Goal: Task Accomplishment & Management: Manage account settings

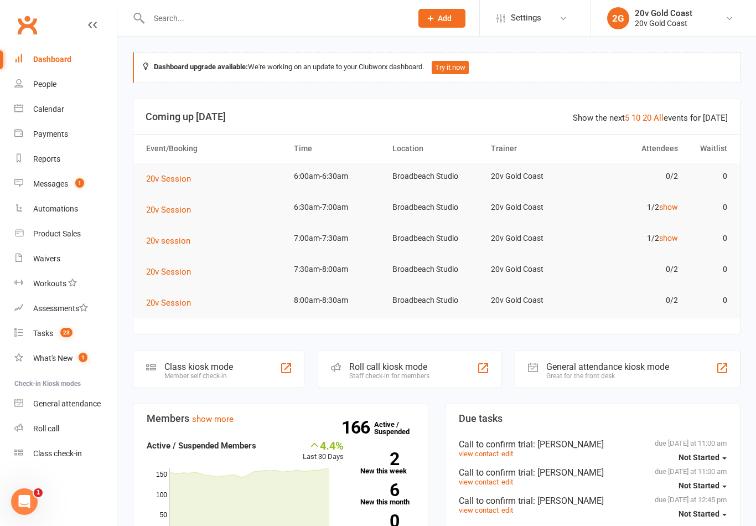
click at [85, 104] on link "Calendar" at bounding box center [65, 109] width 102 height 25
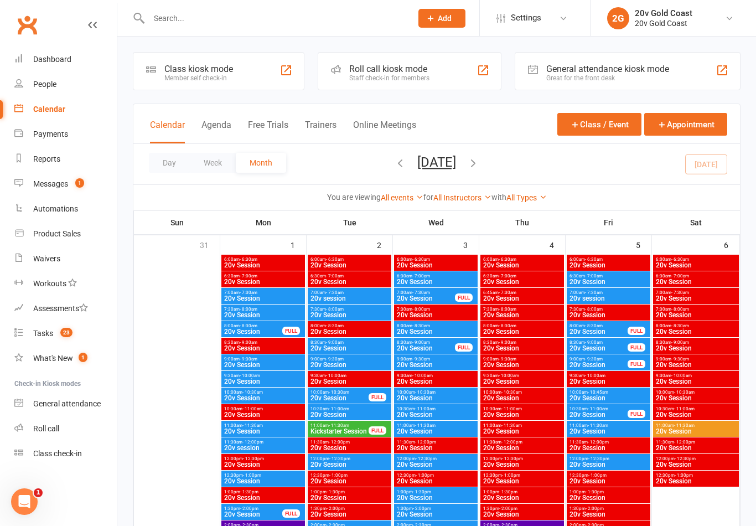
click at [211, 132] on button "Agenda" at bounding box center [217, 132] width 30 height 24
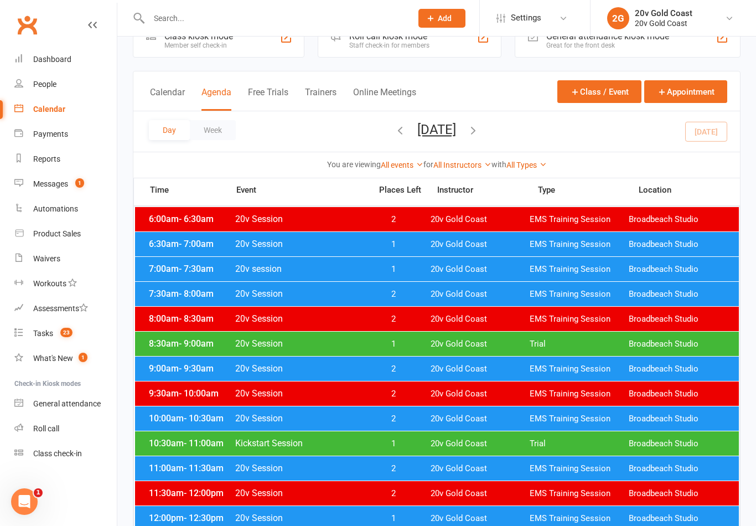
scroll to position [32, 0]
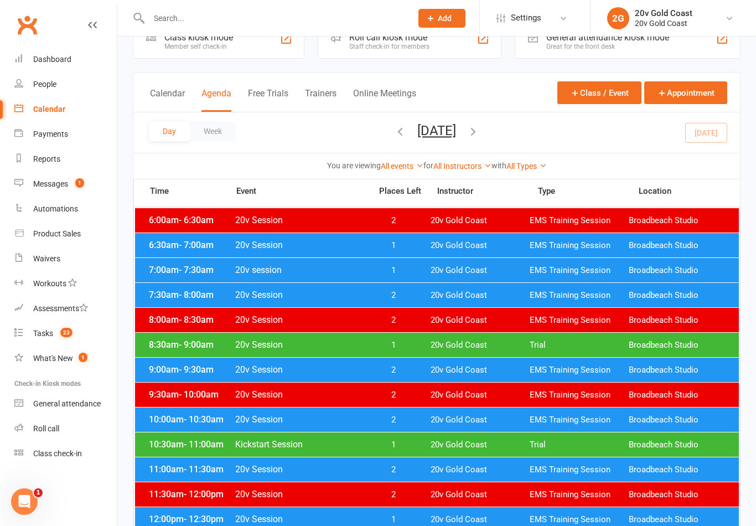
click at [612, 274] on span "EMS Training Session" at bounding box center [579, 270] width 99 height 11
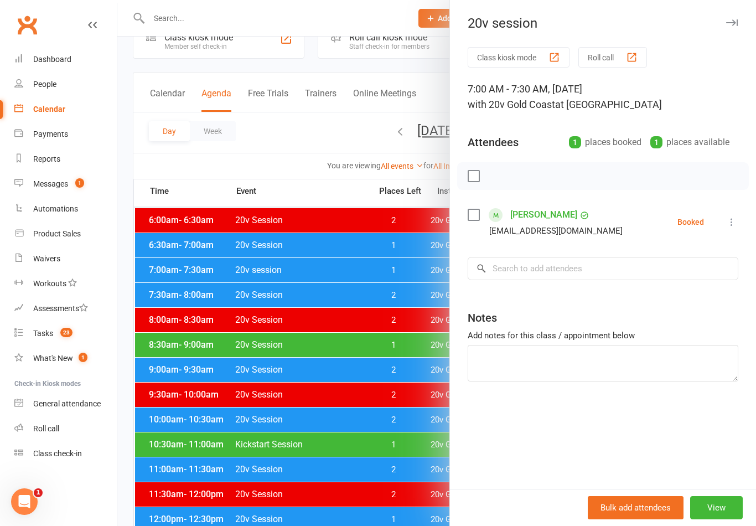
click at [393, 490] on div at bounding box center [436, 263] width 639 height 526
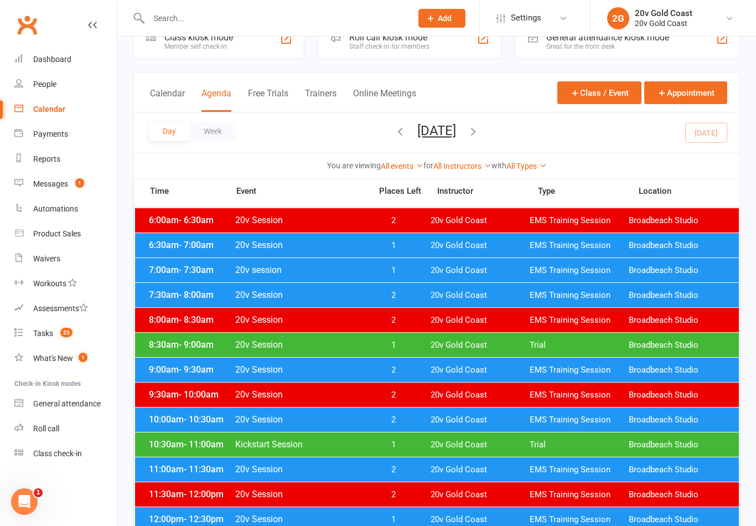
click at [602, 250] on span "EMS Training Session" at bounding box center [579, 245] width 99 height 11
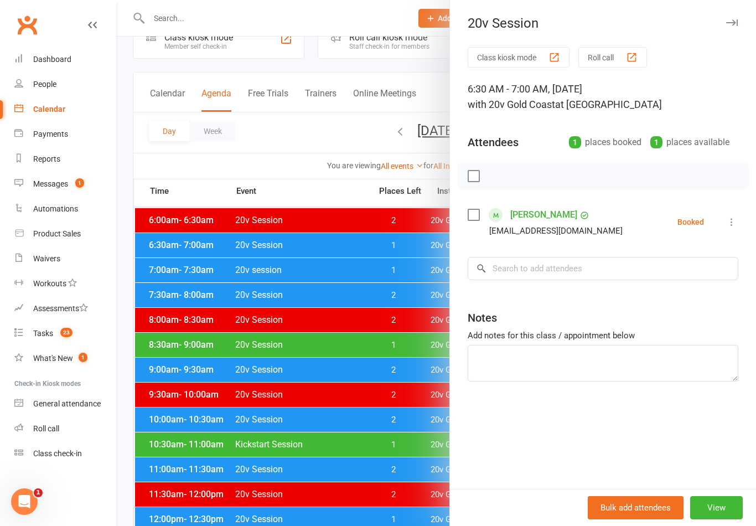
click at [416, 458] on div at bounding box center [436, 263] width 639 height 526
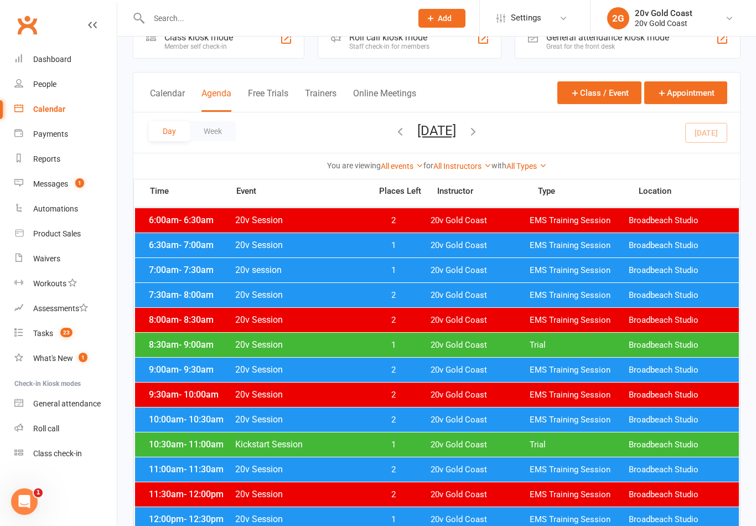
click at [550, 352] on div "8:30am - 9:00am 20v Session 1 20v Gold Coast Trial Broadbeach Studio" at bounding box center [437, 345] width 604 height 24
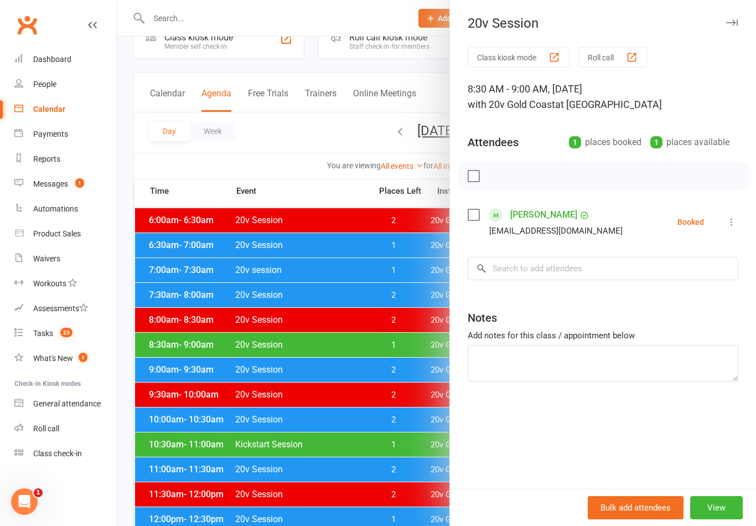
click at [409, 466] on div at bounding box center [436, 263] width 639 height 526
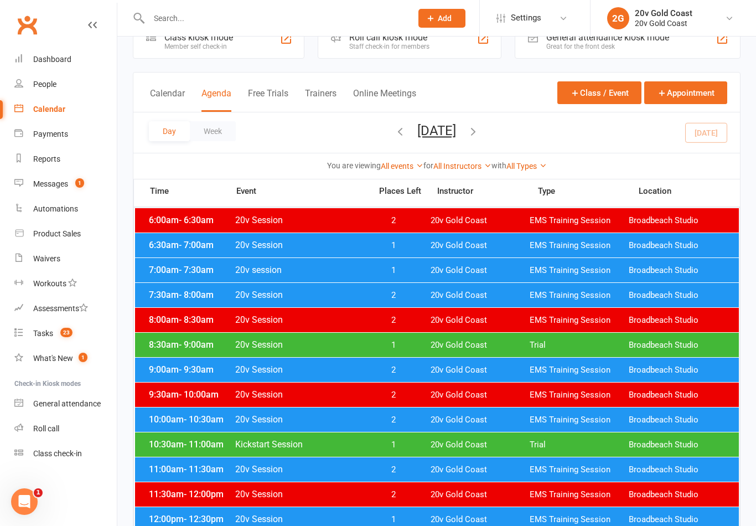
click at [464, 442] on span "20v Gold Coast" at bounding box center [480, 445] width 99 height 11
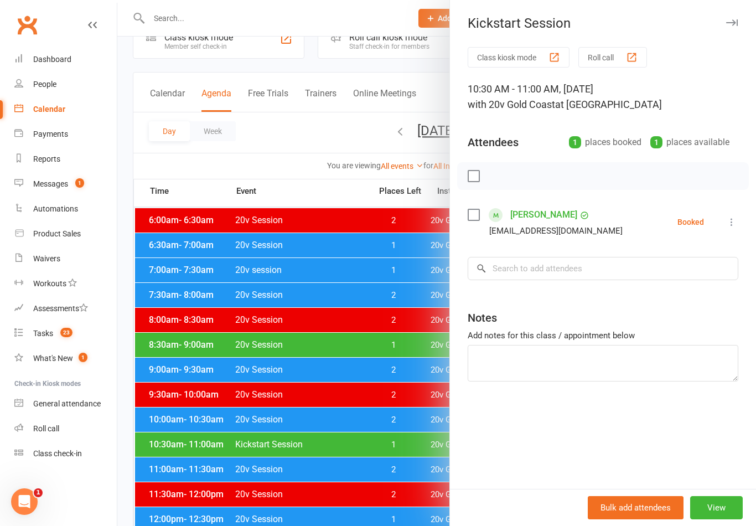
click at [414, 476] on div at bounding box center [436, 263] width 639 height 526
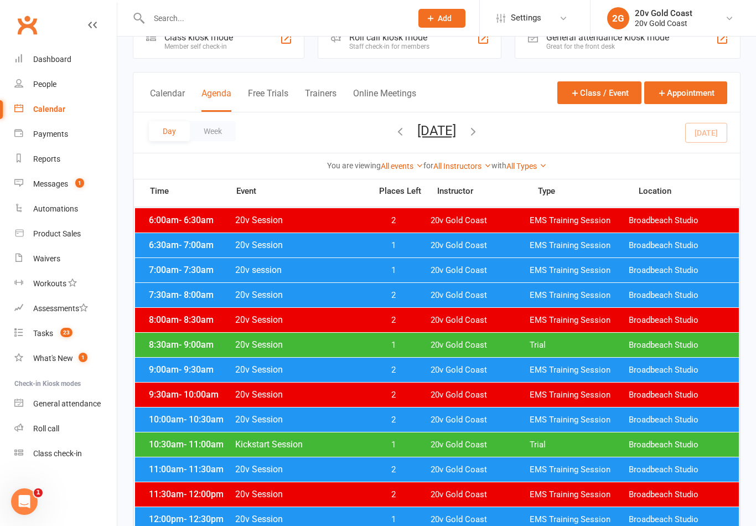
click at [494, 343] on span "20v Gold Coast" at bounding box center [480, 345] width 99 height 11
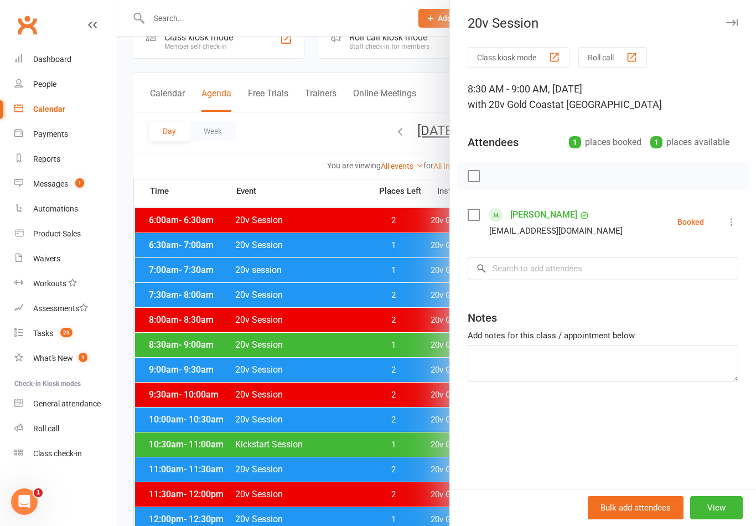
click at [408, 453] on div at bounding box center [436, 263] width 639 height 526
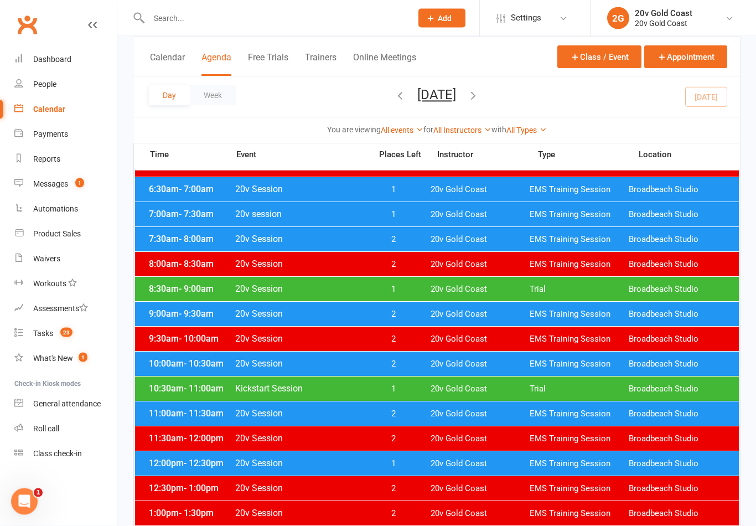
scroll to position [87, 0]
click at [466, 461] on span "20v Gold Coast" at bounding box center [480, 463] width 99 height 11
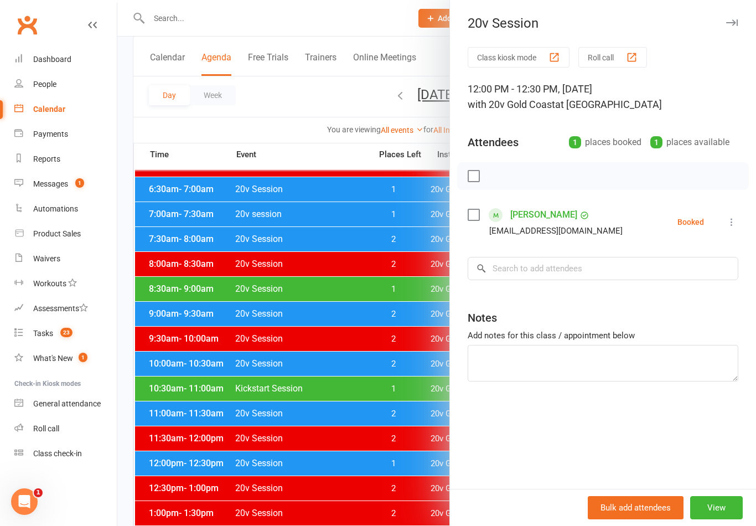
click at [415, 454] on div at bounding box center [436, 263] width 639 height 526
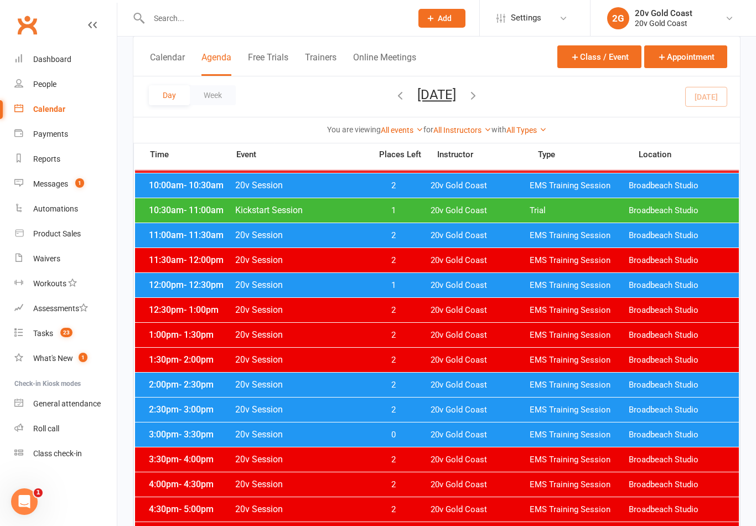
scroll to position [270, 0]
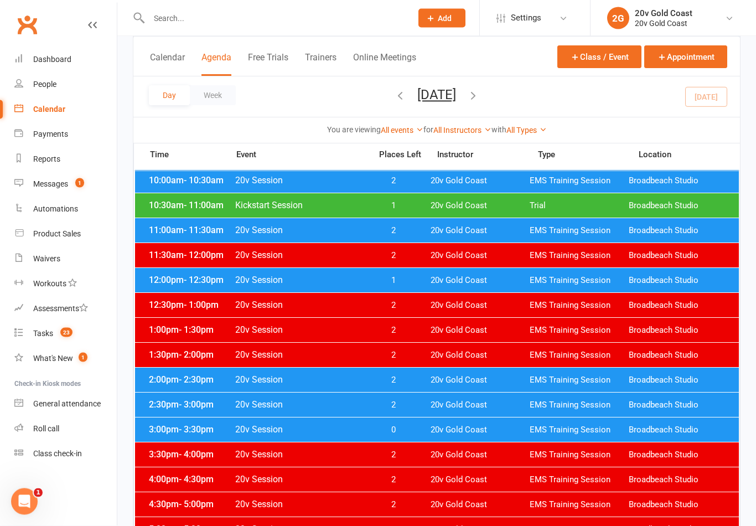
click at [473, 436] on div "3:00pm - 3:30pm 20v Session 0 20v Gold Coast EMS Training Session Broadbeach St…" at bounding box center [437, 430] width 604 height 24
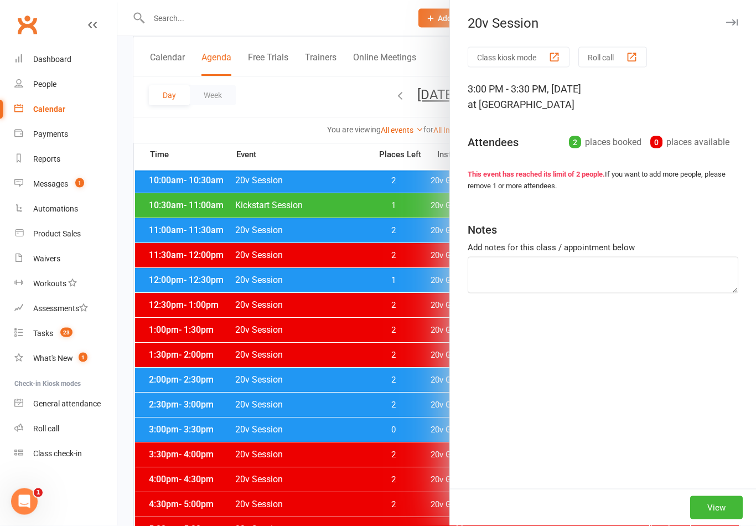
scroll to position [271, 0]
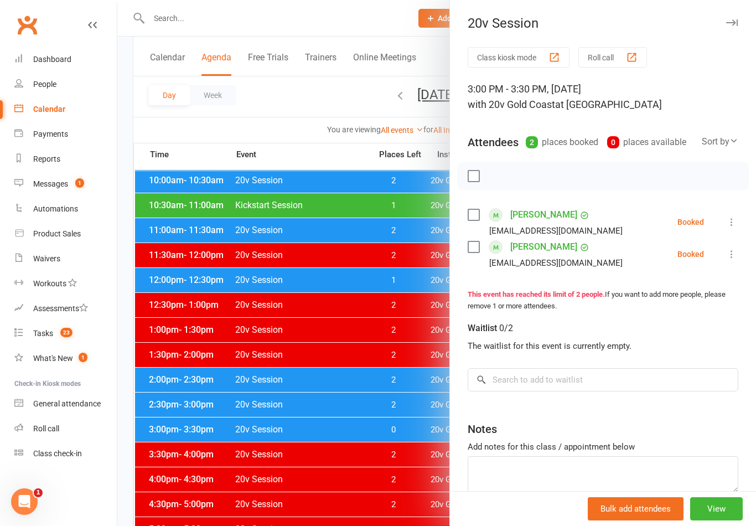
click at [411, 495] on div at bounding box center [436, 263] width 639 height 526
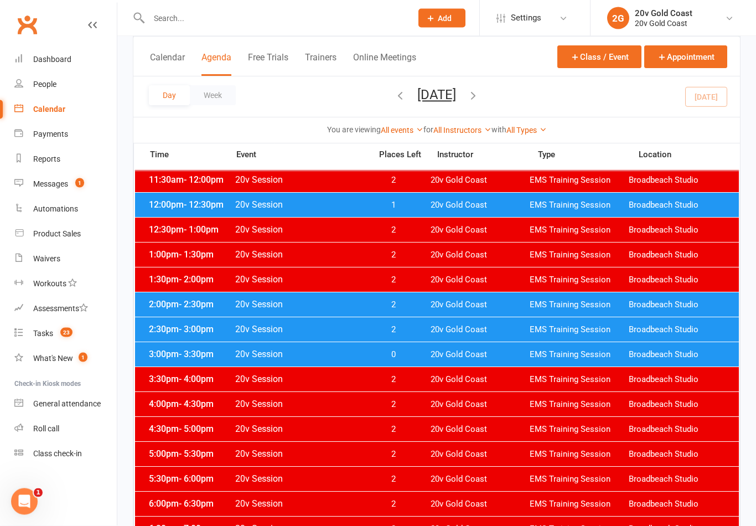
scroll to position [346, 0]
click at [520, 355] on span "20v Gold Coast" at bounding box center [480, 354] width 99 height 11
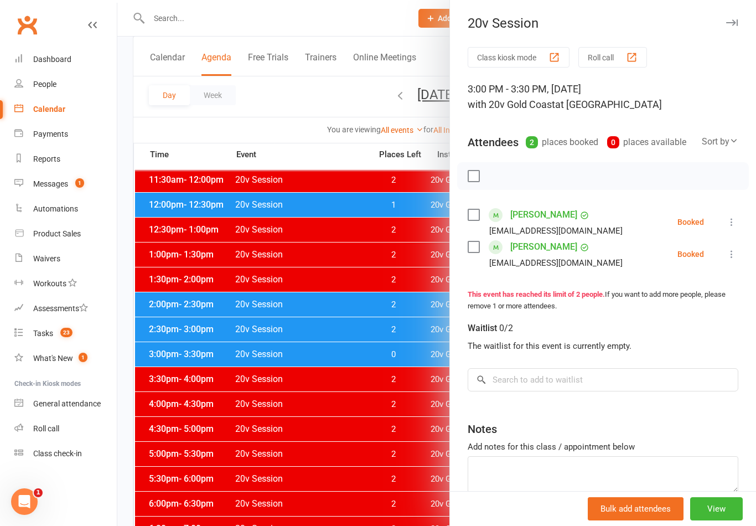
click at [550, 212] on link "[PERSON_NAME]" at bounding box center [543, 215] width 67 height 18
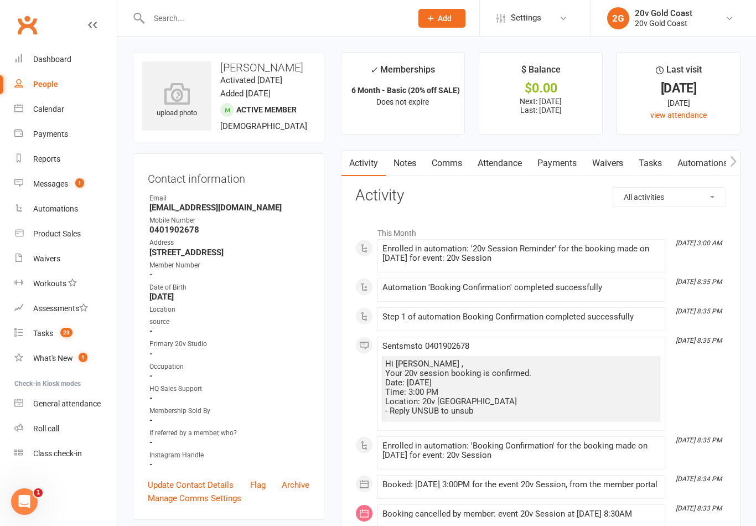
click at [458, 163] on link "Comms" at bounding box center [447, 163] width 46 height 25
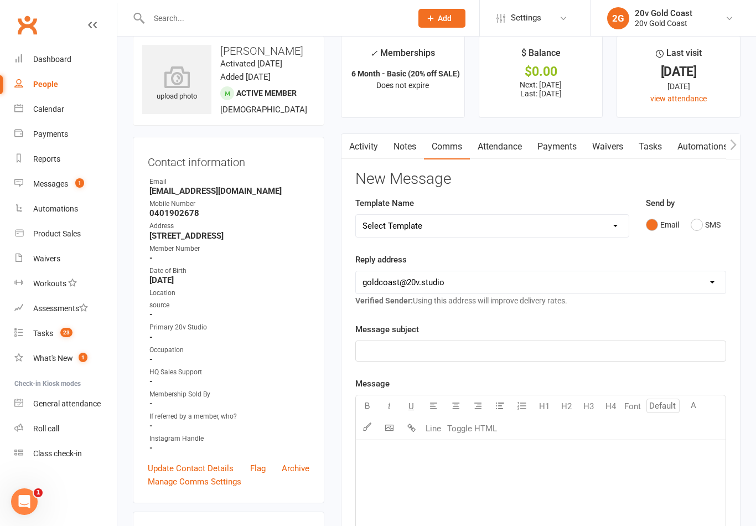
scroll to position [17, 0]
click at [693, 232] on button "SMS" at bounding box center [706, 224] width 30 height 21
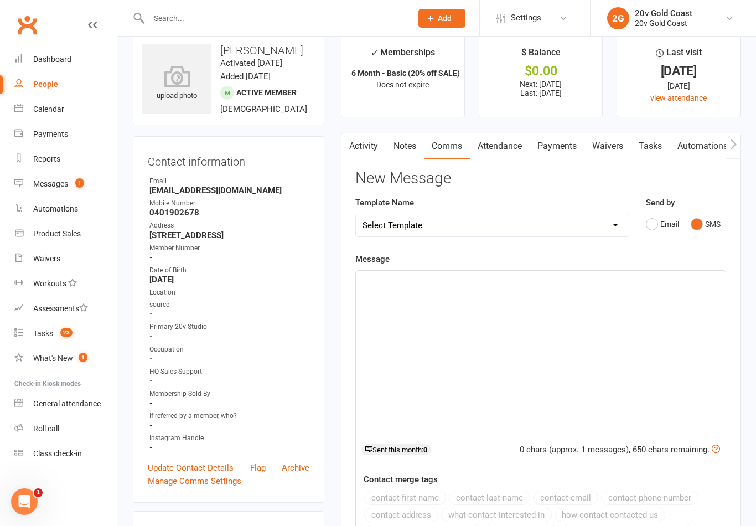
click at [603, 370] on div "﻿" at bounding box center [541, 354] width 370 height 166
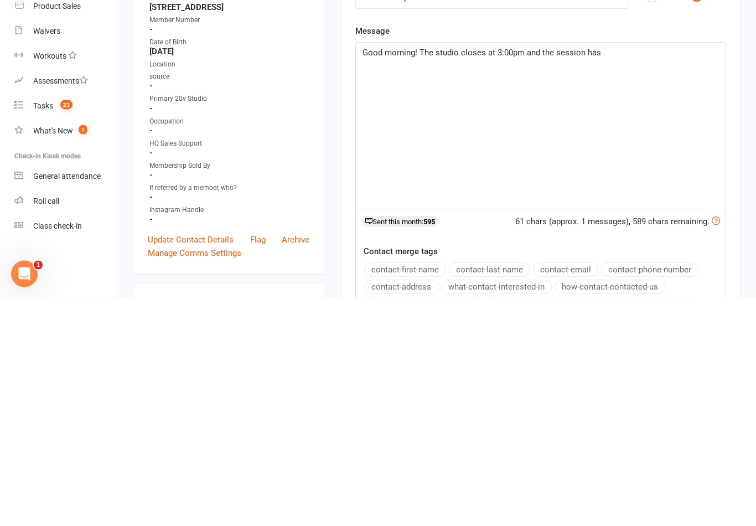
click at [527, 276] on span "Good morning! The studio closes at 3:00pm and the session has" at bounding box center [482, 281] width 239 height 10
click at [663, 274] on p "Good morning! The studio closes at 3:00pm today and the session has" at bounding box center [541, 280] width 357 height 13
click at [420, 276] on span "Good morning! The studio closes at 3:00pm today and the session has been accide…" at bounding box center [541, 287] width 357 height 23
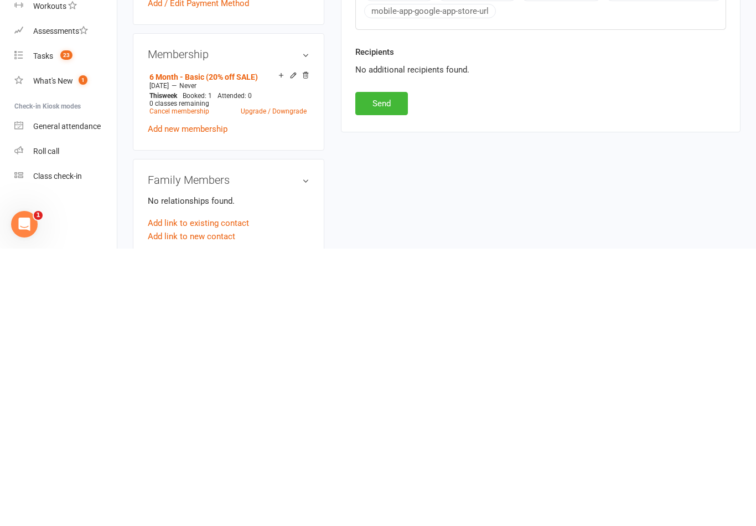
click at [394, 369] on button "Send" at bounding box center [381, 380] width 53 height 23
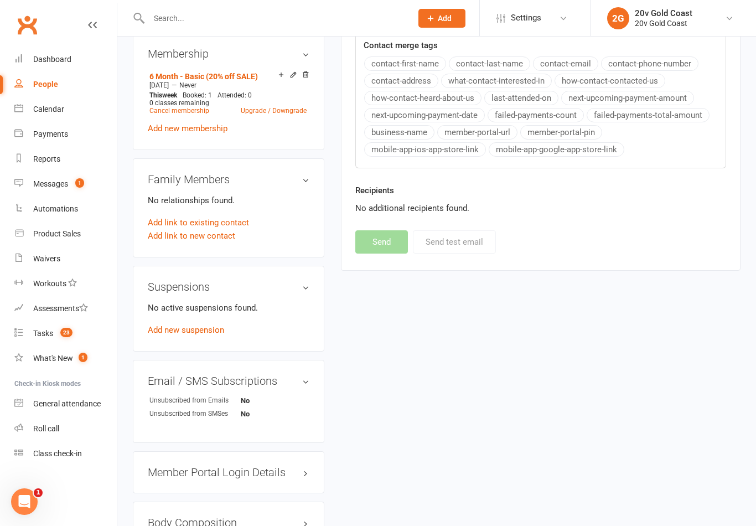
click at [77, 181] on span "1" at bounding box center [79, 182] width 9 height 9
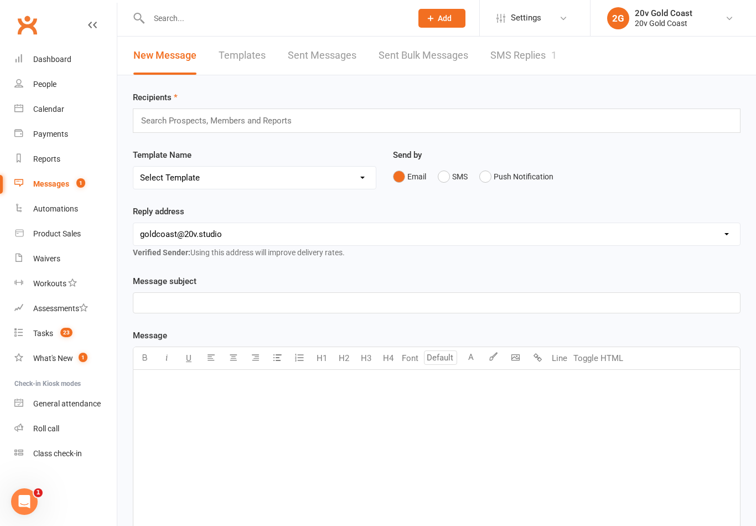
click at [533, 65] on link "SMS Replies 1" at bounding box center [523, 56] width 66 height 38
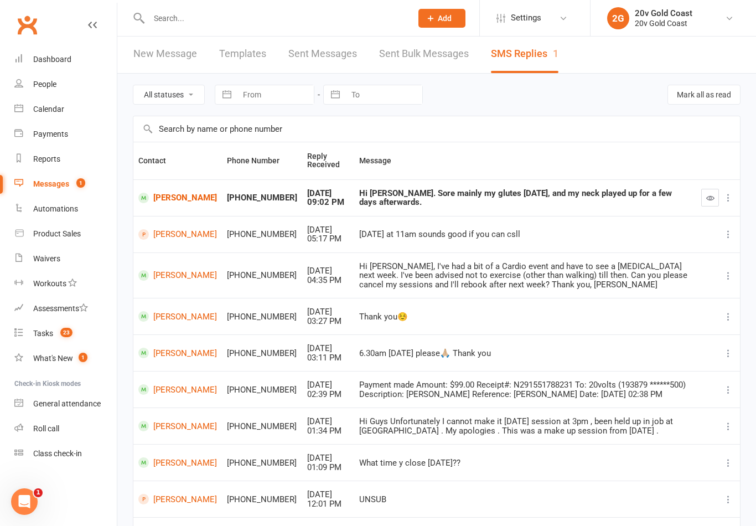
scroll to position [11, 0]
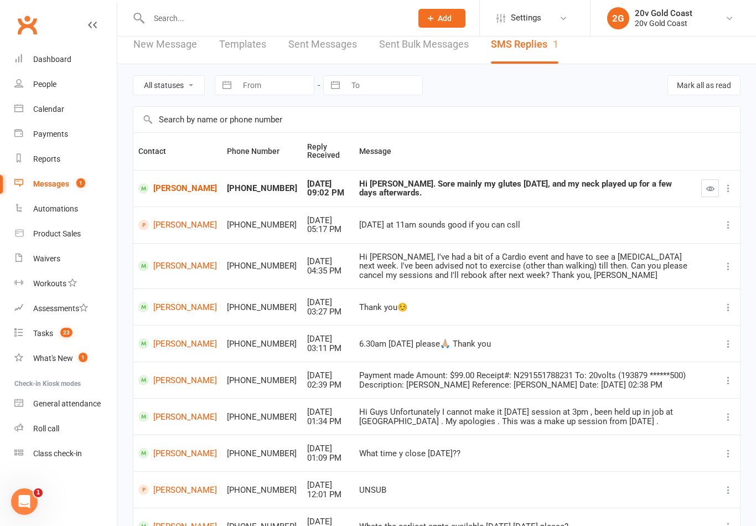
click at [49, 327] on link "Tasks 23" at bounding box center [65, 333] width 102 height 25
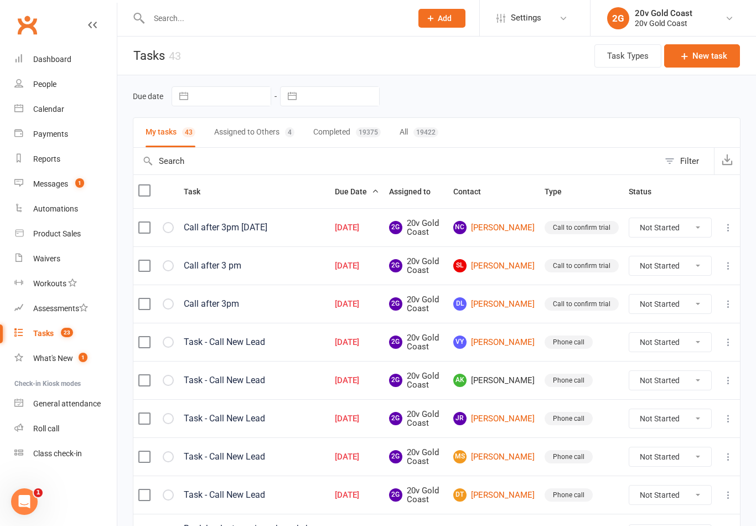
click at [677, 339] on select "Not Started In Progress Waiting Complete" at bounding box center [670, 342] width 82 height 19
select select "unstarted"
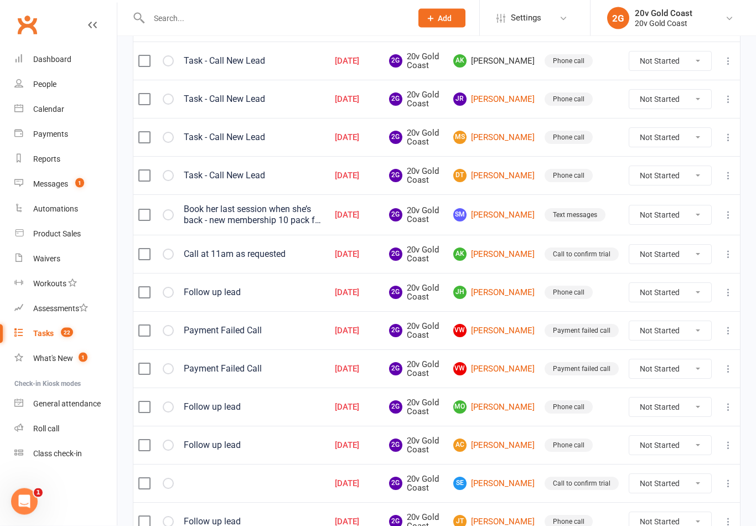
scroll to position [281, 0]
click at [684, 330] on select "Not Started In Progress Waiting Complete" at bounding box center [670, 330] width 82 height 19
select select "unstarted"
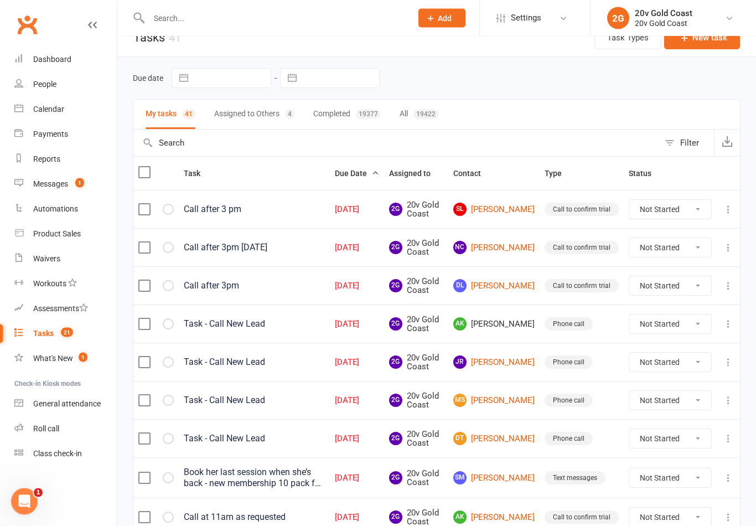
scroll to position [0, 0]
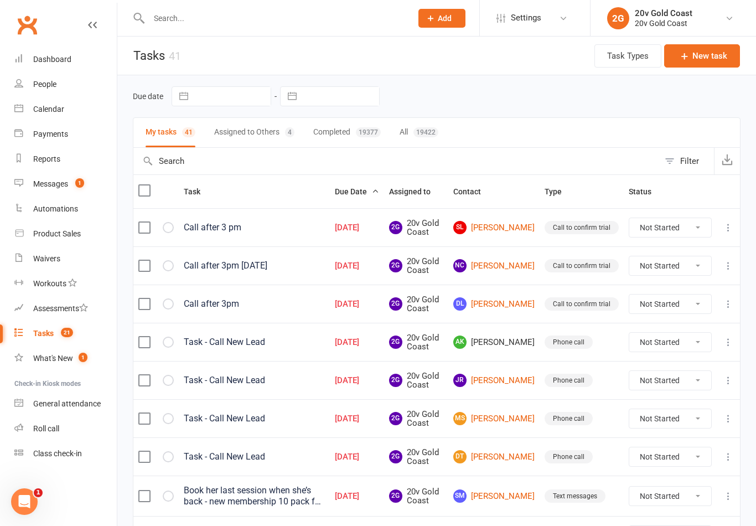
click at [42, 112] on div "Calendar" at bounding box center [48, 109] width 31 height 9
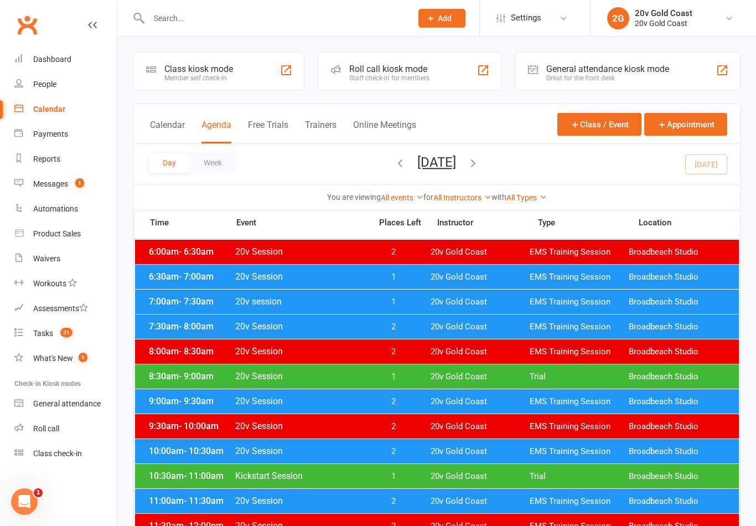
click at [339, 274] on span "20v Session" at bounding box center [300, 276] width 130 height 11
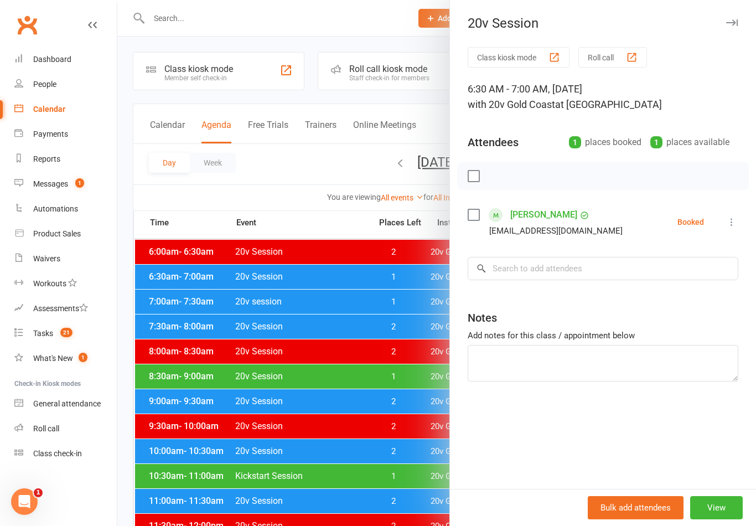
click at [540, 216] on link "[PERSON_NAME]" at bounding box center [543, 215] width 67 height 18
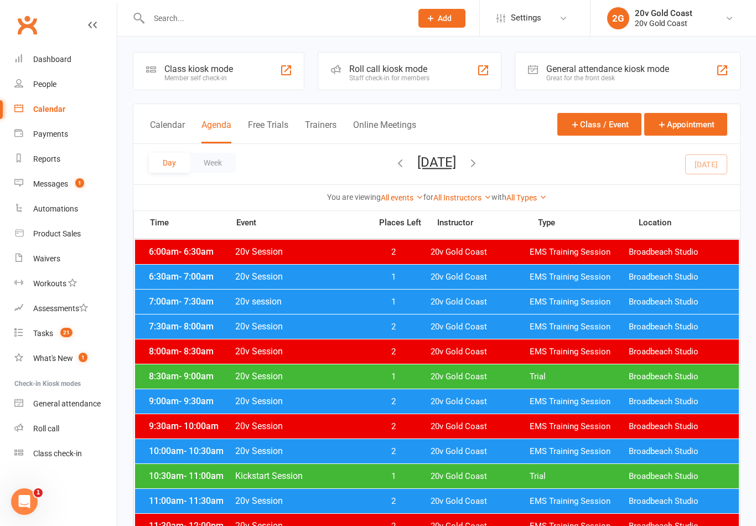
click at [520, 283] on div "6:30am - 7:00am 20v Session 1 20v Gold Coast EMS Training Session Broadbeach St…" at bounding box center [437, 277] width 604 height 24
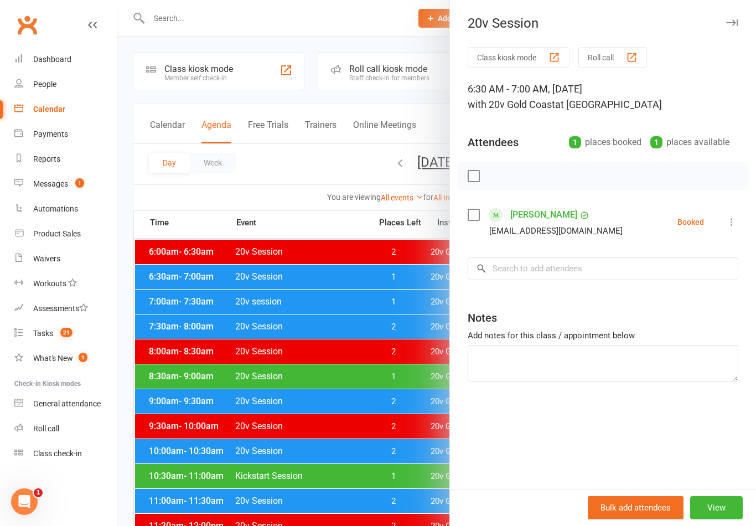
click at [736, 218] on icon at bounding box center [731, 221] width 11 height 11
click at [667, 288] on link "Check in" at bounding box center [678, 288] width 119 height 22
click at [415, 469] on div at bounding box center [436, 263] width 639 height 526
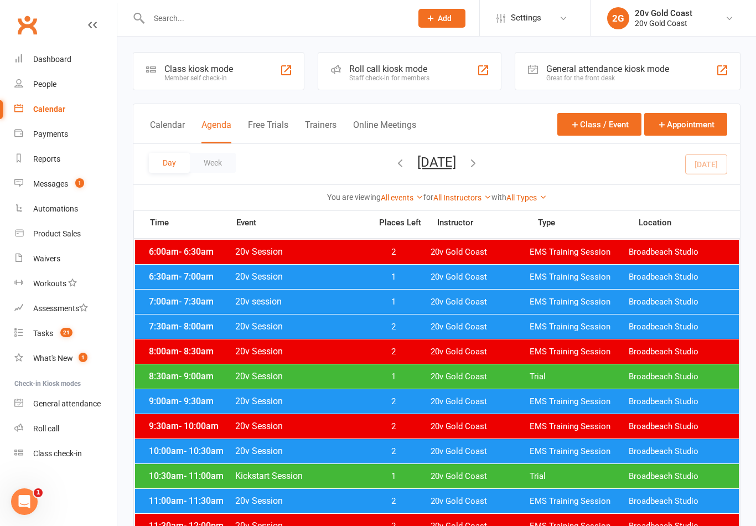
click at [482, 306] on span "20v Gold Coast" at bounding box center [480, 302] width 99 height 11
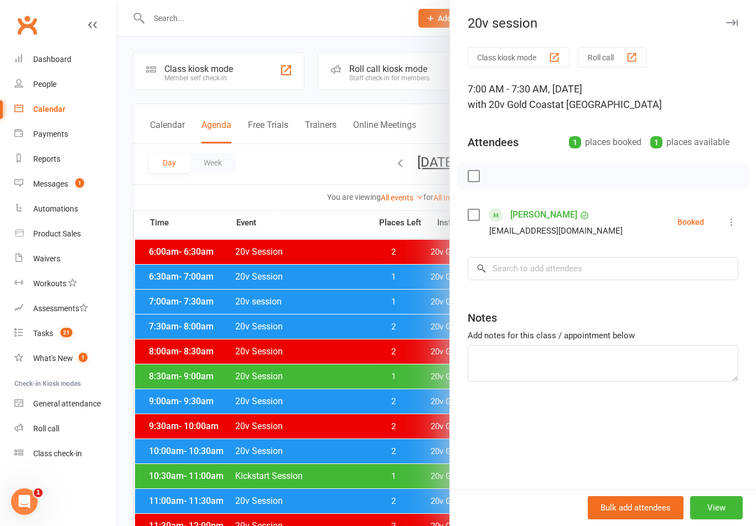
click at [83, 184] on span "1" at bounding box center [79, 182] width 9 height 9
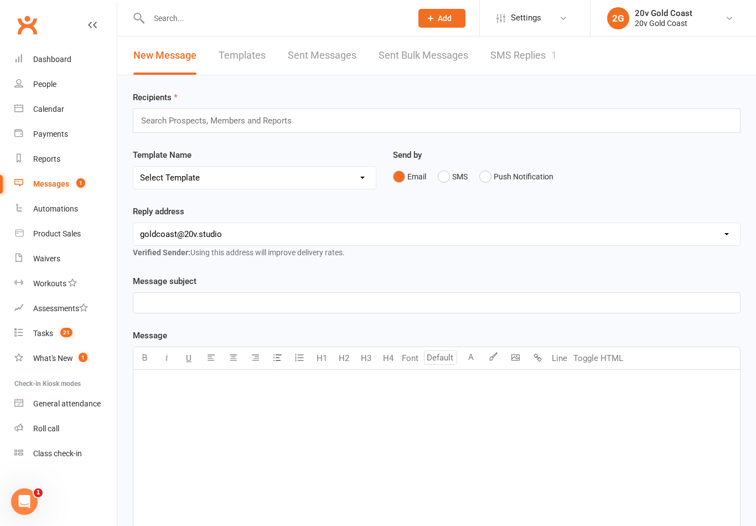
click at [543, 67] on link "SMS Replies 1" at bounding box center [523, 56] width 66 height 38
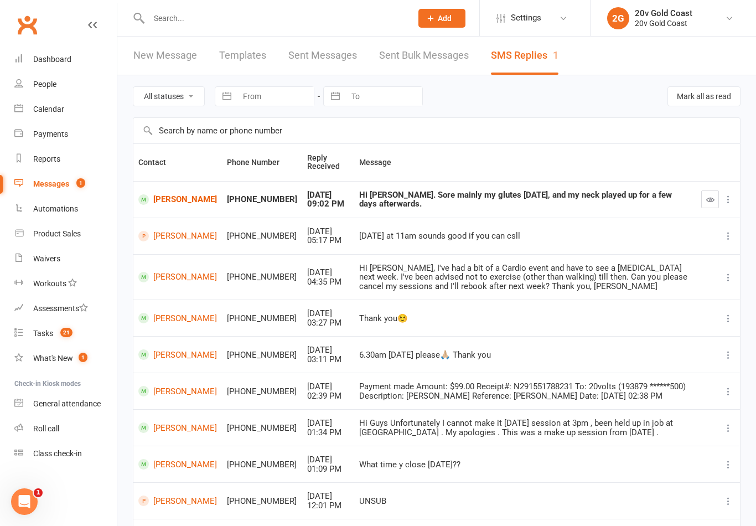
click at [168, 214] on td "[PERSON_NAME]" at bounding box center [177, 199] width 89 height 37
click at [170, 197] on link "[PERSON_NAME]" at bounding box center [177, 199] width 79 height 11
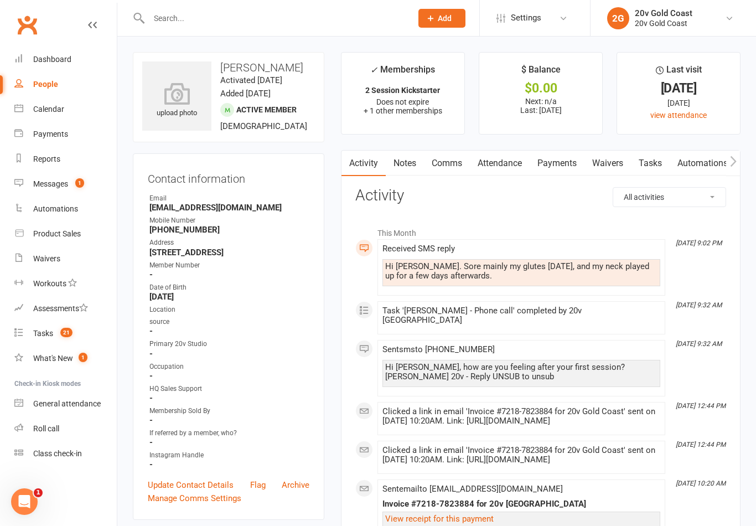
click at [462, 169] on link "Comms" at bounding box center [447, 163] width 46 height 25
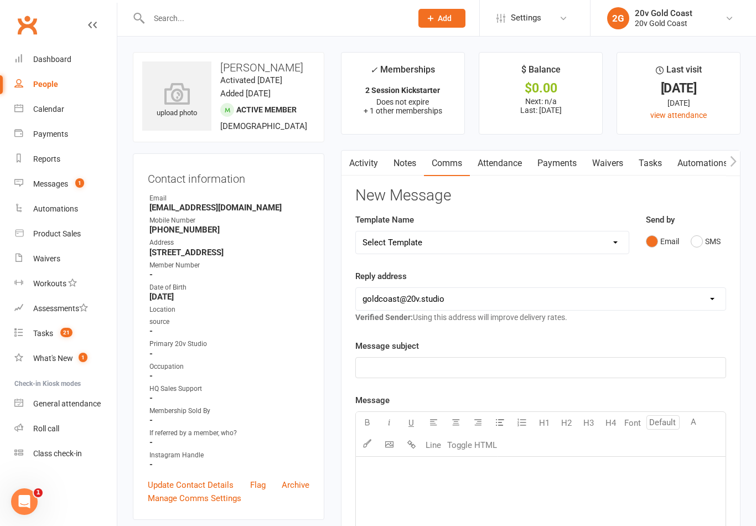
click at [721, 241] on button "SMS" at bounding box center [706, 241] width 30 height 21
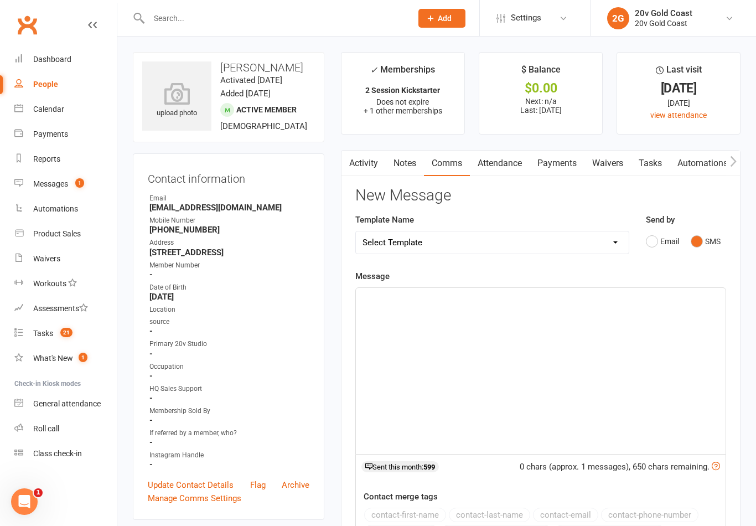
click at [569, 363] on div "﻿" at bounding box center [541, 371] width 370 height 166
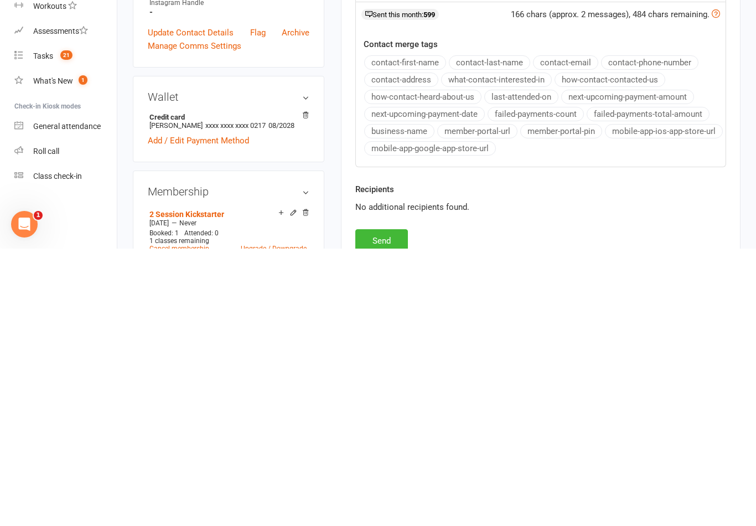
scroll to position [177, 0]
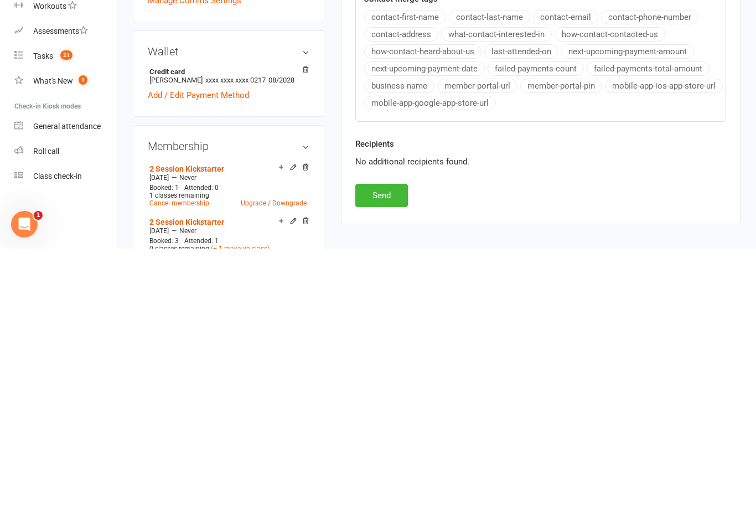
click at [398, 461] on button "Send" at bounding box center [381, 472] width 53 height 23
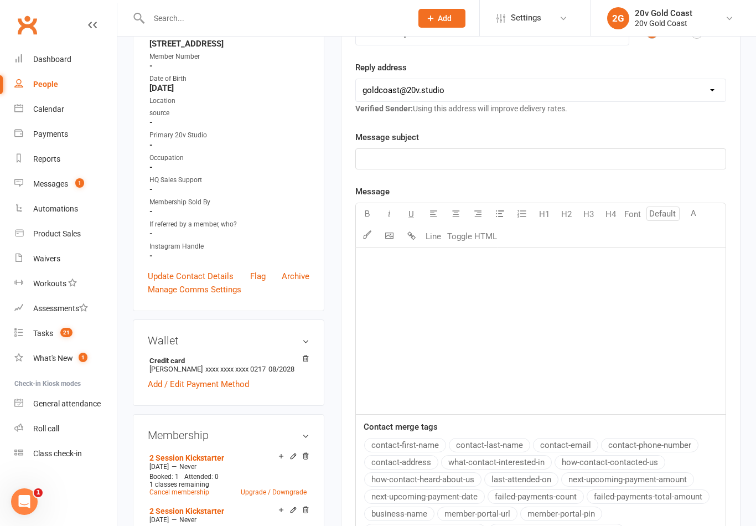
scroll to position [208, 0]
click at [622, 519] on div "contact-first-name contact-last-name contact-email contact-phone-number contact…" at bounding box center [545, 489] width 362 height 103
click at [57, 116] on link "Calendar" at bounding box center [65, 109] width 102 height 25
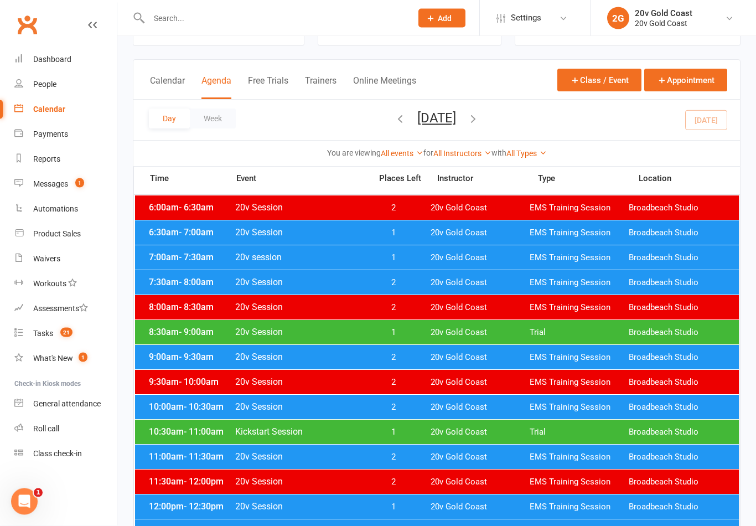
scroll to position [44, 0]
click at [173, 329] on span "8:30am - 9:00am" at bounding box center [190, 332] width 89 height 11
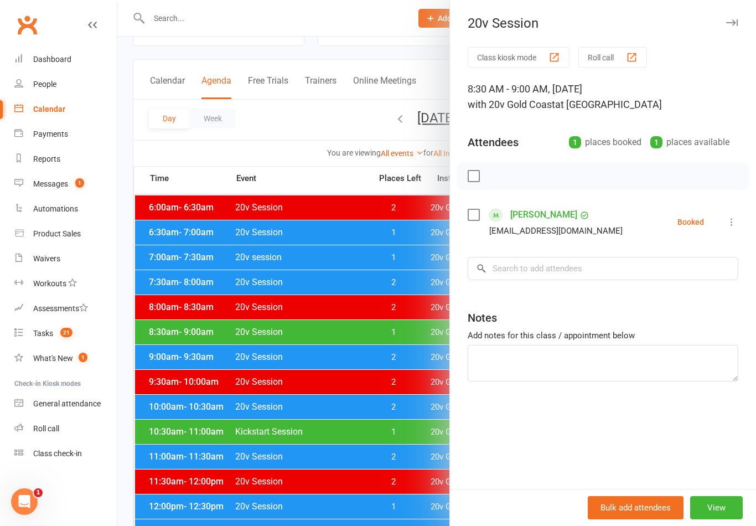
click at [177, 375] on div at bounding box center [436, 263] width 639 height 526
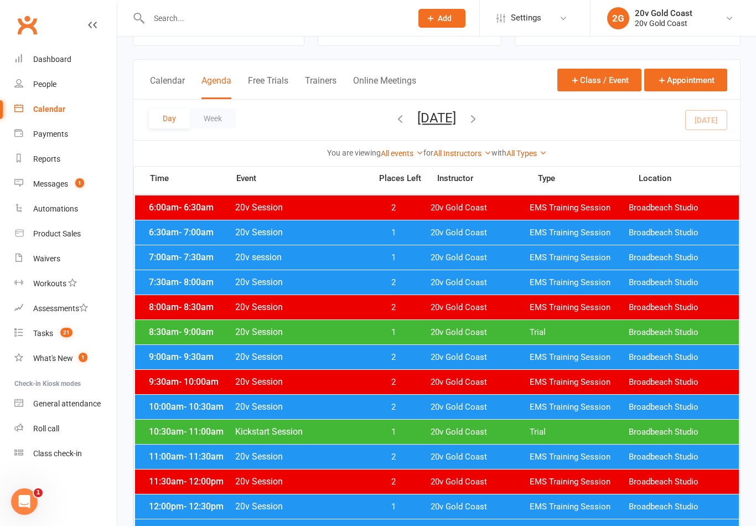
click at [177, 429] on span "10:30am - 11:00am" at bounding box center [190, 431] width 89 height 11
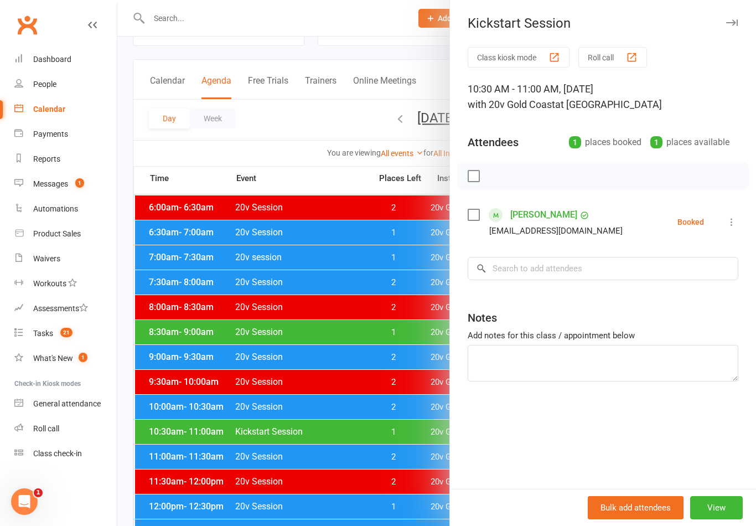
click at [193, 400] on div at bounding box center [436, 263] width 639 height 526
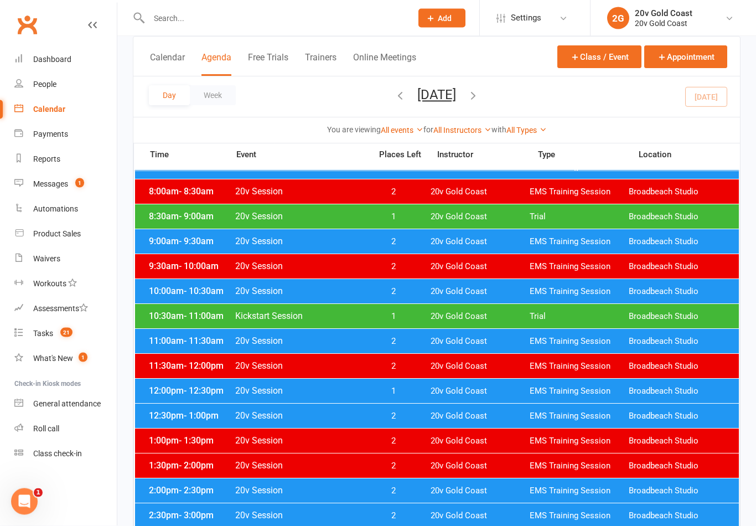
scroll to position [162, 0]
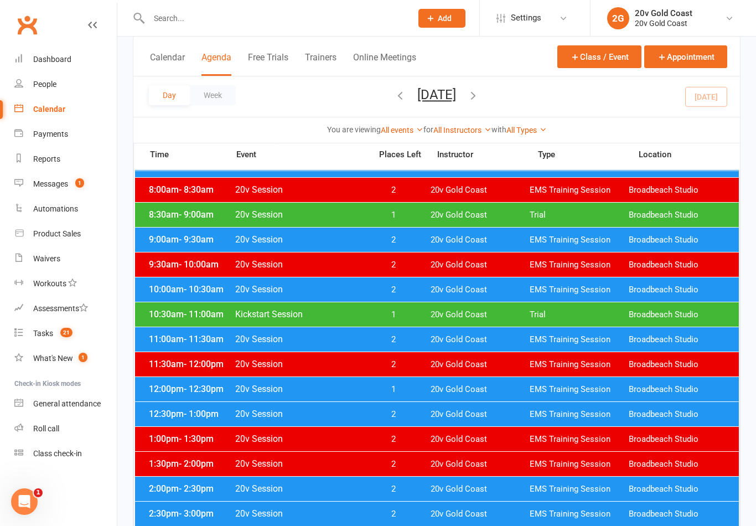
click at [175, 391] on span "12:00pm - 12:30pm" at bounding box center [190, 389] width 89 height 11
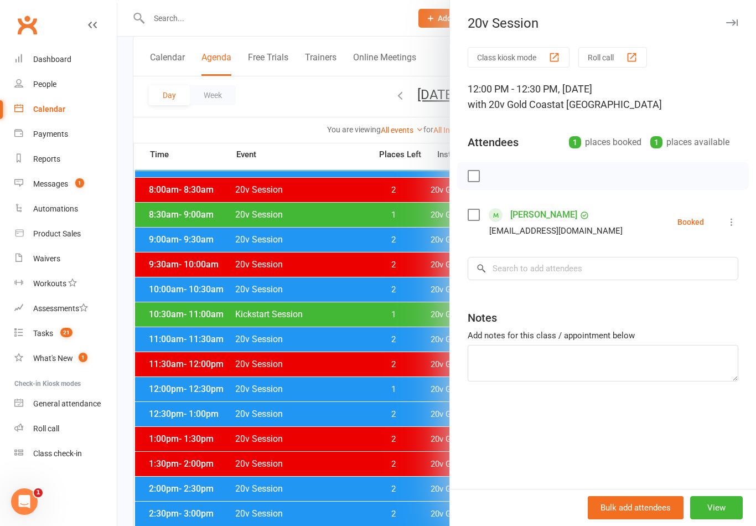
click at [176, 404] on div at bounding box center [436, 263] width 639 height 526
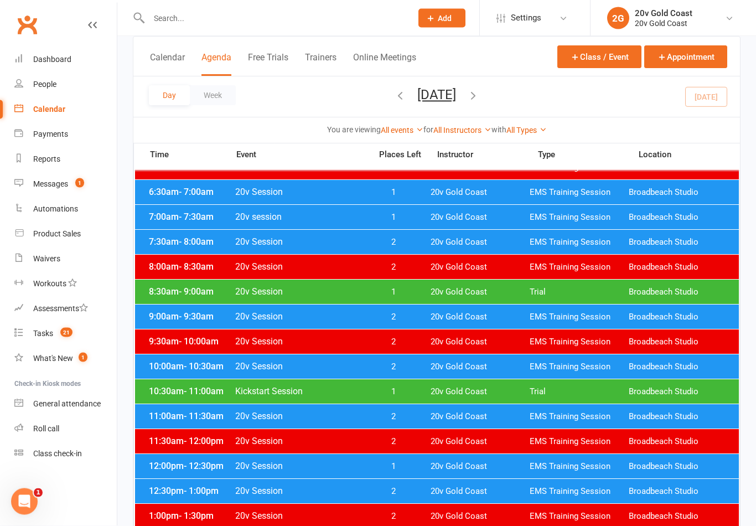
scroll to position [86, 0]
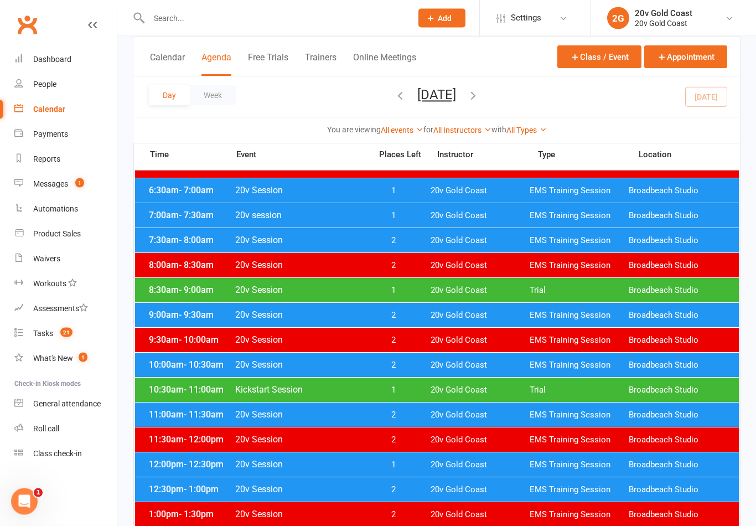
click at [181, 299] on div "8:30am - 9:00am 20v Session 1 20v Gold Coast Trial Broadbeach Studio" at bounding box center [437, 290] width 604 height 24
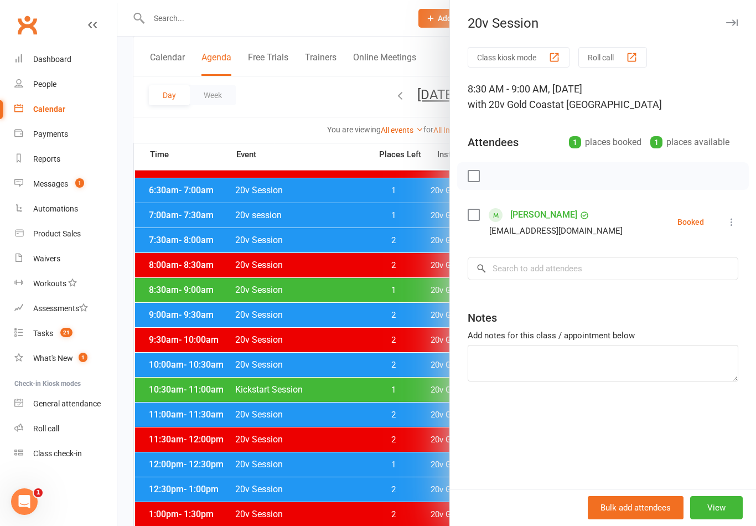
click at [350, 487] on div at bounding box center [436, 263] width 639 height 526
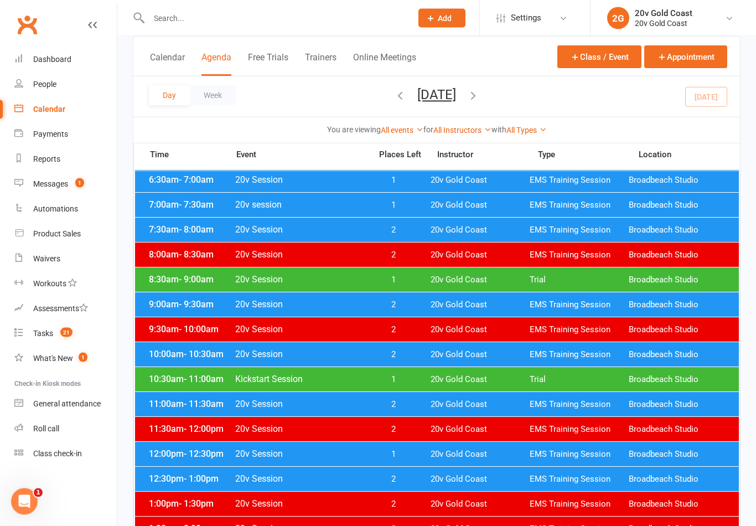
scroll to position [98, 0]
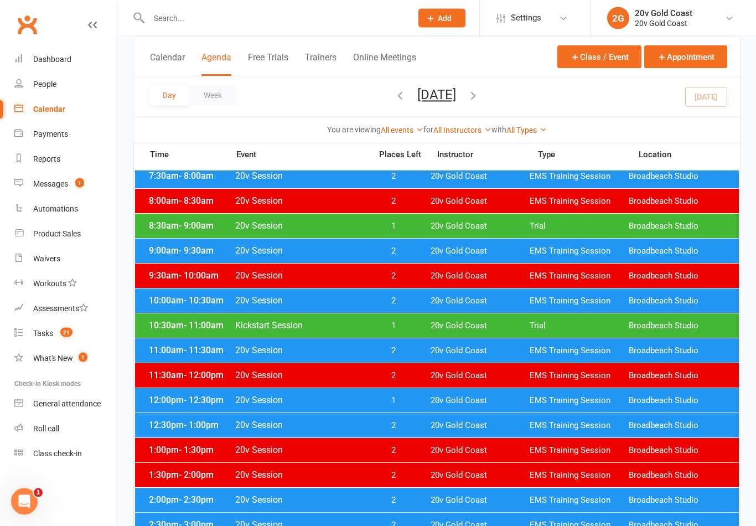
click at [454, 400] on span "20v Gold Coast" at bounding box center [480, 401] width 99 height 11
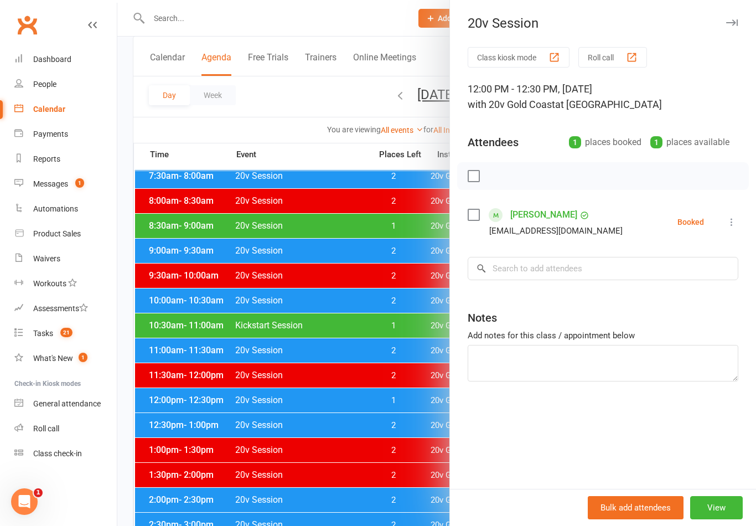
click at [371, 485] on div at bounding box center [436, 263] width 639 height 526
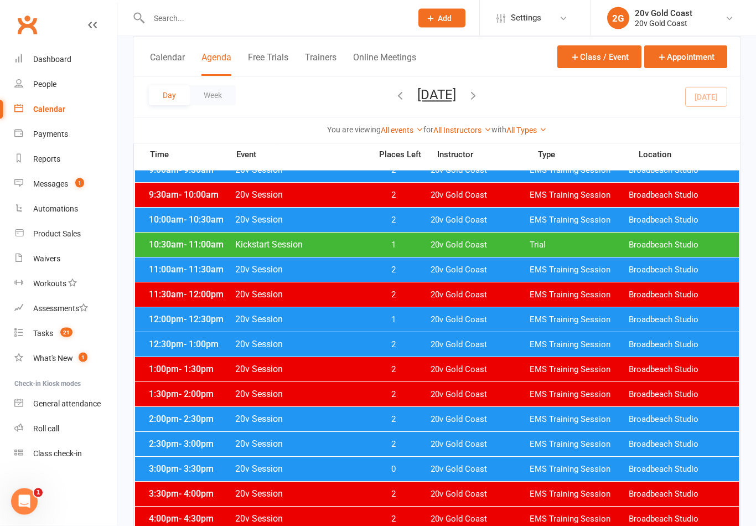
scroll to position [231, 0]
click at [425, 475] on div "3:00pm - 3:30pm 20v Session 0 20v Gold Coast EMS Training Session Broadbeach St…" at bounding box center [437, 469] width 604 height 24
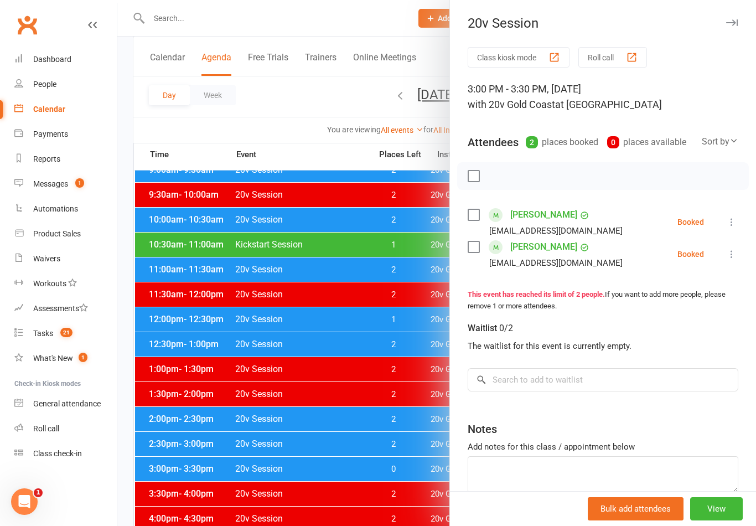
click at [304, 378] on div at bounding box center [436, 263] width 639 height 526
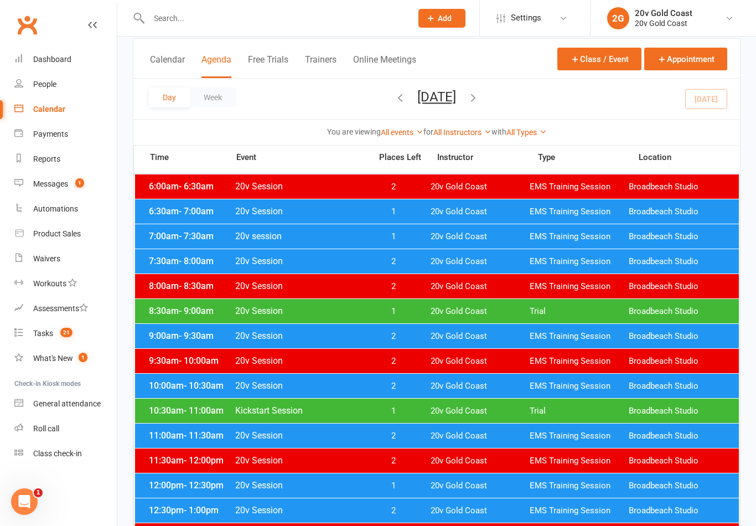
scroll to position [62, 0]
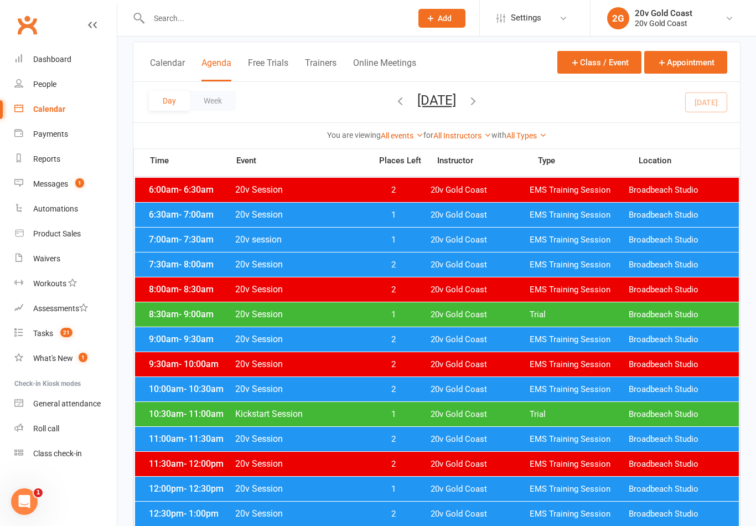
click at [479, 244] on span "20v Gold Coast" at bounding box center [480, 240] width 99 height 11
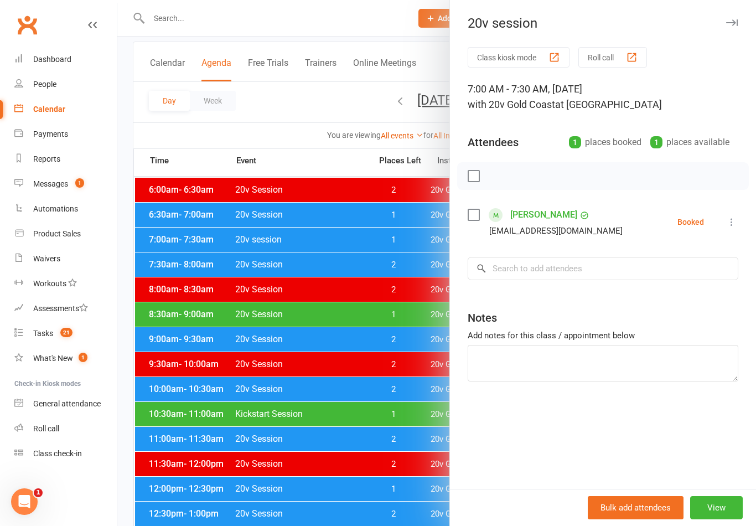
click at [540, 213] on link "[PERSON_NAME]" at bounding box center [543, 215] width 67 height 18
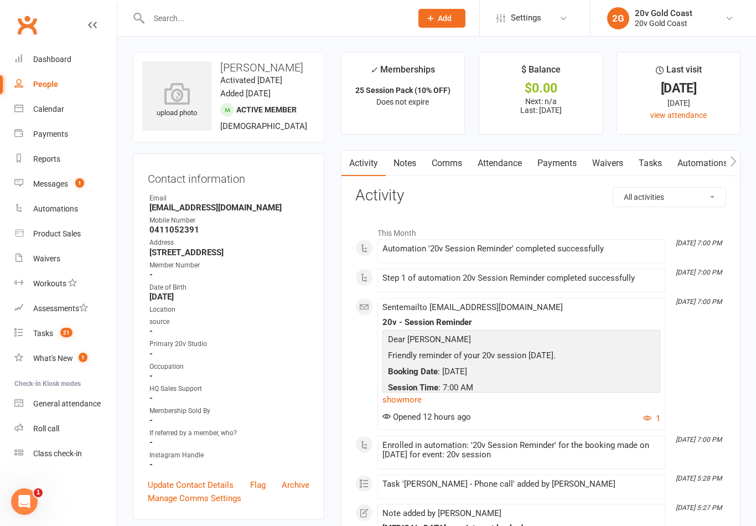
click at [449, 167] on link "Comms" at bounding box center [447, 163] width 46 height 25
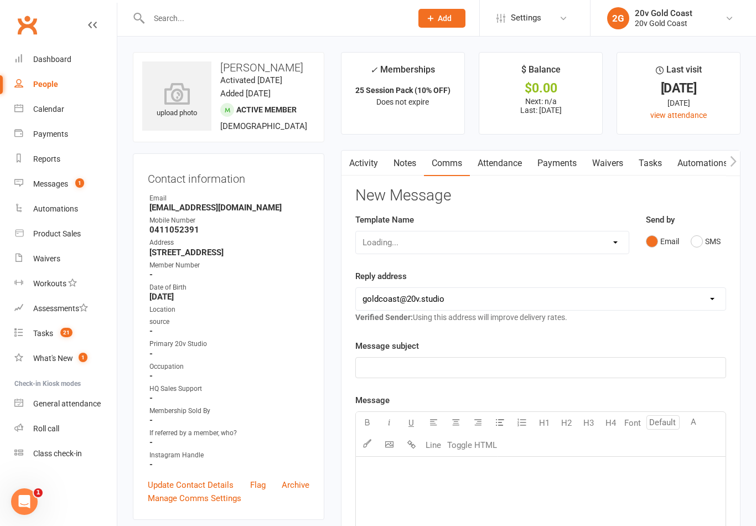
scroll to position [17, 0]
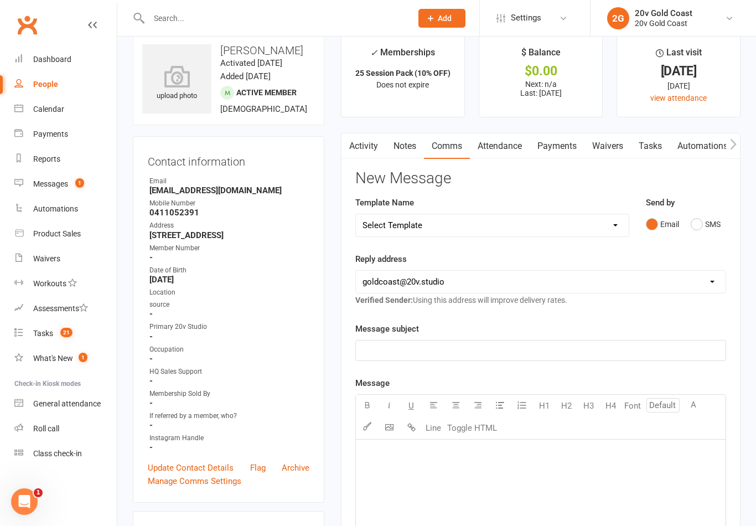
click at [686, 234] on div "Send by Email SMS" at bounding box center [686, 223] width 97 height 54
click at [556, 358] on div "﻿" at bounding box center [541, 350] width 370 height 20
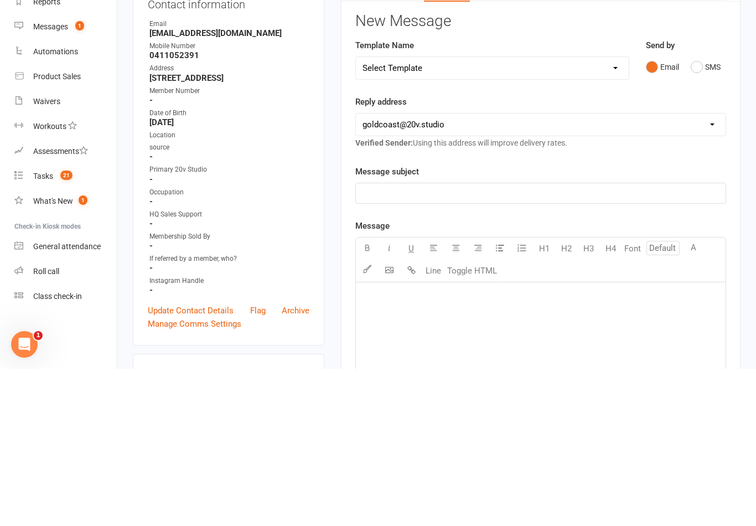
click at [716, 214] on button "SMS" at bounding box center [706, 224] width 30 height 21
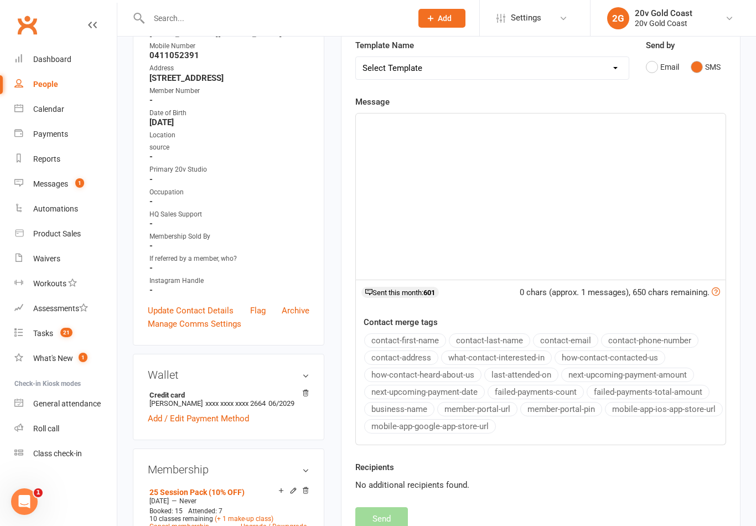
click at [619, 247] on div "﻿" at bounding box center [541, 196] width 370 height 166
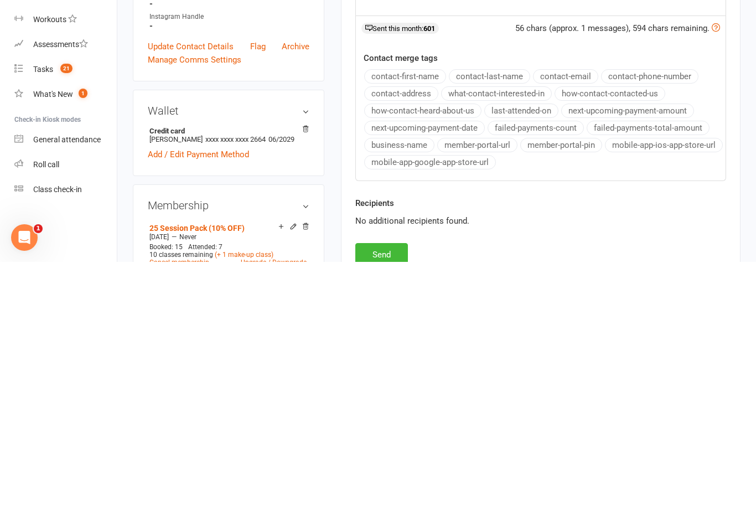
click at [400, 507] on button "Send" at bounding box center [381, 518] width 53 height 23
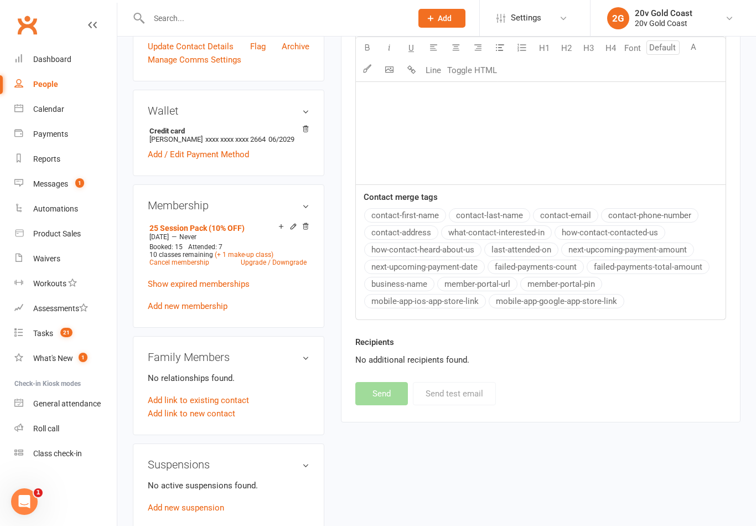
click at [694, 471] on div "upload photo Michael Lipman Activated 9 May, 2025 Added 18 April, 2025 Active m…" at bounding box center [437, 336] width 624 height 1445
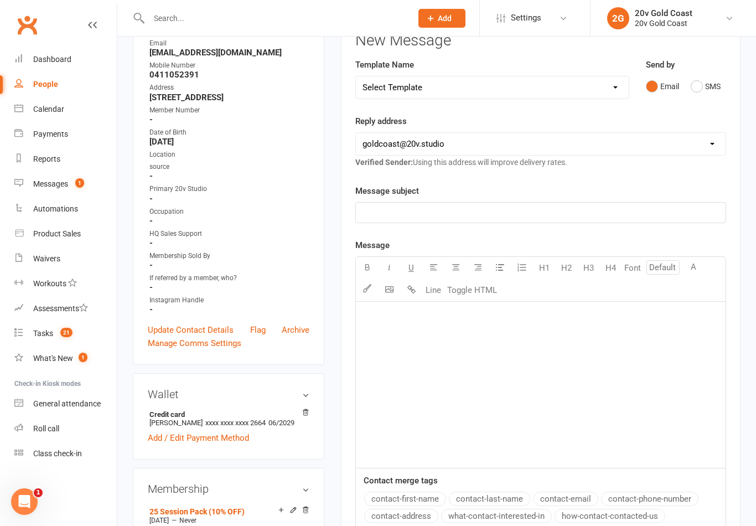
scroll to position [0, 0]
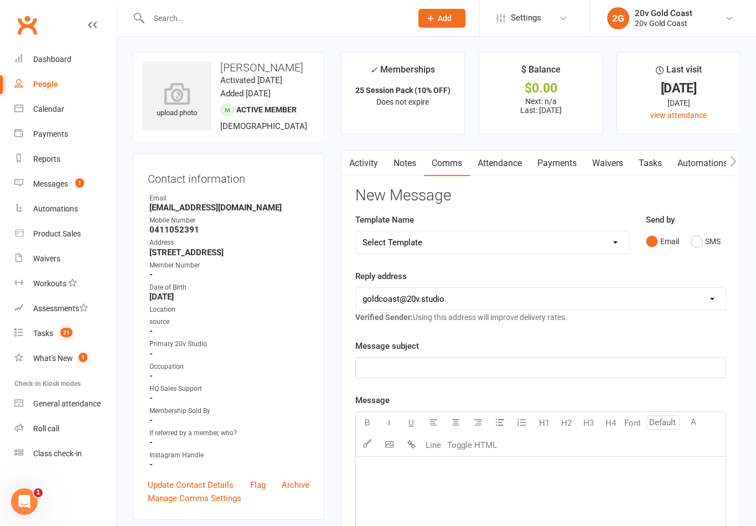
click at [63, 195] on link "Messages 1" at bounding box center [65, 184] width 102 height 25
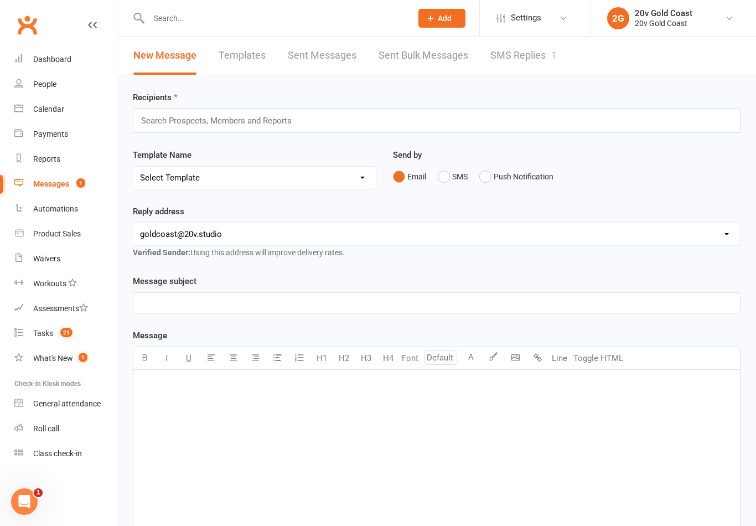
click at [549, 71] on link "SMS Replies 1" at bounding box center [523, 56] width 66 height 38
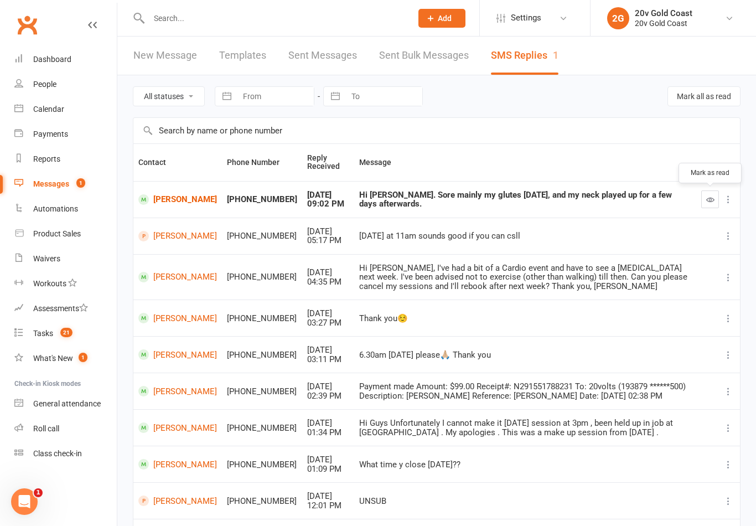
click at [715, 199] on button "button" at bounding box center [710, 199] width 18 height 18
click at [714, 168] on th at bounding box center [718, 162] width 44 height 37
click at [74, 336] on link "Tasks 21" at bounding box center [65, 333] width 102 height 25
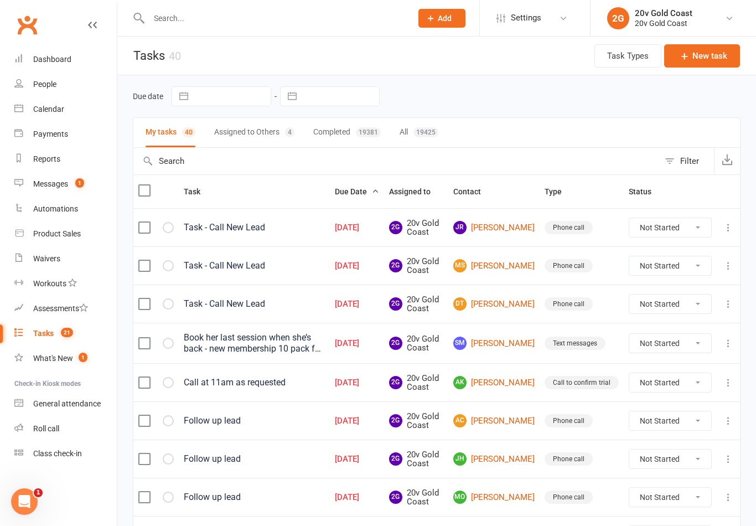
click at [68, 181] on div "Messages" at bounding box center [50, 183] width 35 height 9
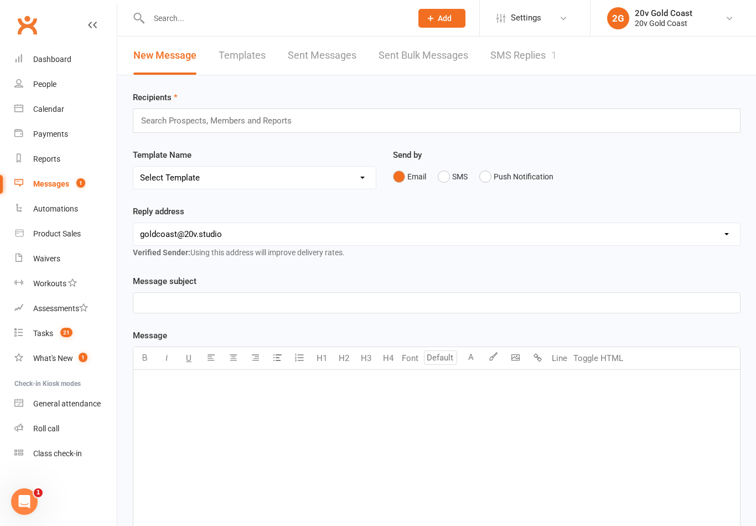
click at [547, 59] on link "SMS Replies 1" at bounding box center [523, 56] width 66 height 38
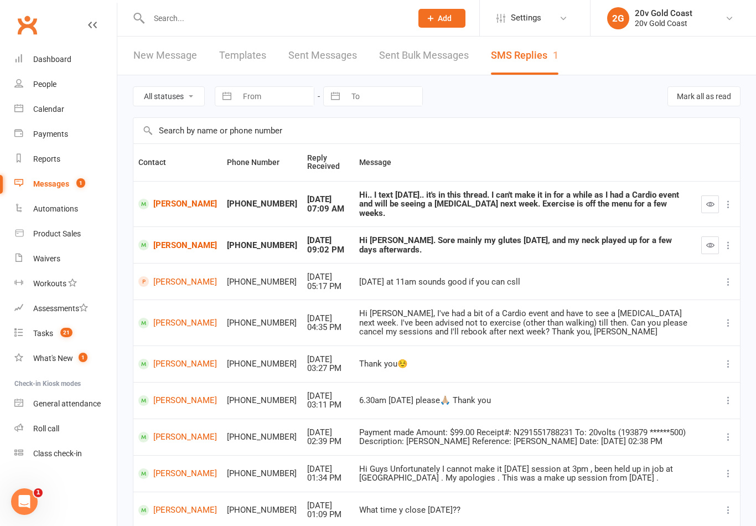
click at [175, 199] on link "[PERSON_NAME]" at bounding box center [177, 204] width 79 height 11
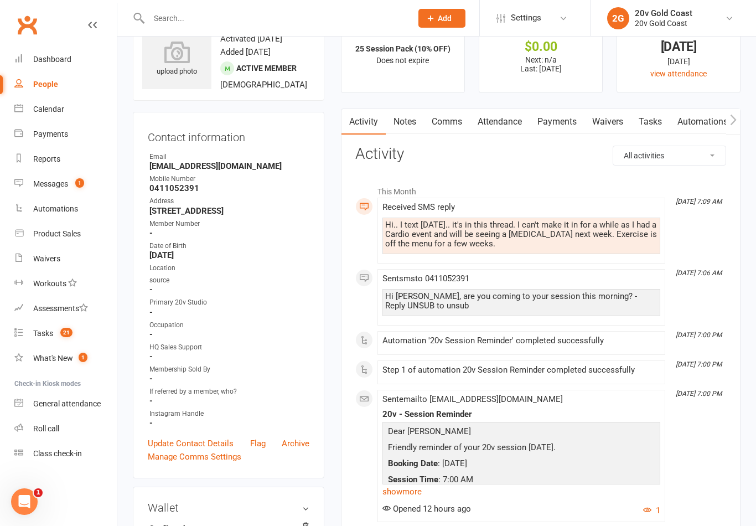
scroll to position [42, 0]
click at [417, 120] on link "Notes" at bounding box center [405, 121] width 38 height 25
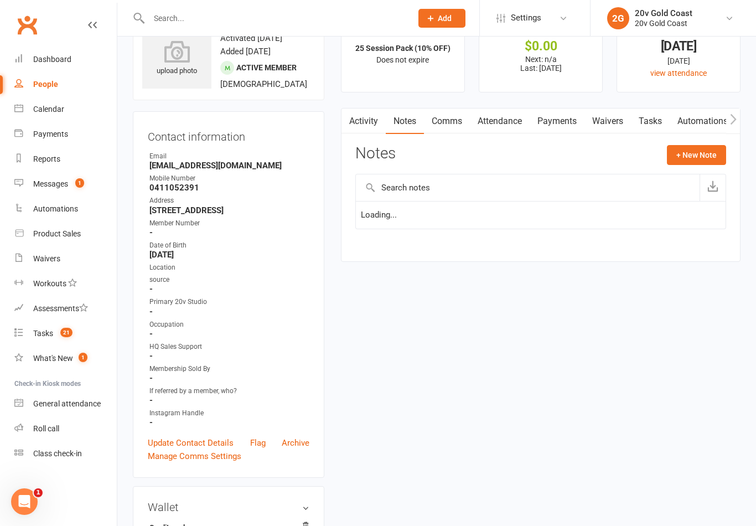
click at [470, 117] on link "Comms" at bounding box center [447, 121] width 46 height 25
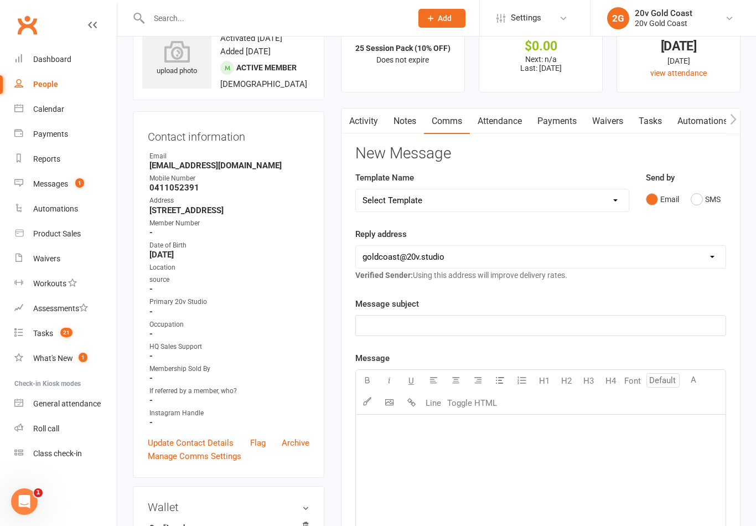
click at [722, 189] on div "Email SMS" at bounding box center [686, 199] width 80 height 21
click at [703, 205] on button "SMS" at bounding box center [706, 199] width 30 height 21
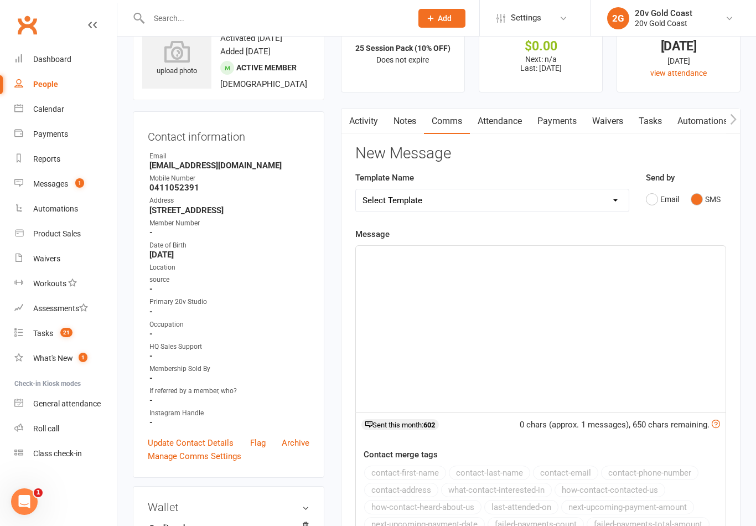
click at [590, 330] on div "﻿" at bounding box center [541, 329] width 370 height 166
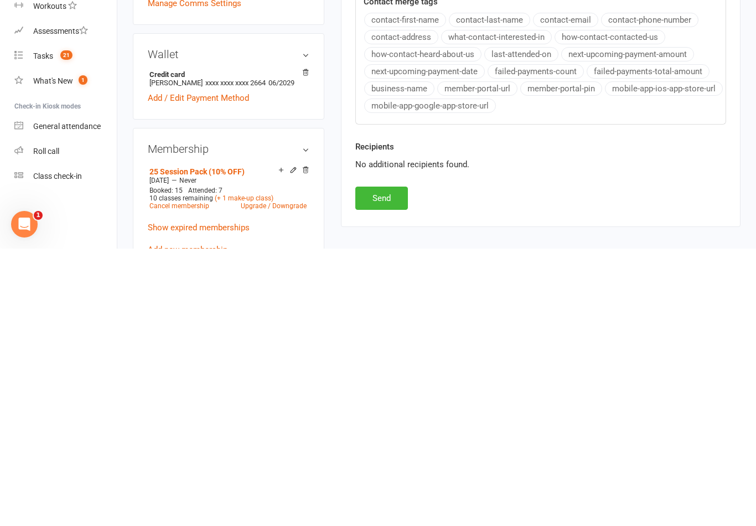
click at [391, 464] on button "Send" at bounding box center [381, 475] width 53 height 23
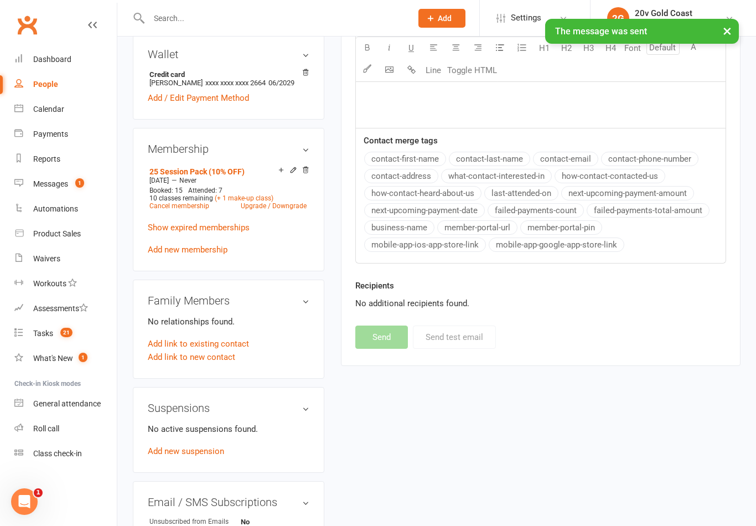
click at [63, 112] on div "Calendar" at bounding box center [48, 109] width 31 height 9
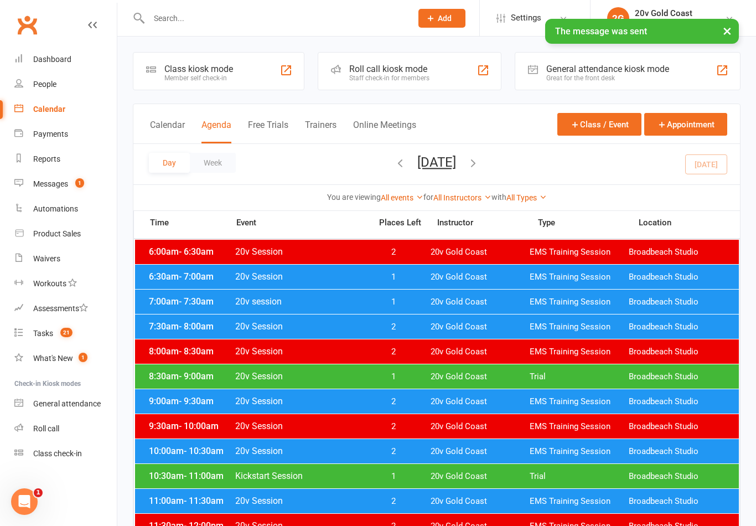
click at [463, 298] on span "20v Gold Coast" at bounding box center [480, 302] width 99 height 11
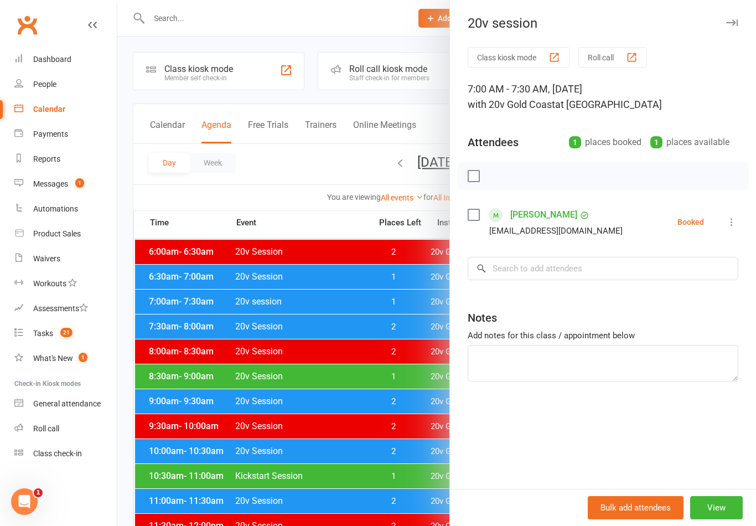
click at [729, 224] on icon at bounding box center [731, 221] width 11 height 11
click at [677, 271] on link "Remove" at bounding box center [678, 266] width 119 height 22
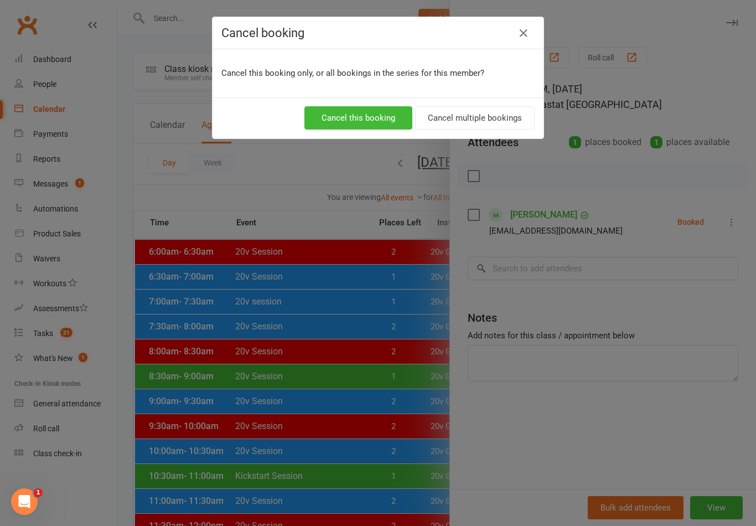
click at [346, 115] on button "Cancel this booking" at bounding box center [358, 117] width 108 height 23
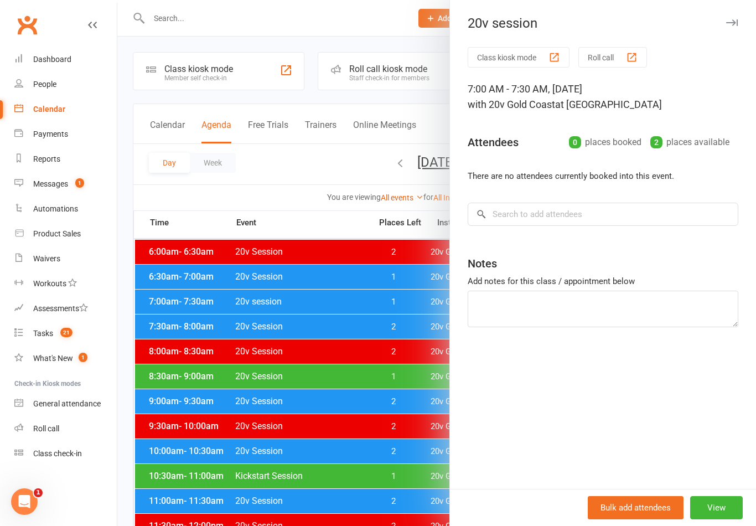
click at [388, 471] on div at bounding box center [436, 263] width 639 height 526
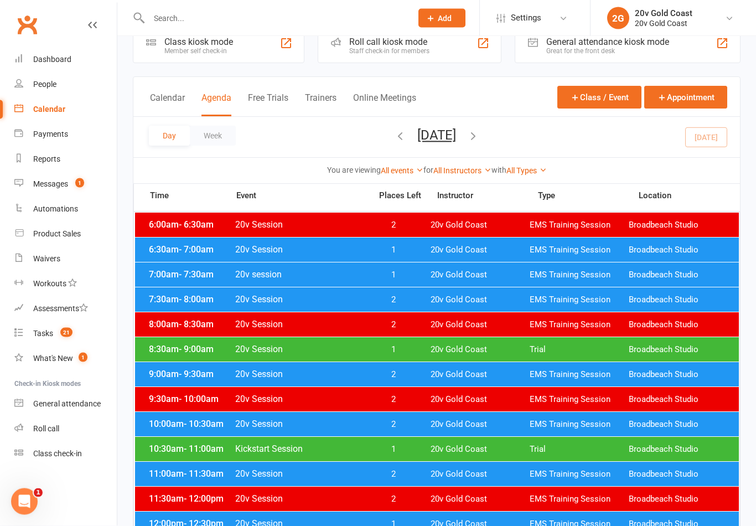
scroll to position [27, 0]
click at [557, 282] on div "7:00am - 7:30am 20v session 1 20v Gold Coast EMS Training Session Broadbeach St…" at bounding box center [437, 274] width 604 height 24
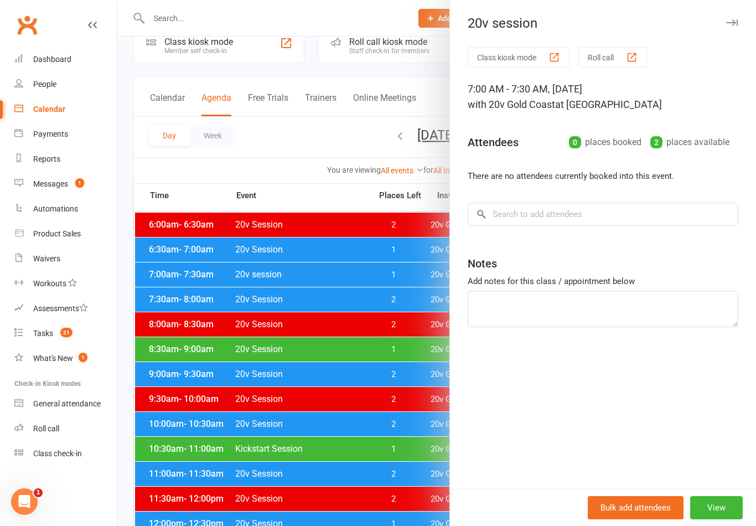
click at [414, 417] on div at bounding box center [436, 263] width 639 height 526
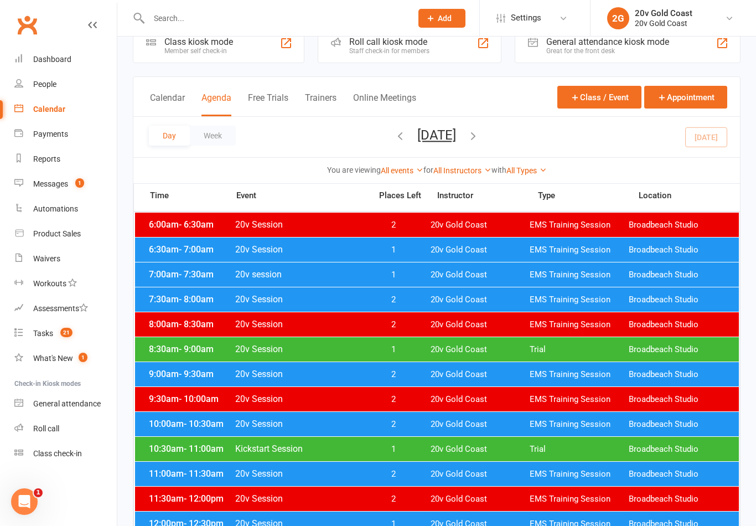
click at [80, 179] on span "1" at bounding box center [79, 182] width 9 height 9
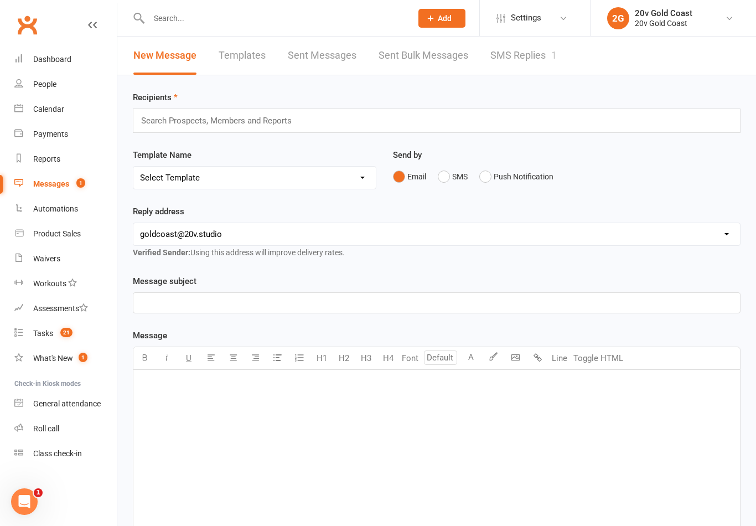
click at [536, 57] on link "SMS Replies 1" at bounding box center [523, 56] width 66 height 38
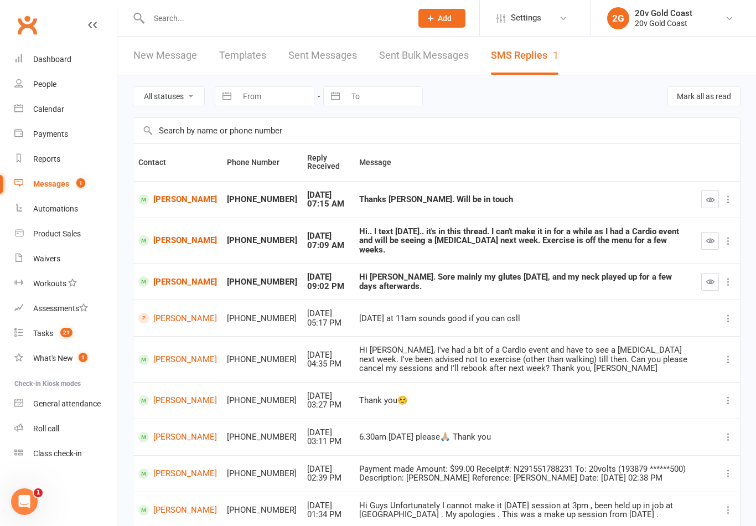
click at [715, 198] on button "button" at bounding box center [710, 199] width 18 height 18
click at [713, 171] on th at bounding box center [718, 162] width 44 height 37
click at [710, 236] on icon "button" at bounding box center [710, 240] width 8 height 8
click at [712, 218] on td at bounding box center [718, 241] width 44 height 46
click at [710, 193] on button "button" at bounding box center [710, 199] width 18 height 18
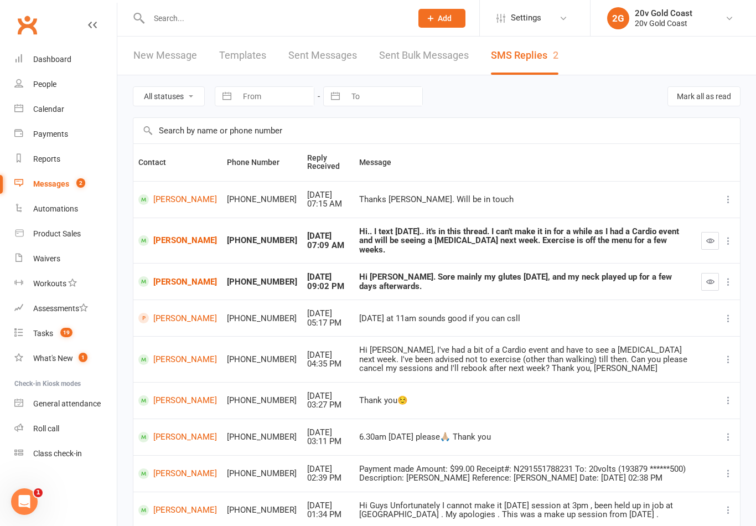
click at [699, 238] on td at bounding box center [718, 241] width 44 height 46
click at [714, 236] on icon "button" at bounding box center [710, 240] width 8 height 8
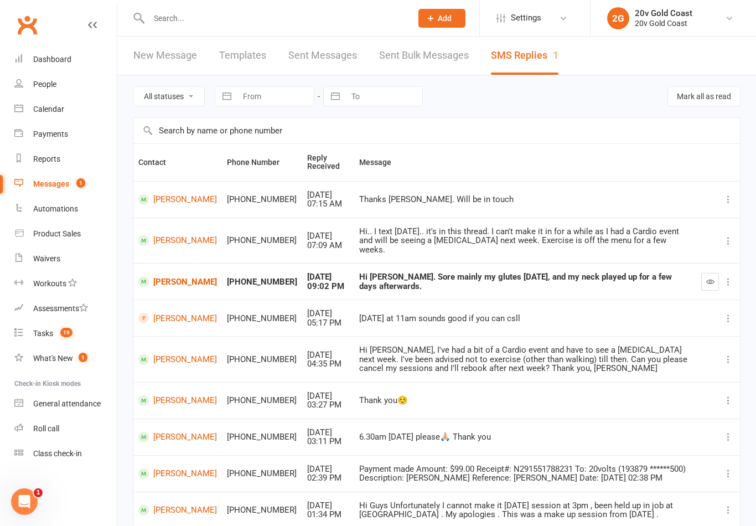
click at [60, 330] on count-badge "19" at bounding box center [64, 333] width 18 height 9
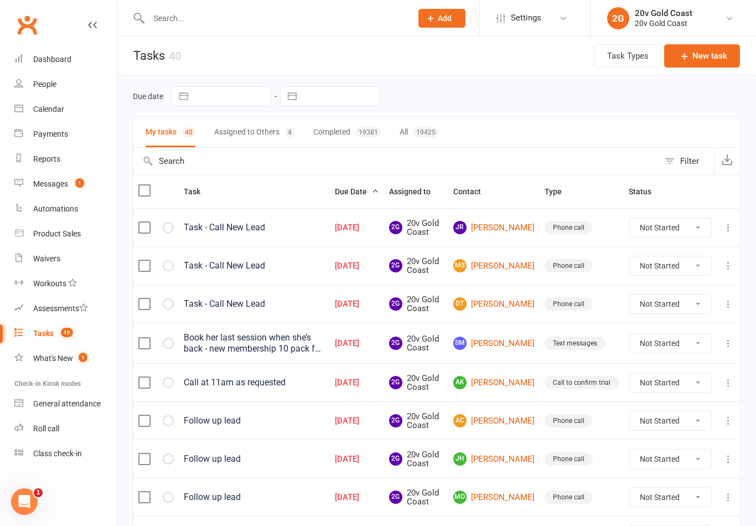
click at [51, 120] on link "Calendar" at bounding box center [65, 109] width 102 height 25
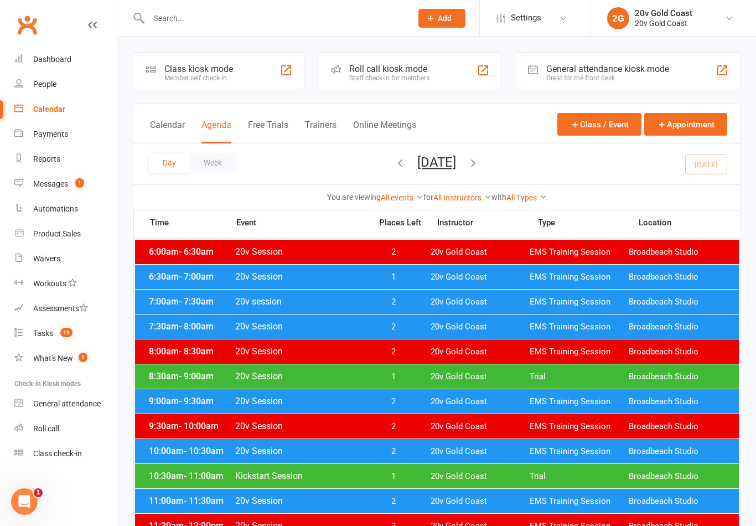
click at [287, 24] on input "text" at bounding box center [275, 19] width 259 height 16
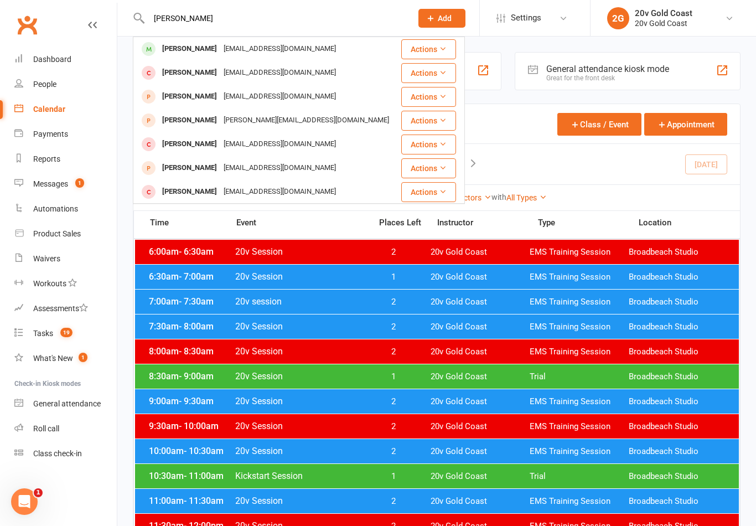
type input "[PERSON_NAME]"
click at [274, 55] on div "[EMAIL_ADDRESS][DOMAIN_NAME]" at bounding box center [279, 49] width 119 height 16
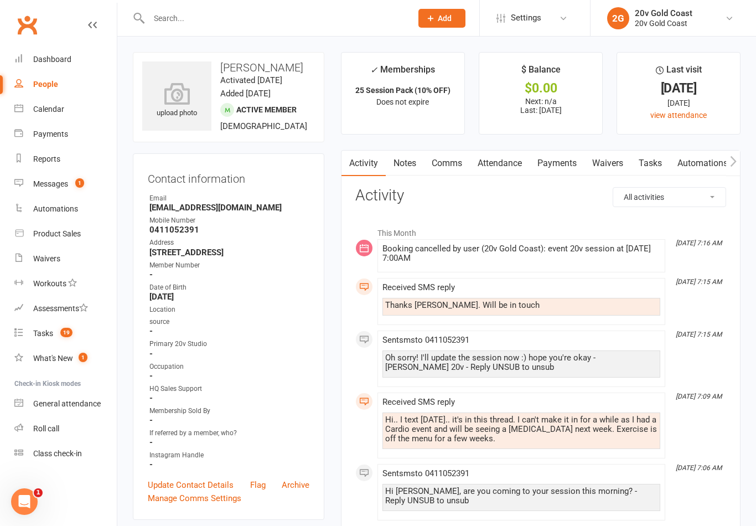
click at [514, 171] on link "Attendance" at bounding box center [500, 163] width 60 height 25
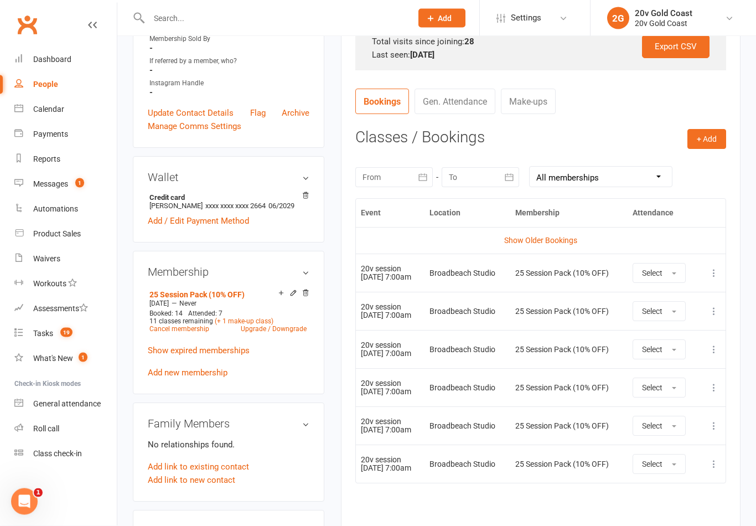
scroll to position [372, 0]
click at [714, 271] on icon at bounding box center [714, 272] width 11 height 11
click at [679, 335] on link "Remove booking" at bounding box center [666, 339] width 110 height 22
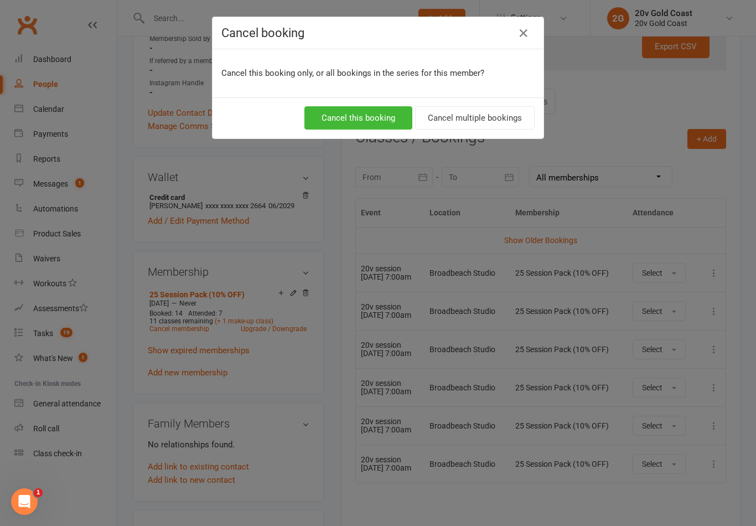
click at [377, 117] on button "Cancel this booking" at bounding box center [358, 117] width 108 height 23
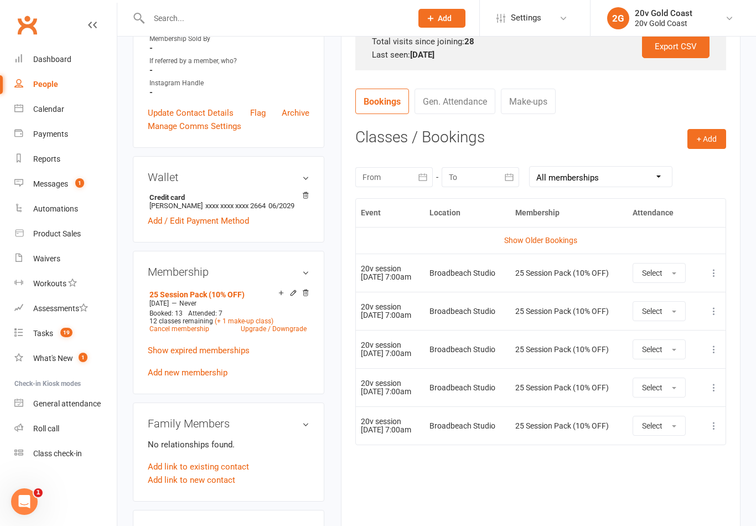
click at [718, 270] on icon at bounding box center [714, 272] width 11 height 11
click at [653, 337] on link "Remove booking" at bounding box center [666, 339] width 110 height 22
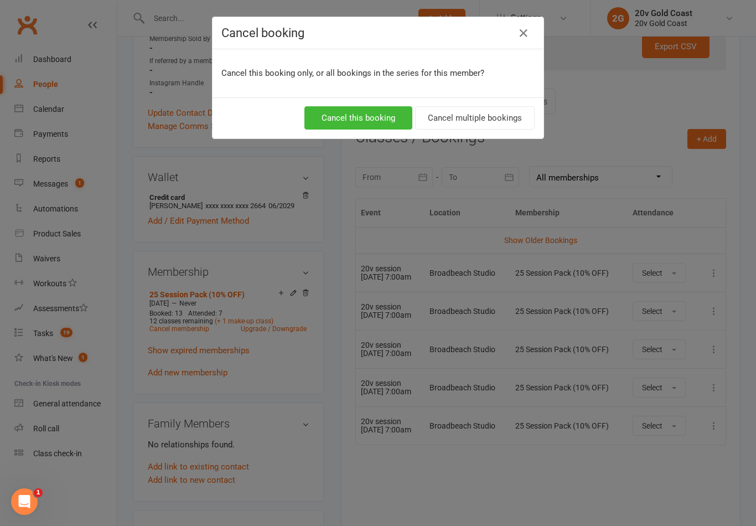
click at [370, 119] on button "Cancel this booking" at bounding box center [358, 117] width 108 height 23
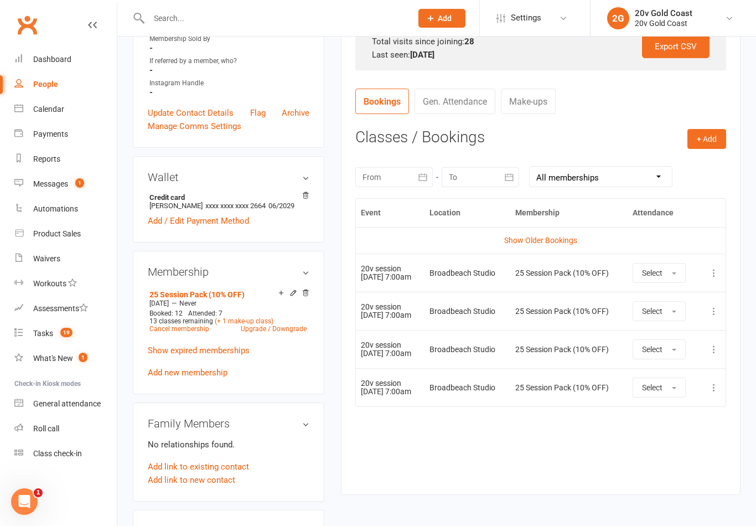
click at [715, 268] on icon at bounding box center [714, 272] width 11 height 11
click at [657, 334] on link "Remove booking" at bounding box center [666, 339] width 110 height 22
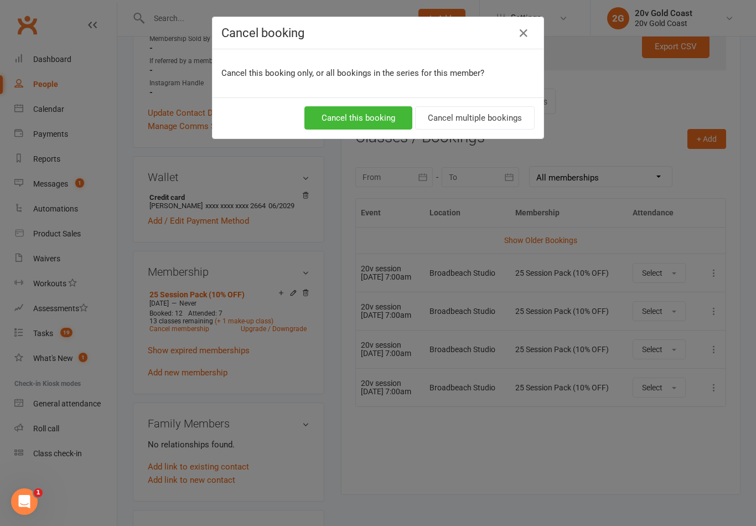
click at [366, 116] on button "Cancel this booking" at bounding box center [358, 117] width 108 height 23
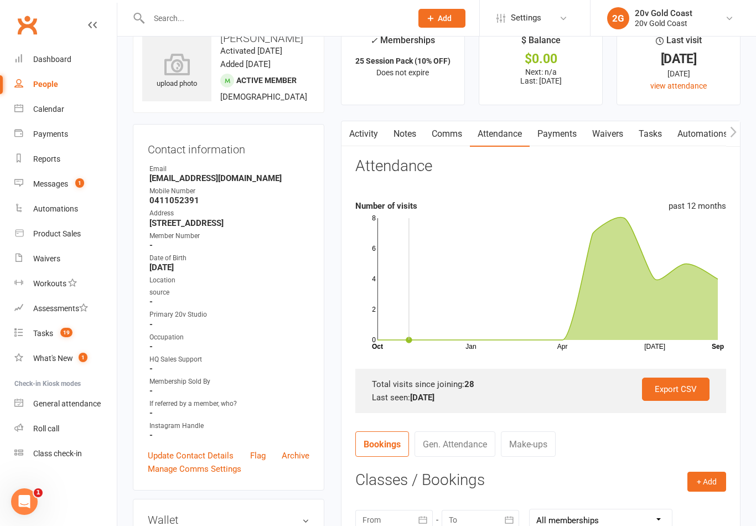
scroll to position [0, 0]
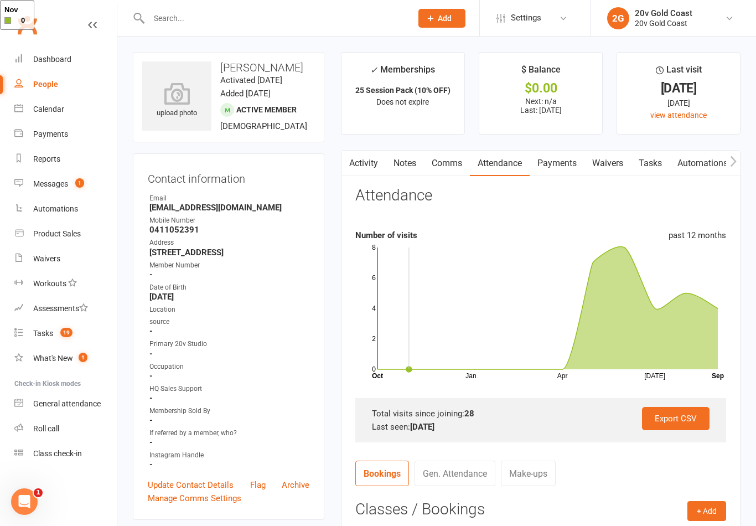
click at [373, 142] on main "✓ Memberships 25 Session Pack (10% OFF) Does not expire $ Balance $0.00 Next: n…" at bounding box center [541, 446] width 416 height 788
click at [342, 174] on link "Activity" at bounding box center [364, 163] width 44 height 25
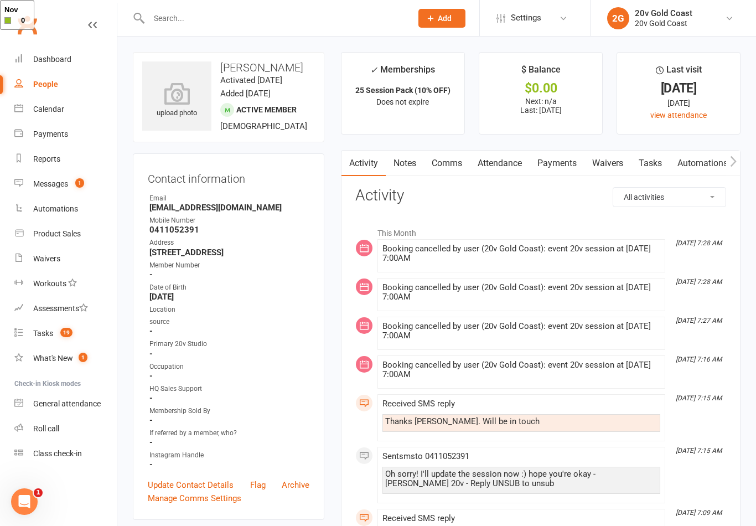
click at [448, 166] on link "Comms" at bounding box center [447, 163] width 46 height 25
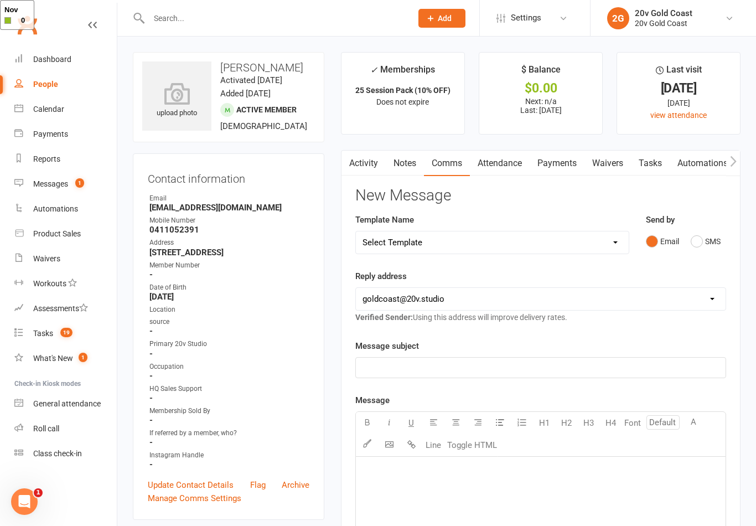
click at [700, 249] on button "SMS" at bounding box center [706, 241] width 30 height 21
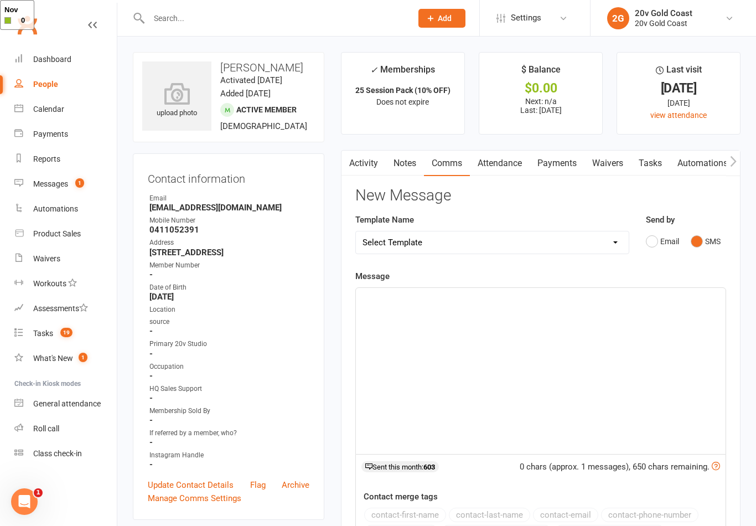
click at [603, 401] on div "﻿" at bounding box center [541, 371] width 370 height 166
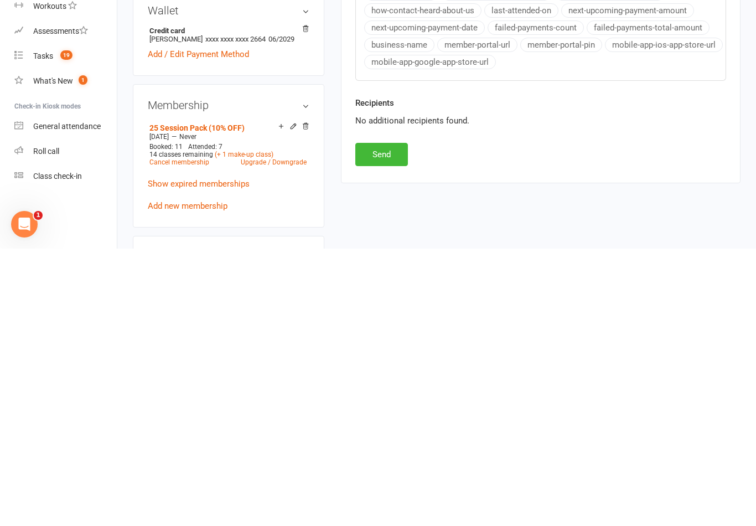
click at [396, 420] on button "Send" at bounding box center [381, 431] width 53 height 23
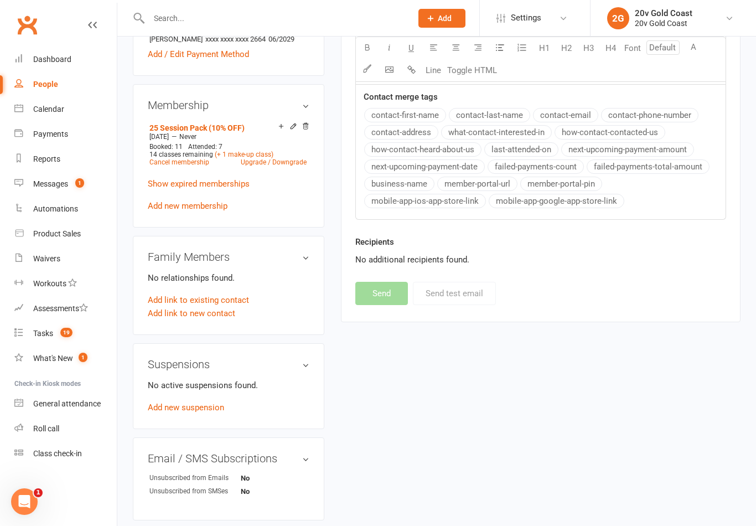
click at [47, 187] on div "Messages" at bounding box center [50, 183] width 35 height 9
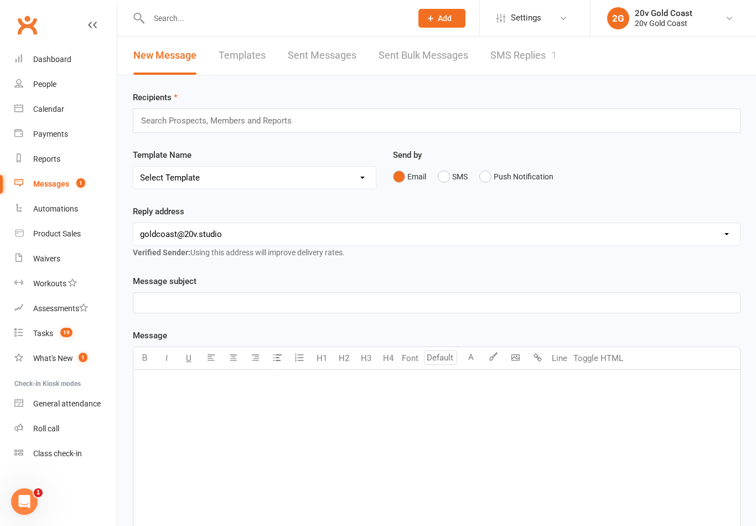
click at [523, 65] on link "SMS Replies 1" at bounding box center [523, 56] width 66 height 38
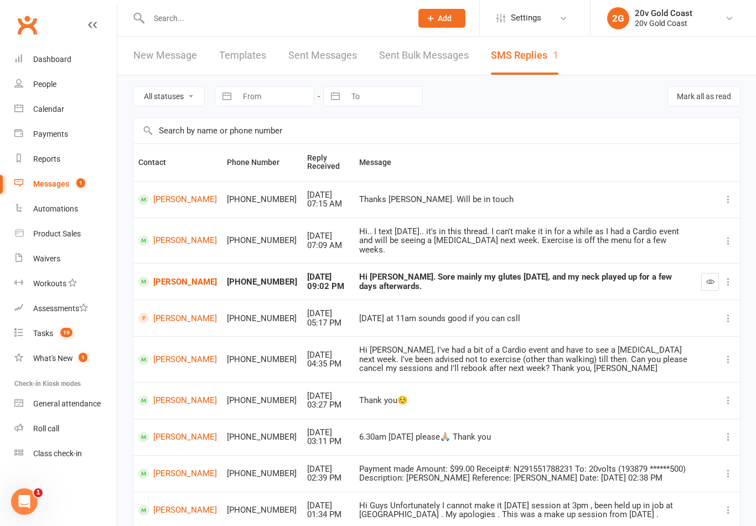
click at [717, 273] on button "button" at bounding box center [710, 282] width 18 height 18
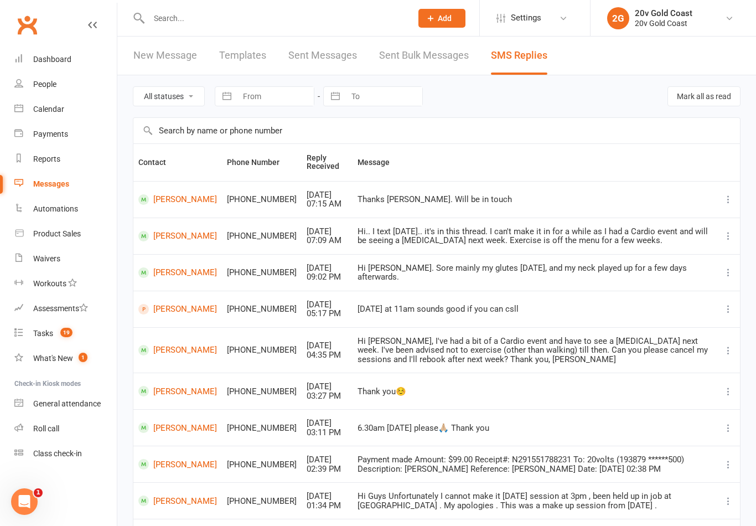
click at [73, 319] on link "Assessments" at bounding box center [65, 308] width 102 height 25
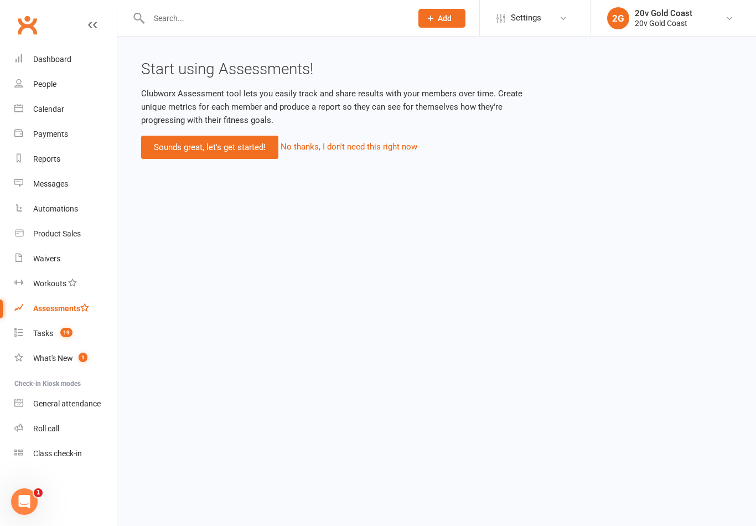
click at [70, 337] on span "19" at bounding box center [66, 332] width 12 height 9
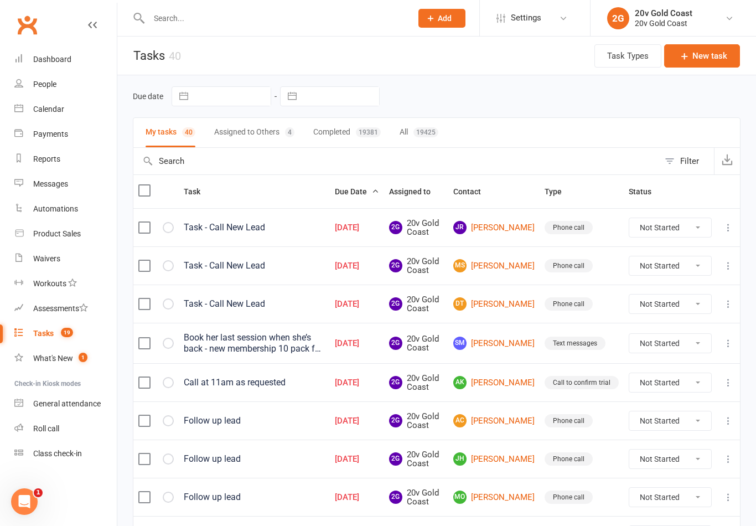
click at [56, 119] on link "Calendar" at bounding box center [65, 109] width 102 height 25
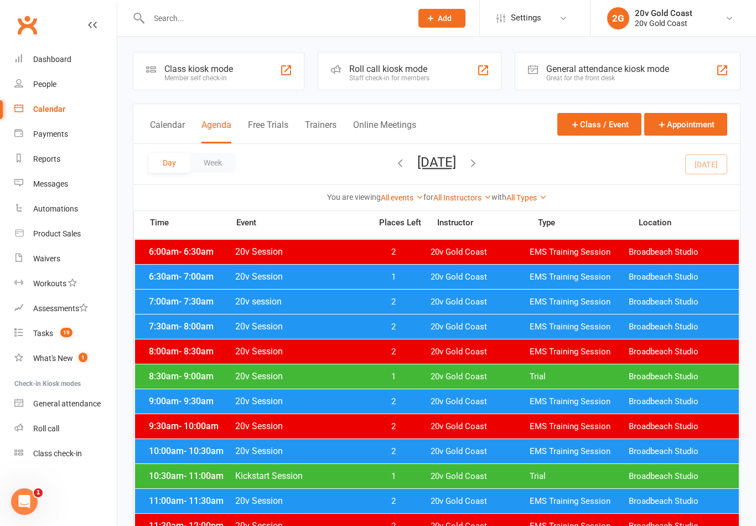
click at [482, 374] on span "20v Gold Coast" at bounding box center [480, 376] width 99 height 11
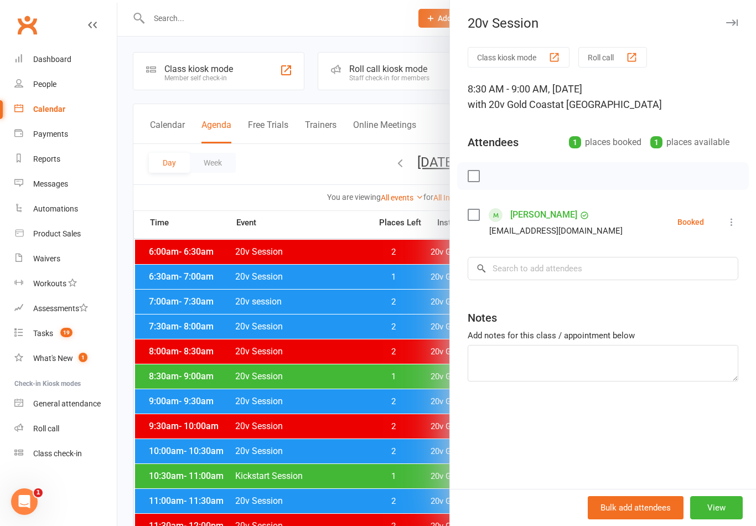
click at [381, 492] on div at bounding box center [436, 263] width 639 height 526
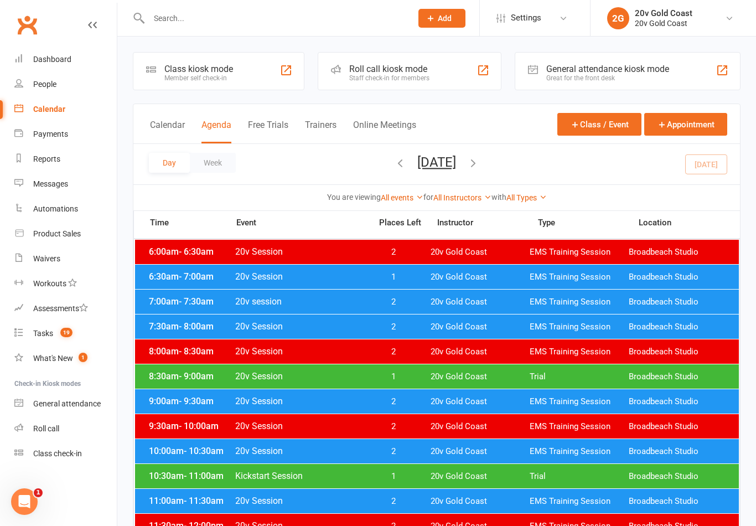
click at [398, 469] on div "10:30am - 11:00am Kickstart Session 1 20v Gold Coast Trial Broadbeach Studio" at bounding box center [437, 476] width 604 height 24
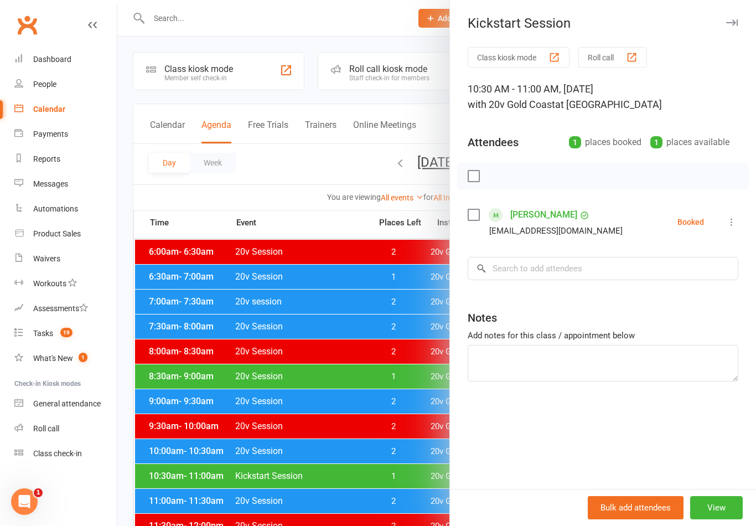
click at [396, 417] on div at bounding box center [436, 263] width 639 height 526
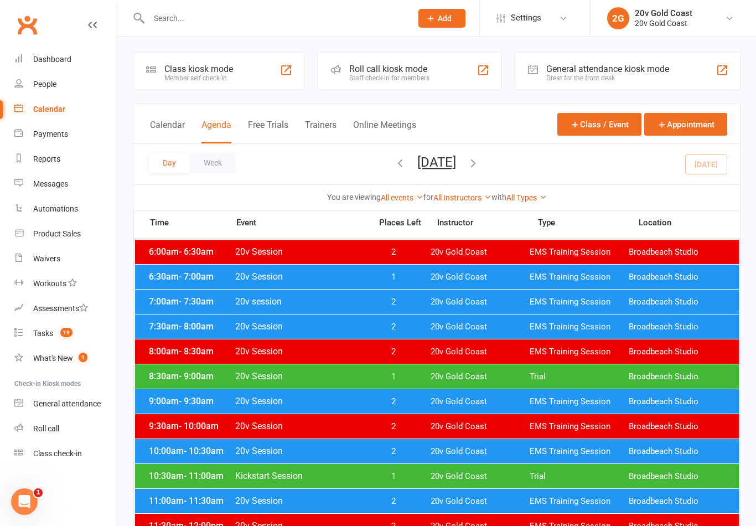
click at [49, 327] on link "Tasks 19" at bounding box center [65, 333] width 102 height 25
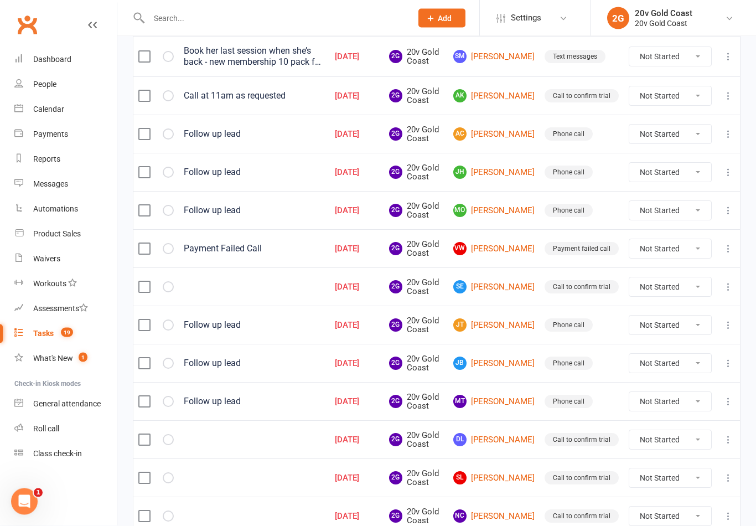
scroll to position [282, 0]
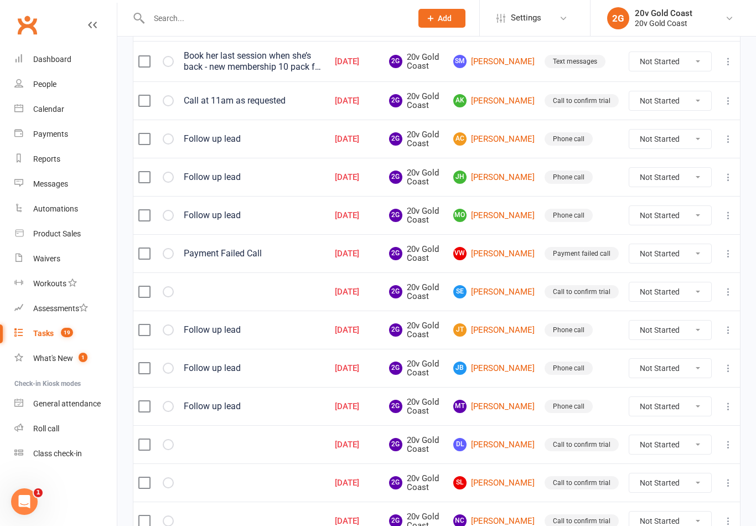
click at [725, 330] on icon at bounding box center [728, 329] width 11 height 11
click at [658, 370] on link "Edit" at bounding box center [680, 373] width 110 height 22
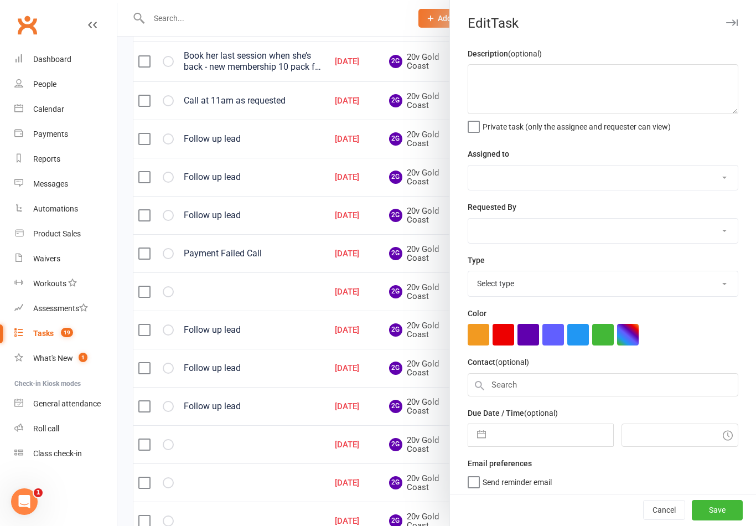
type textarea "Follow up lead"
select select "45734"
type input "[DATE]"
type input "11:15am"
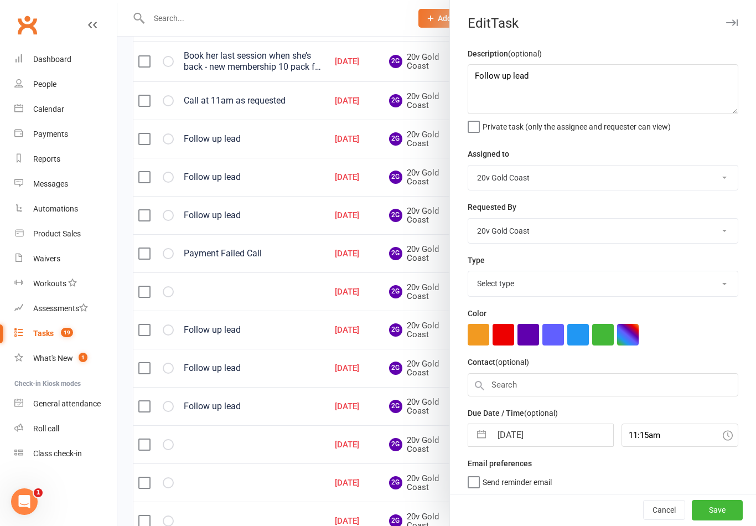
select select "22375"
click at [632, 95] on textarea "Follow up lead" at bounding box center [603, 89] width 271 height 50
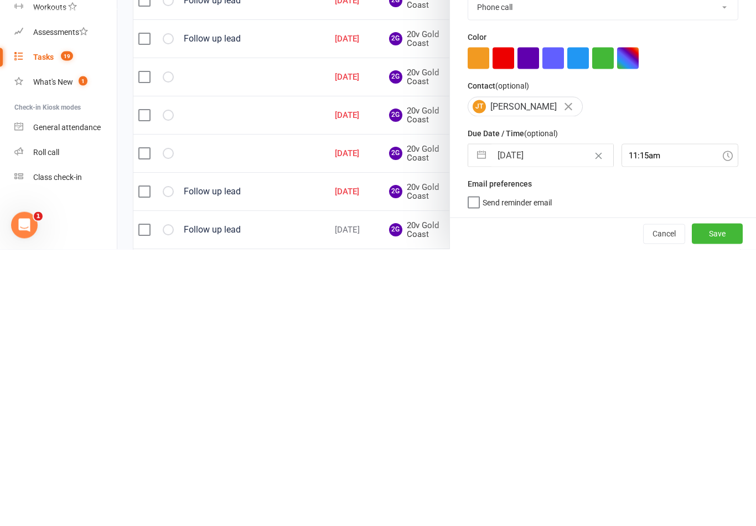
type textarea "Follow up lead - between 10:30-2"
click at [726, 500] on button "Save" at bounding box center [717, 510] width 51 height 20
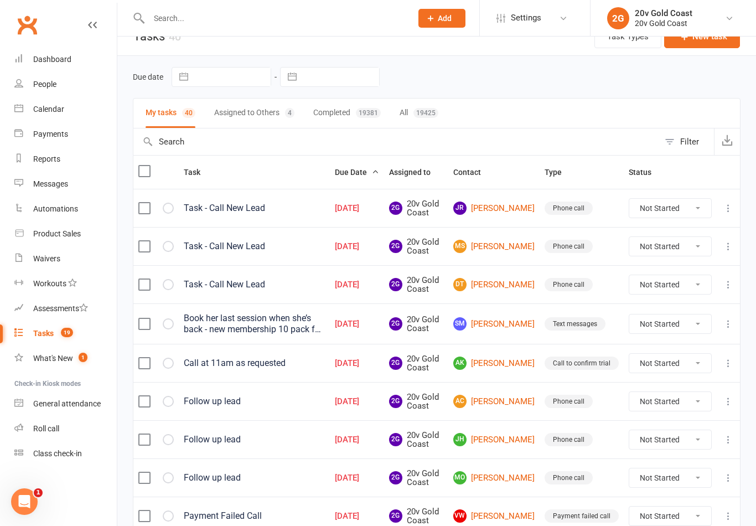
scroll to position [0, 0]
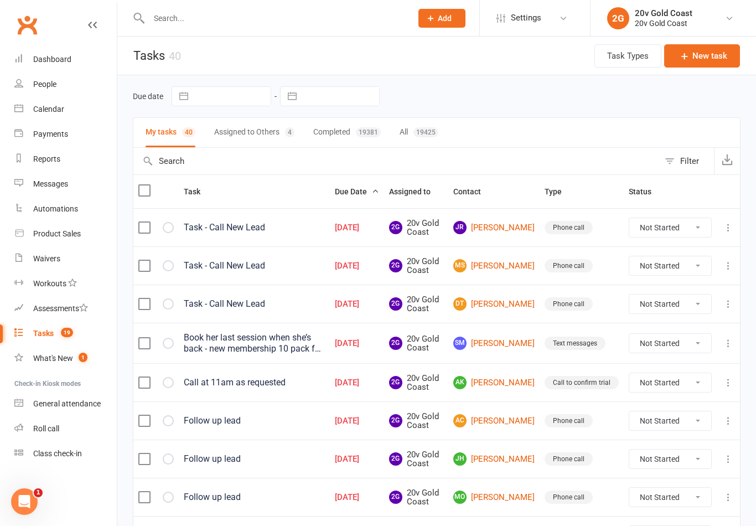
click at [189, 25] on input "text" at bounding box center [275, 19] width 259 height 16
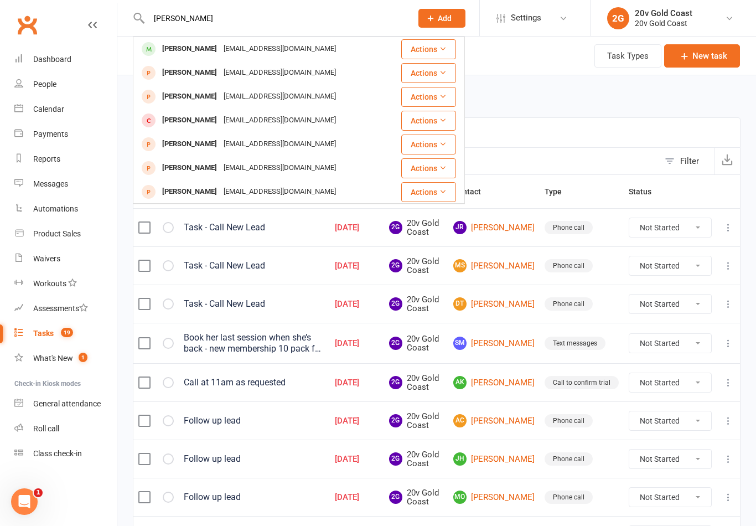
type input "[PERSON_NAME]"
click at [188, 53] on div "[PERSON_NAME]" at bounding box center [189, 49] width 61 height 16
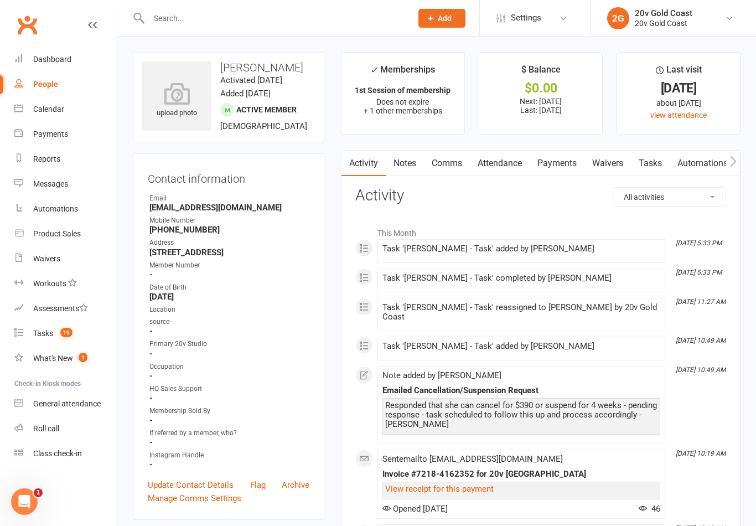
click at [564, 164] on link "Payments" at bounding box center [557, 163] width 55 height 25
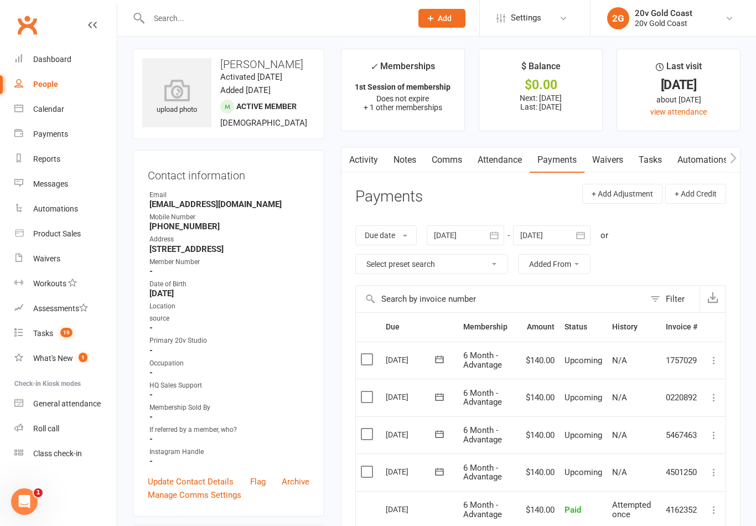
scroll to position [4, 0]
click at [647, 194] on button "+ Add Adjustment" at bounding box center [622, 193] width 80 height 20
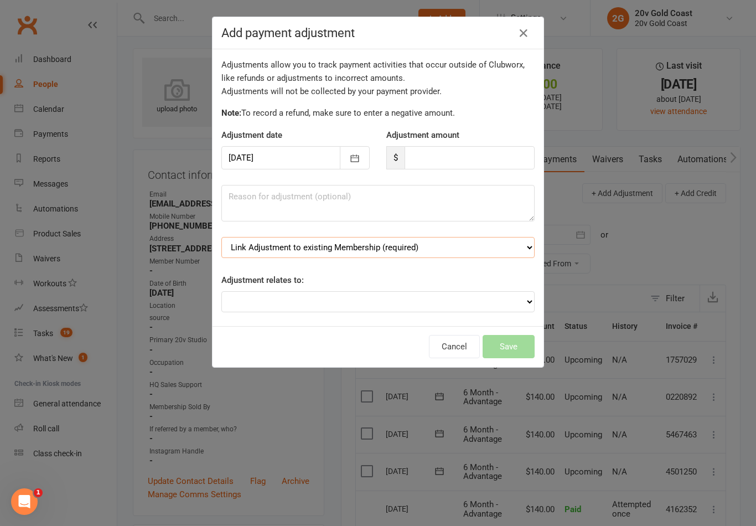
click at [500, 251] on select "Link Adjustment to existing Membership (required) 1st Session of membership (st…" at bounding box center [377, 247] width 313 height 21
click at [525, 37] on icon "button" at bounding box center [523, 33] width 13 height 13
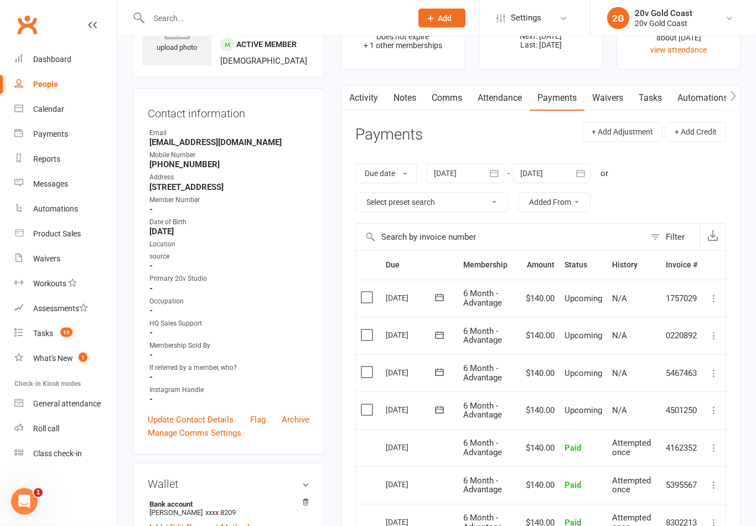
scroll to position [65, 0]
click at [658, 100] on link "Tasks" at bounding box center [650, 97] width 39 height 25
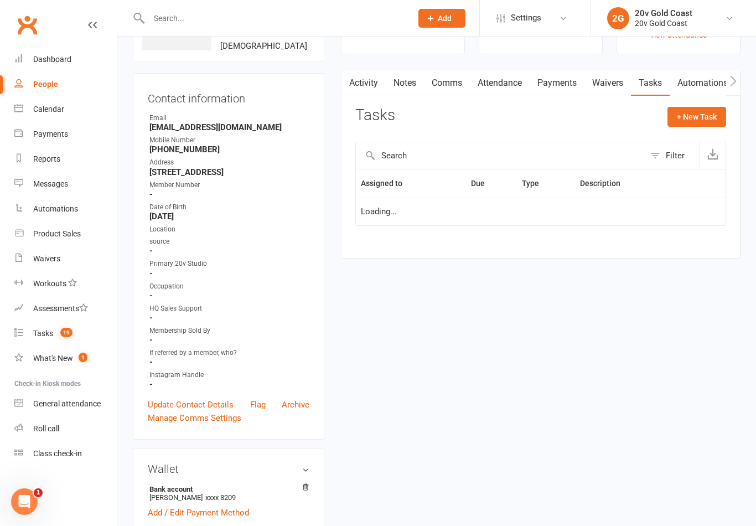
scroll to position [82, 0]
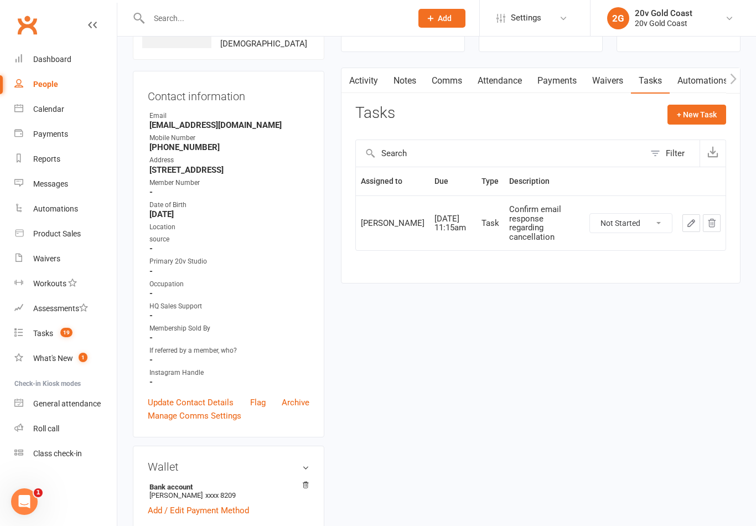
click at [63, 339] on link "Tasks 19" at bounding box center [65, 333] width 102 height 25
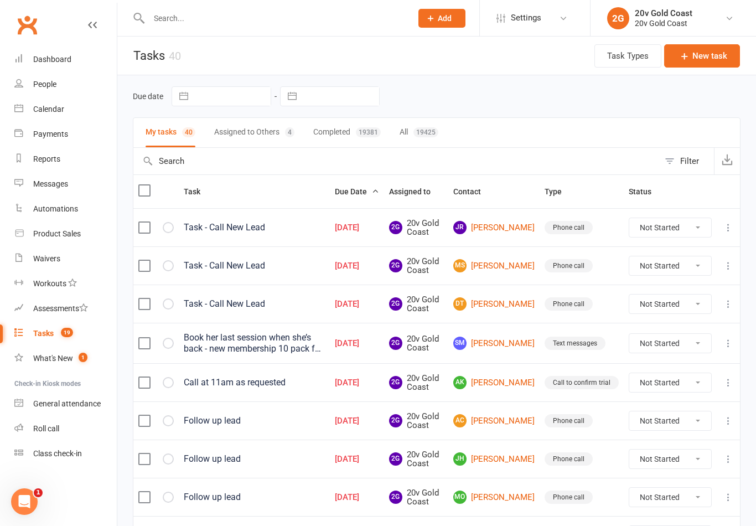
click at [247, 128] on button "Assigned to Others 4" at bounding box center [254, 132] width 80 height 29
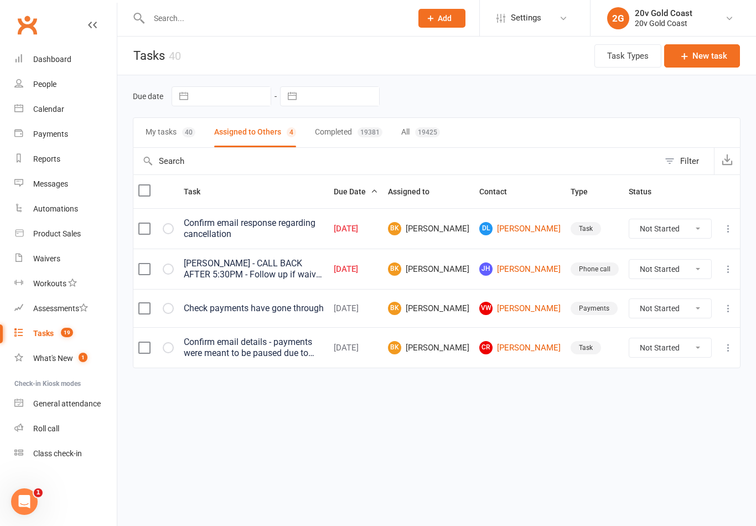
click at [161, 125] on button "My tasks 40" at bounding box center [171, 132] width 50 height 29
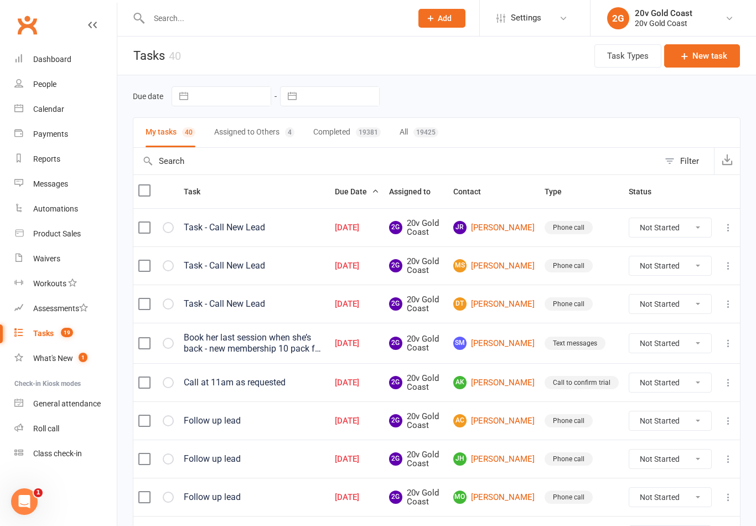
click at [55, 89] on link "People" at bounding box center [65, 84] width 102 height 25
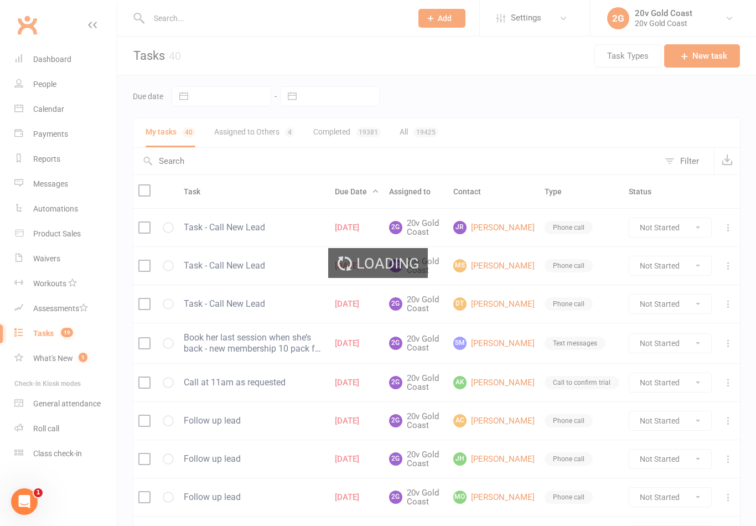
select select "100"
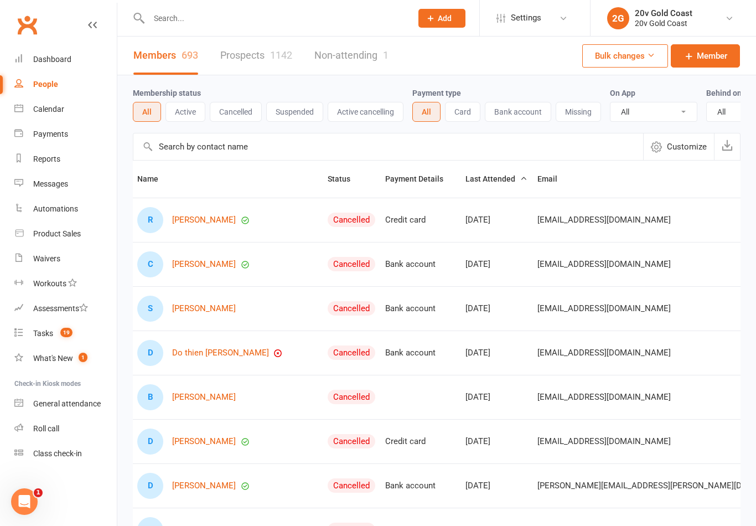
click at [232, 61] on link "Prospects 1142" at bounding box center [256, 56] width 72 height 38
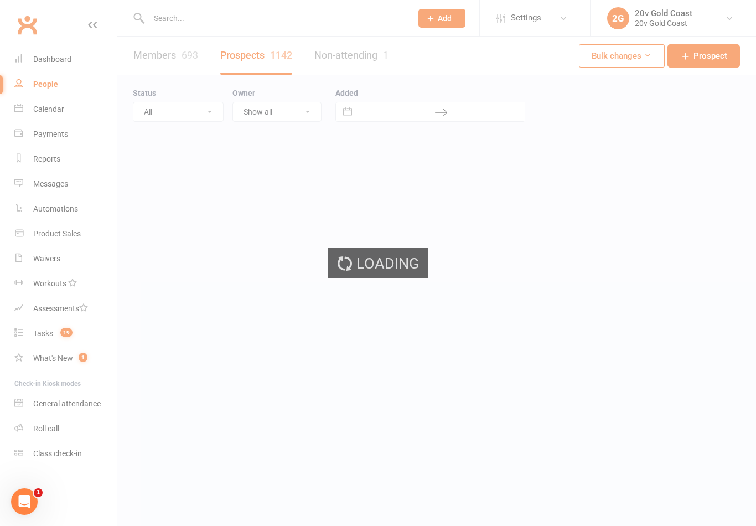
select select "100"
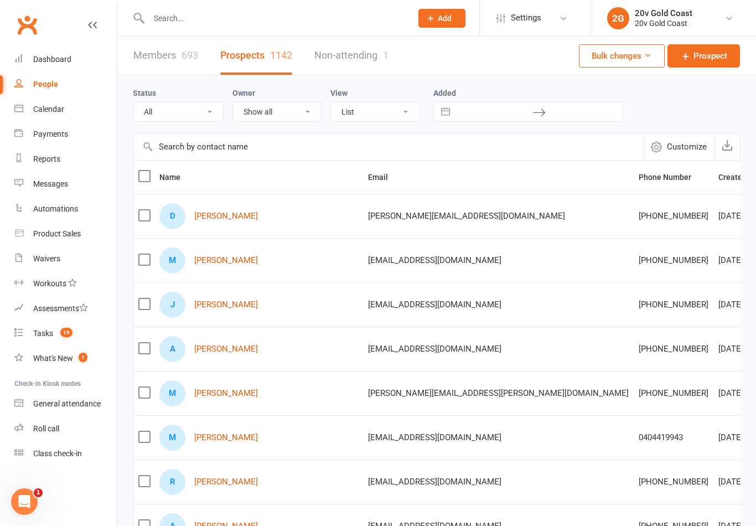
click at [179, 22] on input "text" at bounding box center [275, 19] width 259 height 16
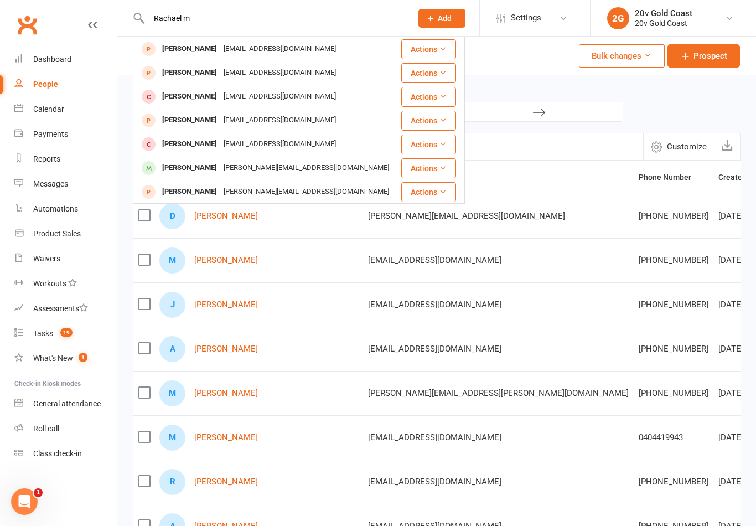
type input "Rachael m"
click at [179, 51] on div "[PERSON_NAME]" at bounding box center [189, 49] width 61 height 16
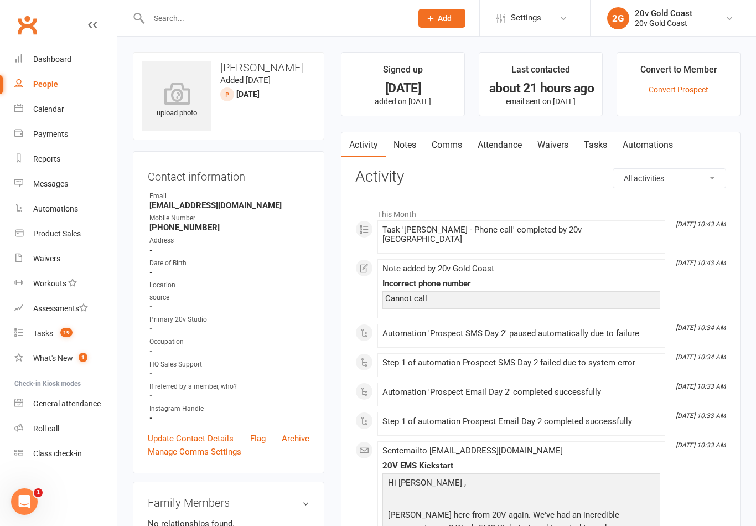
click at [581, 143] on link "Tasks" at bounding box center [595, 144] width 39 height 25
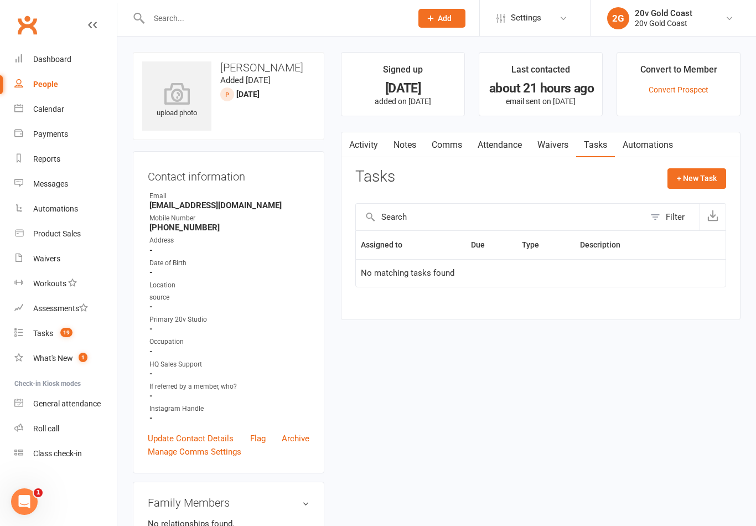
click at [686, 187] on button "+ New Task" at bounding box center [697, 178] width 59 height 20
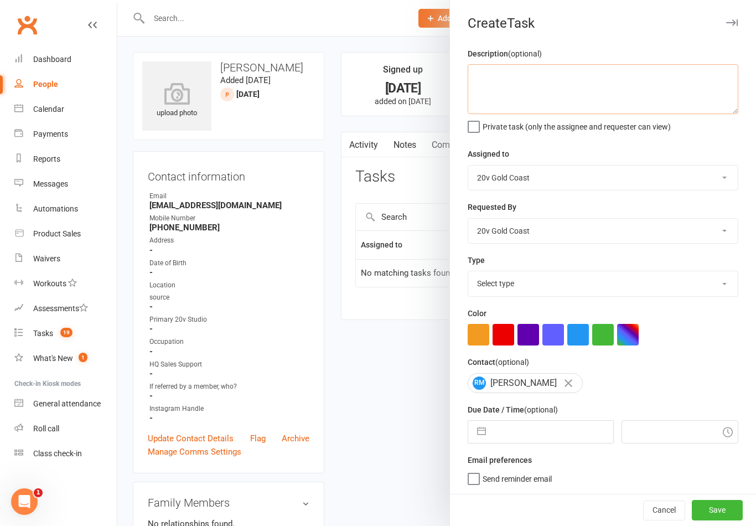
click at [660, 103] on textarea at bounding box center [603, 89] width 271 height 50
click at [127, 367] on div at bounding box center [436, 263] width 639 height 526
click at [598, 82] on textarea "Call at 10:30am" at bounding box center [603, 89] width 271 height 50
type textarea "Call at 10:30am lead call"
click at [664, 151] on div "Assigned to 20v Gold Coast 20v HQ [PERSON_NAME] [PERSON_NAME] [PERSON_NAME] [PE…" at bounding box center [603, 168] width 271 height 43
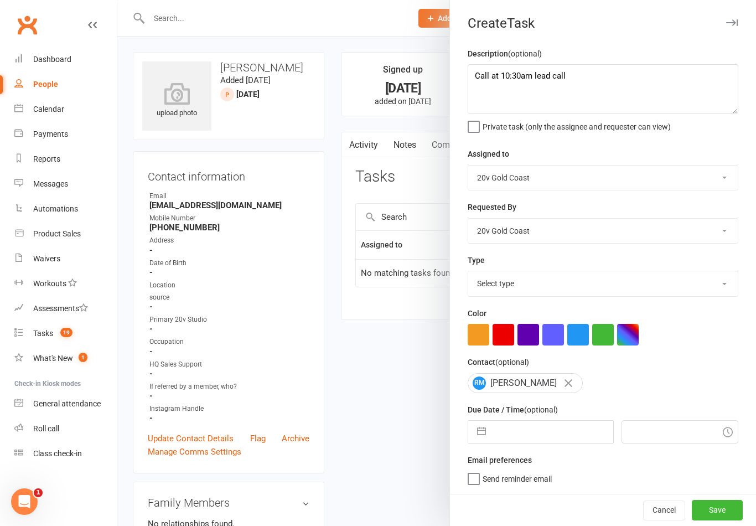
scroll to position [2, 0]
click at [483, 433] on button "button" at bounding box center [482, 432] width 20 height 22
select select "7"
select select "2025"
select select "8"
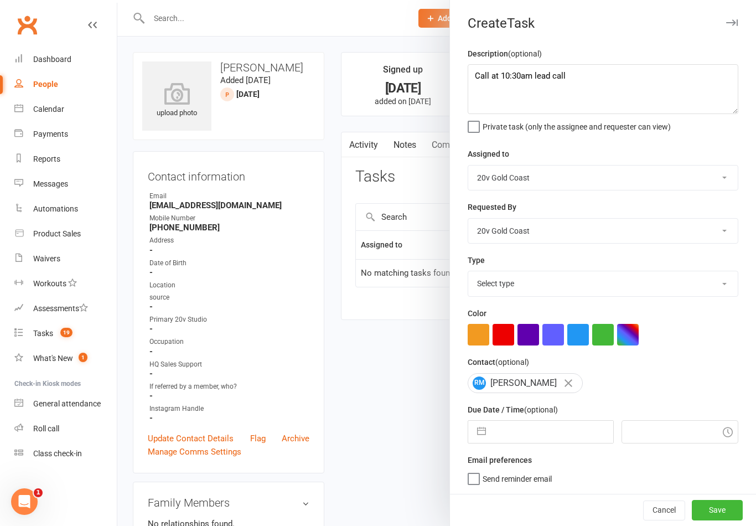
select select "2025"
select select "9"
select select "2025"
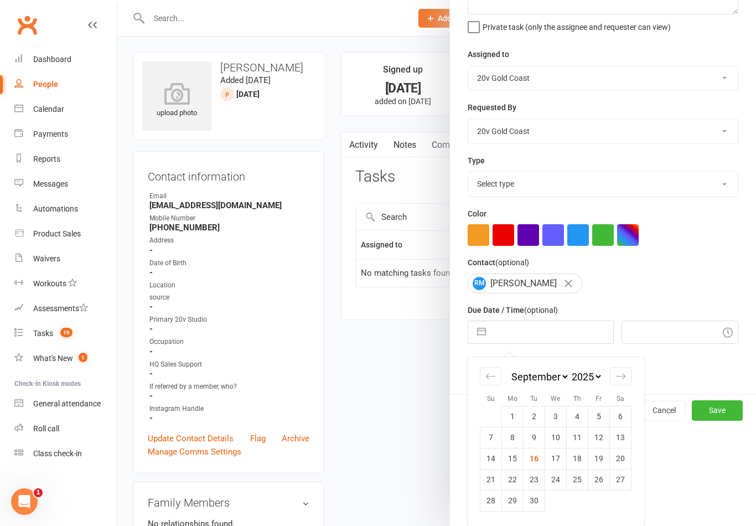
scroll to position [102, 0]
click at [726, 419] on button "Save" at bounding box center [717, 410] width 51 height 20
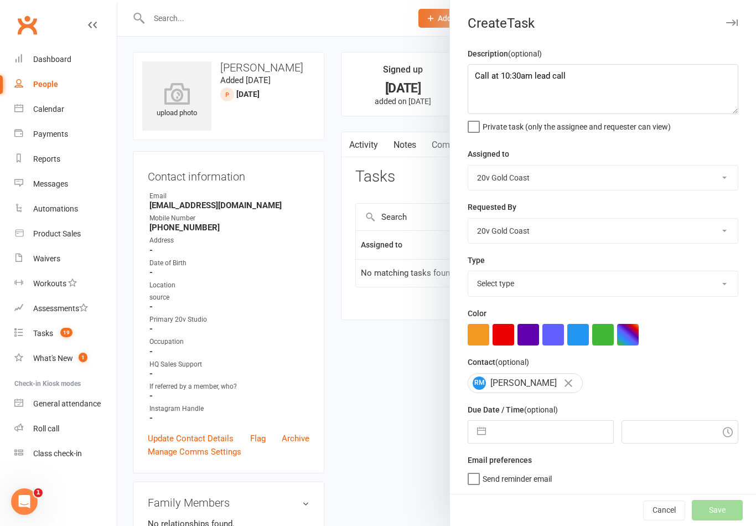
scroll to position [2, 0]
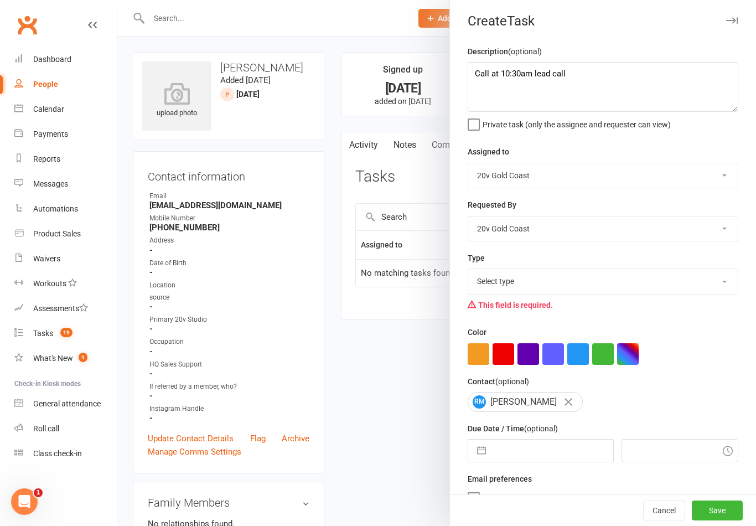
click at [683, 286] on select "Select type Call to confirm trial Cancel down Cancel down [PERSON_NAME] and [PE…" at bounding box center [603, 281] width 270 height 24
select select "22375"
click at [717, 519] on button "Save" at bounding box center [717, 510] width 51 height 20
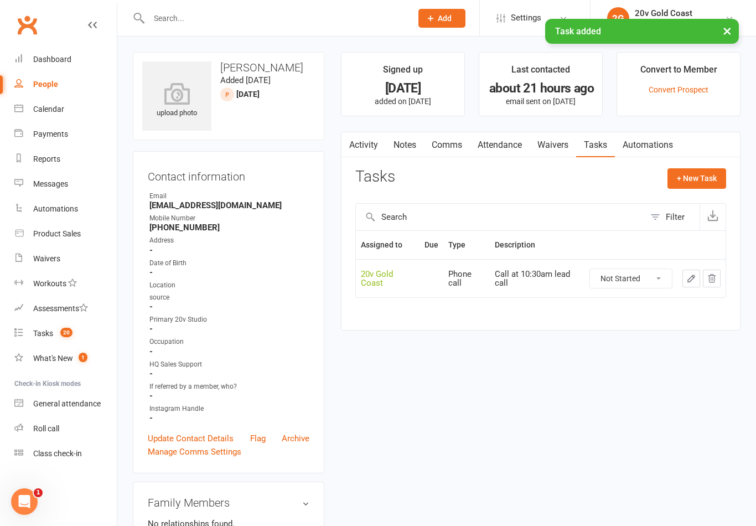
click at [69, 111] on link "Calendar" at bounding box center [65, 109] width 102 height 25
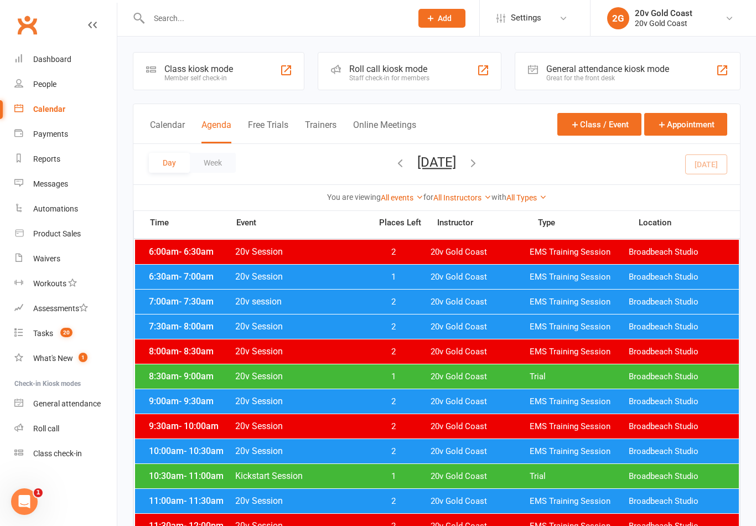
click at [710, 167] on div "Day Week [DATE] [DATE] Sun Mon Tue Wed Thu Fri Sat 31 01 02 03 04 05 06 07 08 0…" at bounding box center [436, 164] width 607 height 40
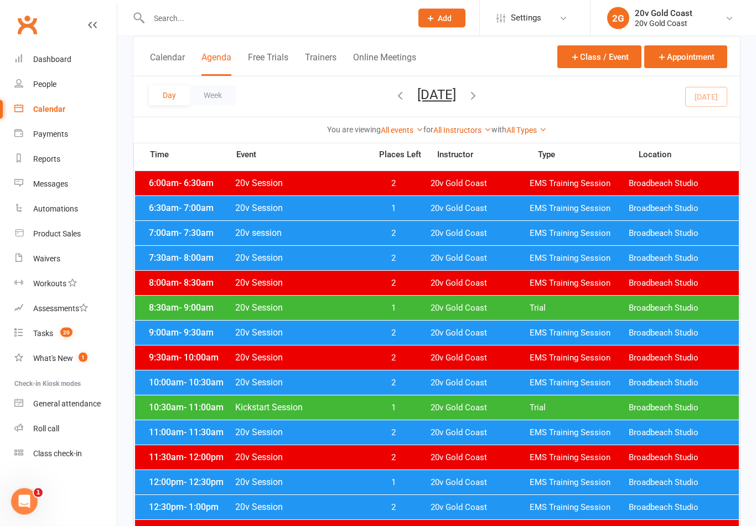
scroll to position [70, 0]
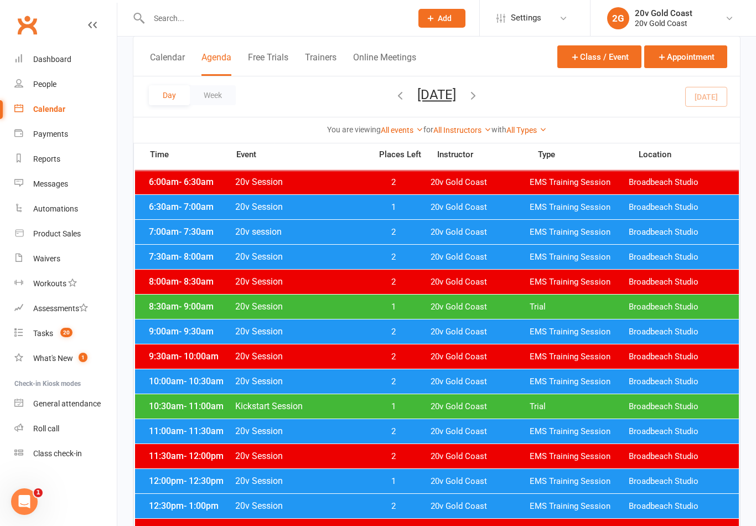
click at [674, 308] on span "Broadbeach Studio" at bounding box center [678, 307] width 99 height 11
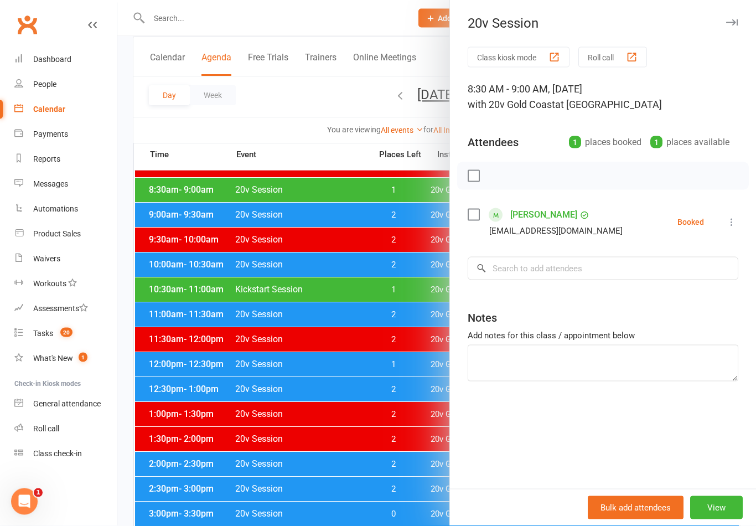
scroll to position [187, 0]
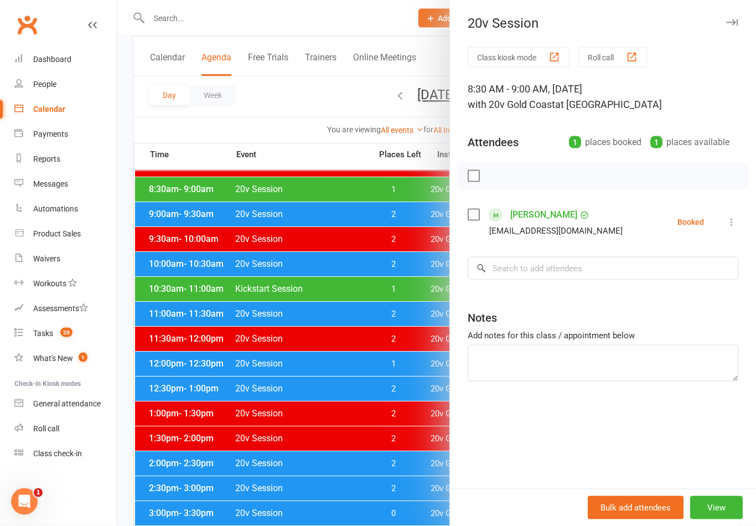
click at [544, 222] on link "[PERSON_NAME]" at bounding box center [543, 215] width 67 height 18
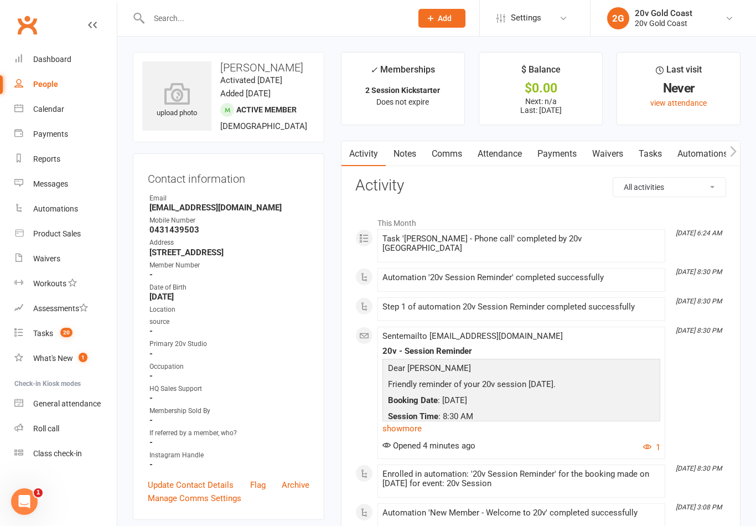
click at [612, 156] on link "Waivers" at bounding box center [608, 153] width 47 height 25
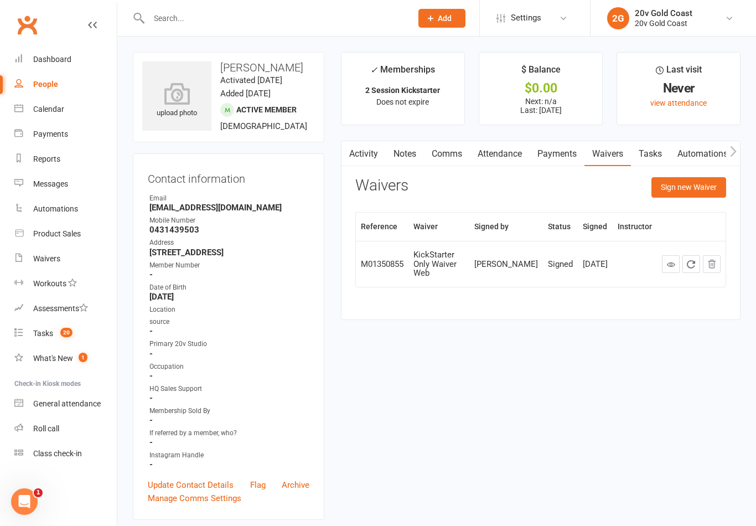
click at [404, 162] on link "Notes" at bounding box center [405, 153] width 38 height 25
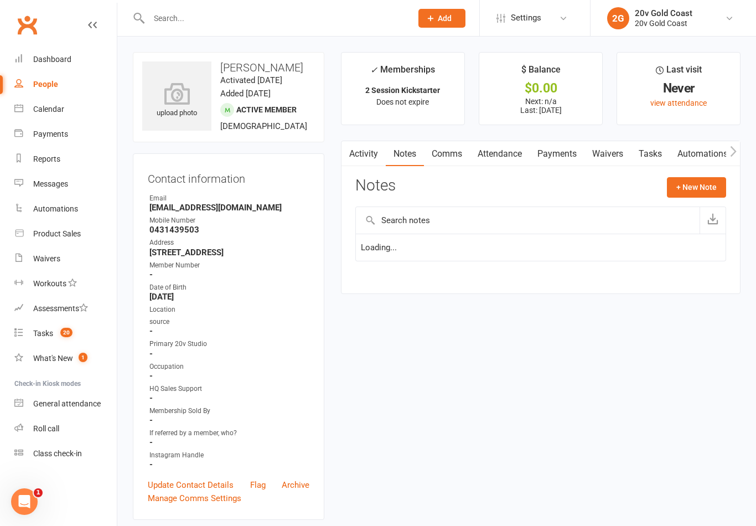
click at [696, 191] on button "+ New Note" at bounding box center [696, 187] width 59 height 20
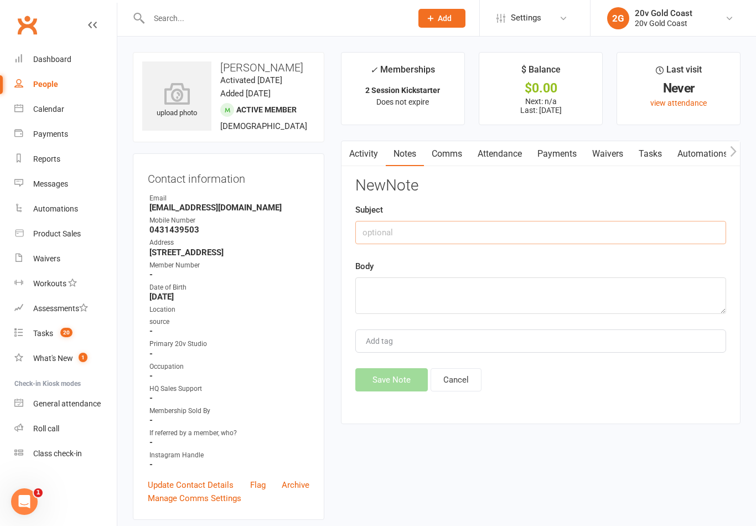
click at [566, 237] on input "text" at bounding box center [540, 232] width 371 height 23
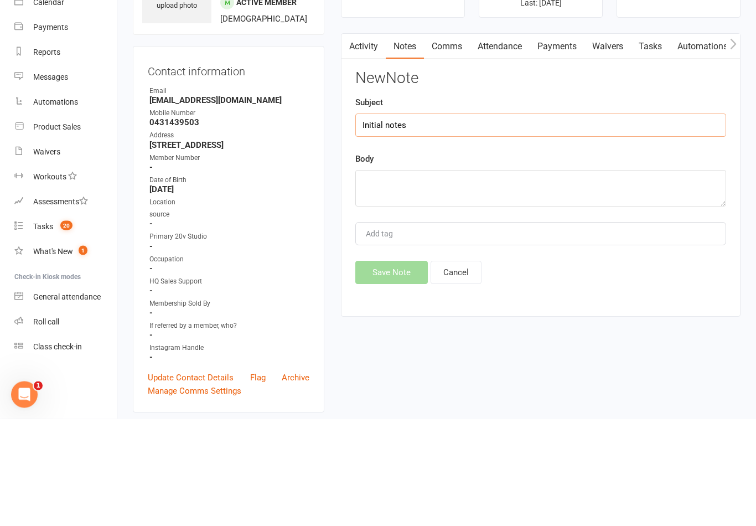
type input "Initial notes"
click at [546, 277] on textarea at bounding box center [540, 295] width 371 height 37
type textarea "I"
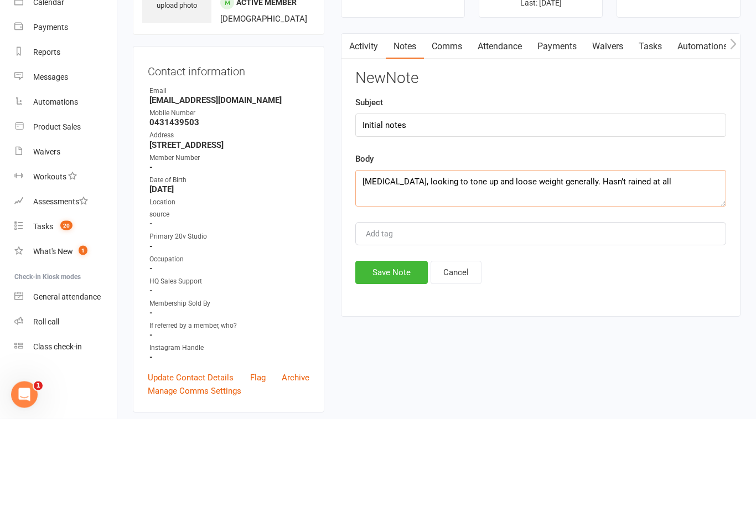
click at [603, 277] on textarea "[MEDICAL_DATA], looking to tone up and loose weight generally. Hasn’t rained at…" at bounding box center [540, 295] width 371 height 37
click at [602, 277] on textarea "[MEDICAL_DATA], looking to tone up and loose weight generally. Hasn’t rained at…" at bounding box center [540, 295] width 371 height 37
click at [673, 277] on textarea "[MEDICAL_DATA], looking to tone up and loose weight generally. Hasn’t trained a…" at bounding box center [540, 295] width 371 height 37
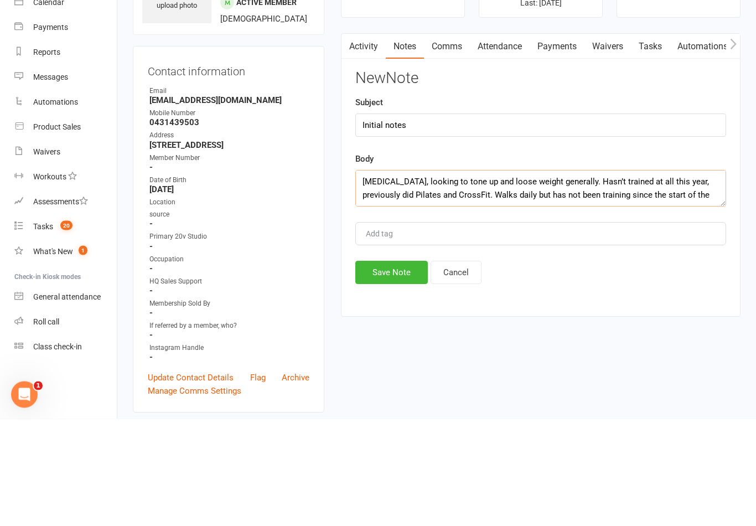
click at [566, 277] on textarea "[MEDICAL_DATA], looking to tone up and loose weight generally. Hasn’t trained a…" at bounding box center [540, 295] width 371 height 37
click at [540, 277] on textarea "[MEDICAL_DATA], looking to tone up and loose weight generally - has loose skin …" at bounding box center [540, 295] width 371 height 37
click at [542, 277] on textarea "[MEDICAL_DATA], looking to tone up and loose weight generally - has loose skin …" at bounding box center [540, 295] width 371 height 37
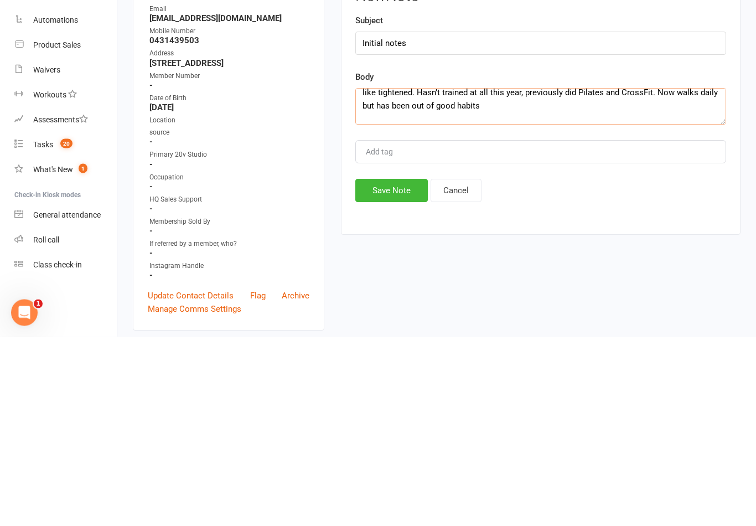
scroll to position [40, 0]
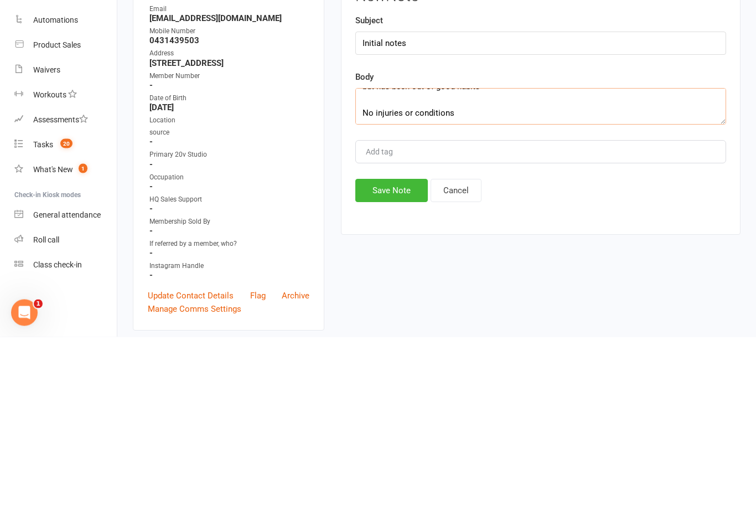
type textarea "[MEDICAL_DATA], looking to tone up and loose weight generally - has loose skin …"
click at [390, 368] on button "Save Note" at bounding box center [391, 379] width 73 height 23
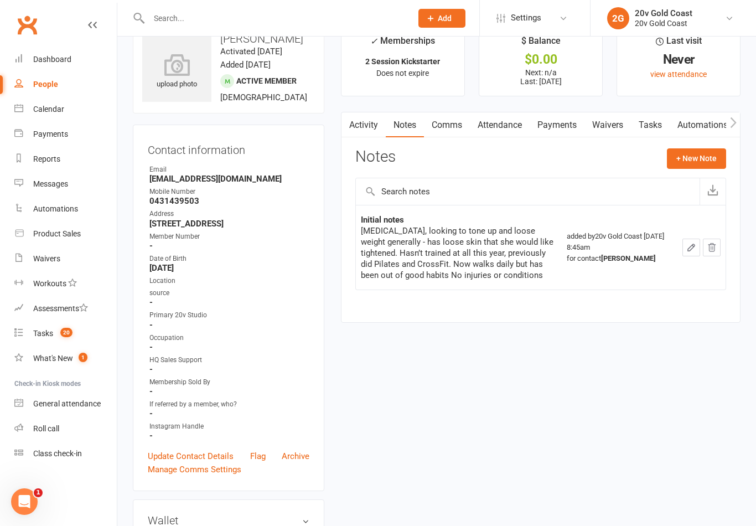
scroll to position [0, 0]
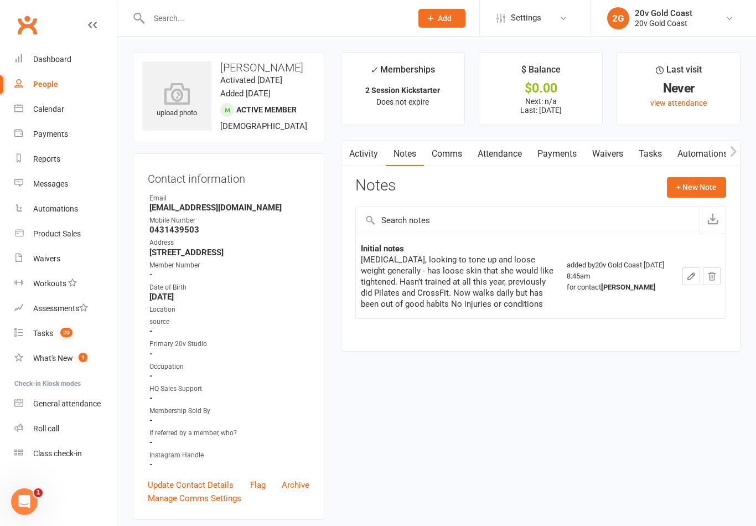
click at [501, 153] on link "Attendance" at bounding box center [500, 153] width 60 height 25
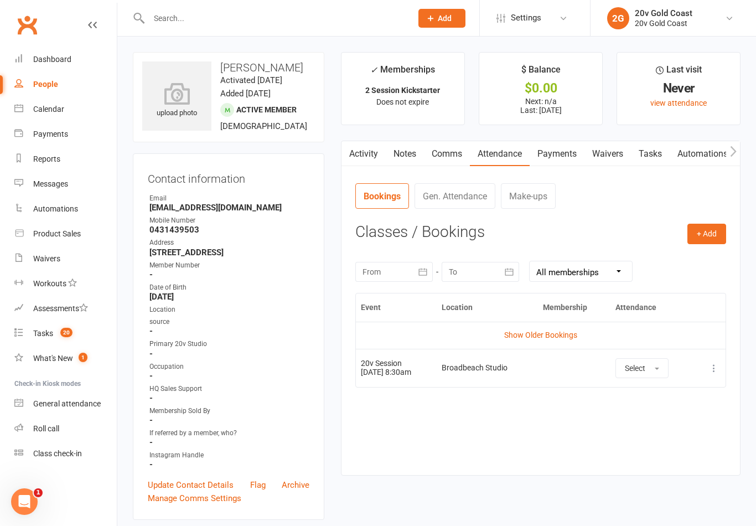
click at [663, 371] on button "Select" at bounding box center [642, 368] width 53 height 20
click at [658, 389] on span "Attended" at bounding box center [641, 393] width 33 height 10
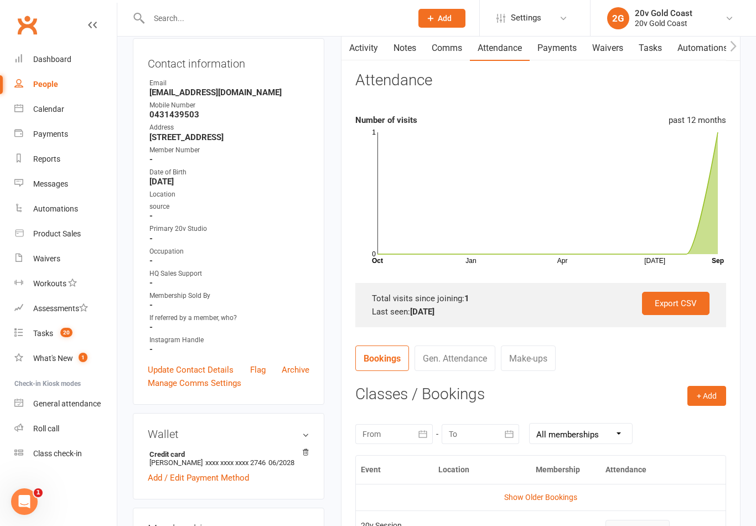
scroll to position [112, 0]
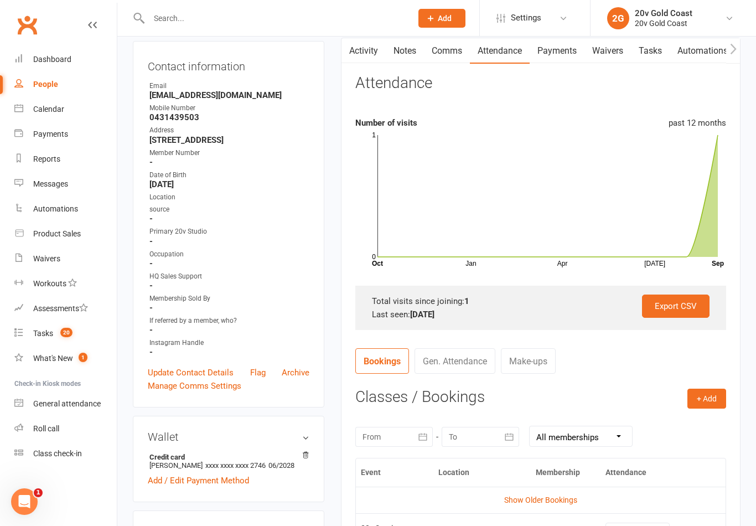
click at [57, 110] on div "Calendar" at bounding box center [48, 109] width 31 height 9
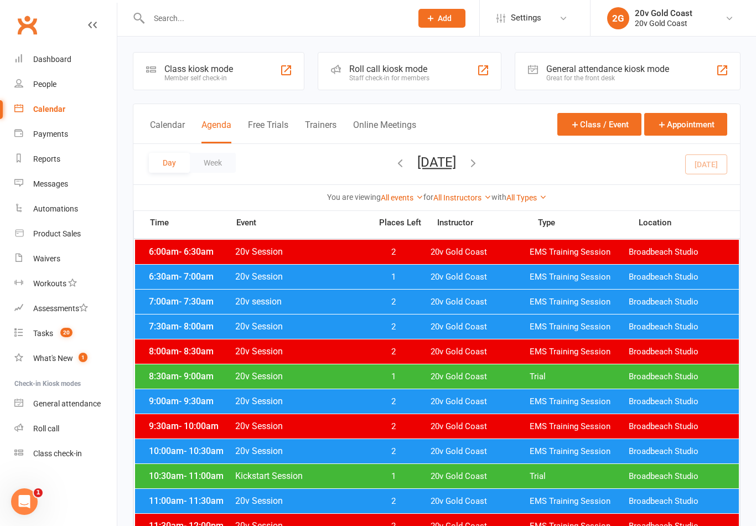
click at [456, 158] on button "[DATE]" at bounding box center [436, 162] width 39 height 16
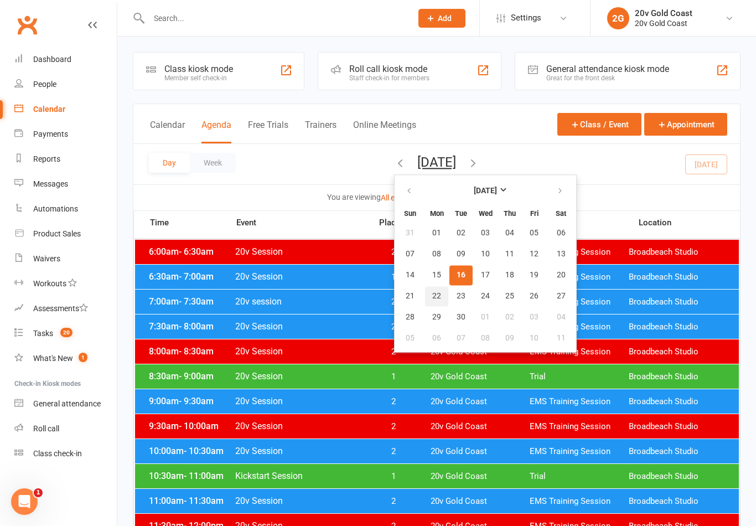
click at [425, 304] on button "22" at bounding box center [436, 296] width 23 height 20
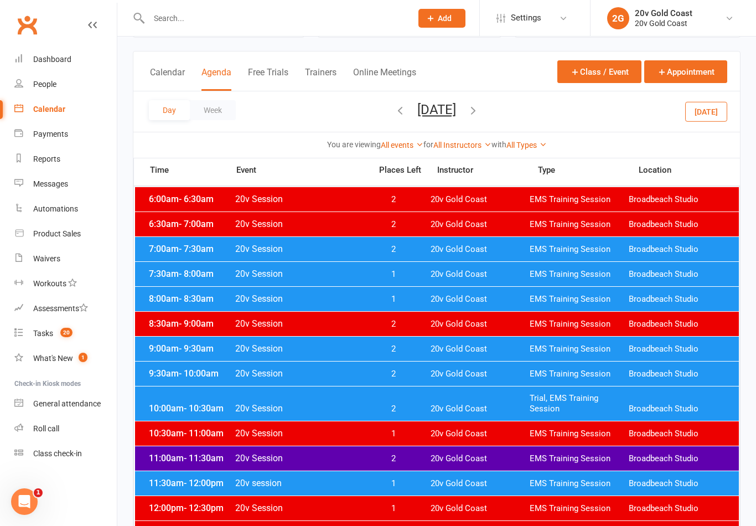
scroll to position [52, 0]
click at [486, 348] on span "20v Gold Coast" at bounding box center [480, 349] width 99 height 11
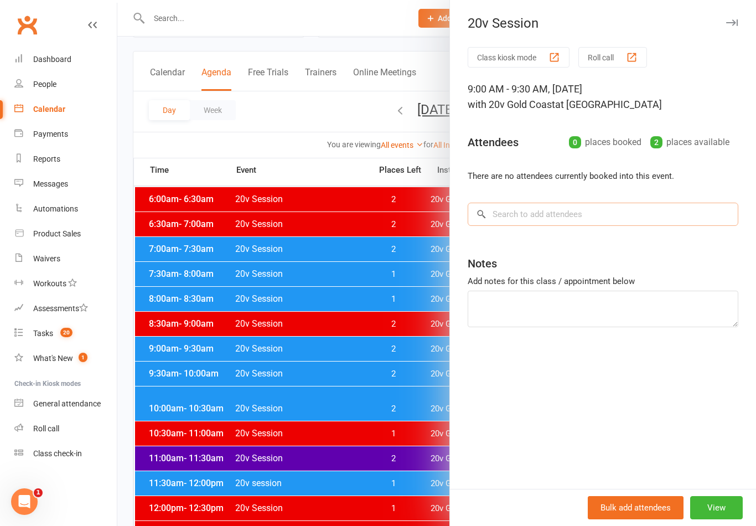
click at [640, 224] on input "search" at bounding box center [603, 214] width 271 height 23
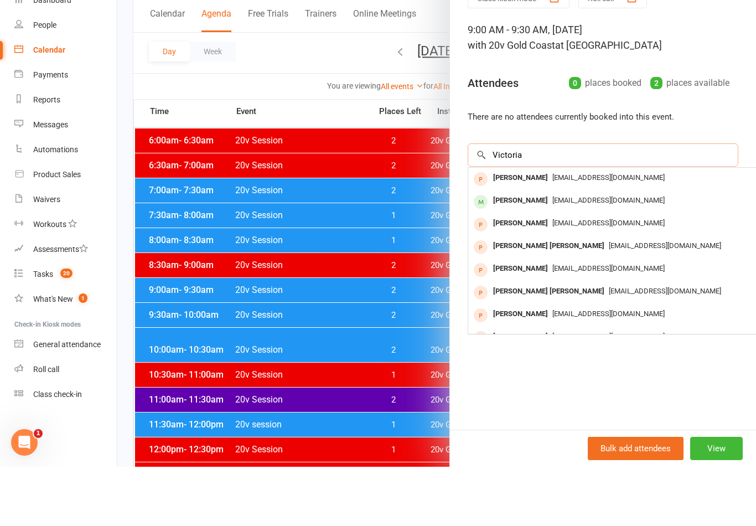
type input "Victoria"
click at [621, 233] on span "[EMAIL_ADDRESS][DOMAIN_NAME]" at bounding box center [608, 237] width 112 height 8
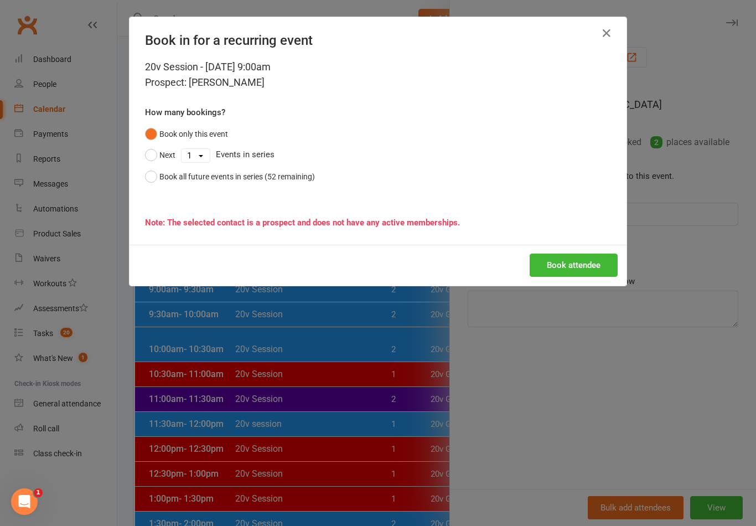
click at [587, 261] on button "Book attendee" at bounding box center [574, 265] width 88 height 23
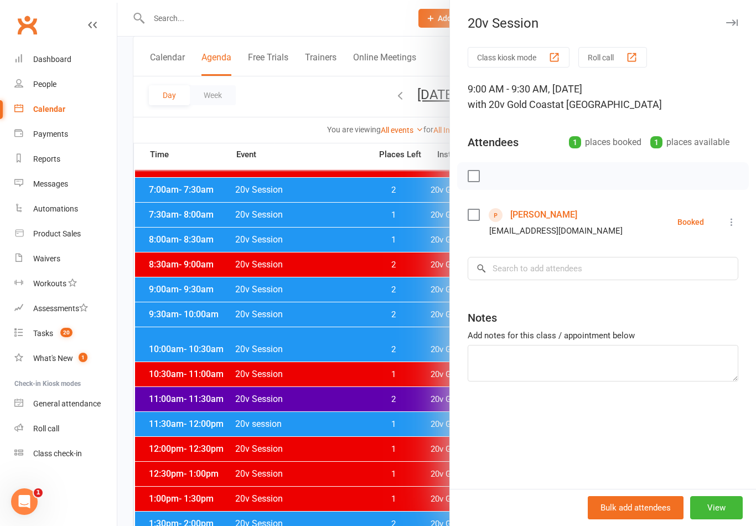
click at [554, 213] on link "[PERSON_NAME]" at bounding box center [543, 215] width 67 height 18
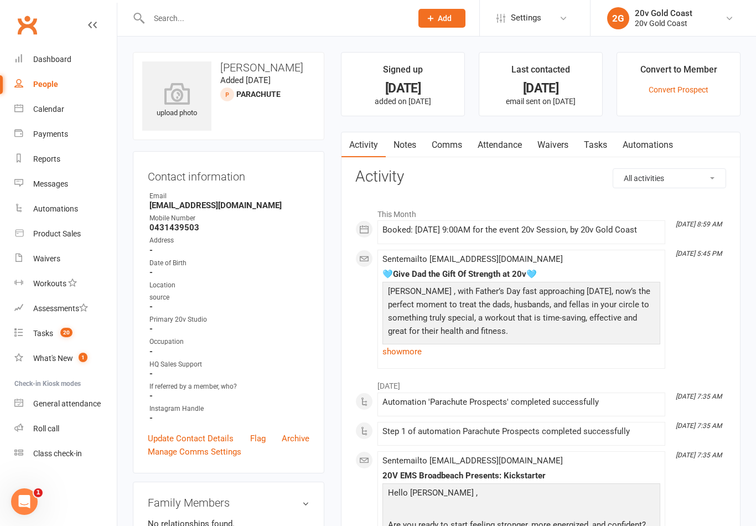
click at [69, 115] on link "Calendar" at bounding box center [65, 109] width 102 height 25
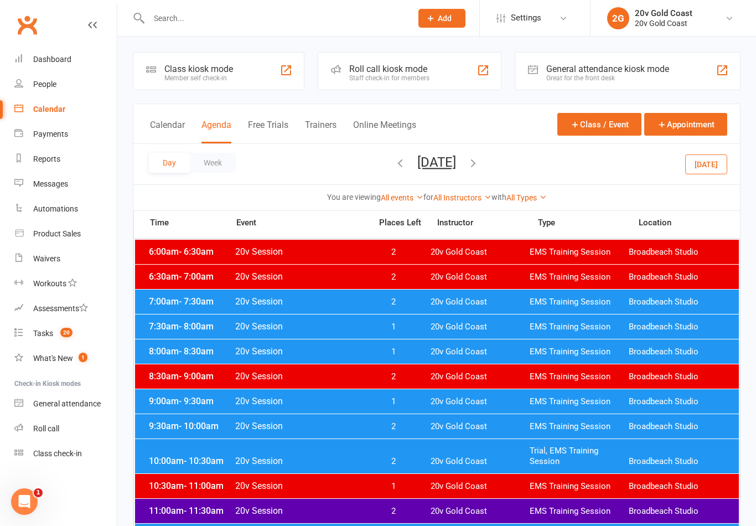
click at [456, 166] on button "[DATE]" at bounding box center [436, 162] width 39 height 16
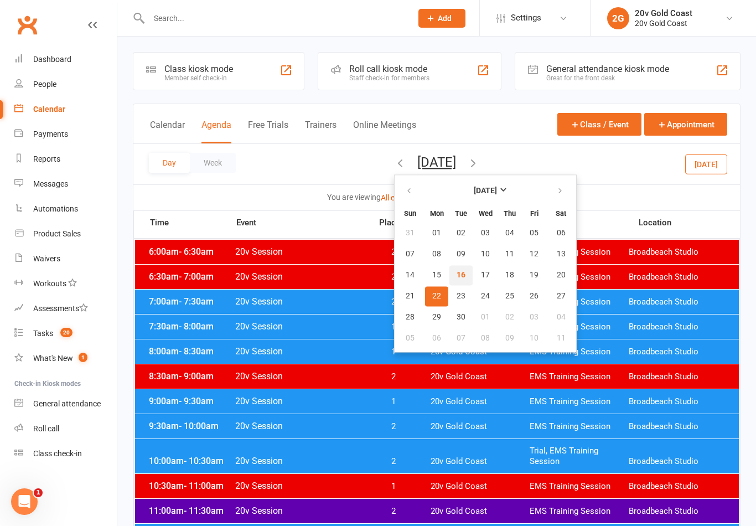
click at [457, 274] on span "16" at bounding box center [461, 275] width 9 height 9
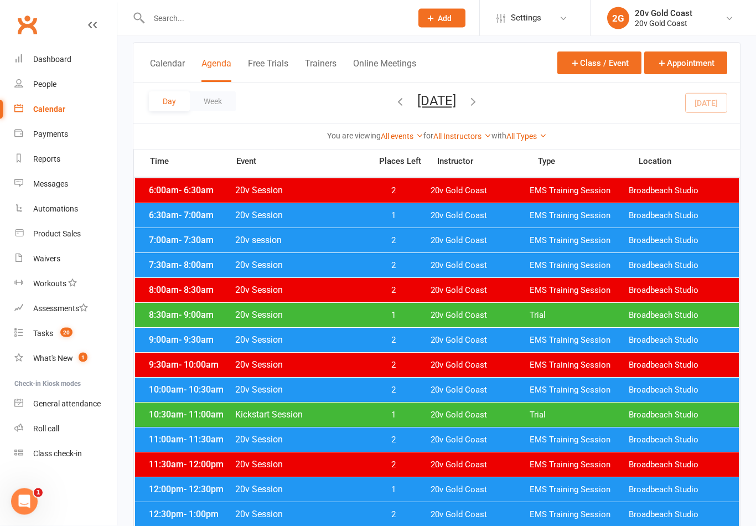
scroll to position [61, 0]
click at [455, 316] on span "20v Gold Coast" at bounding box center [480, 315] width 99 height 11
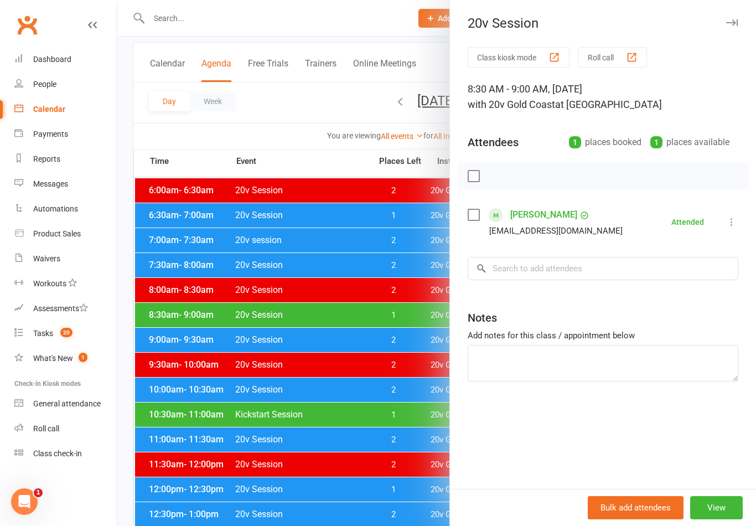
click at [331, 348] on div at bounding box center [436, 263] width 639 height 526
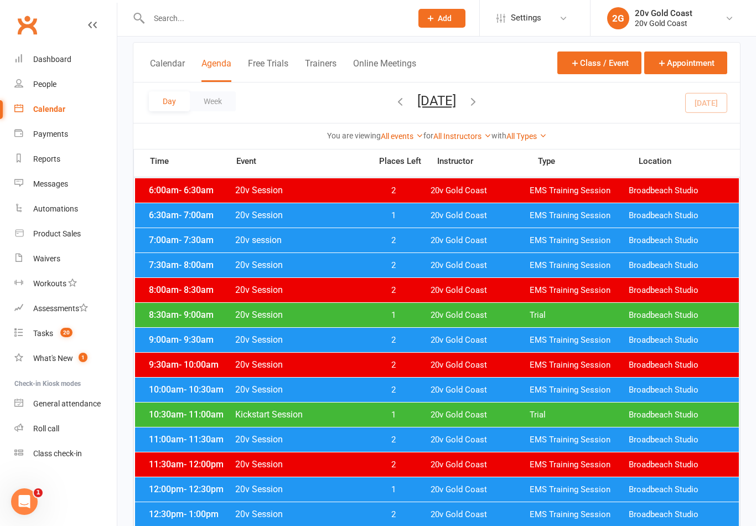
click at [293, 44] on div "Calendar Agenda Free Trials Trainers Online Meetings Class / Event Appointment" at bounding box center [436, 63] width 607 height 40
click at [298, 25] on input "text" at bounding box center [275, 19] width 259 height 16
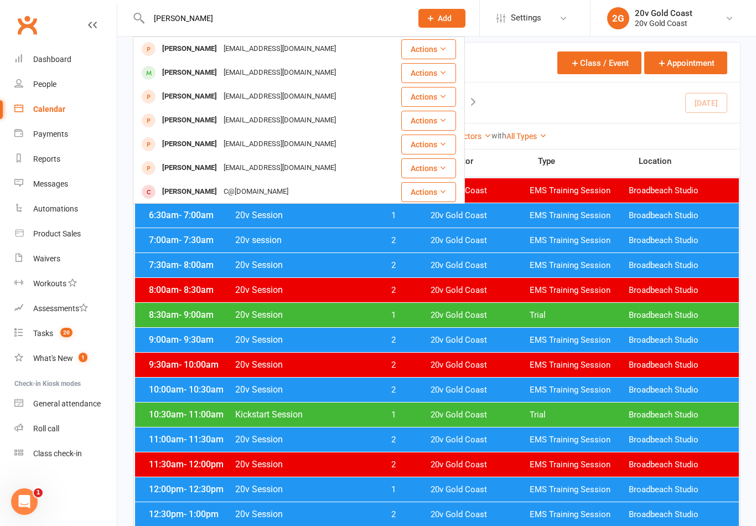
type input "[PERSON_NAME]"
click at [537, 232] on div "7:00am - 7:30am 20v session 2 20v Gold Coast EMS Training Session Broadbeach St…" at bounding box center [437, 240] width 604 height 24
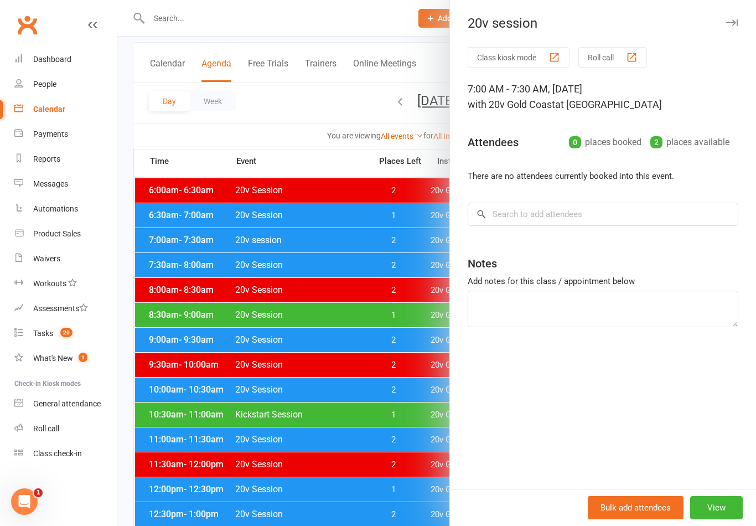
click at [77, 112] on link "Calendar" at bounding box center [65, 109] width 102 height 25
click at [347, 327] on div at bounding box center [436, 263] width 639 height 526
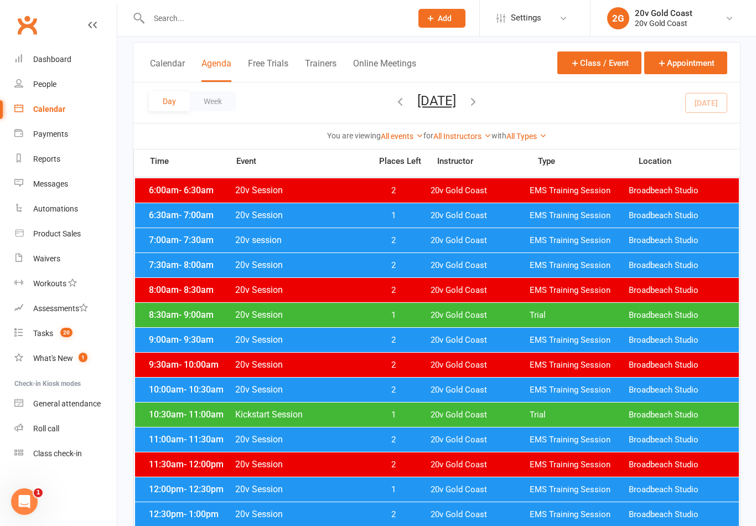
click at [714, 106] on div "Day Week [DATE] [DATE] Sun Mon Tue Wed Thu Fri Sat 31 01 02 03 04 05 06 07 08 0…" at bounding box center [436, 102] width 607 height 40
click at [456, 90] on div "Day Week [DATE] [DATE] Sun Mon Tue Wed Thu Fri Sat 31 01 02 03 04 05 06 07 08 0…" at bounding box center [436, 102] width 607 height 40
click at [448, 106] on button "[DATE]" at bounding box center [436, 101] width 39 height 16
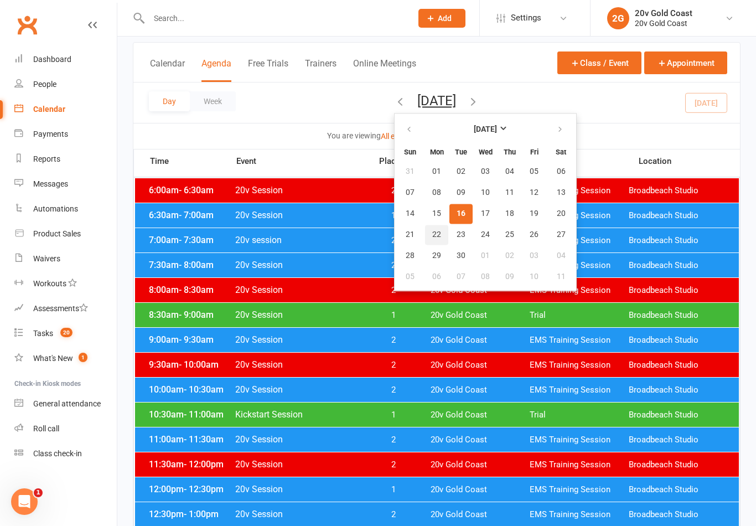
click at [432, 236] on span "22" at bounding box center [436, 234] width 9 height 9
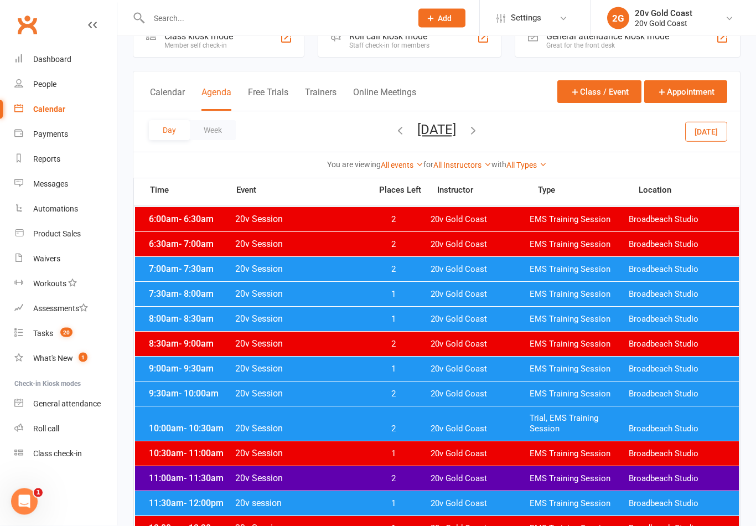
scroll to position [33, 0]
click at [485, 372] on span "20v Gold Coast" at bounding box center [480, 369] width 99 height 11
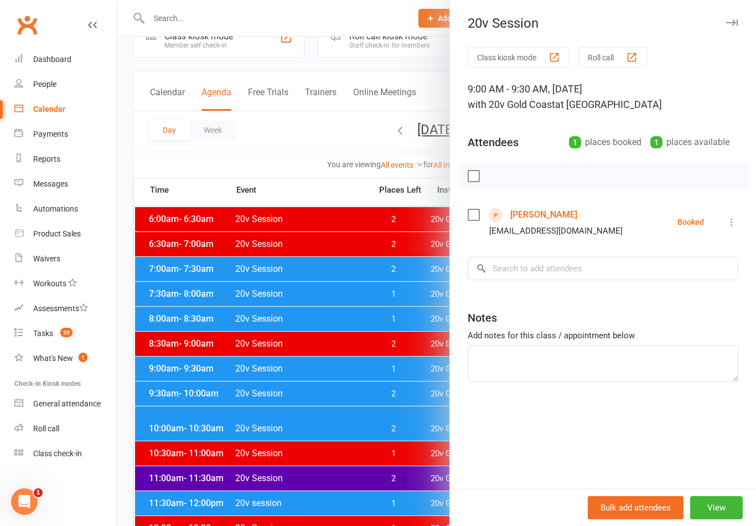
click at [729, 228] on button at bounding box center [731, 221] width 13 height 13
click at [696, 265] on link "Remove" at bounding box center [683, 266] width 110 height 22
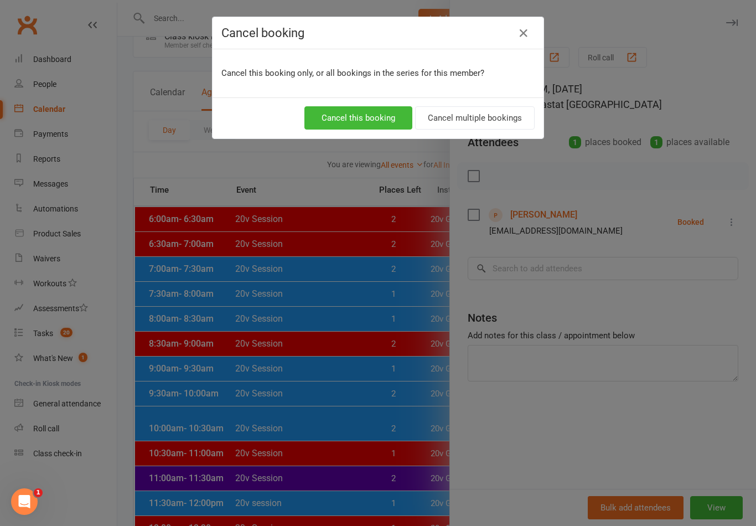
click at [376, 110] on button "Cancel this booking" at bounding box center [358, 117] width 108 height 23
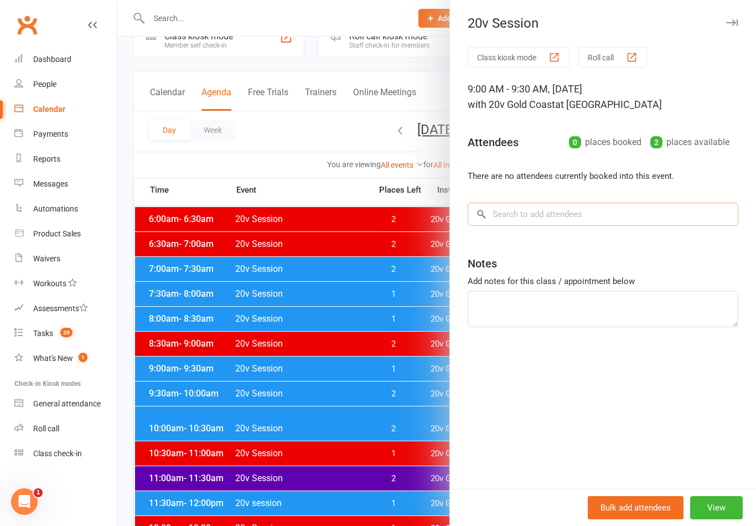
click at [616, 221] on input "search" at bounding box center [603, 214] width 271 height 23
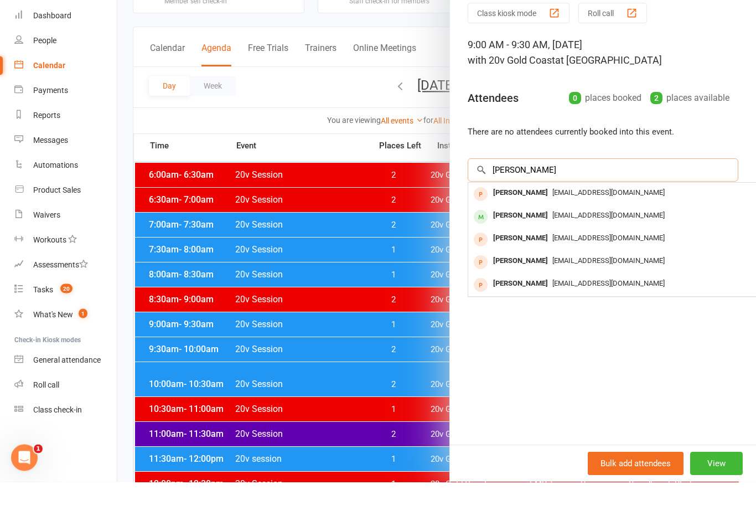
type input "[PERSON_NAME]"
click at [634, 255] on span "[EMAIL_ADDRESS][DOMAIN_NAME]" at bounding box center [608, 259] width 112 height 8
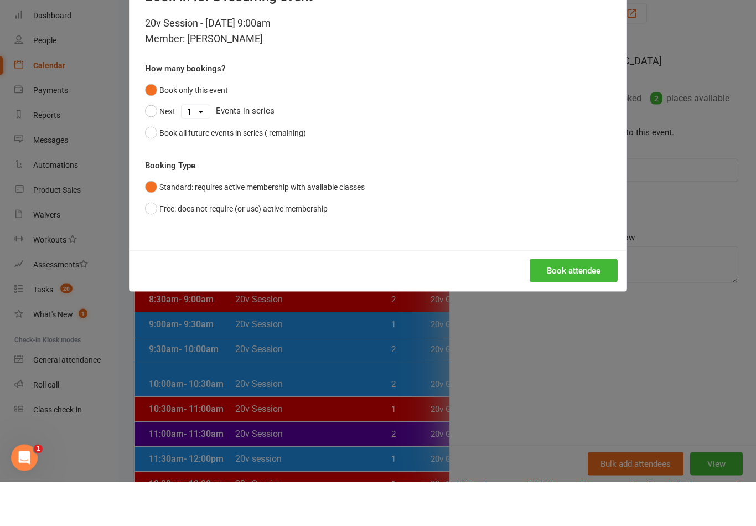
scroll to position [77, 0]
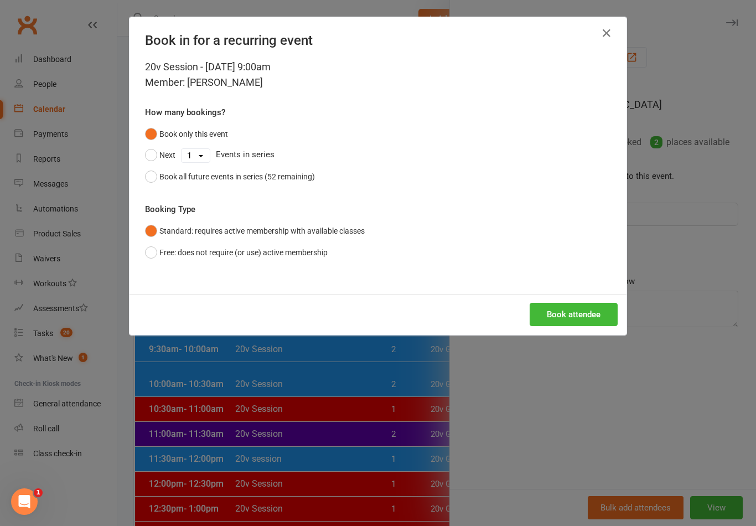
click at [591, 308] on button "Book attendee" at bounding box center [574, 314] width 88 height 23
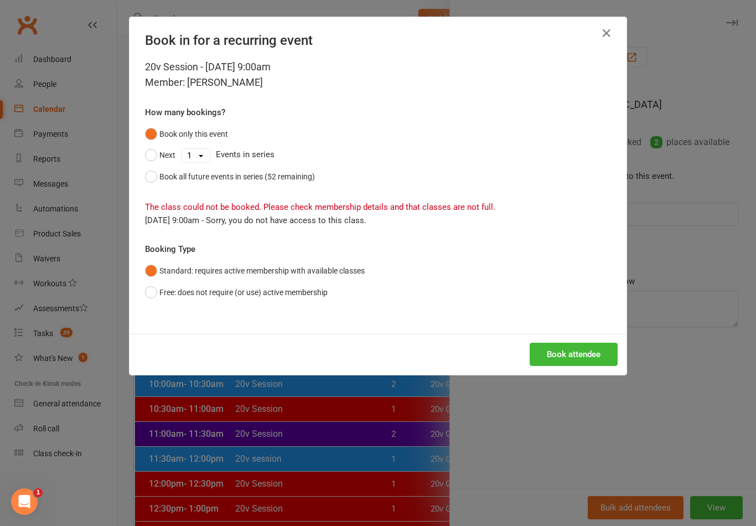
click at [594, 33] on h4 "Book in for a recurring event" at bounding box center [378, 41] width 466 height 16
click at [605, 35] on icon "button" at bounding box center [606, 33] width 13 height 13
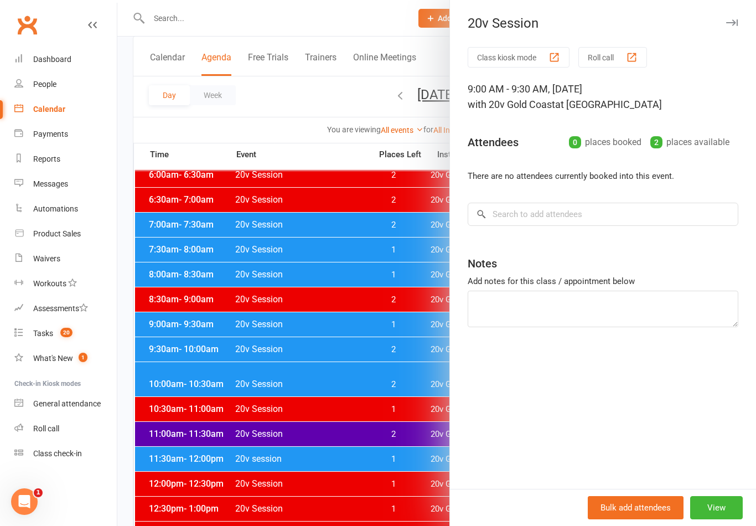
click at [725, 519] on button "View" at bounding box center [716, 507] width 53 height 23
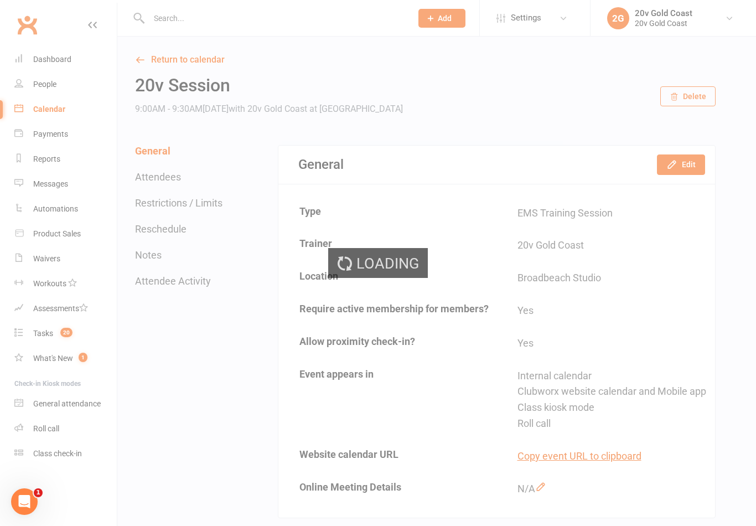
click at [705, 164] on button "Edit" at bounding box center [681, 164] width 48 height 20
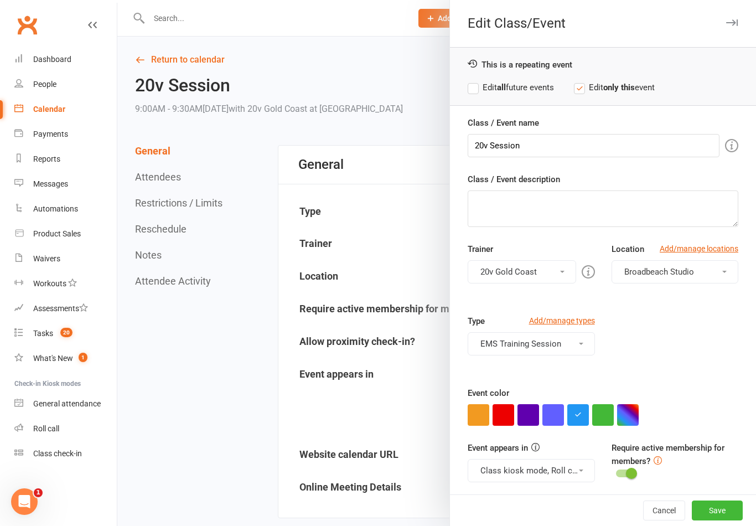
click at [566, 344] on button "EMS Training Session" at bounding box center [531, 343] width 127 height 23
click at [552, 392] on link "Trial" at bounding box center [531, 392] width 126 height 22
click at [561, 345] on button "EMS Training Session, Trial" at bounding box center [531, 343] width 127 height 23
click at [559, 365] on link "EMS Training Session" at bounding box center [531, 370] width 126 height 22
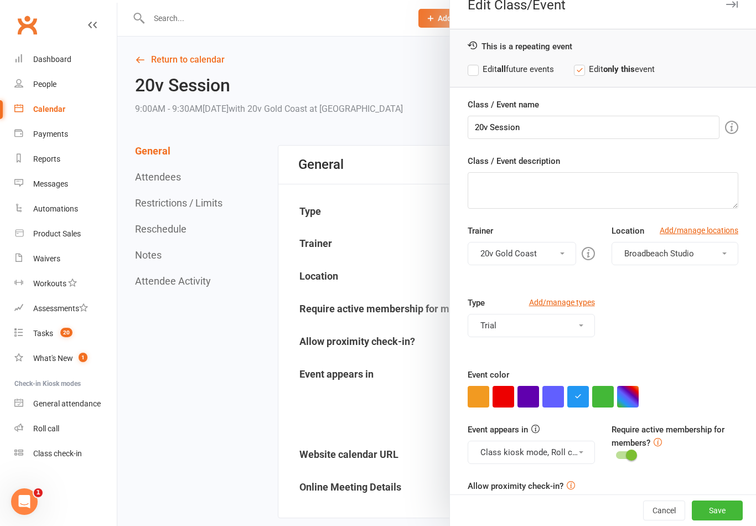
scroll to position [32, 0]
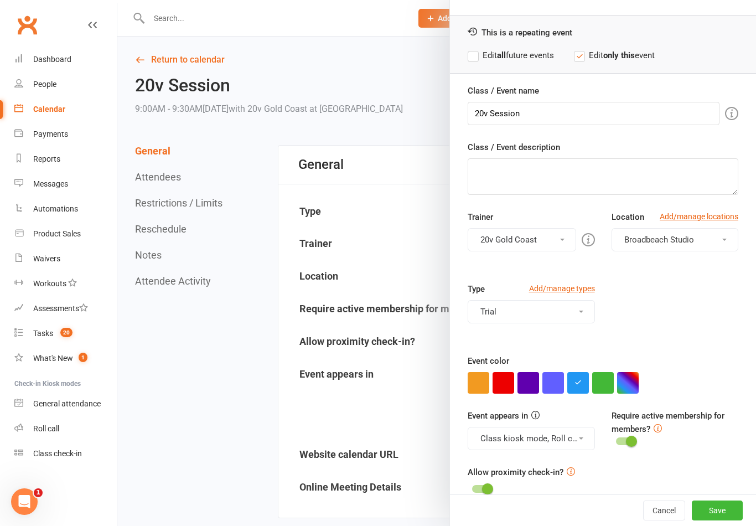
click at [525, 92] on label "Class / Event name" at bounding box center [503, 90] width 71 height 13
click at [525, 102] on input "20v Session" at bounding box center [594, 113] width 252 height 23
click at [484, 115] on input "20v Session" at bounding box center [594, 113] width 252 height 23
click at [484, 111] on input "20v Session" at bounding box center [594, 113] width 252 height 23
type input "Kickstart Session"
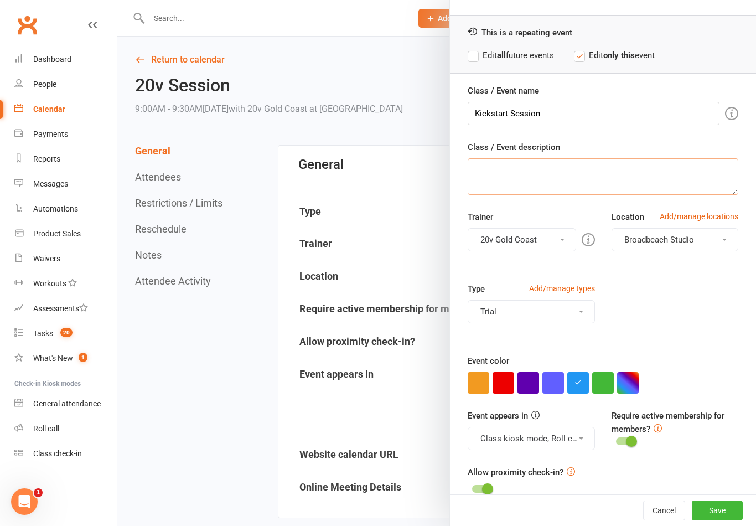
click at [671, 160] on textarea "Class / Event description" at bounding box center [603, 176] width 271 height 37
click at [681, 137] on div "Class / Event name Kickstart Session Class / Event description Trainer 20v Gold…" at bounding box center [603, 298] width 306 height 428
click at [722, 520] on button "Save" at bounding box center [717, 510] width 51 height 20
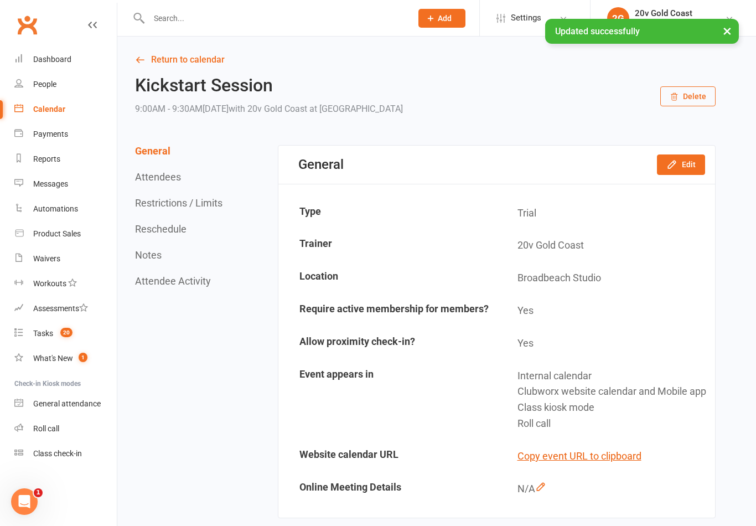
click at [688, 160] on button "Edit" at bounding box center [681, 164] width 48 height 20
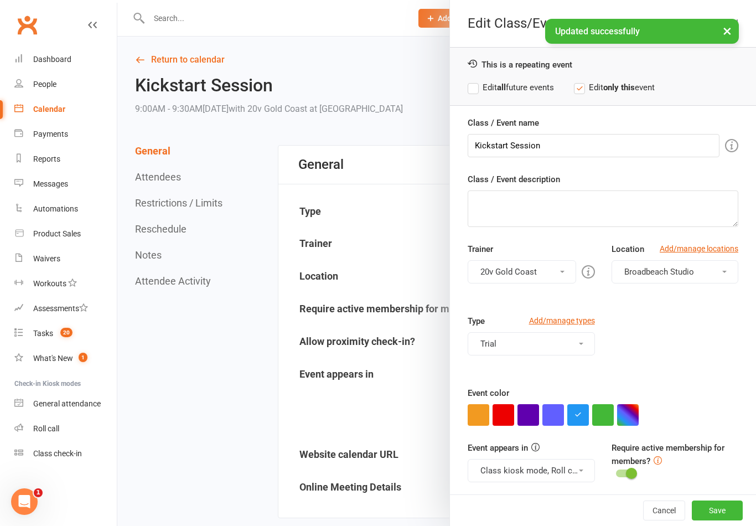
click at [603, 415] on button "button" at bounding box center [603, 415] width 22 height 22
click at [712, 514] on div "Cancel Save" at bounding box center [603, 510] width 306 height 32
click at [715, 520] on button "Save" at bounding box center [717, 510] width 51 height 20
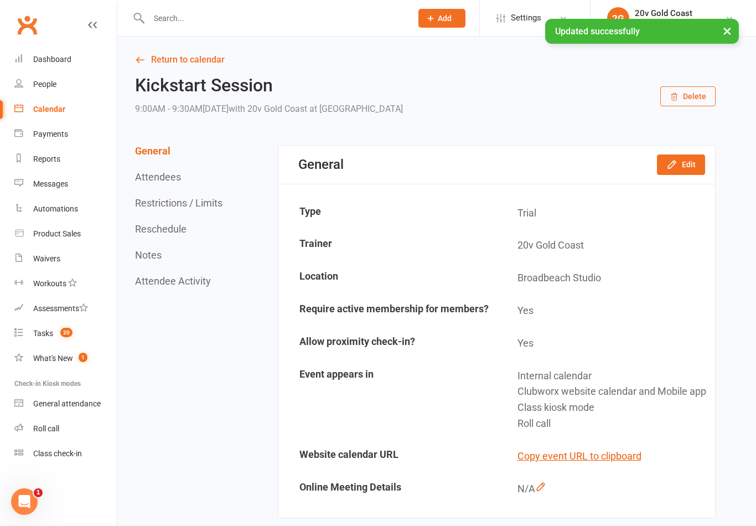
click at [54, 105] on div "Calendar" at bounding box center [49, 109] width 32 height 9
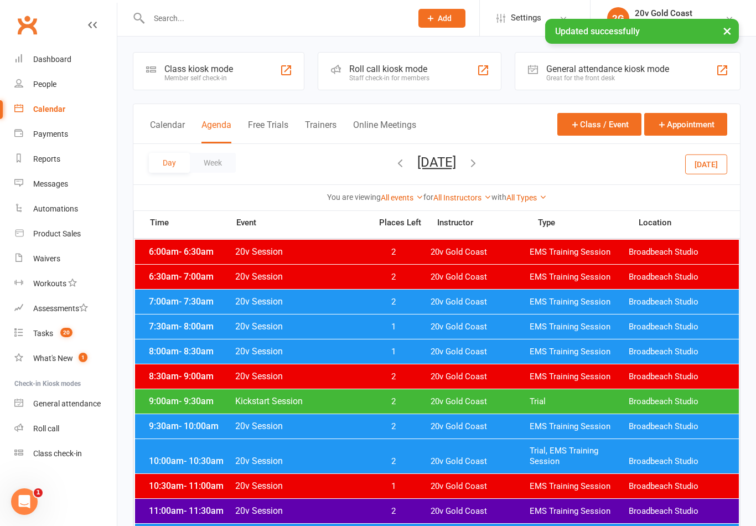
click at [551, 405] on span "Trial" at bounding box center [579, 401] width 99 height 11
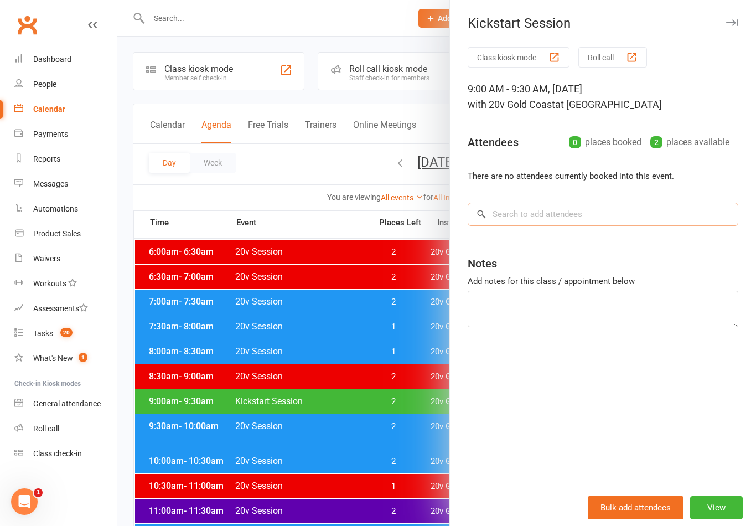
click at [632, 214] on input "search" at bounding box center [603, 214] width 271 height 23
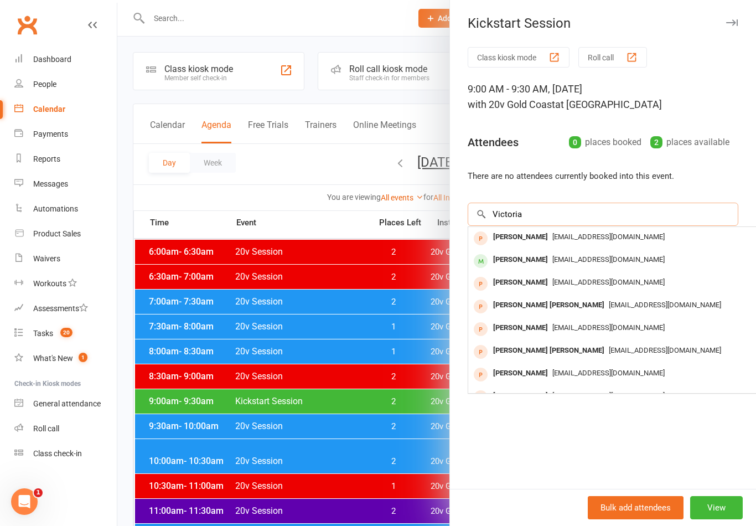
type input "Victoria"
click at [593, 257] on span "[EMAIL_ADDRESS][DOMAIN_NAME]" at bounding box center [608, 259] width 112 height 8
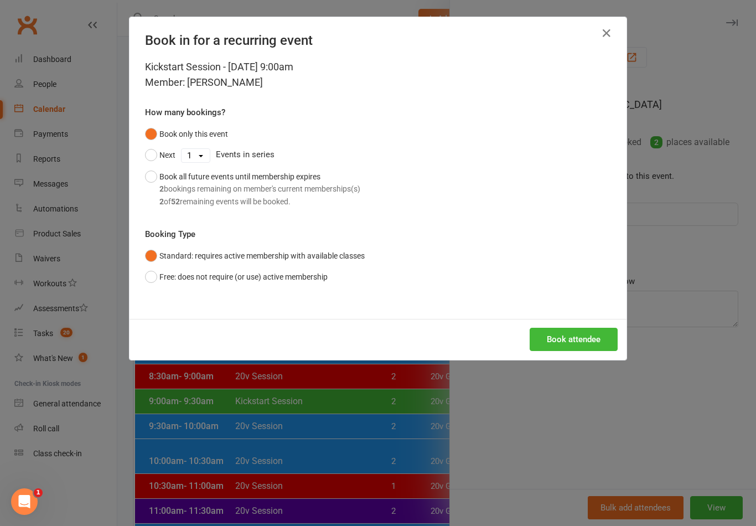
click at [588, 348] on button "Book attendee" at bounding box center [574, 339] width 88 height 23
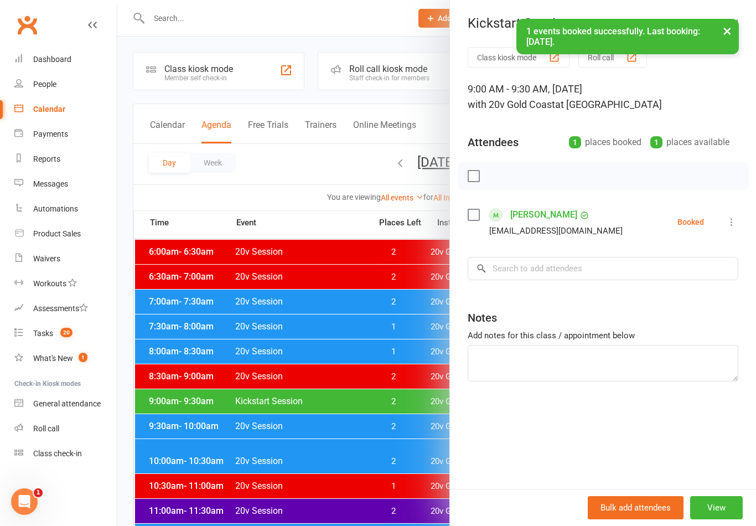
click at [406, 439] on div at bounding box center [436, 263] width 639 height 526
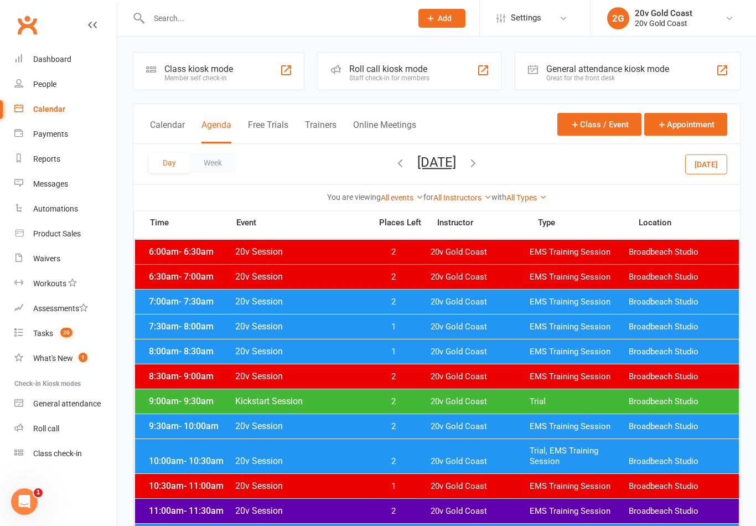
click at [496, 405] on span "20v Gold Coast" at bounding box center [480, 401] width 99 height 11
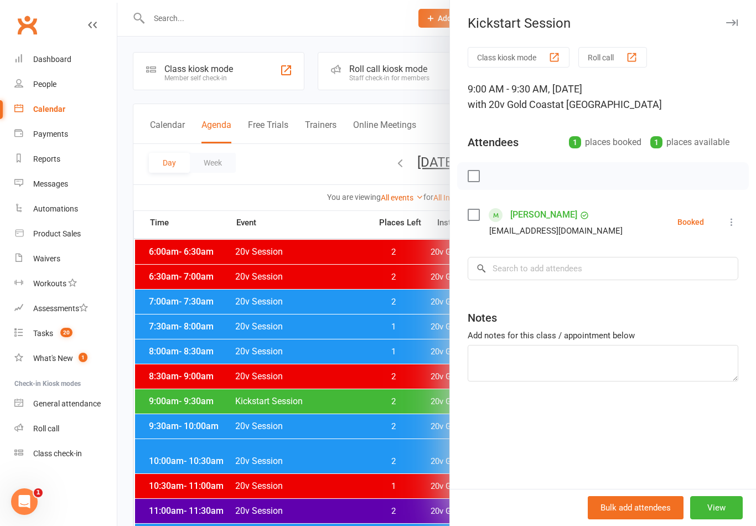
click at [536, 218] on link "[PERSON_NAME]" at bounding box center [543, 215] width 67 height 18
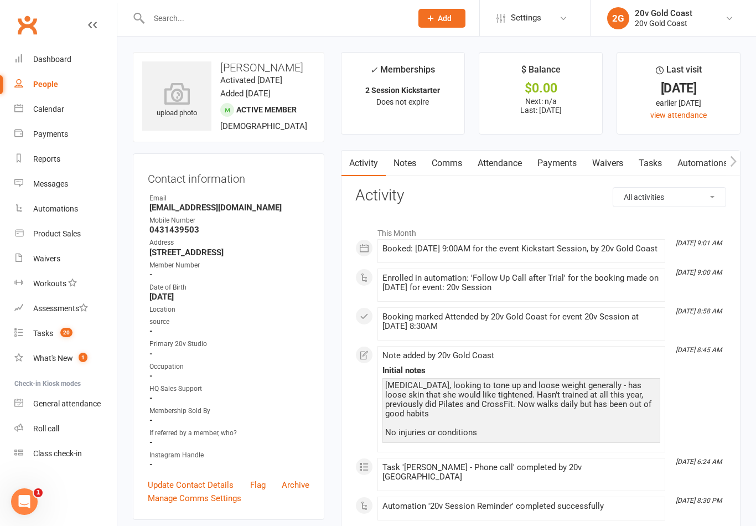
click at [663, 152] on link "Tasks" at bounding box center [650, 163] width 39 height 25
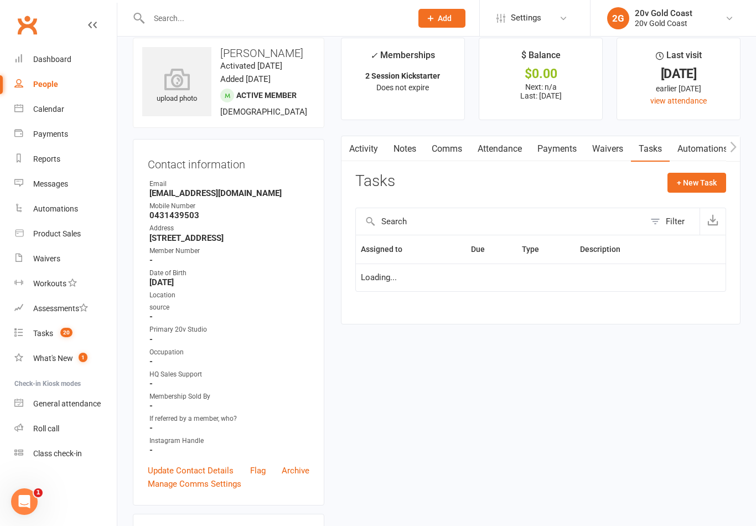
scroll to position [17, 0]
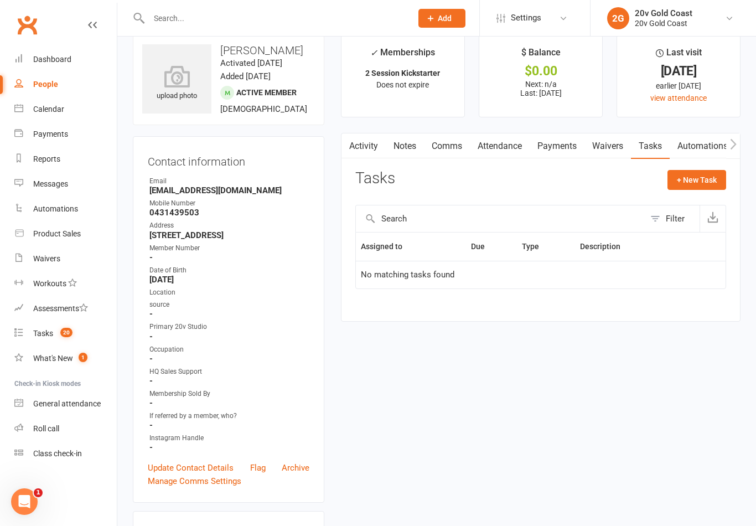
click at [689, 195] on div "Tasks + New Task Filter Assigned to Due Type Description No matching tasks found" at bounding box center [540, 237] width 371 height 135
click at [702, 182] on button "+ New Task" at bounding box center [697, 180] width 59 height 20
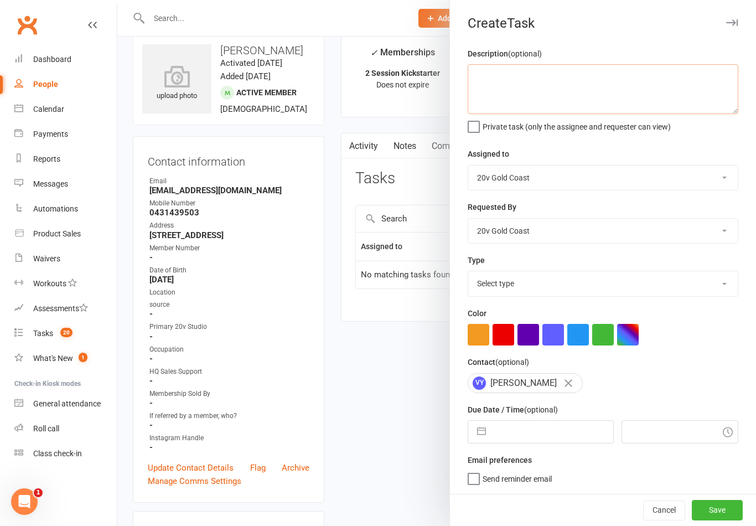
click at [670, 106] on textarea at bounding box center [603, 89] width 271 height 50
type textarea "Follow up text from first session"
click at [691, 135] on div "Description (optional) Follow up text from first session Private task (only the…" at bounding box center [603, 270] width 306 height 447
click at [521, 439] on input "text" at bounding box center [552, 432] width 121 height 22
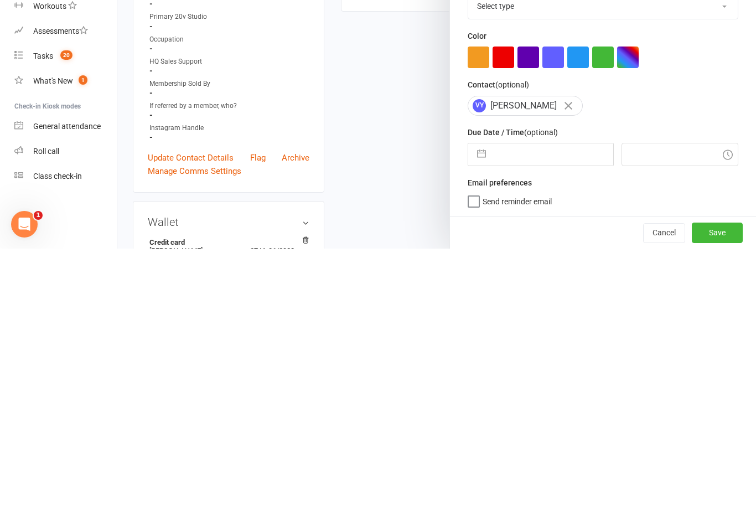
select select "7"
select select "2025"
select select "8"
select select "2025"
select select "9"
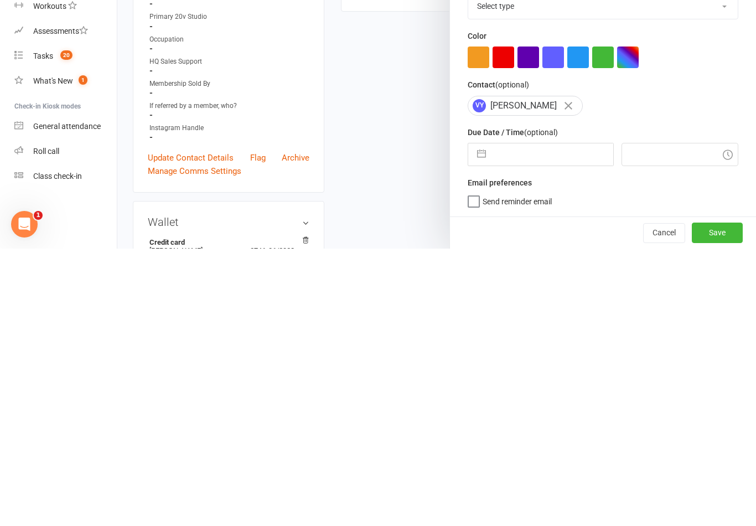
select select "2025"
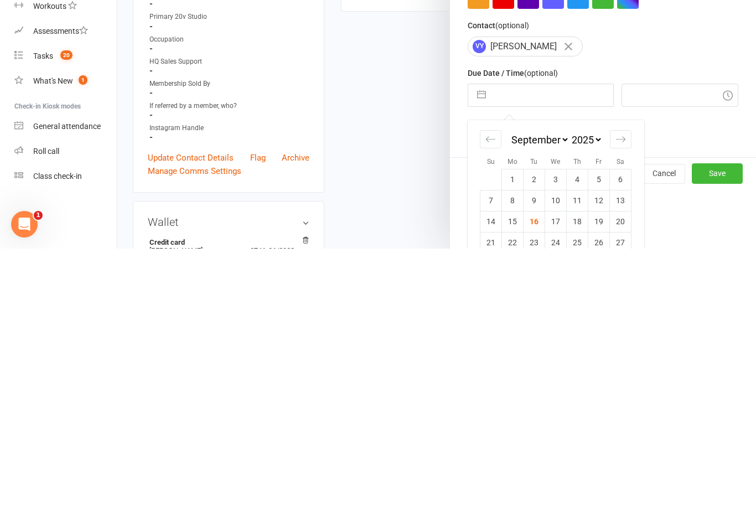
click at [582, 488] on td "18" at bounding box center [578, 498] width 22 height 21
type input "[DATE]"
type input "9:15am"
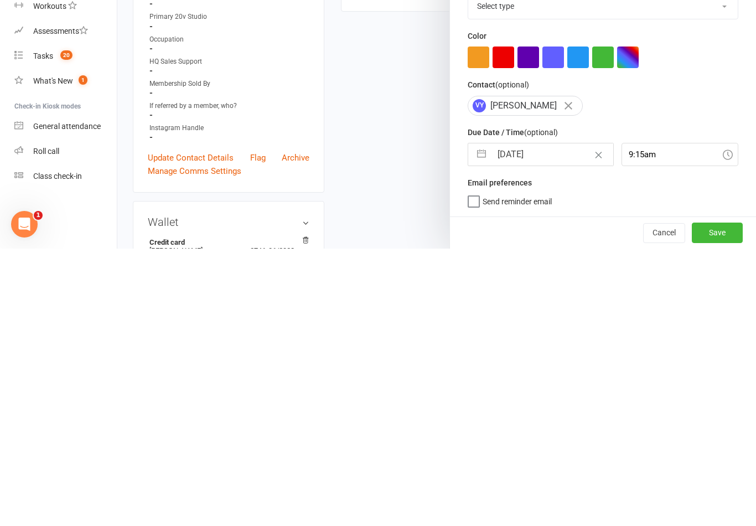
scroll to position [327, 0]
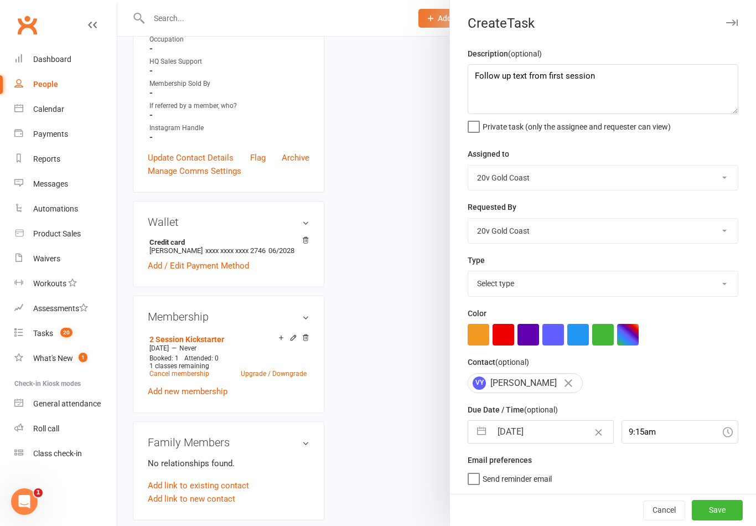
click at [726, 508] on button "Save" at bounding box center [717, 510] width 51 height 20
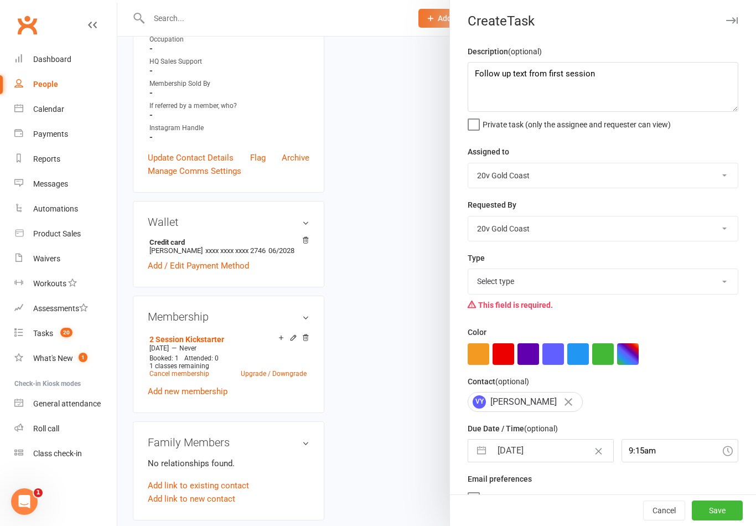
click at [605, 273] on select "Select type Call to confirm trial Cancel down Cancel down [PERSON_NAME] and [PE…" at bounding box center [603, 281] width 270 height 24
select select "22826"
click at [729, 504] on button "Save" at bounding box center [717, 510] width 51 height 20
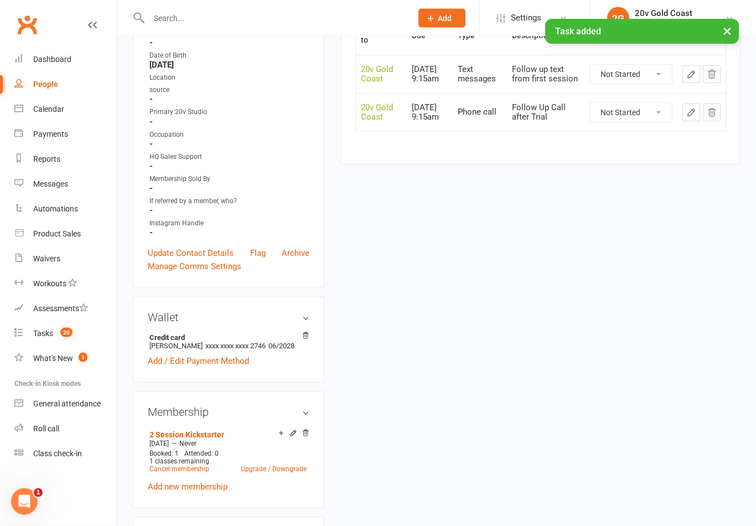
scroll to position [0, 0]
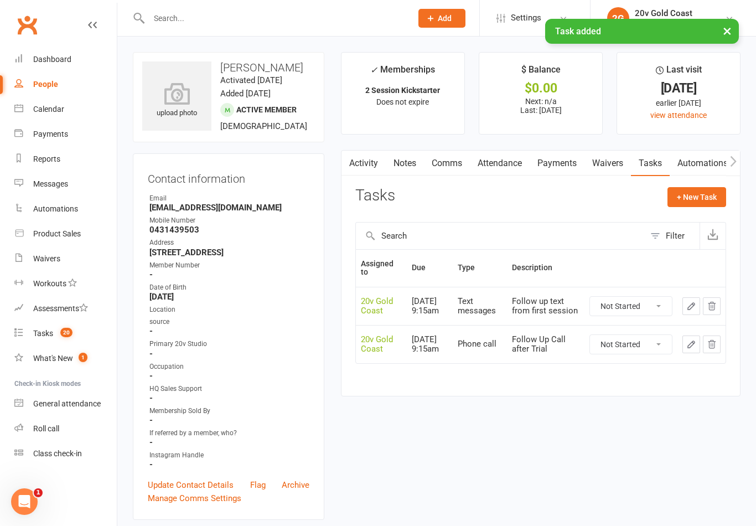
click at [43, 109] on div "Calendar" at bounding box center [48, 109] width 31 height 9
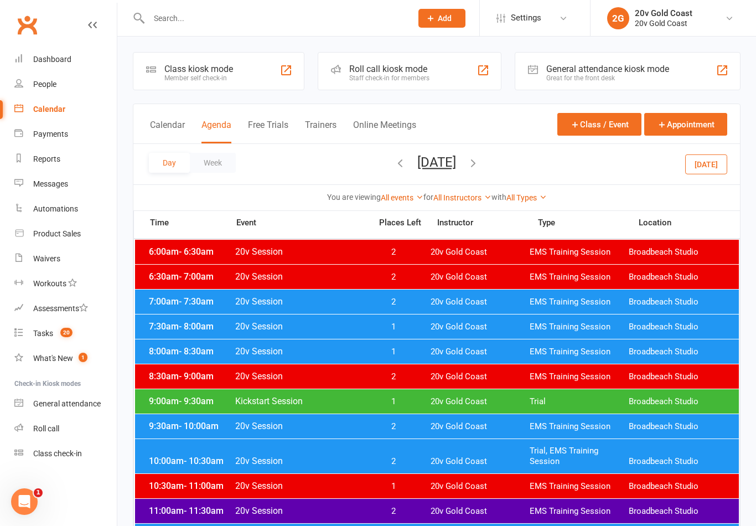
click at [710, 164] on button "[DATE]" at bounding box center [706, 164] width 42 height 20
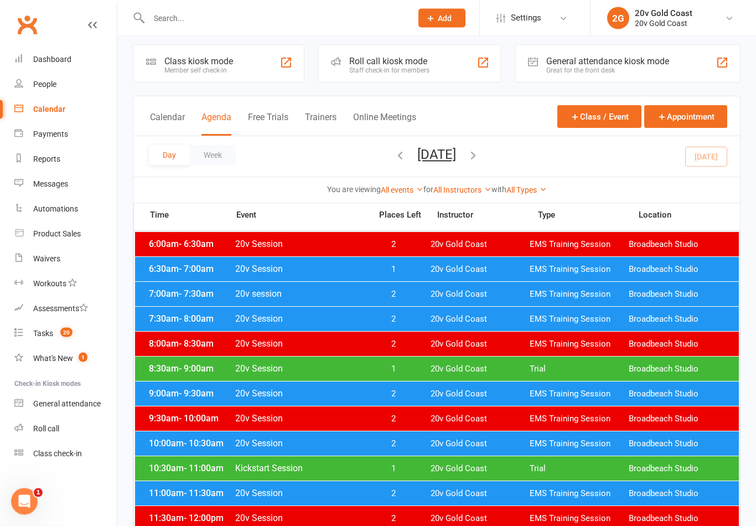
scroll to position [8, 0]
click at [606, 372] on span "Trial" at bounding box center [579, 369] width 99 height 11
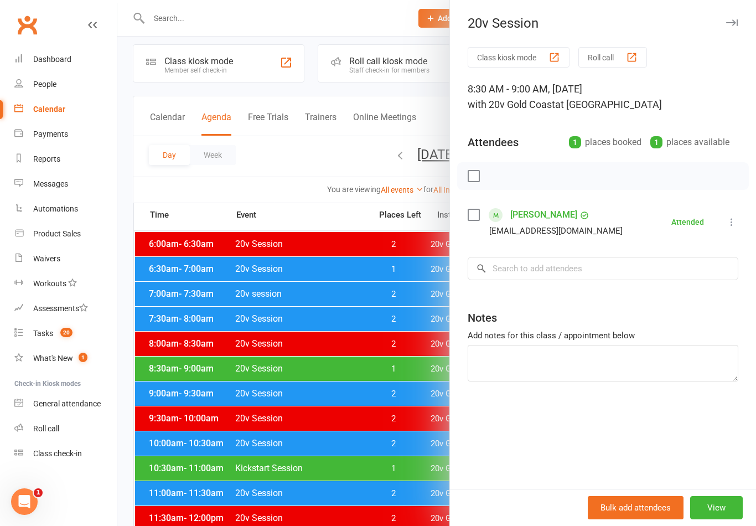
click at [402, 422] on div at bounding box center [436, 263] width 639 height 526
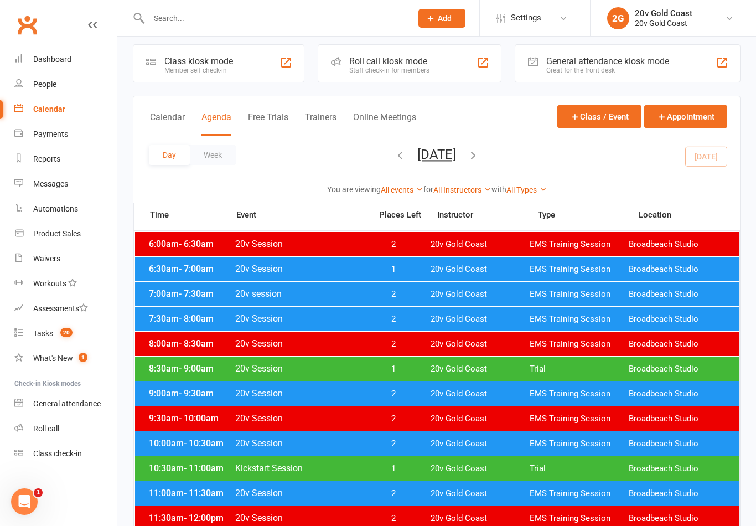
scroll to position [0, 0]
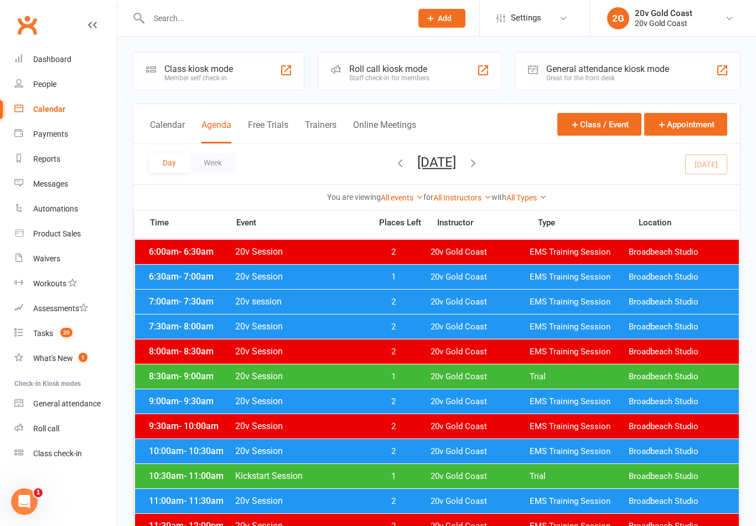
click at [538, 278] on span "EMS Training Session" at bounding box center [579, 277] width 99 height 11
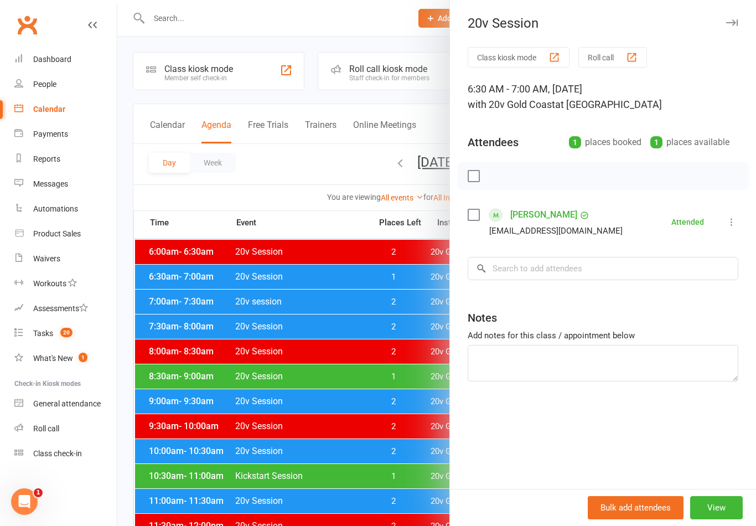
click at [406, 420] on div at bounding box center [436, 263] width 639 height 526
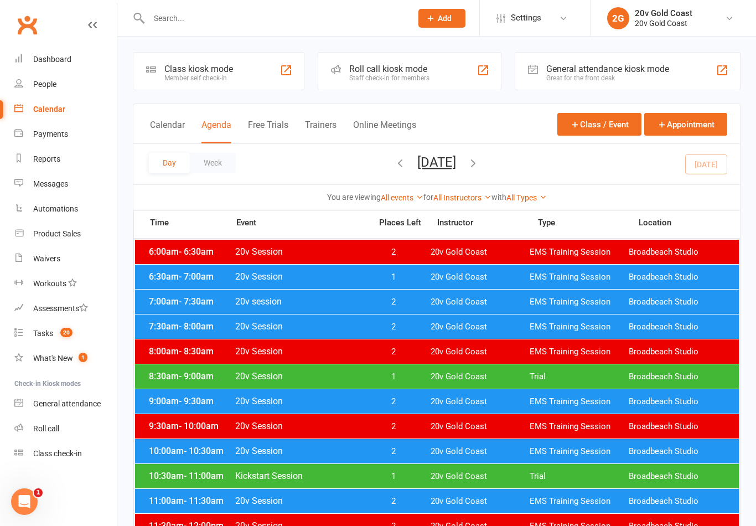
click at [485, 481] on span "20v Gold Coast" at bounding box center [480, 476] width 99 height 11
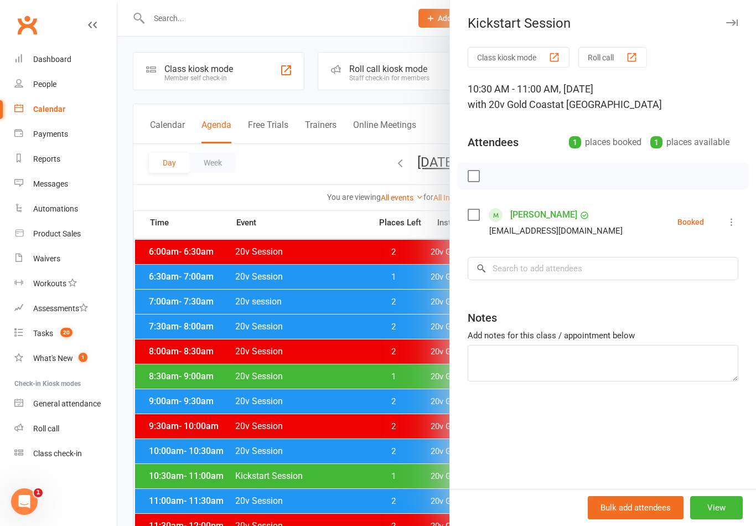
click at [431, 422] on div at bounding box center [436, 263] width 639 height 526
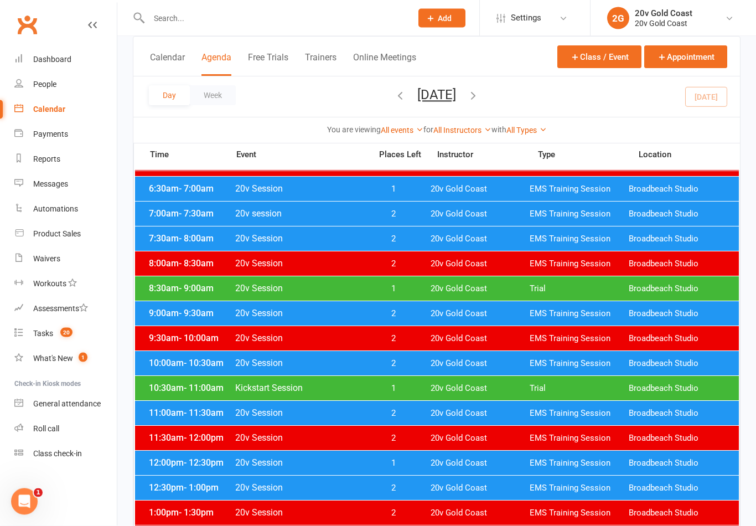
click at [478, 461] on span "20v Gold Coast" at bounding box center [480, 463] width 99 height 11
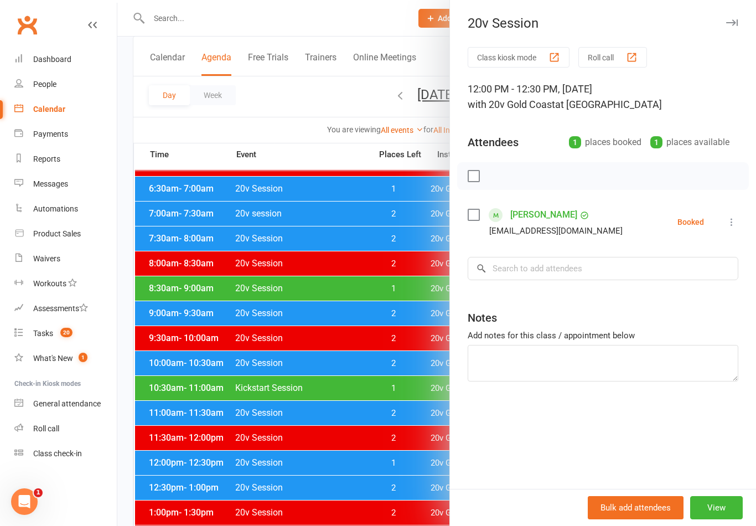
click at [68, 332] on span "20" at bounding box center [66, 332] width 12 height 9
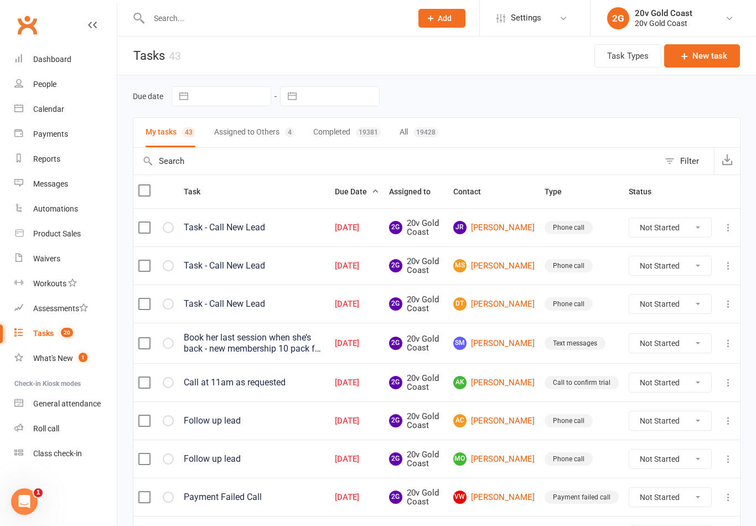
click at [505, 226] on link "JR [PERSON_NAME]" at bounding box center [493, 227] width 81 height 13
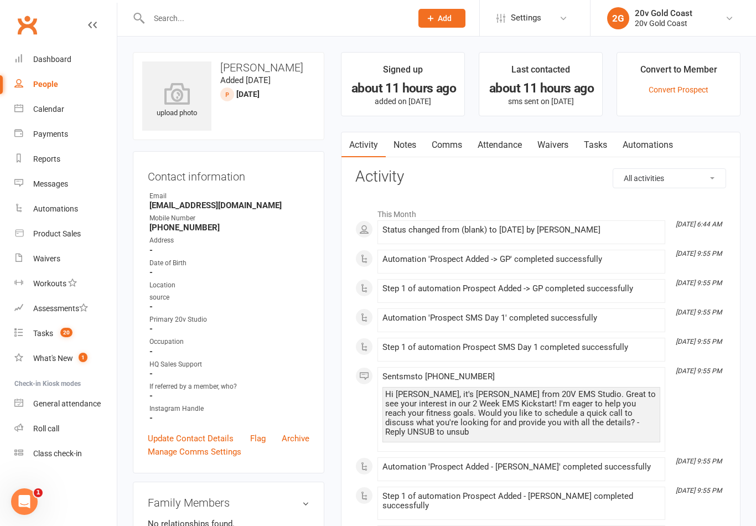
click at [399, 144] on link "Notes" at bounding box center [405, 144] width 38 height 25
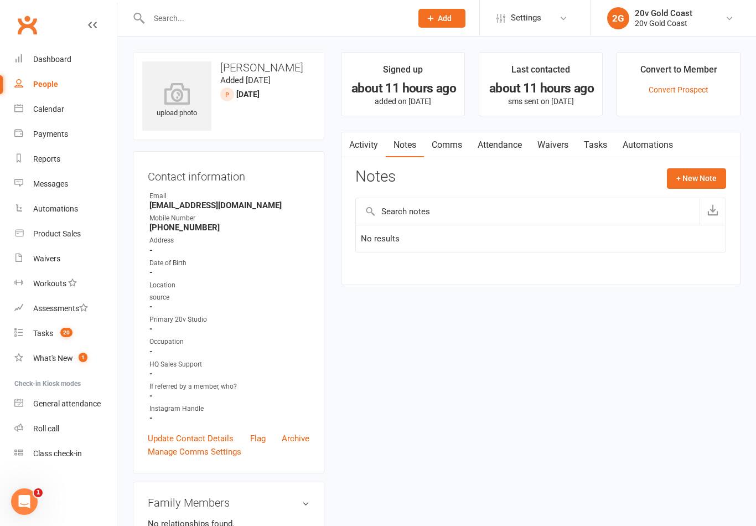
click at [694, 178] on button "+ New Note" at bounding box center [696, 178] width 59 height 20
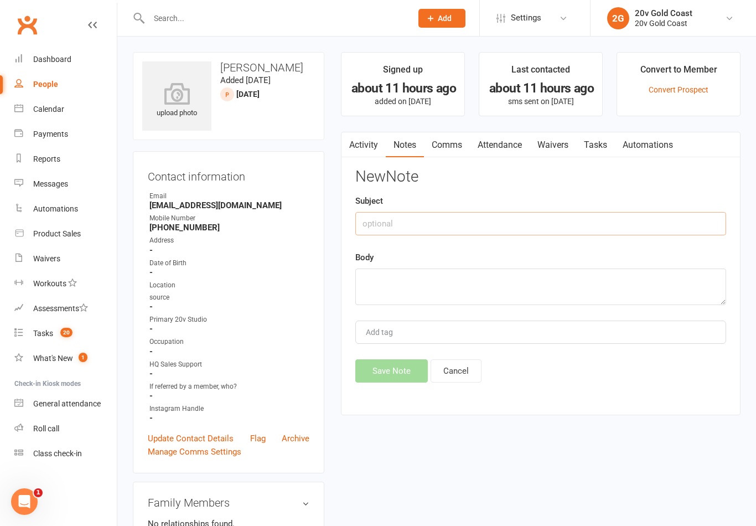
click at [609, 222] on input "text" at bounding box center [540, 223] width 371 height 23
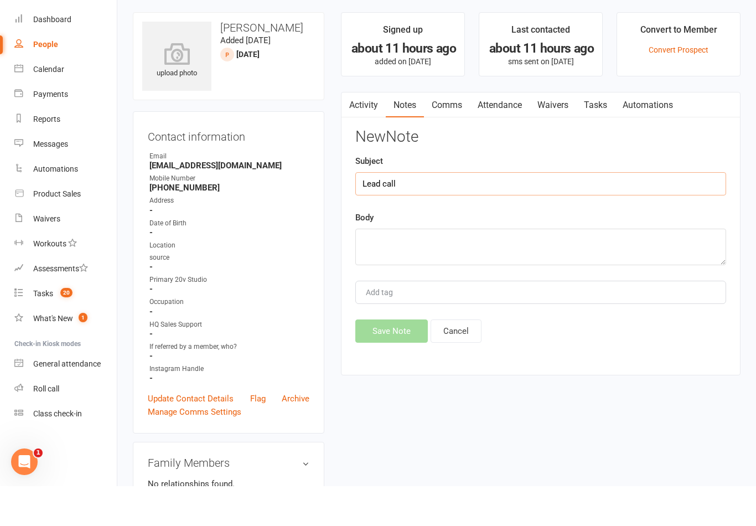
type input "Lead call"
click at [523, 268] on textarea at bounding box center [540, 286] width 371 height 37
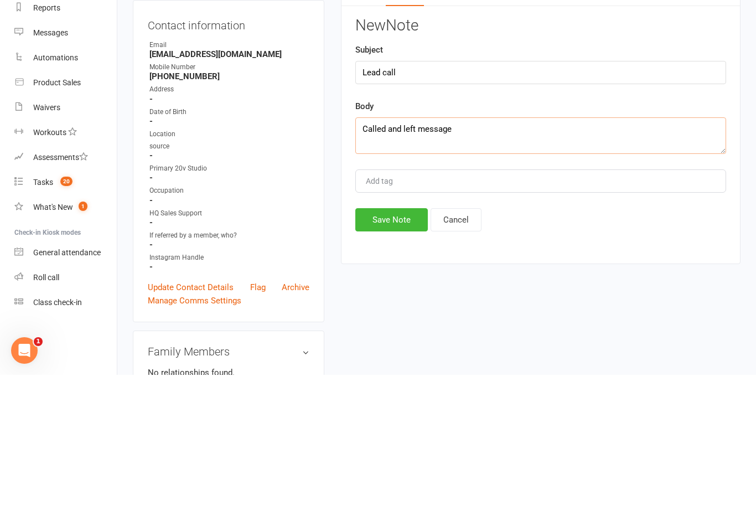
type textarea "Called and left message"
click at [389, 359] on button "Save Note" at bounding box center [391, 370] width 73 height 23
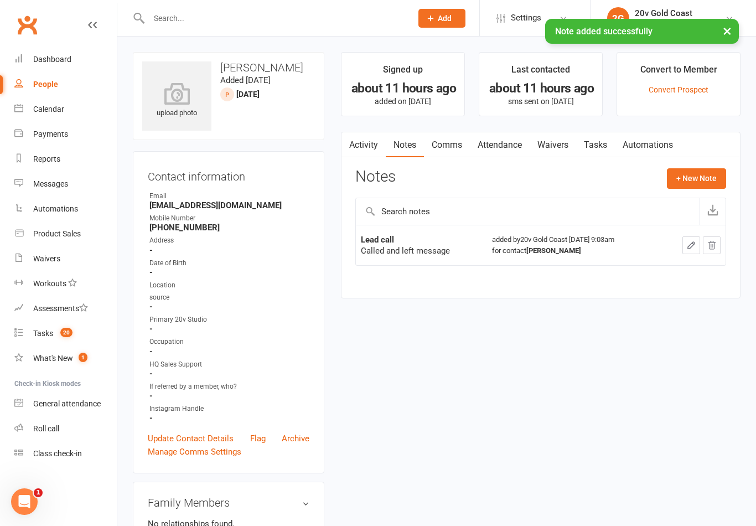
click at [366, 149] on link "Activity" at bounding box center [364, 144] width 44 height 25
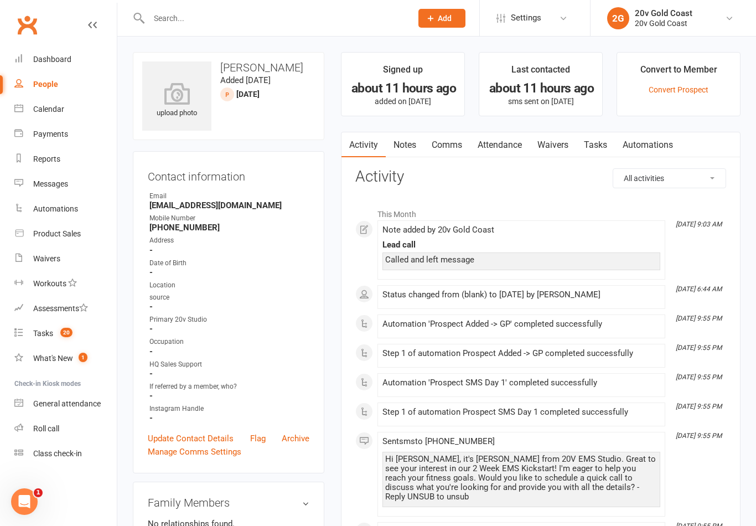
click at [593, 156] on link "Tasks" at bounding box center [595, 144] width 39 height 25
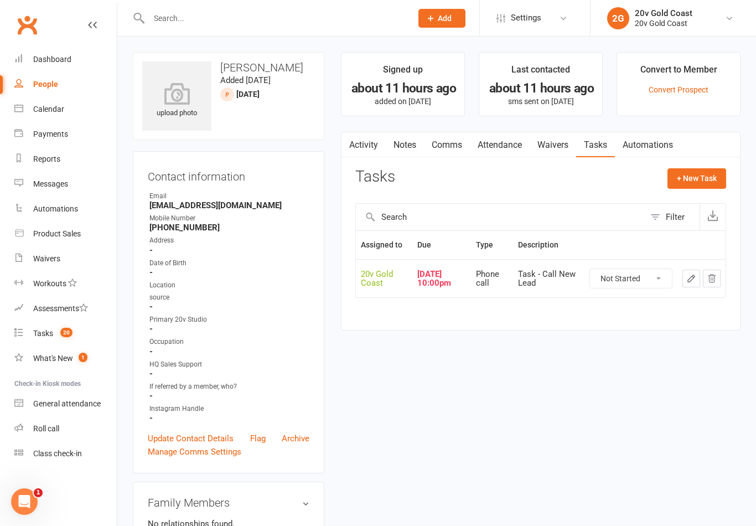
click at [688, 279] on icon "button" at bounding box center [691, 278] width 7 height 7
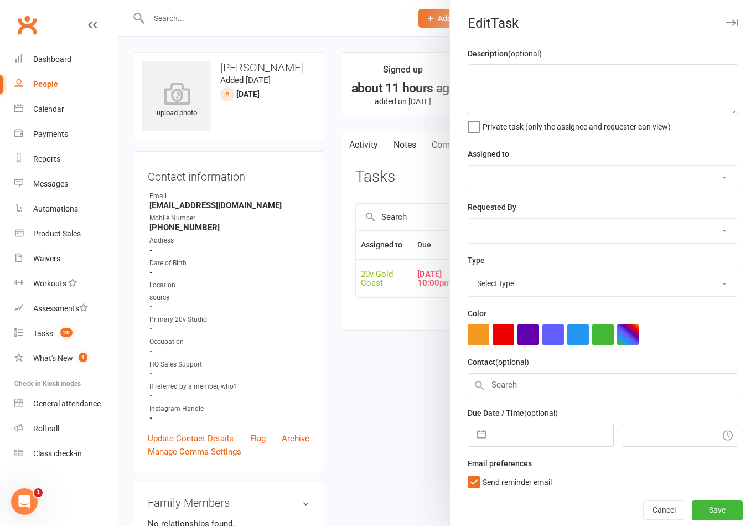
type textarea "Task - Call New Lead"
select select "45734"
type input "[DATE]"
type input "10:00pm"
checkbox input "true"
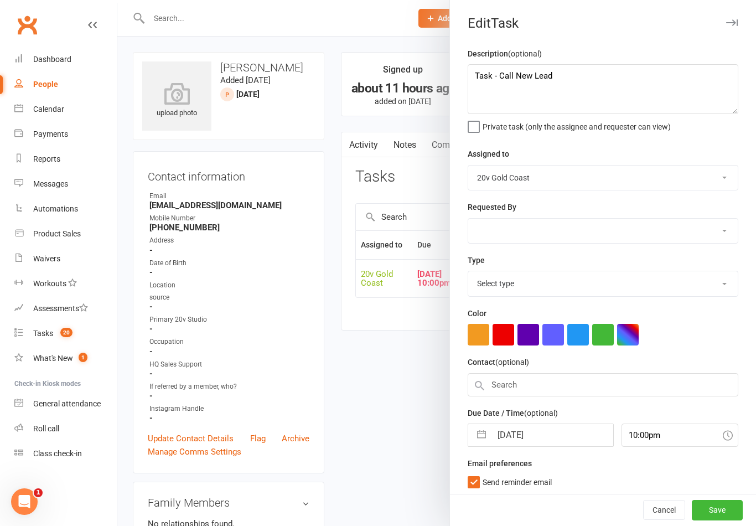
select select "22375"
click at [391, 455] on div at bounding box center [436, 263] width 639 height 526
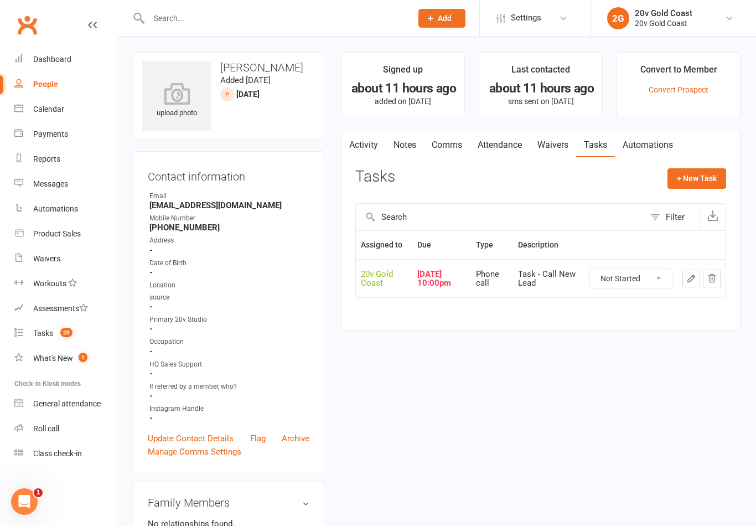
click at [654, 276] on select "Not Started In Progress Waiting Complete" at bounding box center [631, 278] width 82 height 19
select select "unstarted"
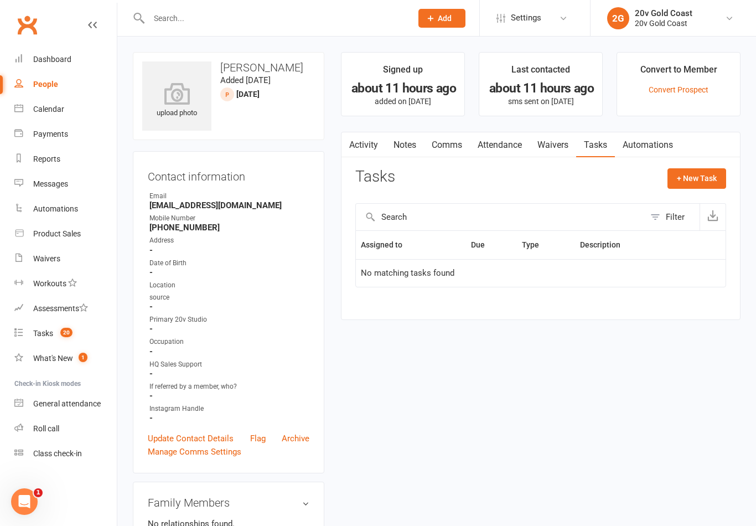
click at [700, 187] on button "+ New Task" at bounding box center [697, 178] width 59 height 20
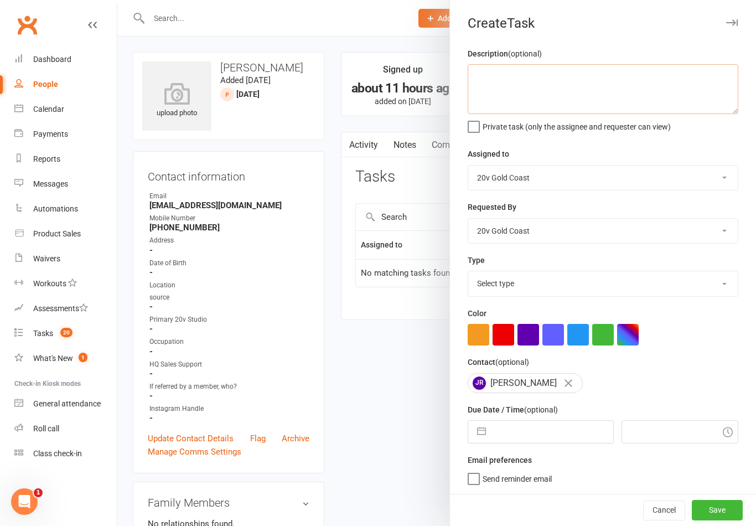
click at [685, 104] on textarea at bounding box center [603, 89] width 271 height 50
type textarea "Follow up lead"
click at [708, 136] on div "Description (optional) Follow up lead Private task (only the assignee and reque…" at bounding box center [603, 270] width 306 height 447
click at [624, 285] on select "Select type Call to confirm trial Cancel down Cancel down [PERSON_NAME] and [PE…" at bounding box center [603, 283] width 270 height 24
select select "22375"
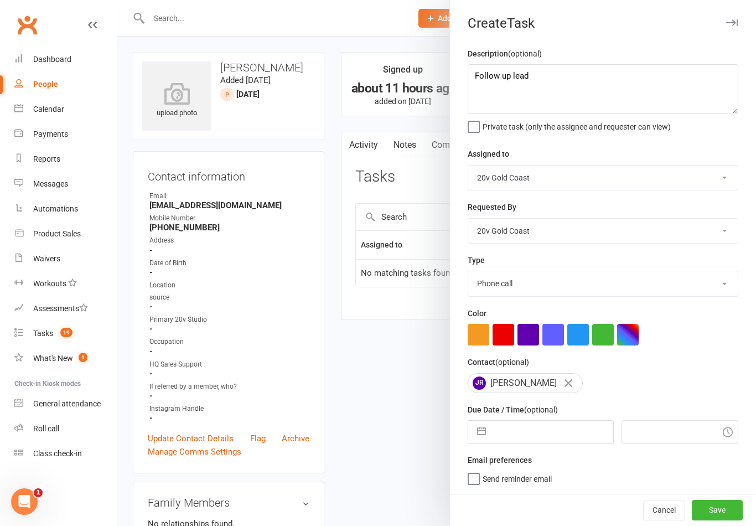
click at [540, 437] on input "text" at bounding box center [552, 432] width 121 height 22
select select "7"
select select "2025"
select select "8"
select select "2025"
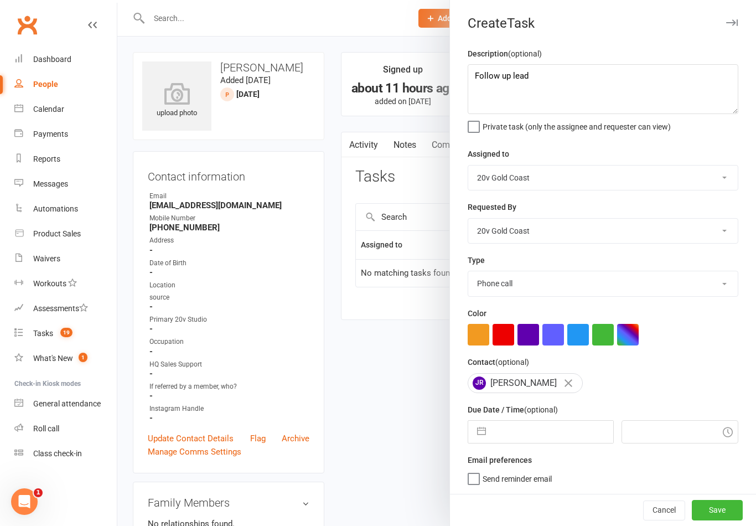
select select "9"
select select "2025"
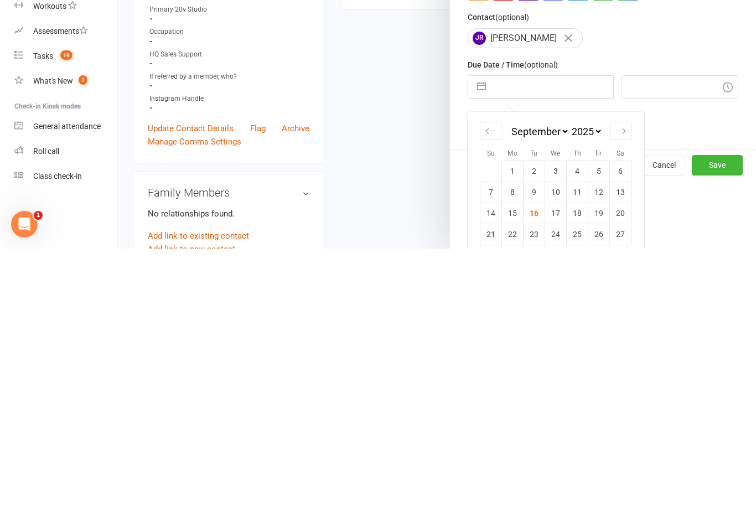
scroll to position [68, 0]
click at [556, 479] on td "17" at bounding box center [556, 489] width 22 height 21
type input "[DATE]"
type input "9:15am"
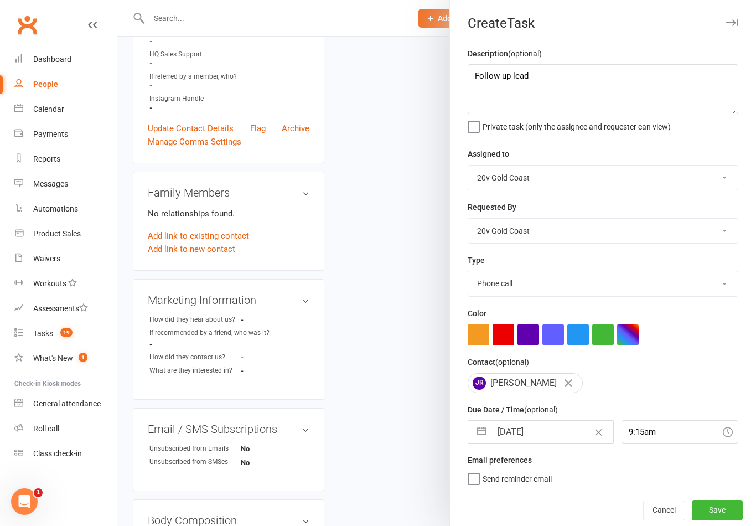
scroll to position [2, 0]
click at [722, 517] on button "Save" at bounding box center [717, 510] width 51 height 20
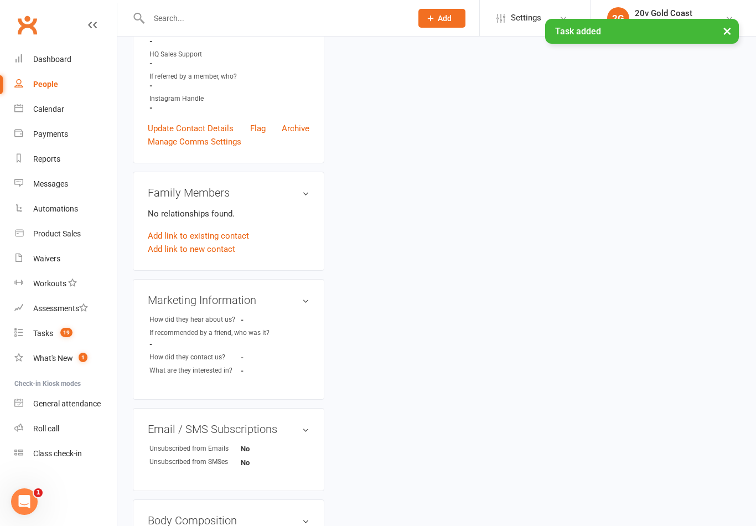
click at [63, 338] on count-badge "19" at bounding box center [64, 333] width 18 height 9
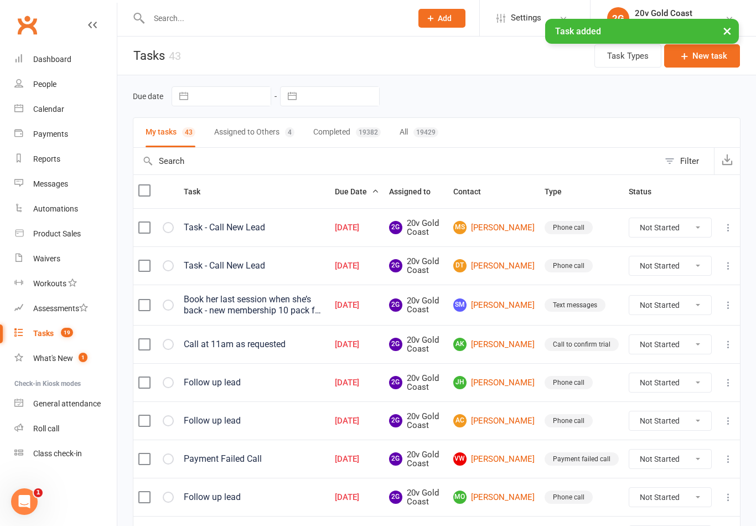
click at [519, 229] on link "[PERSON_NAME]" at bounding box center [493, 227] width 81 height 13
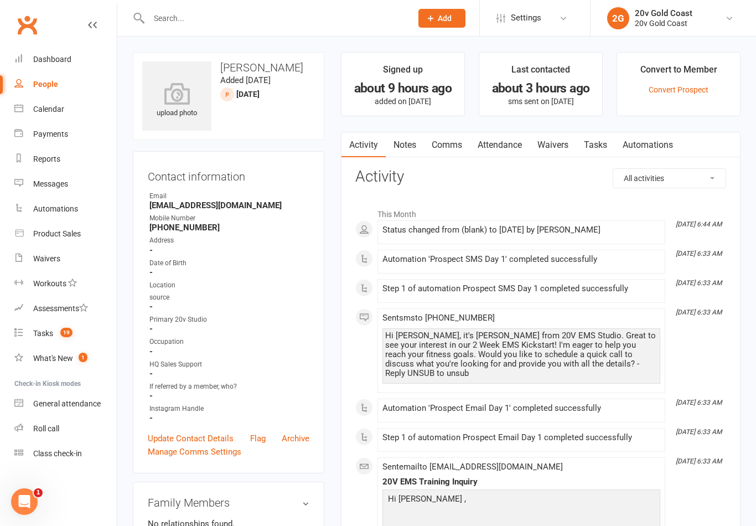
click at [402, 142] on link "Notes" at bounding box center [405, 144] width 38 height 25
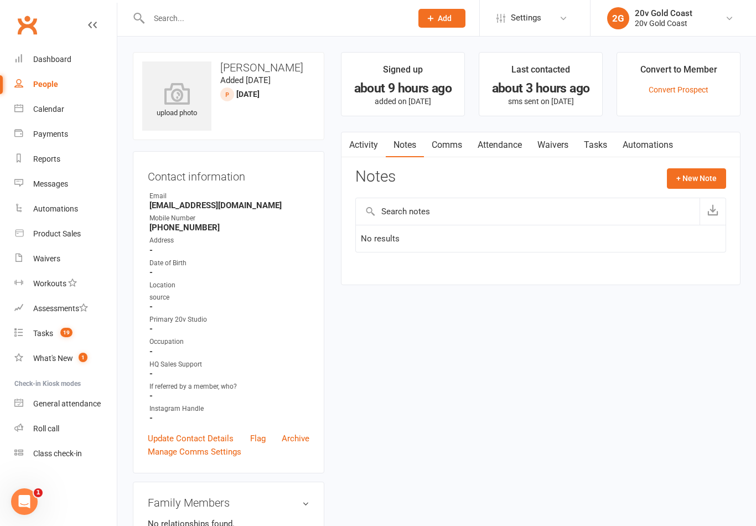
click at [699, 179] on button "+ New Note" at bounding box center [696, 178] width 59 height 20
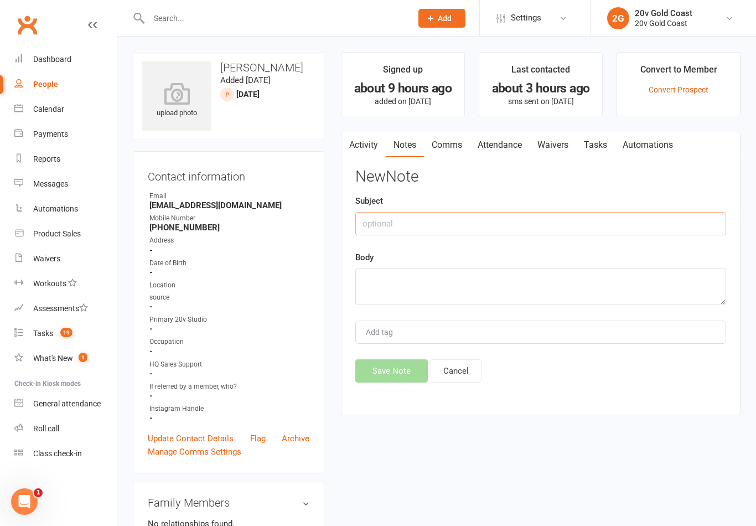
click at [572, 226] on input "text" at bounding box center [540, 223] width 371 height 23
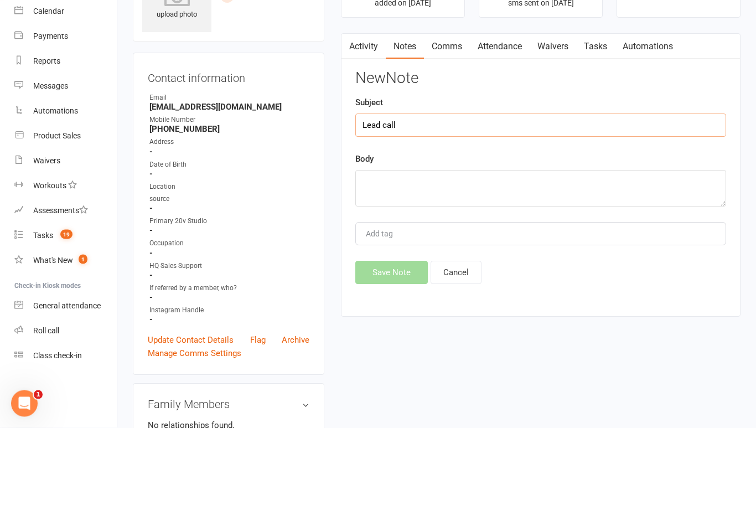
type input "Lead call"
click at [546, 268] on textarea at bounding box center [540, 286] width 371 height 37
type textarea "C"
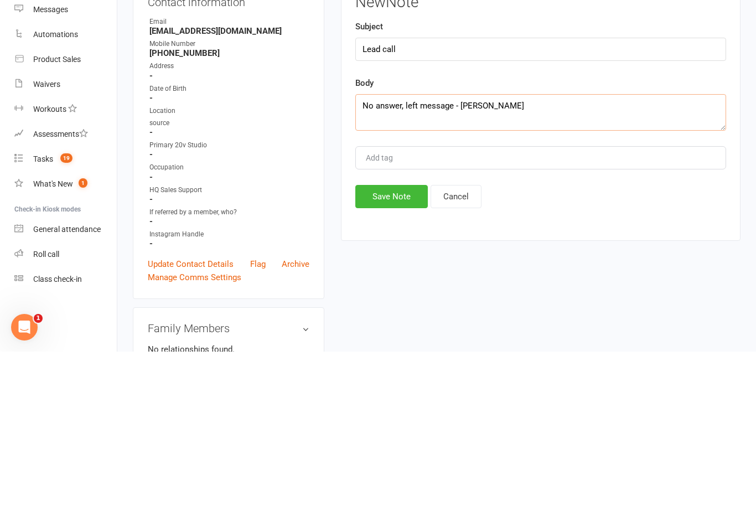
type textarea "No answer, left message - [PERSON_NAME]"
click at [400, 359] on button "Save Note" at bounding box center [391, 370] width 73 height 23
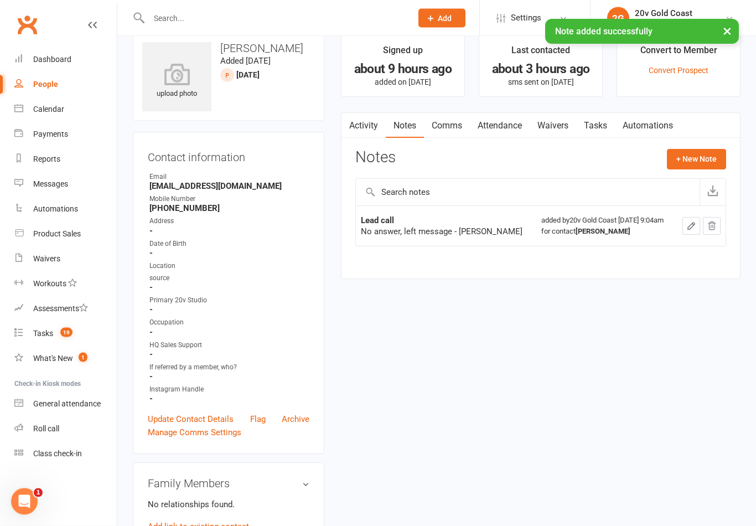
scroll to position [14, 10]
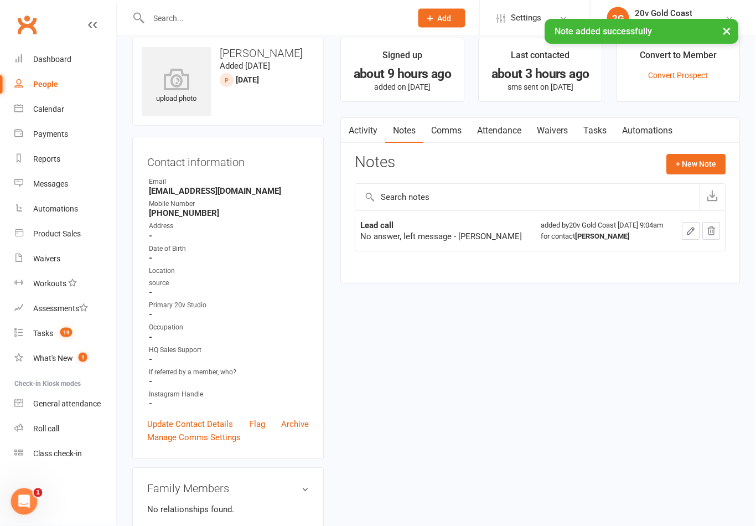
click at [597, 127] on link "Tasks" at bounding box center [595, 130] width 39 height 25
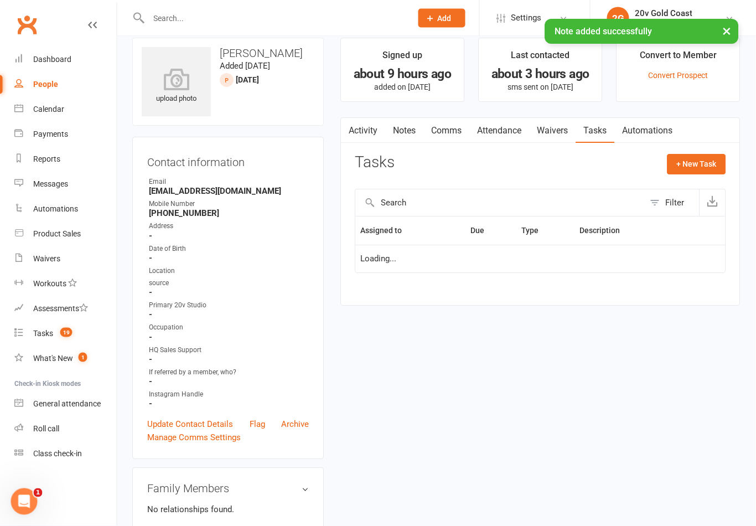
scroll to position [14, 0]
click at [648, 264] on select "Not Started In Progress Waiting Complete" at bounding box center [631, 264] width 82 height 19
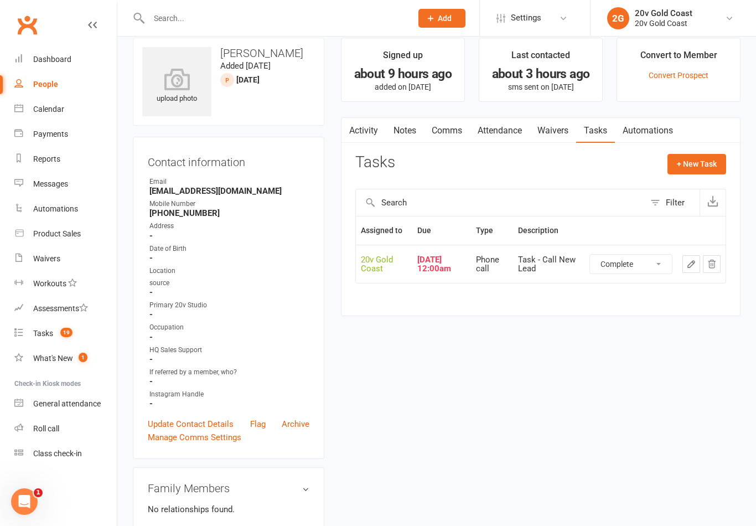
select select "unstarted"
click at [700, 160] on button "+ New Task" at bounding box center [697, 164] width 59 height 20
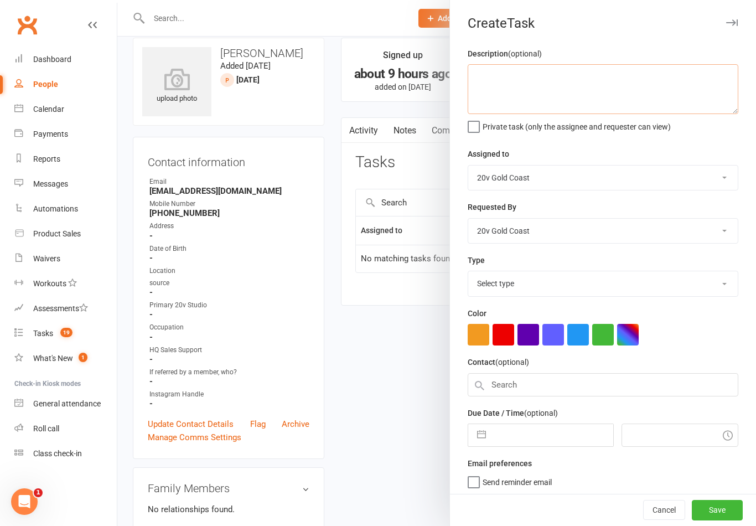
click at [629, 96] on textarea at bounding box center [603, 89] width 271 height 50
type textarea "Follow up lead"
click at [679, 145] on div "Description (optional) Follow up lead Private task (only the assignee and reque…" at bounding box center [603, 270] width 306 height 447
click at [585, 288] on select "Select type Call to confirm trial Cancel down Cancel down [PERSON_NAME] and [PE…" at bounding box center [603, 283] width 270 height 24
select select "22375"
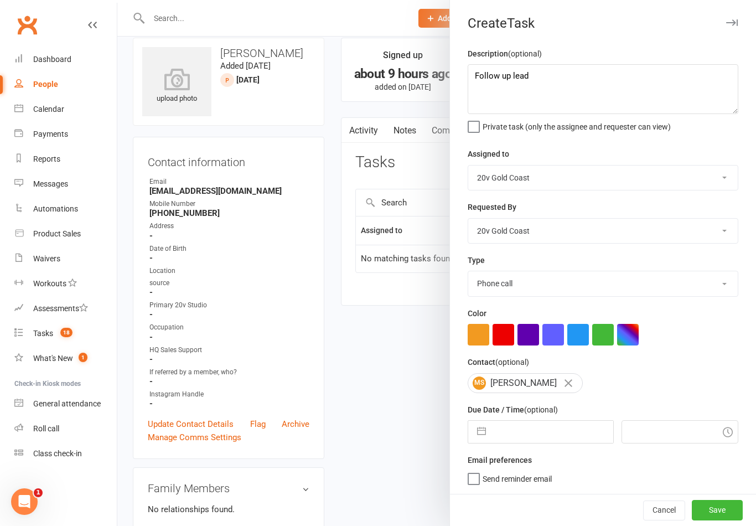
click at [515, 441] on input "text" at bounding box center [552, 432] width 121 height 22
select select "7"
select select "2025"
select select "8"
select select "2025"
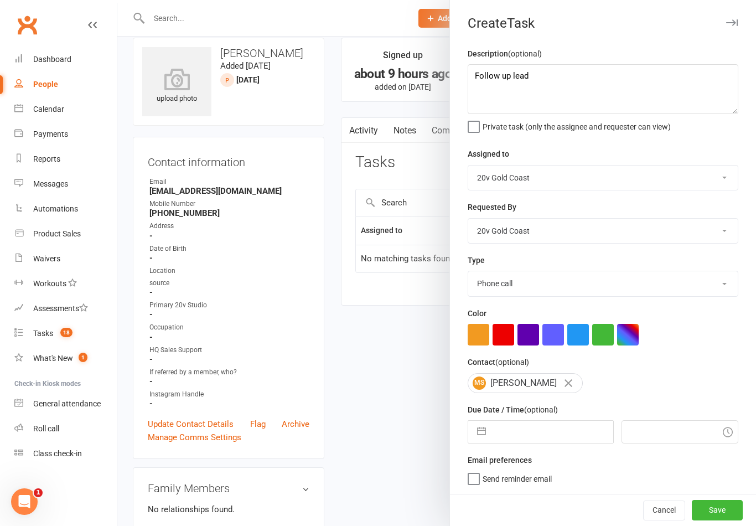
select select "9"
select select "2025"
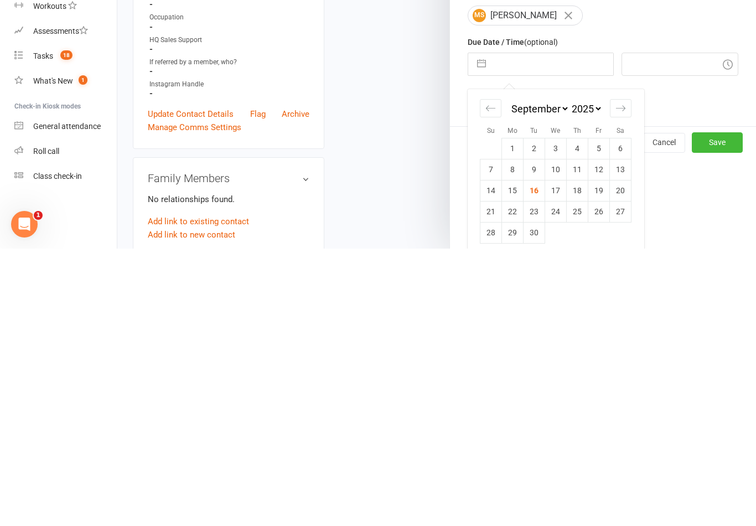
click at [552, 457] on td "17" at bounding box center [556, 467] width 22 height 21
type input "[DATE]"
type input "9:15am"
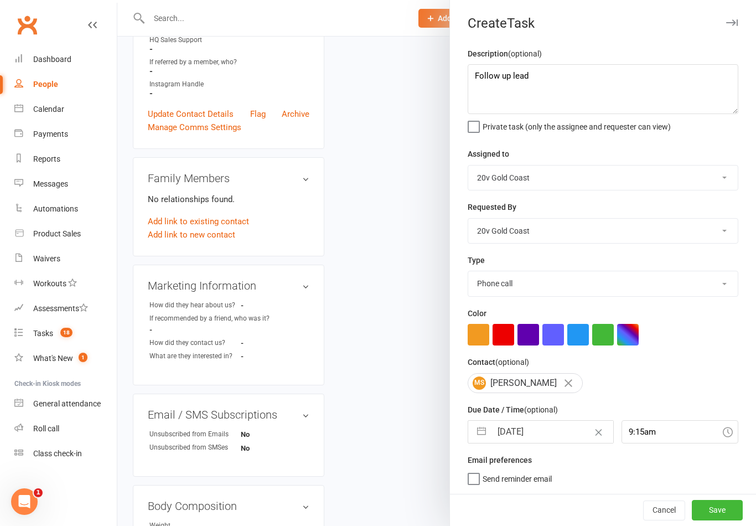
scroll to position [-1, 0]
click at [557, 86] on textarea "Follow up lead" at bounding box center [603, 89] width 271 height 50
click at [567, 86] on textarea "Follow up lead" at bounding box center [603, 89] width 271 height 50
click at [559, 79] on textarea "Follow up lead" at bounding box center [603, 89] width 271 height 50
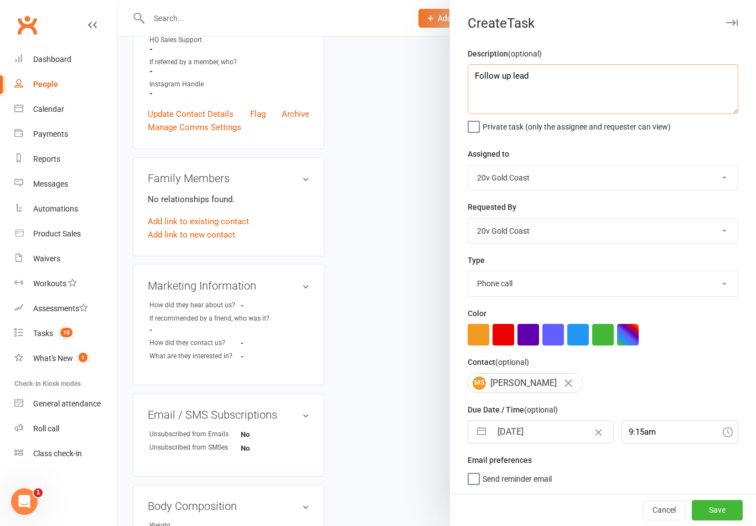
click at [561, 81] on textarea "Follow up lead" at bounding box center [603, 89] width 271 height 50
click at [682, 153] on div "Assigned to 20v Gold Coast 20v HQ [PERSON_NAME] [PERSON_NAME] [PERSON_NAME] [PE…" at bounding box center [603, 168] width 271 height 43
click at [725, 517] on button "Save" at bounding box center [717, 510] width 51 height 20
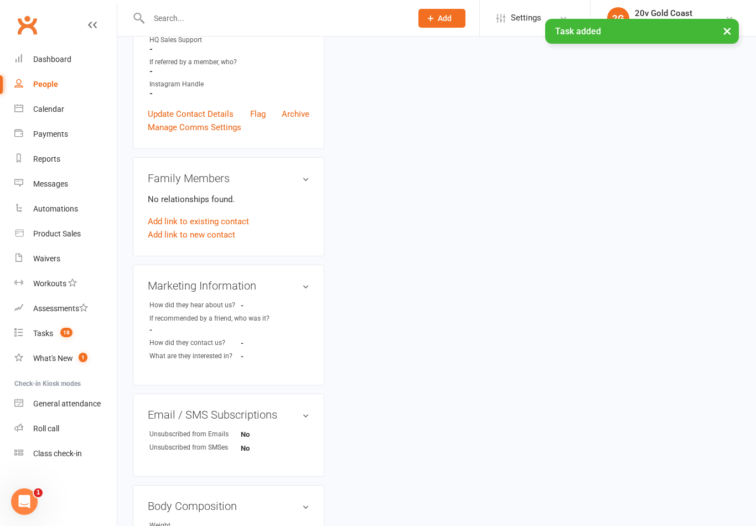
click at [53, 332] on link "Tasks 18" at bounding box center [65, 333] width 102 height 25
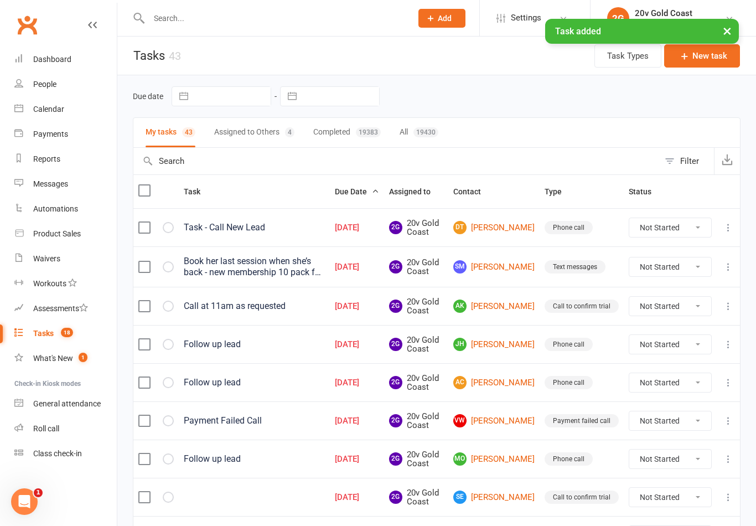
click at [513, 228] on link "DT [PERSON_NAME]" at bounding box center [493, 227] width 81 height 13
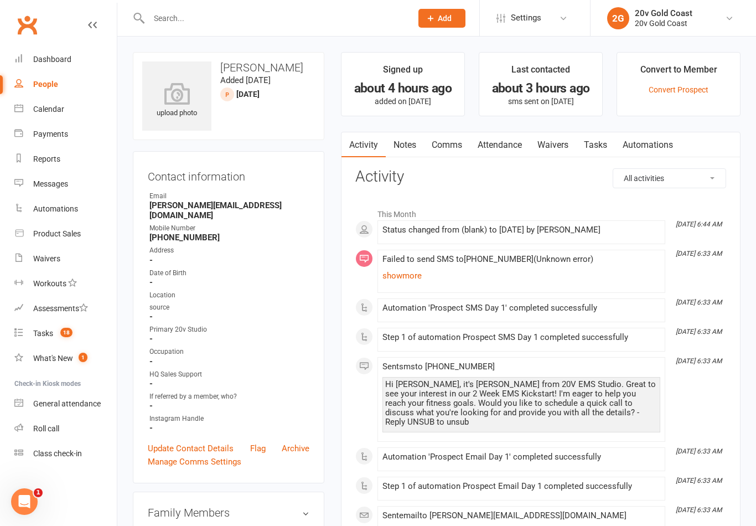
click at [403, 140] on link "Notes" at bounding box center [405, 144] width 38 height 25
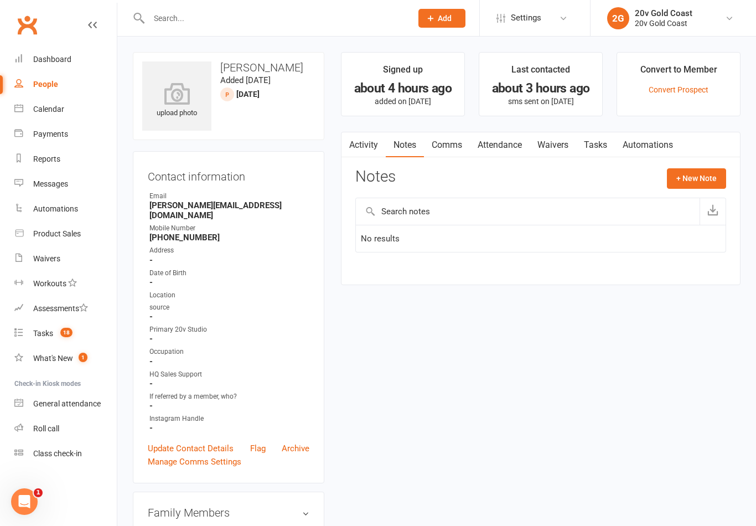
click at [699, 179] on button "+ New Note" at bounding box center [696, 178] width 59 height 20
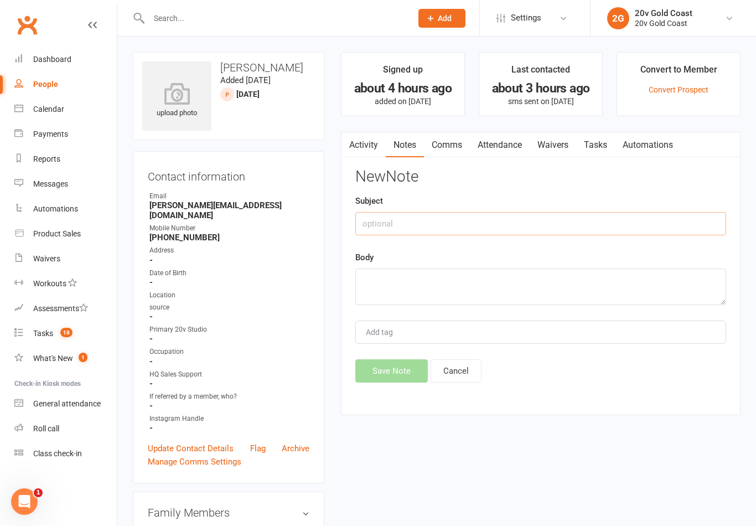
click at [587, 232] on input "text" at bounding box center [540, 223] width 371 height 23
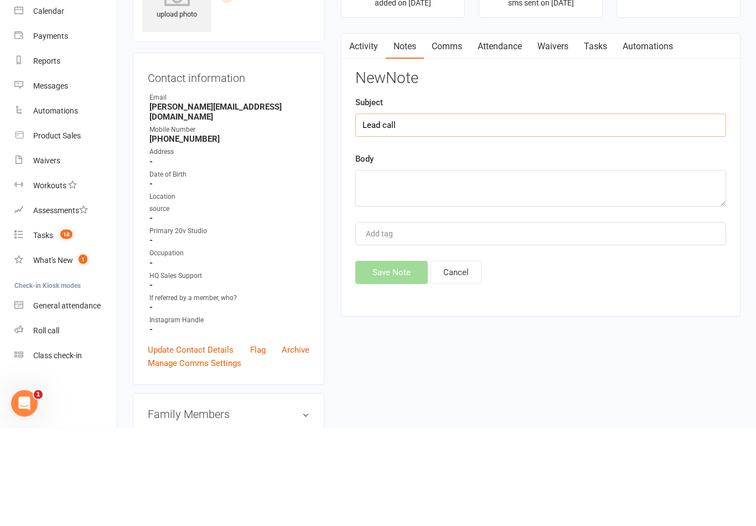
type input "Lead call"
click at [548, 268] on textarea at bounding box center [540, 286] width 371 height 37
type textarea "Call could not be connected - [PERSON_NAME]"
click at [673, 212] on input "Lead call" at bounding box center [540, 223] width 371 height 23
click at [639, 168] on div "New Note Subject Lead call Body Call could not be connected - [PERSON_NAME] Add…" at bounding box center [540, 275] width 371 height 214
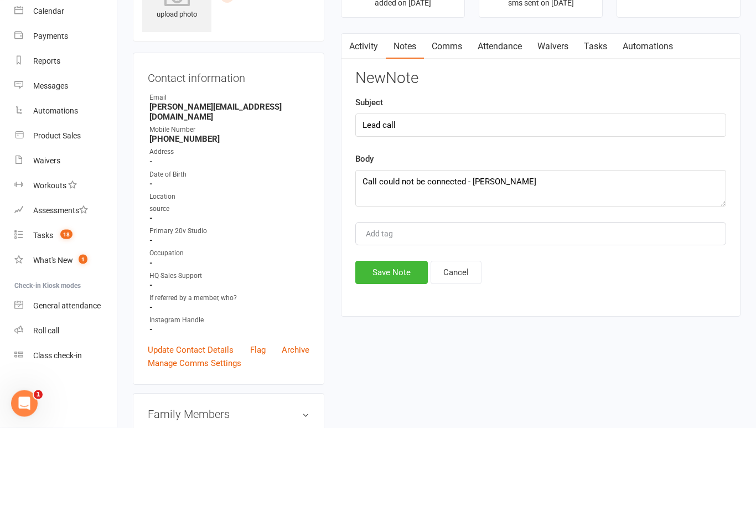
scroll to position [99, 0]
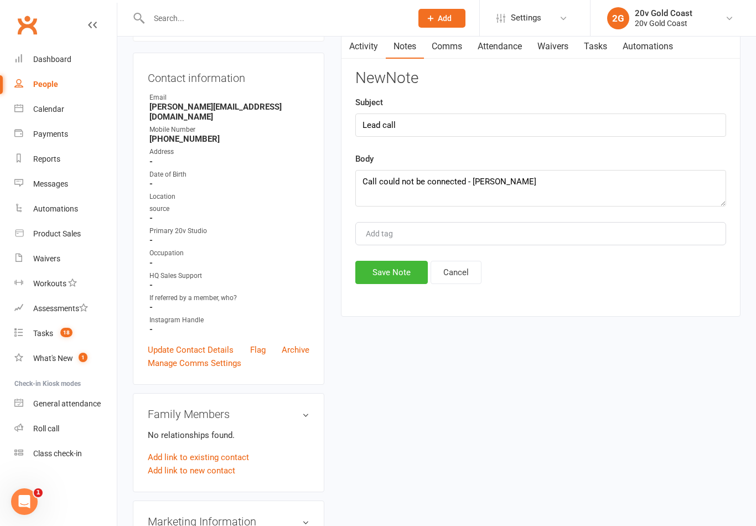
click at [397, 279] on button "Save Note" at bounding box center [391, 272] width 73 height 23
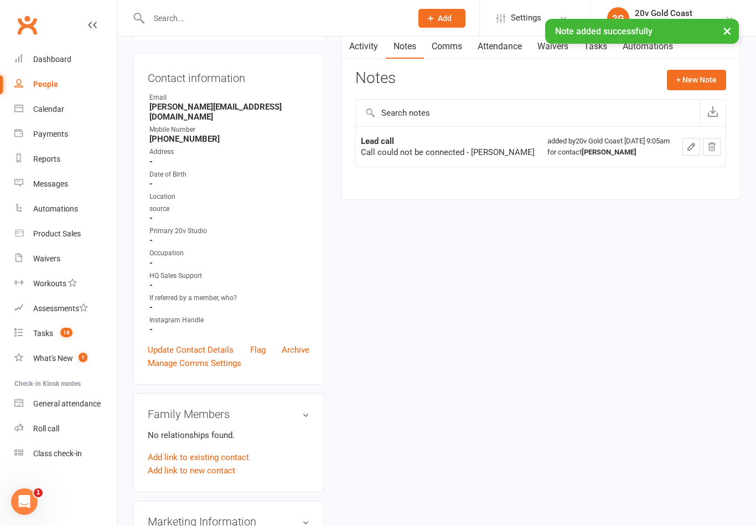
click at [371, 57] on link "Activity" at bounding box center [364, 46] width 44 height 25
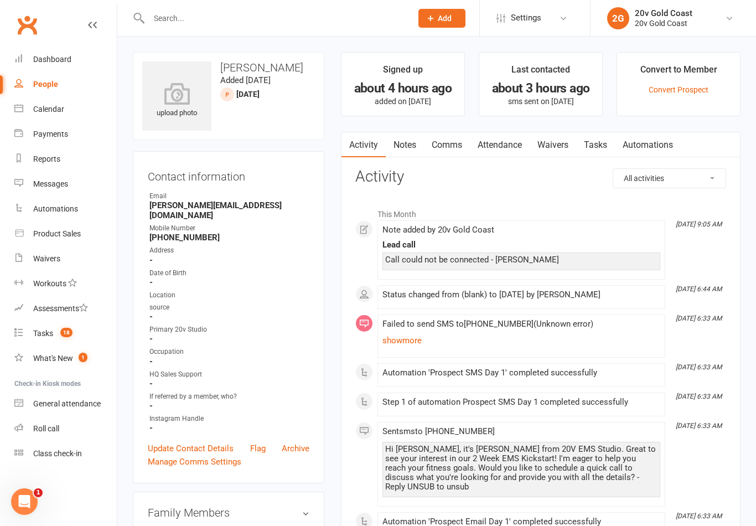
click at [597, 143] on link "Tasks" at bounding box center [595, 144] width 39 height 25
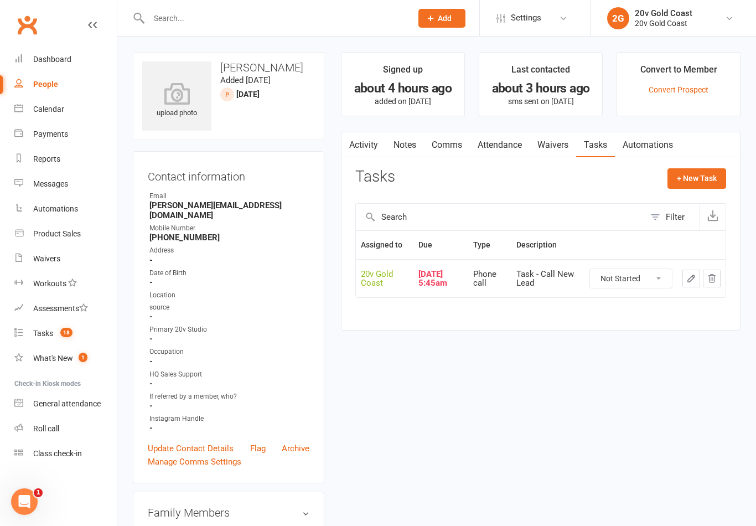
click at [641, 273] on select "Not Started In Progress Waiting Complete" at bounding box center [631, 278] width 82 height 19
select select "unstarted"
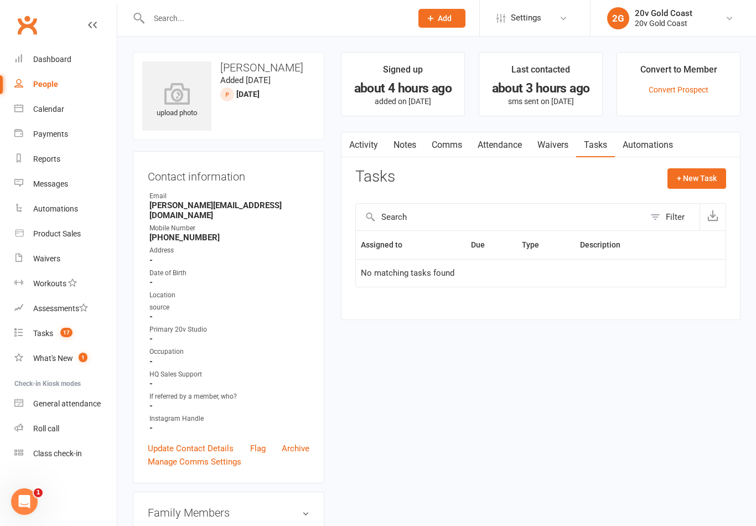
click at [690, 198] on div "Tasks + New Task Filter Assigned to Due Type Description No matching tasks found" at bounding box center [540, 235] width 371 height 135
click at [705, 180] on button "+ New Task" at bounding box center [697, 178] width 59 height 20
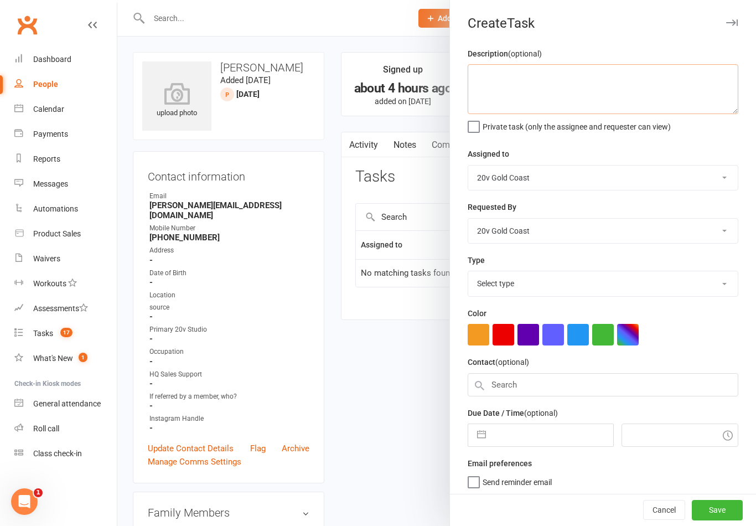
click at [642, 98] on textarea at bounding box center [603, 89] width 271 height 50
type textarea "Follow up lead"
click at [655, 138] on div "Description (optional) Follow up lead Private task (only the assignee and reque…" at bounding box center [603, 270] width 306 height 447
click at [559, 281] on select "Select type Call to confirm trial Cancel down Cancel down [PERSON_NAME] and [PE…" at bounding box center [603, 283] width 270 height 24
select select "22375"
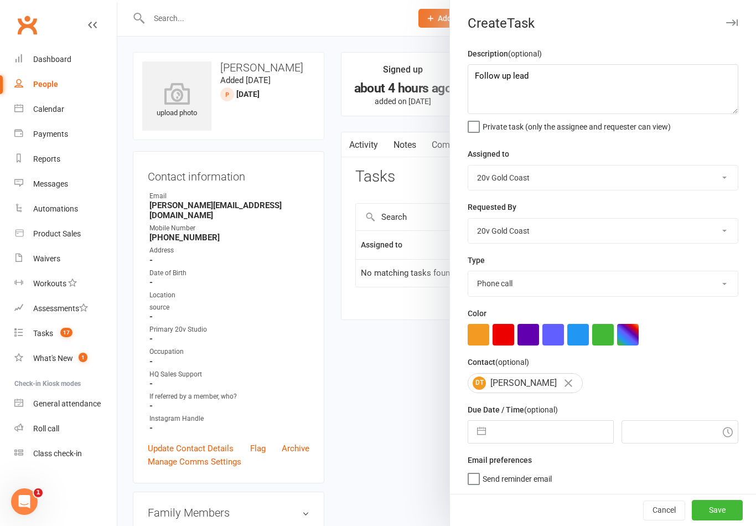
click at [536, 435] on input "text" at bounding box center [552, 432] width 121 height 22
select select "7"
select select "2025"
select select "8"
select select "2025"
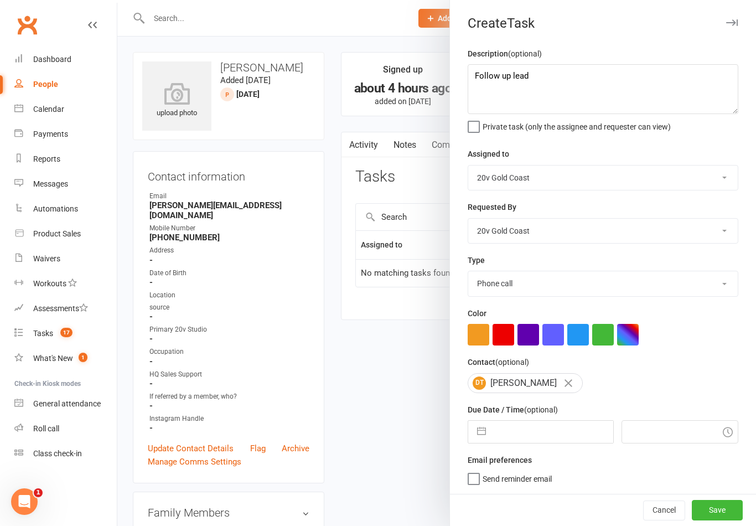
select select "9"
select select "2025"
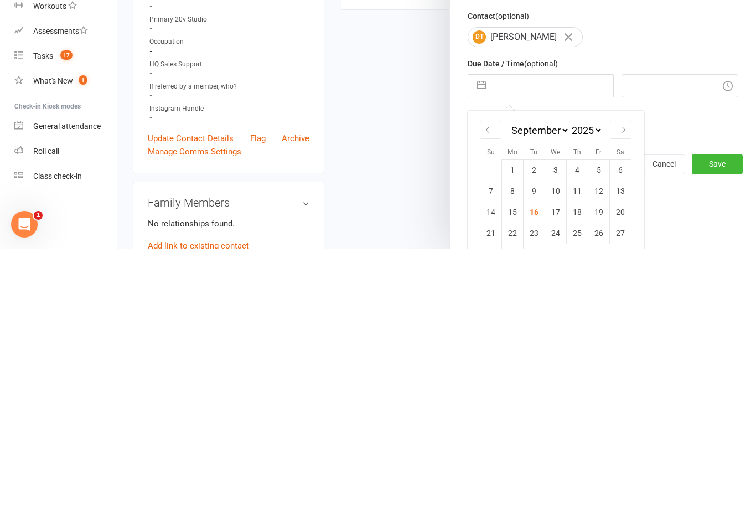
scroll to position [69, 0]
click at [558, 478] on td "17" at bounding box center [556, 488] width 22 height 21
type input "[DATE]"
type input "9:15am"
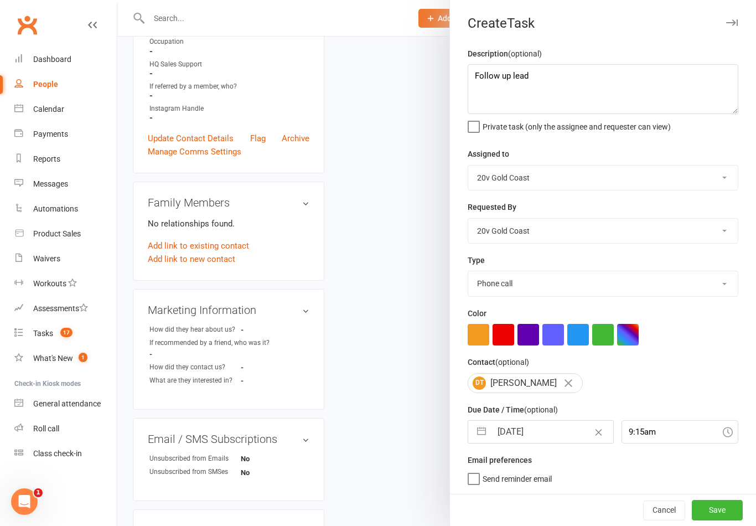
scroll to position [2, 0]
click at [711, 507] on button "Save" at bounding box center [717, 510] width 51 height 20
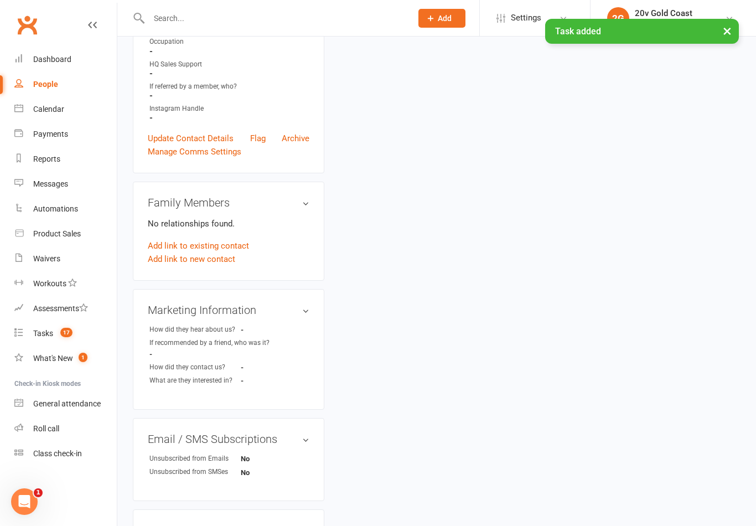
click at [55, 331] on count-badge "17" at bounding box center [64, 333] width 18 height 9
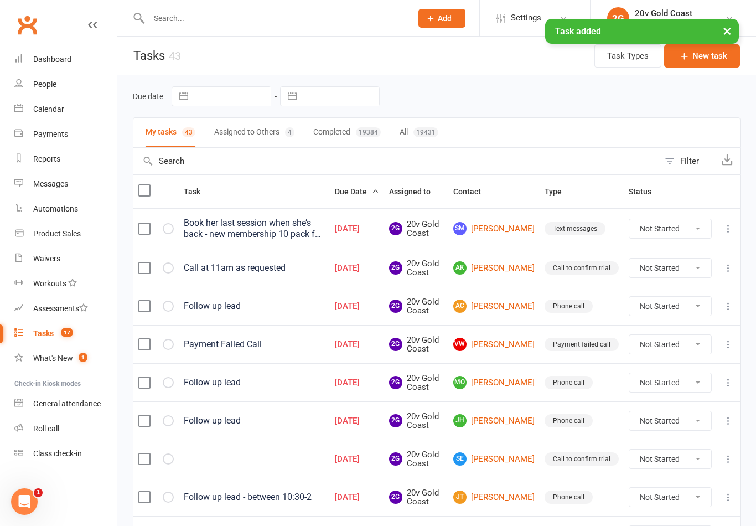
click at [515, 235] on link "SM [PERSON_NAME]" at bounding box center [493, 228] width 81 height 13
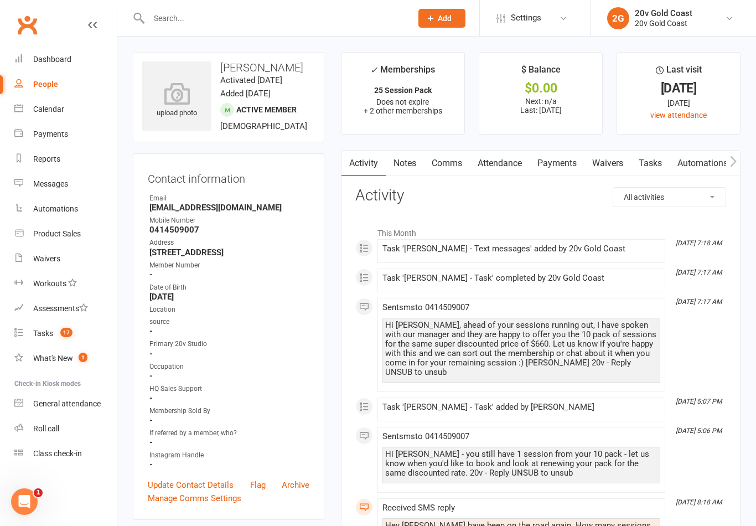
click at [501, 168] on link "Attendance" at bounding box center [500, 163] width 60 height 25
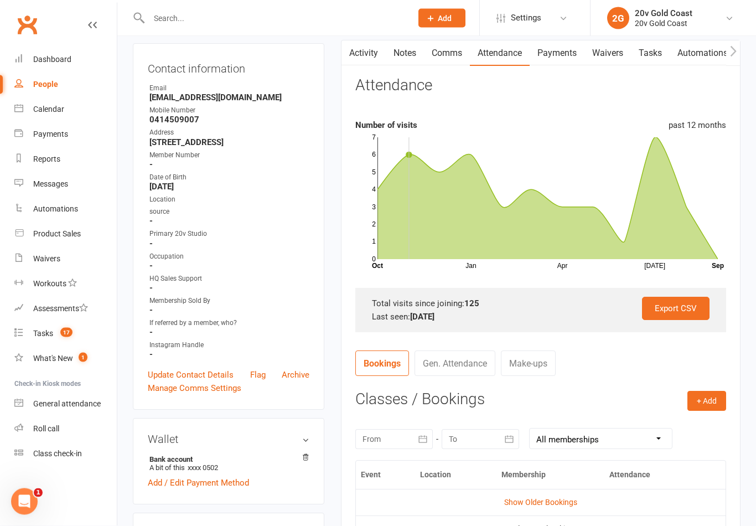
scroll to position [107, 0]
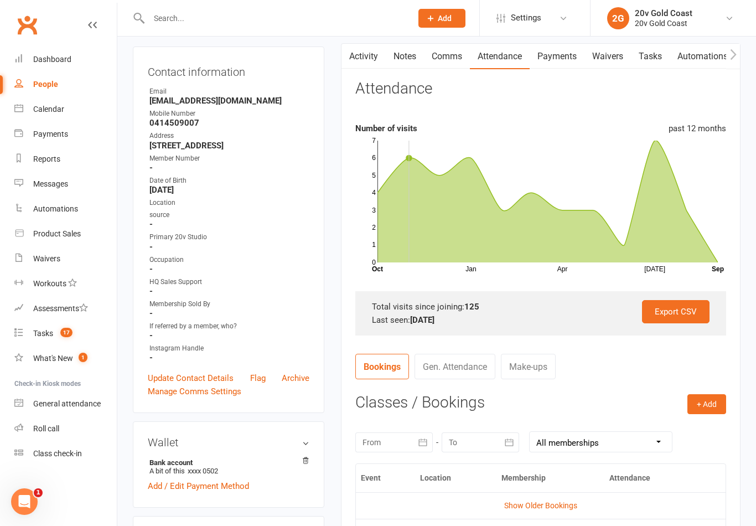
click at [87, 338] on link "Tasks 17" at bounding box center [65, 333] width 102 height 25
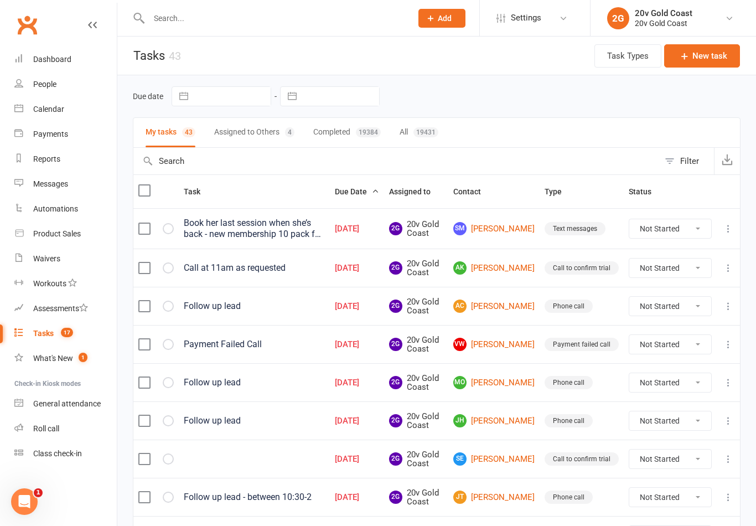
click at [513, 313] on link "AC [PERSON_NAME]" at bounding box center [493, 305] width 81 height 13
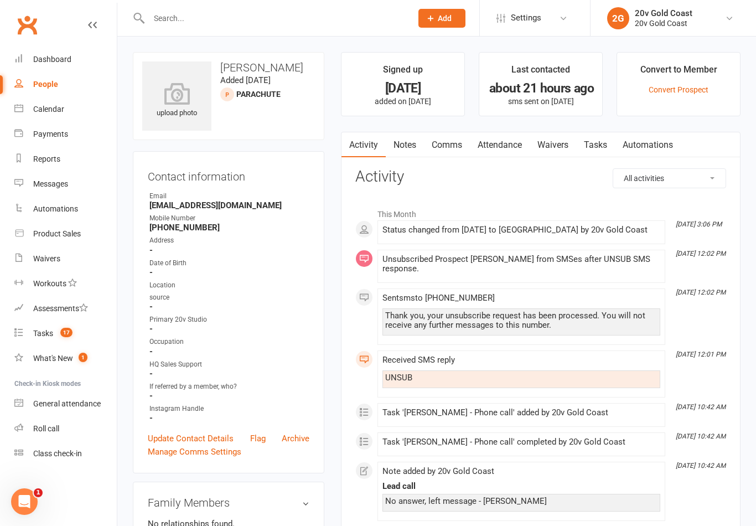
click at [608, 146] on link "Tasks" at bounding box center [595, 144] width 39 height 25
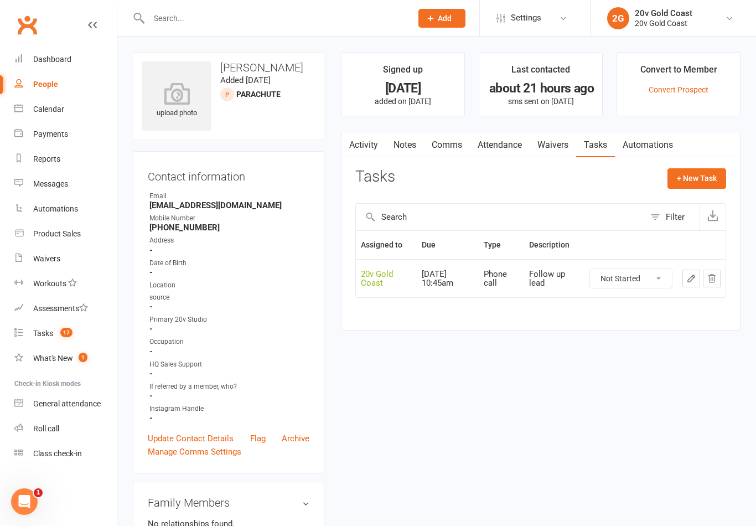
click at [644, 278] on select "Not Started In Progress Waiting Complete" at bounding box center [631, 278] width 82 height 19
select select "unstarted"
click at [71, 342] on link "Tasks 17" at bounding box center [65, 333] width 102 height 25
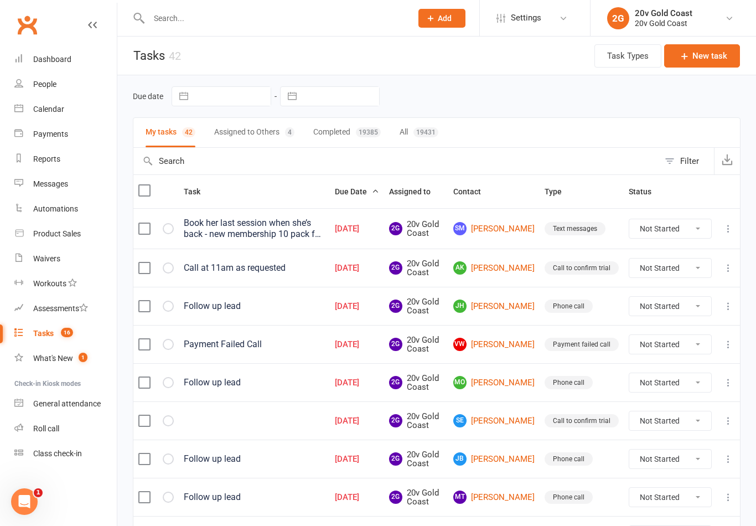
click at [509, 308] on link "JH [PERSON_NAME]" at bounding box center [493, 305] width 81 height 13
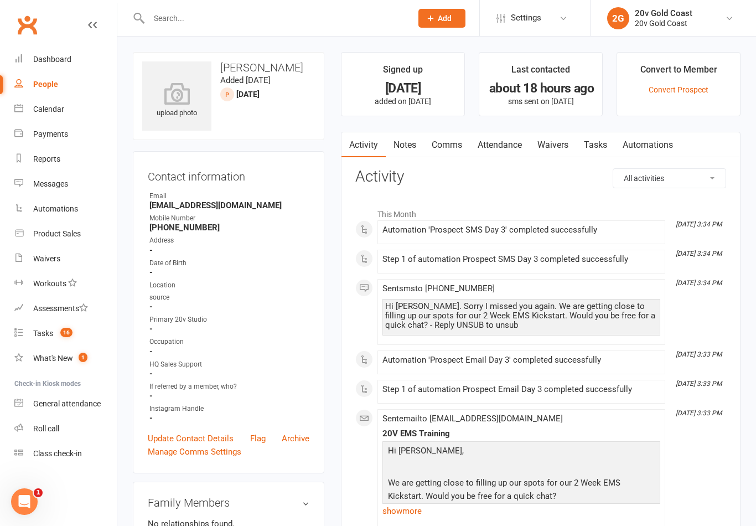
click at [605, 137] on link "Tasks" at bounding box center [595, 144] width 39 height 25
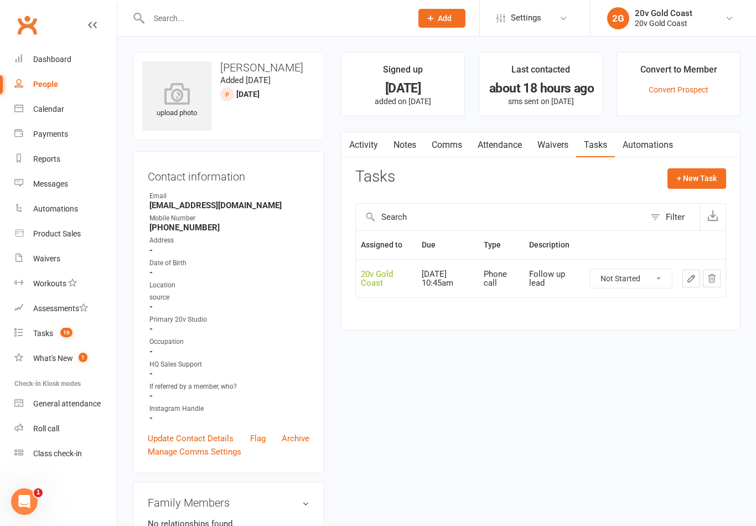
click at [409, 148] on link "Notes" at bounding box center [405, 144] width 38 height 25
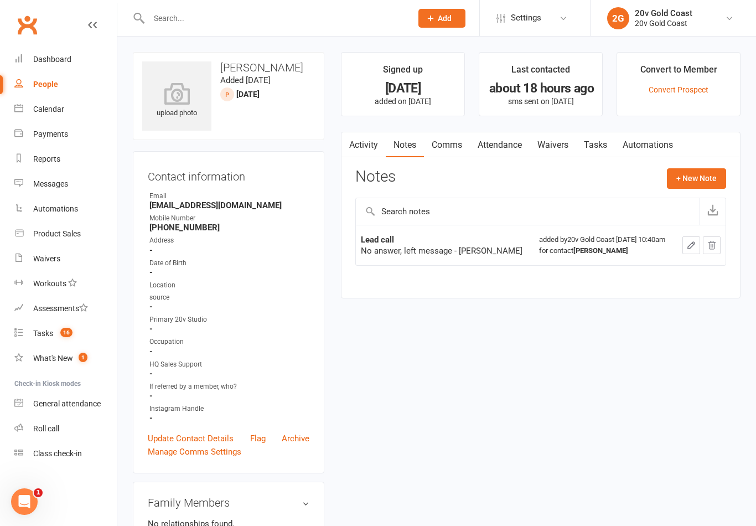
click at [71, 88] on link "People" at bounding box center [65, 84] width 102 height 25
select select "100"
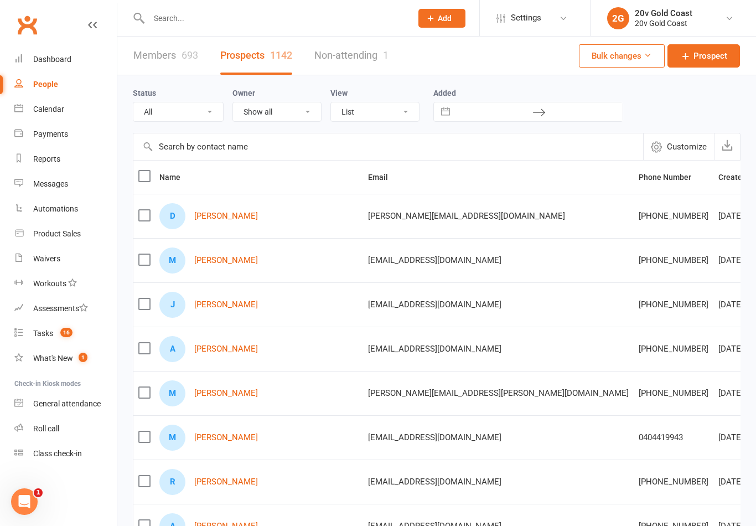
click at [229, 302] on link "[PERSON_NAME]" at bounding box center [226, 304] width 64 height 9
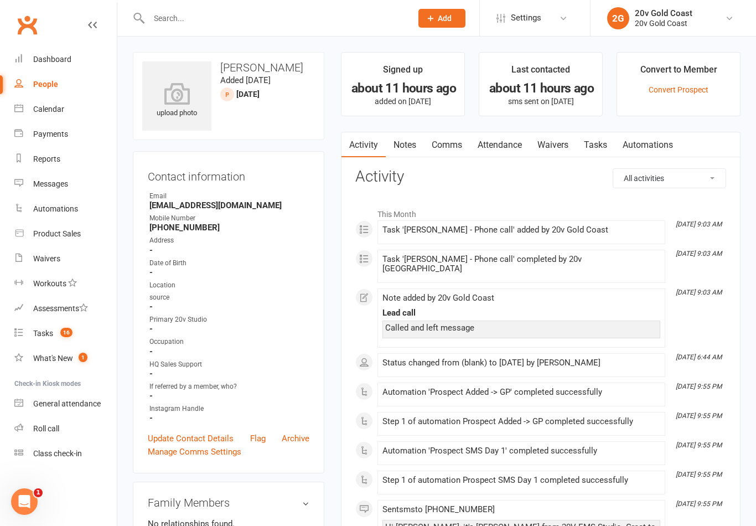
click at [59, 148] on link "Reports" at bounding box center [65, 159] width 102 height 25
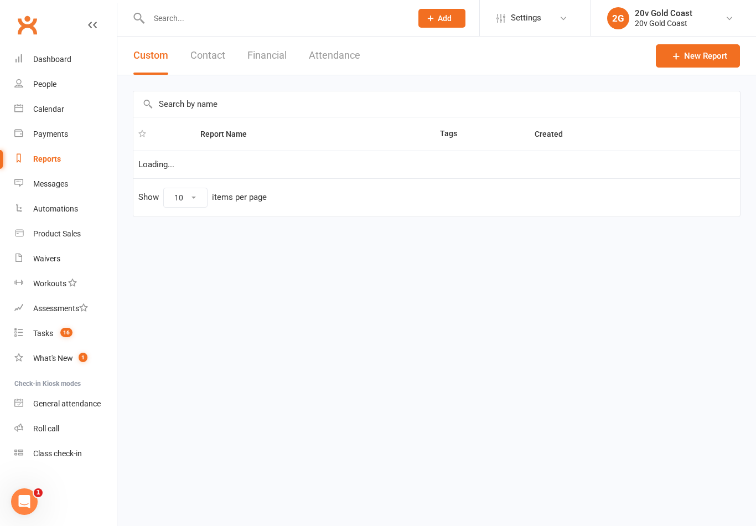
click at [78, 108] on link "Calendar" at bounding box center [65, 109] width 102 height 25
select select "100"
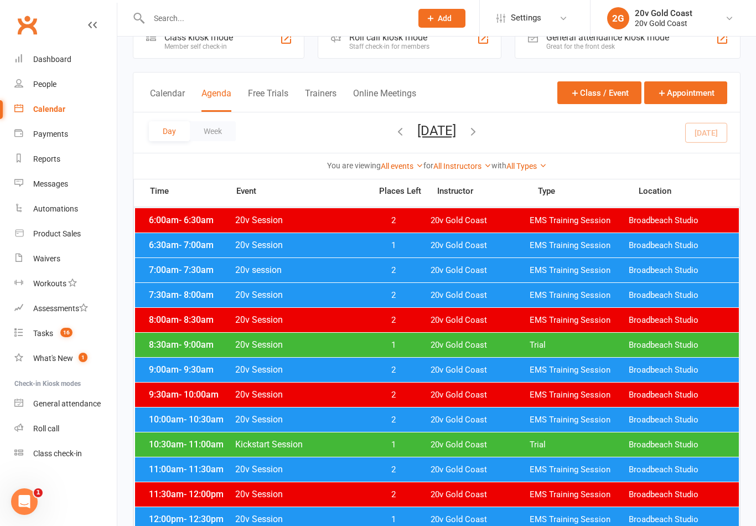
scroll to position [29, 0]
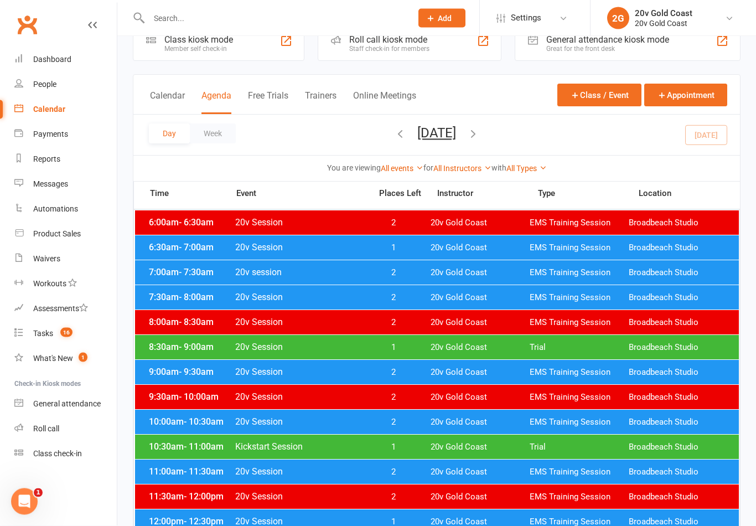
click at [70, 81] on link "People" at bounding box center [65, 84] width 102 height 25
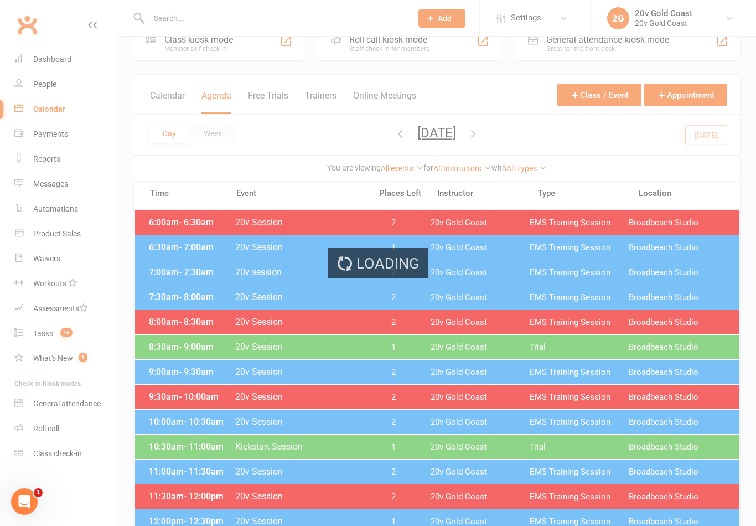
select select "100"
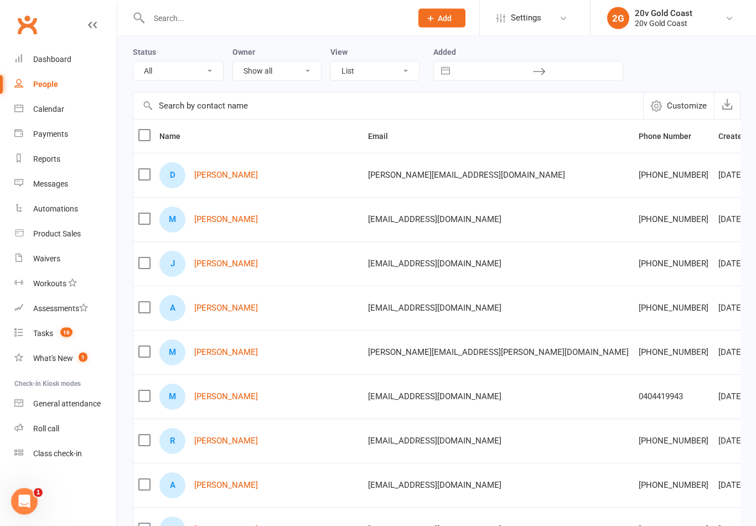
scroll to position [41, 0]
click at [219, 267] on link "[PERSON_NAME]" at bounding box center [226, 263] width 64 height 9
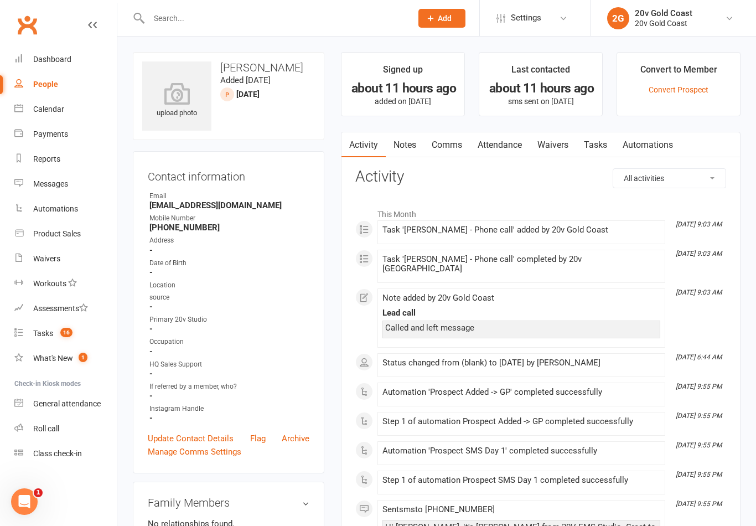
click at [555, 154] on link "Waivers" at bounding box center [553, 144] width 47 height 25
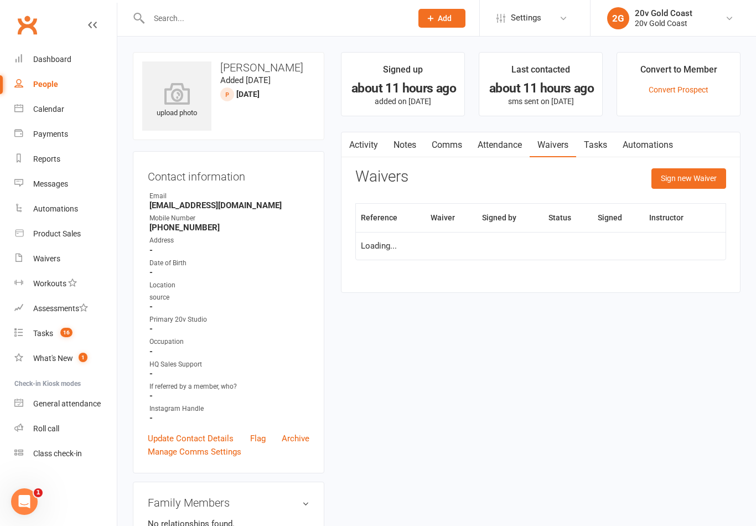
scroll to position [17, 0]
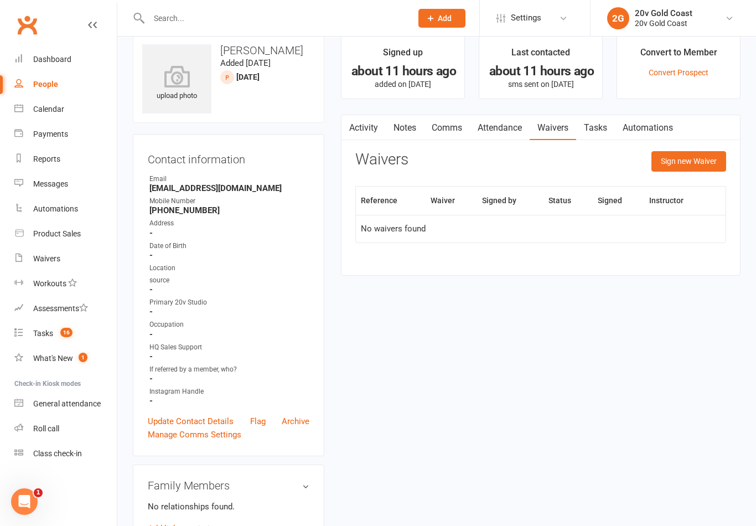
click at [683, 164] on button "Sign new Waiver" at bounding box center [689, 161] width 75 height 20
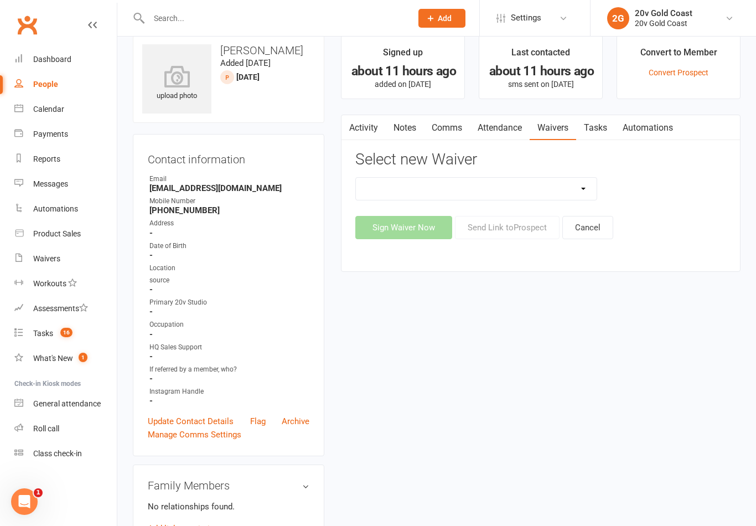
click at [583, 187] on select "20v Ambassador Program 20v [DATE] Promo 20v Pre Exercise Questionnaire Casual K…" at bounding box center [476, 189] width 241 height 22
click at [62, 118] on link "Calendar" at bounding box center [65, 109] width 102 height 25
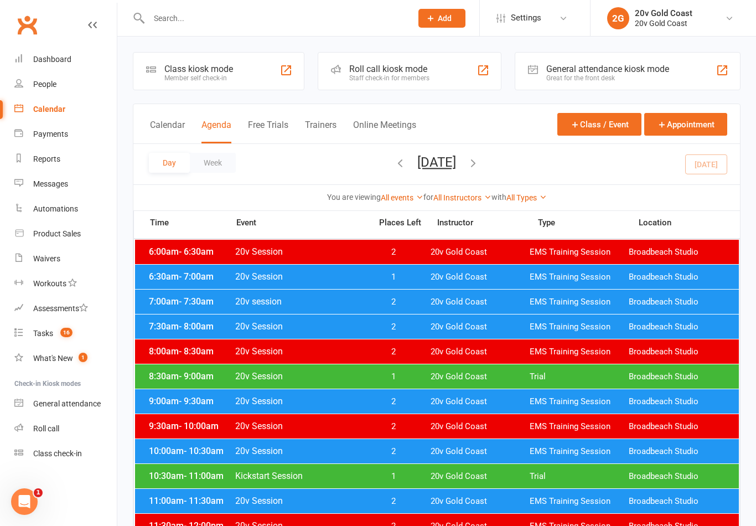
click at [451, 162] on button "[DATE]" at bounding box center [436, 162] width 39 height 16
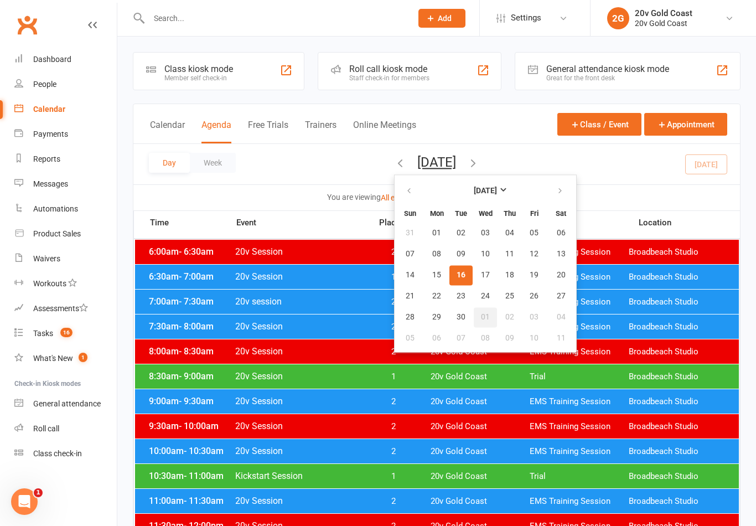
click at [481, 318] on span "01" at bounding box center [485, 317] width 9 height 9
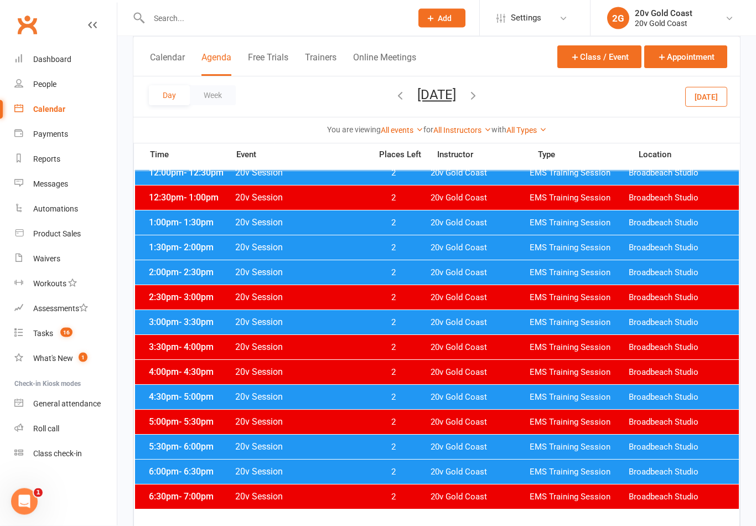
scroll to position [378, 0]
click at [446, 472] on span "20v Gold Coast" at bounding box center [480, 472] width 99 height 11
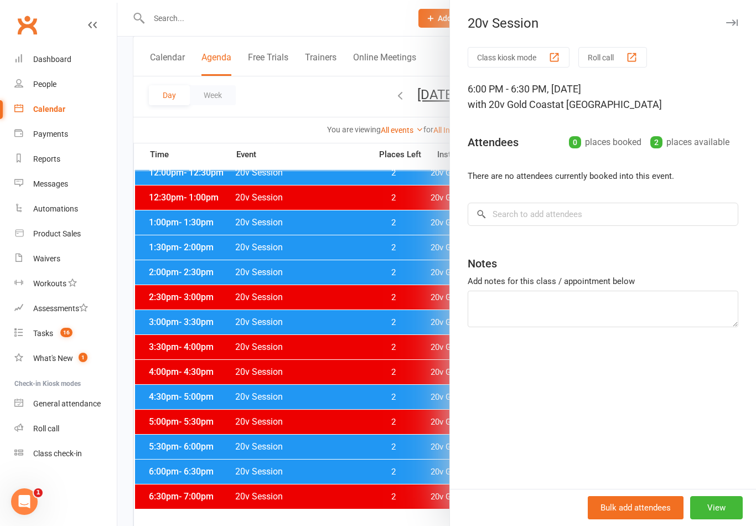
click at [58, 85] on link "People" at bounding box center [65, 84] width 102 height 25
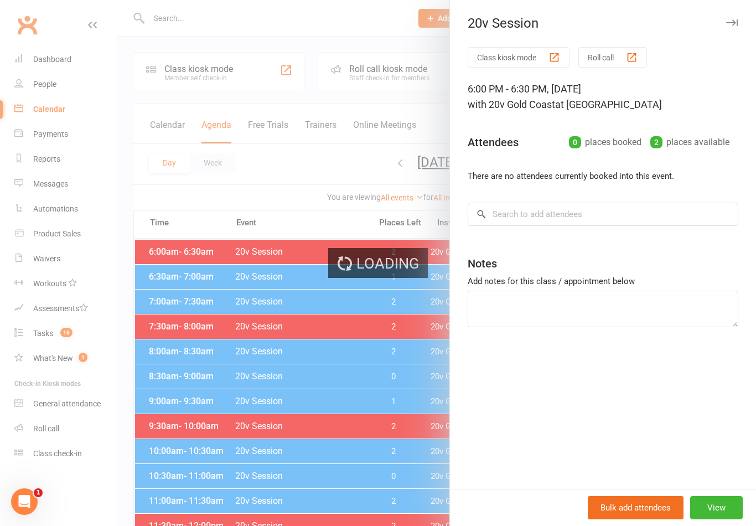
select select "100"
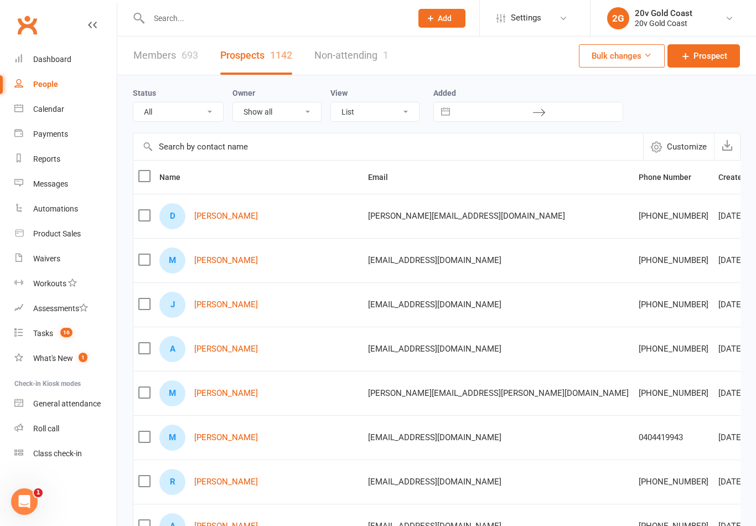
click at [240, 302] on link "[PERSON_NAME]" at bounding box center [226, 304] width 64 height 9
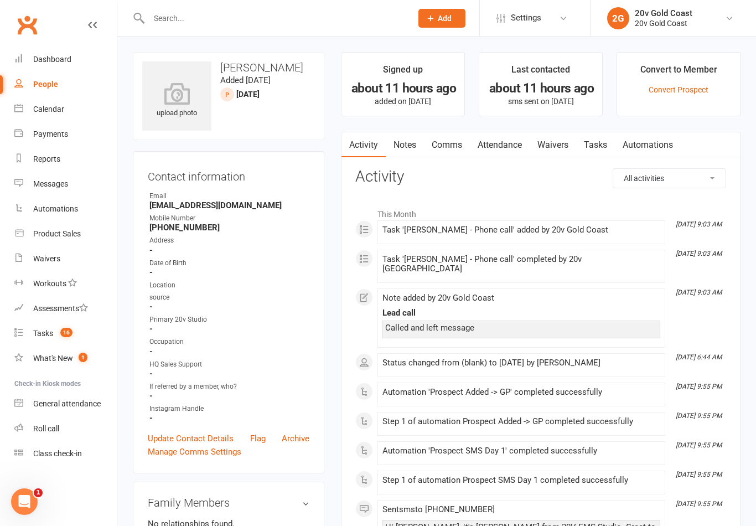
click at [552, 149] on link "Waivers" at bounding box center [553, 144] width 47 height 25
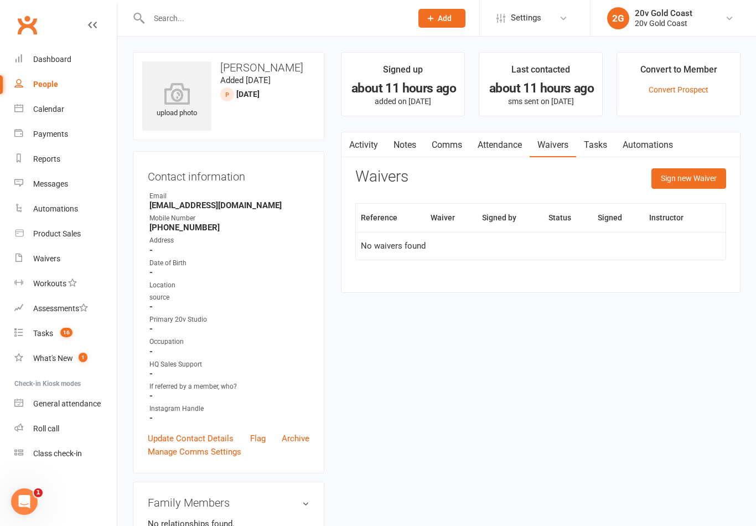
click at [705, 183] on button "Sign new Waiver" at bounding box center [689, 178] width 75 height 20
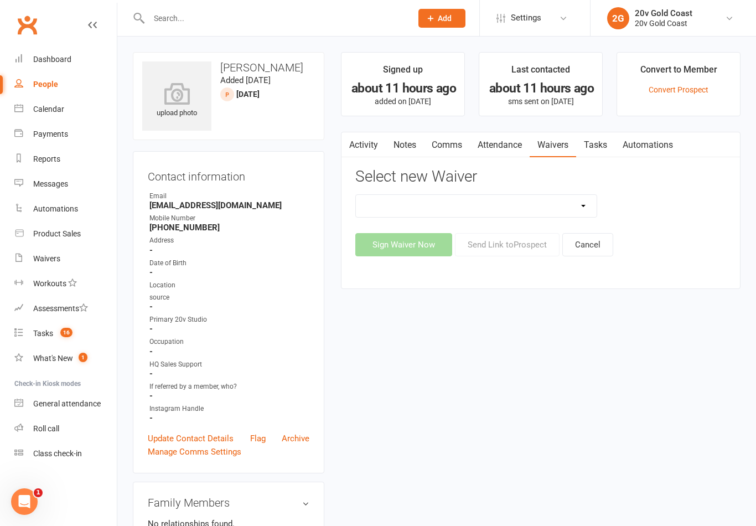
click at [583, 198] on select "20v Ambassador Program 20v [DATE] Promo 20v Pre Exercise Questionnaire Casual K…" at bounding box center [476, 206] width 241 height 22
select select "14907"
click at [527, 242] on button "Send Link to [GEOGRAPHIC_DATA]" at bounding box center [507, 244] width 105 height 23
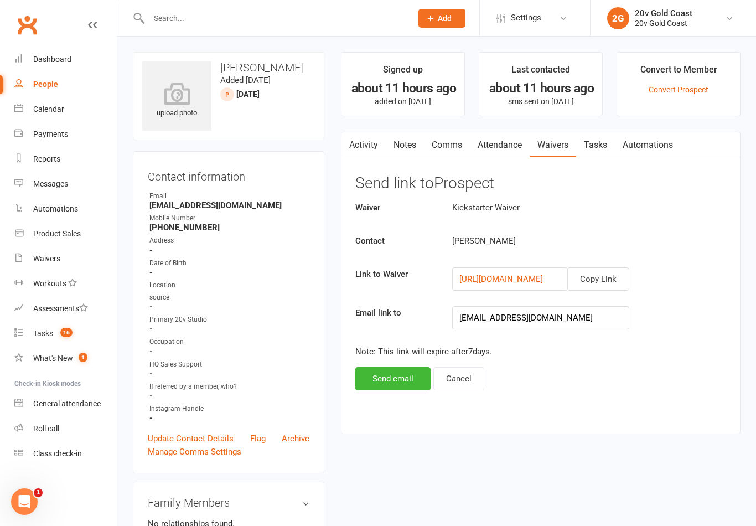
click at [616, 284] on button "Copy Link" at bounding box center [598, 278] width 62 height 23
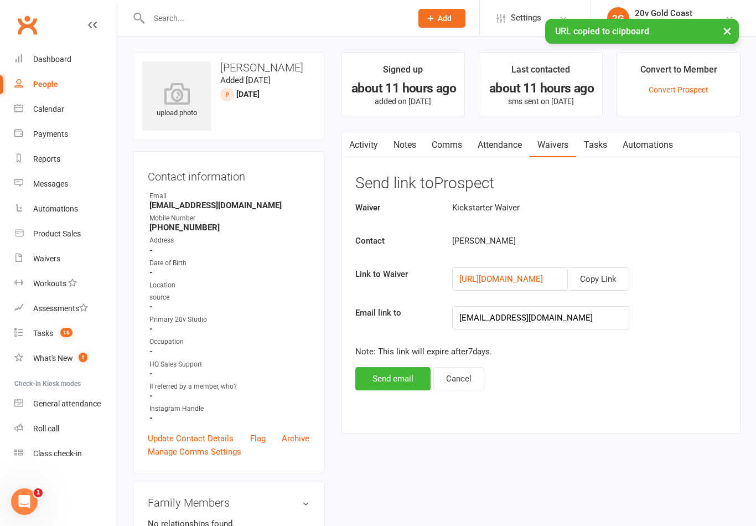
click at [435, 147] on link "Comms" at bounding box center [447, 144] width 46 height 25
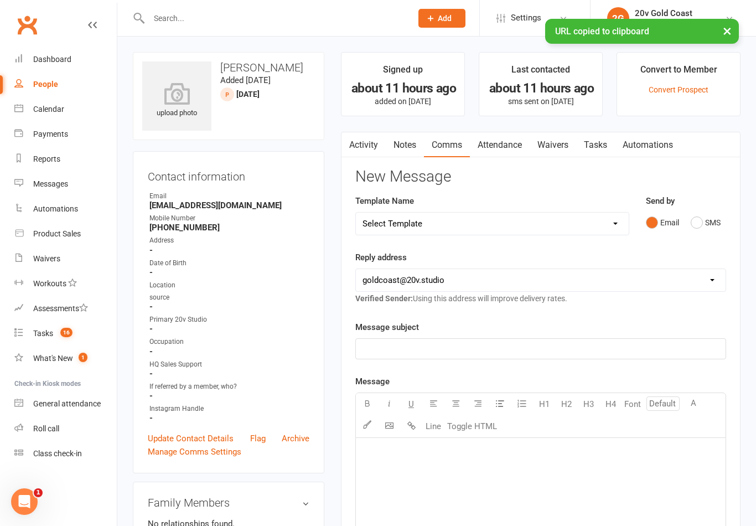
click at [699, 231] on button "SMS" at bounding box center [706, 222] width 30 height 21
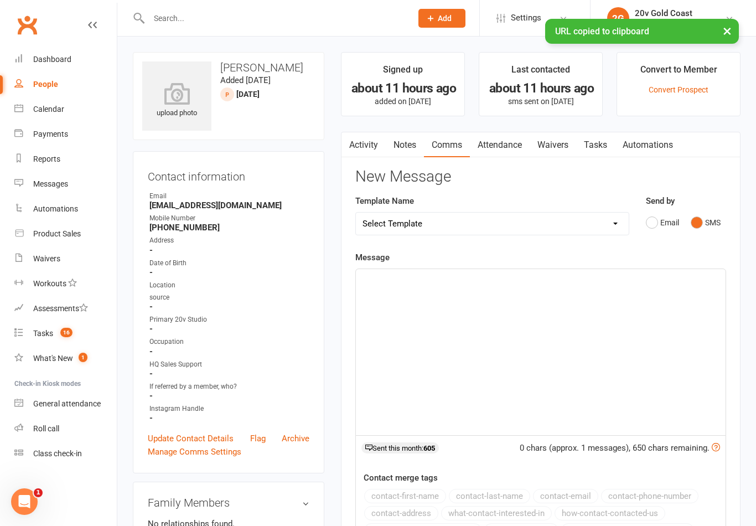
click at [617, 356] on div "﻿" at bounding box center [541, 352] width 370 height 166
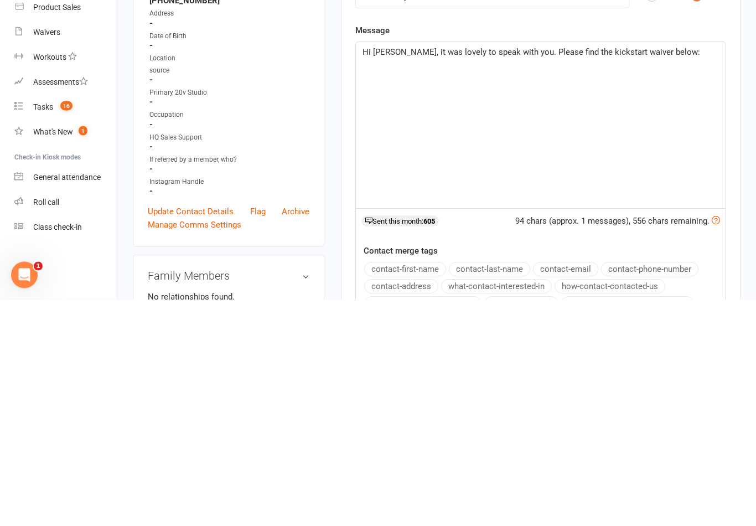
click at [389, 269] on div "Hi [PERSON_NAME], it was lovely to speak with you. Please find the kickstart wa…" at bounding box center [541, 352] width 370 height 166
click at [612, 299] on p "[URL][DOMAIN_NAME]" at bounding box center [541, 305] width 357 height 13
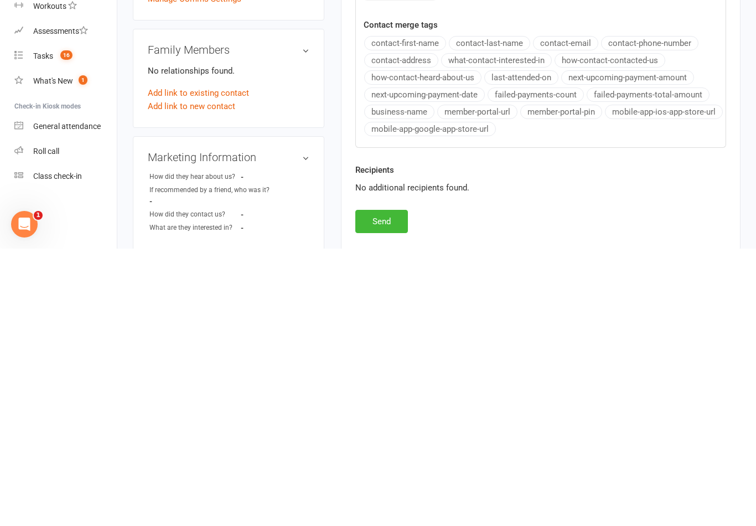
click at [390, 487] on button "Send" at bounding box center [381, 498] width 53 height 23
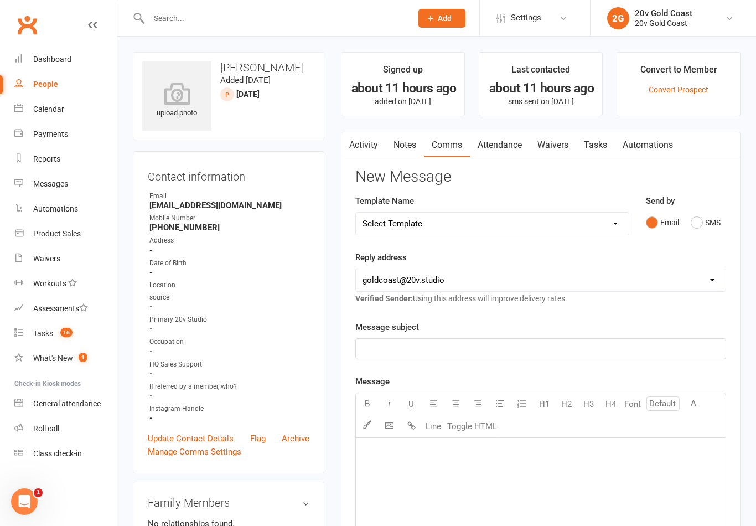
click at [599, 155] on link "Tasks" at bounding box center [595, 144] width 39 height 25
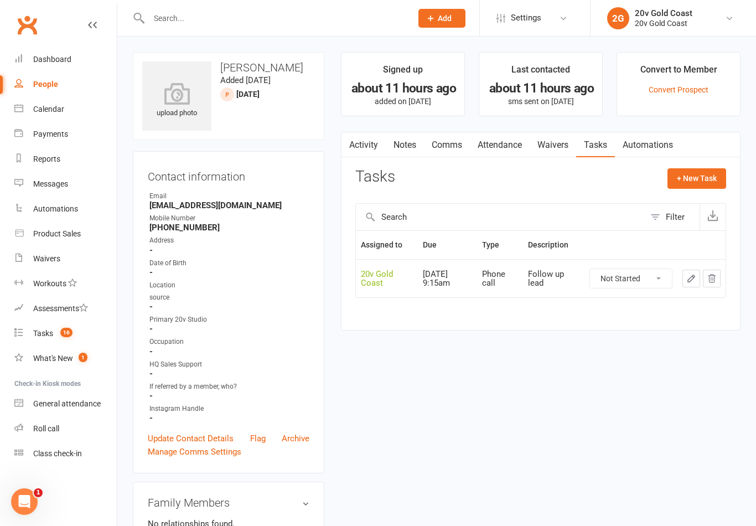
click at [644, 270] on select "Not Started In Progress Waiting Complete" at bounding box center [631, 278] width 82 height 19
select select "unstarted"
click at [694, 180] on button "+ New Task" at bounding box center [697, 178] width 59 height 20
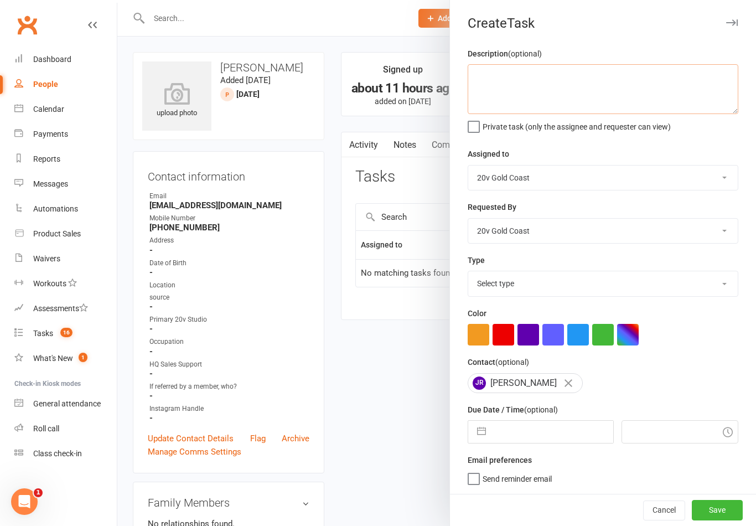
click at [617, 101] on textarea at bounding box center [603, 89] width 271 height 50
type textarea "Follow up [PERSON_NAME] being signed and booked in - [DATE] 6:00pm"
click at [681, 126] on div "Private task (only the assignee and requester can view)" at bounding box center [603, 124] width 271 height 13
click at [586, 290] on select "Select type Call to confirm trial Cancel down Cancel down [PERSON_NAME] and [PE…" at bounding box center [603, 283] width 270 height 24
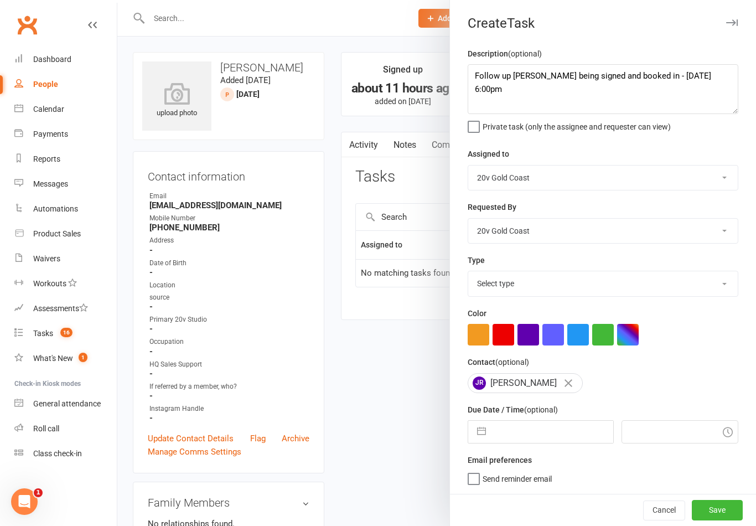
select select "22375"
click at [534, 431] on input "text" at bounding box center [552, 432] width 121 height 22
select select "7"
select select "2025"
select select "8"
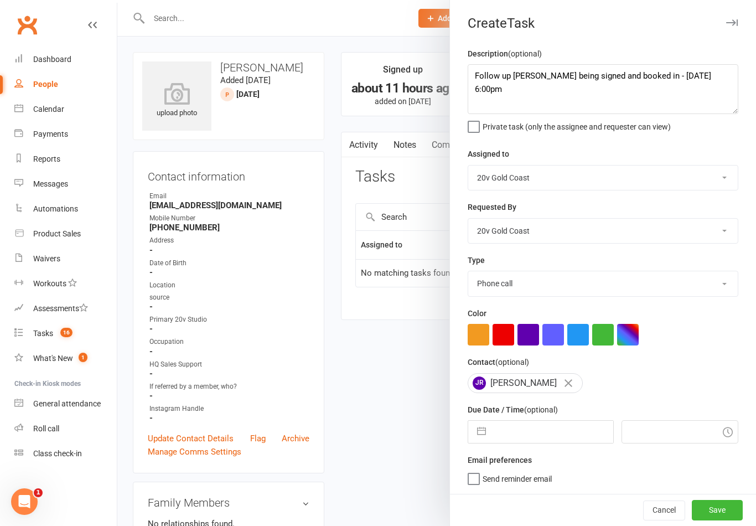
select select "2025"
select select "9"
select select "2025"
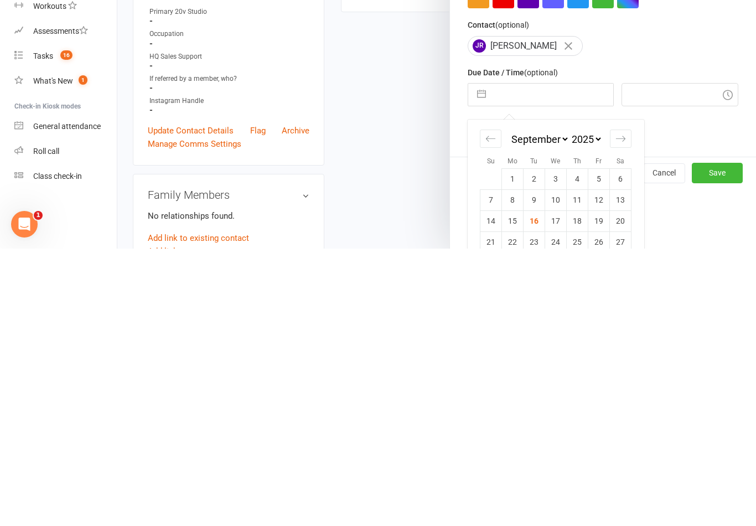
scroll to position [75, 0]
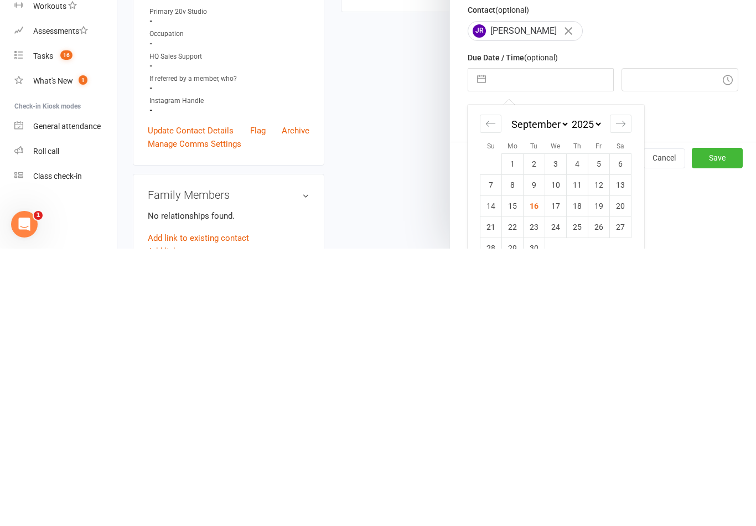
click at [554, 473] on td "17" at bounding box center [556, 483] width 22 height 21
type input "[DATE]"
type input "9:15am"
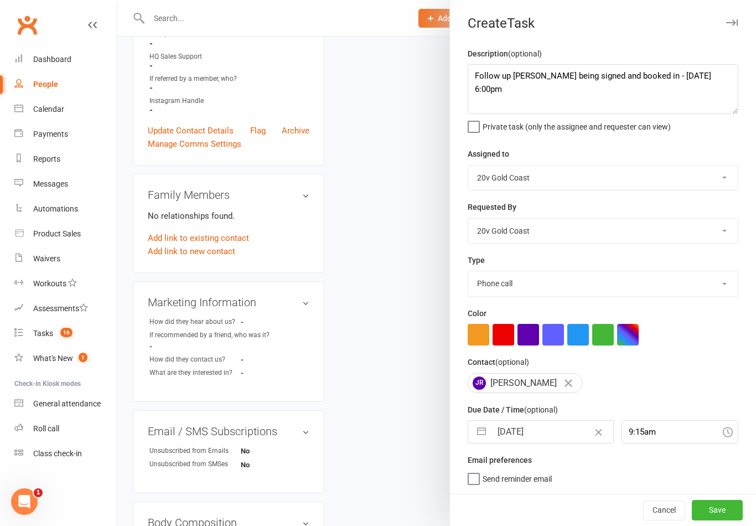
scroll to position [2, 0]
click at [721, 510] on button "Save" at bounding box center [717, 510] width 51 height 20
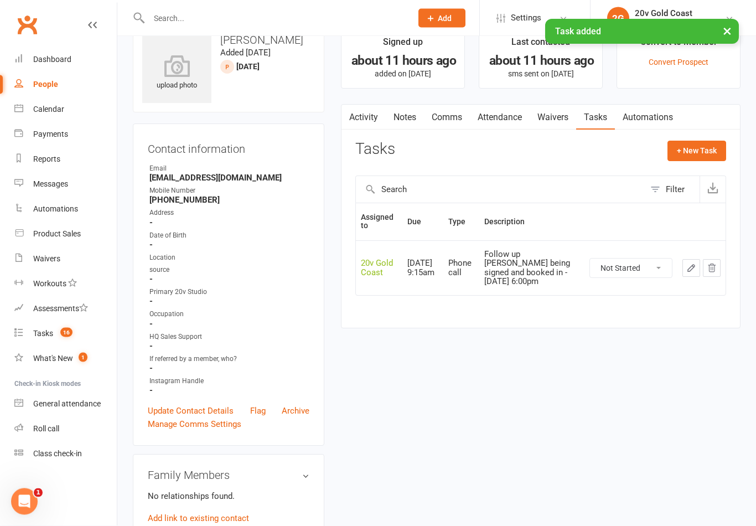
scroll to position [0, 0]
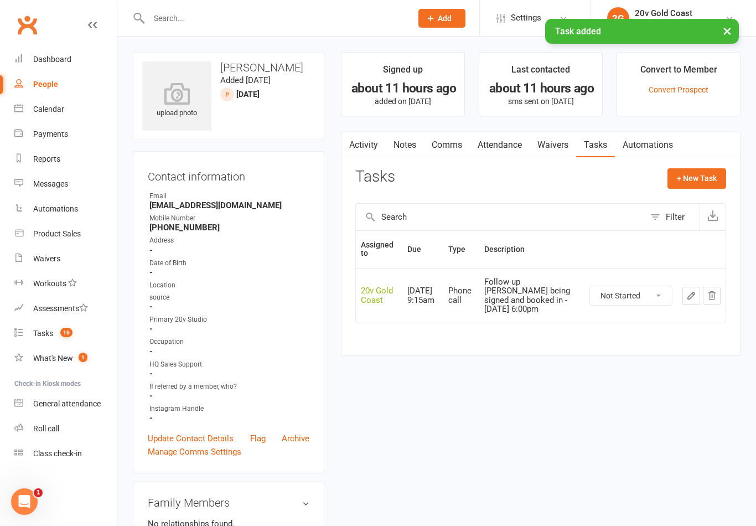
click at [401, 142] on link "Notes" at bounding box center [405, 144] width 38 height 25
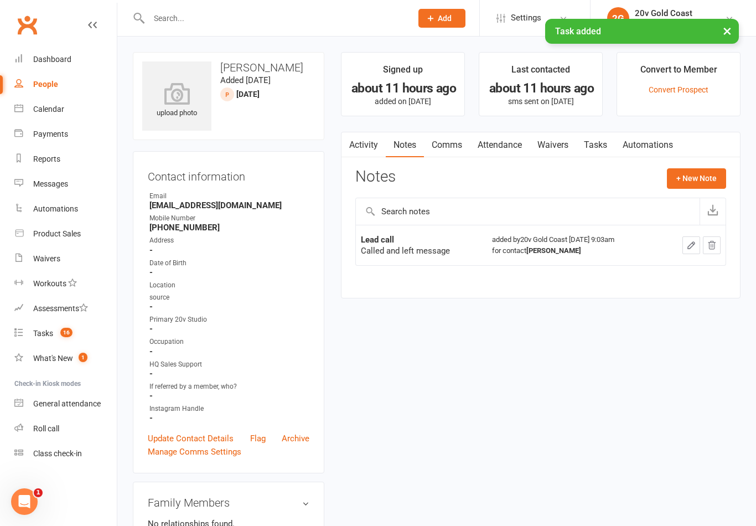
click at [701, 174] on button "+ New Note" at bounding box center [696, 178] width 59 height 20
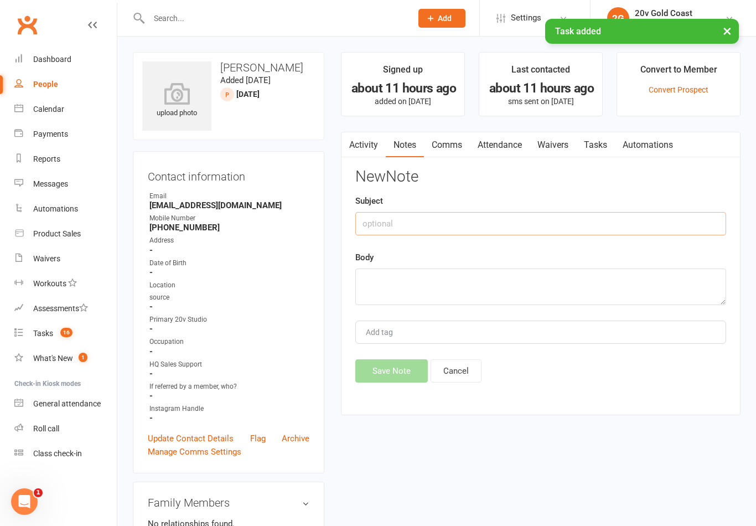
click at [525, 226] on input "text" at bounding box center [540, 223] width 371 height 23
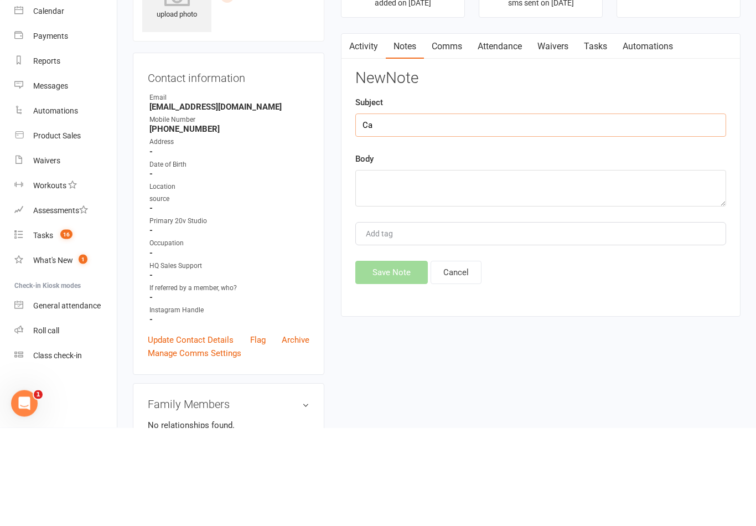
type input "C"
type input "Lead call"
click at [511, 268] on textarea at bounding box center [540, 286] width 371 height 37
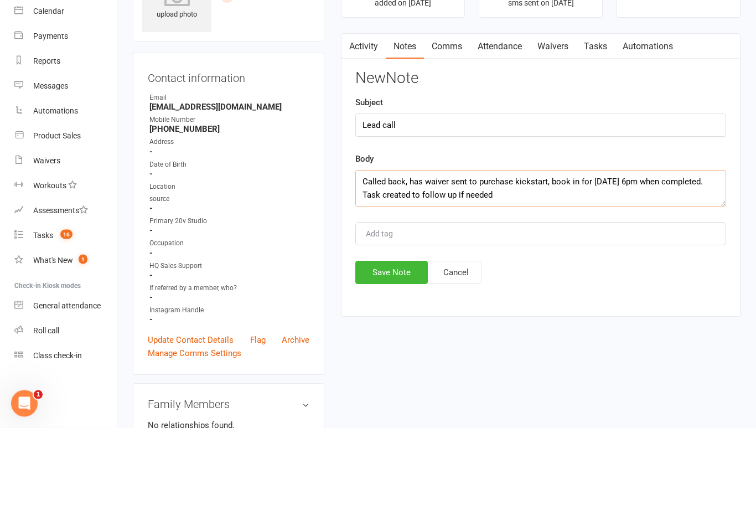
type textarea "Called back, has waiver sent to purchase kickstart, book in for [DATE] 6pm when…"
click at [619, 168] on div "New Note Subject Lead call Body Called back, has waiver sent to purchase kickst…" at bounding box center [540, 275] width 371 height 214
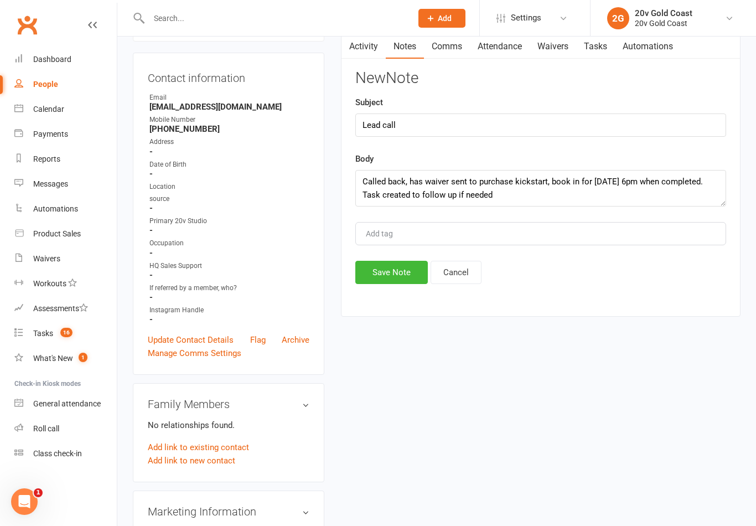
click at [386, 284] on button "Save Note" at bounding box center [391, 272] width 73 height 23
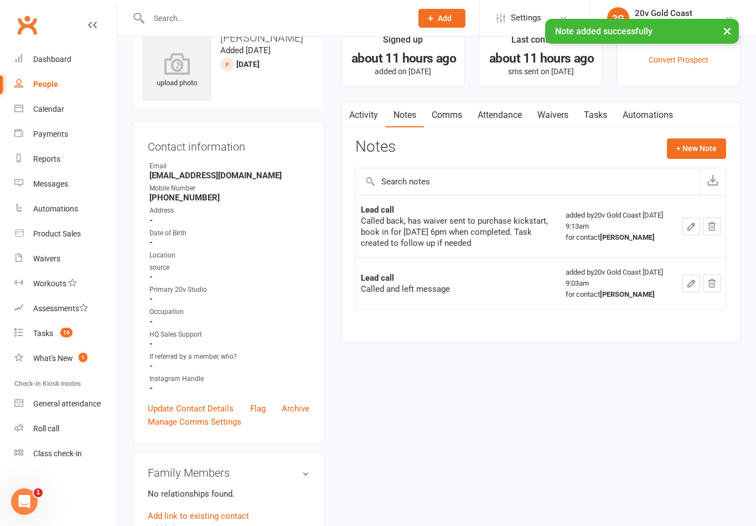
scroll to position [0, 0]
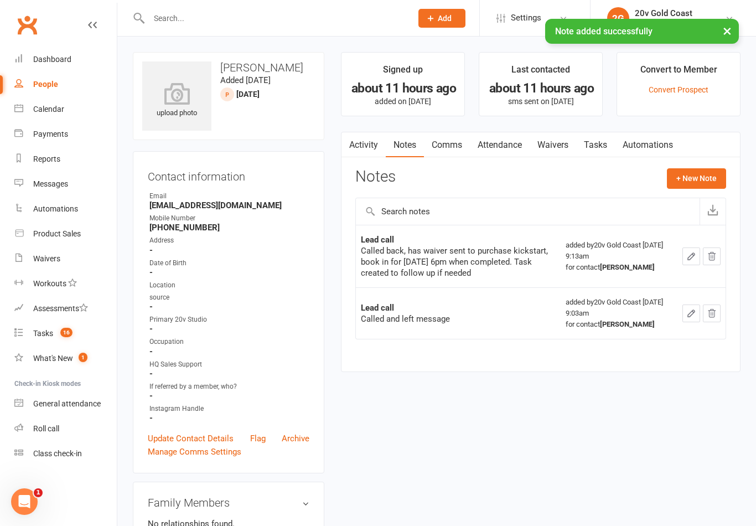
click at [49, 85] on div "People" at bounding box center [45, 84] width 25 height 9
select select "100"
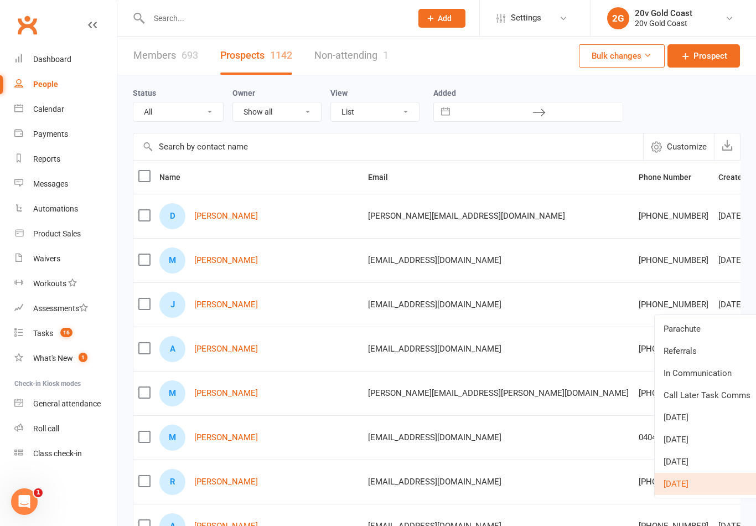
click at [712, 375] on link "In Communication" at bounding box center [710, 373] width 110 height 22
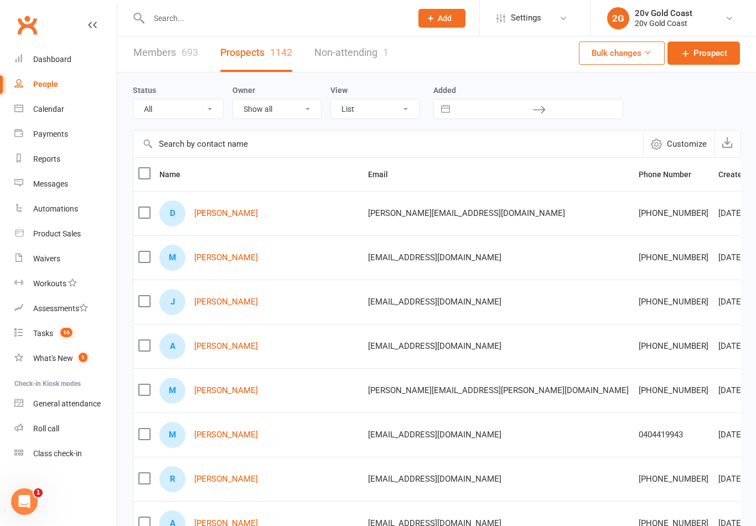
click at [69, 335] on span "16" at bounding box center [66, 332] width 12 height 9
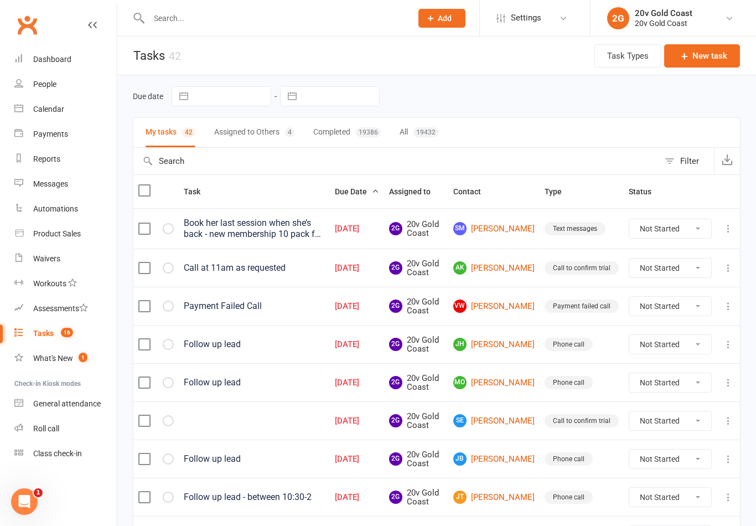
click at [506, 311] on link "VW Vadim Weisbek" at bounding box center [493, 305] width 81 height 13
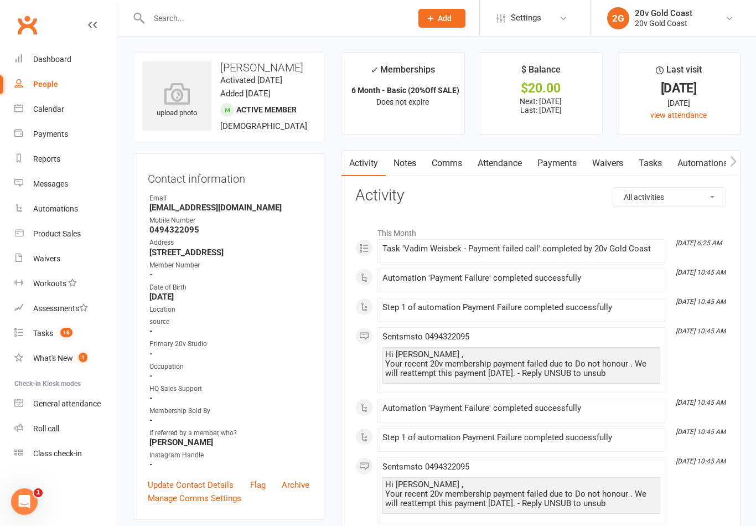
click at [567, 167] on link "Payments" at bounding box center [557, 163] width 55 height 25
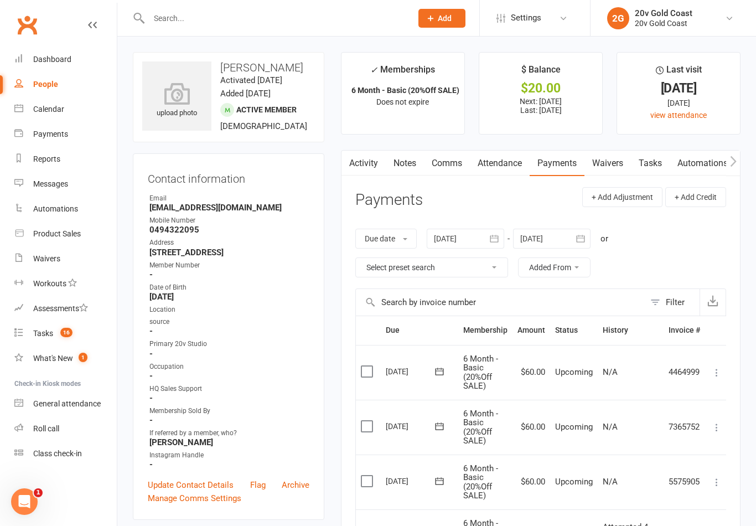
click at [71, 338] on link "Tasks 16" at bounding box center [65, 333] width 102 height 25
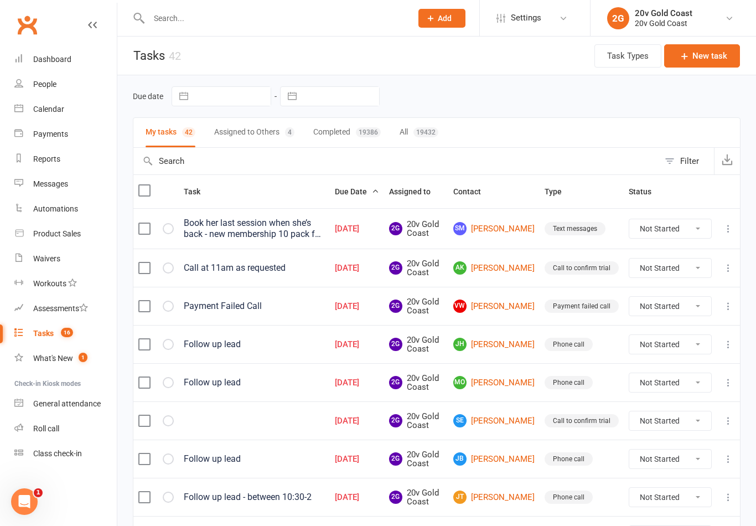
click at [504, 338] on link "JH [PERSON_NAME]" at bounding box center [493, 344] width 81 height 13
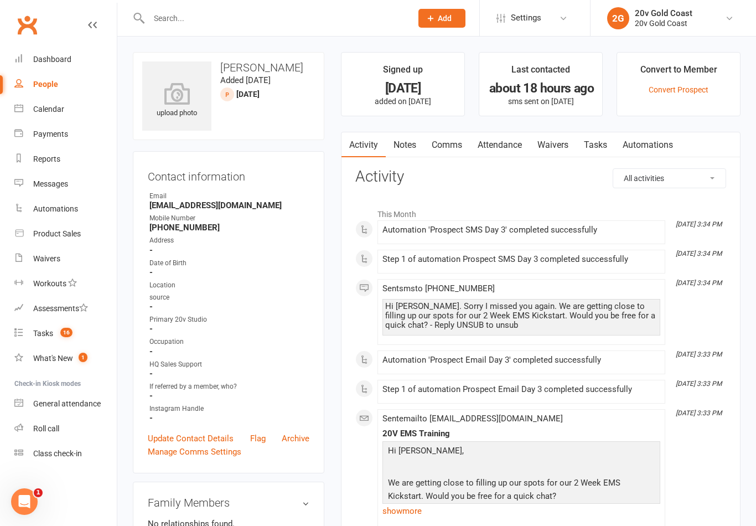
click at [603, 138] on link "Tasks" at bounding box center [595, 144] width 39 height 25
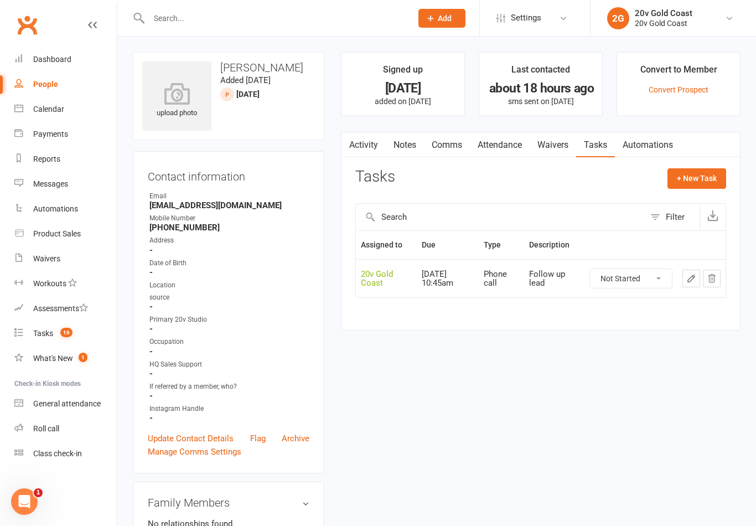
click at [286, 20] on input "text" at bounding box center [275, 19] width 259 height 16
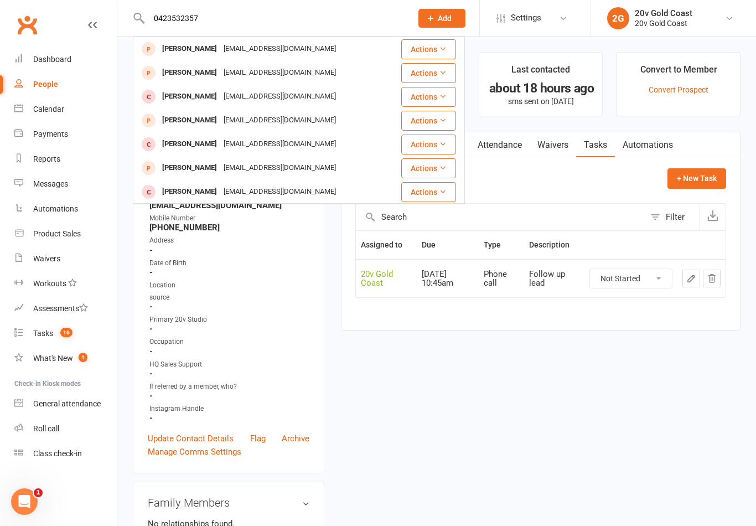
type input "0423532357"
click at [260, 51] on div "[EMAIL_ADDRESS][DOMAIN_NAME]" at bounding box center [279, 49] width 119 height 16
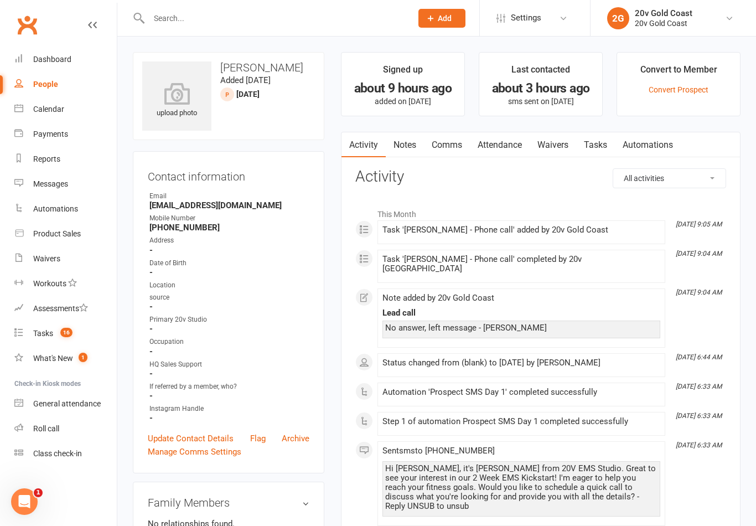
click at [569, 151] on link "Waivers" at bounding box center [553, 144] width 47 height 25
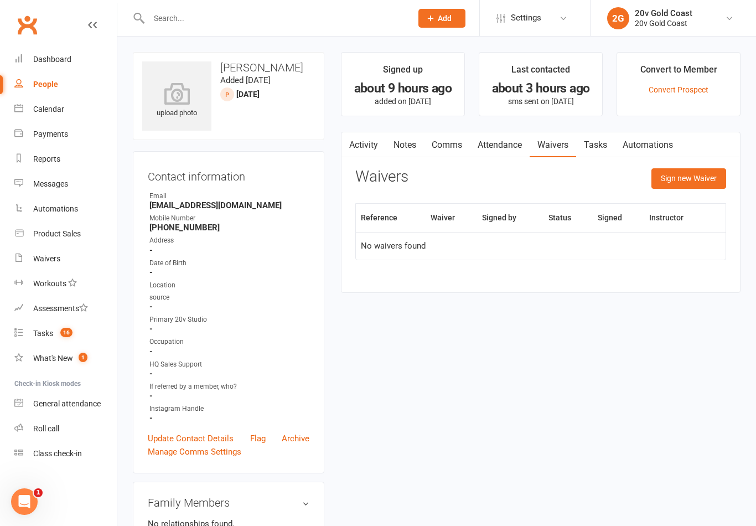
click at [688, 184] on button "Sign new Waiver" at bounding box center [689, 178] width 75 height 20
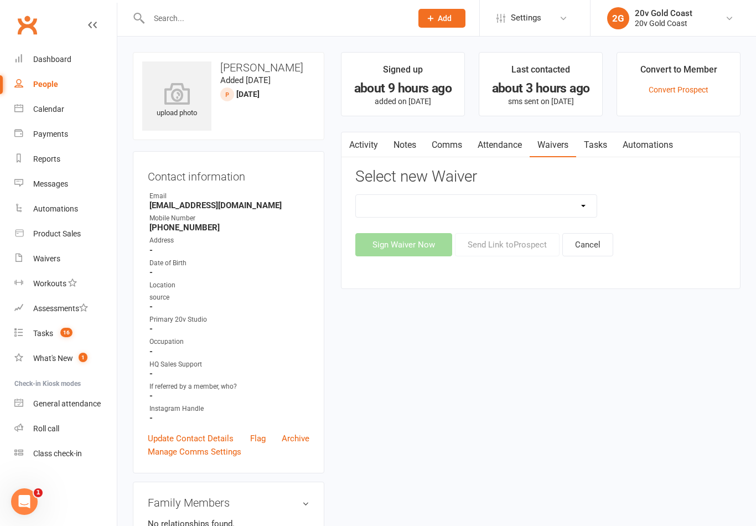
click at [521, 210] on select "20v Ambassador Program 20v [DATE] Promo 20v Pre Exercise Questionnaire Casual K…" at bounding box center [476, 206] width 241 height 22
select select "14907"
click at [532, 241] on button "Send Link to [GEOGRAPHIC_DATA]" at bounding box center [507, 244] width 105 height 23
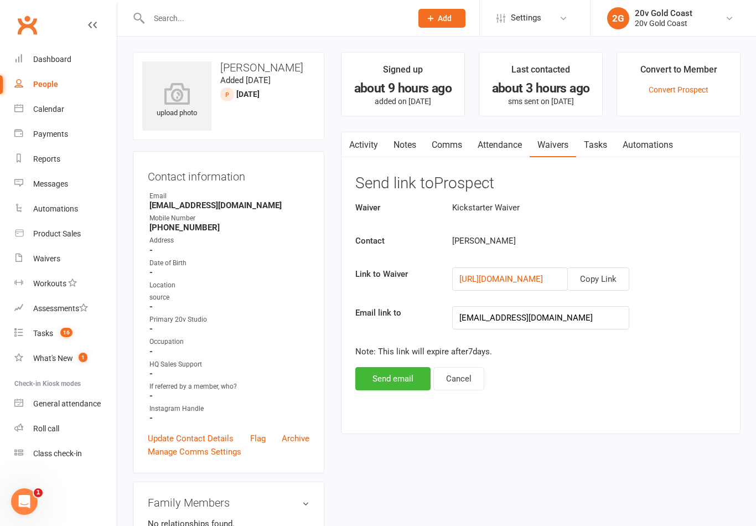
click at [612, 281] on button "Copy Link" at bounding box center [598, 278] width 62 height 23
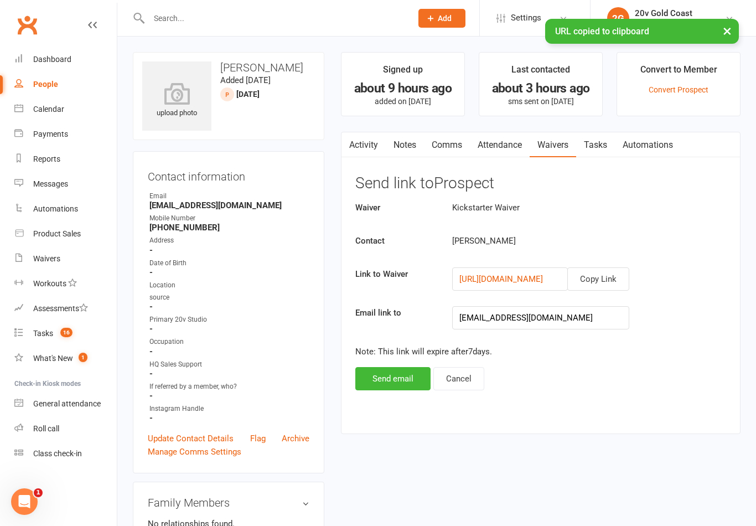
click at [449, 151] on link "Comms" at bounding box center [447, 144] width 46 height 25
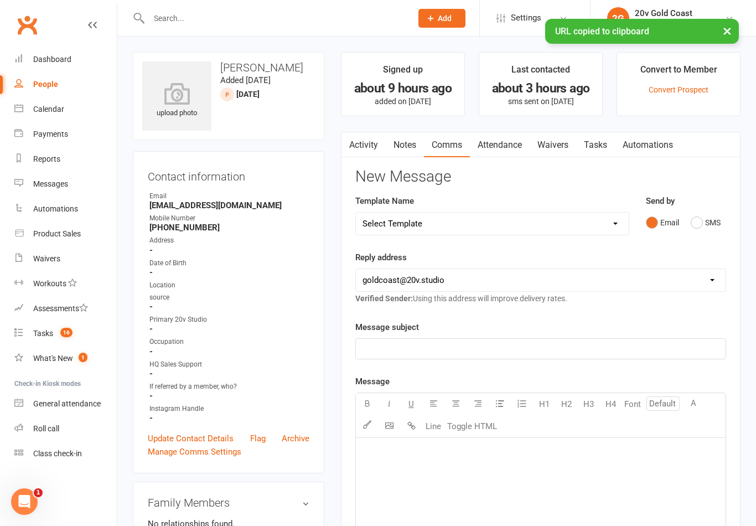
click at [703, 216] on button "SMS" at bounding box center [706, 222] width 30 height 21
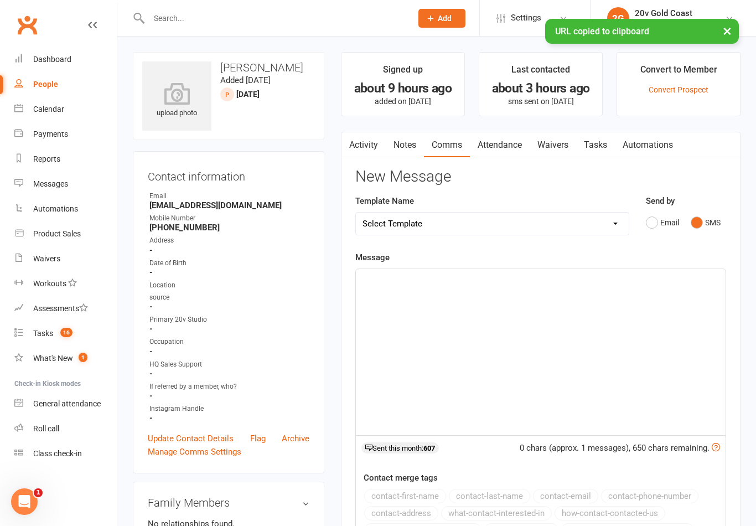
click at [628, 322] on div "﻿" at bounding box center [541, 352] width 370 height 166
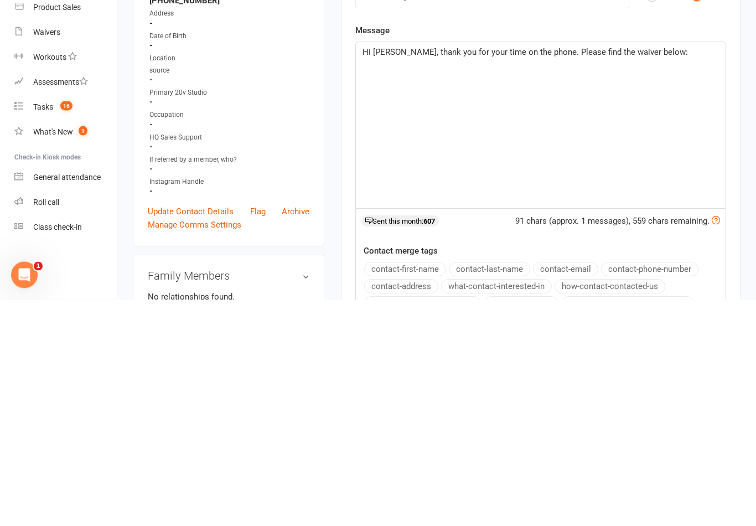
click at [389, 269] on div "Hi [PERSON_NAME], thank you for your time on the phone. Please find the waiver …" at bounding box center [541, 352] width 370 height 166
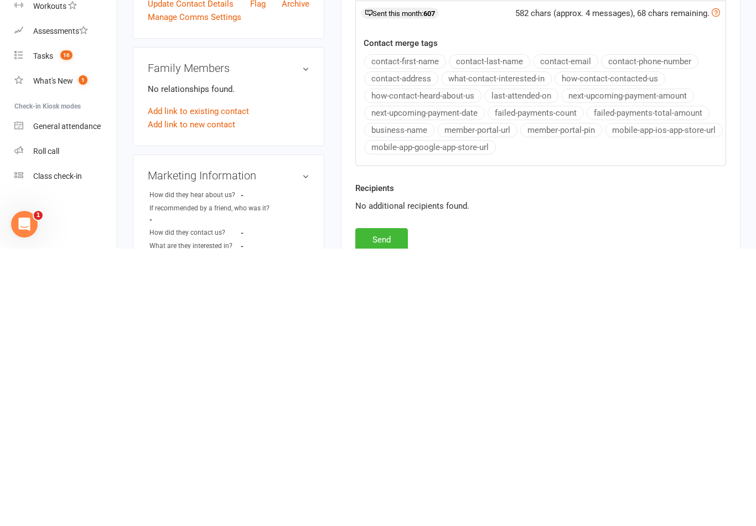
click at [391, 505] on button "Send" at bounding box center [381, 516] width 53 height 23
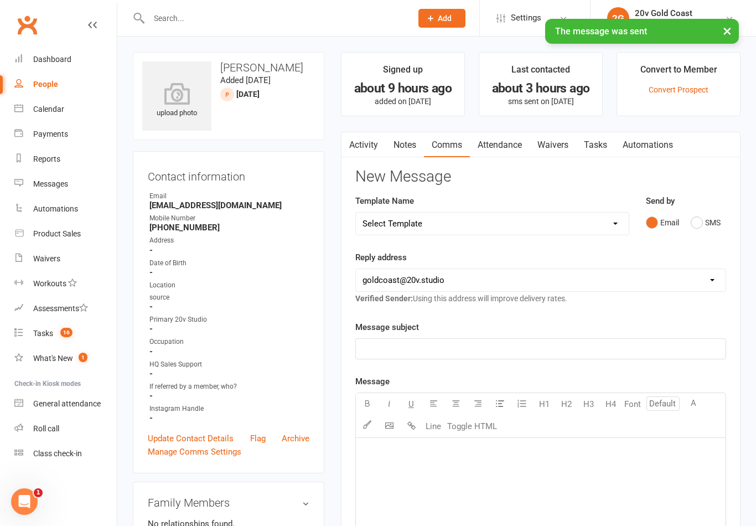
click at [405, 140] on link "Notes" at bounding box center [405, 144] width 38 height 25
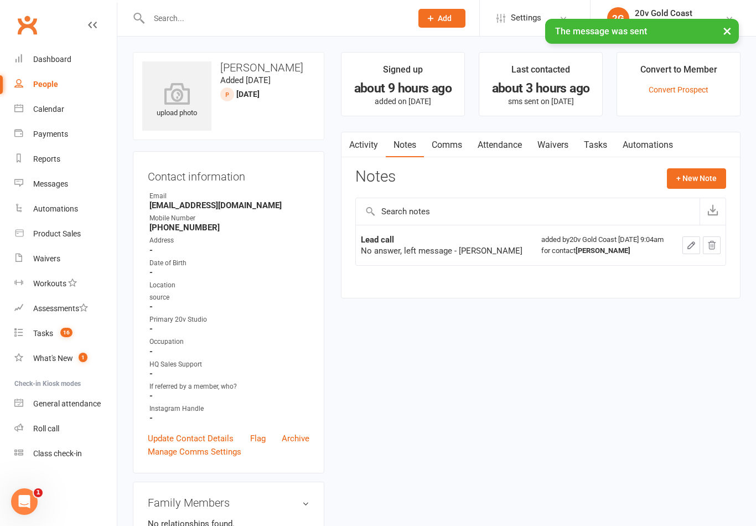
click at [694, 178] on button "+ New Note" at bounding box center [696, 178] width 59 height 20
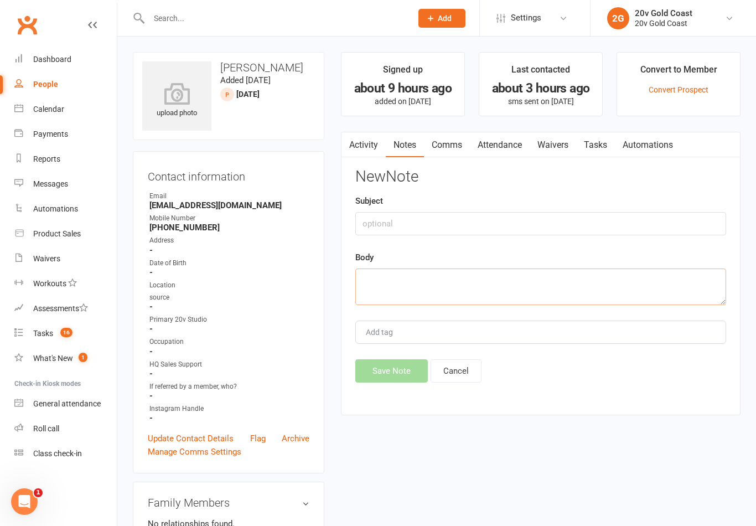
click at [525, 277] on textarea at bounding box center [540, 286] width 371 height 37
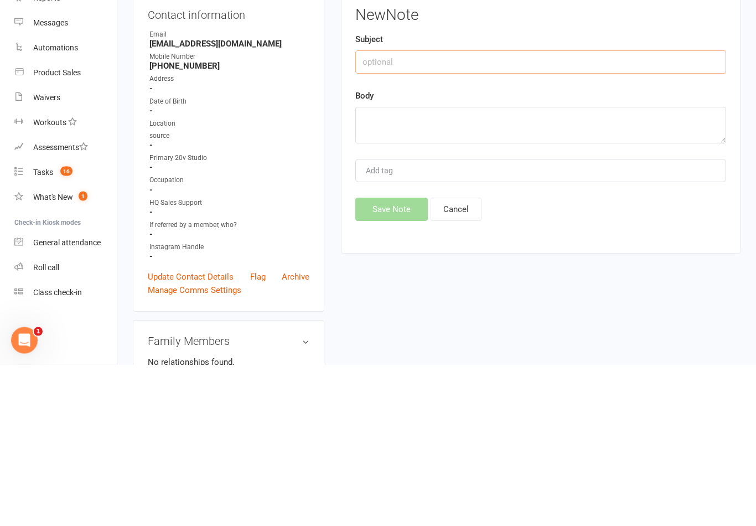
click at [482, 212] on input "text" at bounding box center [540, 223] width 371 height 23
type input "Lead csll"
click at [520, 268] on textarea at bounding box center [540, 286] width 371 height 37
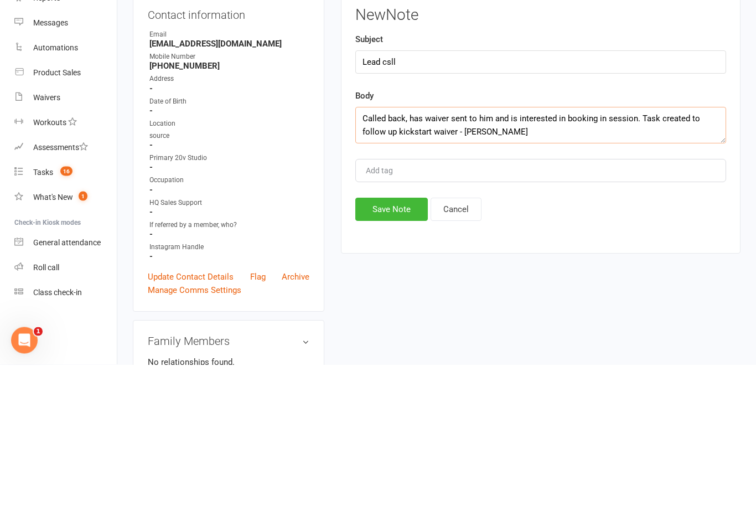
type textarea "Called back, has waiver sent to him and is interested in booking in session. Ta…"
click at [401, 359] on button "Save Note" at bounding box center [391, 370] width 73 height 23
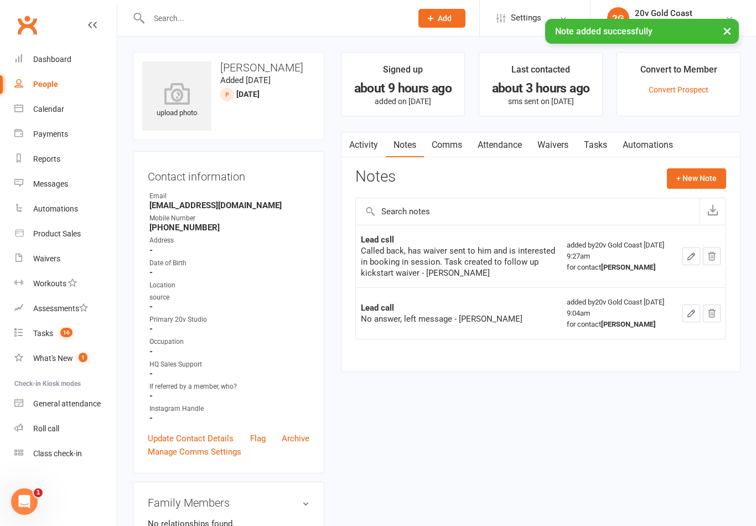
click at [619, 152] on link "Automations" at bounding box center [648, 144] width 66 height 25
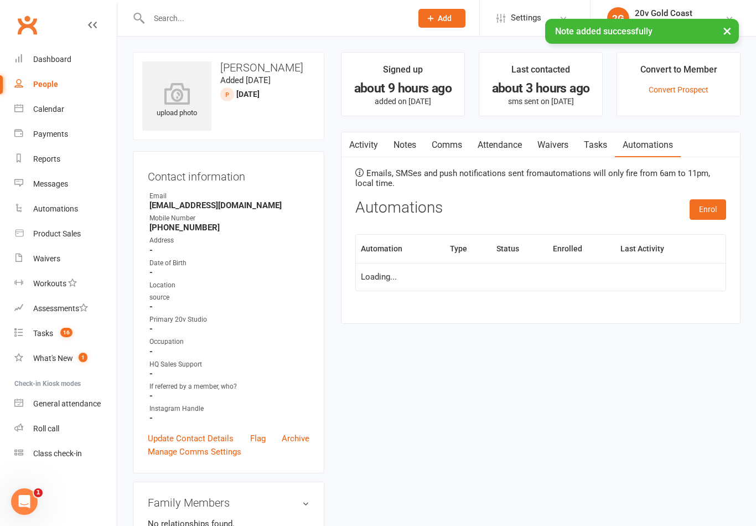
click at [580, 154] on link "Tasks" at bounding box center [595, 144] width 39 height 25
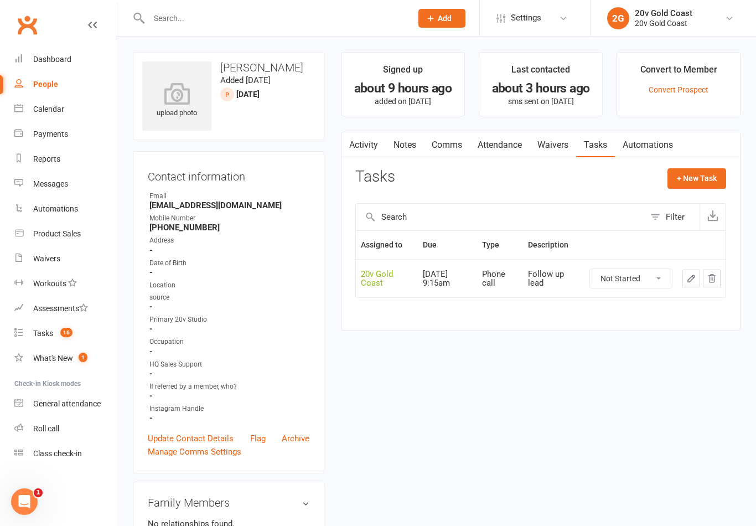
click at [641, 286] on select "Not Started In Progress Waiting Complete" at bounding box center [631, 278] width 82 height 19
click at [703, 178] on button "+ New Task" at bounding box center [697, 178] width 59 height 20
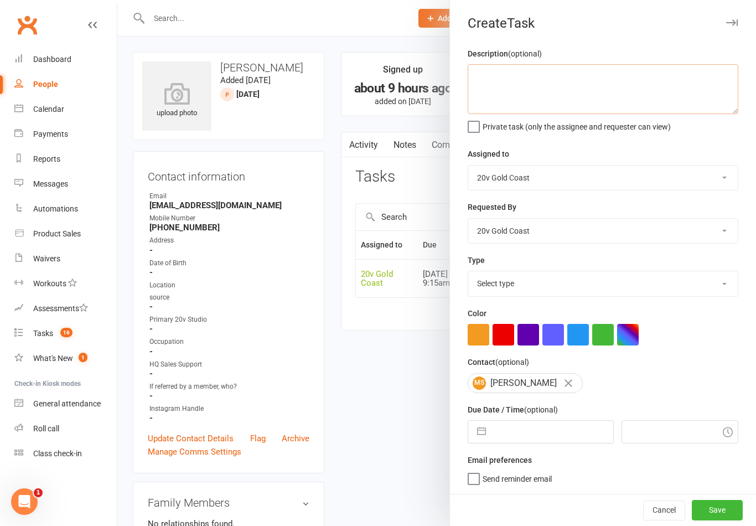
click at [631, 97] on textarea at bounding box center [603, 89] width 271 height 50
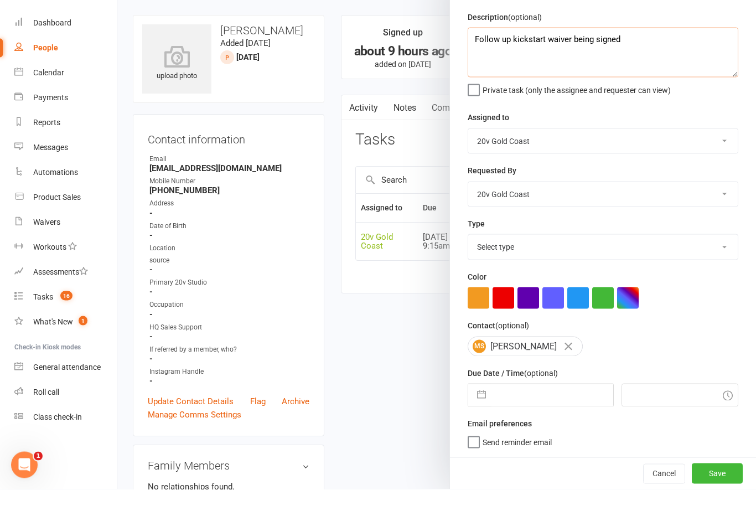
type textarea "Follow up kickstart waiver being signed"
click at [619, 200] on div "Requested By 20v Gold Coast 20v HQ [PERSON_NAME] [PERSON_NAME] [PERSON_NAME] [P…" at bounding box center [603, 221] width 271 height 43
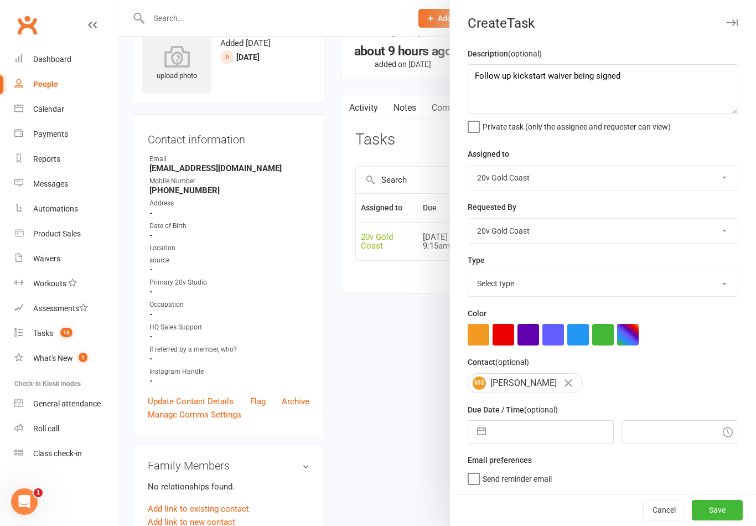
click at [570, 288] on select "Select type Call to confirm trial Cancel down Cancel down [PERSON_NAME] and [PE…" at bounding box center [603, 283] width 270 height 24
select select "22375"
click at [522, 442] on input "text" at bounding box center [552, 432] width 121 height 22
select select "7"
select select "2025"
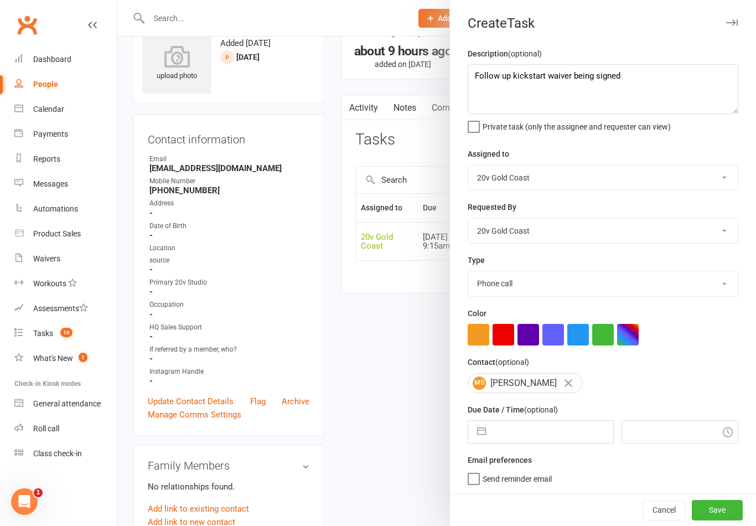
select select "8"
select select "2025"
select select "9"
select select "2025"
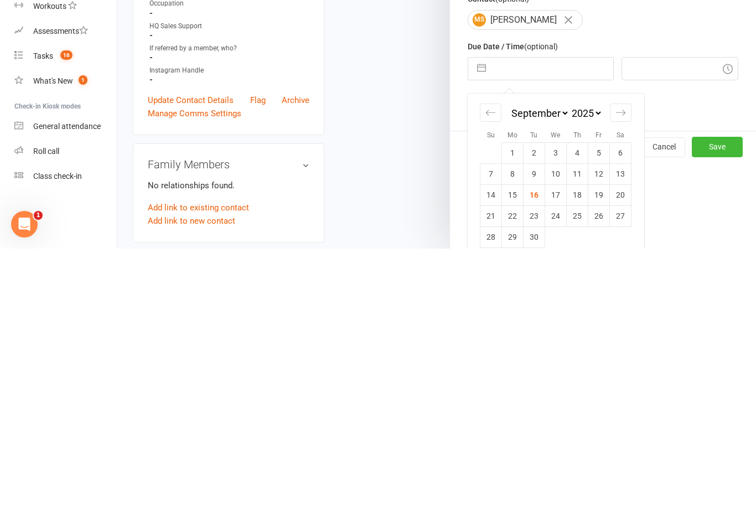
scroll to position [0, 0]
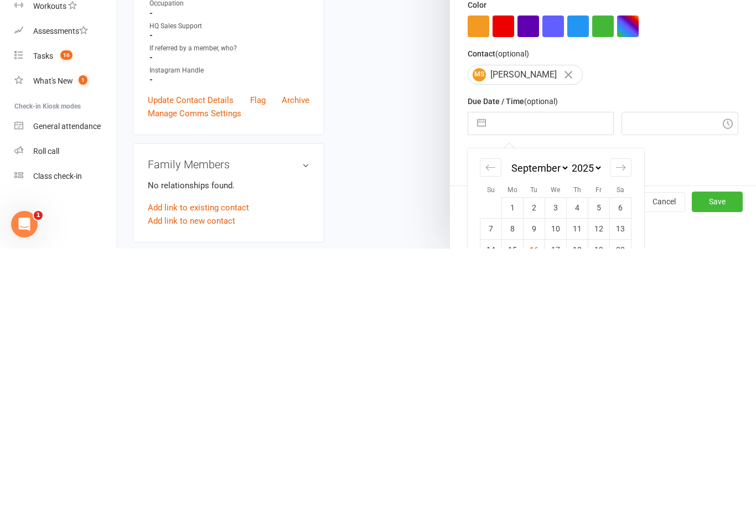
click at [555, 517] on td "17" at bounding box center [556, 527] width 22 height 21
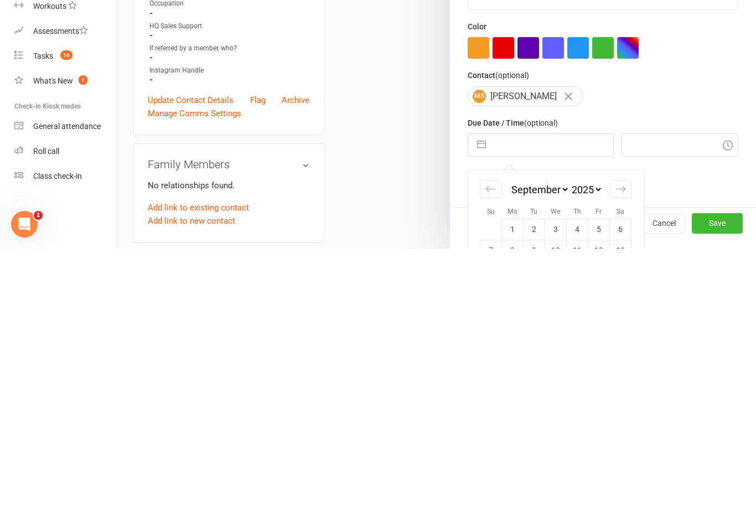
type input "[DATE]"
type input "9:30am"
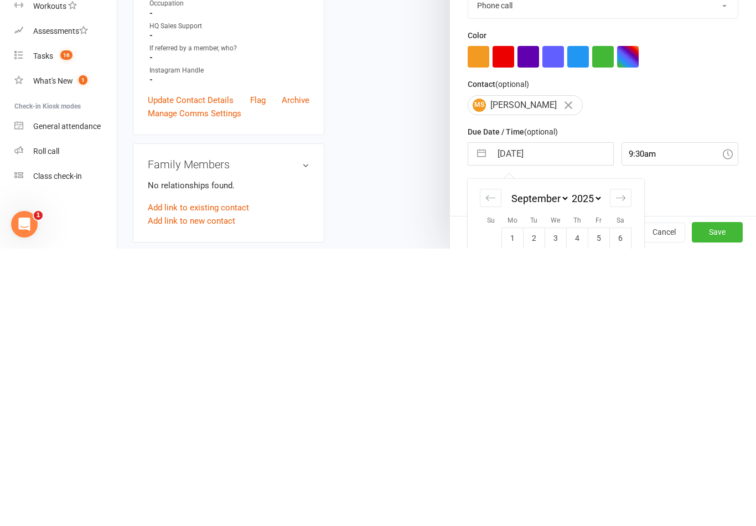
scroll to position [339, 0]
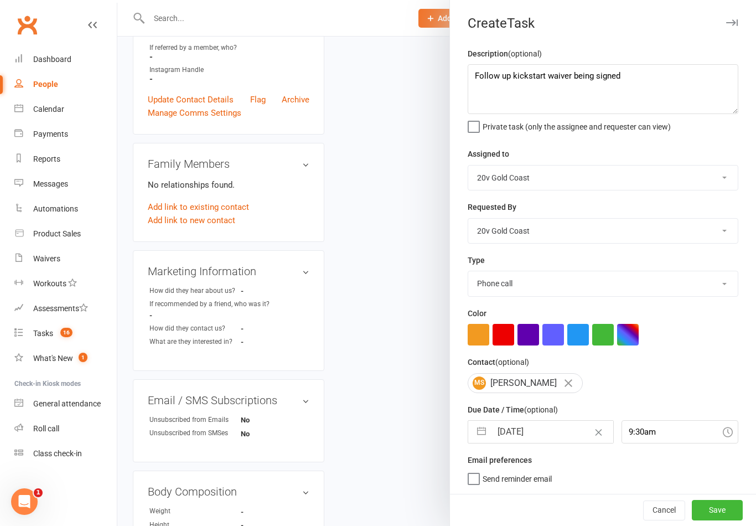
click at [735, 520] on button "Save" at bounding box center [717, 510] width 51 height 20
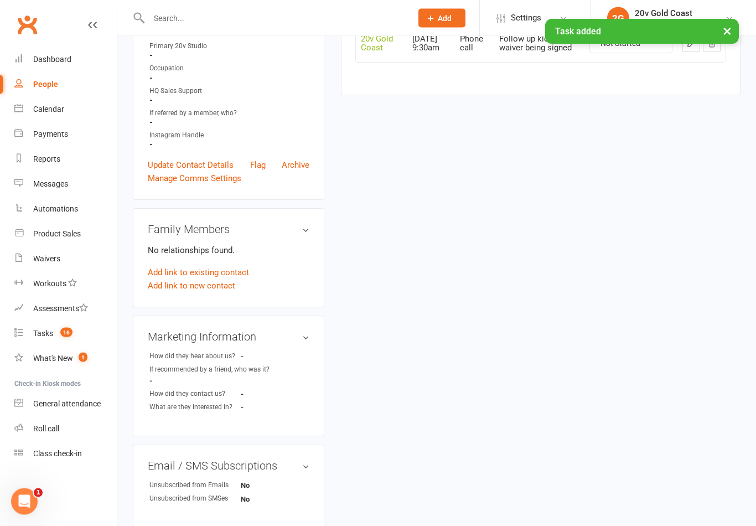
scroll to position [270, 0]
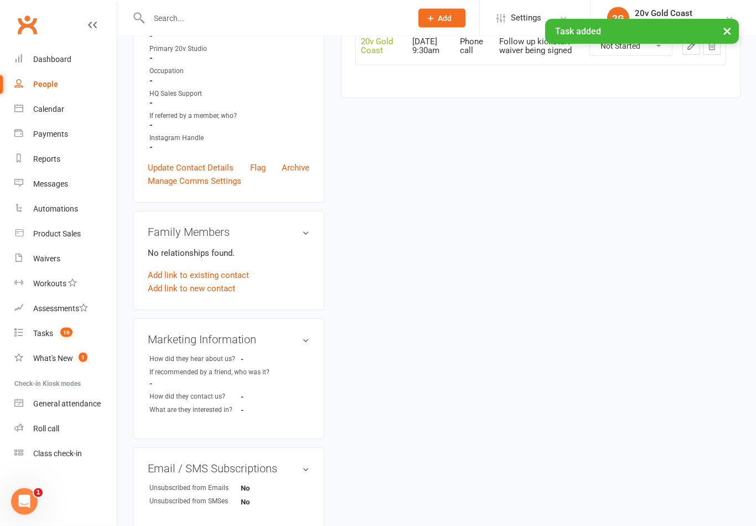
click at [74, 327] on link "Tasks 16" at bounding box center [65, 333] width 102 height 25
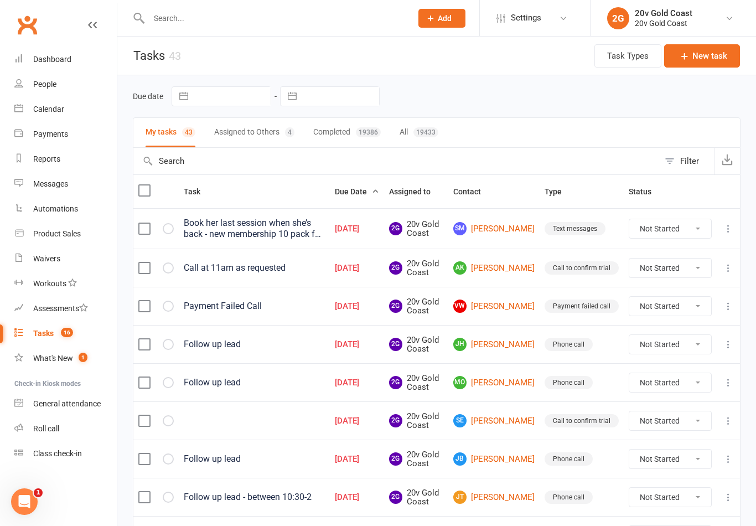
click at [512, 347] on link "JH [PERSON_NAME]" at bounding box center [493, 344] width 81 height 13
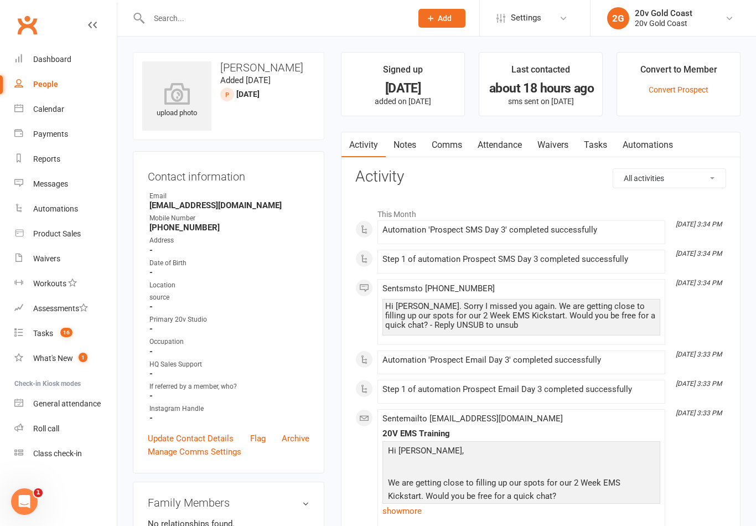
click at [409, 143] on link "Notes" at bounding box center [405, 144] width 38 height 25
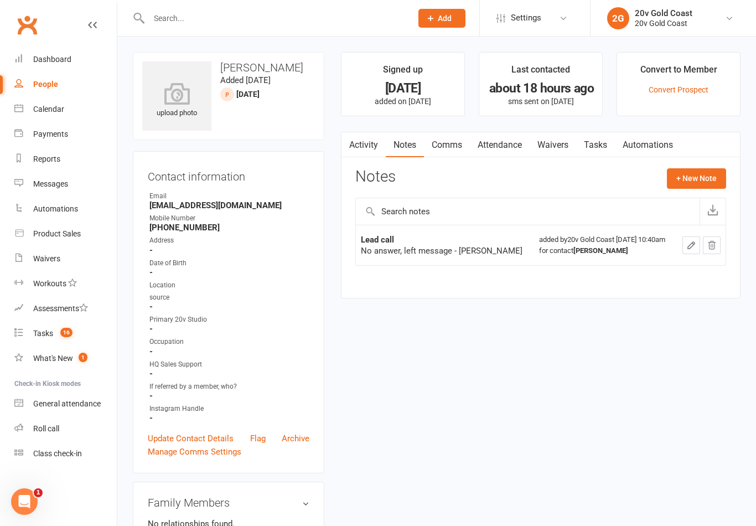
click at [697, 179] on button "+ New Note" at bounding box center [696, 178] width 59 height 20
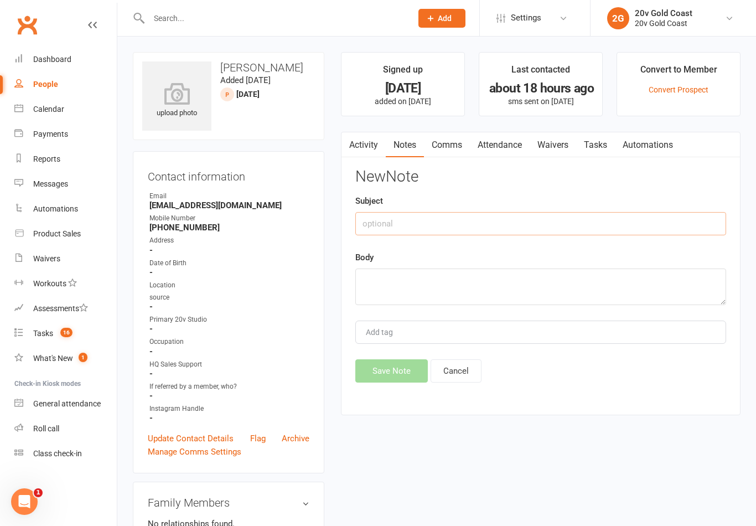
click at [613, 231] on input "text" at bounding box center [540, 223] width 371 height 23
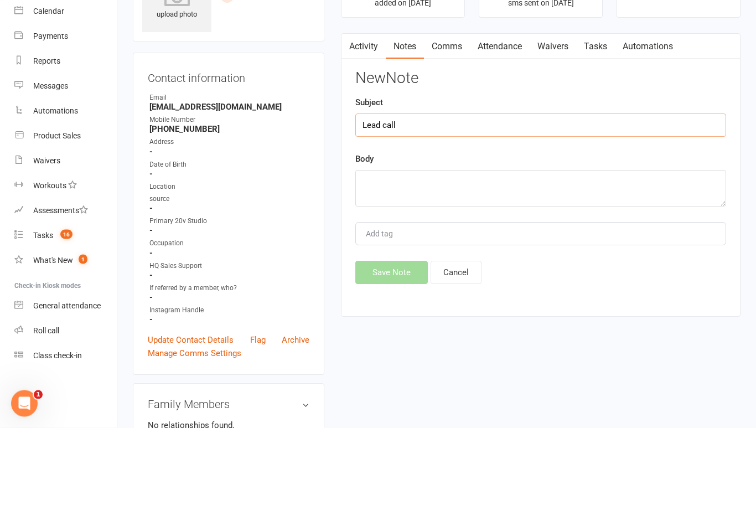
type input "Lead call"
click at [543, 268] on textarea at bounding box center [540, 286] width 371 height 37
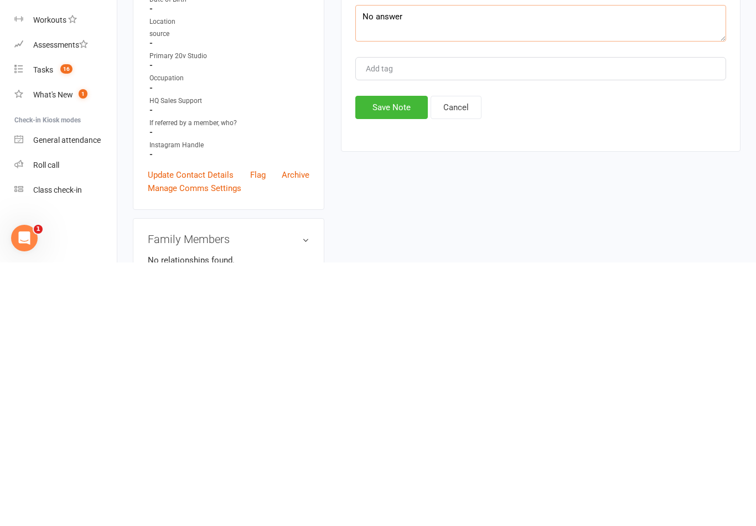
type textarea "No answer"
click at [402, 359] on button "Save Note" at bounding box center [391, 370] width 73 height 23
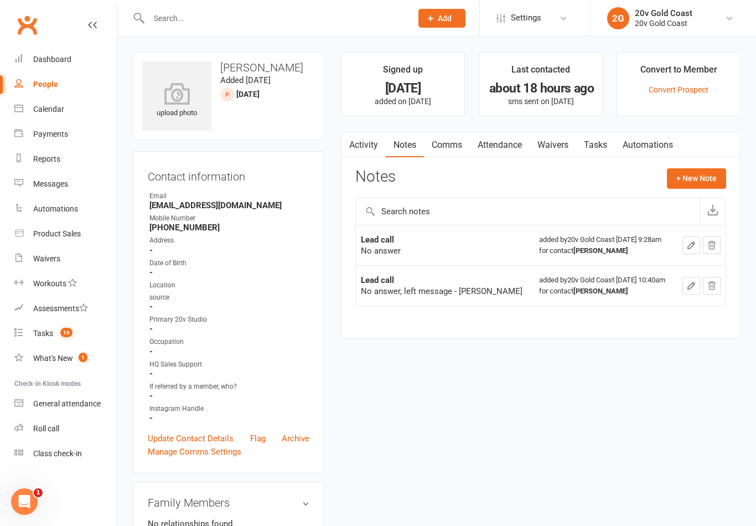
click at [600, 152] on link "Tasks" at bounding box center [595, 144] width 39 height 25
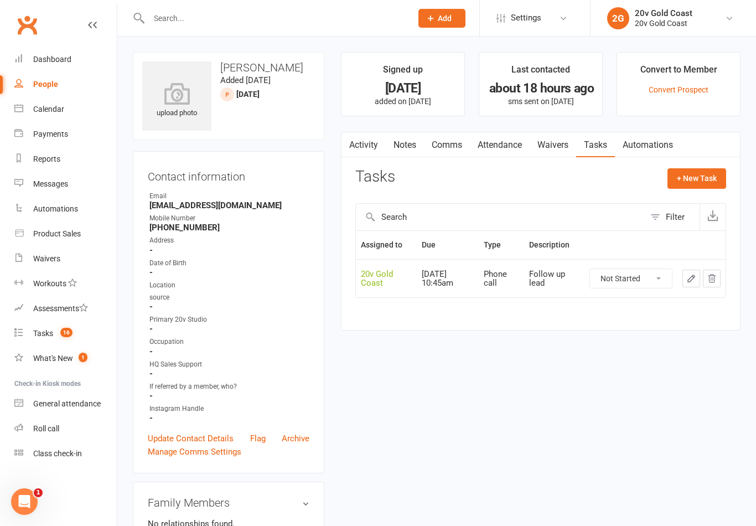
click at [59, 333] on count-badge "16" at bounding box center [64, 333] width 18 height 9
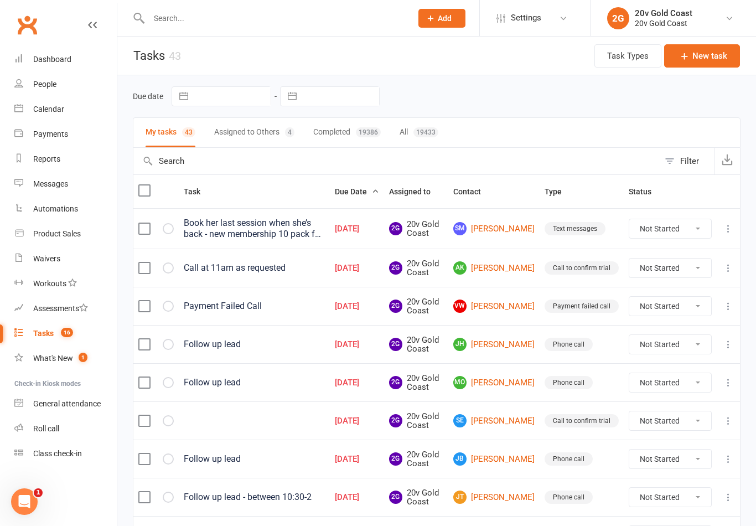
click at [513, 342] on link "JH [PERSON_NAME]" at bounding box center [493, 344] width 81 height 13
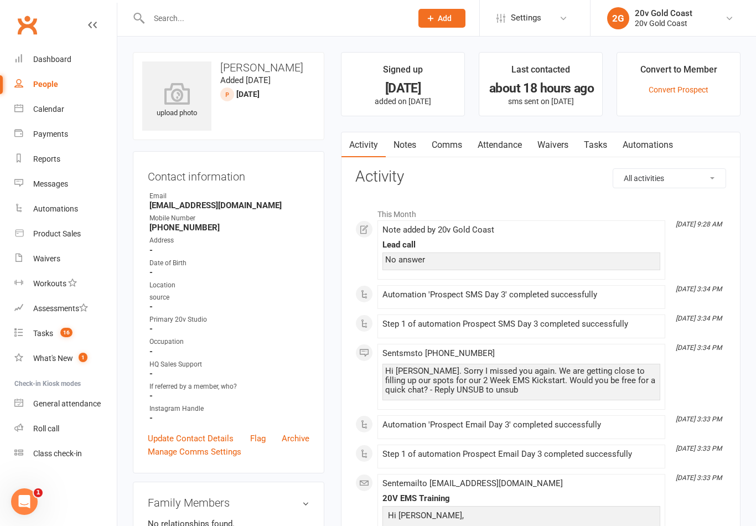
click at [599, 139] on link "Tasks" at bounding box center [595, 144] width 39 height 25
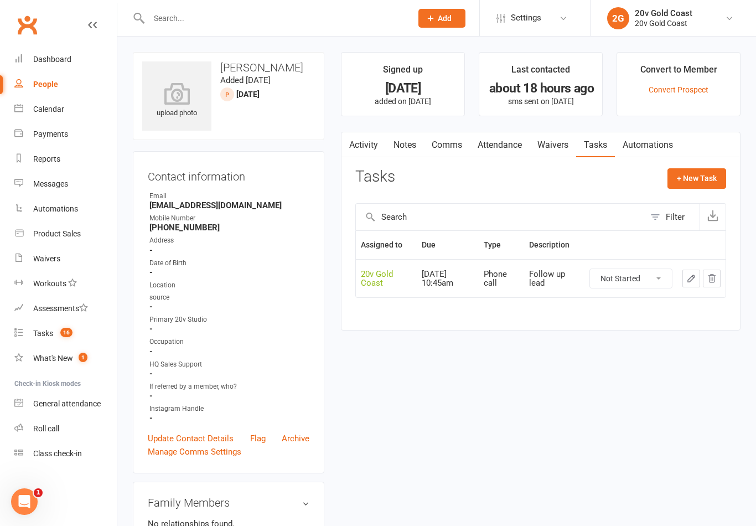
click at [633, 285] on select "Not Started In Progress Waiting Complete" at bounding box center [631, 278] width 82 height 19
select select "unstarted"
click at [701, 179] on button "+ New Task" at bounding box center [697, 178] width 59 height 20
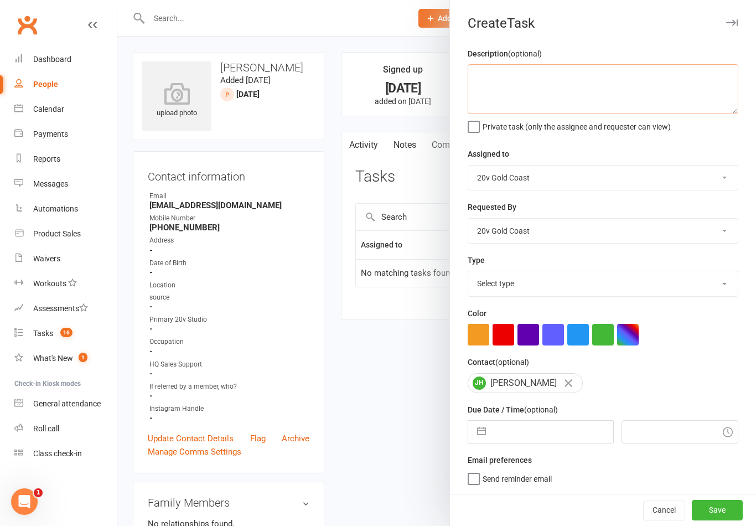
click at [667, 101] on textarea at bounding box center [603, 89] width 271 height 50
type textarea "Follow up lead"
click at [688, 147] on div "Description (optional) Follow up lead Private task (only the assignee and reque…" at bounding box center [603, 270] width 306 height 447
click at [611, 289] on select "Select type Call to confirm trial Cancel down Cancel down [PERSON_NAME] and [PE…" at bounding box center [603, 283] width 270 height 24
select select "22375"
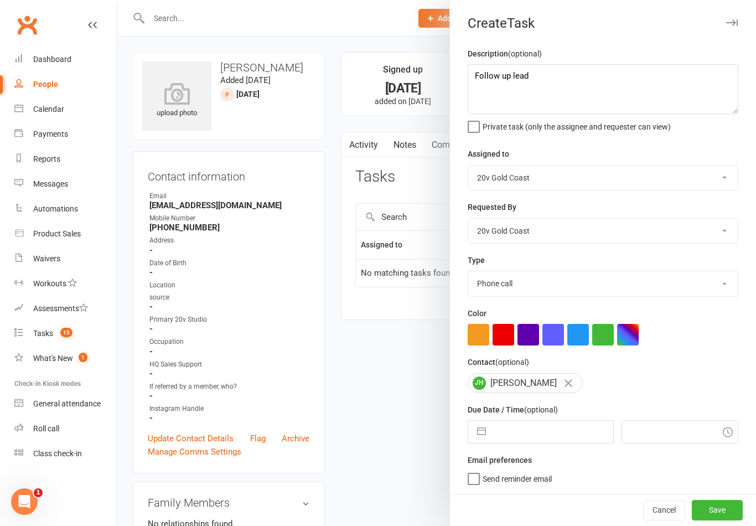
click at [537, 437] on input "text" at bounding box center [552, 432] width 121 height 22
select select "7"
select select "2025"
select select "8"
select select "2025"
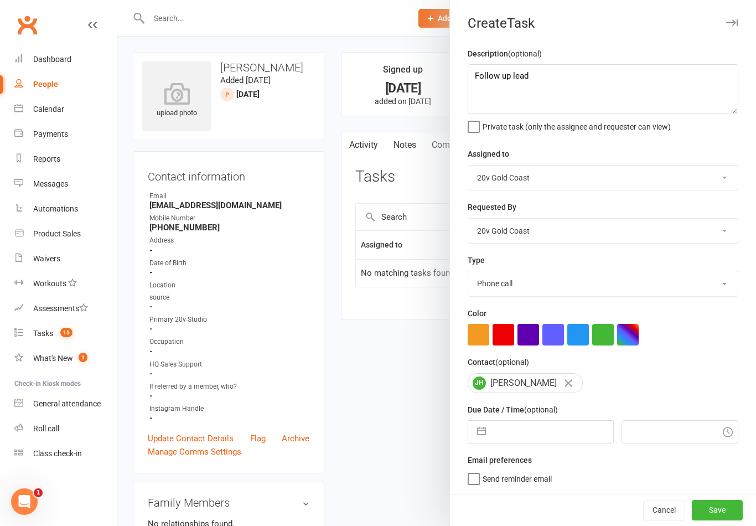
select select "9"
select select "2025"
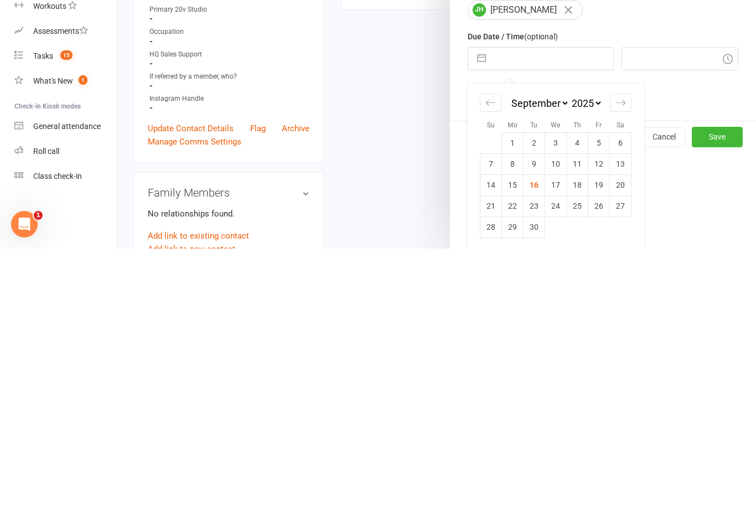
scroll to position [95, 0]
click at [557, 452] on td "17" at bounding box center [556, 462] width 22 height 21
type input "[DATE]"
type input "9:45am"
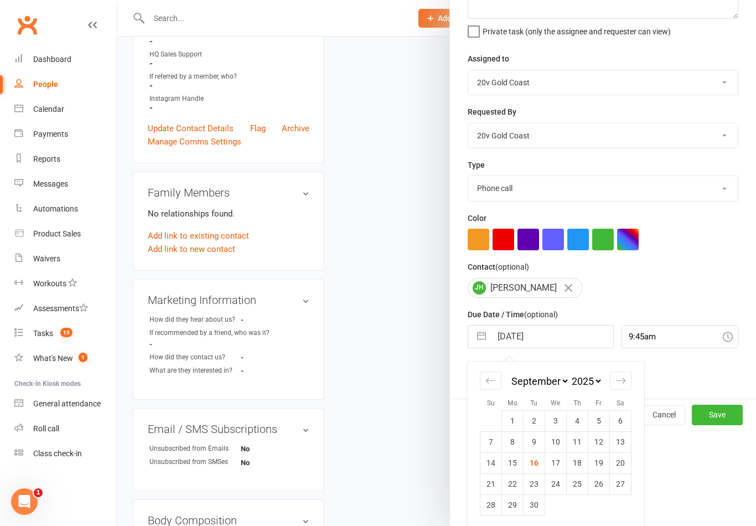
scroll to position [2, 0]
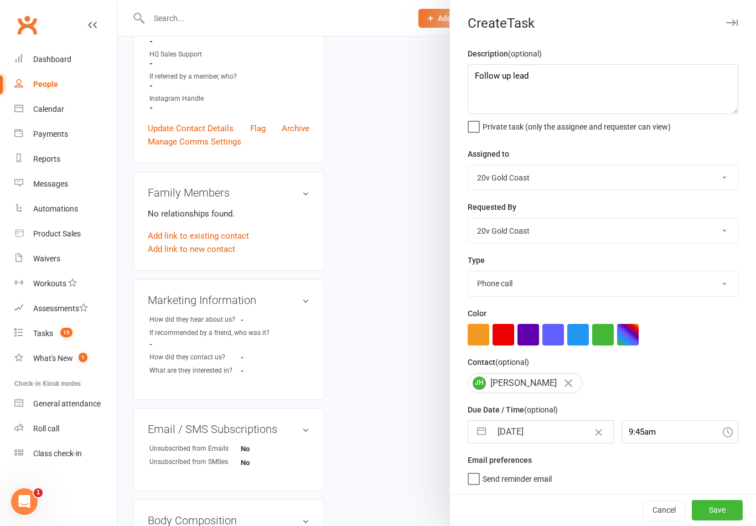
click at [718, 518] on button "Save" at bounding box center [717, 510] width 51 height 20
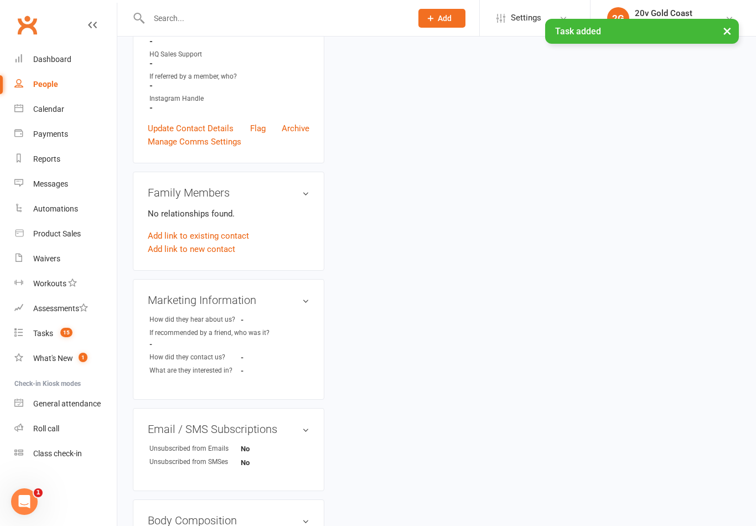
click at [59, 323] on link "Tasks 15" at bounding box center [65, 333] width 102 height 25
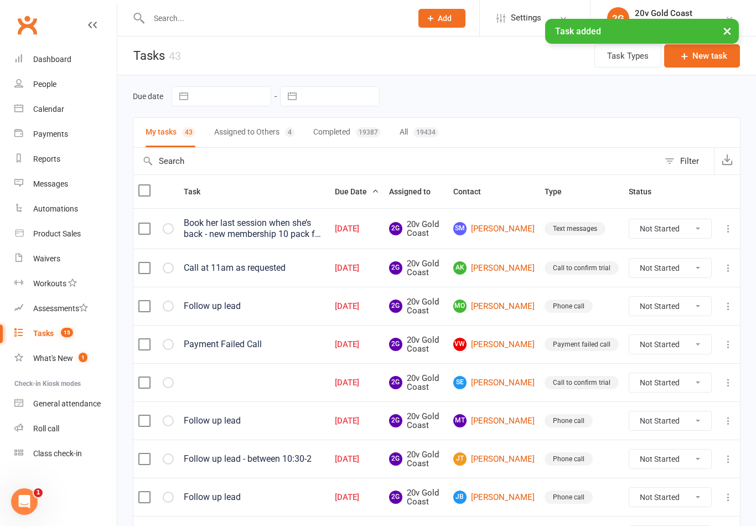
click at [513, 310] on link "MO [PERSON_NAME]" at bounding box center [493, 305] width 81 height 13
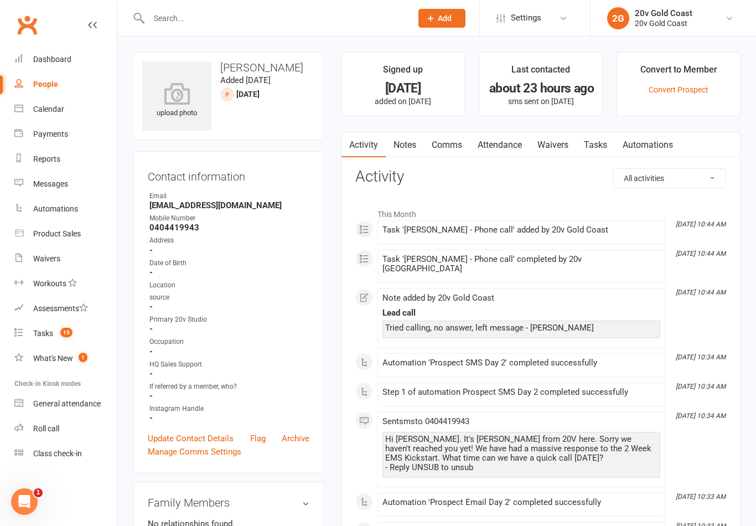
click at [450, 143] on link "Comms" at bounding box center [447, 144] width 46 height 25
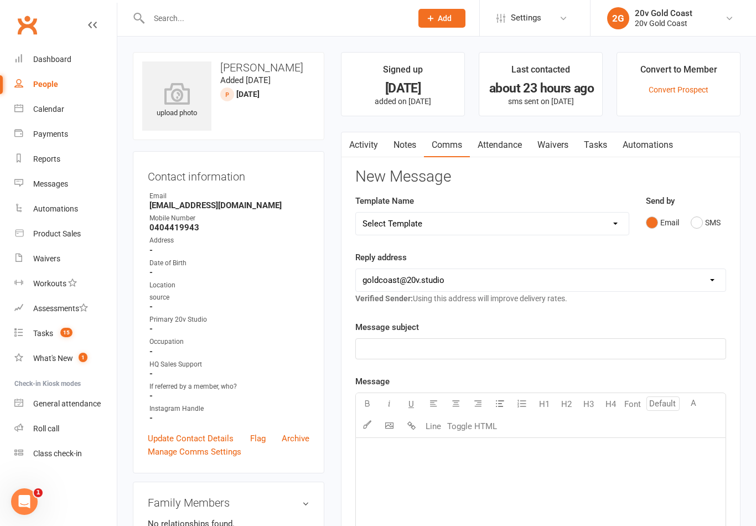
click at [415, 154] on link "Notes" at bounding box center [405, 144] width 38 height 25
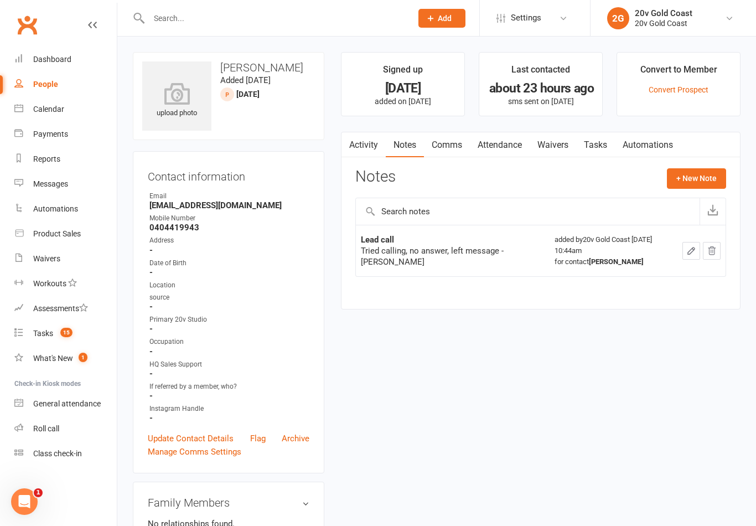
click at [699, 183] on button "+ New Note" at bounding box center [696, 178] width 59 height 20
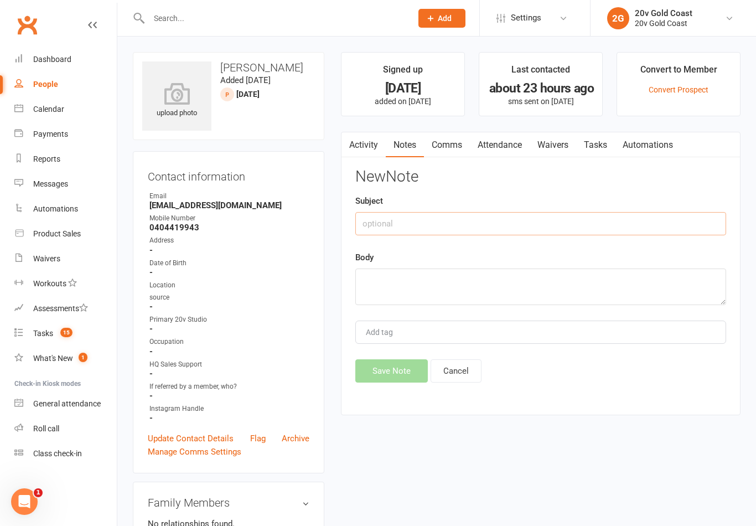
click at [580, 234] on input "text" at bounding box center [540, 223] width 371 height 23
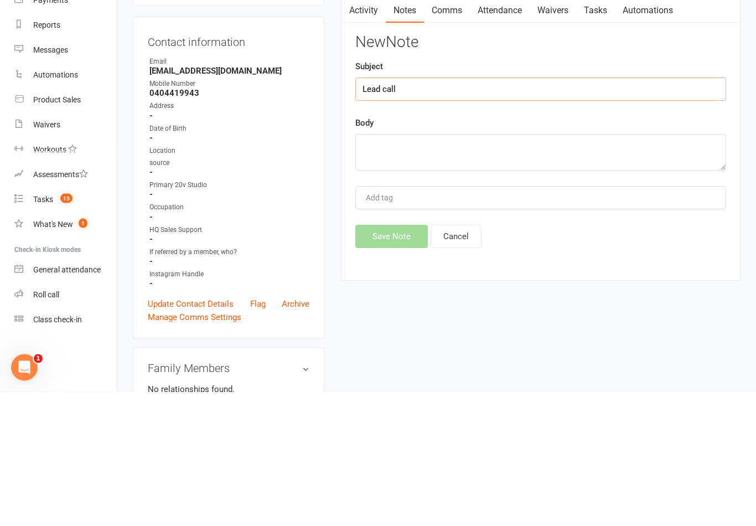
type input "Lead call"
click at [514, 268] on textarea at bounding box center [540, 286] width 371 height 37
type textarea "Called, no answer - [PERSON_NAME]"
click at [378, 359] on button "Save Note" at bounding box center [391, 370] width 73 height 23
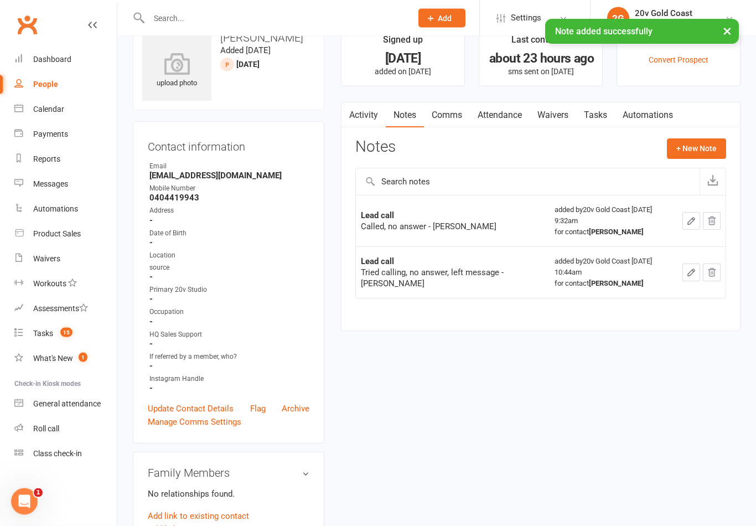
scroll to position [26, 0]
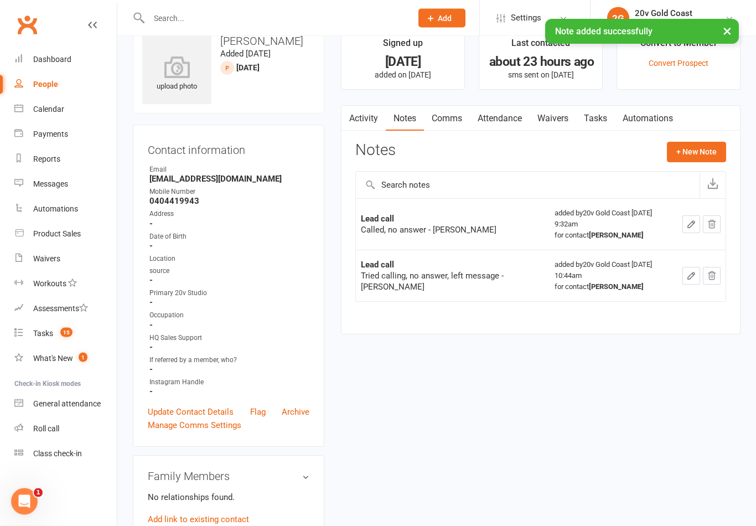
click at [602, 120] on link "Tasks" at bounding box center [595, 118] width 39 height 25
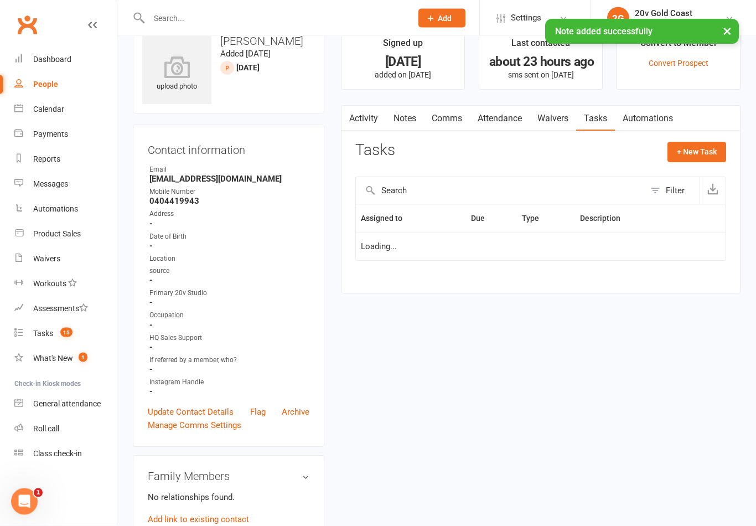
scroll to position [44, 0]
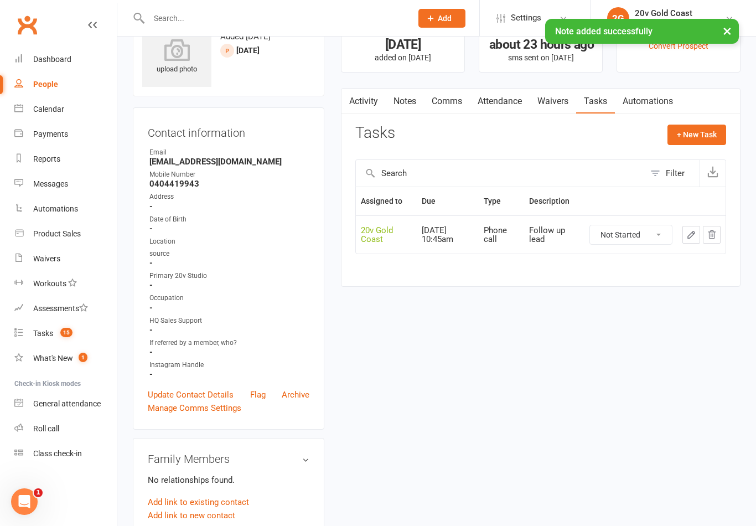
click at [694, 231] on icon "button" at bounding box center [691, 235] width 10 height 10
type textarea "Follow up lead"
select select "45734"
type input "[DATE]"
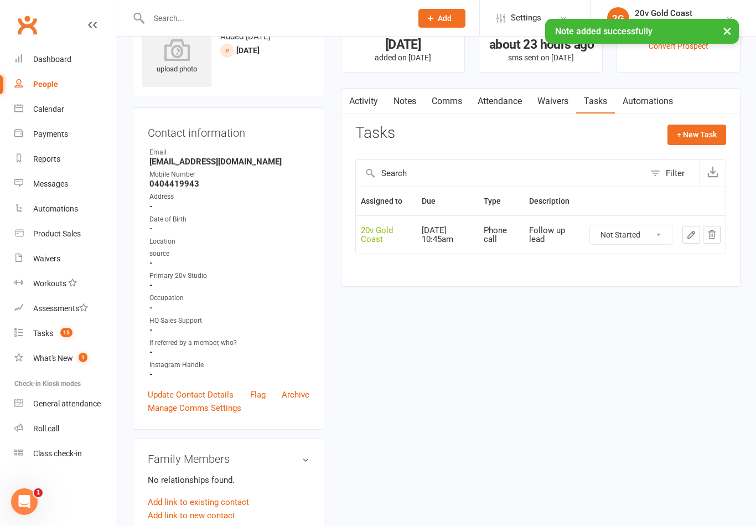
type input "10:45am"
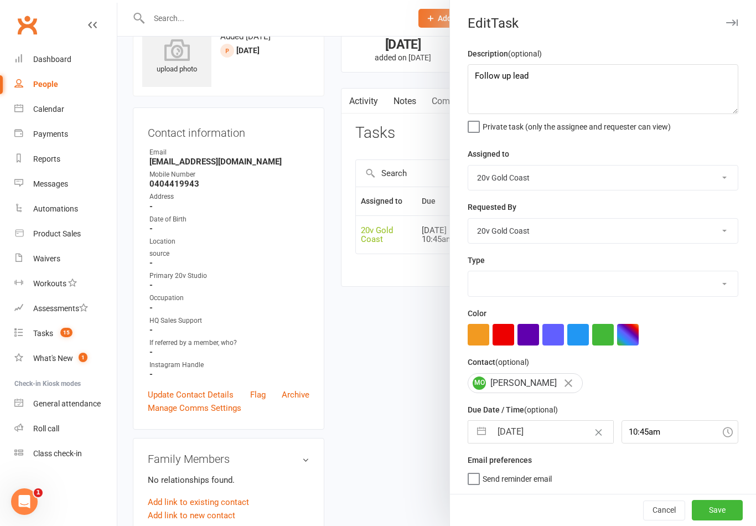
select select "22375"
click at [531, 436] on input "[DATE]" at bounding box center [552, 432] width 121 height 22
select select "7"
select select "2025"
select select "8"
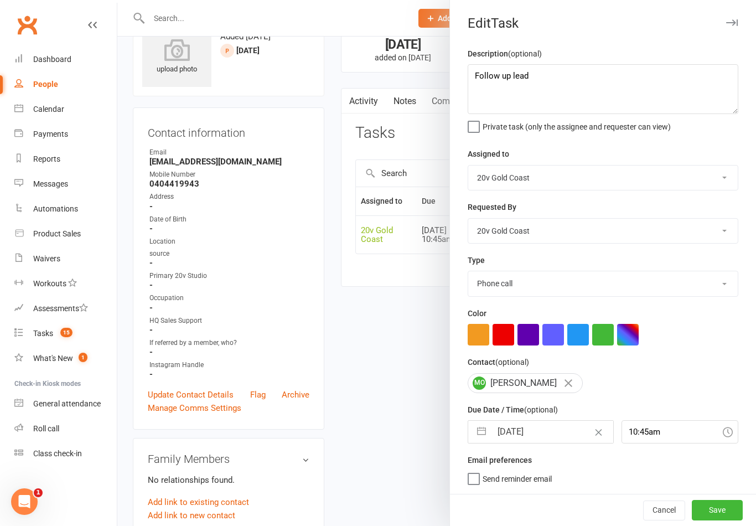
select select "2025"
select select "9"
select select "2025"
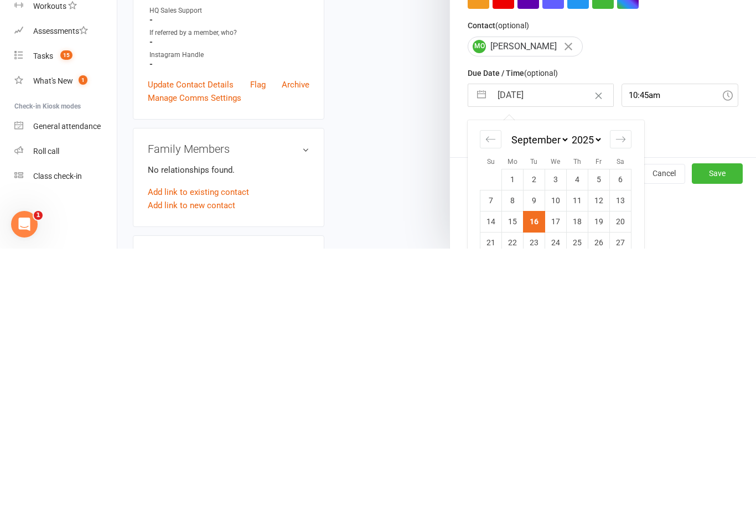
click at [564, 488] on td "17" at bounding box center [556, 498] width 22 height 21
type input "[DATE]"
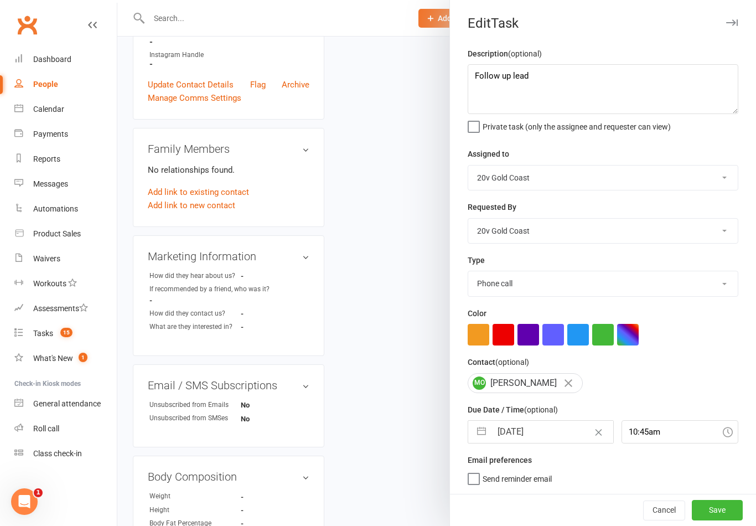
click at [735, 493] on div "Description (optional) Follow up lead Private task (only the assignee and reque…" at bounding box center [603, 270] width 306 height 447
click at [724, 509] on button "Save" at bounding box center [717, 510] width 51 height 20
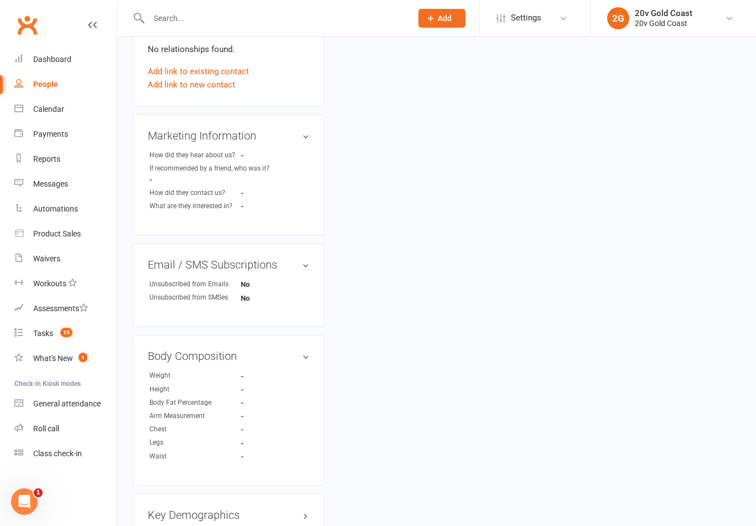
scroll to position [466, 0]
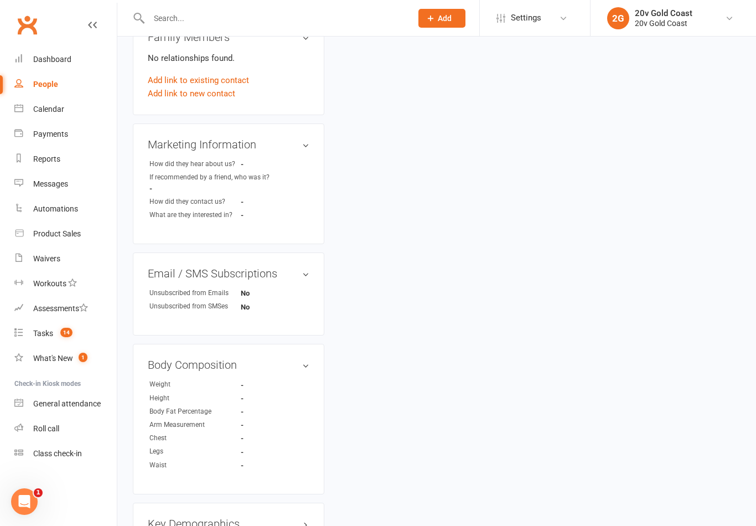
click at [54, 338] on link "Tasks 14" at bounding box center [65, 333] width 102 height 25
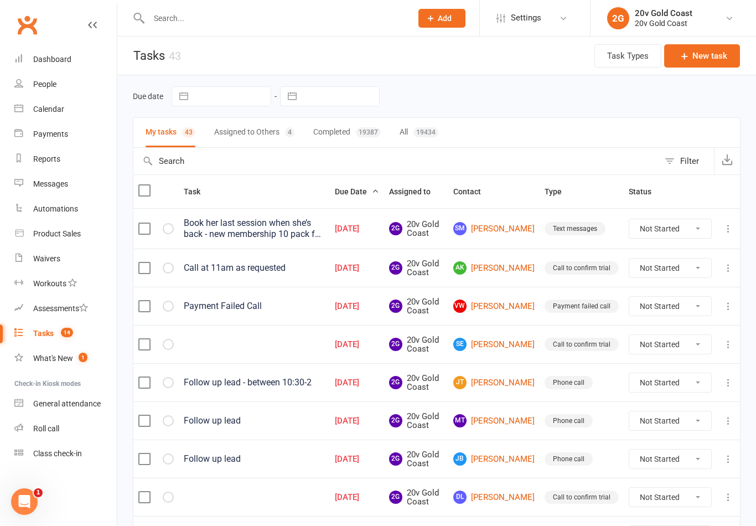
click at [515, 347] on link "SE [PERSON_NAME]" at bounding box center [493, 344] width 81 height 13
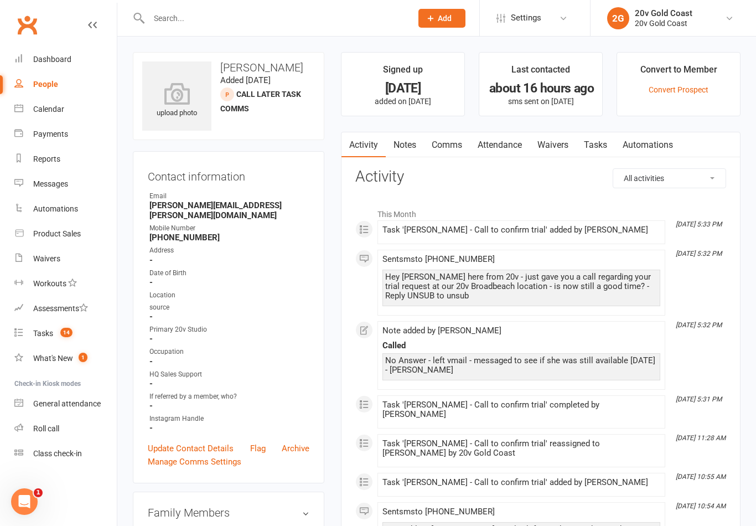
click at [399, 148] on link "Notes" at bounding box center [405, 144] width 38 height 25
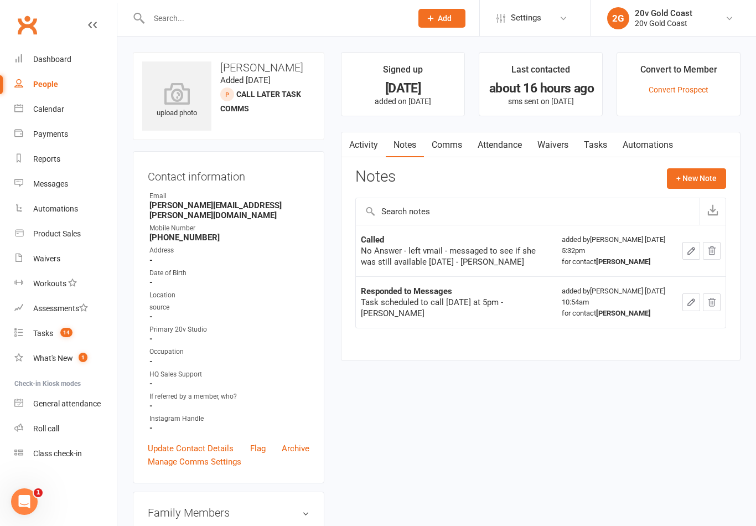
click at [365, 143] on link "Activity" at bounding box center [364, 144] width 44 height 25
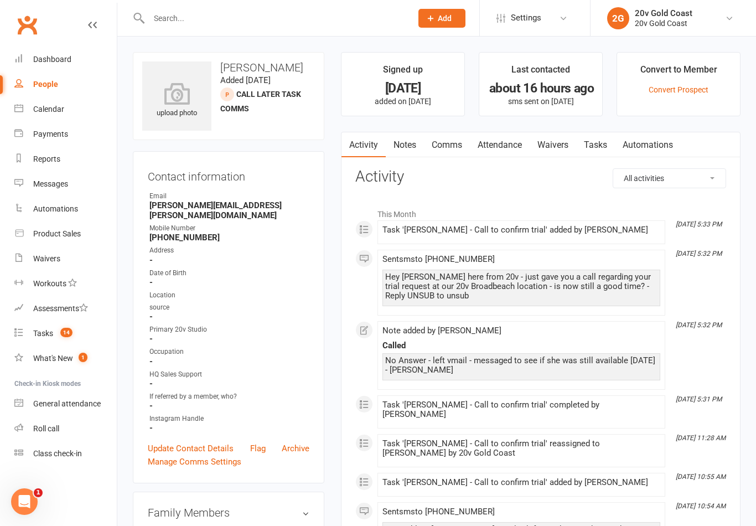
click at [421, 150] on link "Notes" at bounding box center [405, 144] width 38 height 25
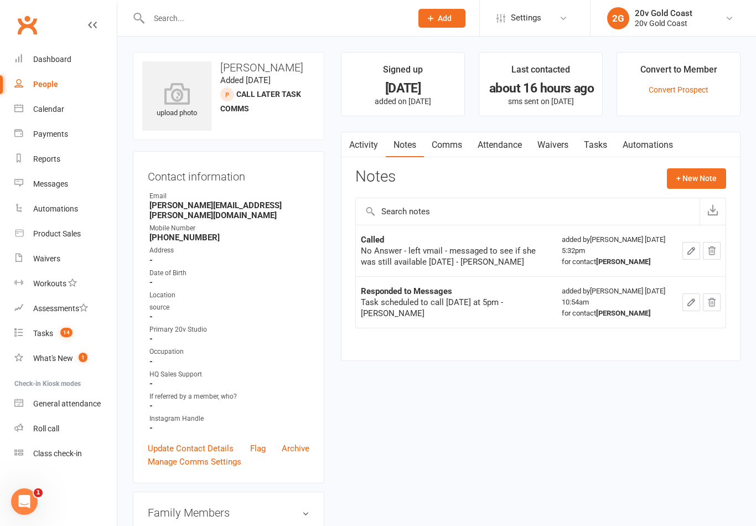
click at [706, 172] on button "+ New Note" at bounding box center [696, 178] width 59 height 20
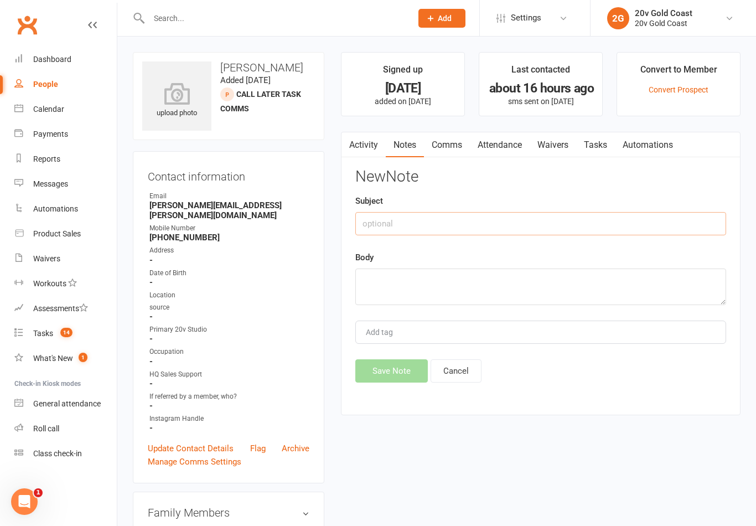
click at [526, 225] on input "text" at bounding box center [540, 223] width 371 height 23
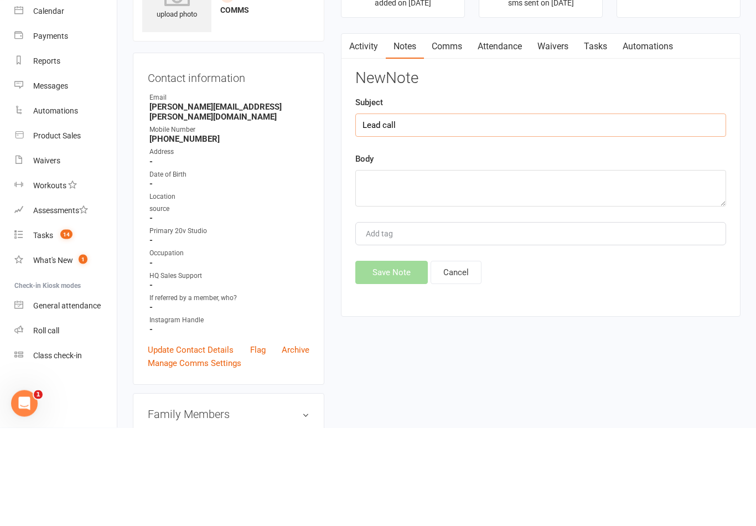
type input "Lead call"
click at [478, 268] on textarea at bounding box center [540, 286] width 371 height 37
type textarea "Trying calling, no answer"
click at [627, 212] on input "Lead call" at bounding box center [540, 223] width 371 height 23
click at [588, 168] on div "New Note Subject Lead call Body Trying calling, no answer Add tag Save Note Can…" at bounding box center [540, 275] width 371 height 214
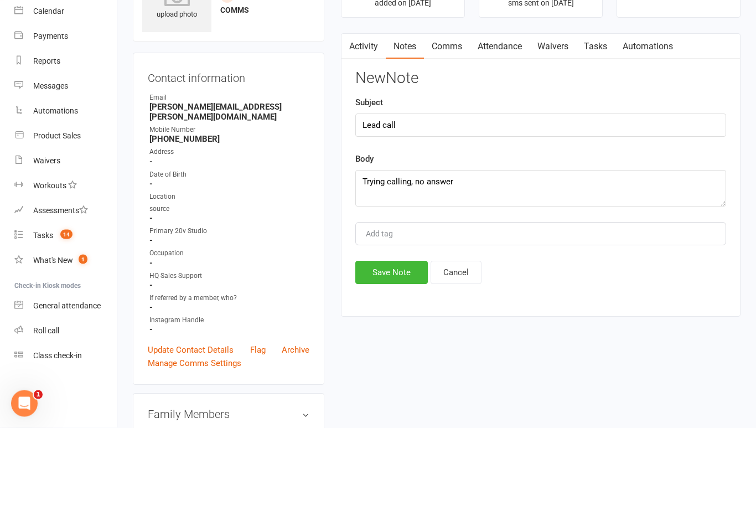
scroll to position [99, 0]
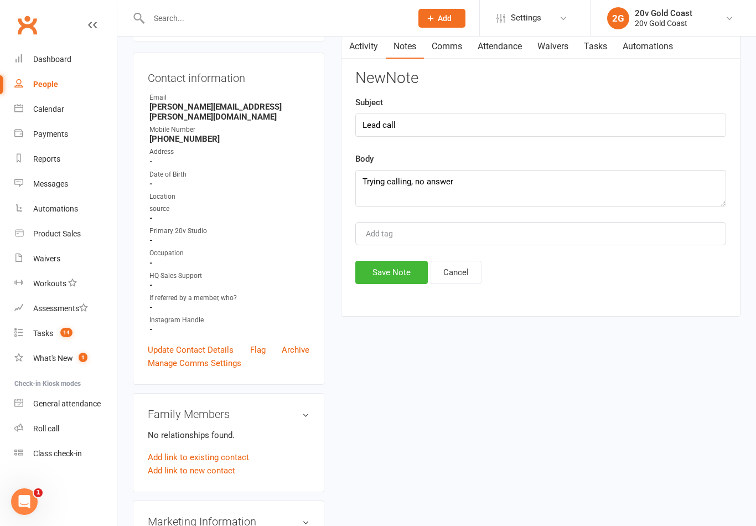
click at [380, 282] on button "Save Note" at bounding box center [391, 272] width 73 height 23
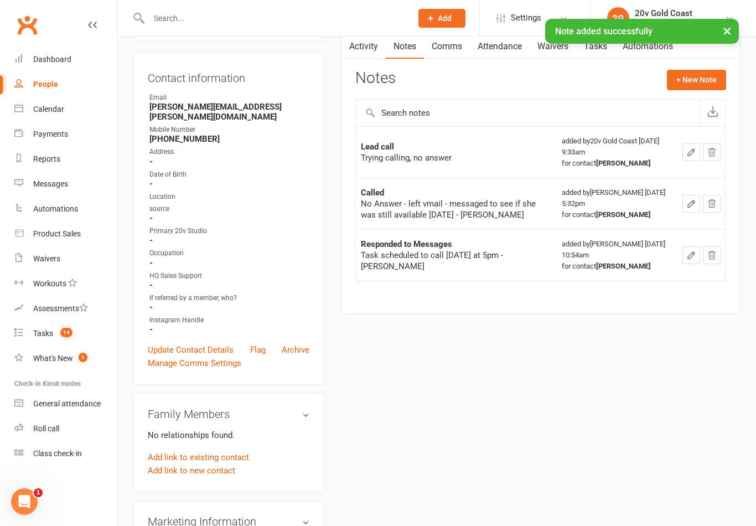
click at [592, 56] on link "Tasks" at bounding box center [595, 46] width 39 height 25
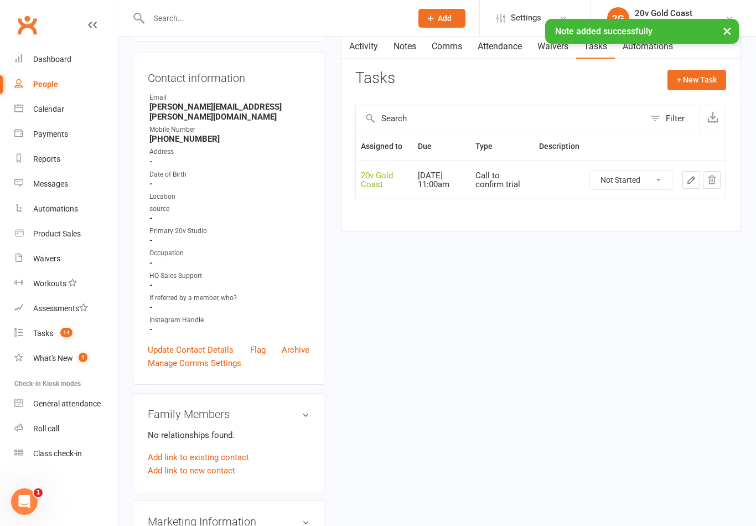
click at [652, 184] on select "Not Started In Progress Waiting Complete" at bounding box center [631, 180] width 82 height 19
click at [685, 185] on button "button" at bounding box center [692, 180] width 18 height 18
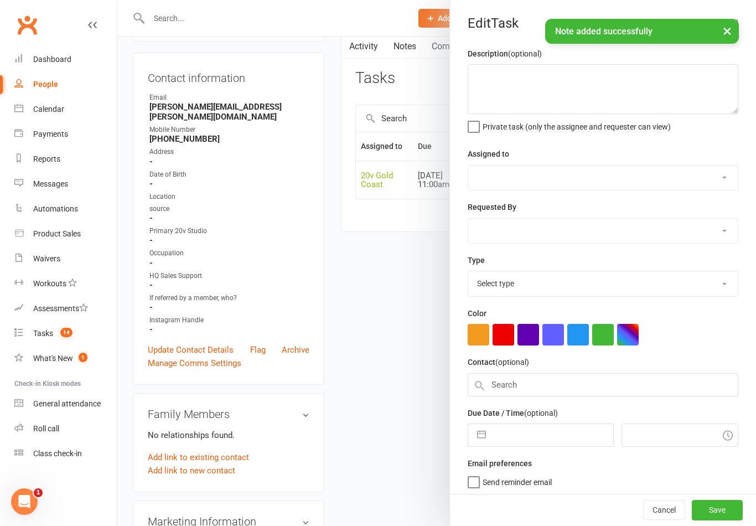
select select "45734"
select select "46005"
type input "[DATE]"
type input "11:00am"
select select "24395"
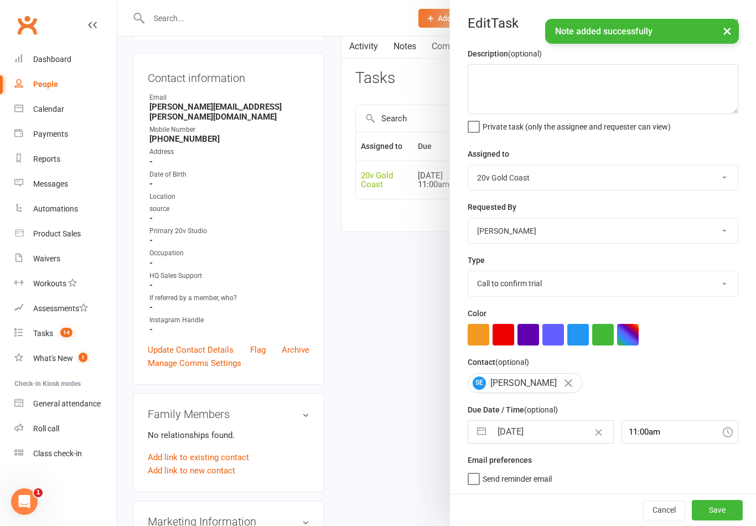
click at [544, 435] on input "[DATE]" at bounding box center [552, 432] width 121 height 22
select select "7"
select select "2025"
select select "8"
select select "2025"
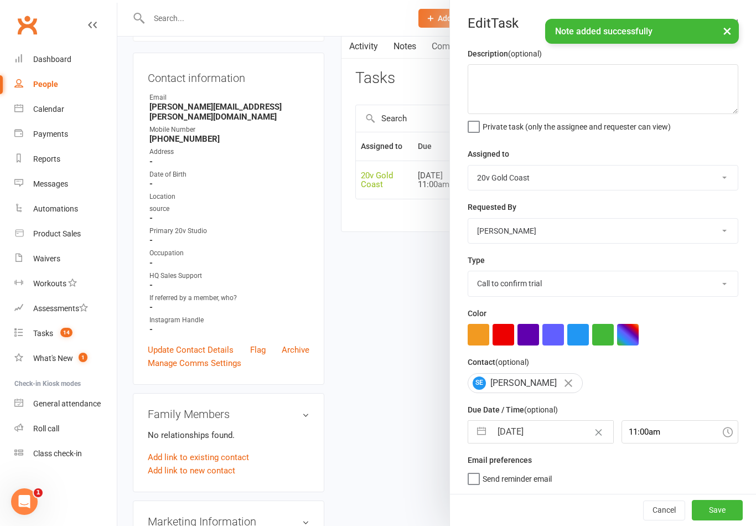
select select "9"
select select "2025"
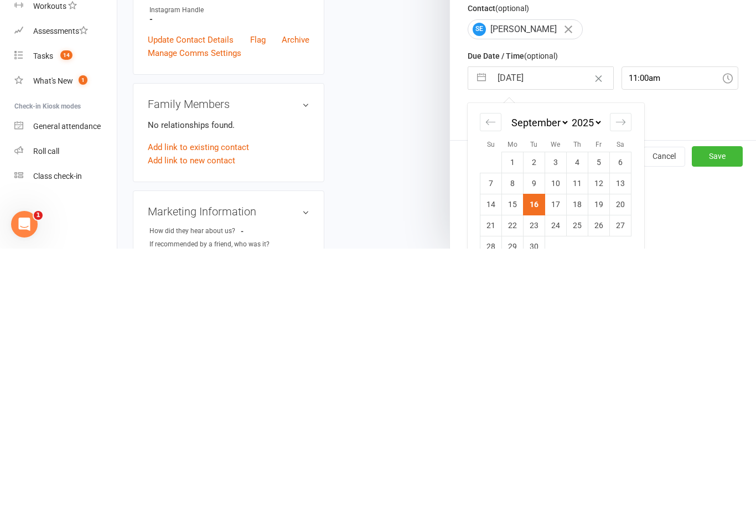
click at [559, 492] on td "24" at bounding box center [556, 502] width 22 height 21
type input "[DATE]"
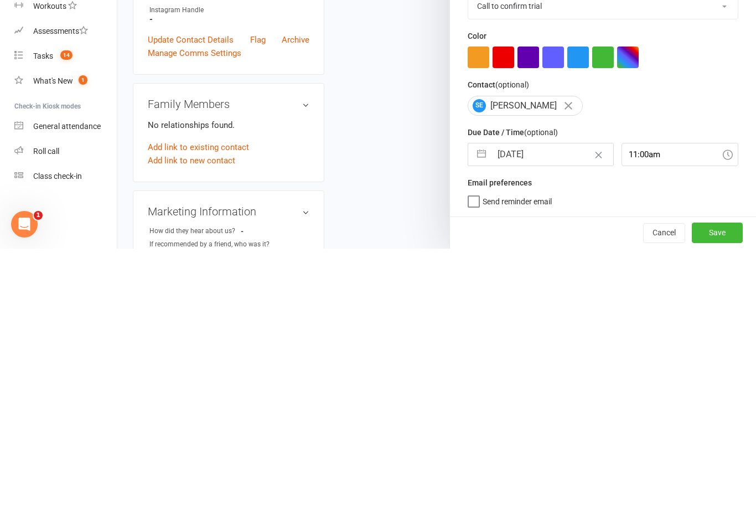
scroll to position [2, 0]
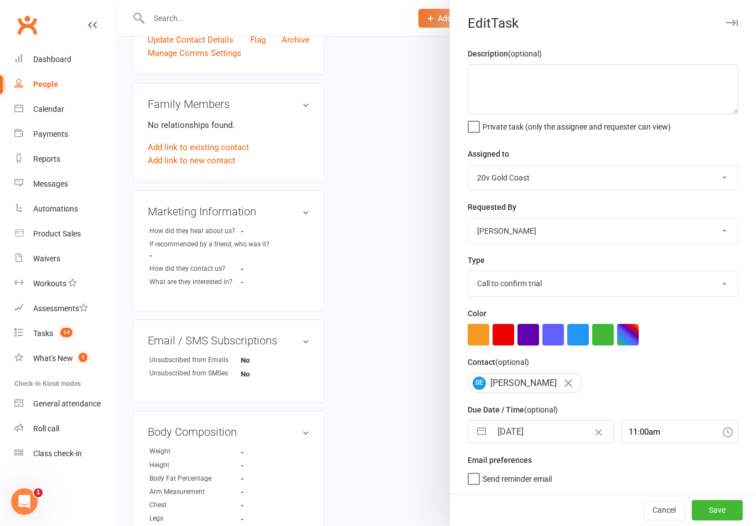
click at [524, 441] on input "[DATE]" at bounding box center [552, 432] width 121 height 22
select select "7"
select select "2025"
select select "8"
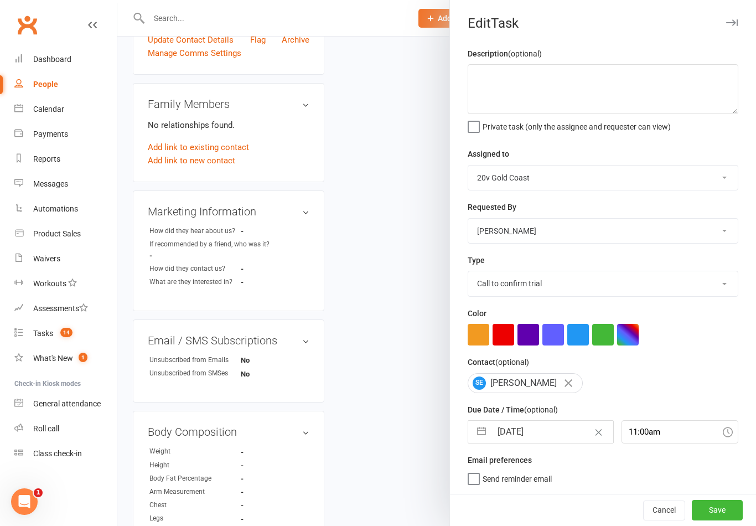
select select "2025"
select select "9"
select select "2025"
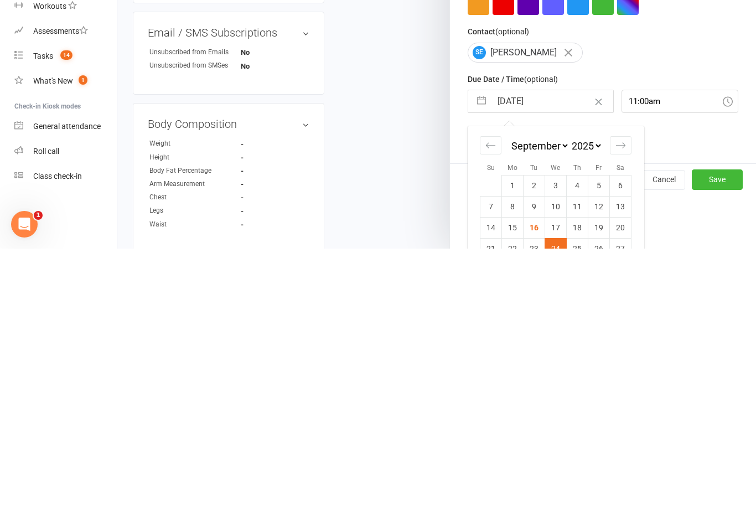
click at [555, 494] on td "17" at bounding box center [556, 504] width 22 height 21
type input "[DATE]"
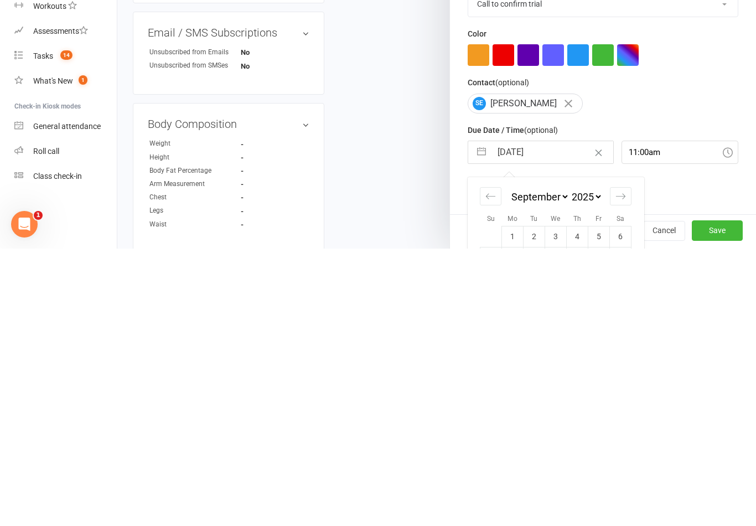
scroll to position [716, 0]
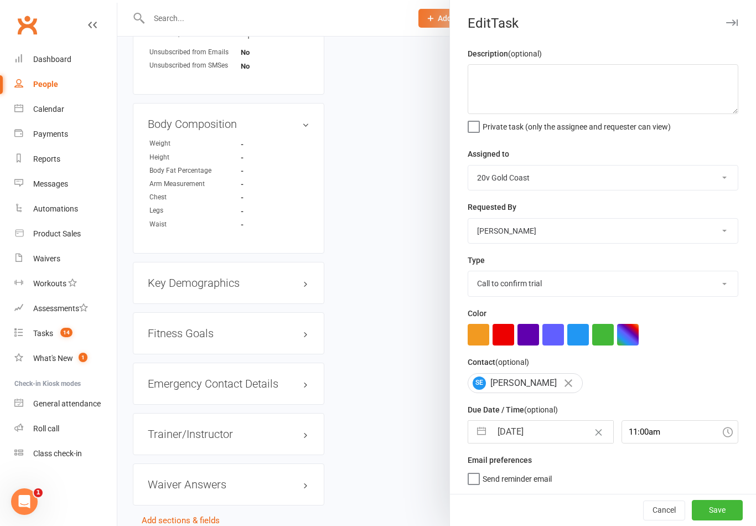
click at [714, 510] on button "Save" at bounding box center [717, 510] width 51 height 20
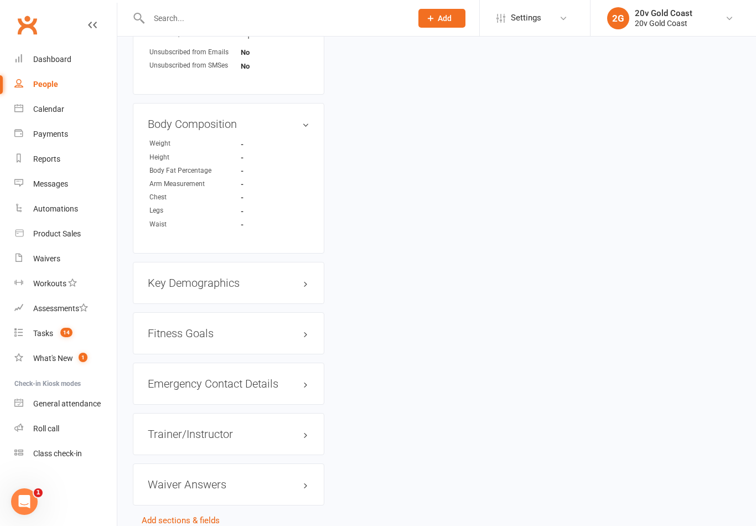
click at [48, 336] on div "Tasks" at bounding box center [43, 333] width 20 height 9
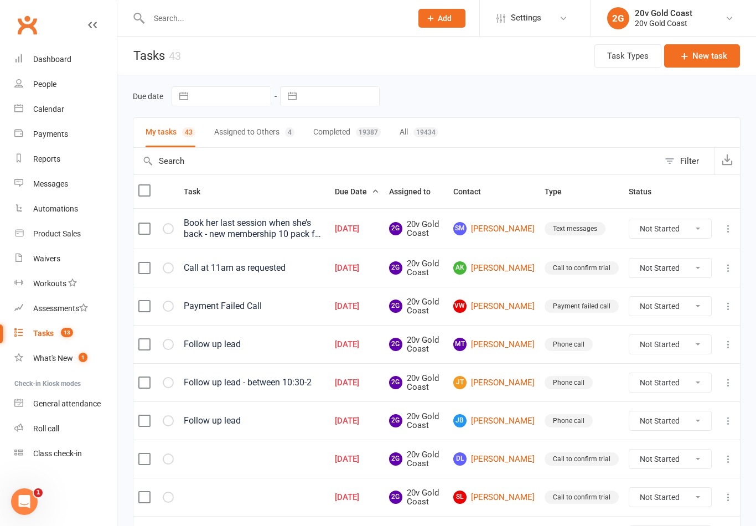
click at [499, 342] on link "MT [PERSON_NAME]" at bounding box center [493, 344] width 81 height 13
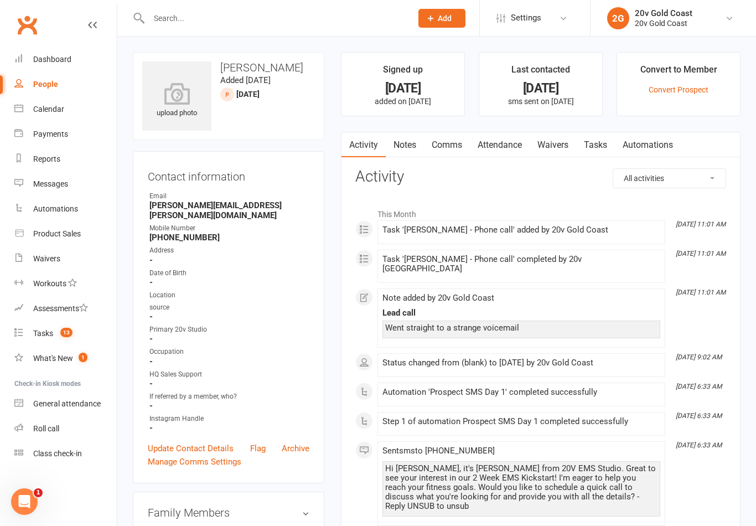
click at [407, 143] on link "Notes" at bounding box center [405, 144] width 38 height 25
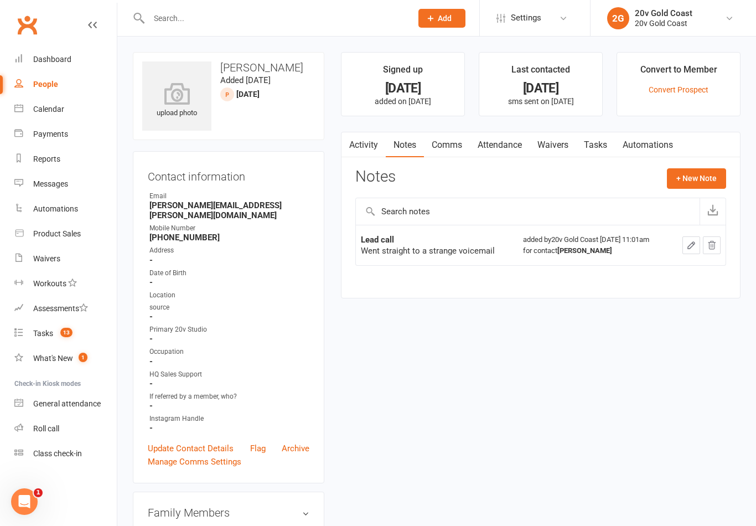
click at [24, 514] on div "Open Intercom Messenger" at bounding box center [24, 501] width 37 height 37
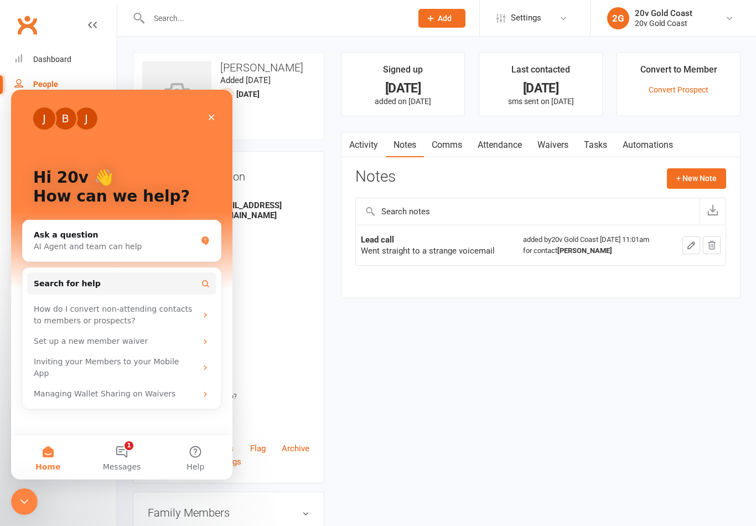
click at [207, 119] on icon "Close" at bounding box center [211, 117] width 9 height 9
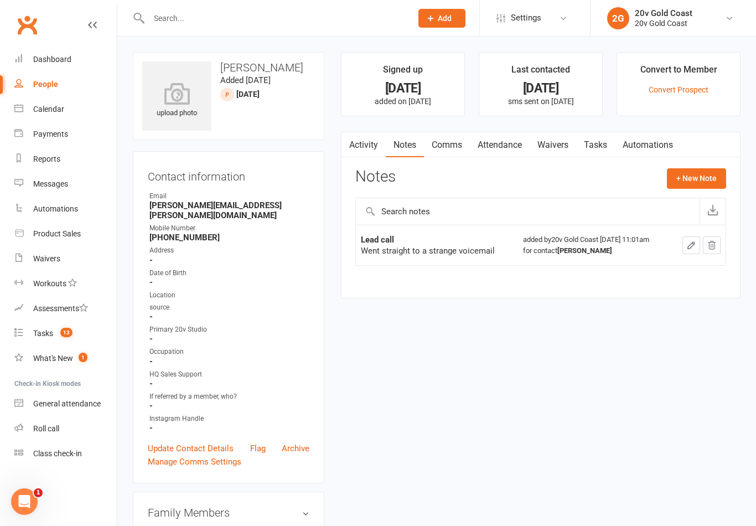
click at [694, 187] on button "+ New Note" at bounding box center [696, 178] width 59 height 20
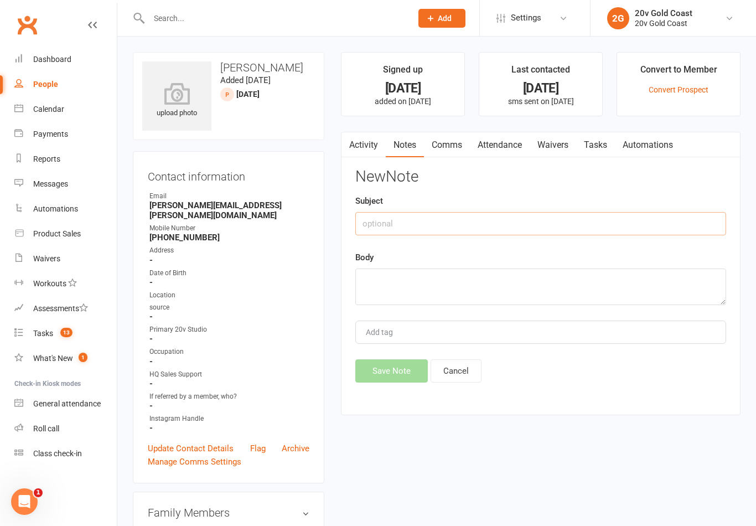
click at [554, 233] on input "text" at bounding box center [540, 223] width 371 height 23
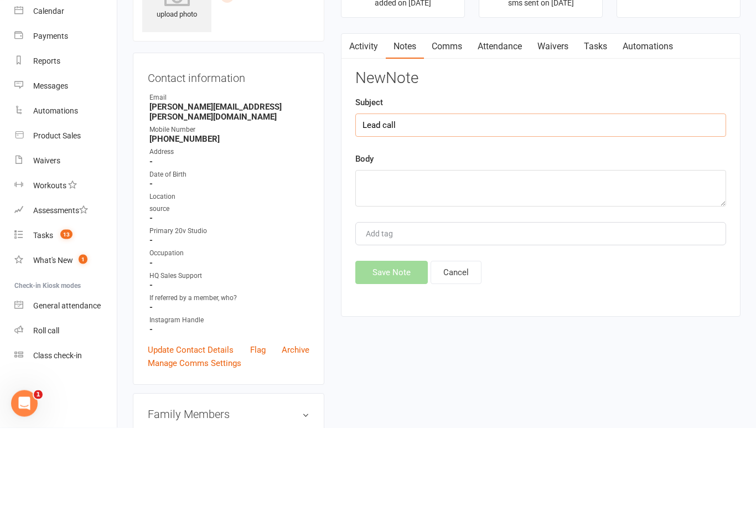
type input "Lead call"
click at [504, 268] on textarea at bounding box center [540, 286] width 371 height 37
type textarea "Tried calling, no answer"
click at [600, 251] on div "Body Tried calling, no answer" at bounding box center [540, 278] width 371 height 54
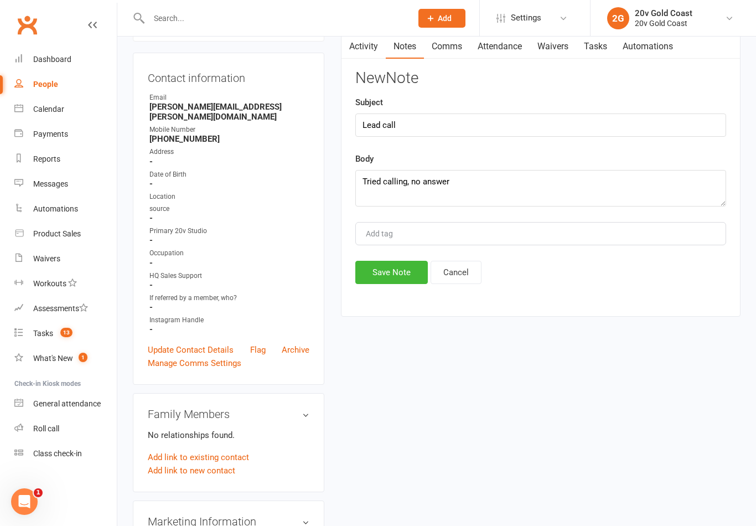
click at [385, 276] on button "Save Note" at bounding box center [391, 272] width 73 height 23
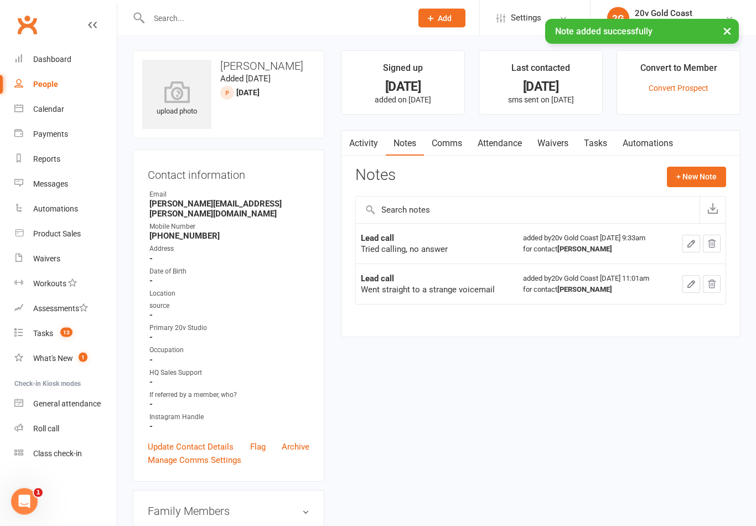
click at [607, 132] on link "Tasks" at bounding box center [595, 143] width 39 height 25
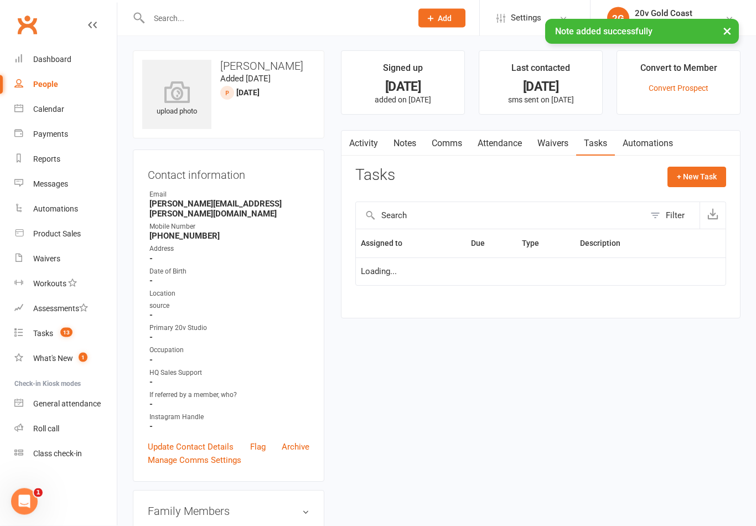
scroll to position [2, 0]
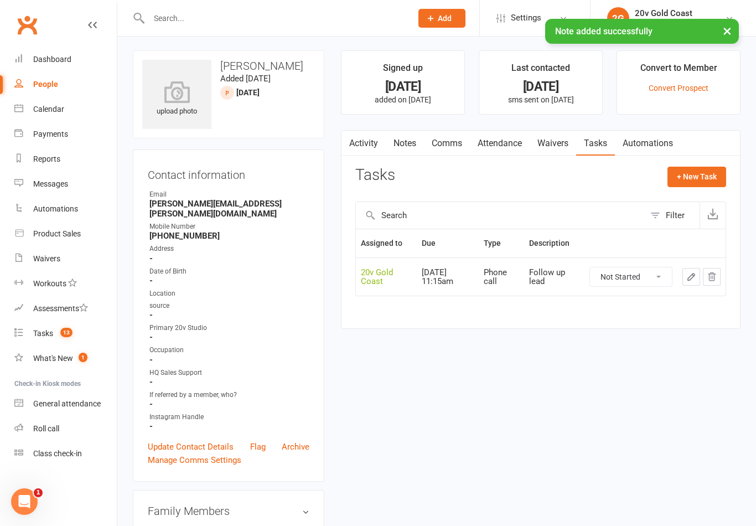
click at [648, 276] on select "Not Started In Progress Waiting Complete" at bounding box center [631, 276] width 82 height 19
click at [687, 275] on icon "button" at bounding box center [691, 277] width 10 height 10
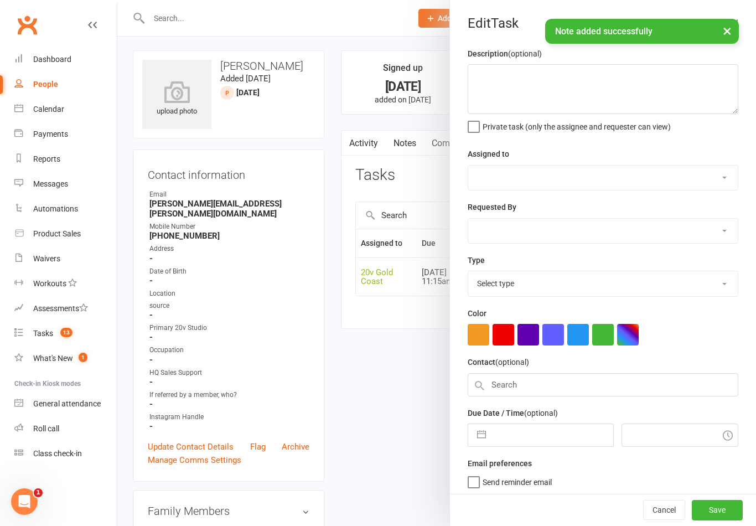
type textarea "Follow up lead"
select select "45734"
type input "[DATE]"
type input "11:15am"
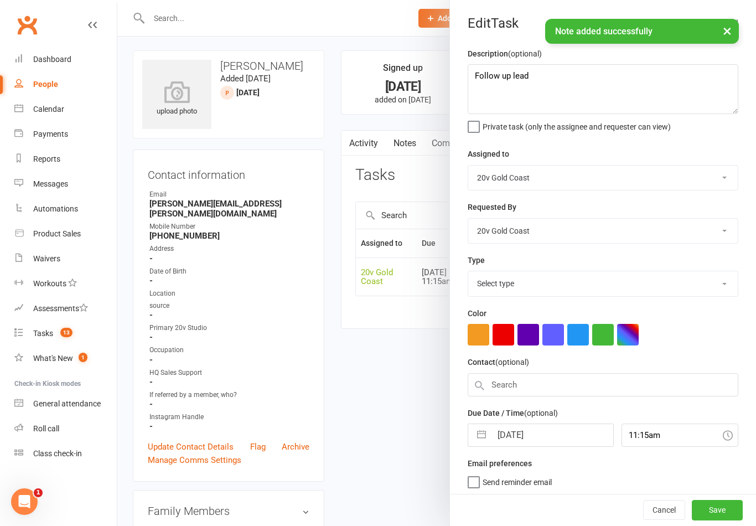
select select "22375"
click at [519, 441] on input "[DATE]" at bounding box center [552, 432] width 121 height 22
select select "7"
select select "2025"
select select "8"
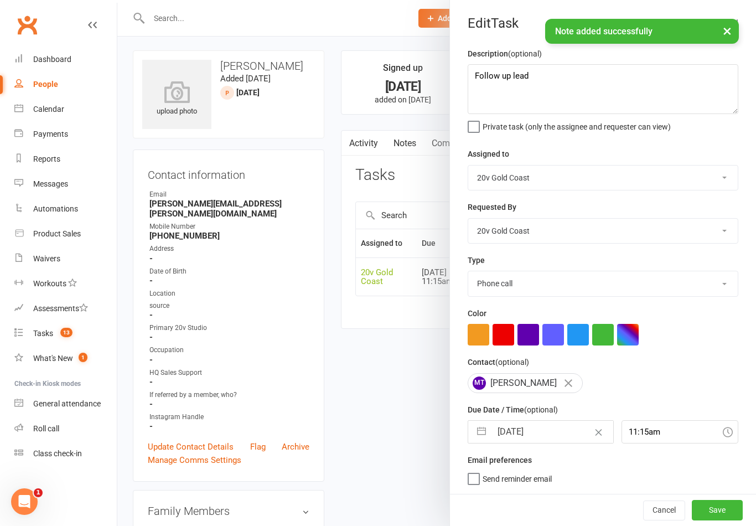
select select "2025"
select select "9"
select select "2025"
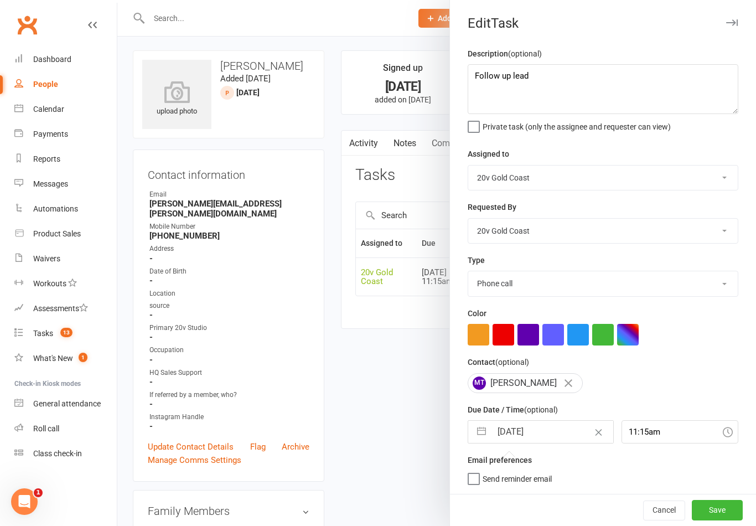
scroll to position [34, 0]
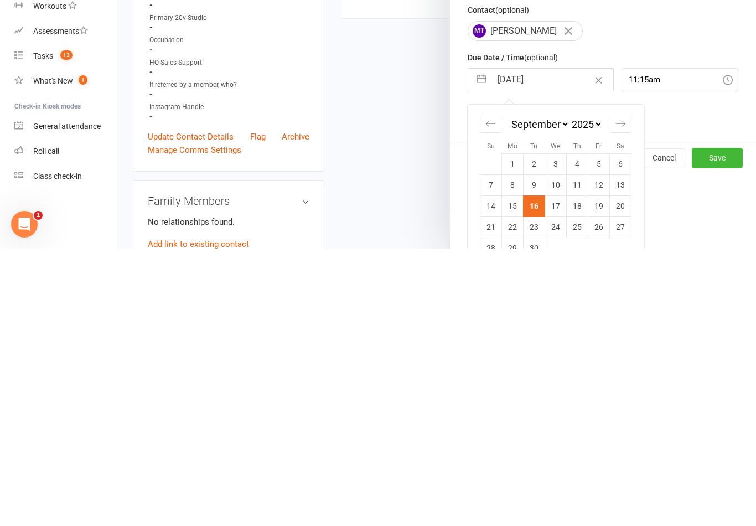
click at [562, 473] on td "17" at bounding box center [556, 483] width 22 height 21
type input "[DATE]"
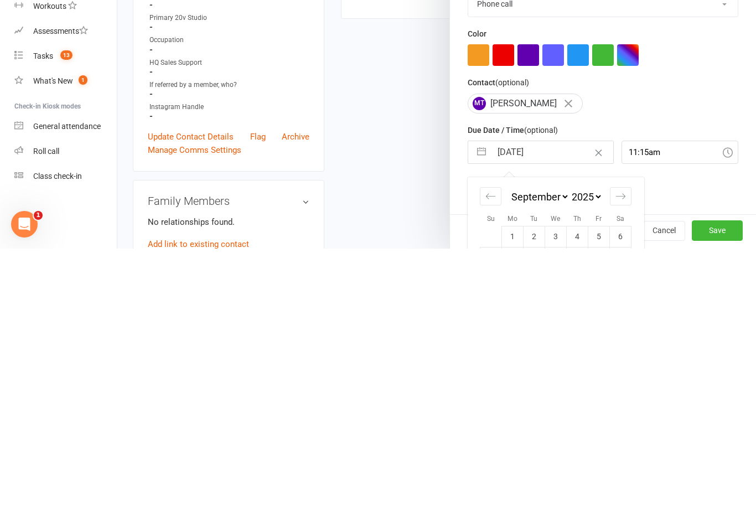
scroll to position [312, 0]
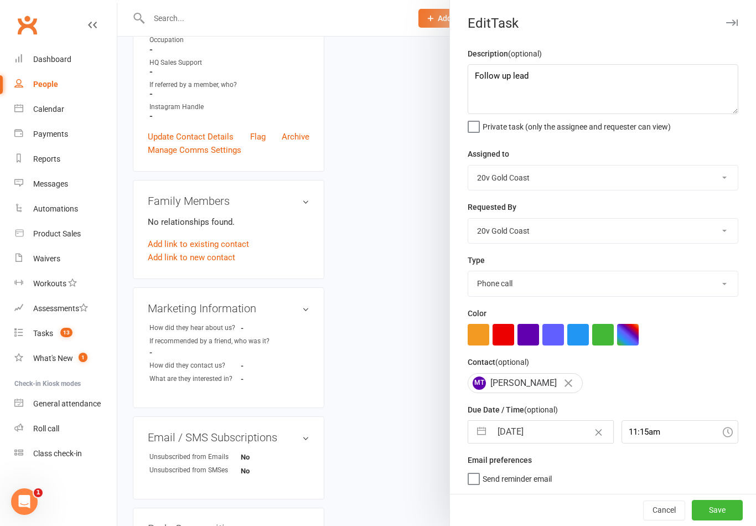
click at [722, 517] on button "Save" at bounding box center [717, 510] width 51 height 20
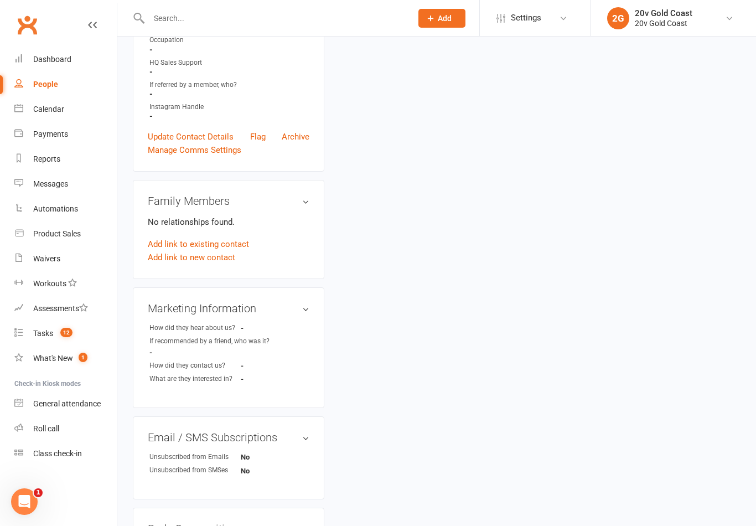
click at [76, 332] on link "Tasks 12" at bounding box center [65, 333] width 102 height 25
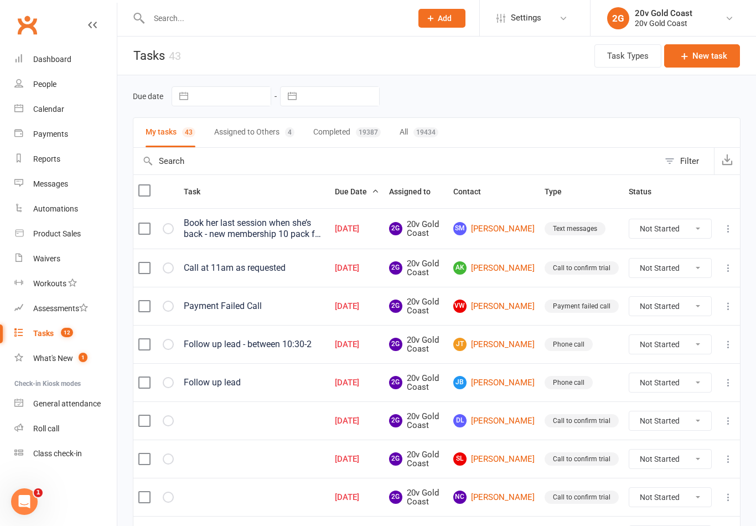
click at [515, 389] on link "[PERSON_NAME]" at bounding box center [493, 382] width 81 height 13
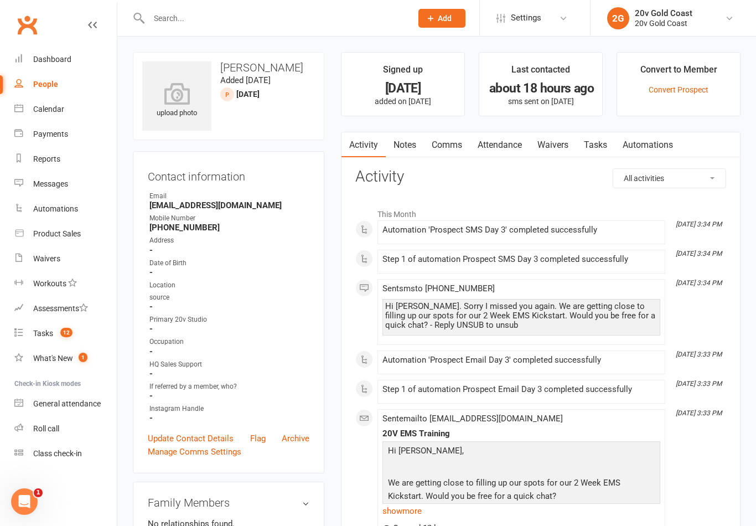
click at [415, 151] on link "Notes" at bounding box center [405, 144] width 38 height 25
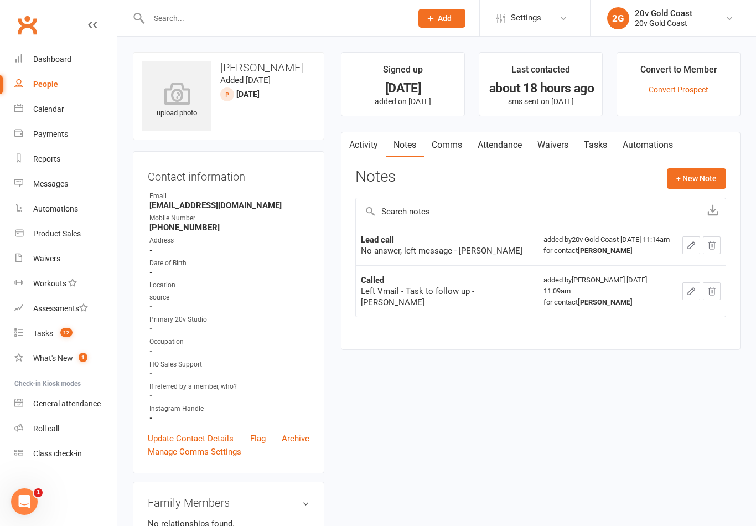
click at [708, 180] on button "+ New Note" at bounding box center [696, 178] width 59 height 20
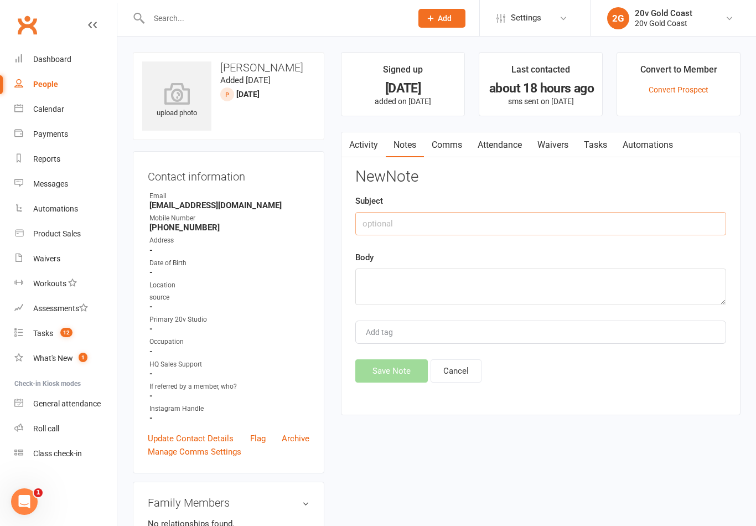
click at [566, 218] on input "text" at bounding box center [540, 223] width 371 height 23
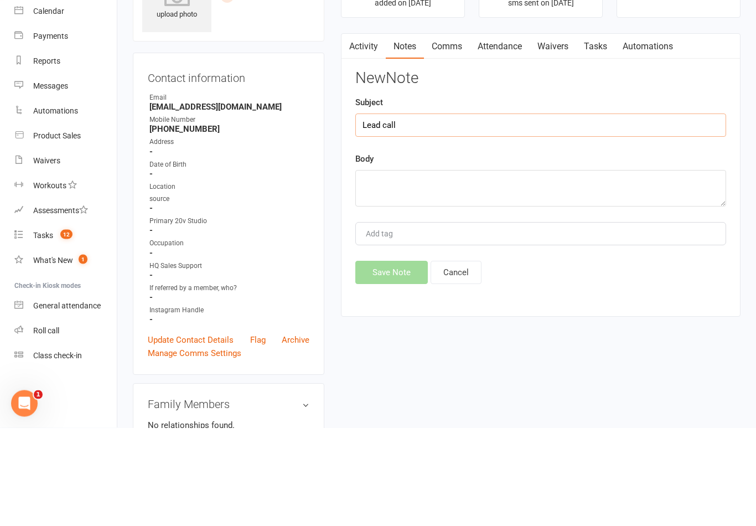
type input "Lead call"
click at [505, 268] on textarea at bounding box center [540, 286] width 371 height 37
type textarea "N"
type textarea "Tried calling, no answer"
click at [632, 212] on input "Lead call" at bounding box center [540, 223] width 371 height 23
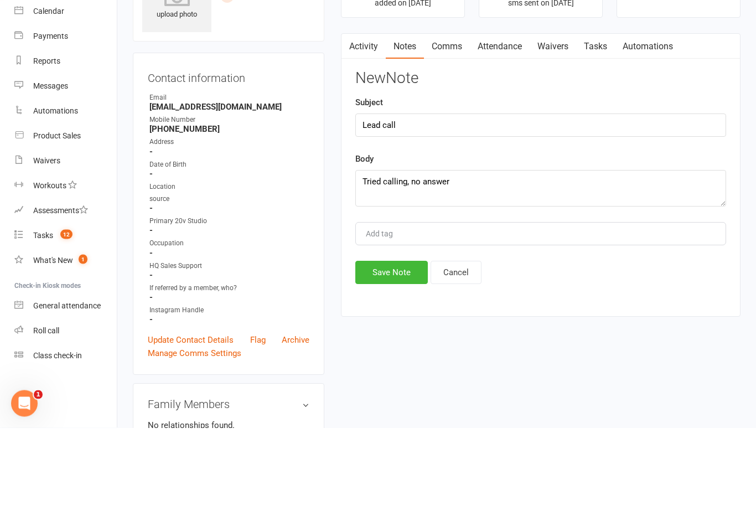
click at [659, 168] on div "New Note Subject Lead call Body Tried calling, no answer Add tag Save Note Canc…" at bounding box center [540, 275] width 371 height 214
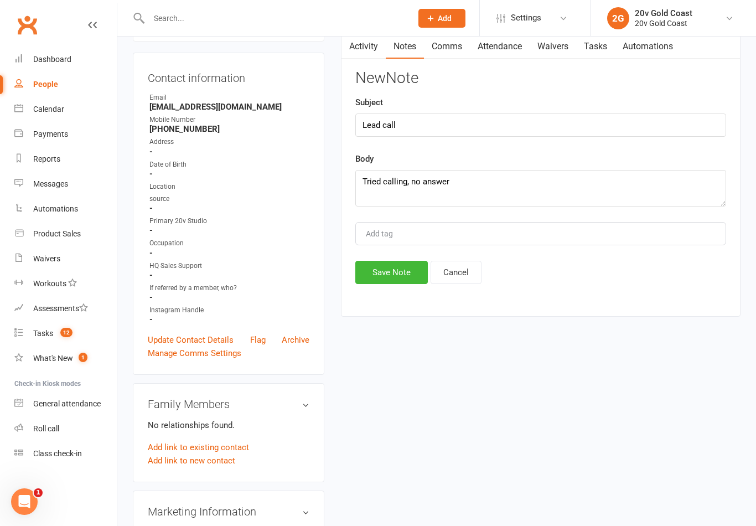
click at [407, 279] on button "Save Note" at bounding box center [391, 272] width 73 height 23
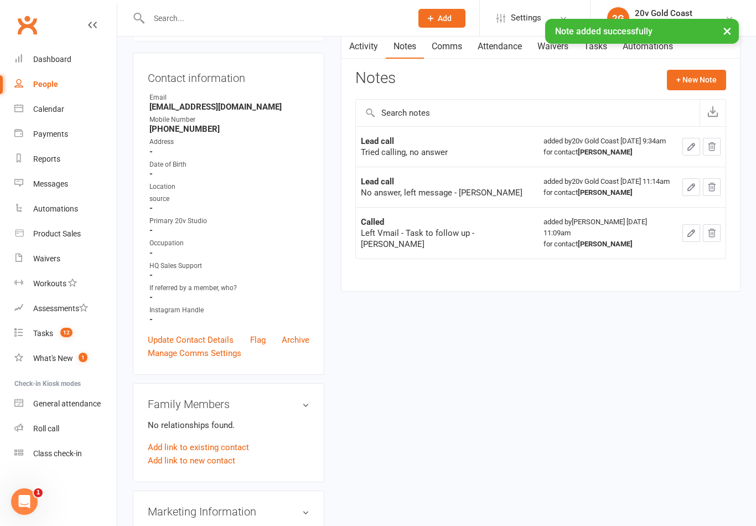
scroll to position [0, 0]
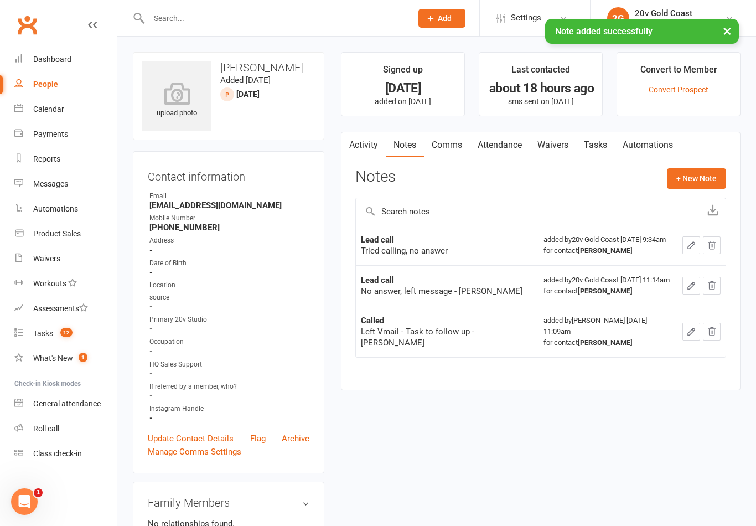
click at [595, 146] on link "Tasks" at bounding box center [595, 144] width 39 height 25
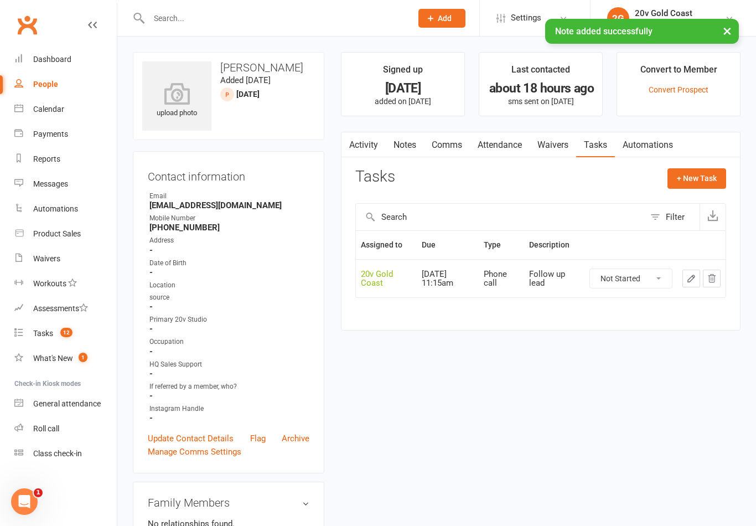
click at [639, 282] on select "Not Started In Progress Waiting Complete" at bounding box center [631, 278] width 82 height 19
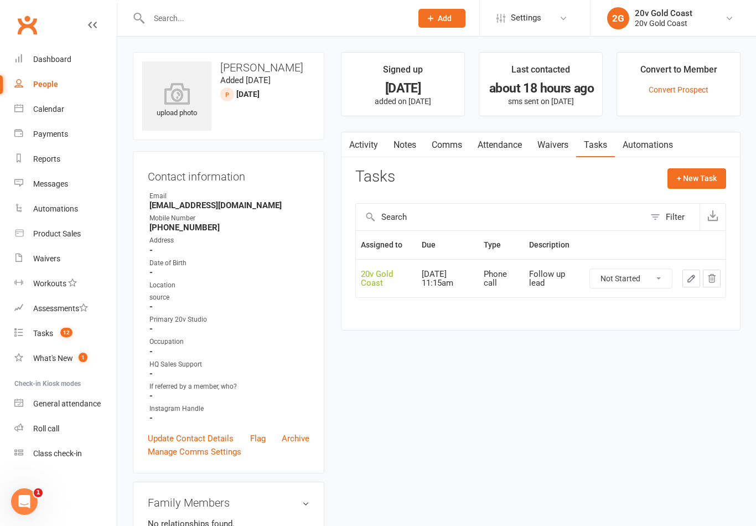
click at [692, 277] on icon "button" at bounding box center [691, 278] width 10 height 10
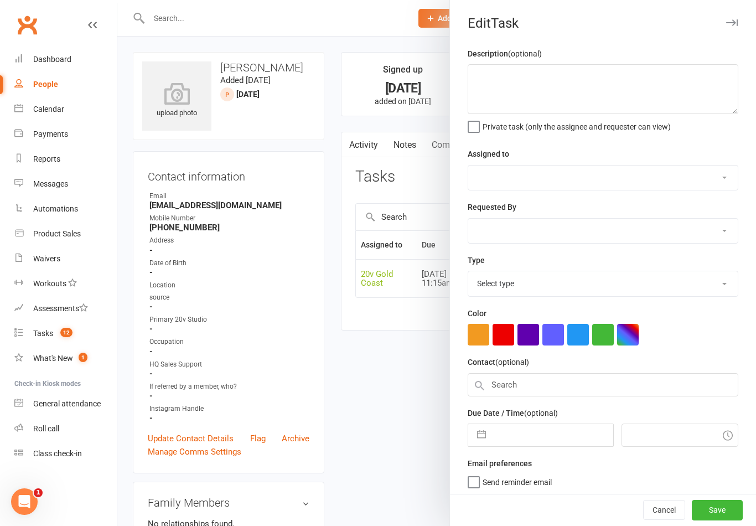
type textarea "Follow up lead"
select select "45734"
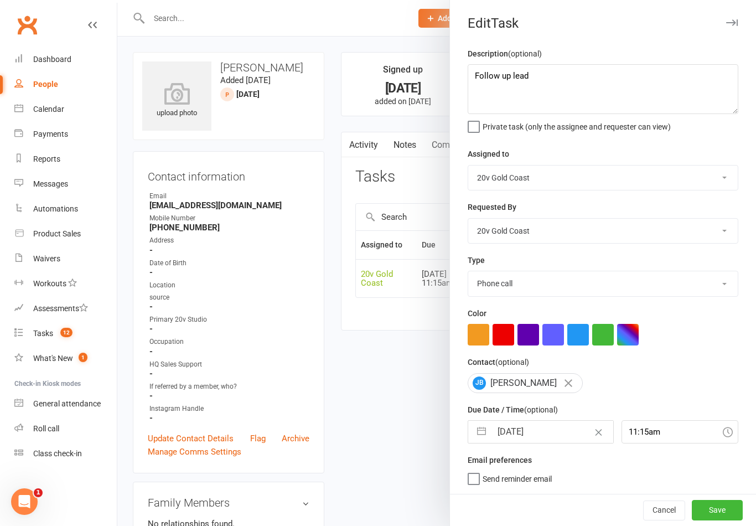
scroll to position [2, 0]
click at [494, 432] on input "[DATE]" at bounding box center [552, 432] width 121 height 22
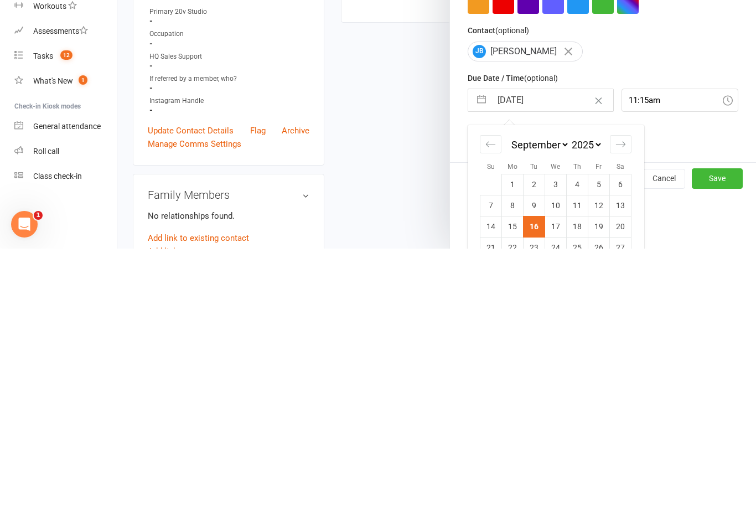
scroll to position [56, 0]
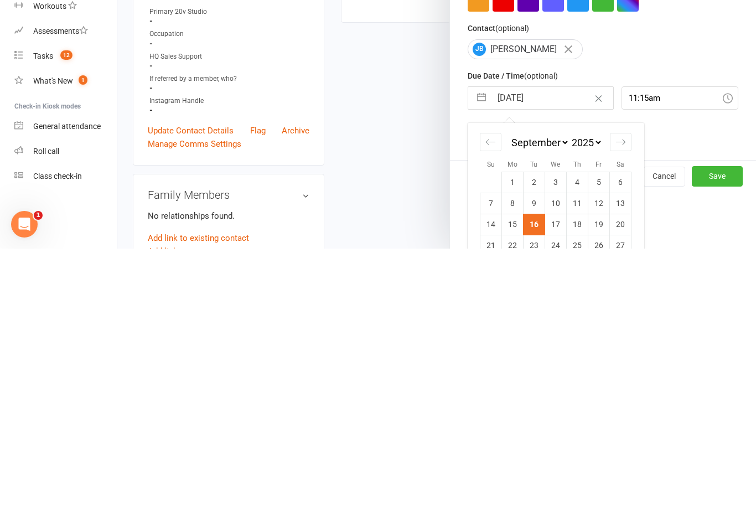
click at [560, 491] on td "17" at bounding box center [556, 501] width 22 height 21
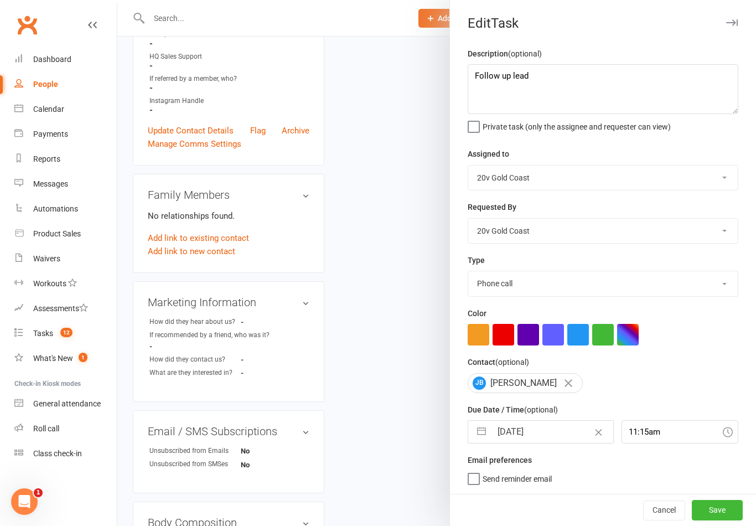
click at [725, 518] on button "Save" at bounding box center [717, 510] width 51 height 20
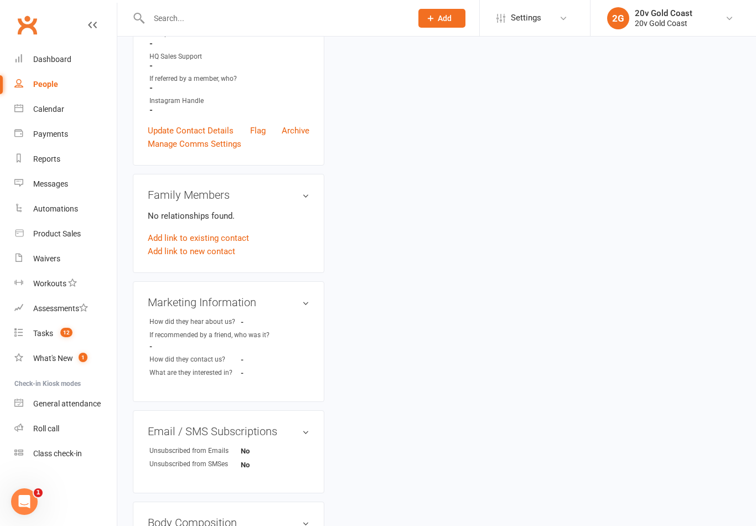
click at [47, 333] on div "Tasks" at bounding box center [43, 333] width 20 height 9
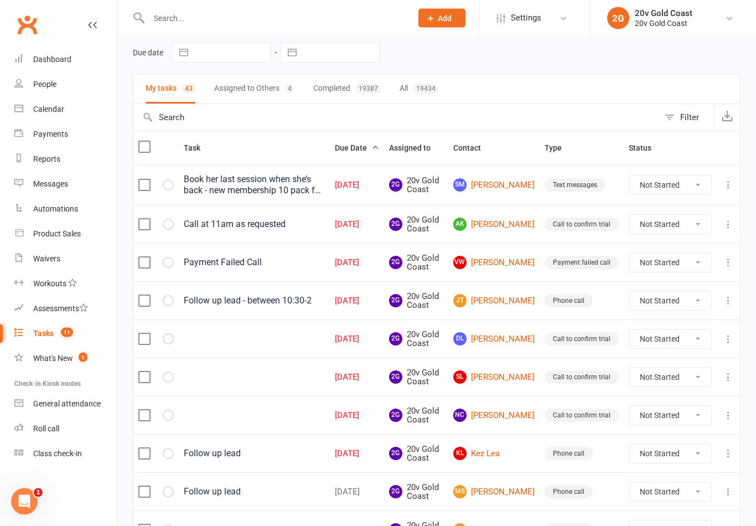
scroll to position [44, 0]
click at [261, 91] on button "Assigned to Others 4" at bounding box center [254, 88] width 80 height 29
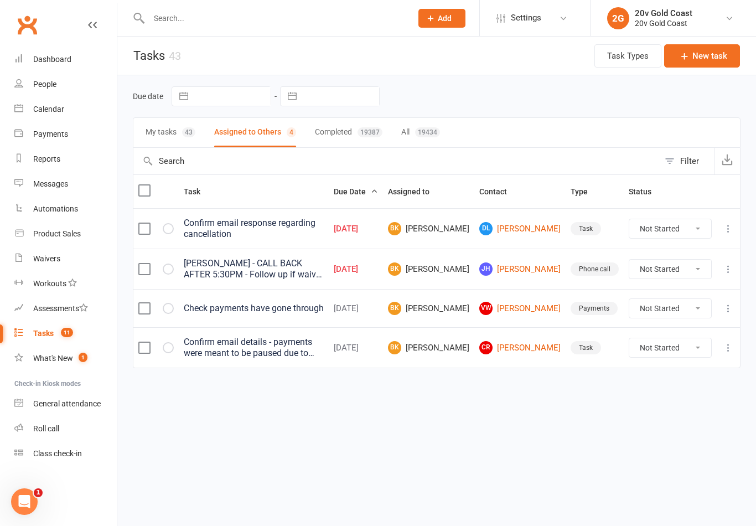
click at [166, 133] on button "My tasks 43" at bounding box center [171, 132] width 50 height 29
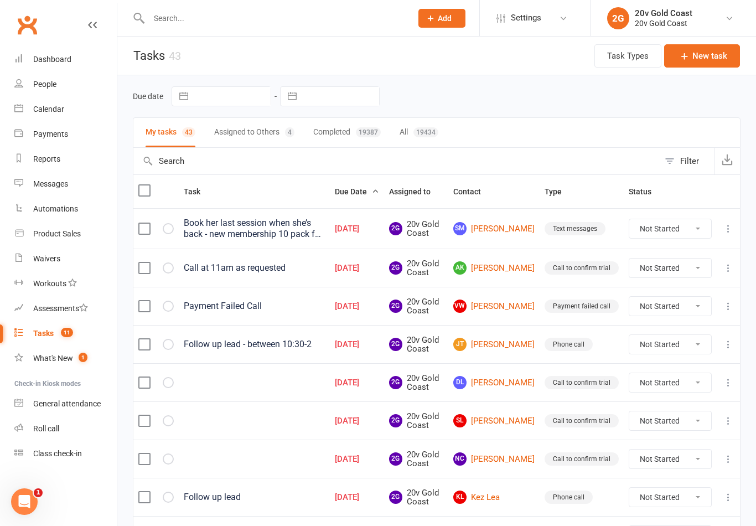
click at [515, 380] on link "DL [PERSON_NAME]" at bounding box center [493, 382] width 81 height 13
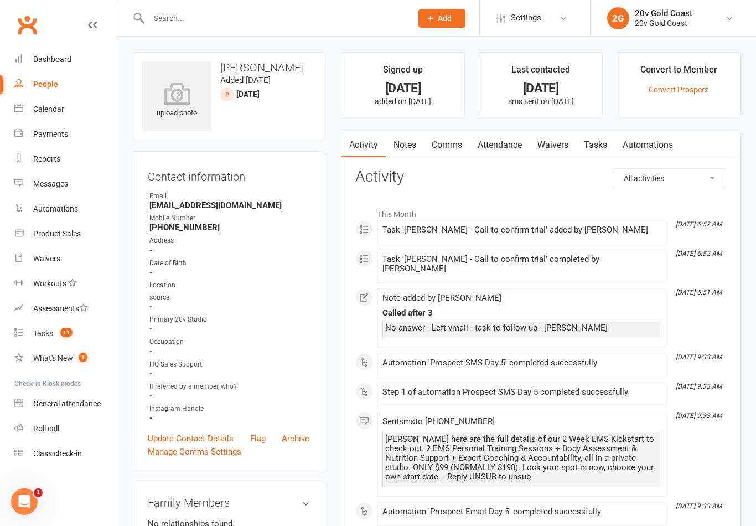
click at [401, 140] on link "Notes" at bounding box center [405, 144] width 38 height 25
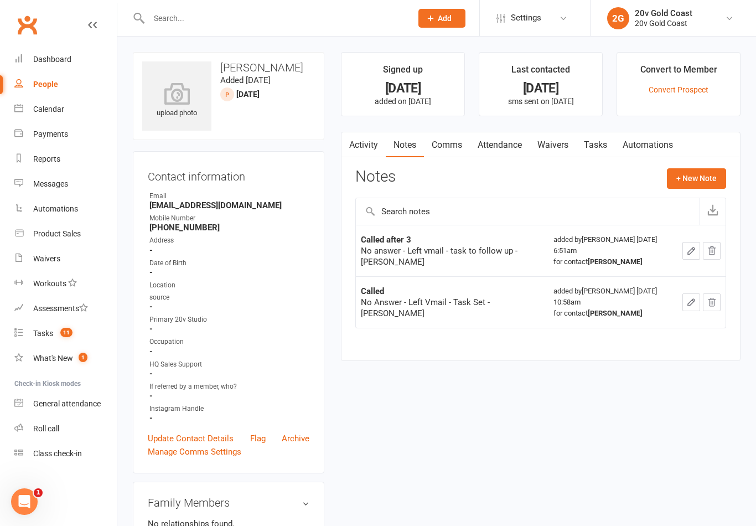
click at [604, 151] on link "Tasks" at bounding box center [595, 144] width 39 height 25
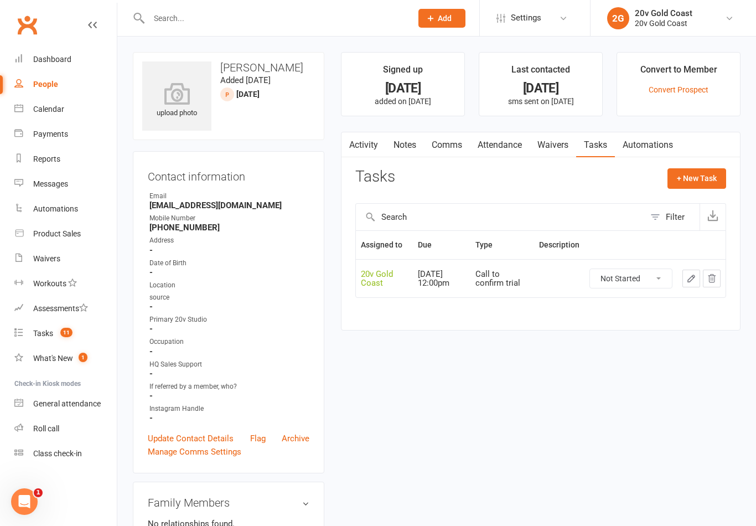
click at [361, 146] on link "Activity" at bounding box center [364, 144] width 44 height 25
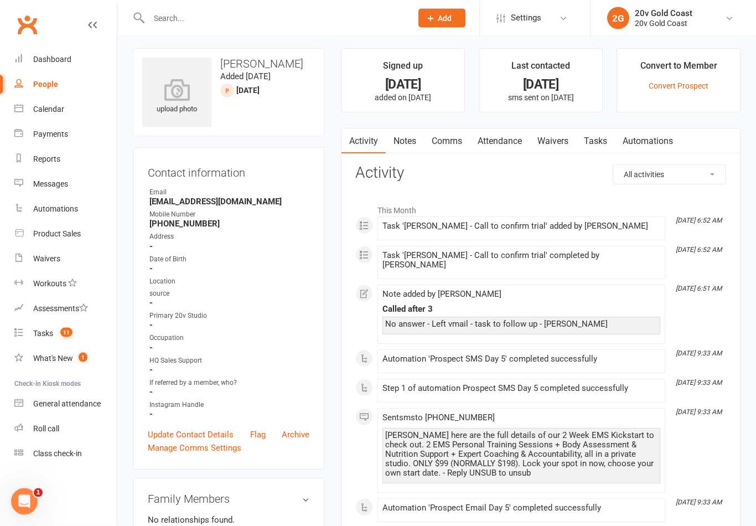
scroll to position [3, 0]
click at [496, 143] on link "Attendance" at bounding box center [500, 142] width 60 height 25
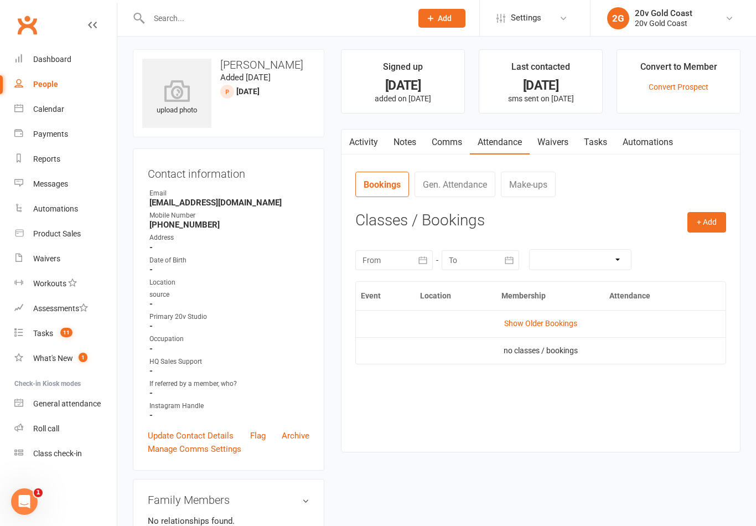
click at [373, 144] on link "Activity" at bounding box center [364, 142] width 44 height 25
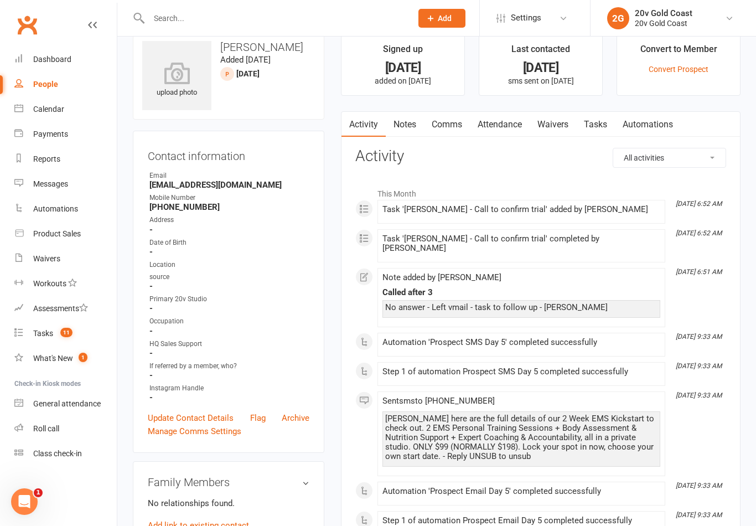
scroll to position [19, 0]
click at [603, 127] on link "Tasks" at bounding box center [595, 125] width 39 height 25
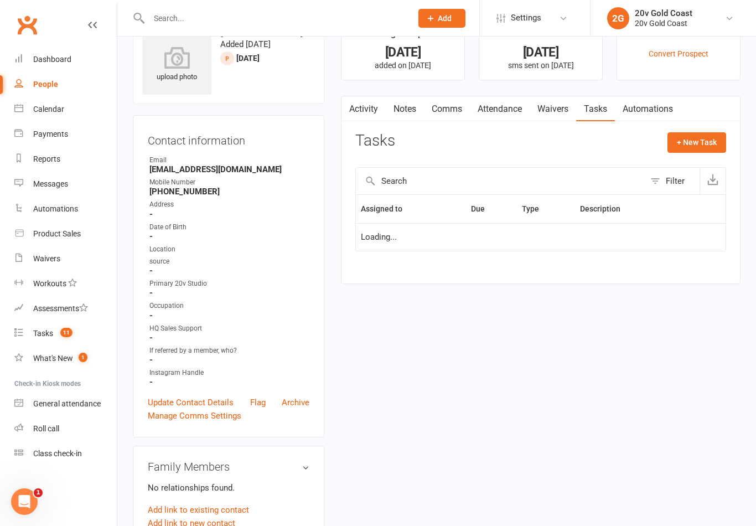
scroll to position [37, 0]
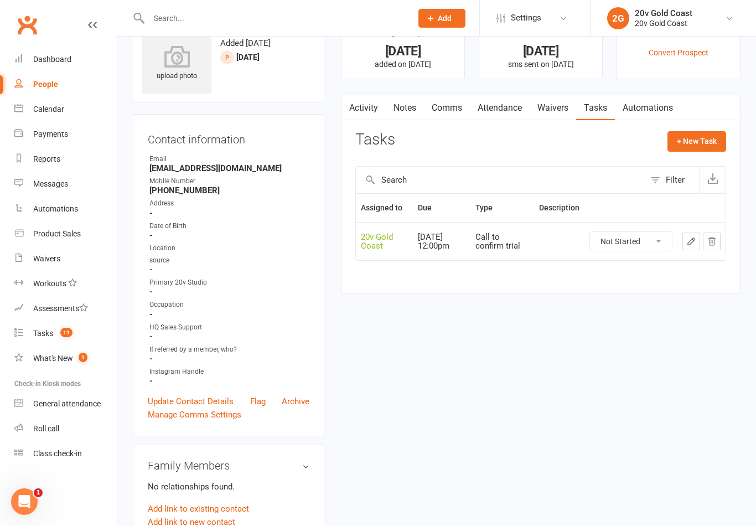
click at [359, 118] on link "Activity" at bounding box center [364, 107] width 44 height 25
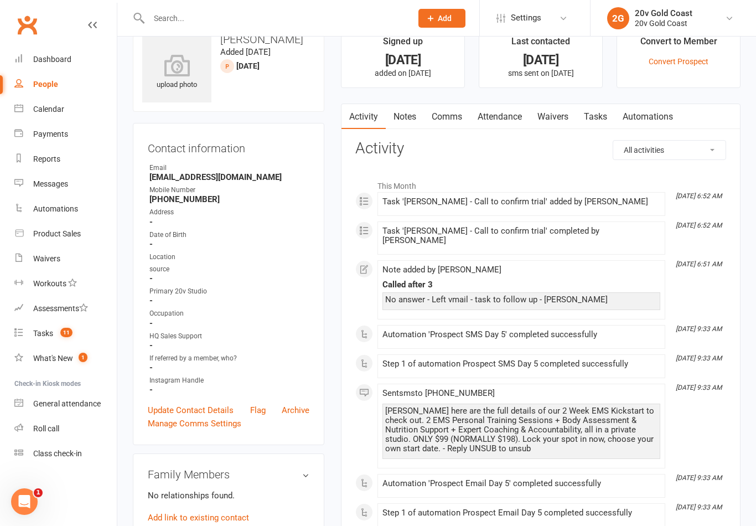
scroll to position [29, 0]
click at [407, 113] on link "Notes" at bounding box center [405, 116] width 38 height 25
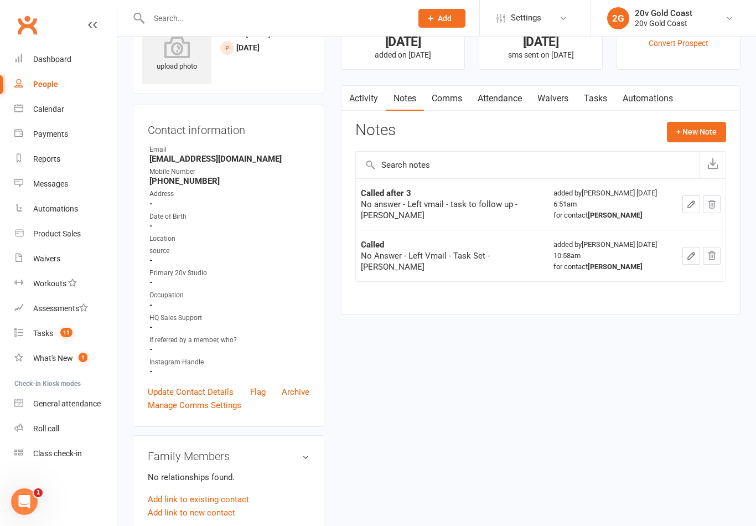
click at [695, 124] on button "+ New Note" at bounding box center [696, 132] width 59 height 20
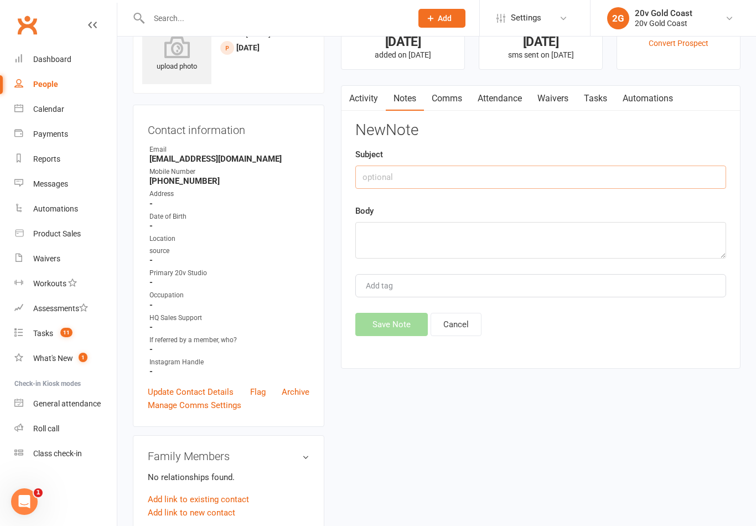
click at [580, 180] on input "text" at bounding box center [540, 177] width 371 height 23
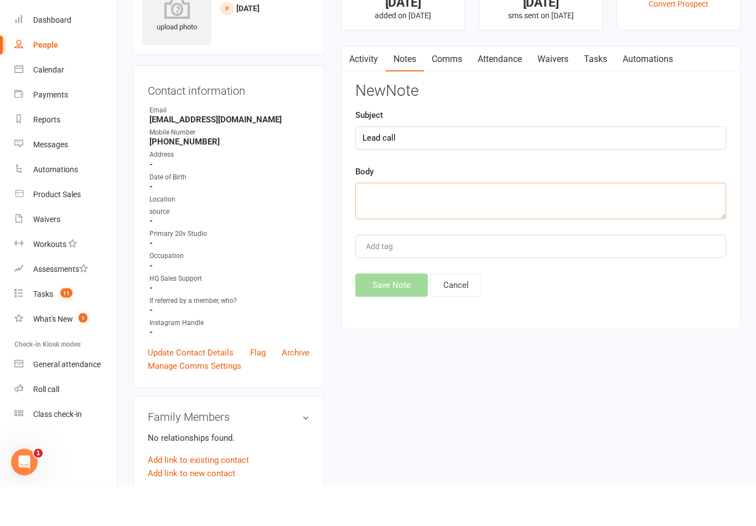
click at [581, 223] on textarea at bounding box center [540, 241] width 371 height 37
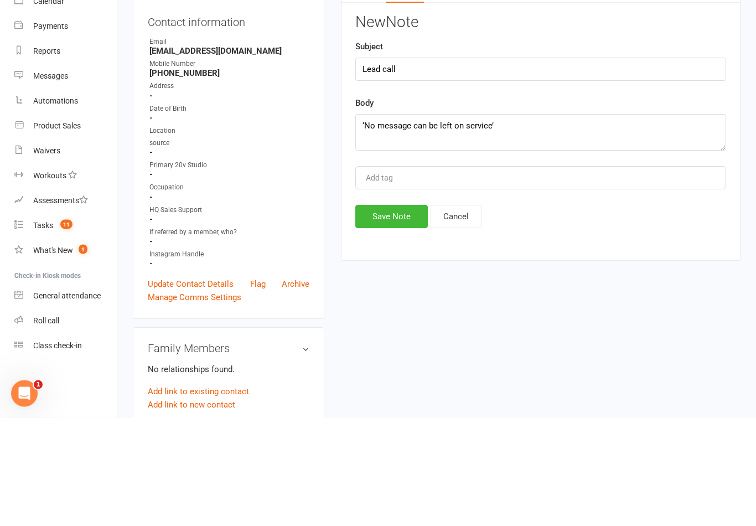
click at [386, 313] on button "Save Note" at bounding box center [391, 324] width 73 height 23
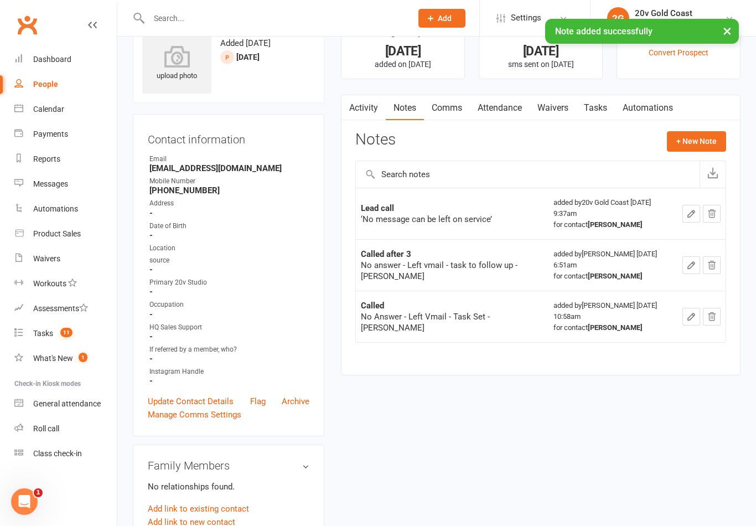
click at [601, 109] on link "Tasks" at bounding box center [595, 107] width 39 height 25
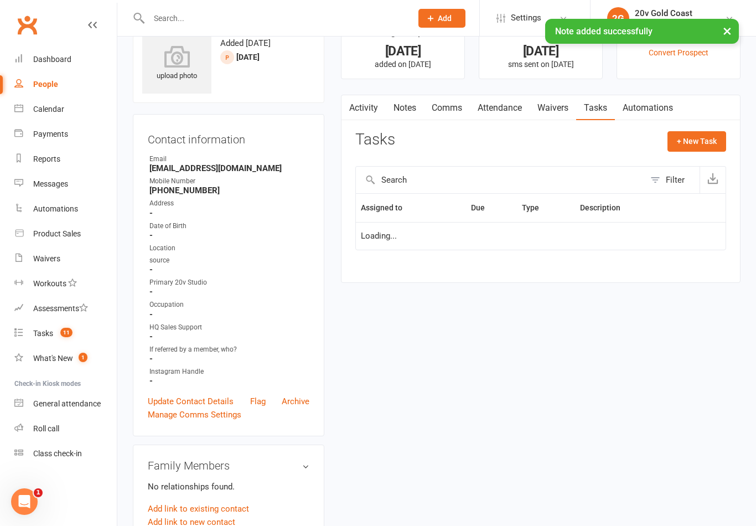
scroll to position [54, 0]
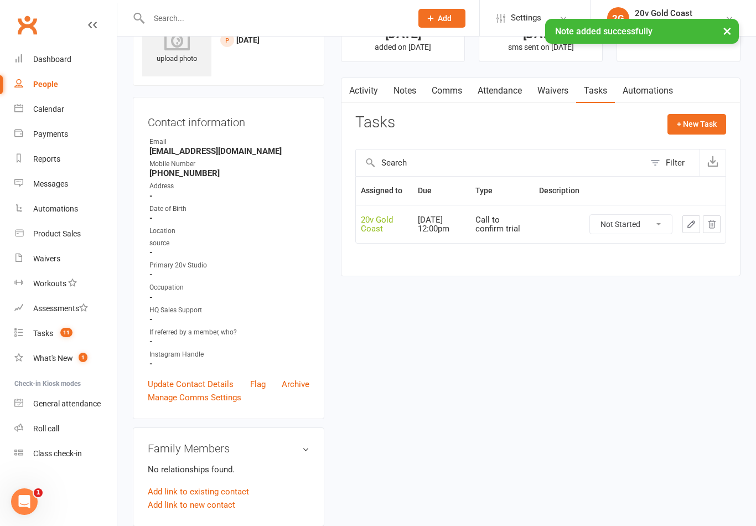
click at [628, 230] on select "Not Started In Progress Waiting Complete" at bounding box center [631, 224] width 82 height 19
click at [683, 229] on button "button" at bounding box center [692, 224] width 18 height 18
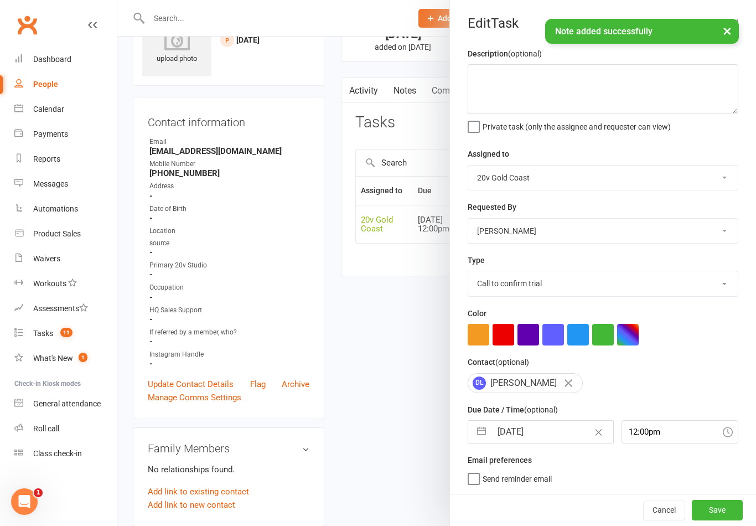
scroll to position [2, 0]
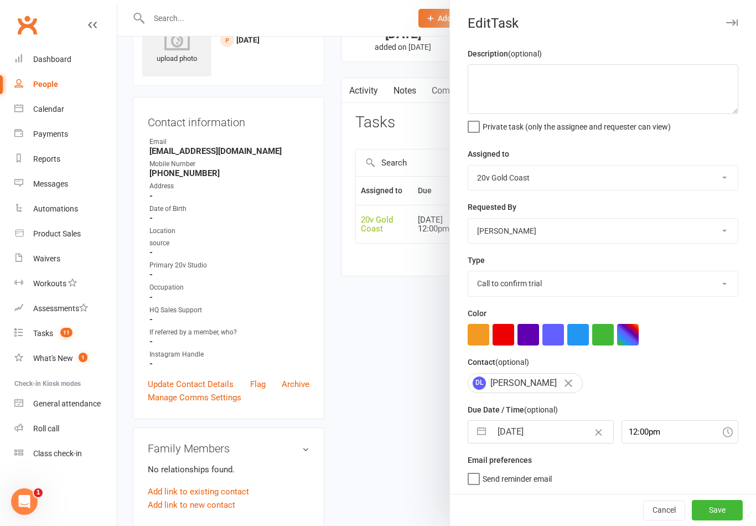
click at [715, 518] on button "Save" at bounding box center [717, 510] width 51 height 20
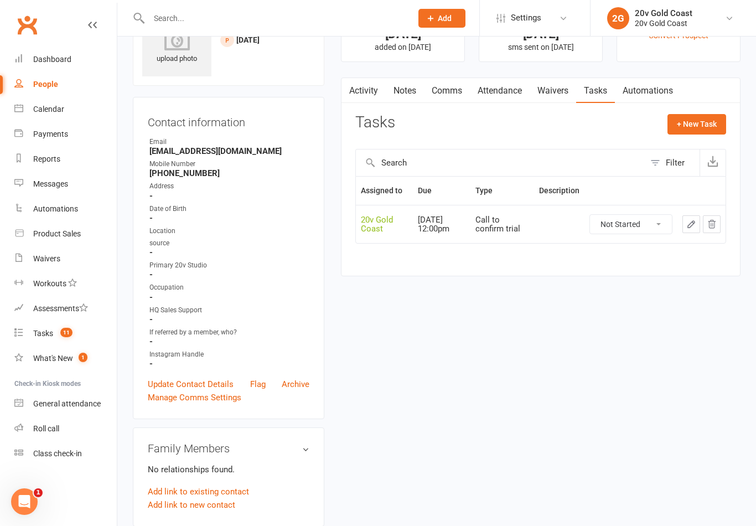
click at [647, 226] on select "Not Started In Progress Waiting Complete" at bounding box center [631, 224] width 82 height 19
click at [705, 130] on button "+ New Task" at bounding box center [697, 124] width 59 height 20
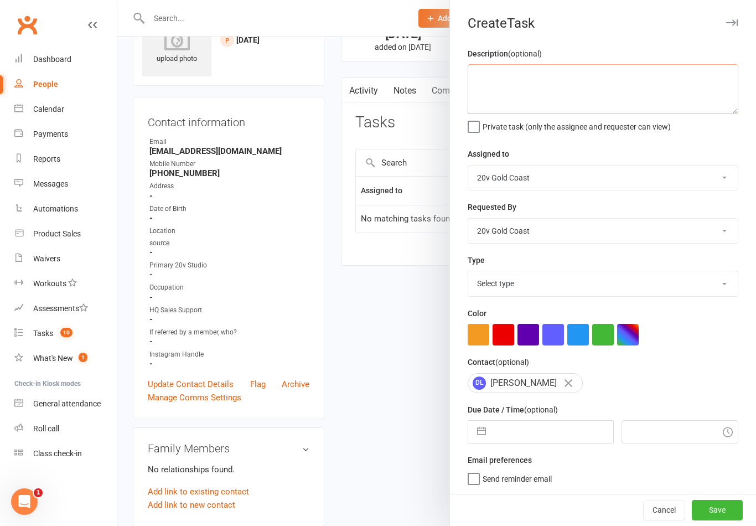
click at [648, 95] on textarea at bounding box center [603, 89] width 271 height 50
click at [690, 138] on div "Description (optional) Follow up lead Private task (only the assignee and reque…" at bounding box center [603, 270] width 306 height 447
click at [595, 281] on select "Select type Call to confirm trial Cancel down Cancel down [PERSON_NAME] and [PE…" at bounding box center [603, 283] width 270 height 24
click at [499, 443] on input "text" at bounding box center [552, 432] width 121 height 22
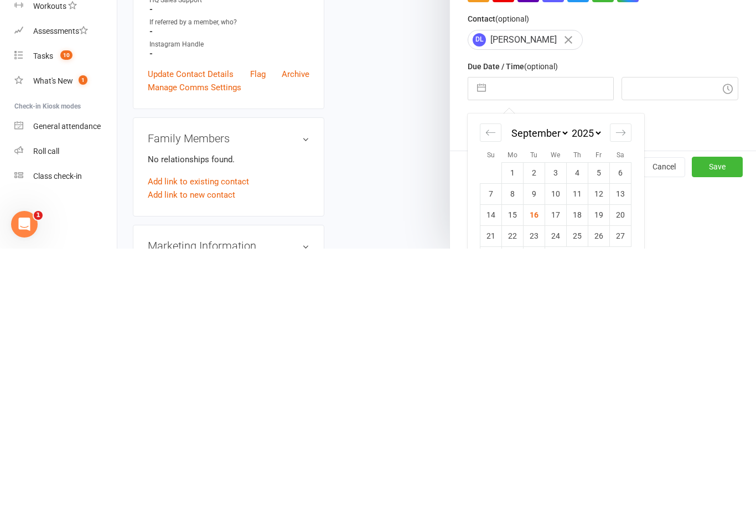
scroll to position [68, 0]
click at [556, 480] on td "17" at bounding box center [556, 490] width 22 height 21
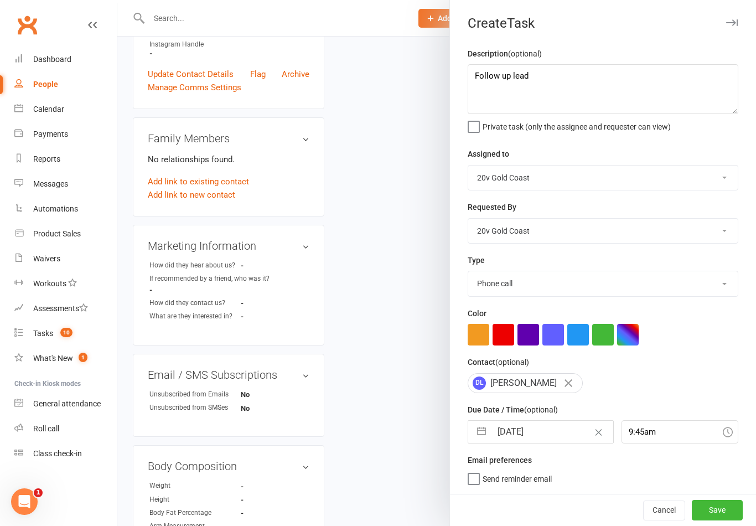
click at [722, 512] on button "Save" at bounding box center [717, 510] width 51 height 20
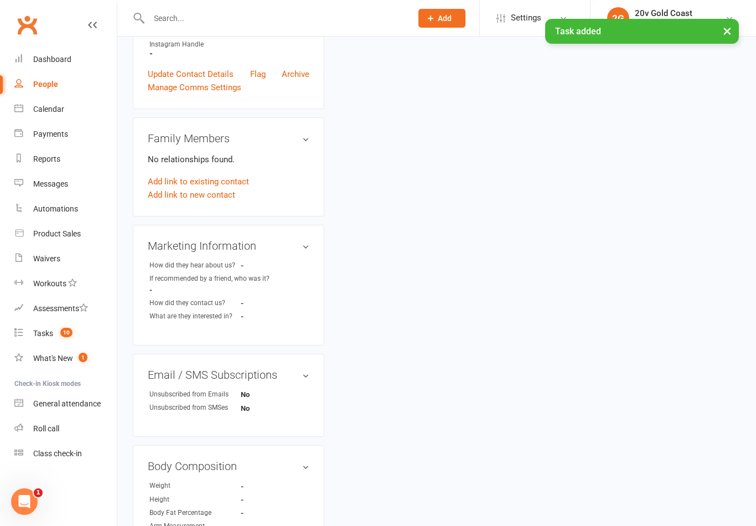
click at [54, 336] on link "Tasks 10" at bounding box center [65, 333] width 102 height 25
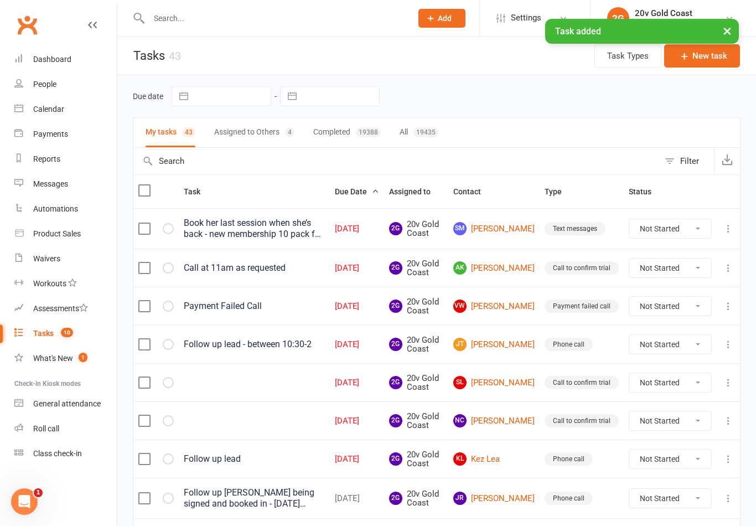
click at [516, 383] on link "SL [PERSON_NAME]" at bounding box center [493, 382] width 81 height 13
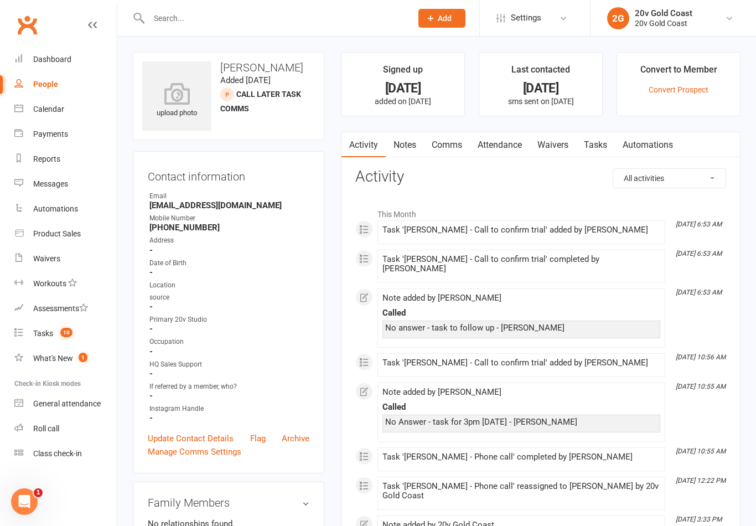
click at [597, 141] on link "Tasks" at bounding box center [595, 144] width 39 height 25
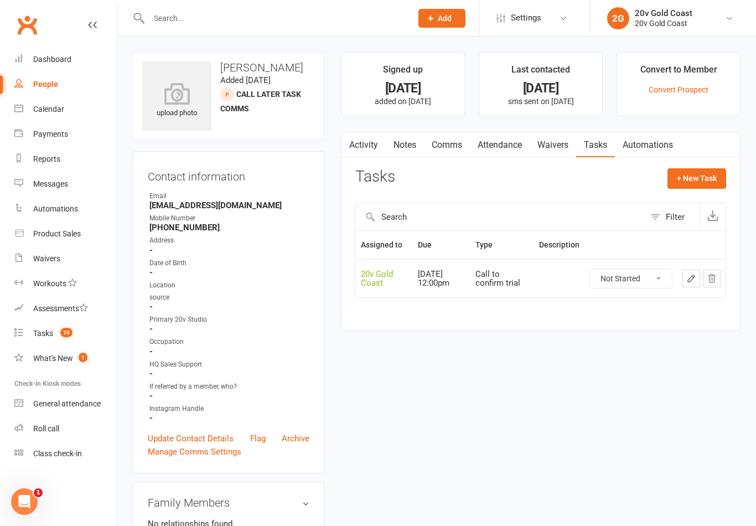
click at [400, 154] on link "Notes" at bounding box center [405, 144] width 38 height 25
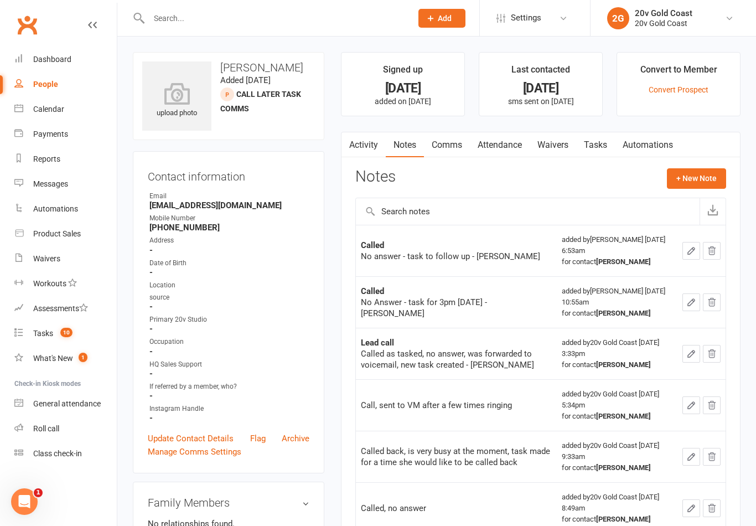
click at [714, 172] on button "+ New Note" at bounding box center [696, 178] width 59 height 20
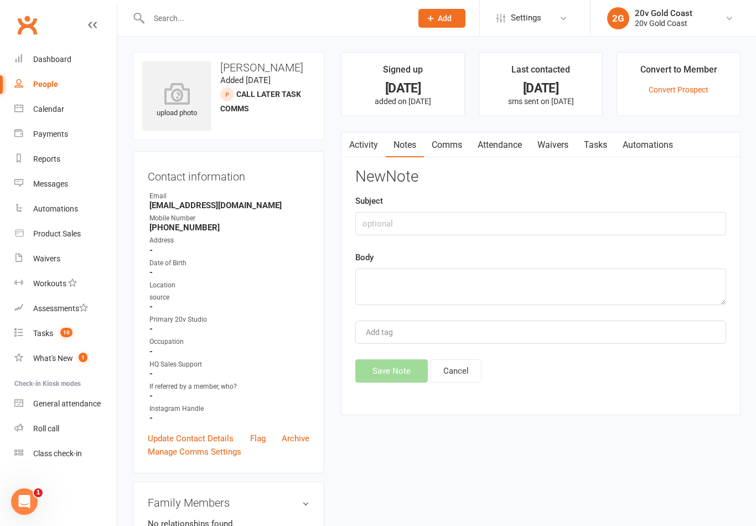
click at [544, 208] on div "Subject" at bounding box center [540, 214] width 371 height 41
click at [545, 243] on div "New Note Subject Body Add tag Save Note Cancel" at bounding box center [540, 275] width 371 height 214
click at [588, 225] on input "text" at bounding box center [540, 223] width 371 height 23
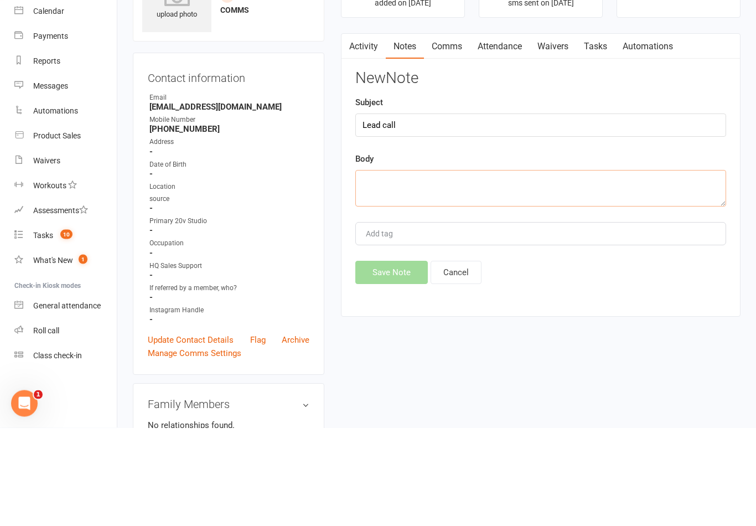
click at [519, 268] on textarea at bounding box center [540, 286] width 371 height 37
click at [651, 212] on input "Lead call" at bounding box center [540, 223] width 371 height 23
click at [615, 251] on div "Body Tried calling, left message - [PERSON_NAME]" at bounding box center [540, 278] width 371 height 54
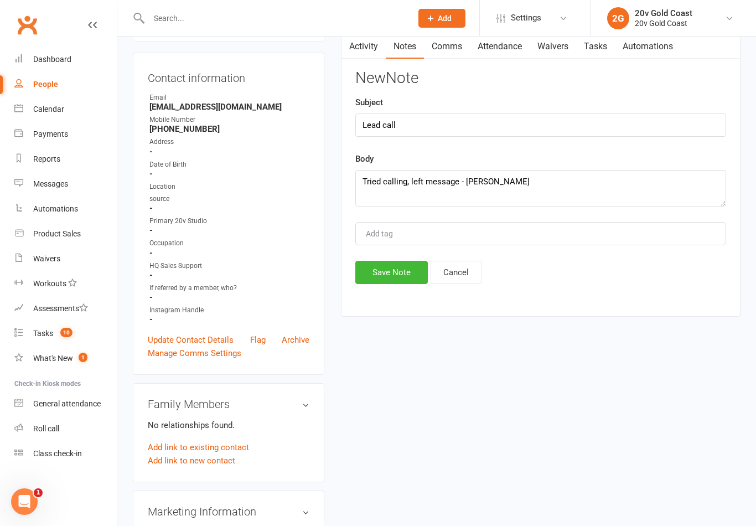
click at [400, 273] on button "Save Note" at bounding box center [391, 272] width 73 height 23
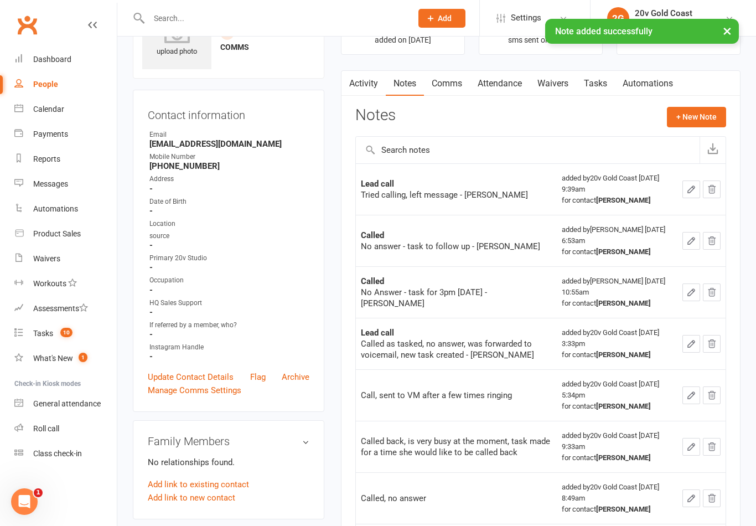
scroll to position [30, 0]
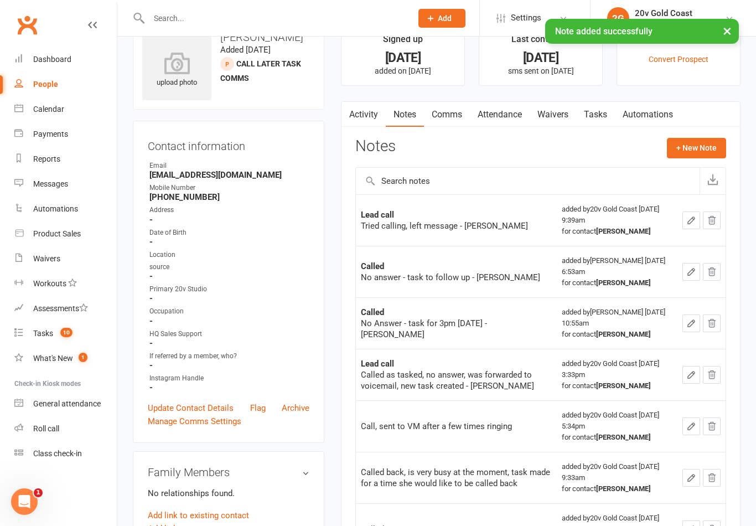
click at [599, 110] on link "Tasks" at bounding box center [595, 114] width 39 height 25
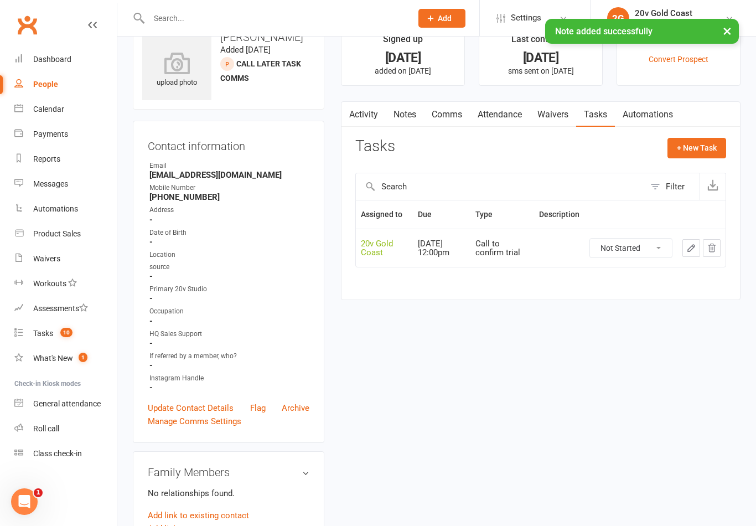
click at [644, 246] on select "Not Started In Progress Waiting Complete" at bounding box center [631, 248] width 82 height 19
click at [712, 146] on button "+ New Task" at bounding box center [697, 148] width 59 height 20
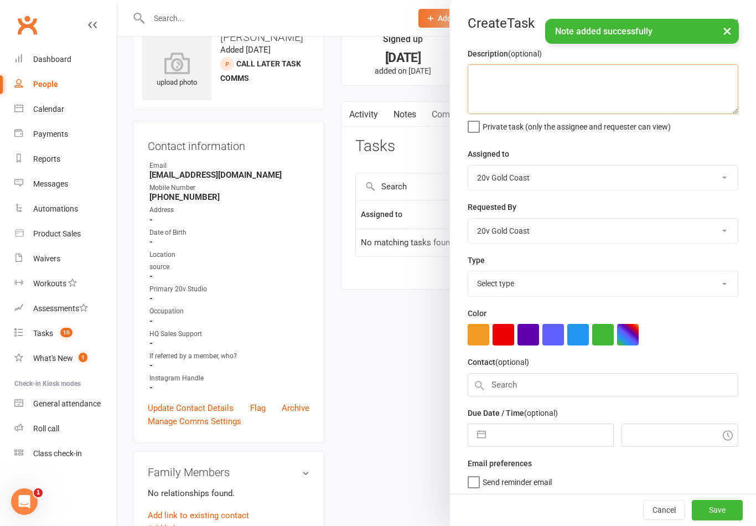
click at [596, 95] on textarea at bounding box center [603, 89] width 271 height 50
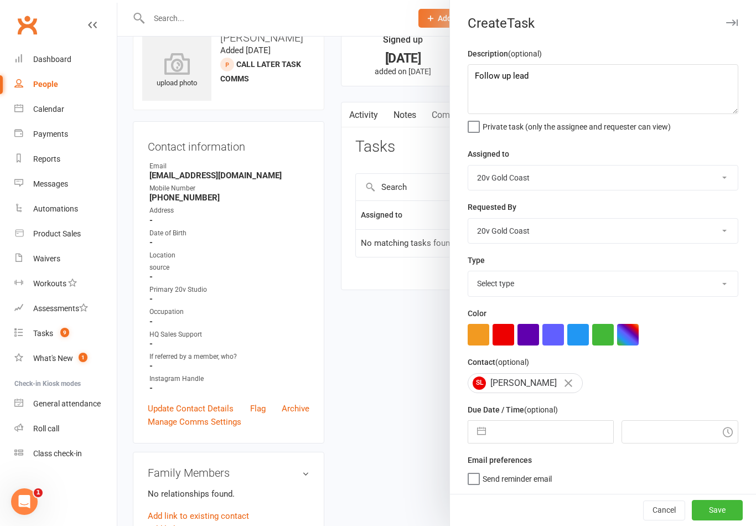
click at [679, 138] on div "Description (optional) Follow up lead Private task (only the assignee and reque…" at bounding box center [603, 270] width 306 height 447
click at [562, 280] on select "Select type Call to confirm trial Cancel down Cancel down [PERSON_NAME] and [PE…" at bounding box center [603, 283] width 270 height 24
click at [504, 441] on input "text" at bounding box center [552, 432] width 121 height 22
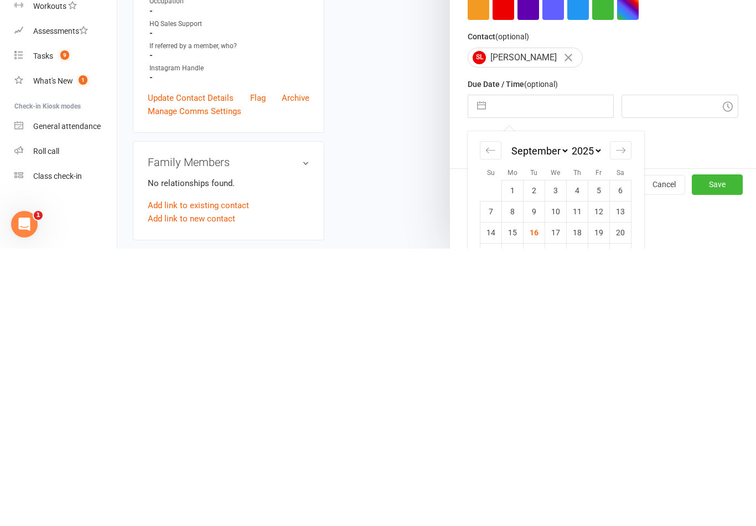
scroll to position [95, 0]
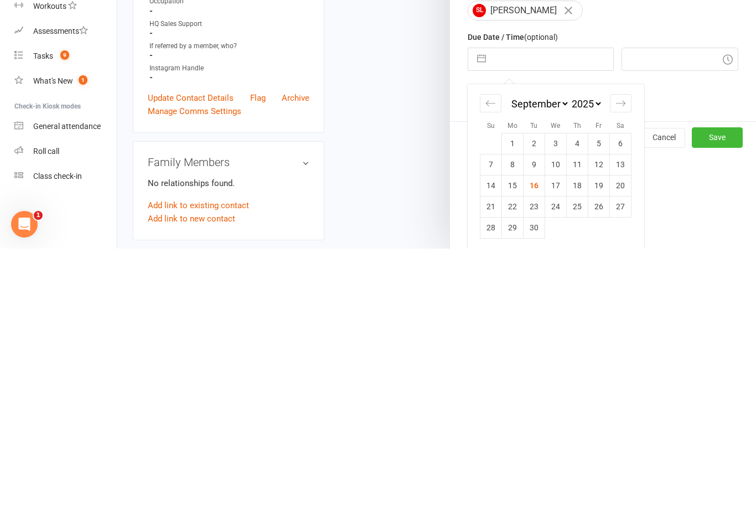
click at [513, 473] on td "22" at bounding box center [513, 483] width 22 height 21
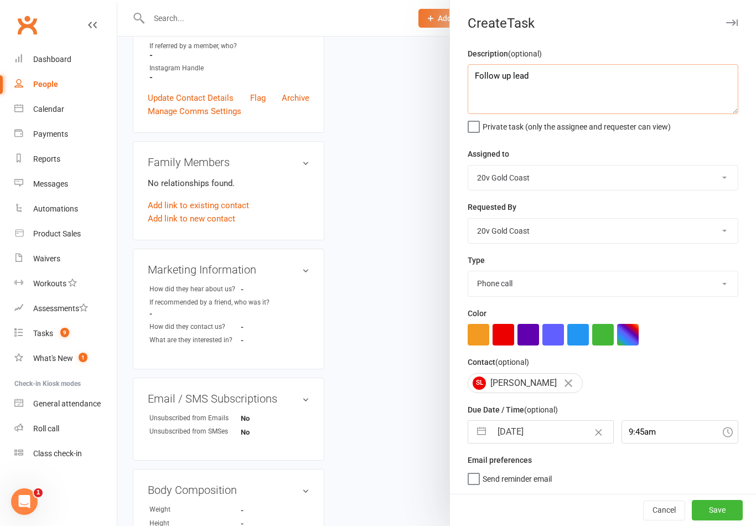
click at [664, 72] on textarea "Follow up lead" at bounding box center [603, 89] width 271 height 50
click at [681, 137] on div "Description (optional) Follow up lead - consider parachute Private task (only t…" at bounding box center [603, 270] width 306 height 447
click at [723, 509] on button "Save" at bounding box center [717, 510] width 51 height 20
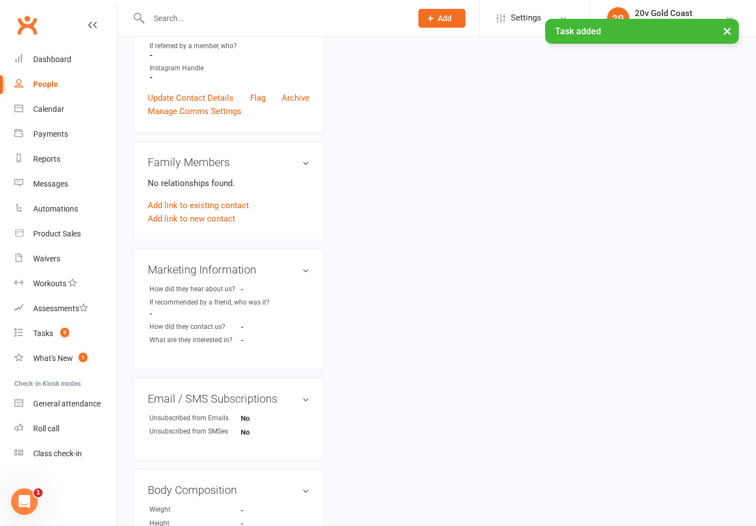
click at [47, 334] on div "Tasks" at bounding box center [43, 333] width 20 height 9
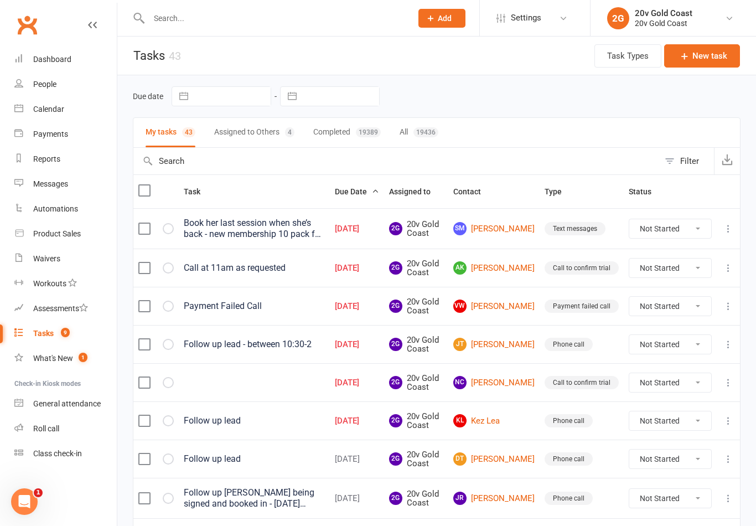
click at [506, 386] on link "NC [PERSON_NAME]" at bounding box center [493, 382] width 81 height 13
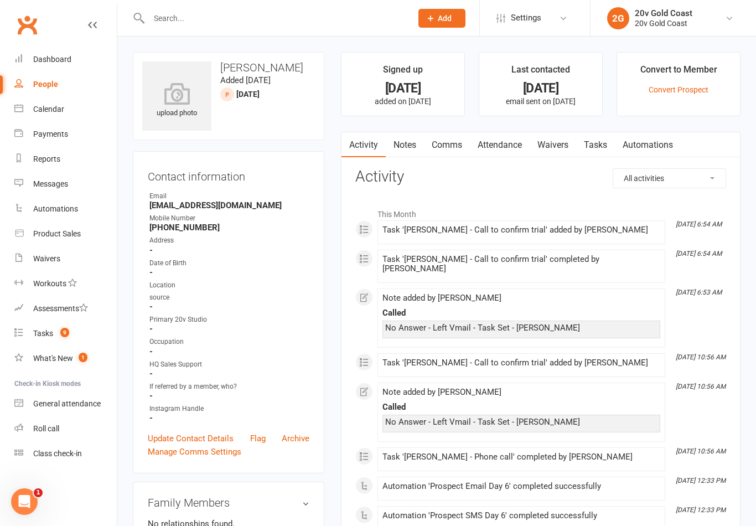
click at [458, 152] on link "Comms" at bounding box center [447, 144] width 46 height 25
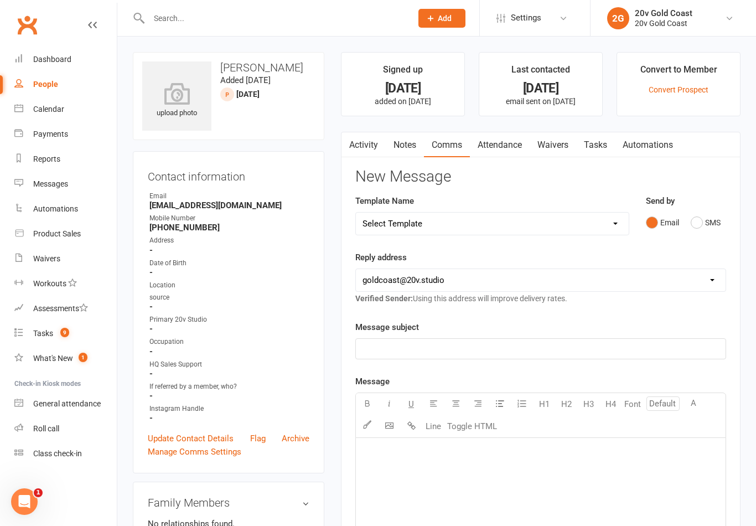
click at [419, 144] on link "Notes" at bounding box center [405, 144] width 38 height 25
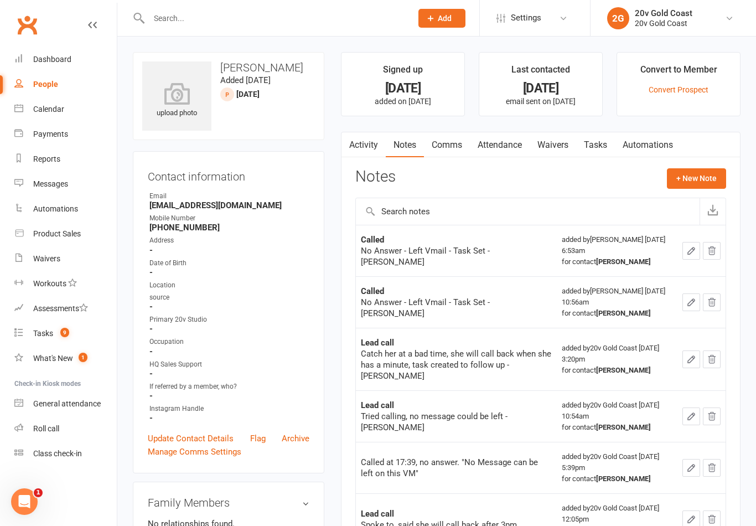
click at [709, 186] on button "+ New Note" at bounding box center [696, 178] width 59 height 20
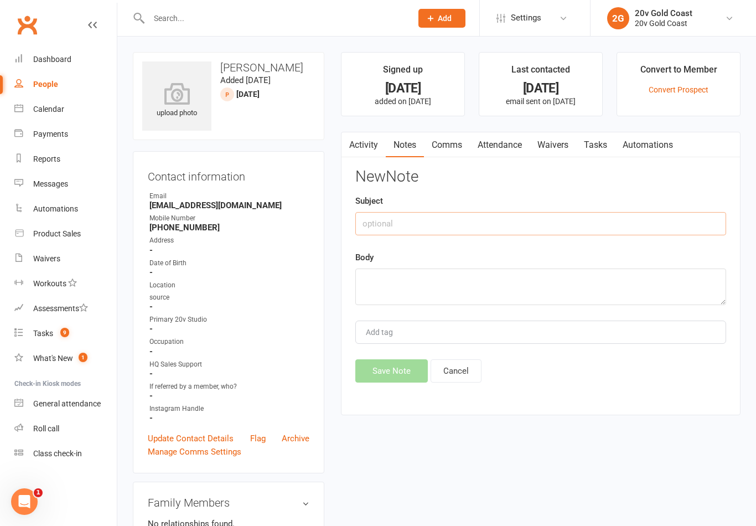
click at [580, 216] on input "text" at bounding box center [540, 223] width 371 height 23
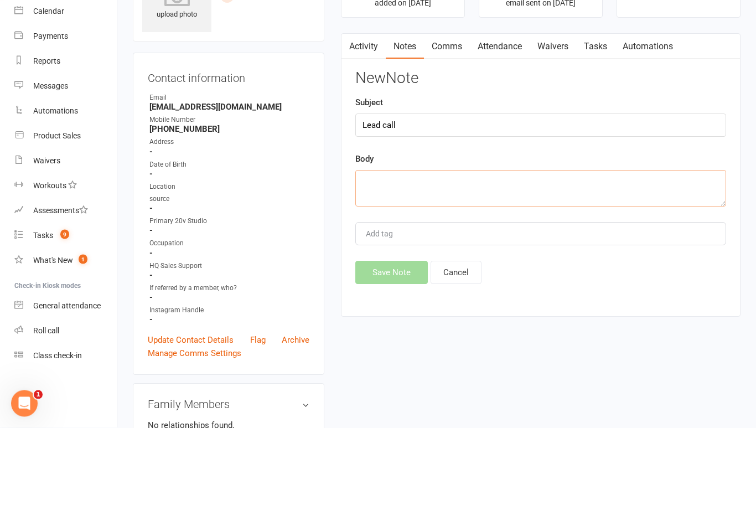
click at [559, 268] on textarea at bounding box center [540, 286] width 371 height 37
click at [652, 168] on div "New Note Subject Lead call Body Tried calling - ‘no message can left’ - [PERSON…" at bounding box center [540, 275] width 371 height 214
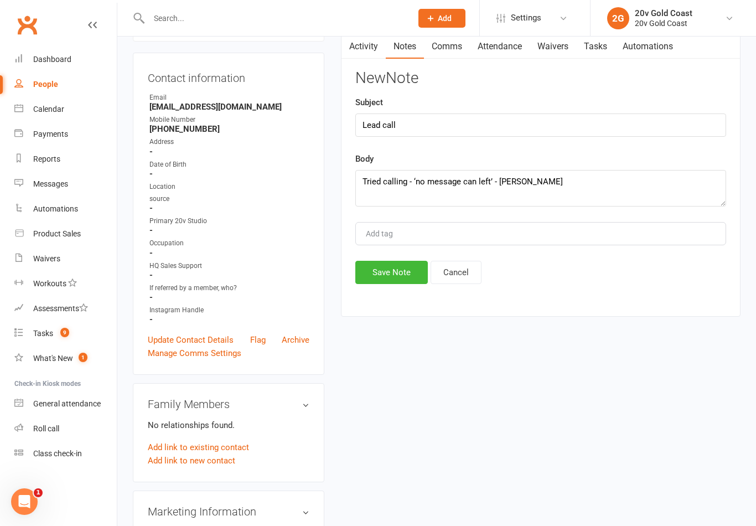
click at [396, 283] on button "Save Note" at bounding box center [391, 272] width 73 height 23
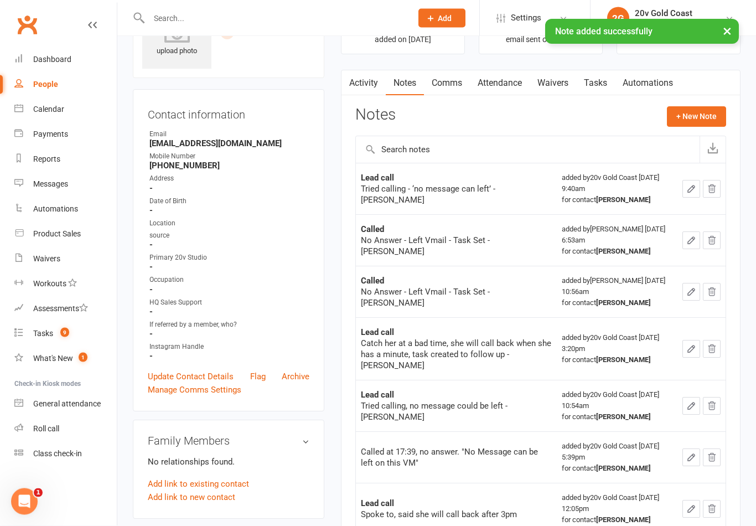
scroll to position [27, 0]
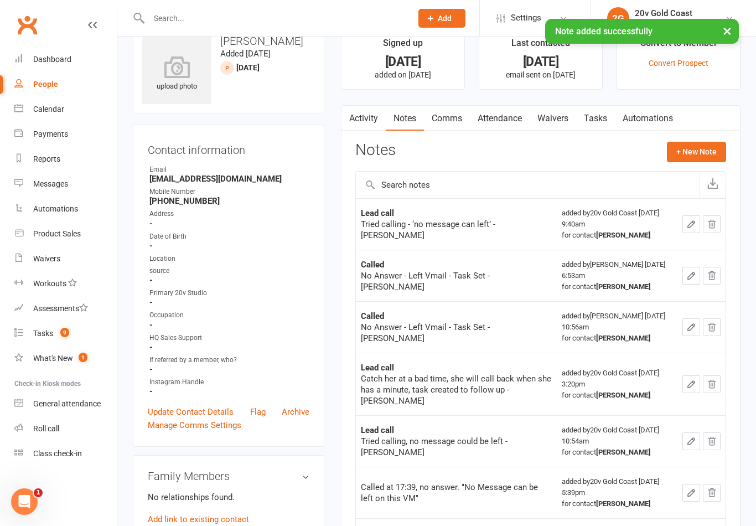
click at [606, 110] on link "Tasks" at bounding box center [595, 118] width 39 height 25
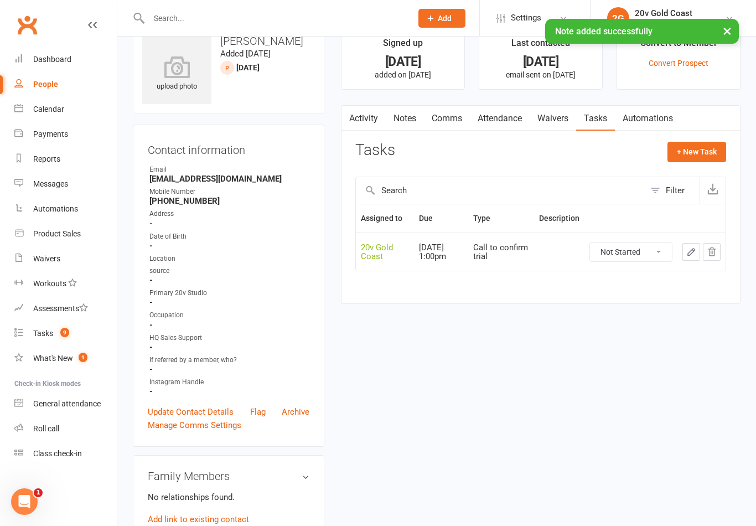
click at [634, 253] on select "Not Started In Progress Waiting Complete" at bounding box center [631, 251] width 82 height 19
click at [712, 149] on button "+ New Task" at bounding box center [697, 152] width 59 height 20
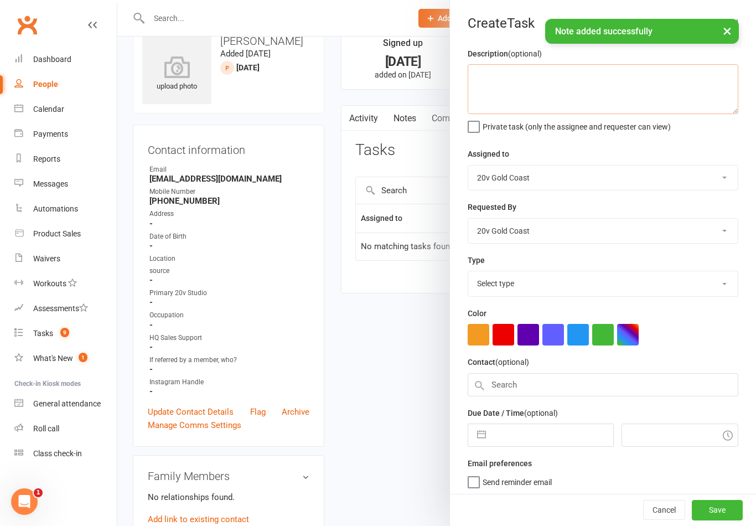
click at [565, 97] on textarea at bounding box center [603, 89] width 271 height 50
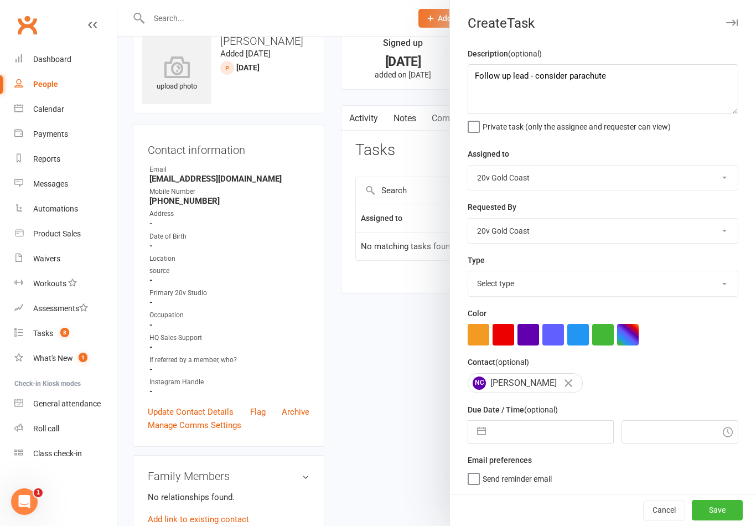
click at [698, 141] on div "Description (optional) Follow up lead - consider parachute Private task (only t…" at bounding box center [603, 270] width 306 height 447
click at [583, 231] on select "20v Gold Coast 20v HQ [PERSON_NAME] [PERSON_NAME] [PERSON_NAME] [PERSON_NAME] […" at bounding box center [603, 231] width 270 height 24
click at [669, 287] on select "Select type Call to confirm trial Cancel down Cancel down [PERSON_NAME] and [PE…" at bounding box center [603, 283] width 270 height 24
click at [588, 295] on select "Select type Call to confirm trial Cancel down Cancel down [PERSON_NAME] and [PE…" at bounding box center [603, 283] width 270 height 24
click at [526, 437] on input "text" at bounding box center [552, 432] width 121 height 22
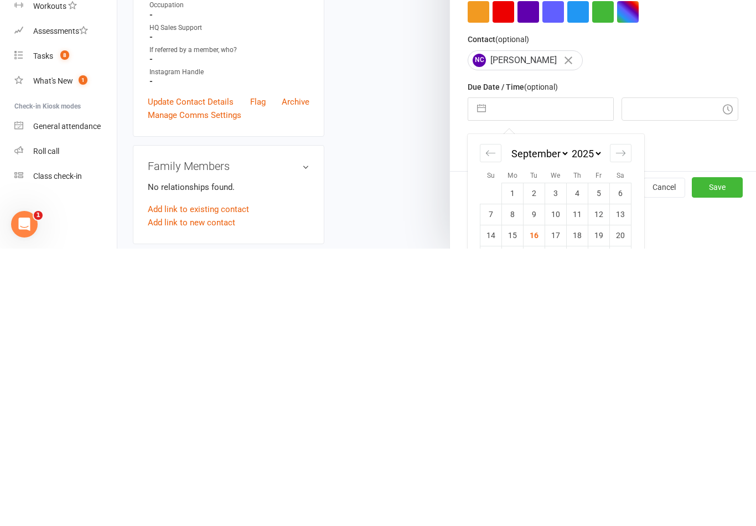
scroll to position [57, 0]
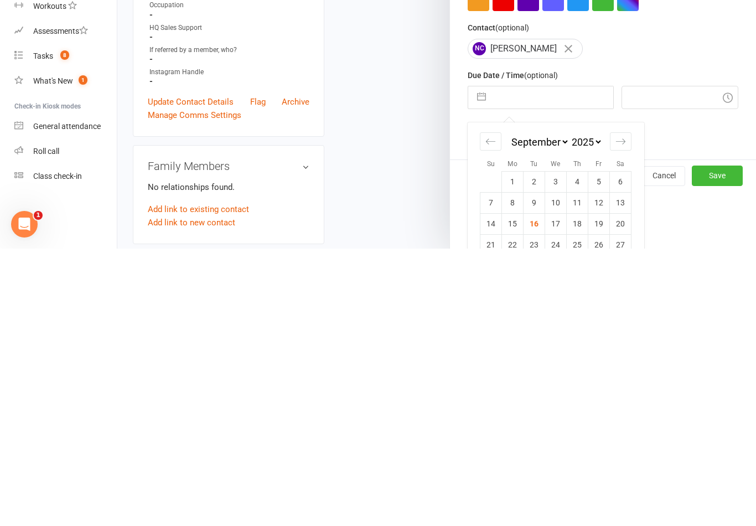
click at [552, 490] on td "17" at bounding box center [556, 500] width 22 height 21
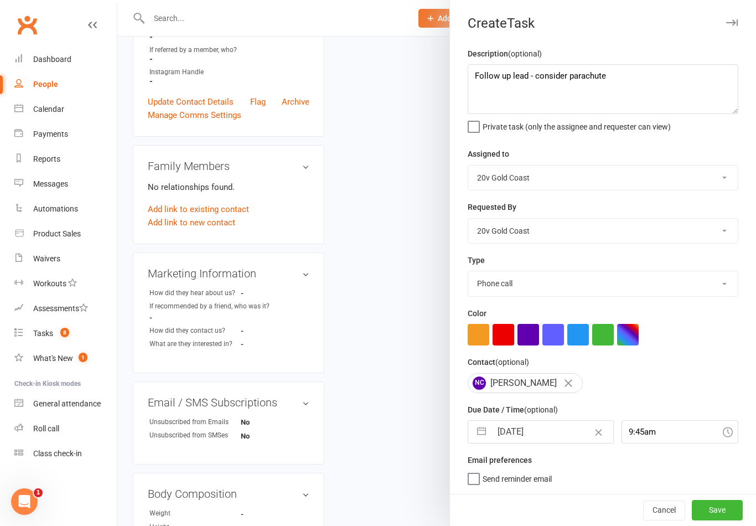
scroll to position [2, 0]
click at [524, 435] on input "[DATE]" at bounding box center [552, 432] width 121 height 22
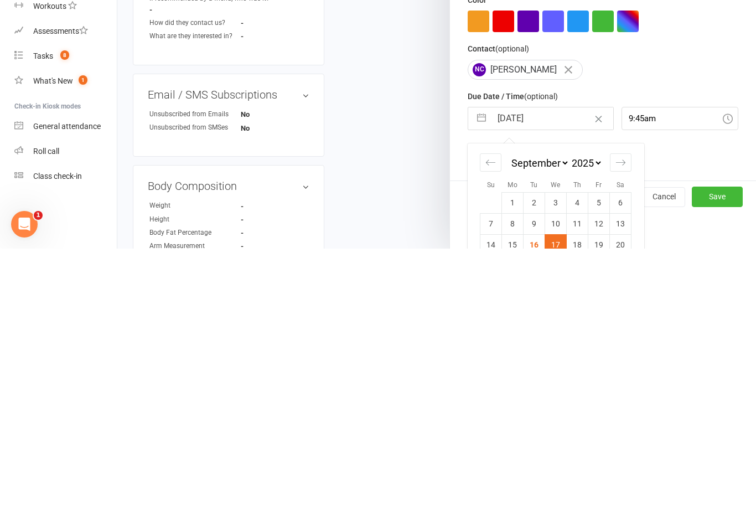
scroll to position [50, 0]
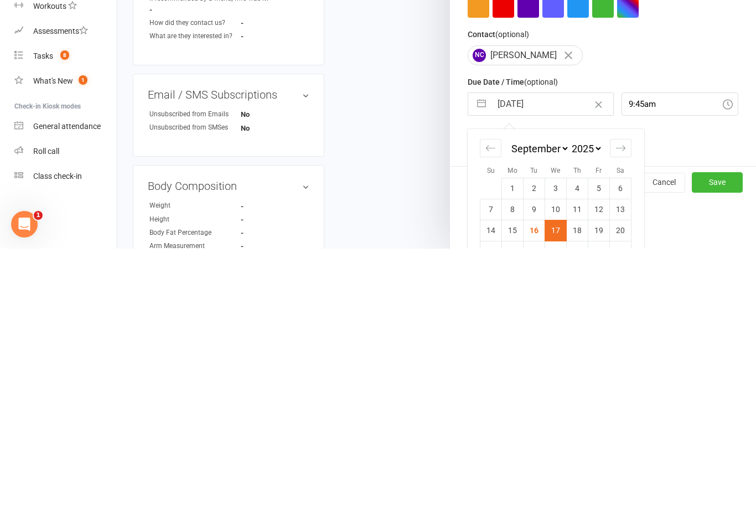
click at [597, 497] on td "19" at bounding box center [599, 507] width 22 height 21
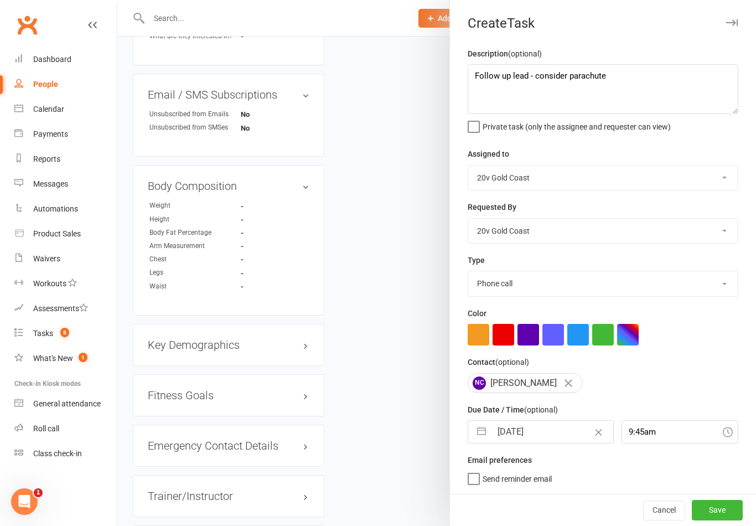
click at [729, 514] on button "Save" at bounding box center [717, 510] width 51 height 20
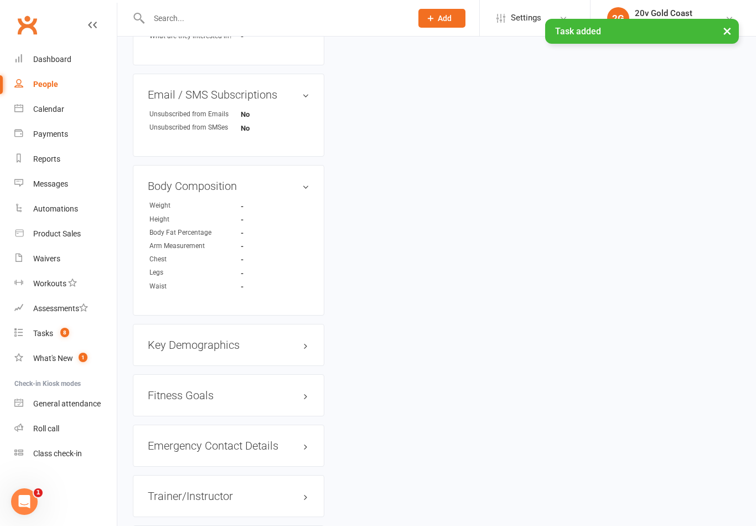
click at [61, 334] on span "8" at bounding box center [64, 332] width 9 height 9
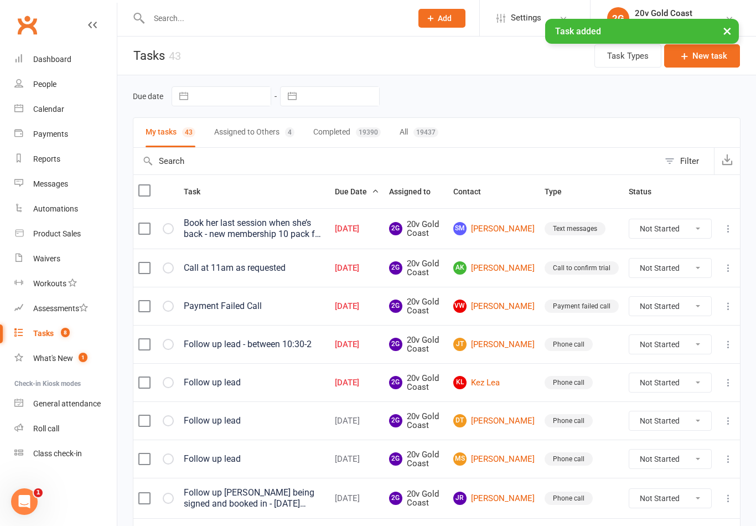
click at [514, 381] on link "KL Kez Lea" at bounding box center [493, 382] width 81 height 13
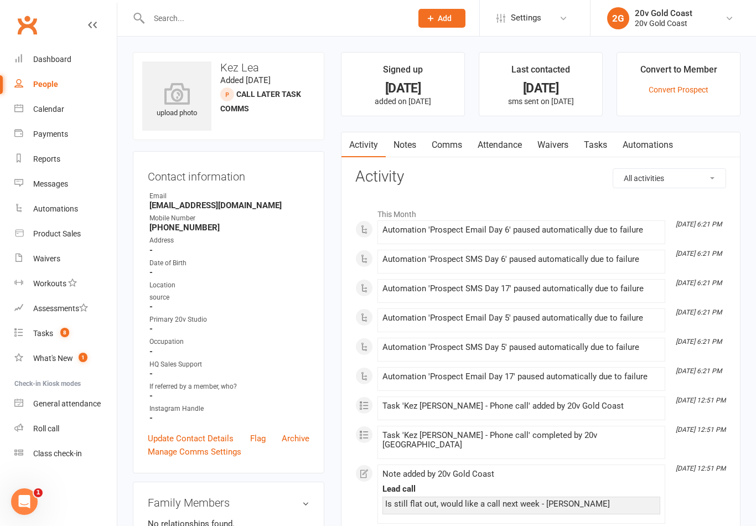
click at [412, 147] on link "Notes" at bounding box center [405, 144] width 38 height 25
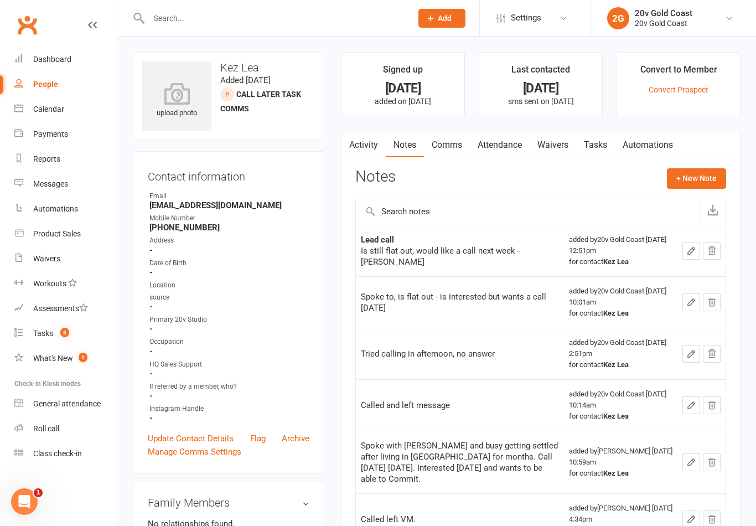
click at [709, 178] on button "+ New Note" at bounding box center [696, 178] width 59 height 20
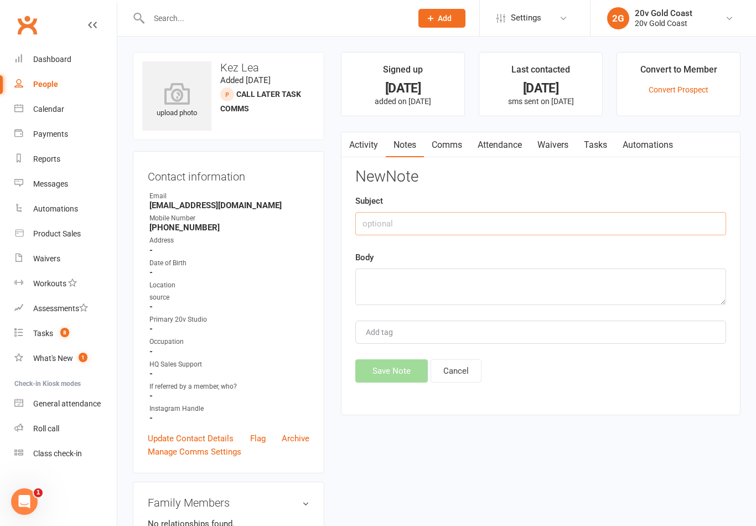
click at [545, 220] on input "text" at bounding box center [540, 223] width 371 height 23
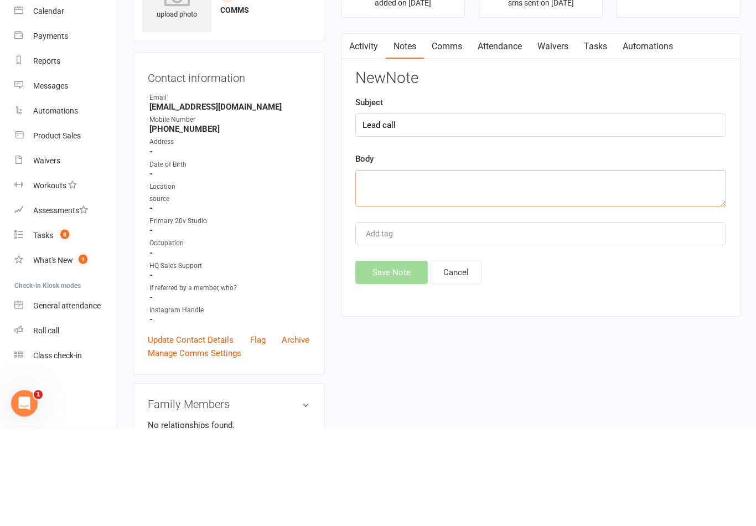
click at [527, 268] on textarea at bounding box center [540, 286] width 371 height 37
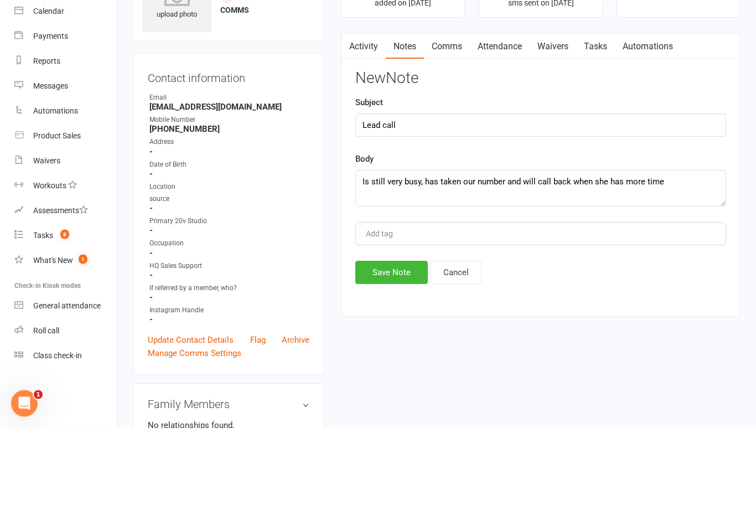
click at [701, 251] on div "Body Is still very busy, has taken our number and will call back when she has m…" at bounding box center [540, 278] width 371 height 54
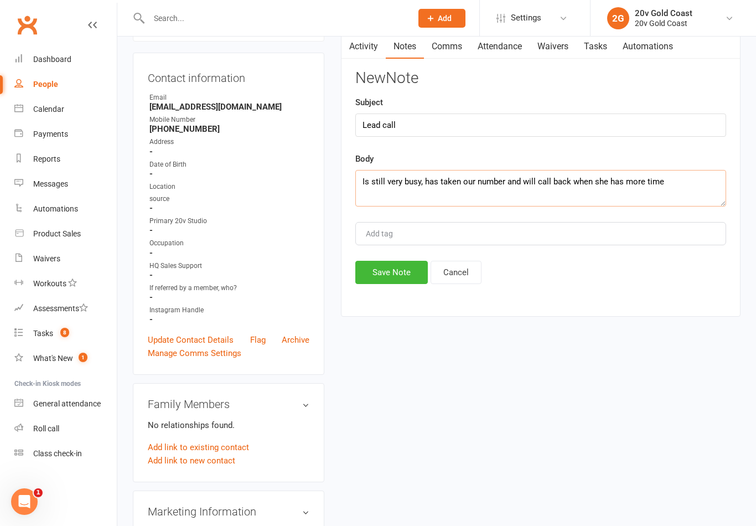
click at [691, 200] on textarea "Is still very busy, has taken our number and will call back when she has more t…" at bounding box center [540, 188] width 371 height 37
click at [722, 145] on div "New Note Subject Lead call Body Is still very busy, has taken our number and wi…" at bounding box center [540, 177] width 371 height 214
click at [414, 264] on button "Save Note" at bounding box center [391, 272] width 73 height 23
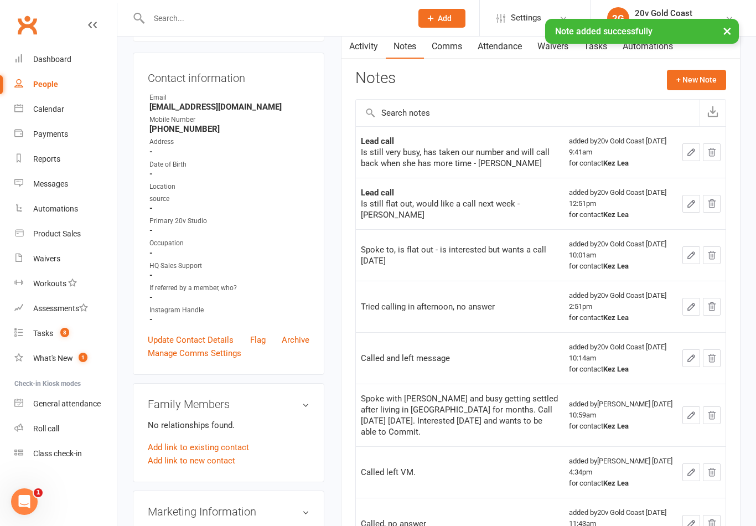
click at [601, 55] on link "Tasks" at bounding box center [595, 46] width 39 height 25
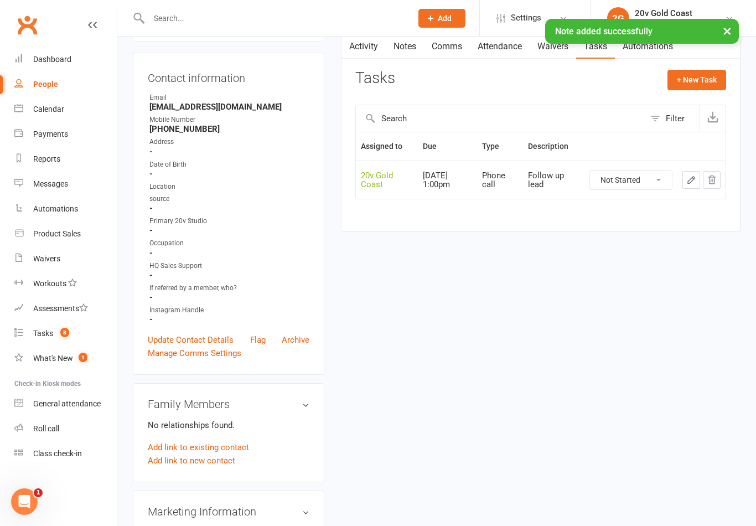
click at [651, 173] on select "Not Started In Progress Waiting Complete" at bounding box center [631, 180] width 82 height 19
click at [712, 72] on button "+ New Task" at bounding box center [697, 80] width 59 height 20
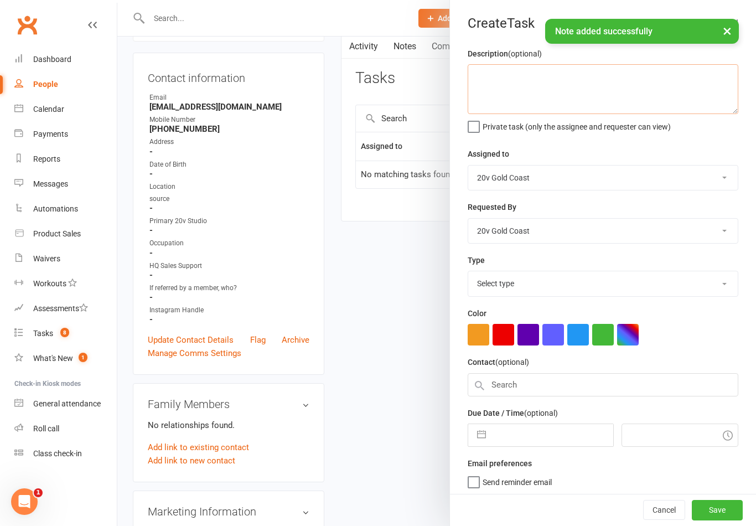
click at [623, 94] on textarea at bounding box center [603, 89] width 271 height 50
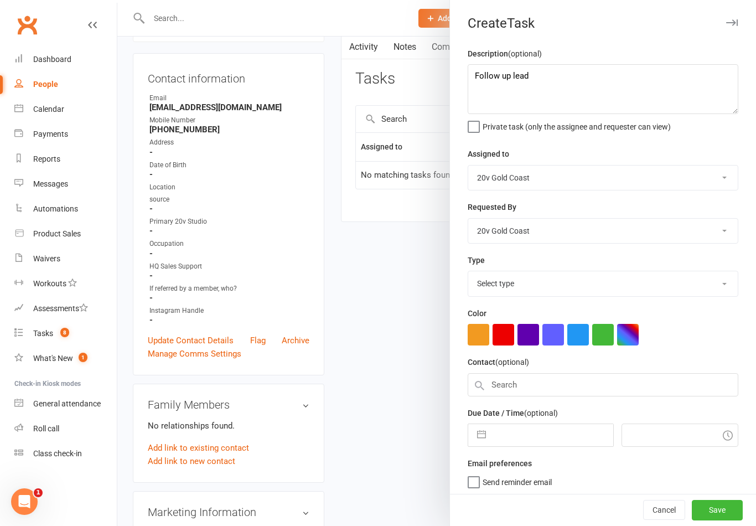
click at [680, 142] on div "Description (optional) Follow up lead Private task (only the assignee and reque…" at bounding box center [603, 272] width 306 height 450
click at [567, 292] on select "Select type Call to confirm trial Cancel down Cancel down [PERSON_NAME] and [PE…" at bounding box center [603, 283] width 270 height 24
click at [507, 437] on input "text" at bounding box center [552, 432] width 121 height 22
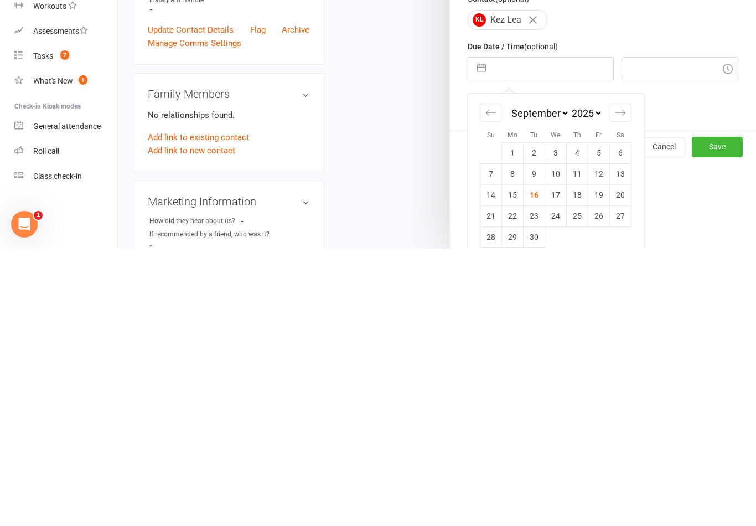
scroll to position [92, 0]
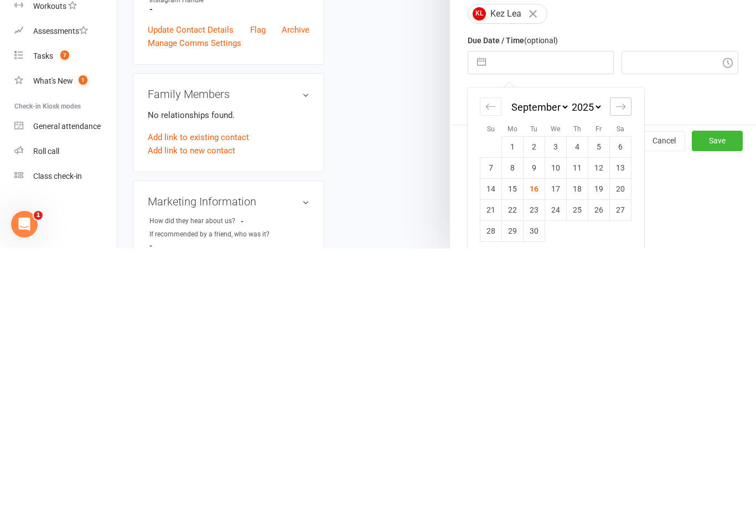
click at [619, 379] on icon "Move forward to switch to the next month." at bounding box center [621, 384] width 11 height 11
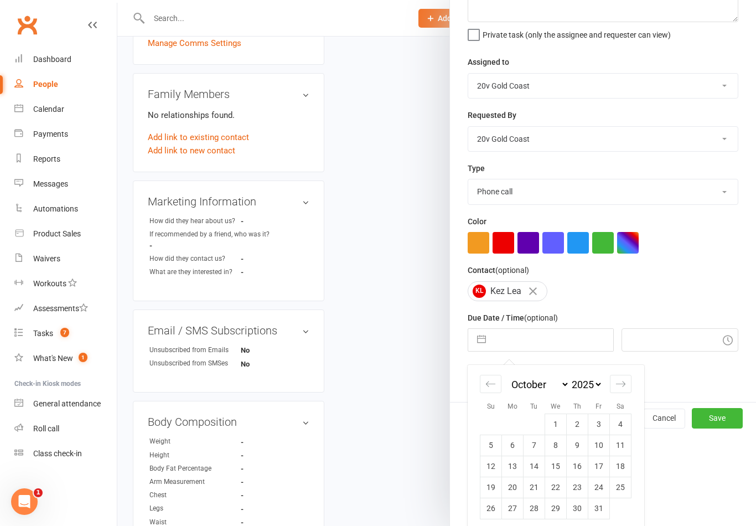
click at [509, 453] on td "6" at bounding box center [513, 445] width 22 height 21
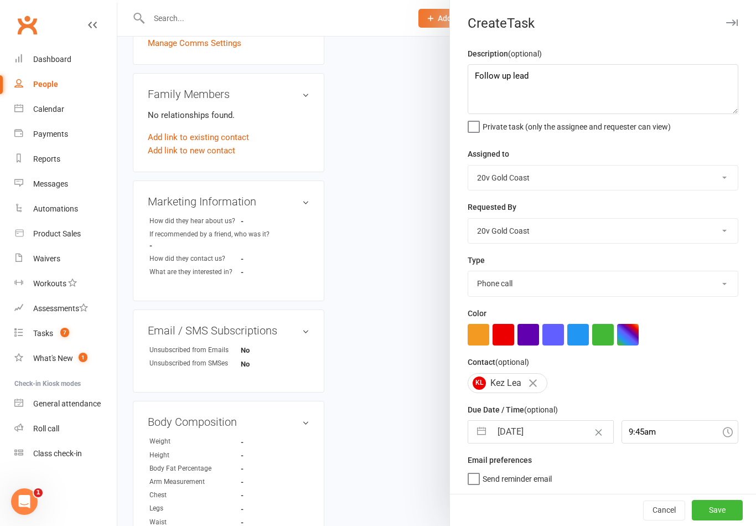
click at [723, 510] on button "Save" at bounding box center [717, 510] width 51 height 20
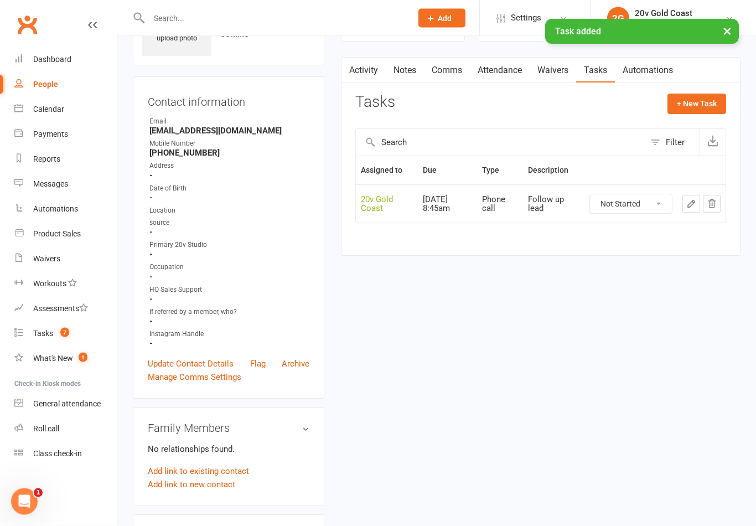
scroll to position [0, 0]
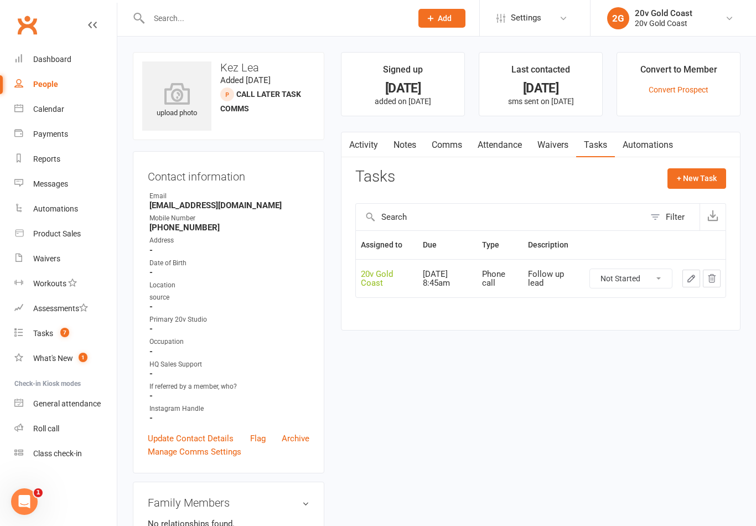
click at [82, 337] on link "Tasks 7" at bounding box center [65, 333] width 102 height 25
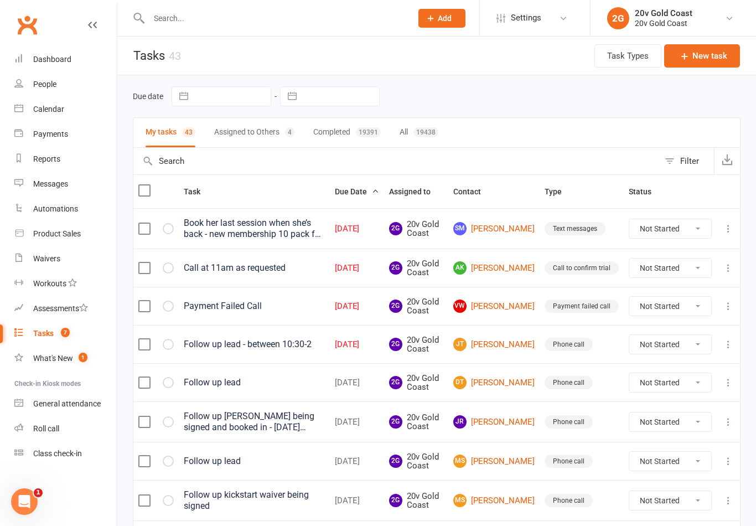
click at [679, 311] on select "Not Started In Progress Waiting Complete" at bounding box center [670, 306] width 82 height 19
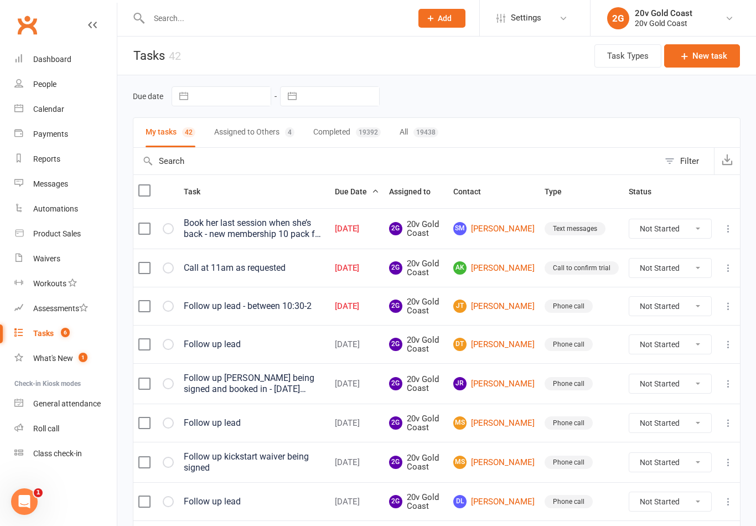
click at [71, 87] on link "People" at bounding box center [65, 84] width 102 height 25
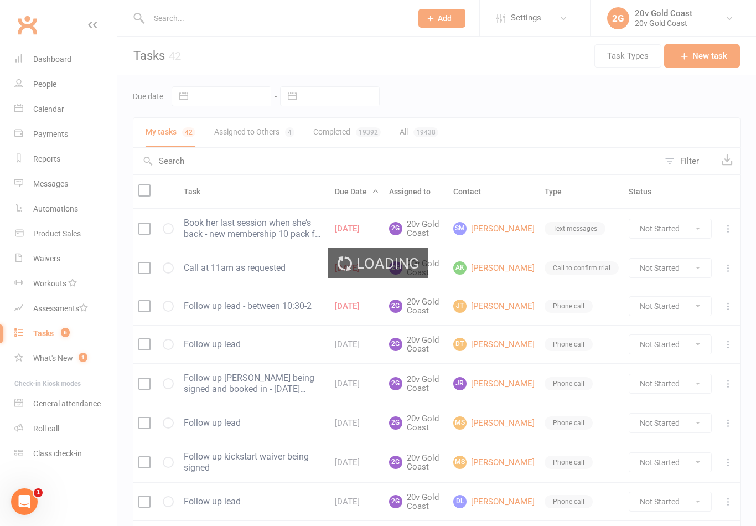
click at [69, 105] on div "Loading" at bounding box center [378, 263] width 756 height 526
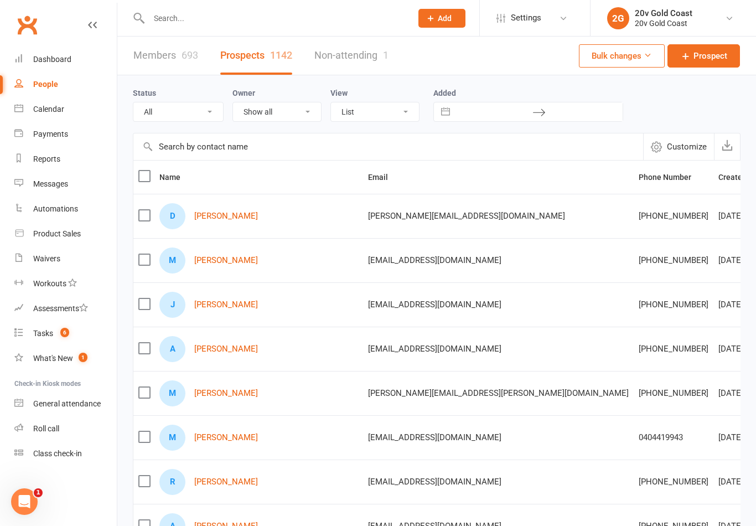
click at [63, 101] on link "Calendar" at bounding box center [65, 109] width 102 height 25
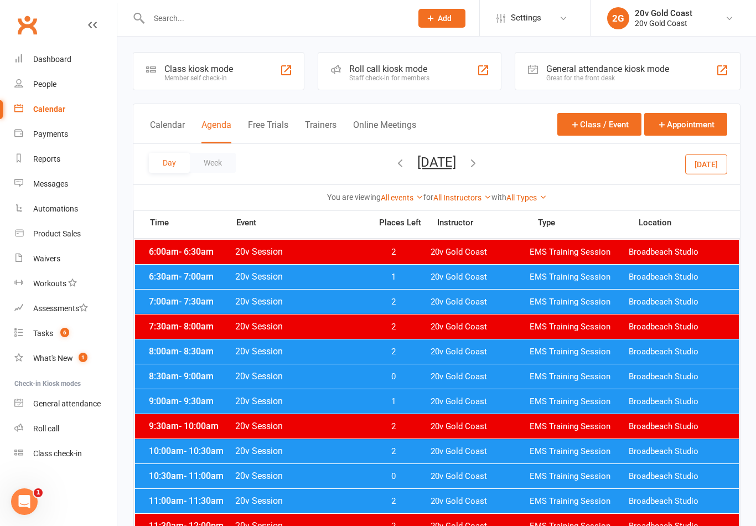
click at [721, 168] on button "[DATE]" at bounding box center [706, 164] width 42 height 20
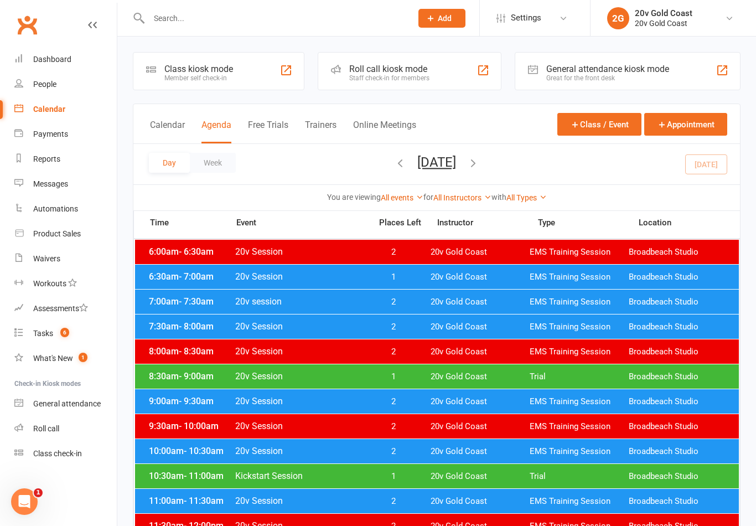
click at [456, 163] on button "[DATE]" at bounding box center [436, 162] width 39 height 16
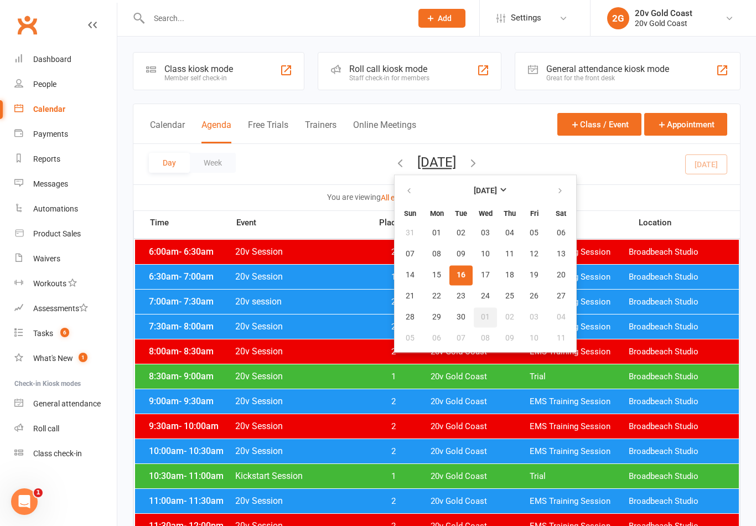
click at [474, 317] on button "01" at bounding box center [485, 317] width 23 height 20
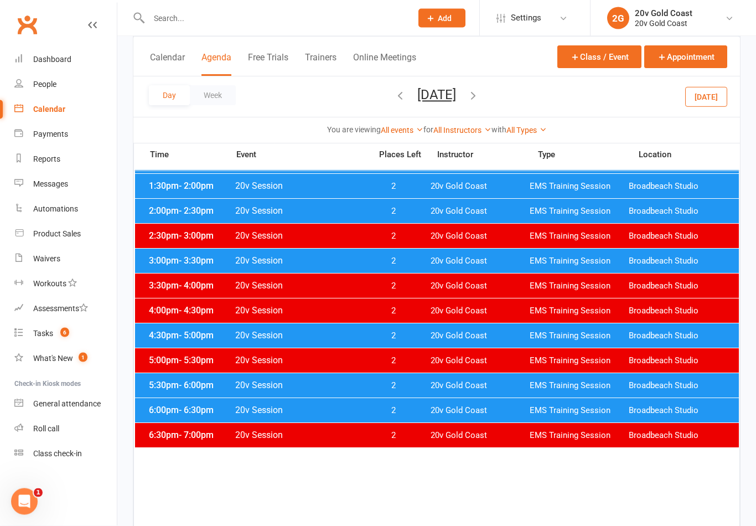
scroll to position [440, 0]
click at [459, 403] on div "6:00pm - 6:30pm 20v Session 2 20v Gold Coast EMS Training Session [GEOGRAPHIC_D…" at bounding box center [437, 410] width 604 height 24
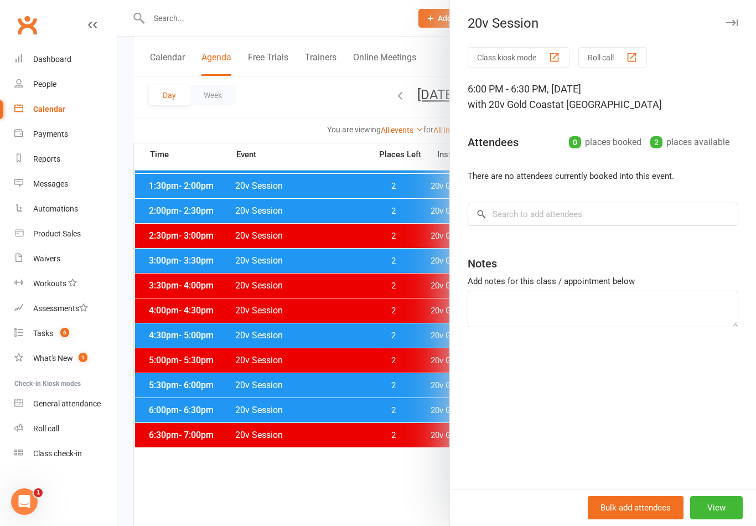
click at [714, 519] on button "View" at bounding box center [716, 507] width 53 height 23
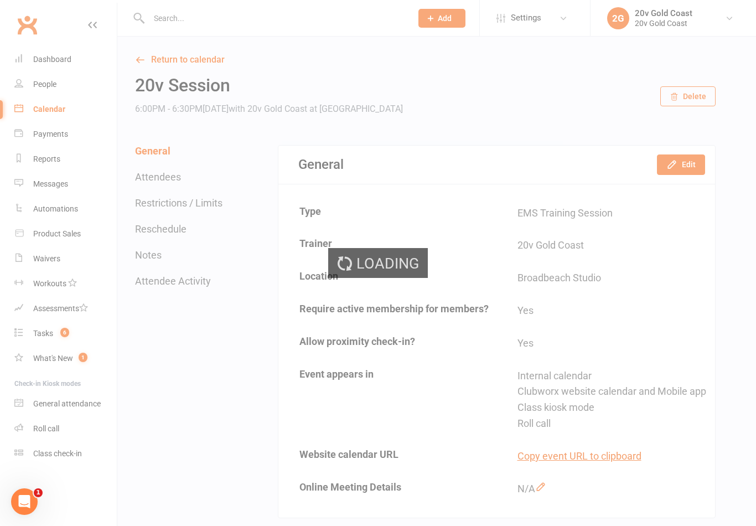
click at [684, 162] on div "Loading" at bounding box center [378, 263] width 756 height 526
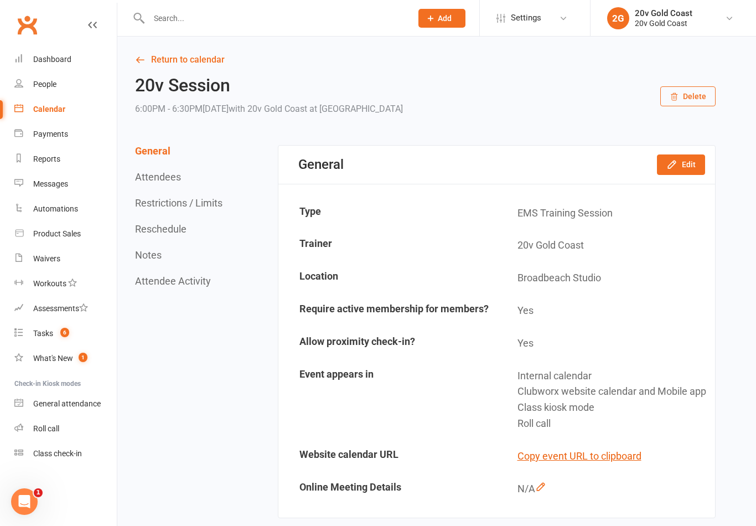
click at [681, 173] on button "Edit" at bounding box center [681, 164] width 48 height 20
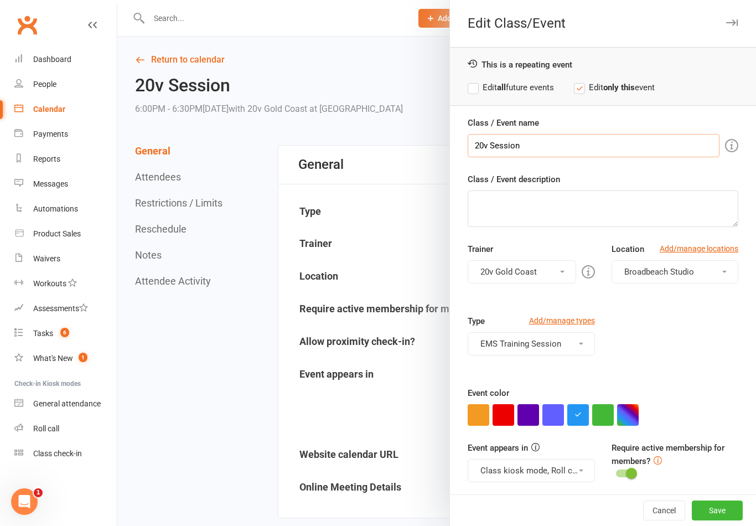
click at [488, 148] on input "20v Session" at bounding box center [594, 145] width 252 height 23
click at [486, 146] on input "20v Session" at bounding box center [594, 145] width 252 height 23
click at [477, 147] on input "20v Session" at bounding box center [594, 145] width 252 height 23
click at [481, 146] on input "20v Session" at bounding box center [594, 145] width 252 height 23
click at [642, 177] on div "Class / Event description" at bounding box center [603, 200] width 271 height 54
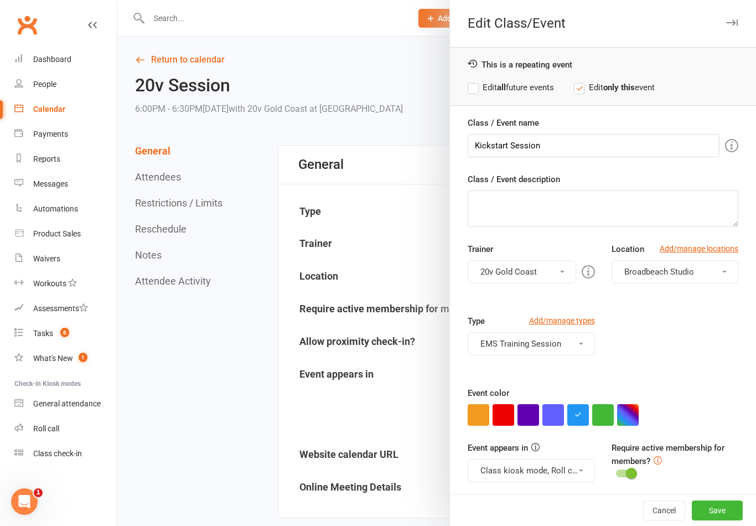
click at [545, 279] on button "20v Gold Coast" at bounding box center [522, 271] width 108 height 23
click at [658, 328] on div "Type Add/manage types EMS Training Session EMS Training Session Trial" at bounding box center [602, 350] width 287 height 72
click at [557, 343] on button "EMS Training Session" at bounding box center [531, 343] width 127 height 23
click at [543, 374] on link "EMS Training Session" at bounding box center [531, 370] width 126 height 22
click at [562, 343] on button "Select a type" at bounding box center [531, 343] width 127 height 23
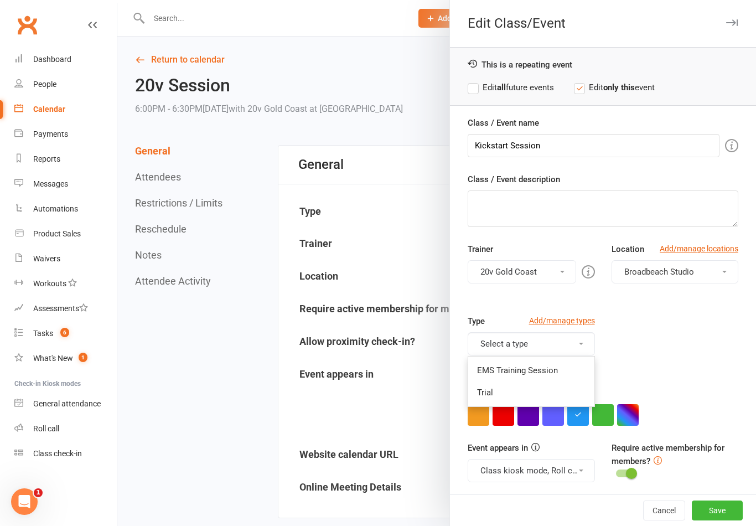
click at [529, 393] on link "Trial" at bounding box center [531, 392] width 126 height 22
click at [604, 412] on button "button" at bounding box center [603, 415] width 22 height 22
click at [722, 520] on button "Save" at bounding box center [717, 510] width 51 height 20
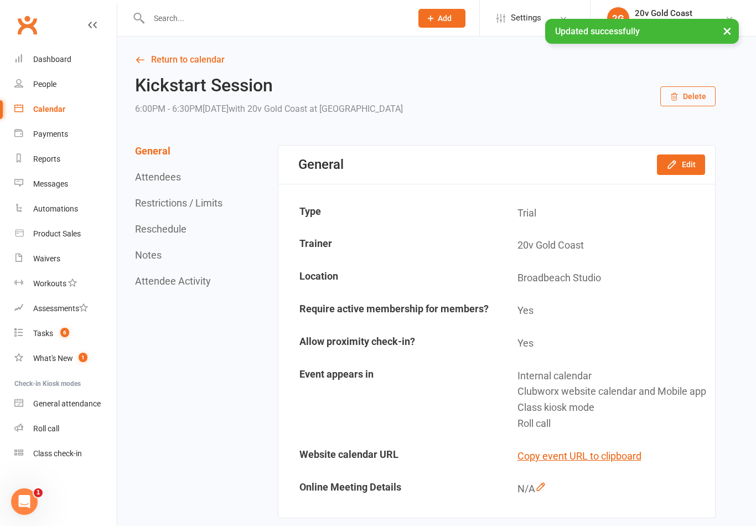
click at [69, 106] on link "Calendar" at bounding box center [65, 109] width 102 height 25
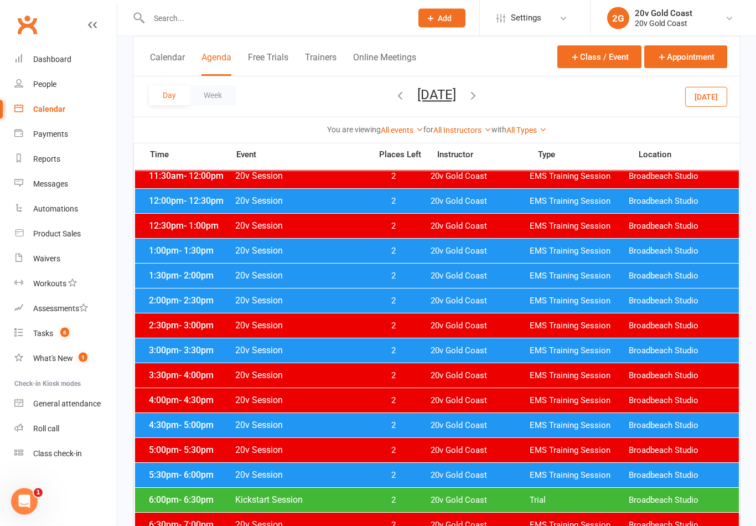
click at [605, 500] on span "Trial" at bounding box center [579, 500] width 99 height 11
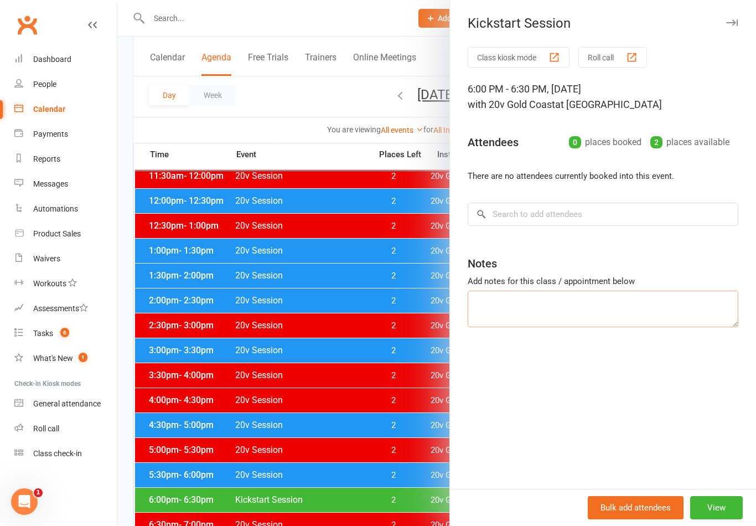
click at [637, 307] on textarea at bounding box center [603, 309] width 271 height 37
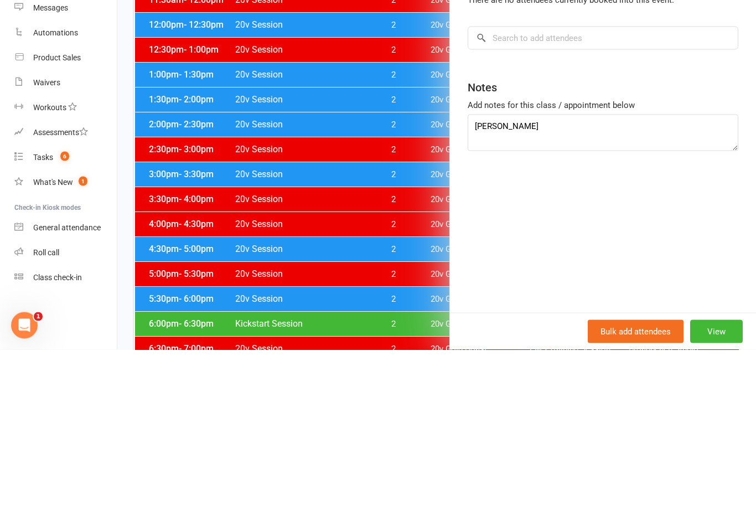
click at [631, 226] on div "Class kiosk mode Roll call 6:00 PM - 6:30 PM, [DATE] with 20v Gold Coast at [GE…" at bounding box center [603, 268] width 306 height 442
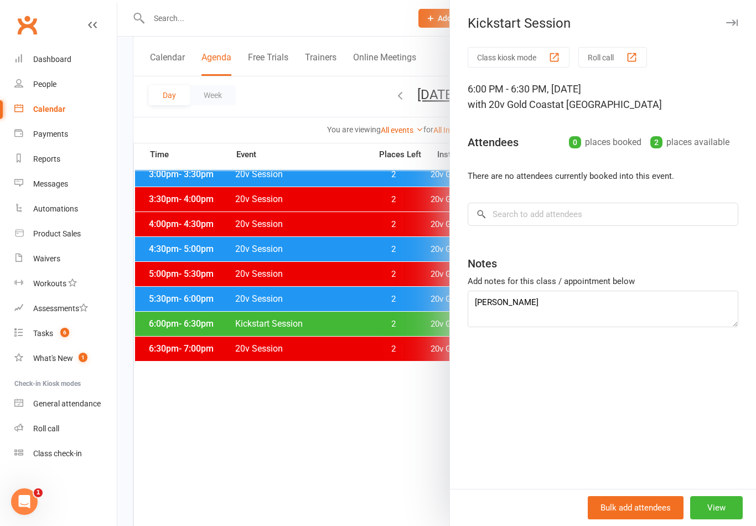
click at [347, 473] on div at bounding box center [436, 263] width 639 height 526
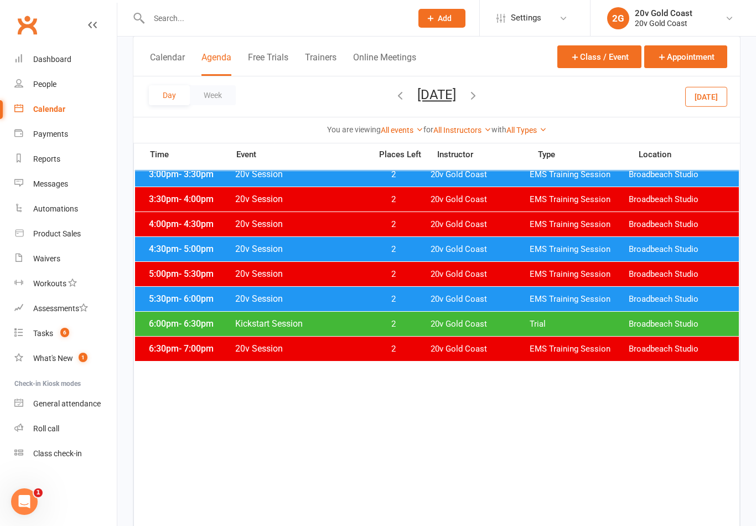
click at [606, 335] on div "6:00pm - 6:30pm Kickstart Session 2 20v Gold Coast Trial Broadbeach Studio" at bounding box center [437, 324] width 604 height 24
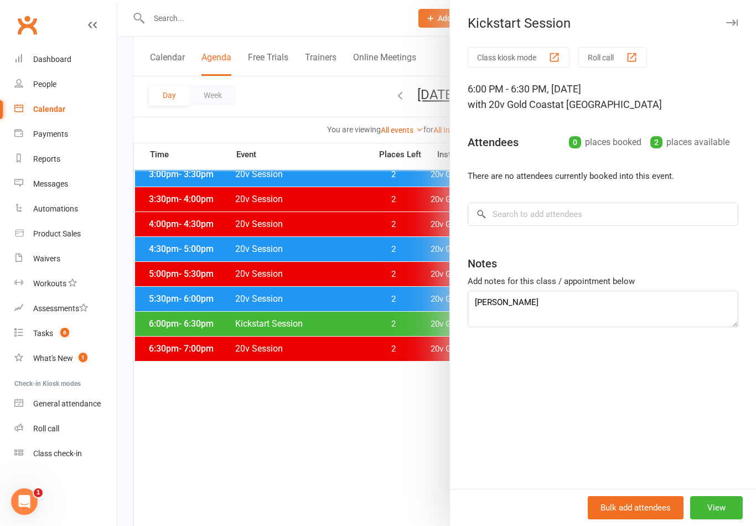
click at [433, 432] on div at bounding box center [436, 263] width 639 height 526
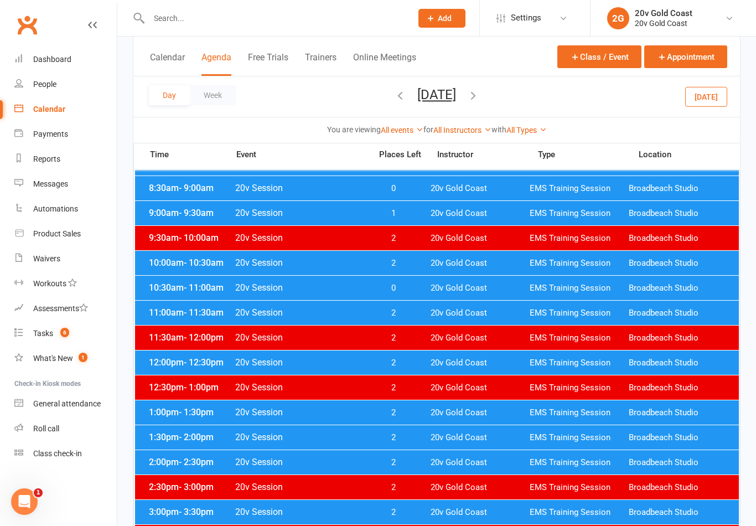
scroll to position [187, 0]
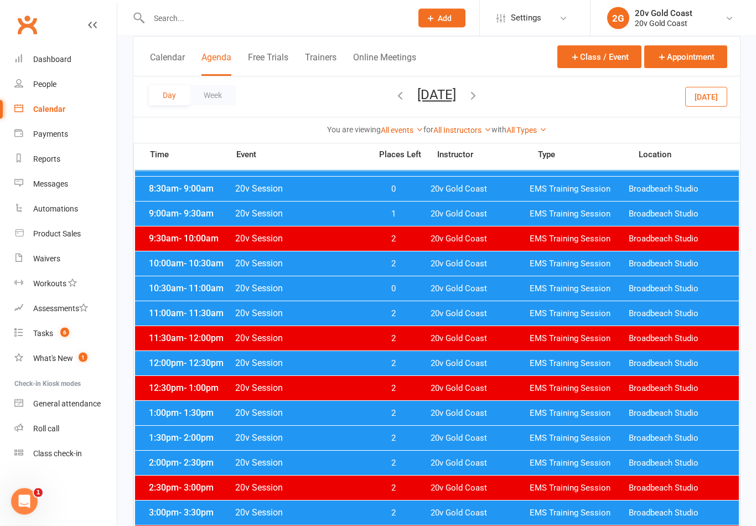
click at [77, 364] on link "What's New 1" at bounding box center [65, 358] width 102 height 25
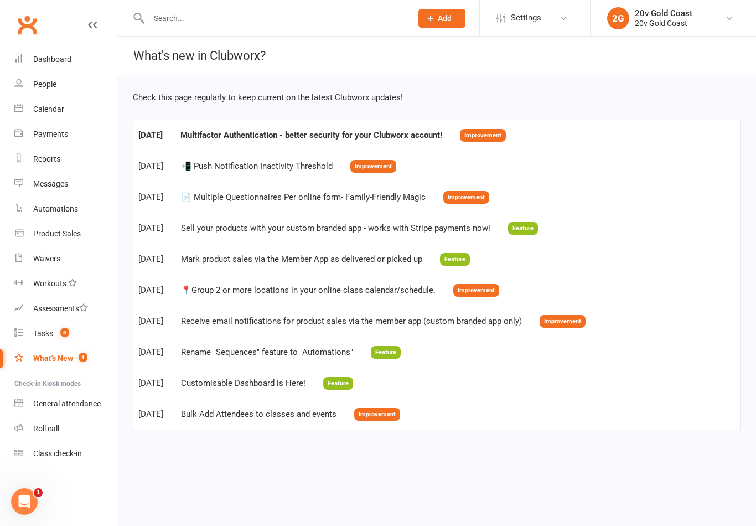
click at [60, 78] on link "People" at bounding box center [65, 84] width 102 height 25
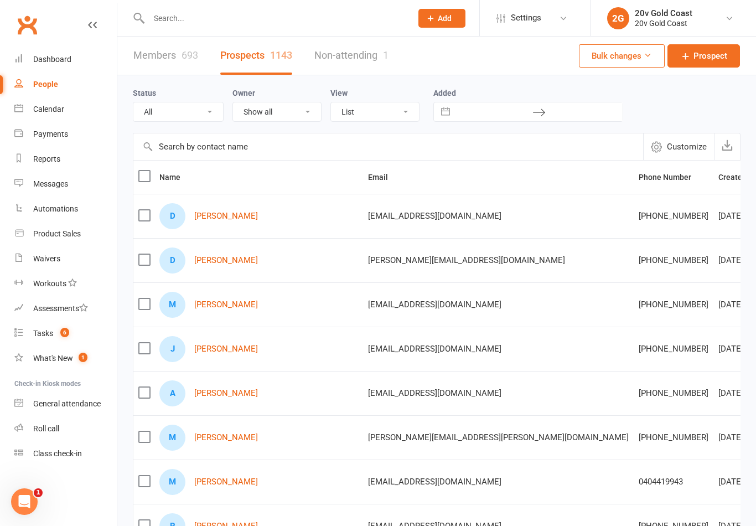
click at [704, 390] on link "[DATE]" at bounding box center [724, 395] width 110 height 22
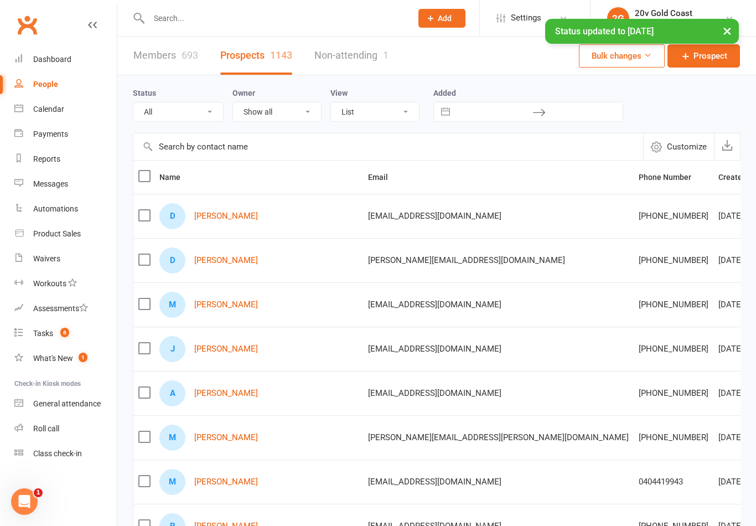
click at [215, 212] on link "[PERSON_NAME]" at bounding box center [226, 215] width 64 height 9
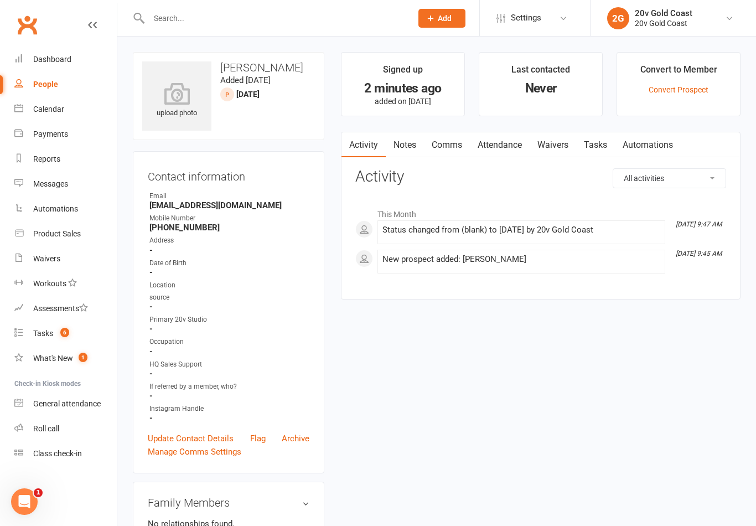
click at [410, 148] on link "Notes" at bounding box center [405, 144] width 38 height 25
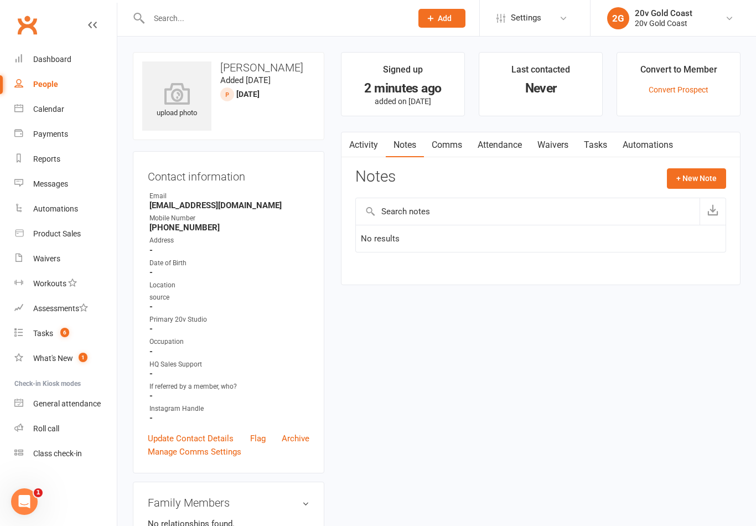
click at [714, 183] on button "+ New Note" at bounding box center [696, 178] width 59 height 20
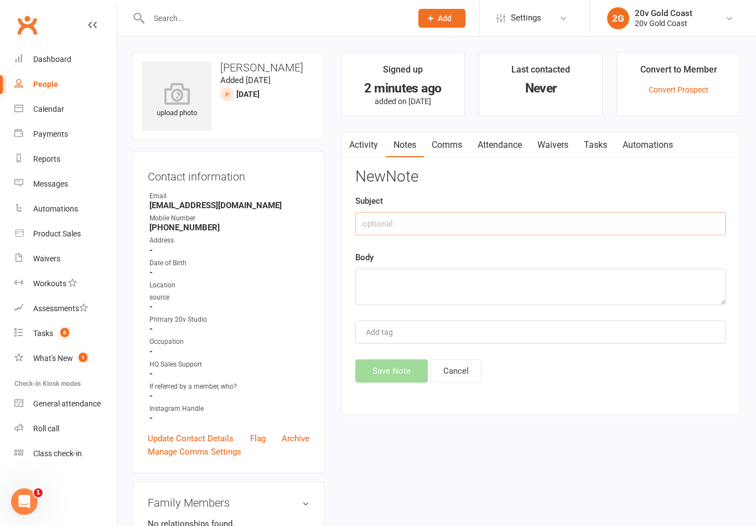
click at [573, 225] on input "text" at bounding box center [540, 223] width 371 height 23
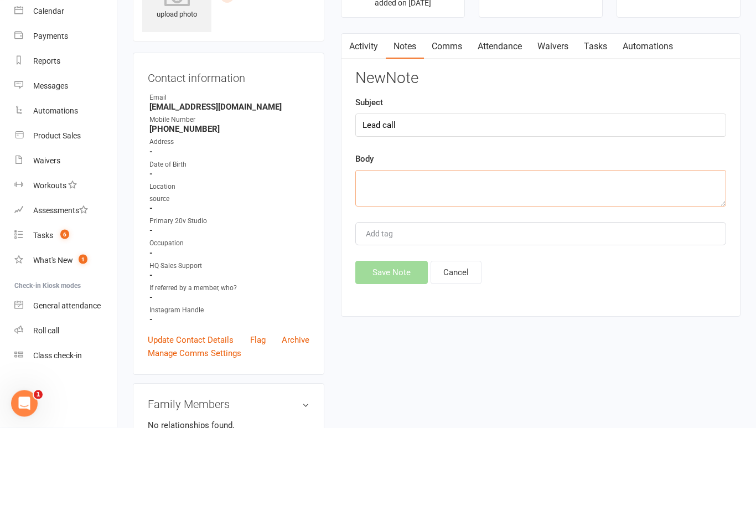
click at [590, 268] on textarea at bounding box center [540, 286] width 371 height 37
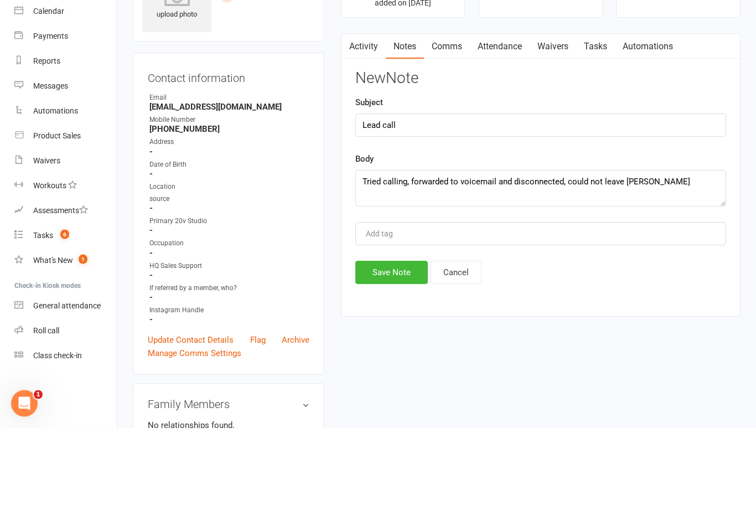
click at [661, 251] on div "Body Tried calling, forwarded to voicemail and disconnected, could not leave [P…" at bounding box center [540, 278] width 371 height 54
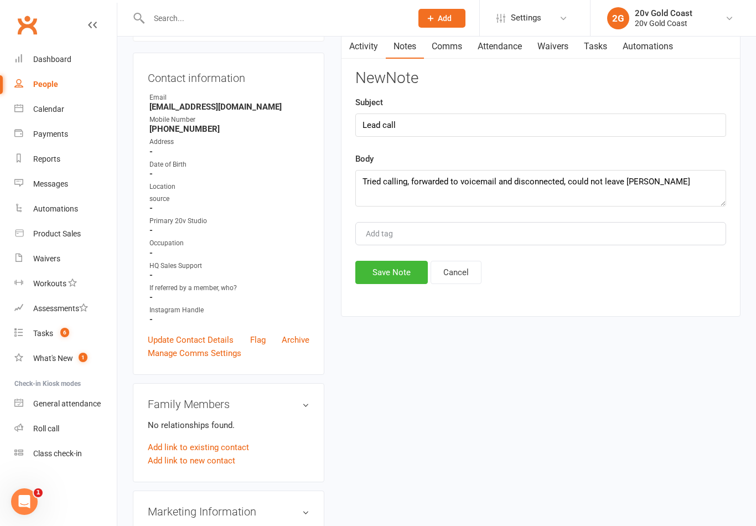
click at [405, 280] on button "Save Note" at bounding box center [391, 272] width 73 height 23
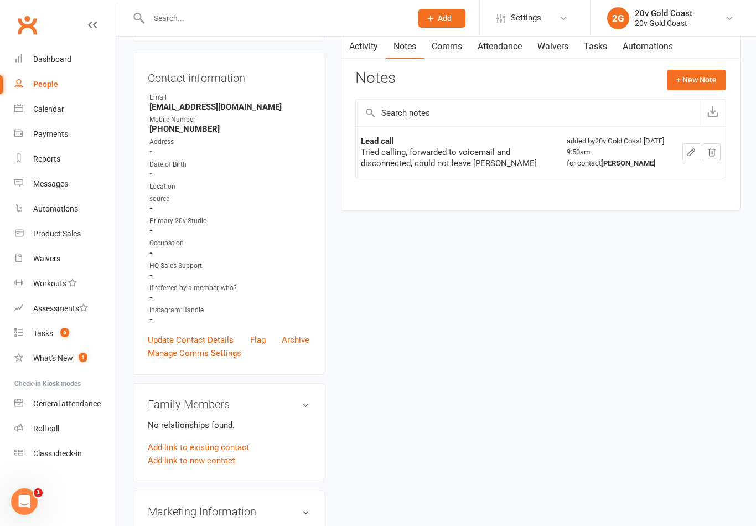
click at [67, 336] on span "6" at bounding box center [64, 332] width 9 height 9
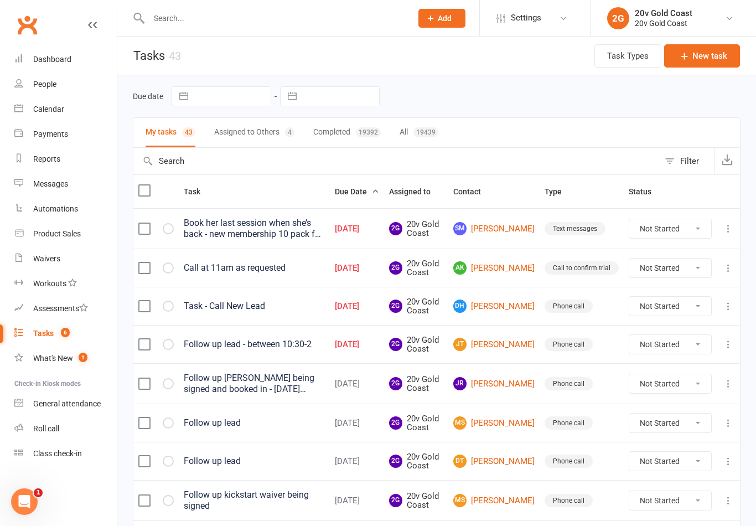
click at [521, 311] on link "DH [PERSON_NAME]" at bounding box center [493, 305] width 81 height 13
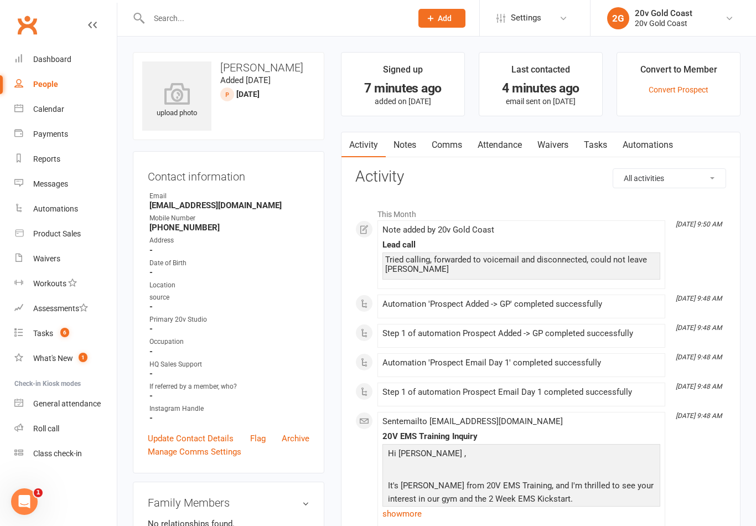
click at [597, 153] on link "Tasks" at bounding box center [595, 144] width 39 height 25
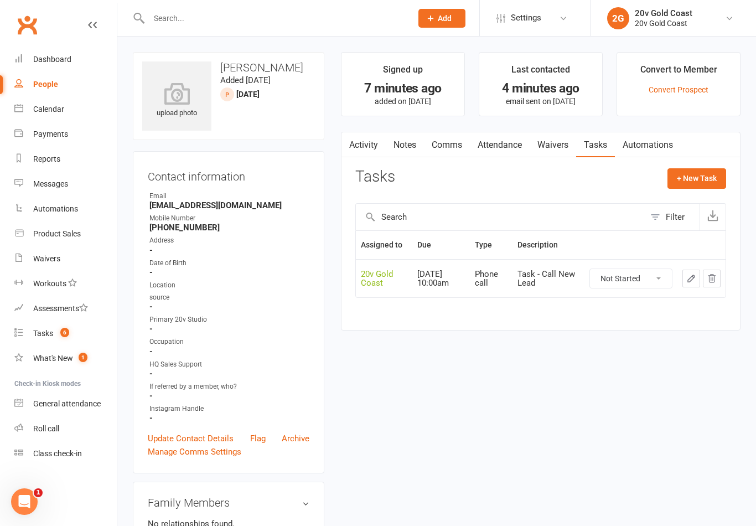
click at [692, 275] on icon "button" at bounding box center [691, 278] width 7 height 7
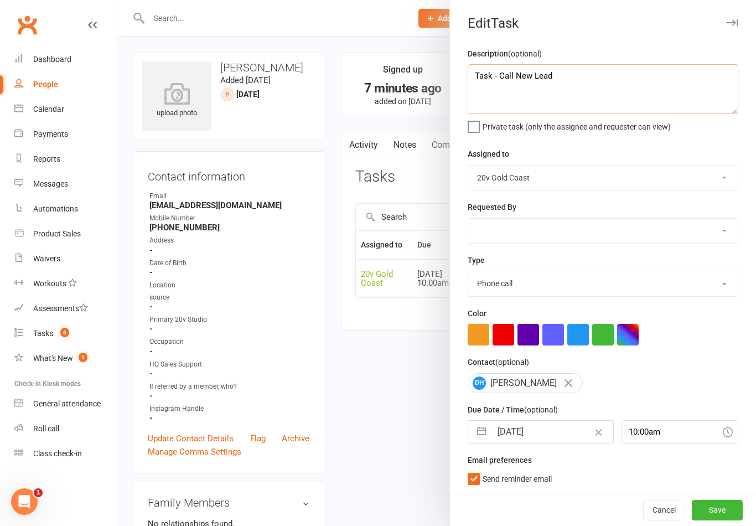
click at [645, 89] on textarea "Task - Call New Lead" at bounding box center [603, 89] width 271 height 50
click at [669, 154] on div "Assigned to 20v Gold Coast 20v HQ [PERSON_NAME] [PERSON_NAME] [PERSON_NAME] [PE…" at bounding box center [603, 168] width 271 height 43
click at [715, 500] on button "Save" at bounding box center [717, 510] width 51 height 20
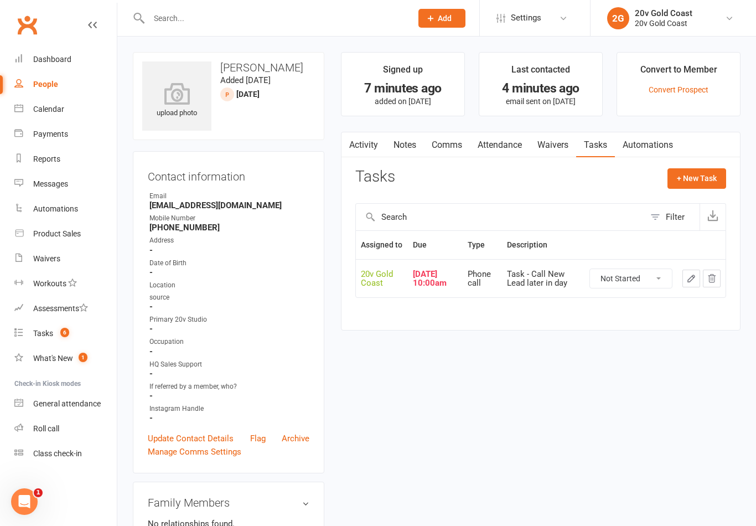
click at [65, 106] on link "Calendar" at bounding box center [65, 109] width 102 height 25
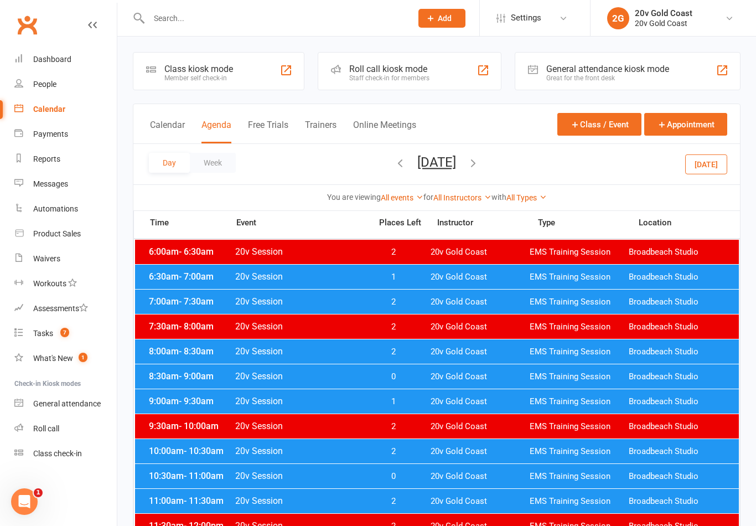
click at [700, 169] on button "[DATE]" at bounding box center [706, 164] width 42 height 20
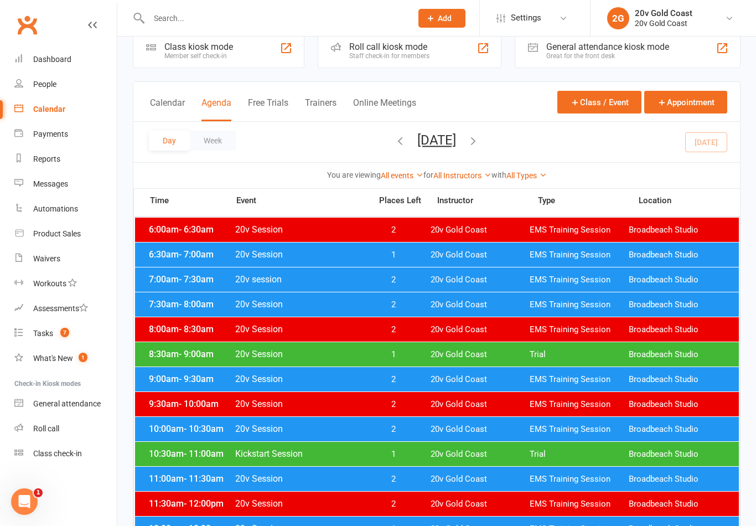
scroll to position [22, 0]
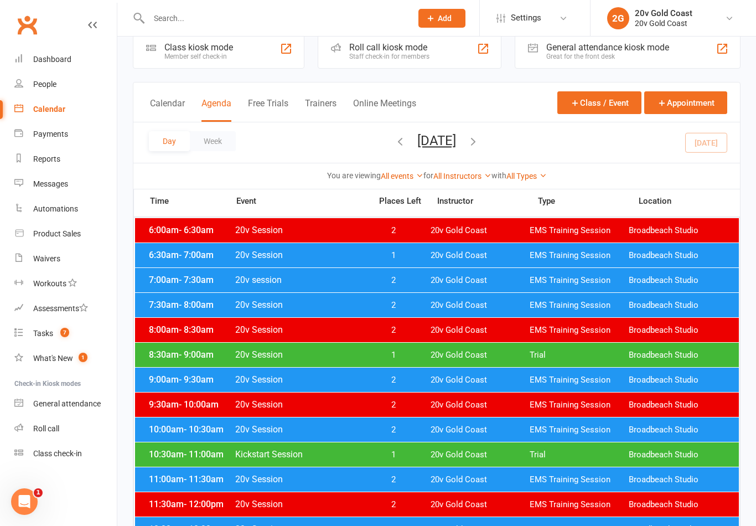
click at [584, 461] on div "10:30am - 11:00am Kickstart Session 1 20v Gold Coast Trial Broadbeach Studio" at bounding box center [437, 454] width 604 height 24
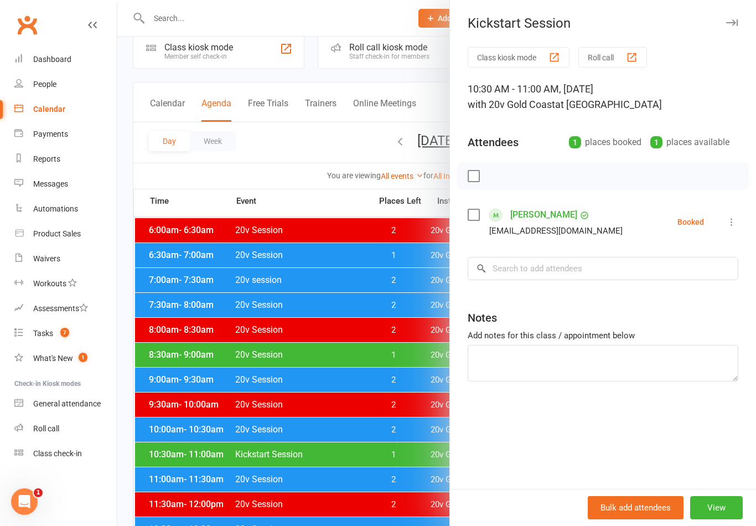
click at [400, 456] on div at bounding box center [436, 263] width 639 height 526
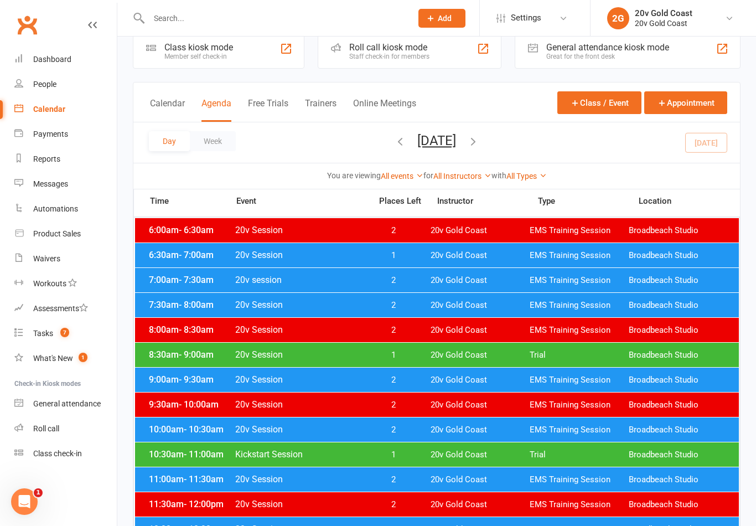
click at [450, 148] on button "[DATE]" at bounding box center [436, 141] width 39 height 16
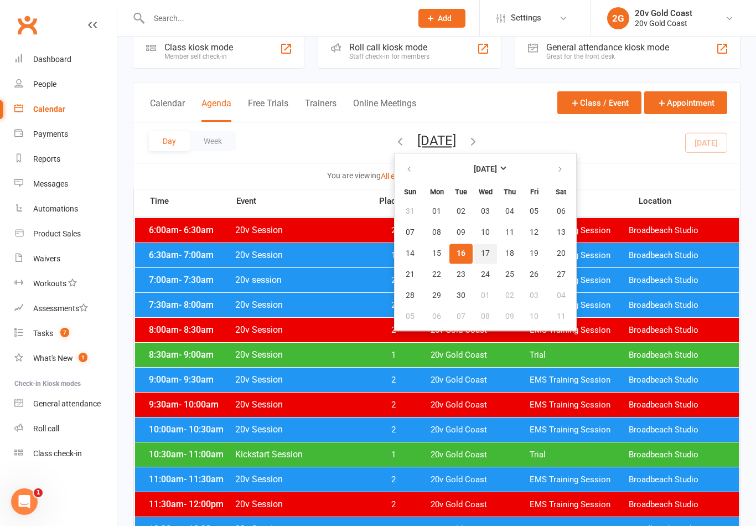
click at [474, 246] on button "17" at bounding box center [485, 254] width 23 height 20
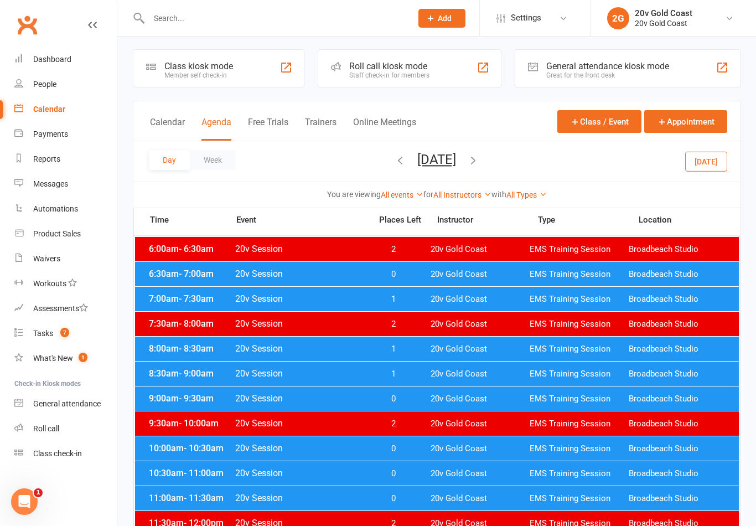
scroll to position [2, 0]
click at [626, 279] on span "EMS Training Session" at bounding box center [579, 275] width 99 height 11
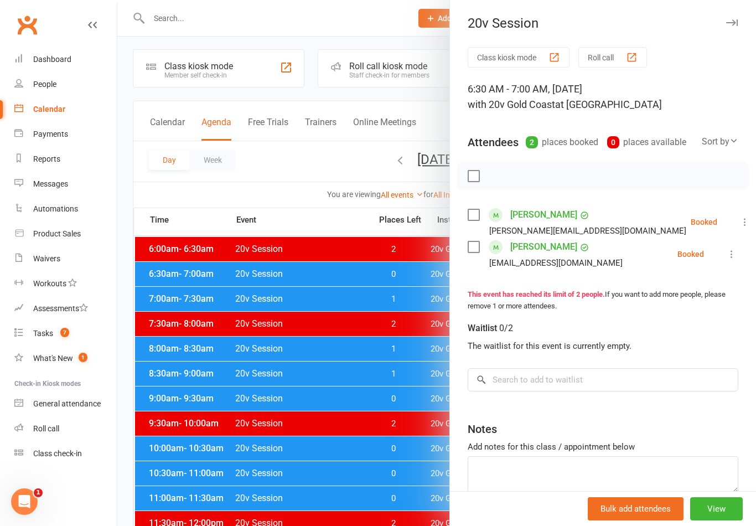
click at [398, 366] on div at bounding box center [436, 263] width 639 height 526
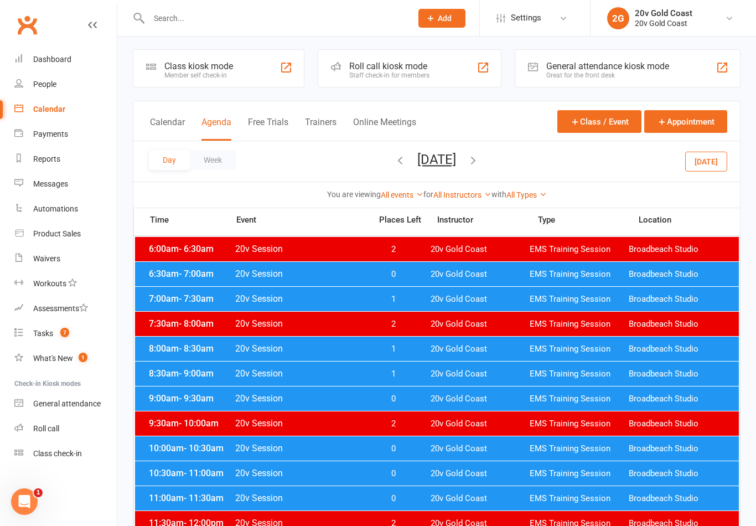
click at [725, 153] on button "[DATE]" at bounding box center [706, 161] width 42 height 20
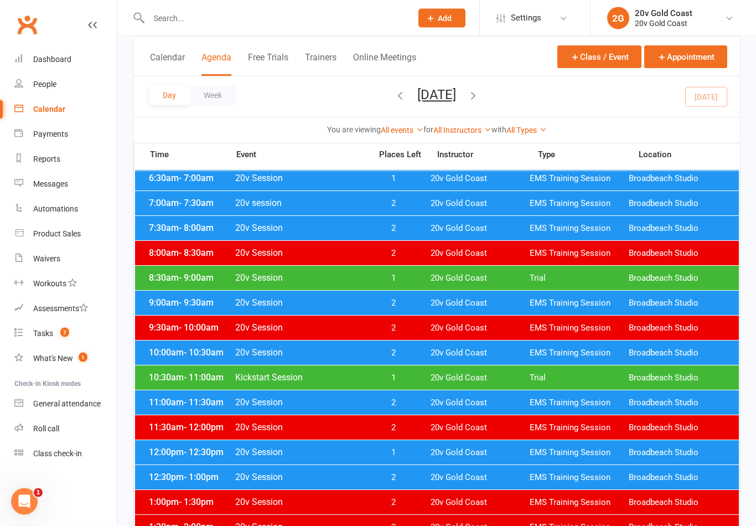
scroll to position [99, 0]
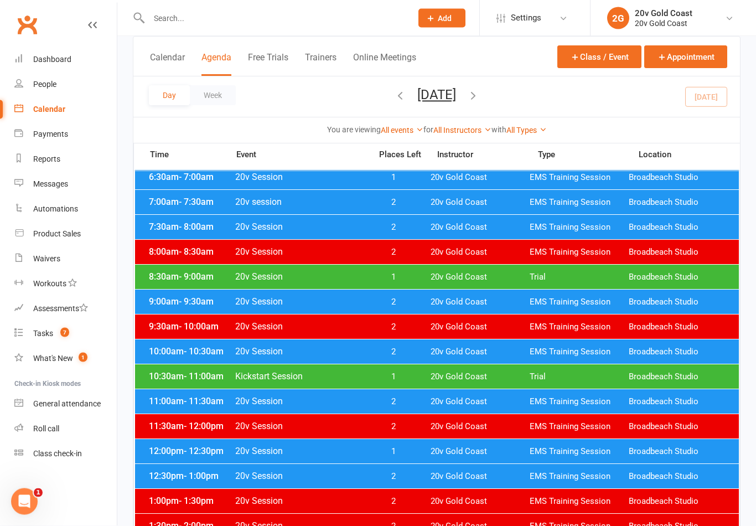
click at [505, 452] on span "20v Gold Coast" at bounding box center [480, 452] width 99 height 11
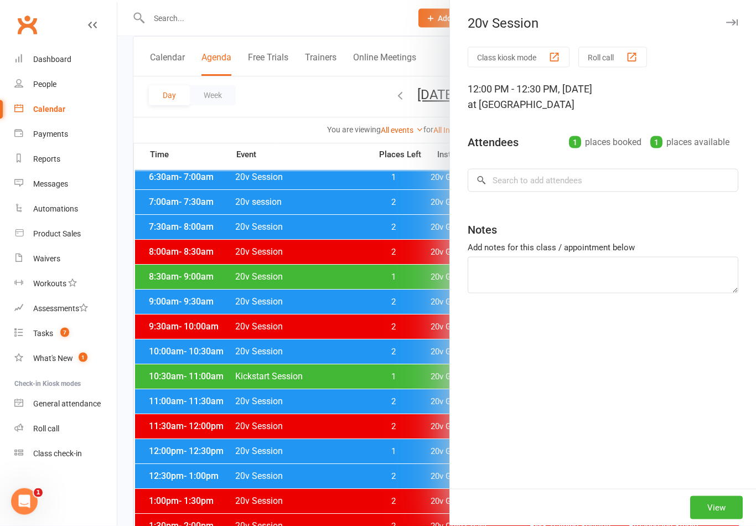
scroll to position [100, 0]
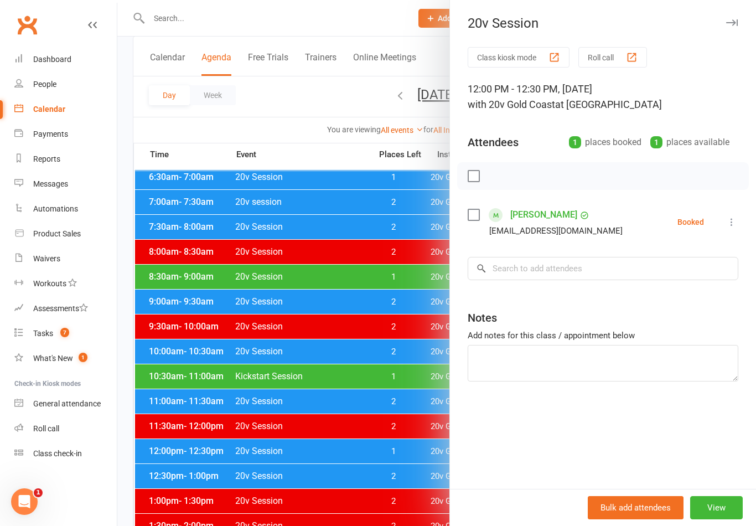
click at [381, 421] on div at bounding box center [436, 263] width 639 height 526
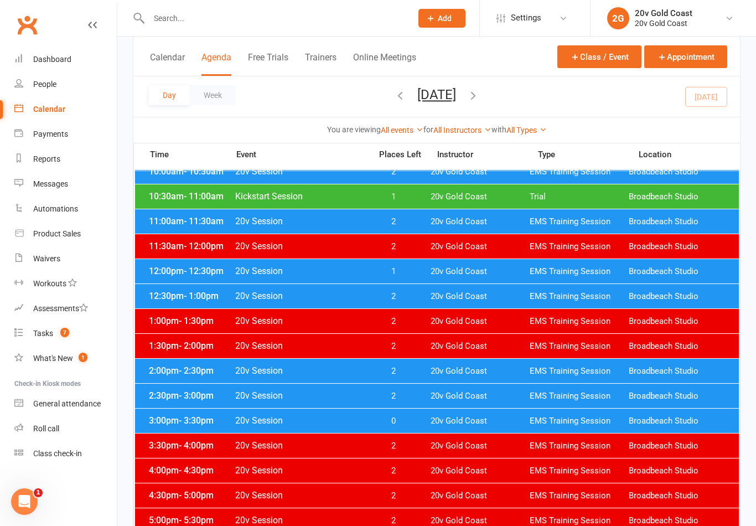
scroll to position [282, 0]
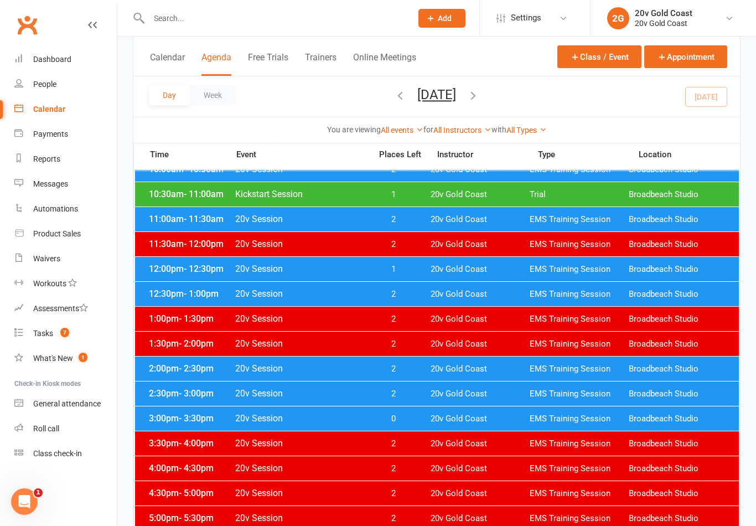
click at [536, 421] on span "EMS Training Session" at bounding box center [579, 419] width 99 height 11
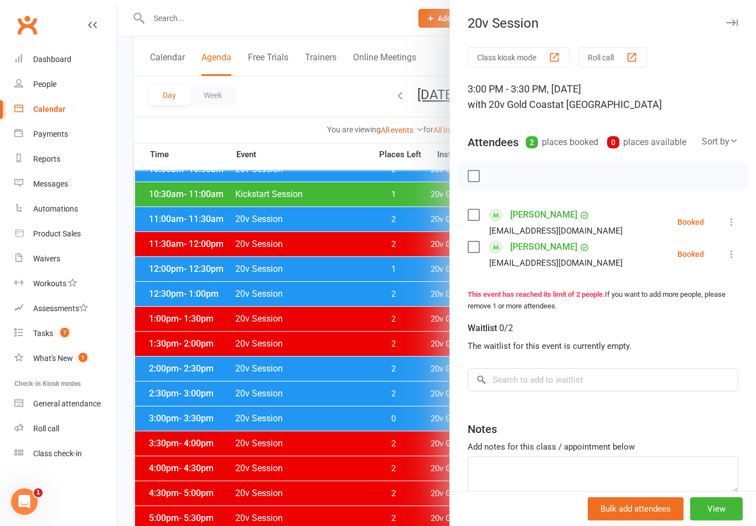
click at [558, 218] on link "[PERSON_NAME]" at bounding box center [543, 215] width 67 height 18
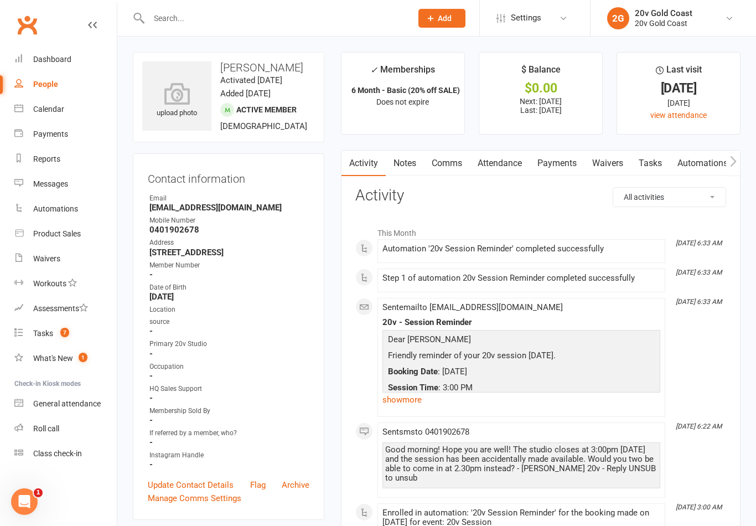
click at [61, 122] on link "Payments" at bounding box center [65, 134] width 102 height 25
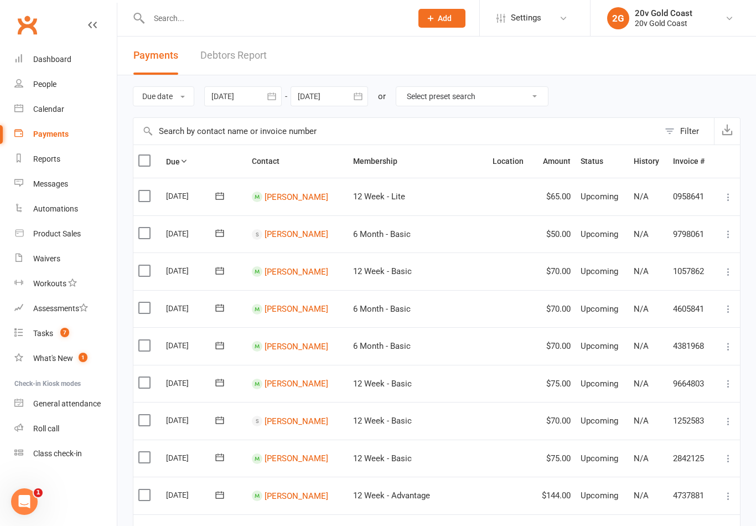
click at [66, 111] on link "Calendar" at bounding box center [65, 109] width 102 height 25
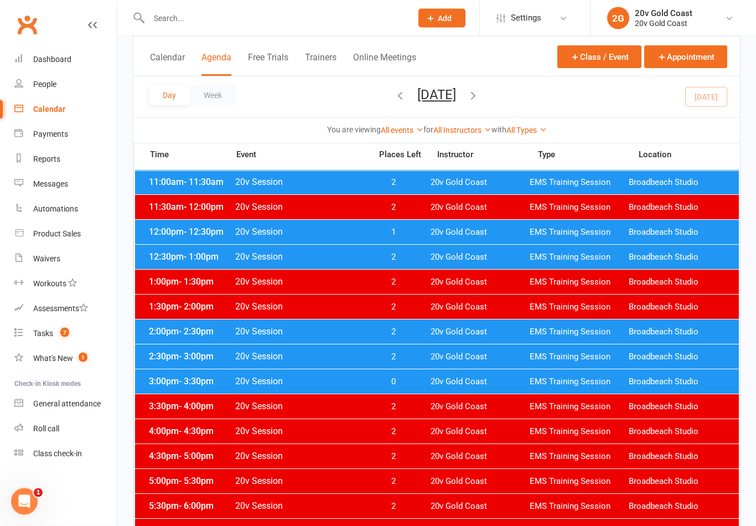
scroll to position [318, 0]
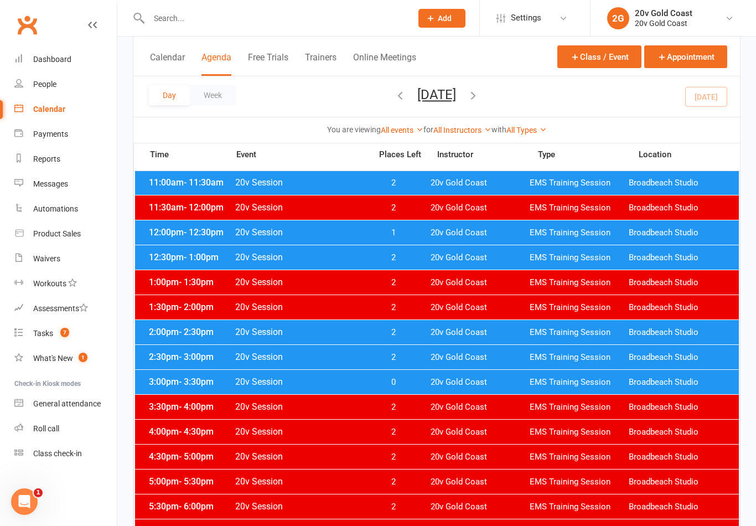
click at [477, 383] on span "20v Gold Coast" at bounding box center [480, 382] width 99 height 11
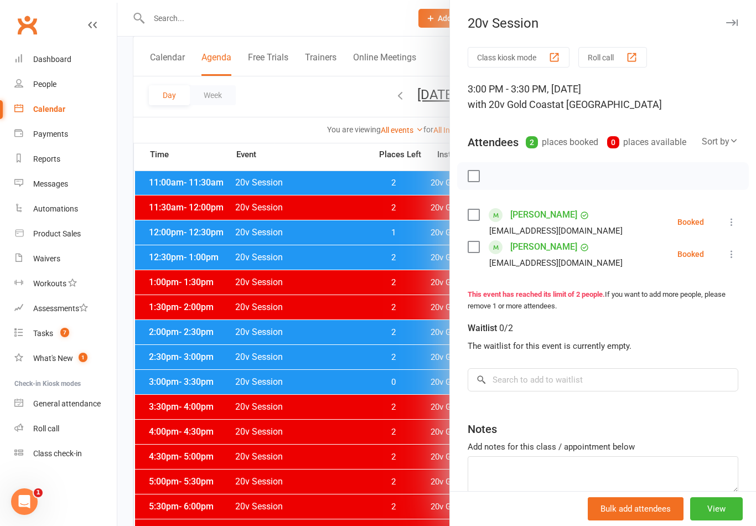
click at [732, 218] on icon at bounding box center [731, 221] width 11 height 11
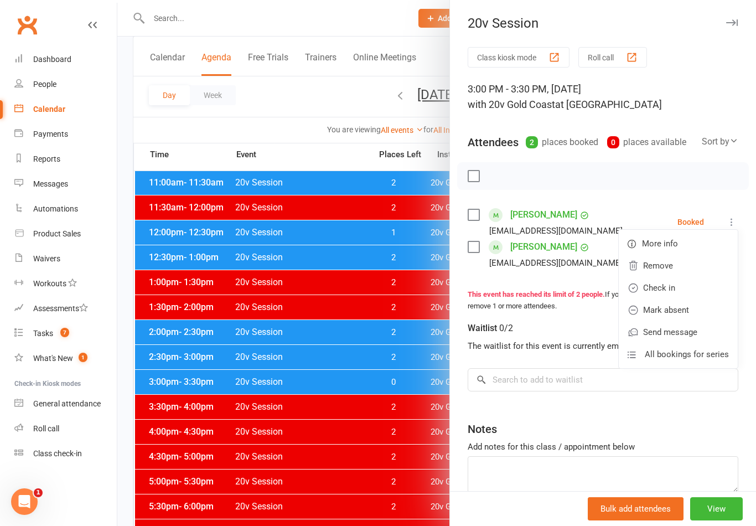
click at [685, 270] on link "Remove" at bounding box center [678, 266] width 119 height 22
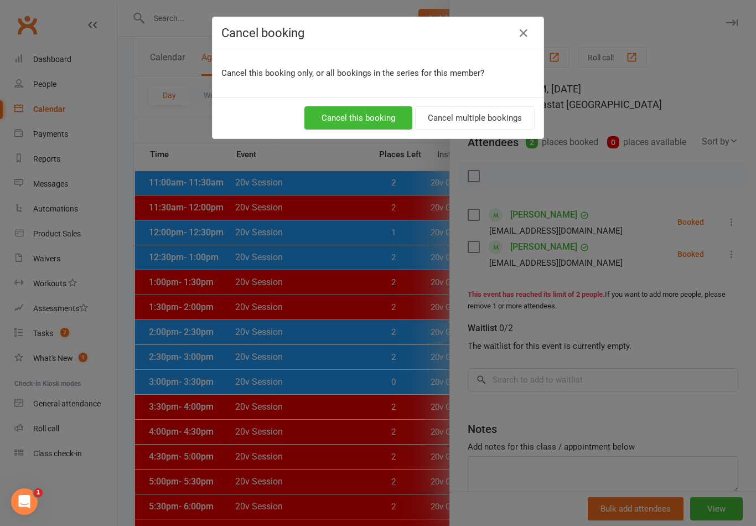
click at [380, 120] on button "Cancel this booking" at bounding box center [358, 117] width 108 height 23
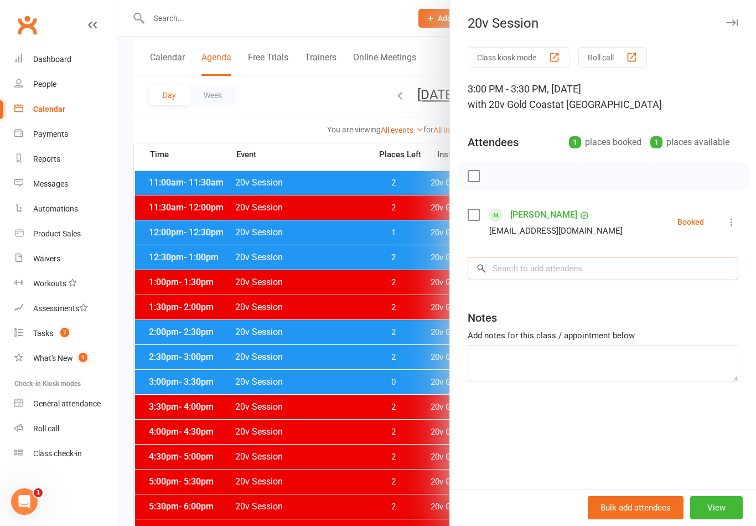
click at [735, 257] on input "search" at bounding box center [603, 268] width 271 height 23
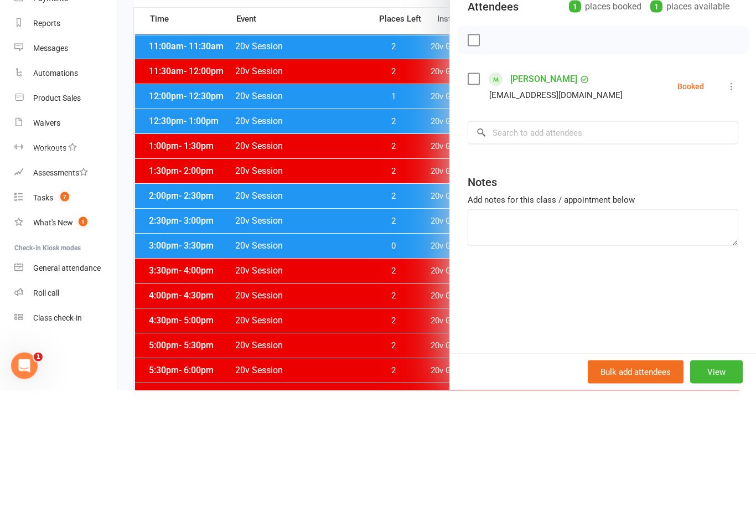
click at [726, 151] on div "Class kiosk mode Roll call 3:00 PM - 3:30 PM, [DATE] with 20v Gold Coast at [GE…" at bounding box center [603, 268] width 306 height 442
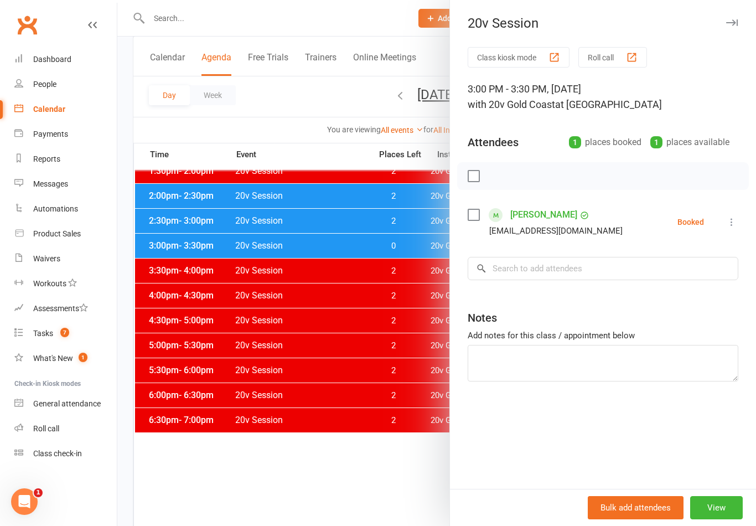
click at [736, 88] on div "3:00 PM - 3:30 PM, [DATE] with 20v Gold Coast at [GEOGRAPHIC_DATA]" at bounding box center [603, 96] width 271 height 31
click at [730, 228] on button at bounding box center [731, 221] width 13 height 13
click at [683, 267] on link "Remove" at bounding box center [678, 266] width 119 height 22
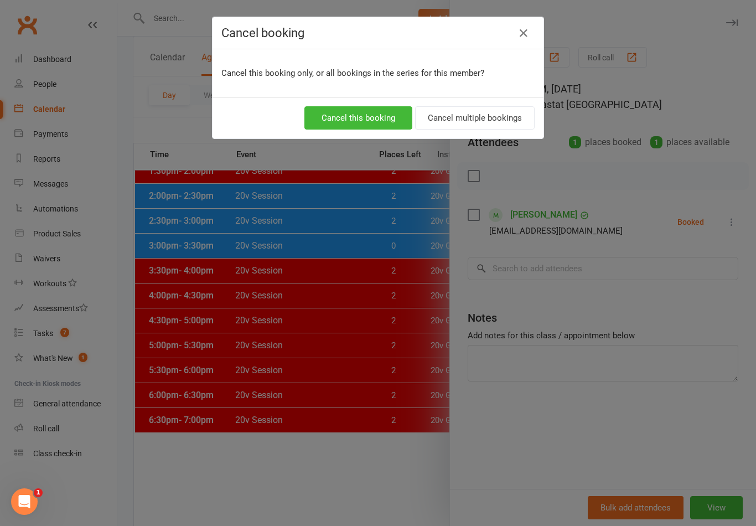
click at [391, 119] on button "Cancel this booking" at bounding box center [358, 117] width 108 height 23
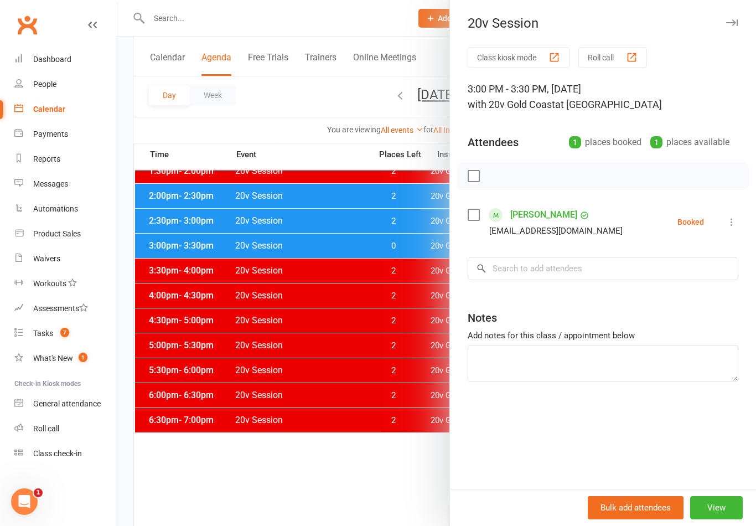
click at [714, 519] on button "View" at bounding box center [716, 507] width 53 height 23
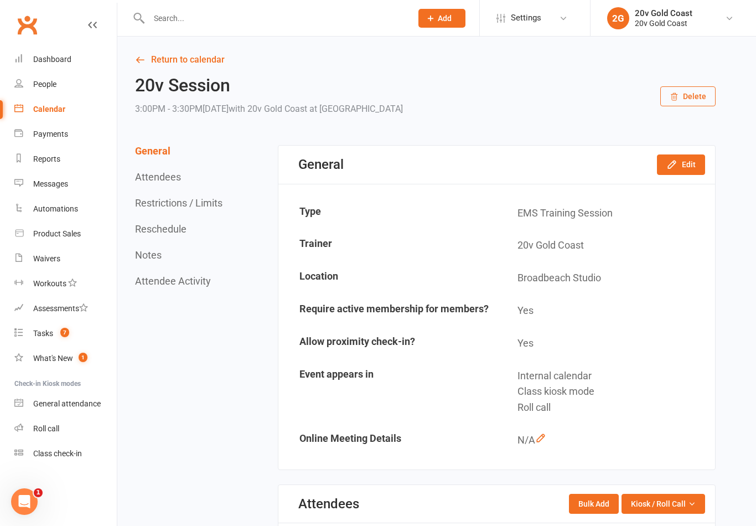
click at [687, 163] on button "Edit" at bounding box center [681, 164] width 48 height 20
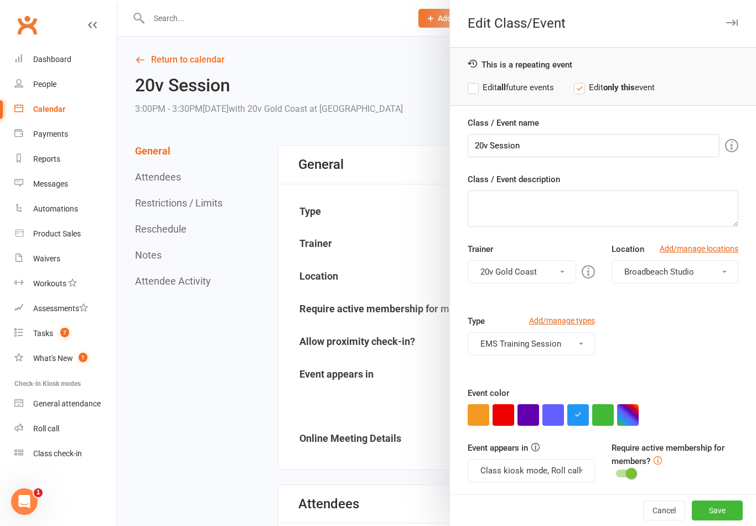
click at [571, 354] on button "EMS Training Session" at bounding box center [531, 343] width 127 height 23
click at [571, 375] on link "EMS Training Session" at bounding box center [531, 370] width 126 height 22
click at [507, 423] on button "button" at bounding box center [504, 415] width 22 height 22
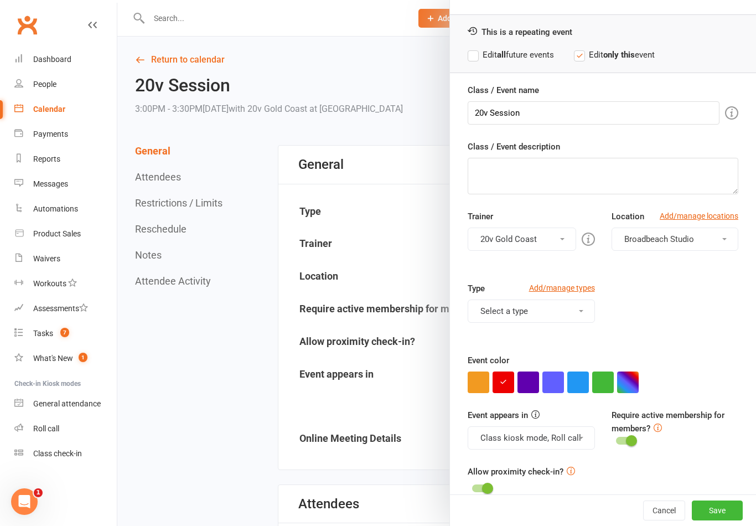
scroll to position [32, 0]
click at [577, 443] on button "Class kiosk mode, Roll call" at bounding box center [531, 438] width 127 height 23
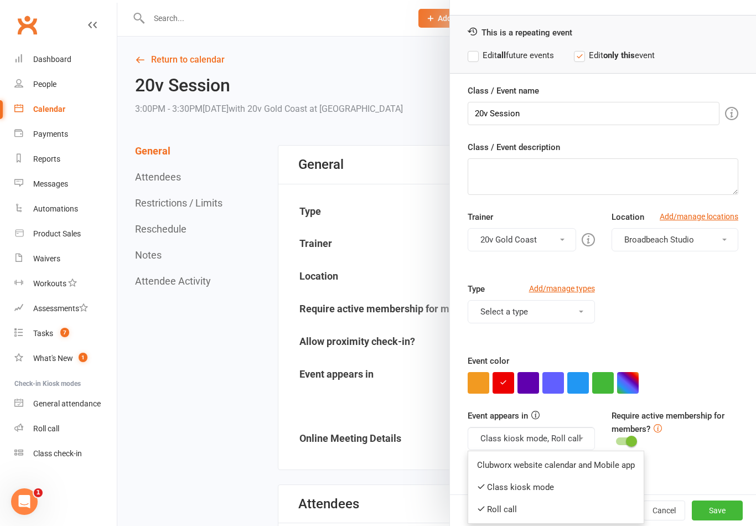
click at [591, 469] on link "Clubworx website calendar and Mobile app" at bounding box center [555, 465] width 175 height 22
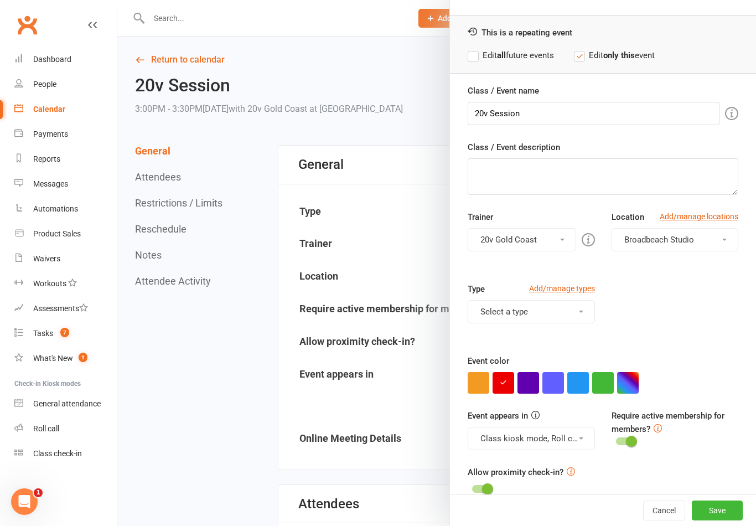
click at [569, 442] on button "Class kiosk mode, Roll call, Clubworx website calendar and Mobile app" at bounding box center [531, 438] width 127 height 23
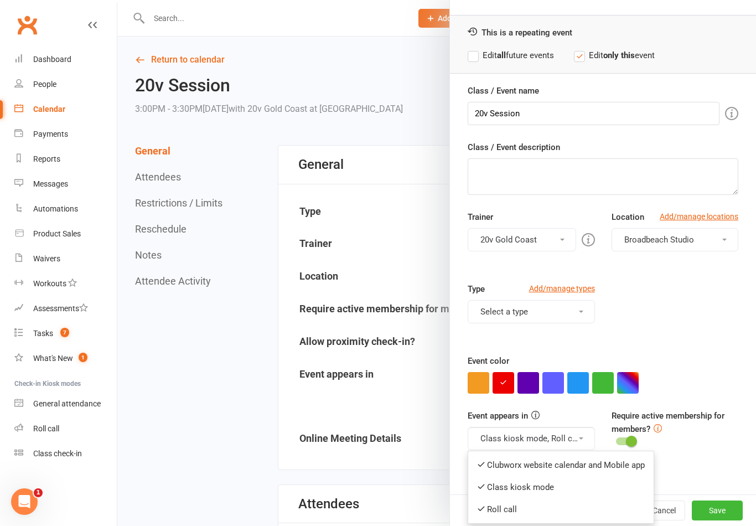
click at [581, 469] on link "Clubworx website calendar and Mobile app" at bounding box center [560, 465] width 185 height 22
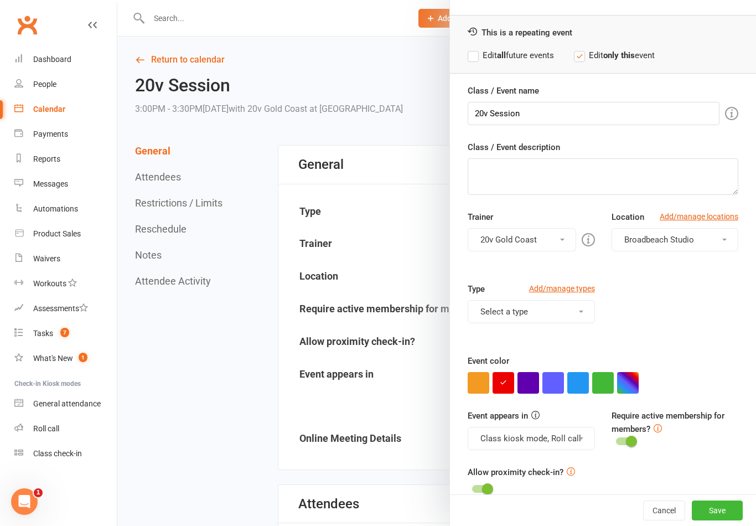
click at [577, 443] on button "Class kiosk mode, Roll call" at bounding box center [531, 438] width 127 height 23
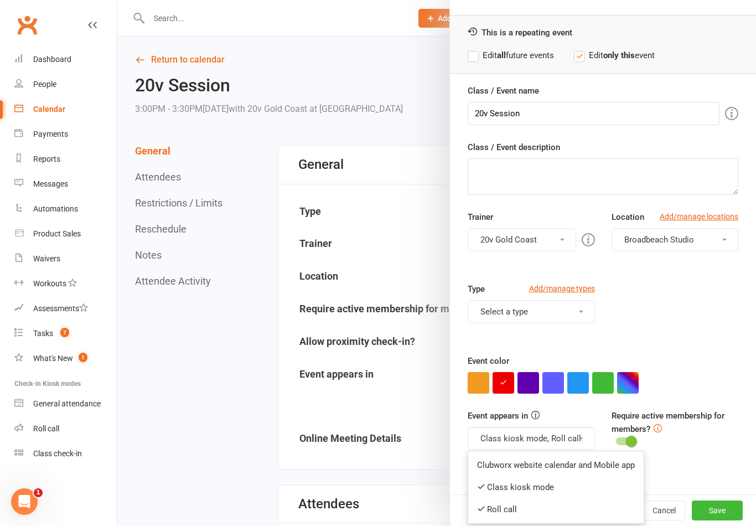
click at [584, 489] on link "Class kiosk mode" at bounding box center [555, 487] width 175 height 22
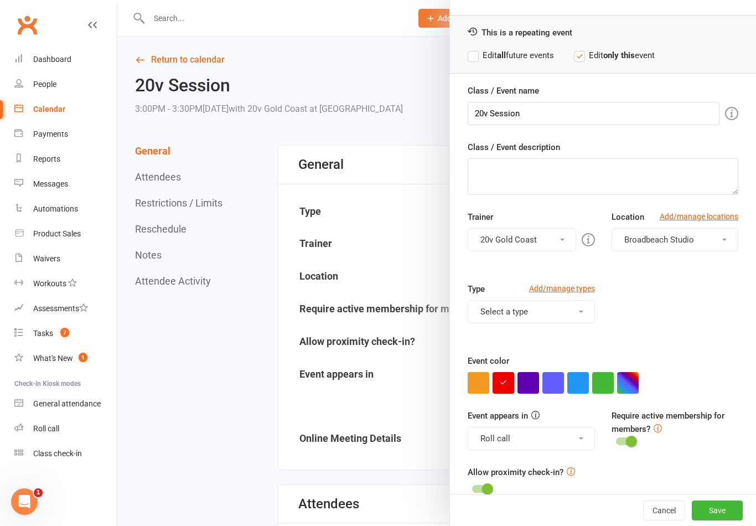
click at [580, 435] on button "Roll call" at bounding box center [531, 438] width 127 height 23
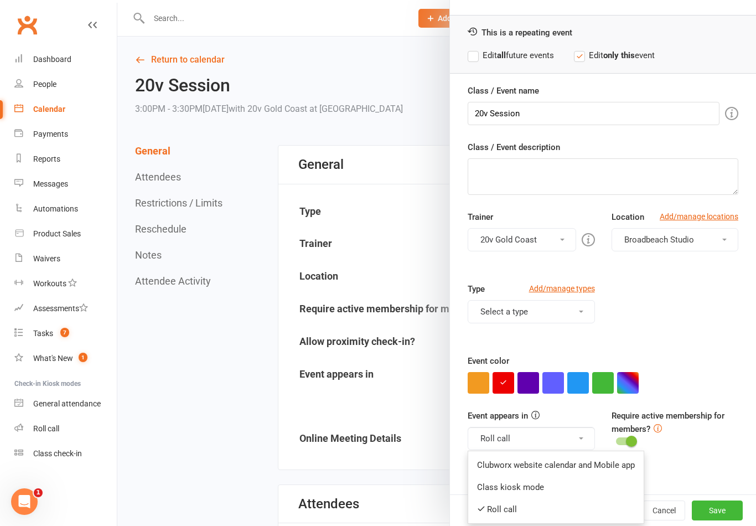
click at [561, 513] on link "Roll call" at bounding box center [555, 509] width 175 height 22
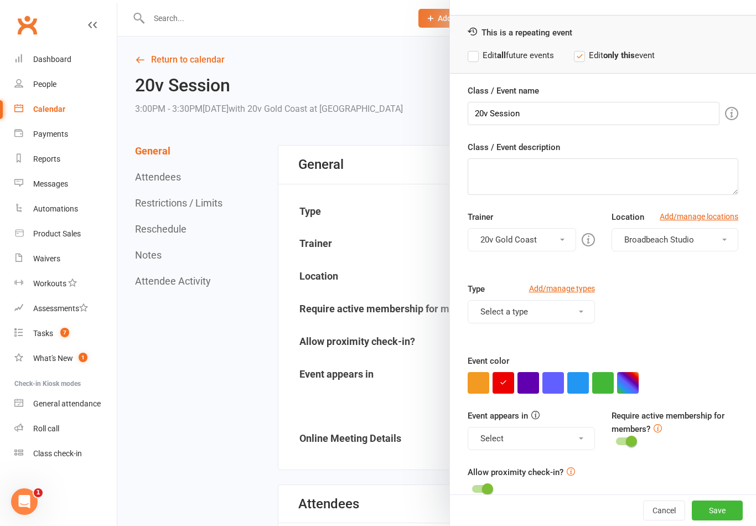
click at [731, 520] on button "Save" at bounding box center [717, 510] width 51 height 20
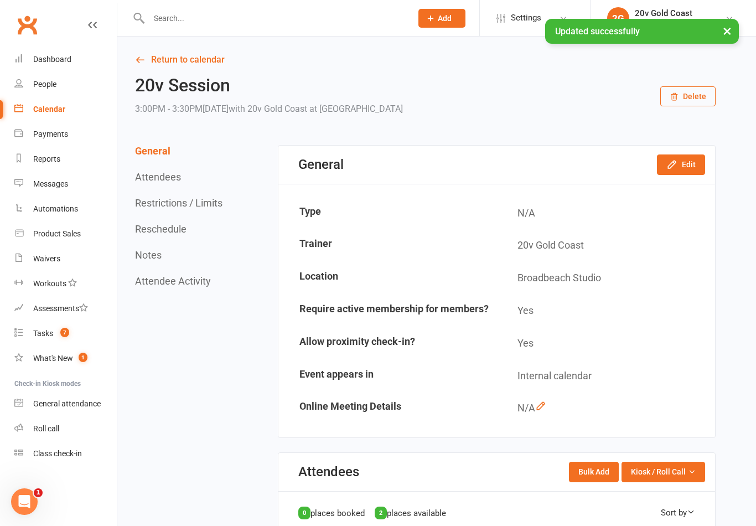
click at [62, 106] on div "Calendar" at bounding box center [49, 109] width 32 height 9
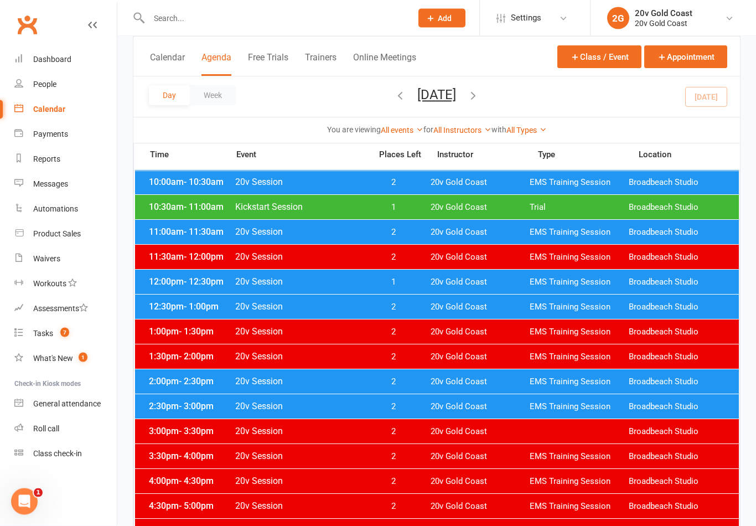
click at [523, 410] on span "20v Gold Coast" at bounding box center [480, 407] width 99 height 11
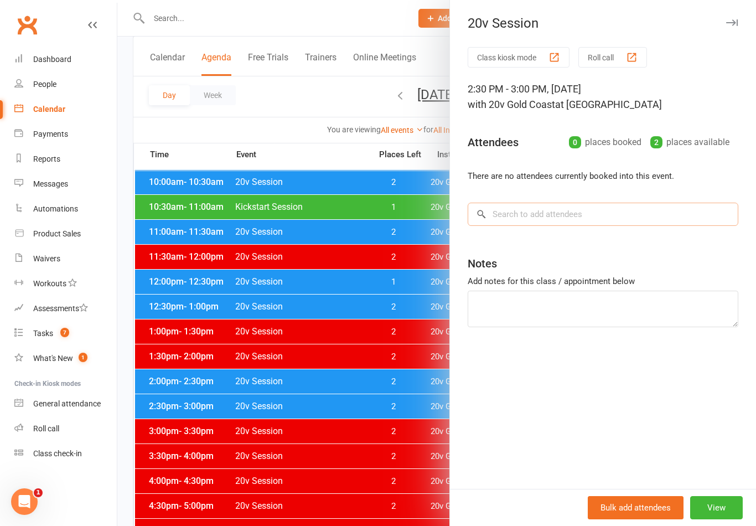
click at [652, 220] on input "search" at bounding box center [603, 214] width 271 height 23
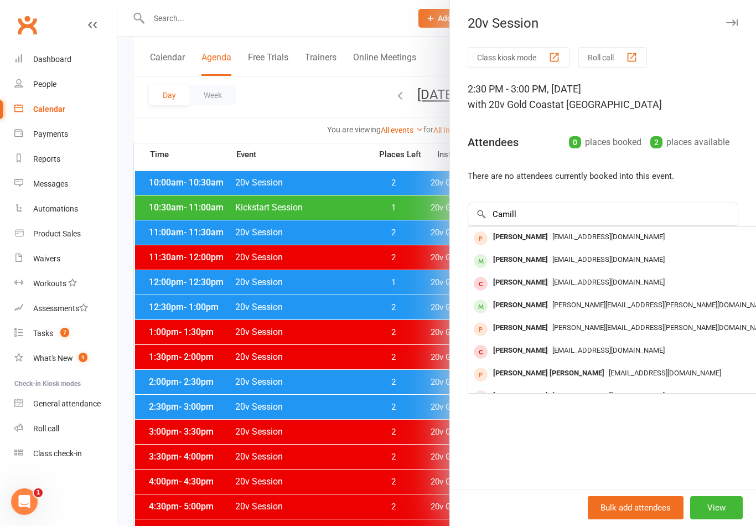
click at [581, 259] on span "[EMAIL_ADDRESS][DOMAIN_NAME]" at bounding box center [608, 259] width 112 height 8
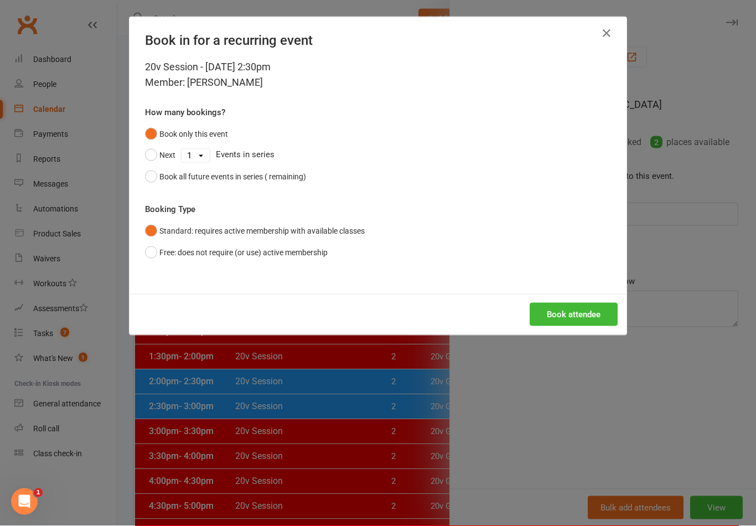
scroll to position [269, 0]
click at [593, 308] on button "Book attendee" at bounding box center [574, 314] width 88 height 23
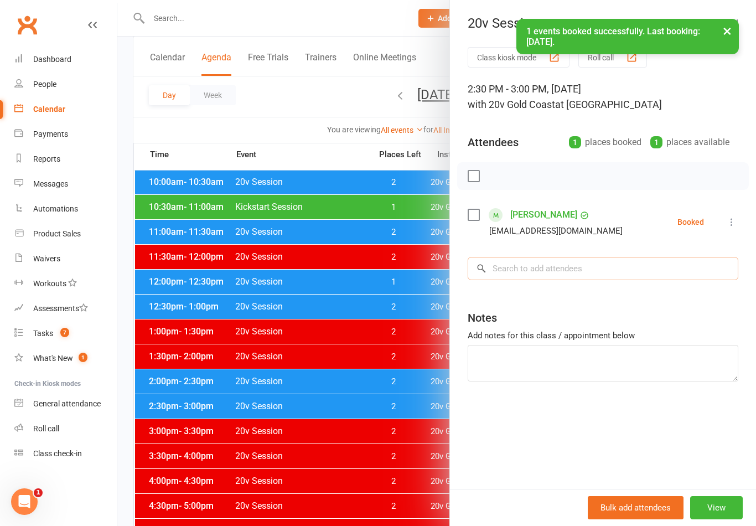
click at [602, 268] on input "search" at bounding box center [603, 268] width 271 height 23
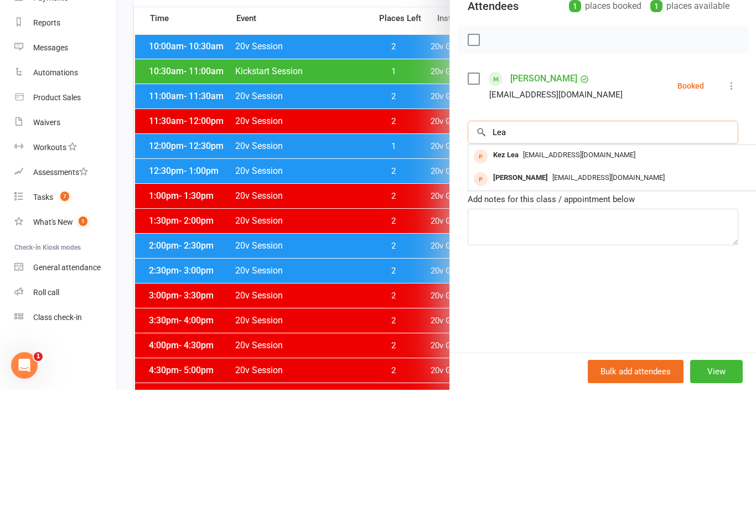
scroll to position [268, 0]
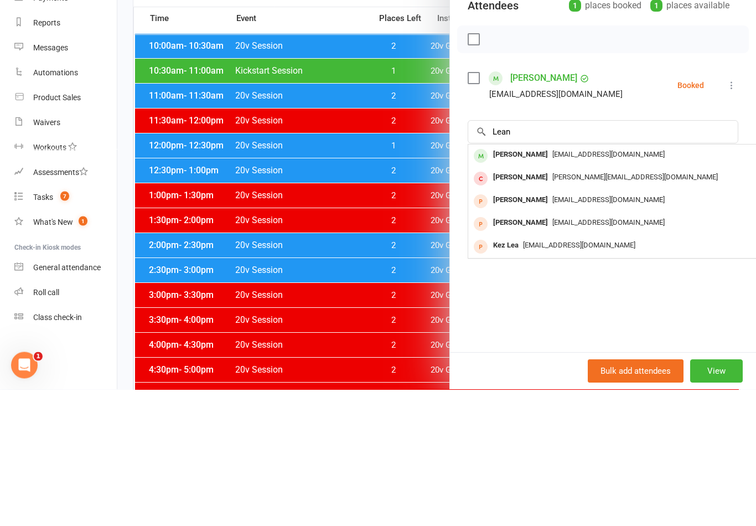
click at [552, 287] on span "[EMAIL_ADDRESS][DOMAIN_NAME]" at bounding box center [608, 291] width 112 height 8
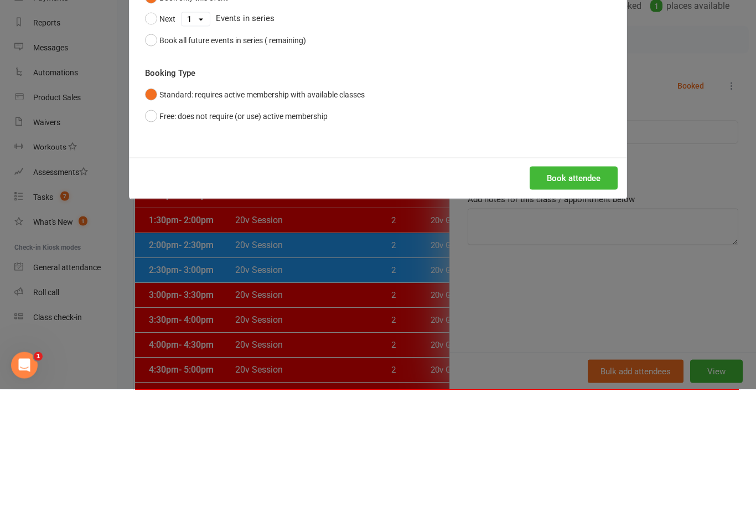
scroll to position [405, 0]
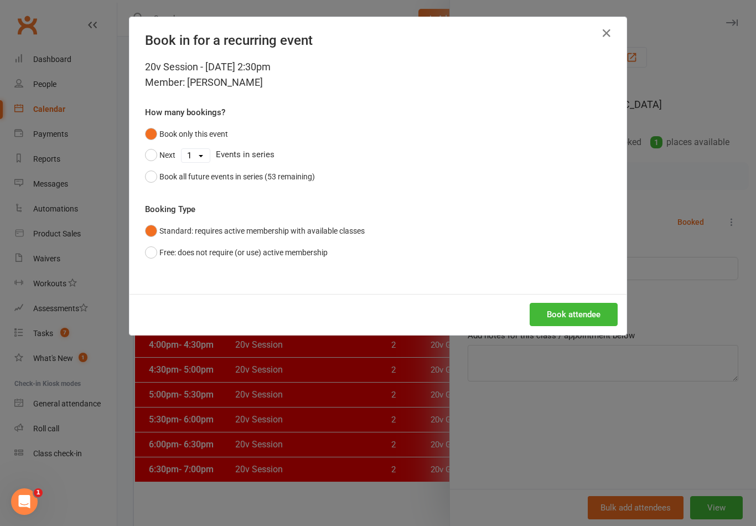
click at [587, 318] on button "Book attendee" at bounding box center [574, 314] width 88 height 23
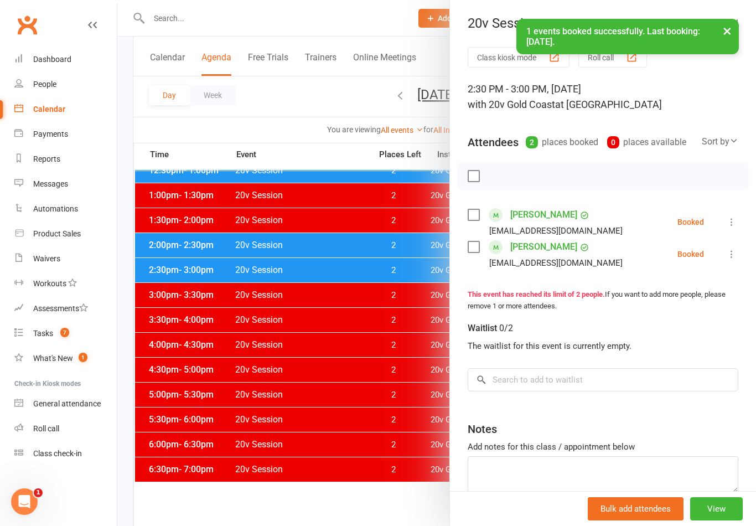
click at [374, 468] on div at bounding box center [436, 263] width 639 height 526
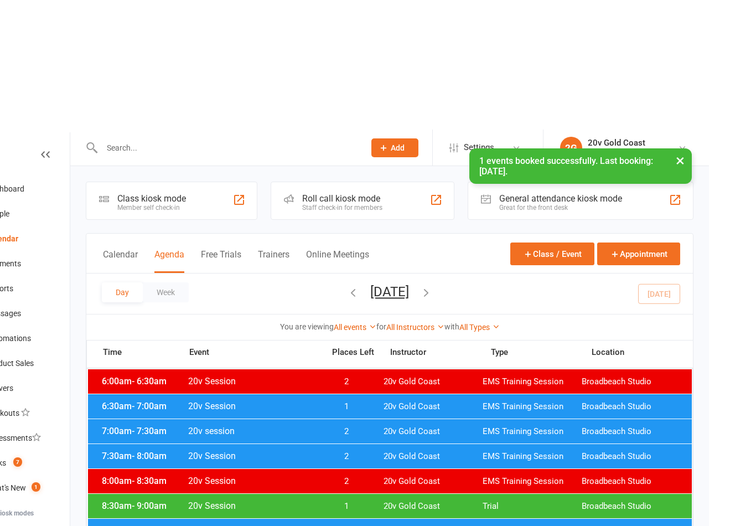
scroll to position [0, 0]
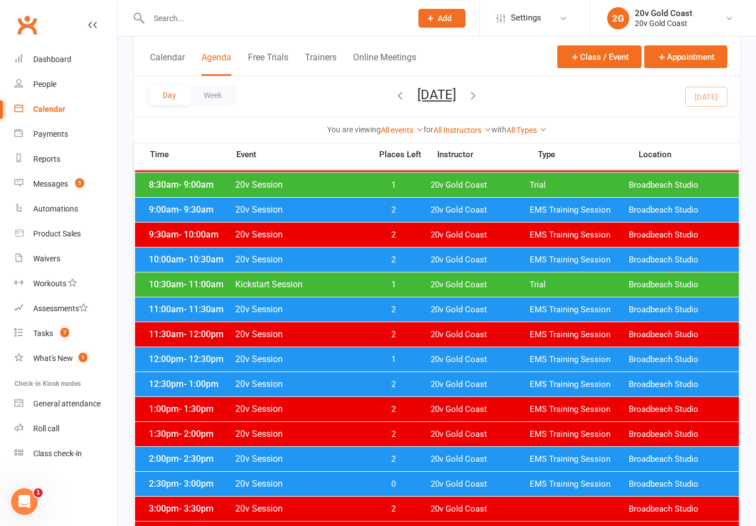
scroll to position [209, 0]
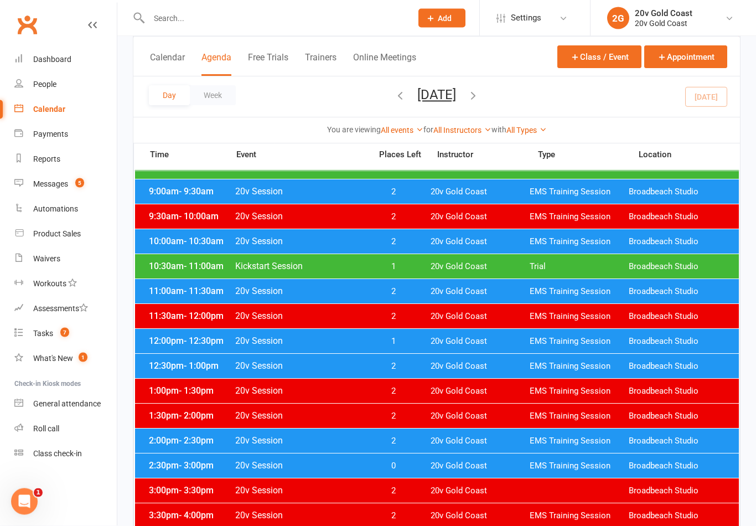
click at [89, 187] on link "Messages 5" at bounding box center [65, 184] width 102 height 25
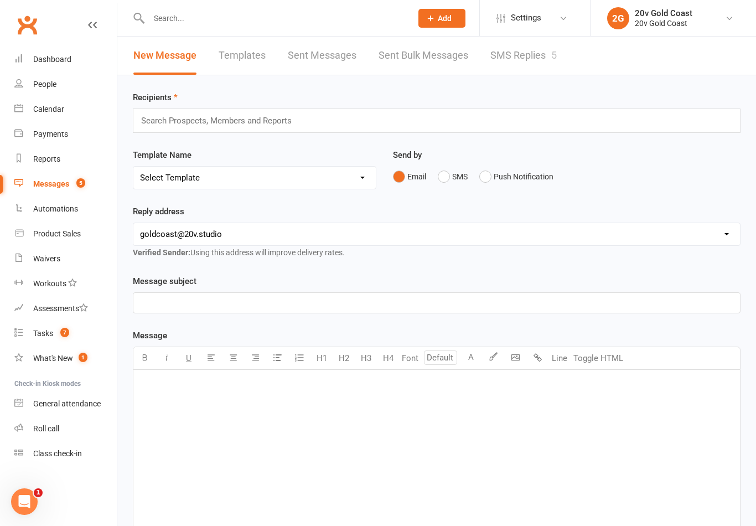
click at [527, 71] on link "SMS Replies 5" at bounding box center [523, 56] width 66 height 38
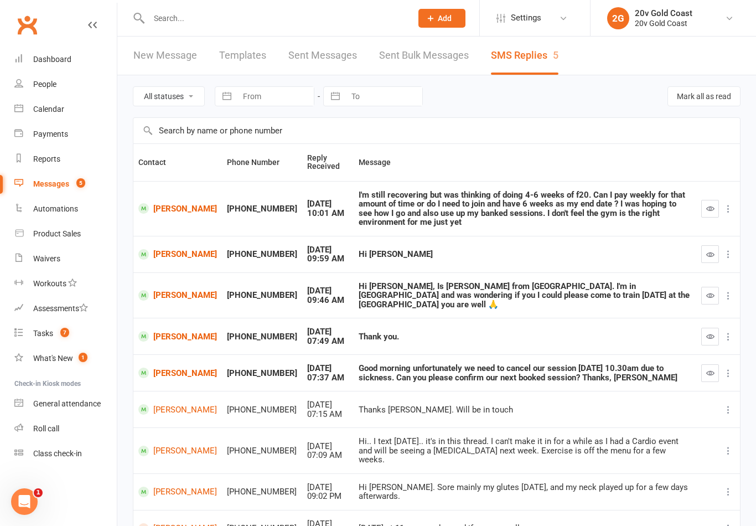
click at [703, 329] on button "button" at bounding box center [710, 337] width 18 height 18
click at [709, 246] on button "button" at bounding box center [710, 254] width 18 height 18
click at [714, 291] on icon "button" at bounding box center [710, 295] width 8 height 8
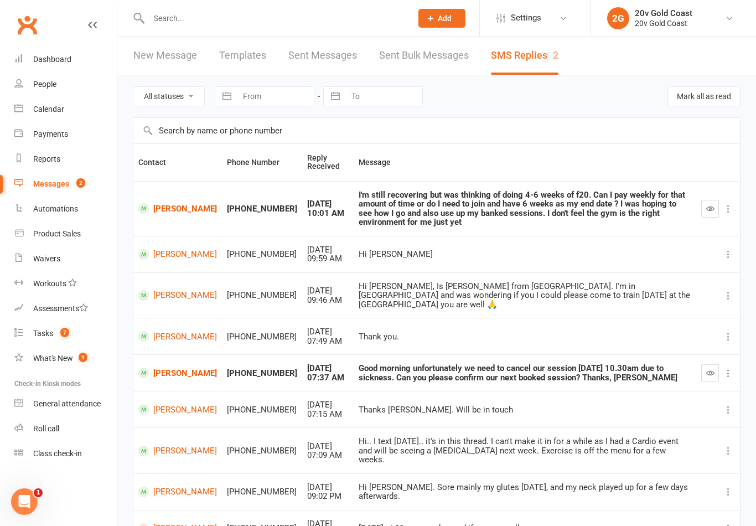
click at [198, 296] on link "[PERSON_NAME]" at bounding box center [177, 295] width 79 height 11
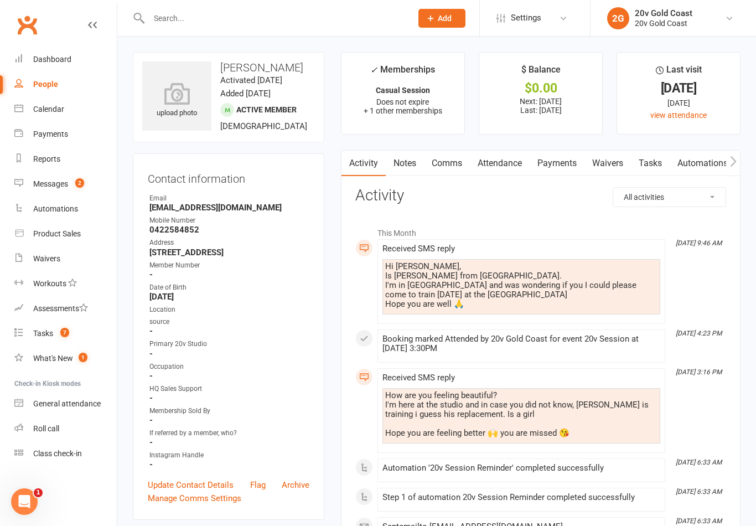
click at [436, 164] on link "Comms" at bounding box center [447, 163] width 46 height 25
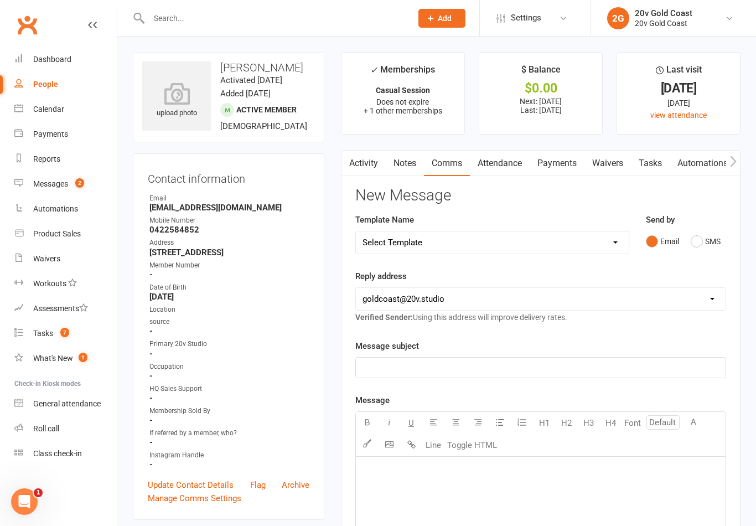
click at [709, 249] on button "SMS" at bounding box center [706, 241] width 30 height 21
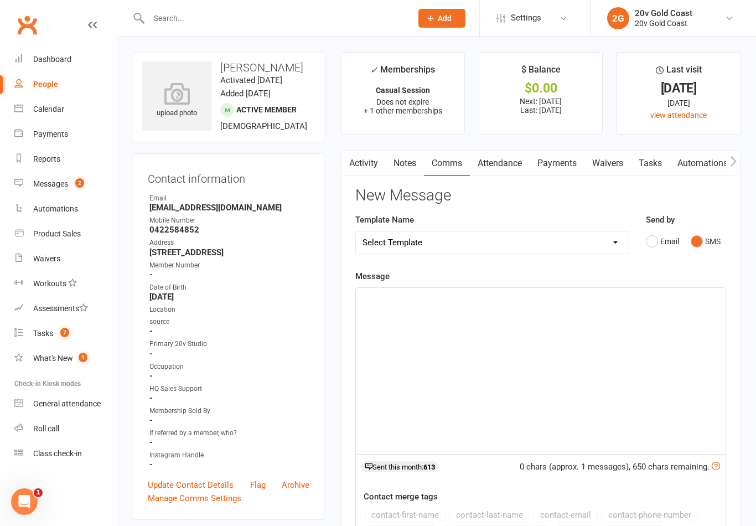
click at [598, 337] on div "﻿" at bounding box center [541, 371] width 370 height 166
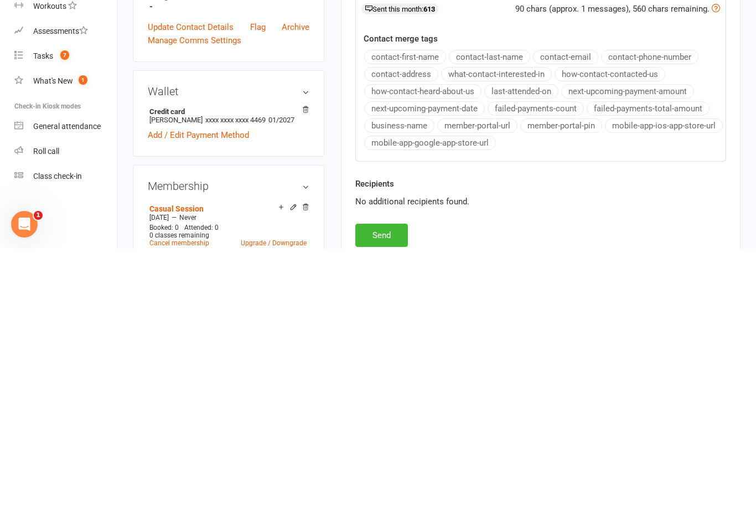
click at [407, 501] on button "Send" at bounding box center [381, 512] width 53 height 23
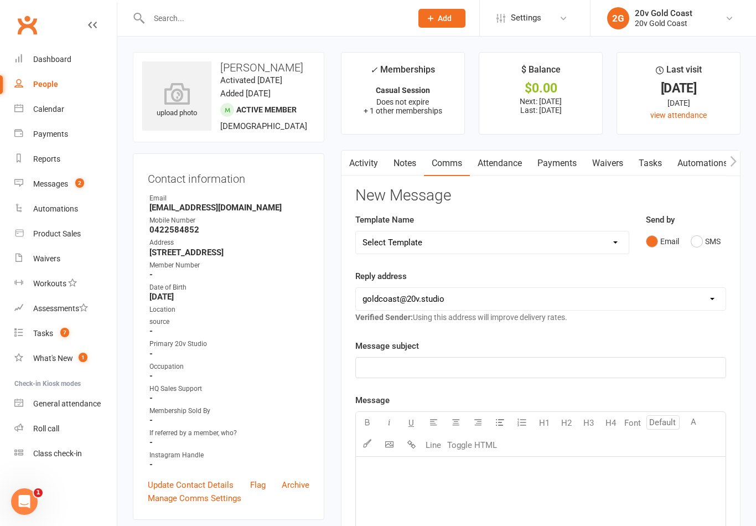
click at [368, 169] on link "Activity" at bounding box center [364, 163] width 44 height 25
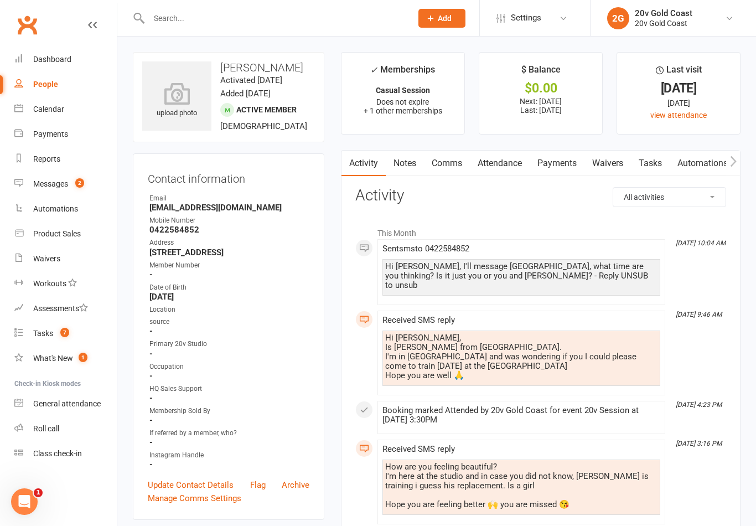
click at [70, 180] on count-badge "2" at bounding box center [77, 183] width 14 height 9
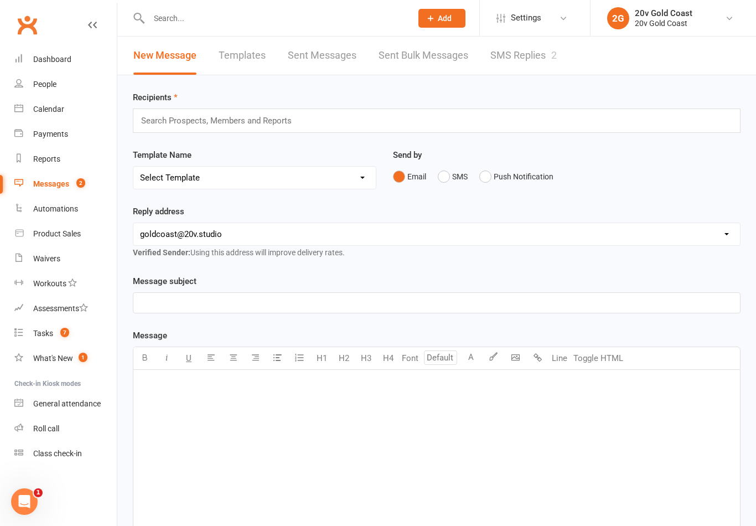
click at [533, 66] on link "SMS Replies 2" at bounding box center [523, 56] width 66 height 38
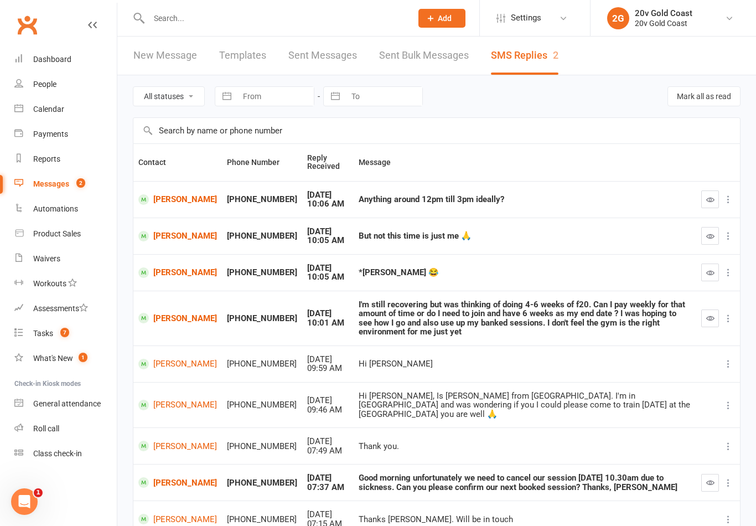
click at [706, 264] on button "button" at bounding box center [710, 273] width 18 height 18
click at [715, 227] on button "button" at bounding box center [710, 236] width 18 height 18
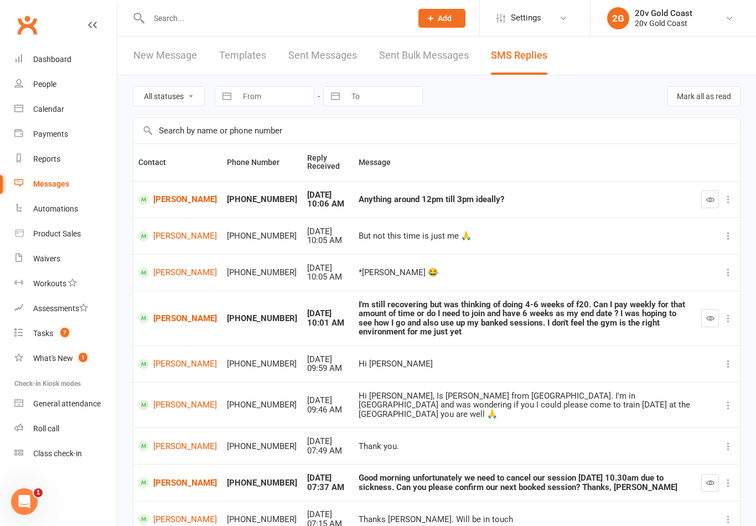
click at [68, 117] on link "Calendar" at bounding box center [65, 109] width 102 height 25
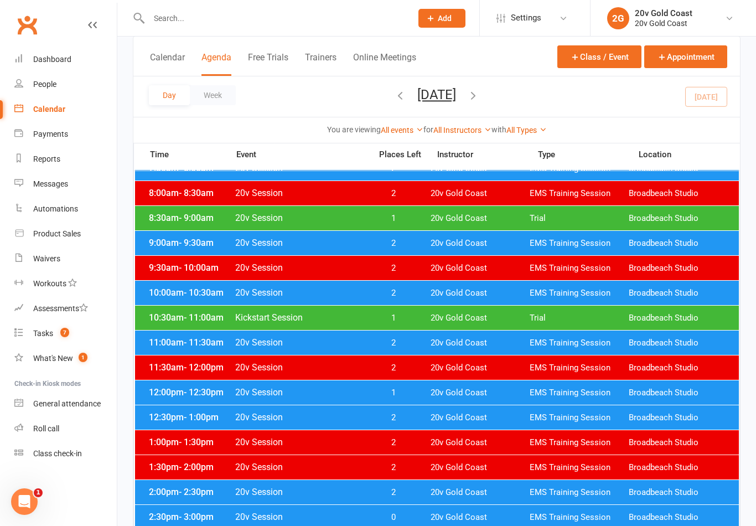
scroll to position [158, 0]
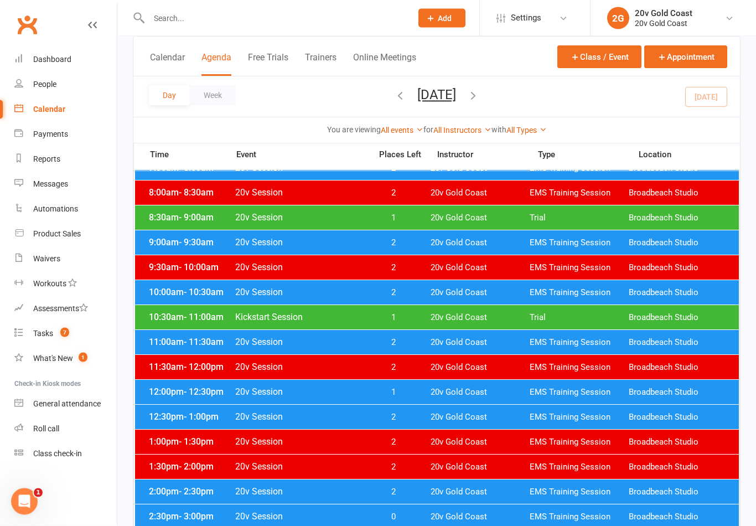
click at [518, 325] on div "10:30am - 11:00am Kickstart Session 1 20v Gold Coast Trial Broadbeach Studio" at bounding box center [437, 318] width 604 height 24
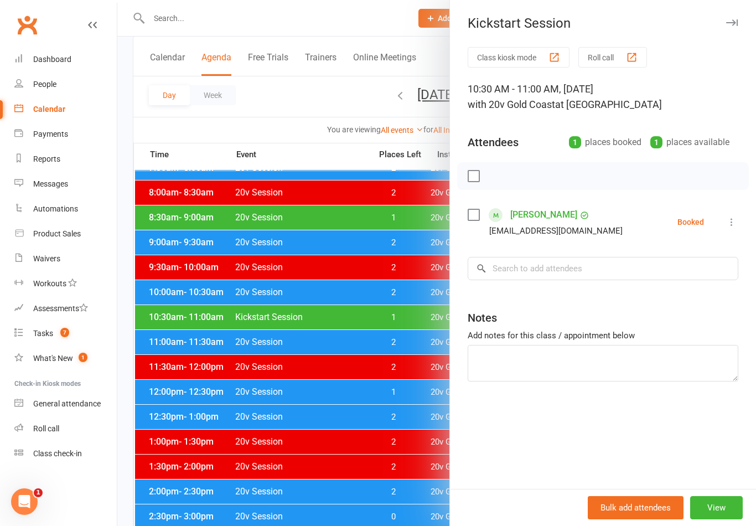
click at [733, 225] on icon at bounding box center [731, 221] width 11 height 11
click at [677, 288] on link "Check in" at bounding box center [678, 288] width 119 height 22
click at [362, 460] on div at bounding box center [436, 263] width 639 height 526
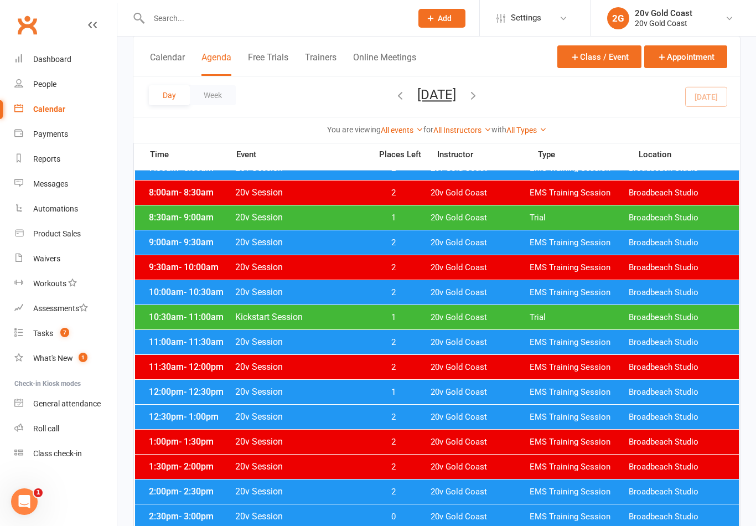
click at [481, 323] on div "10:30am - 11:00am Kickstart Session 1 20v Gold Coast Trial Broadbeach Studio" at bounding box center [437, 317] width 604 height 24
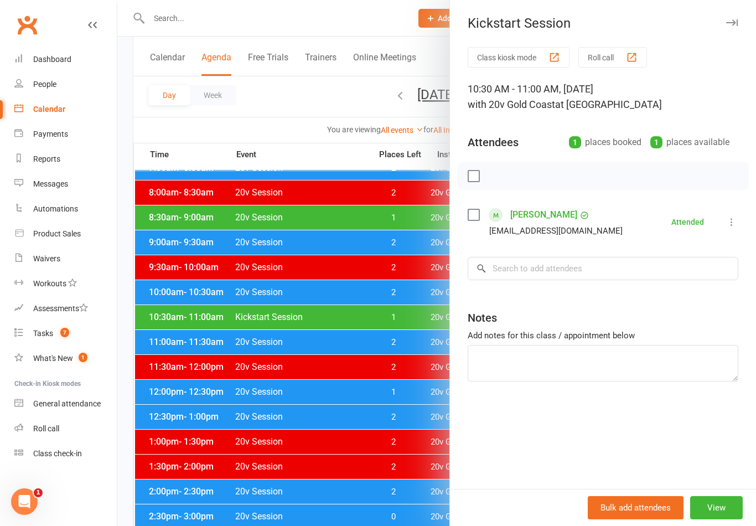
click at [577, 213] on link "[PERSON_NAME]" at bounding box center [543, 215] width 67 height 18
